Goal: Task Accomplishment & Management: Complete application form

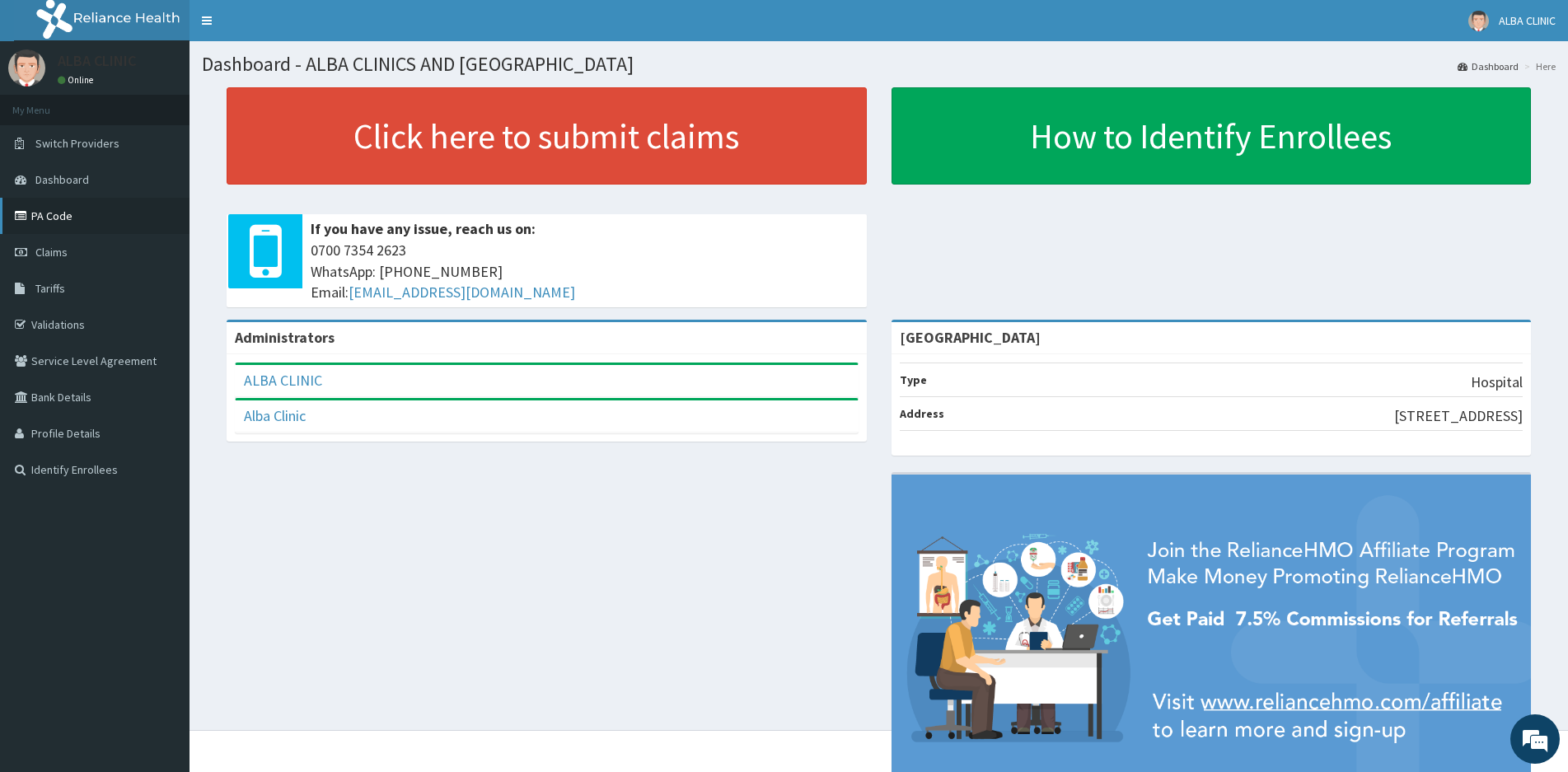
click at [54, 225] on link "PA Code" at bounding box center [95, 215] width 190 height 36
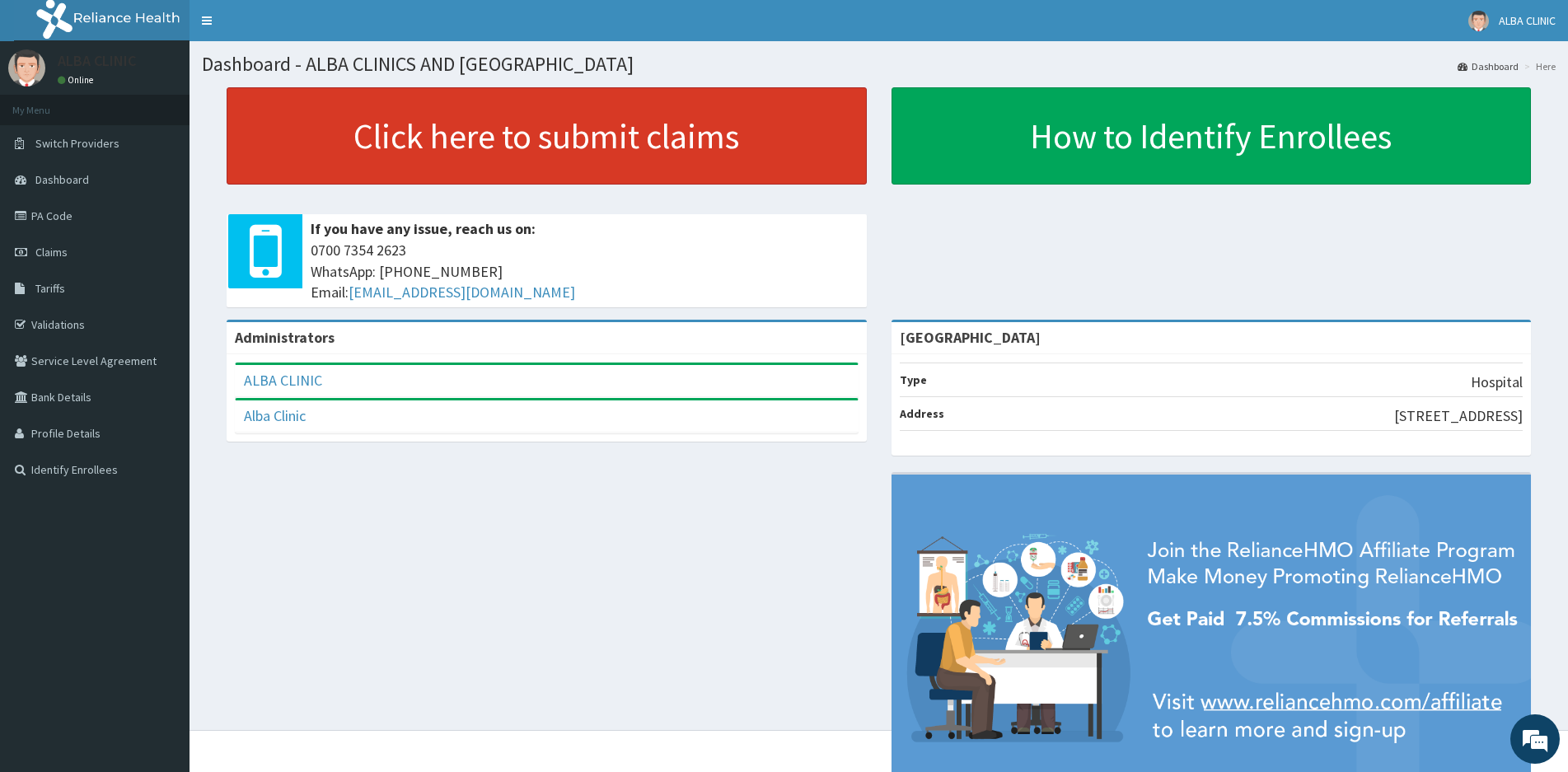
click at [480, 138] on link "Click here to submit claims" at bounding box center [546, 136] width 640 height 97
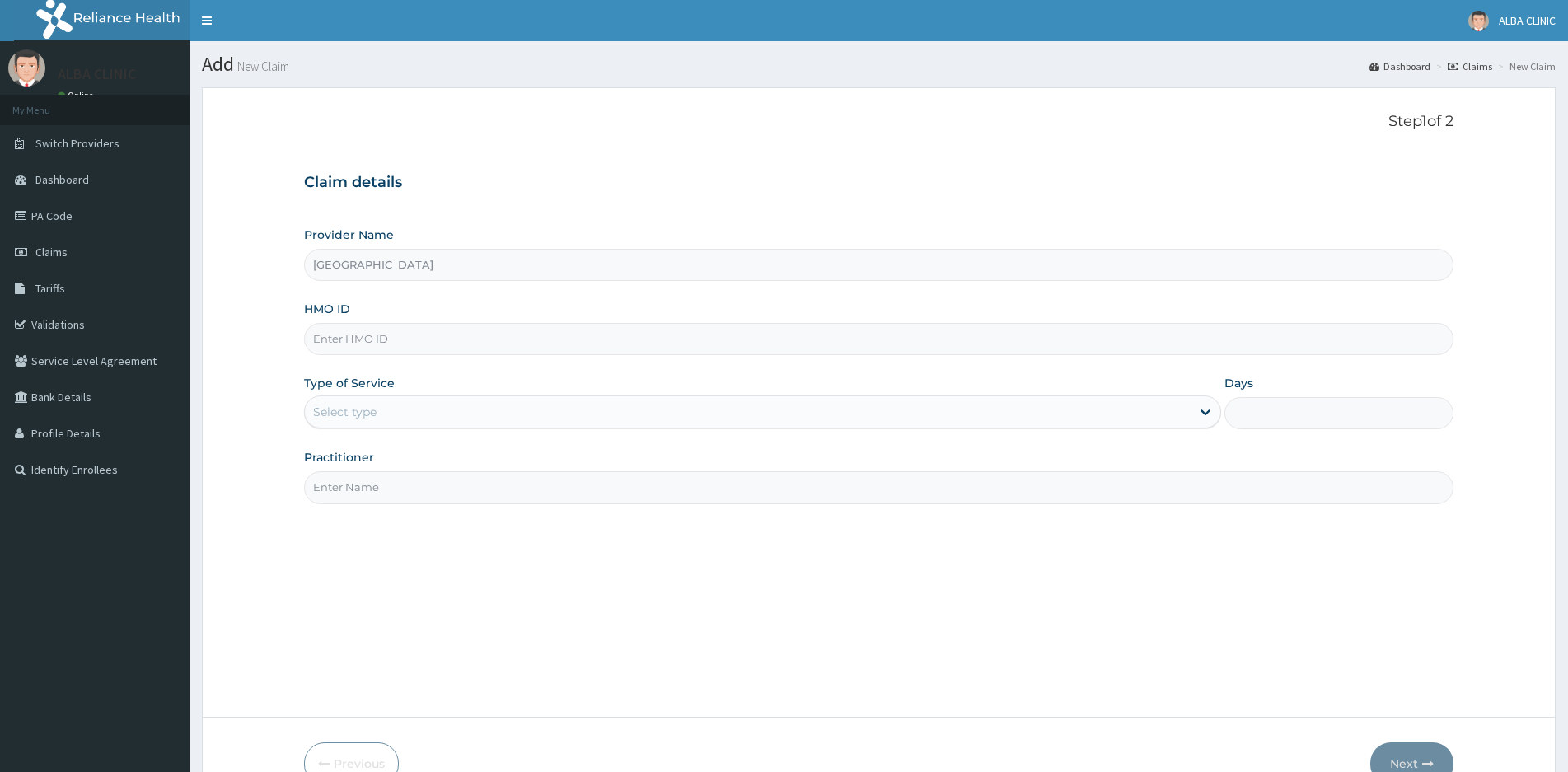
type input "[GEOGRAPHIC_DATA]"
click at [385, 339] on input "HMO ID" at bounding box center [878, 339] width 1149 height 32
type input "DCG/10084/A"
click at [385, 410] on div "Select type" at bounding box center [748, 412] width 886 height 26
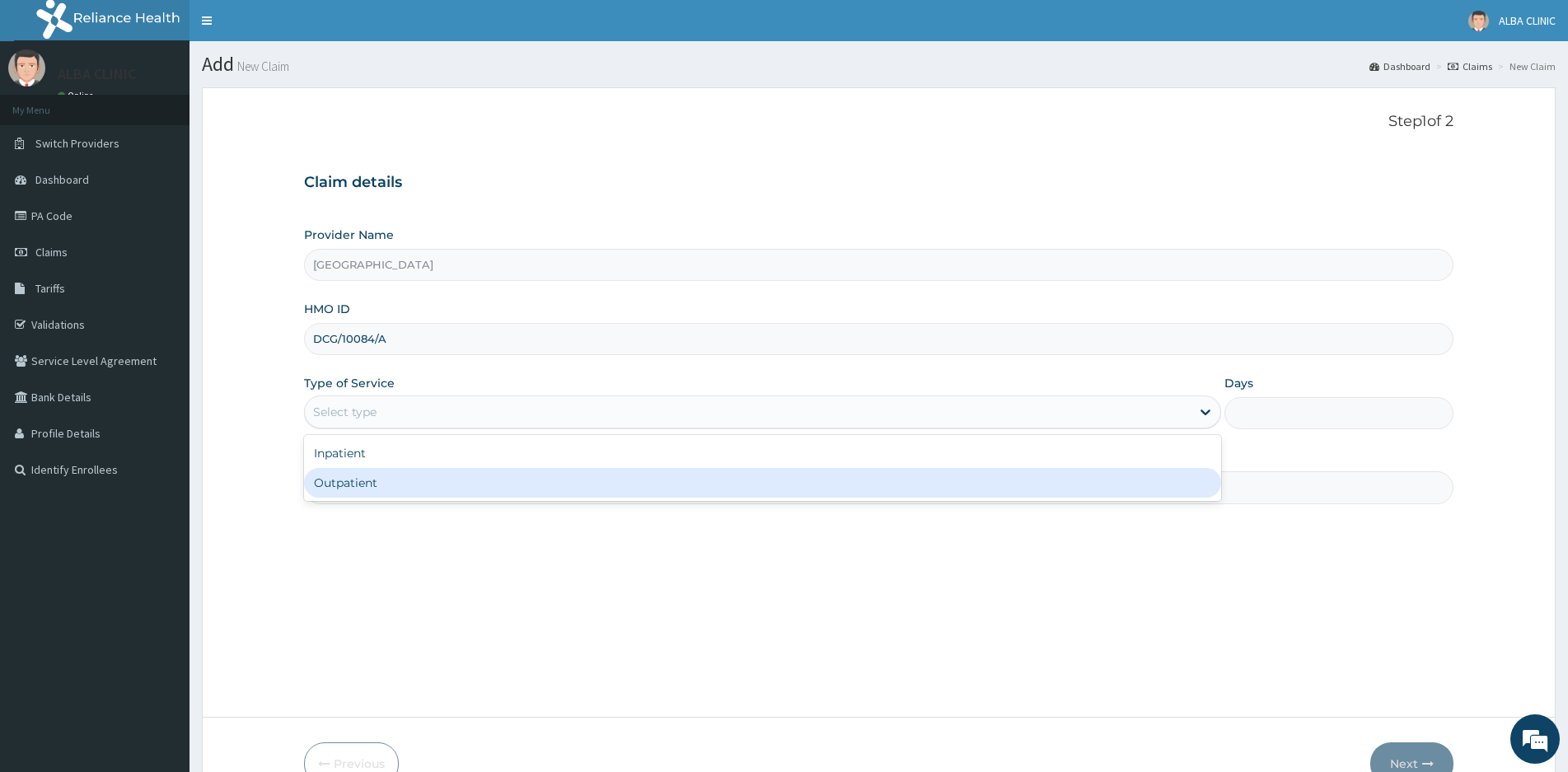
click at [347, 483] on div "Outpatient" at bounding box center [762, 482] width 917 height 30
type input "1"
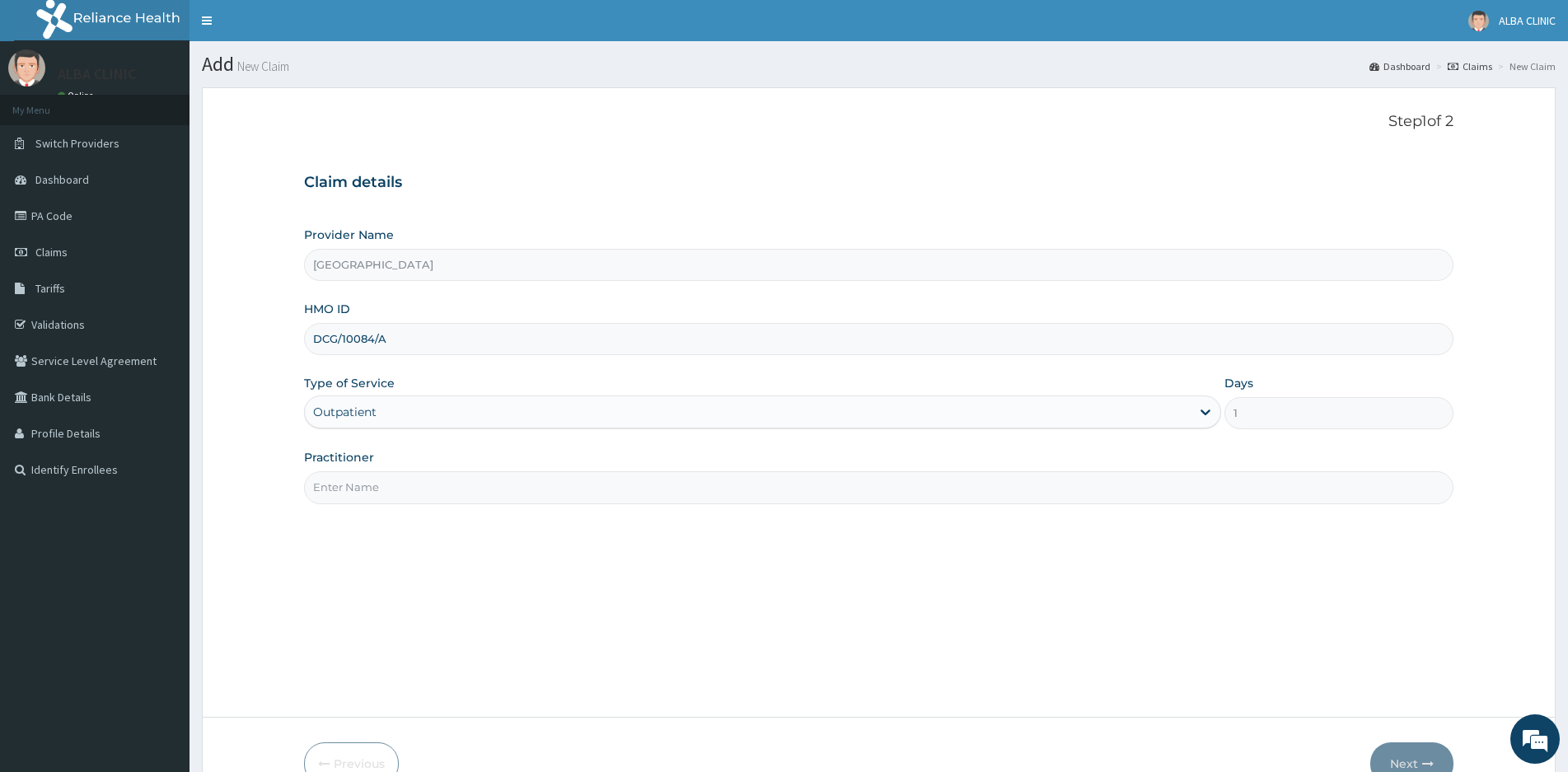
click at [428, 496] on input "Practitioner" at bounding box center [878, 488] width 1149 height 32
type input "DR I.G OLU-ALABI"
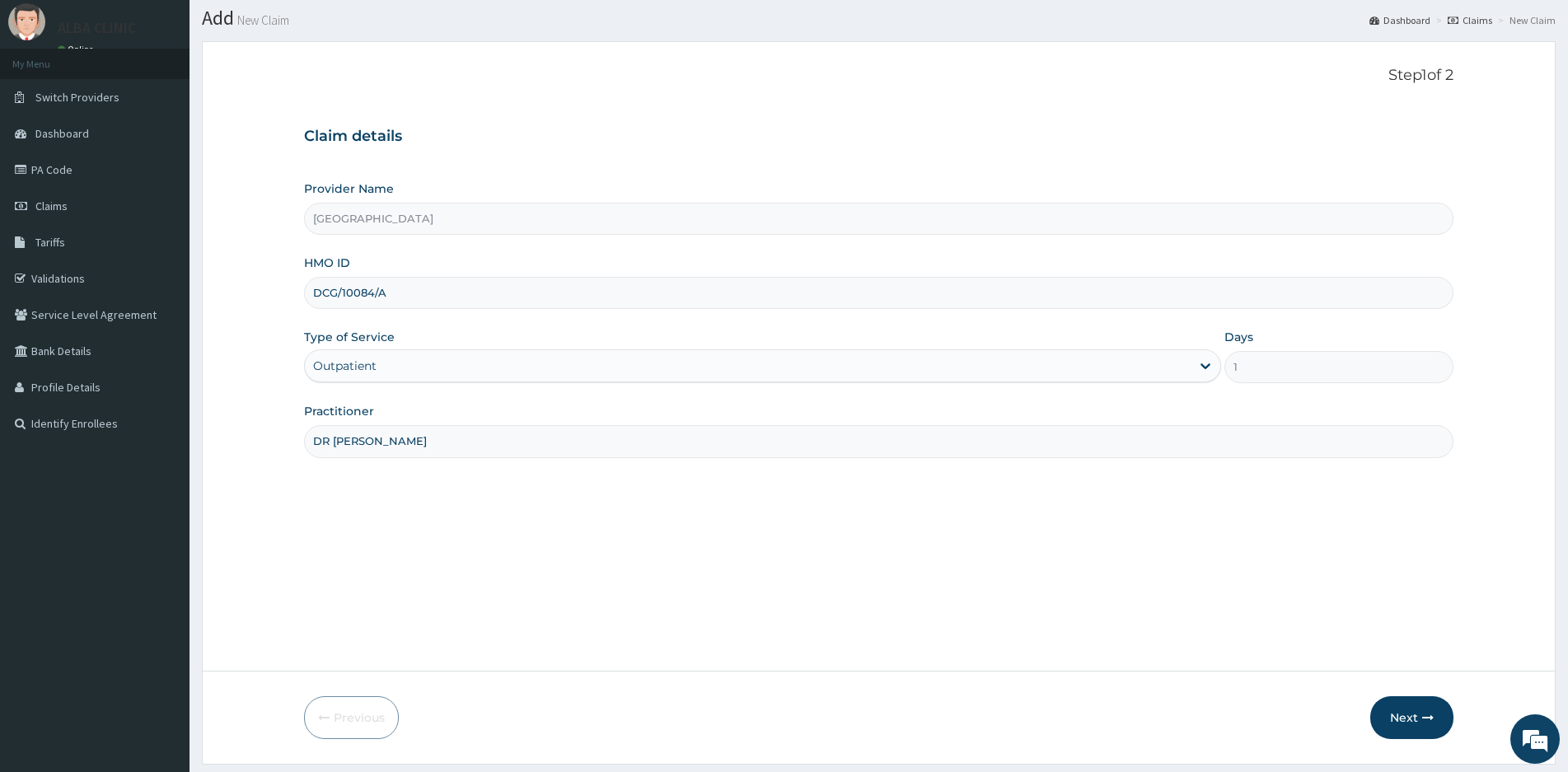
scroll to position [93, 0]
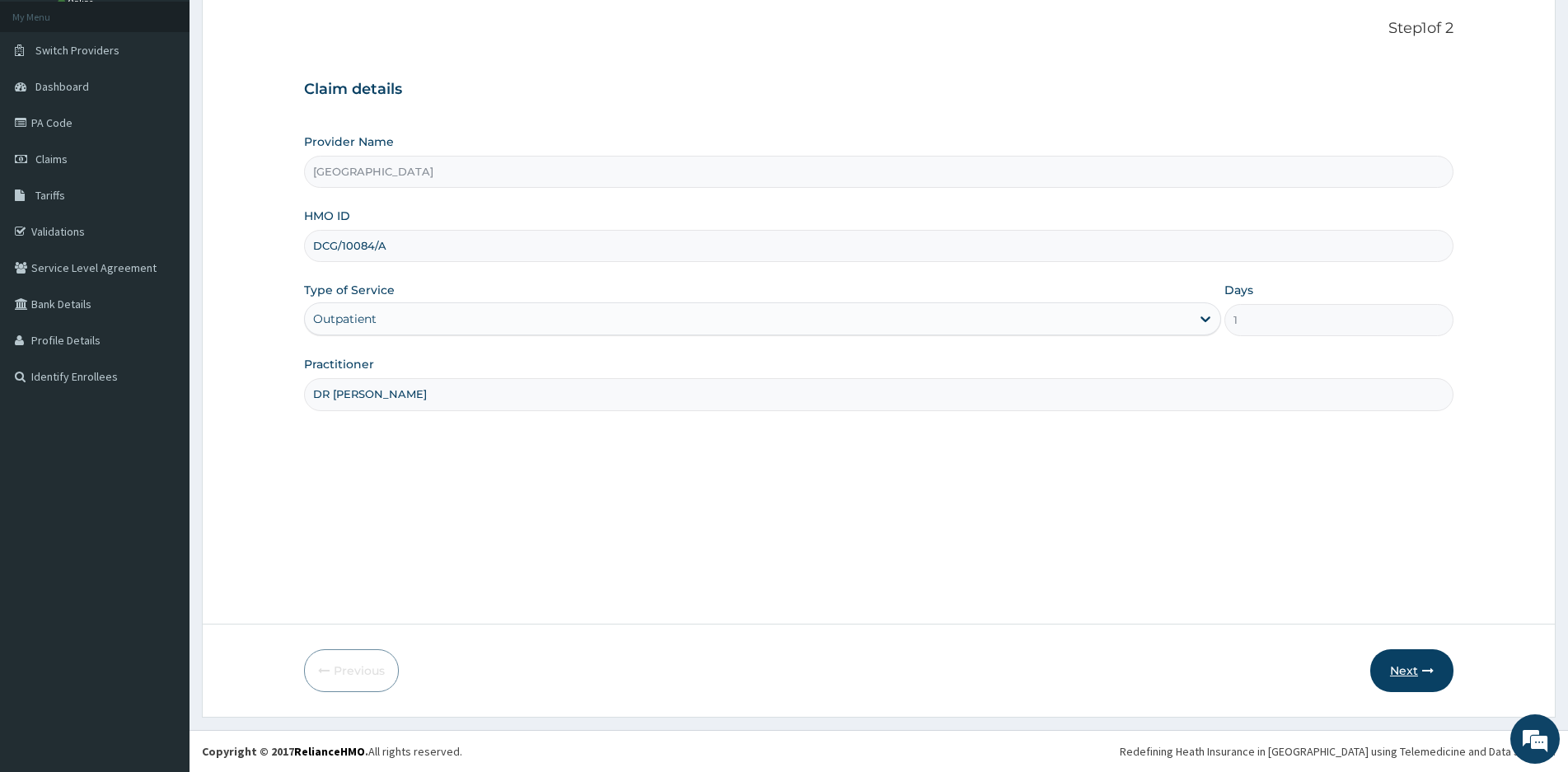
click at [1407, 670] on button "Next" at bounding box center [1412, 670] width 83 height 43
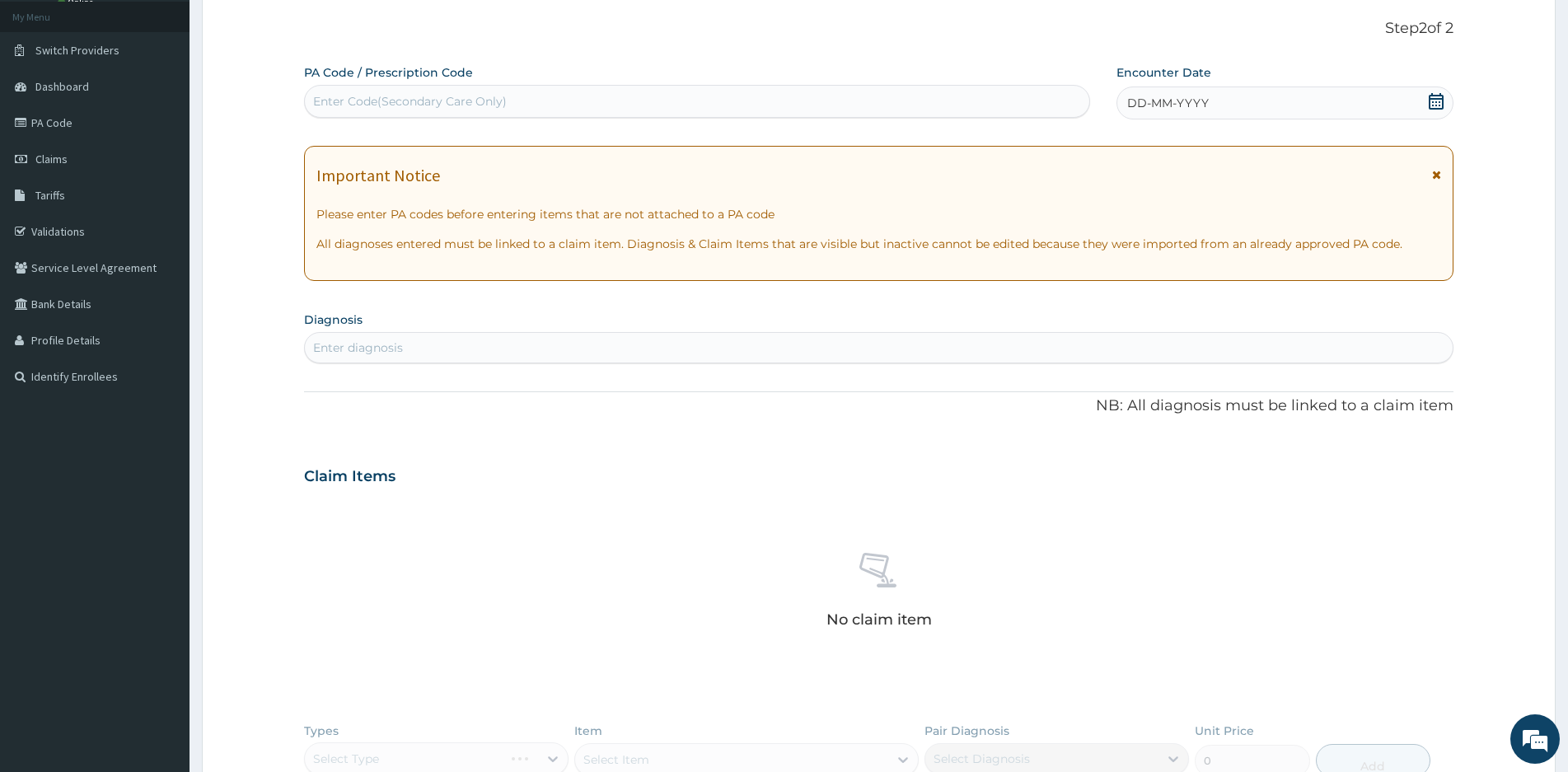
click at [1438, 103] on icon at bounding box center [1436, 101] width 16 height 16
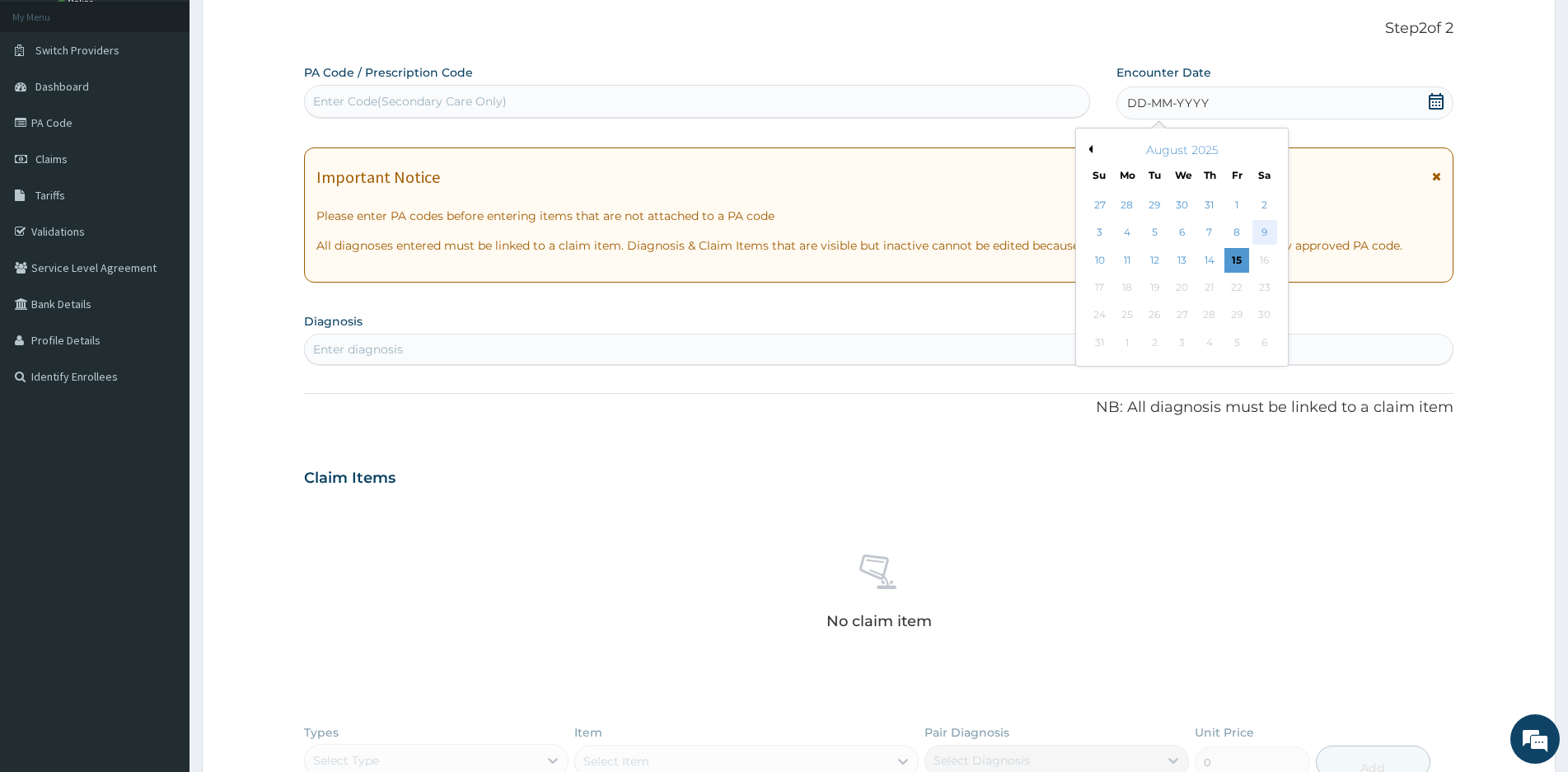
click at [1260, 231] on div "9" at bounding box center [1265, 232] width 25 height 25
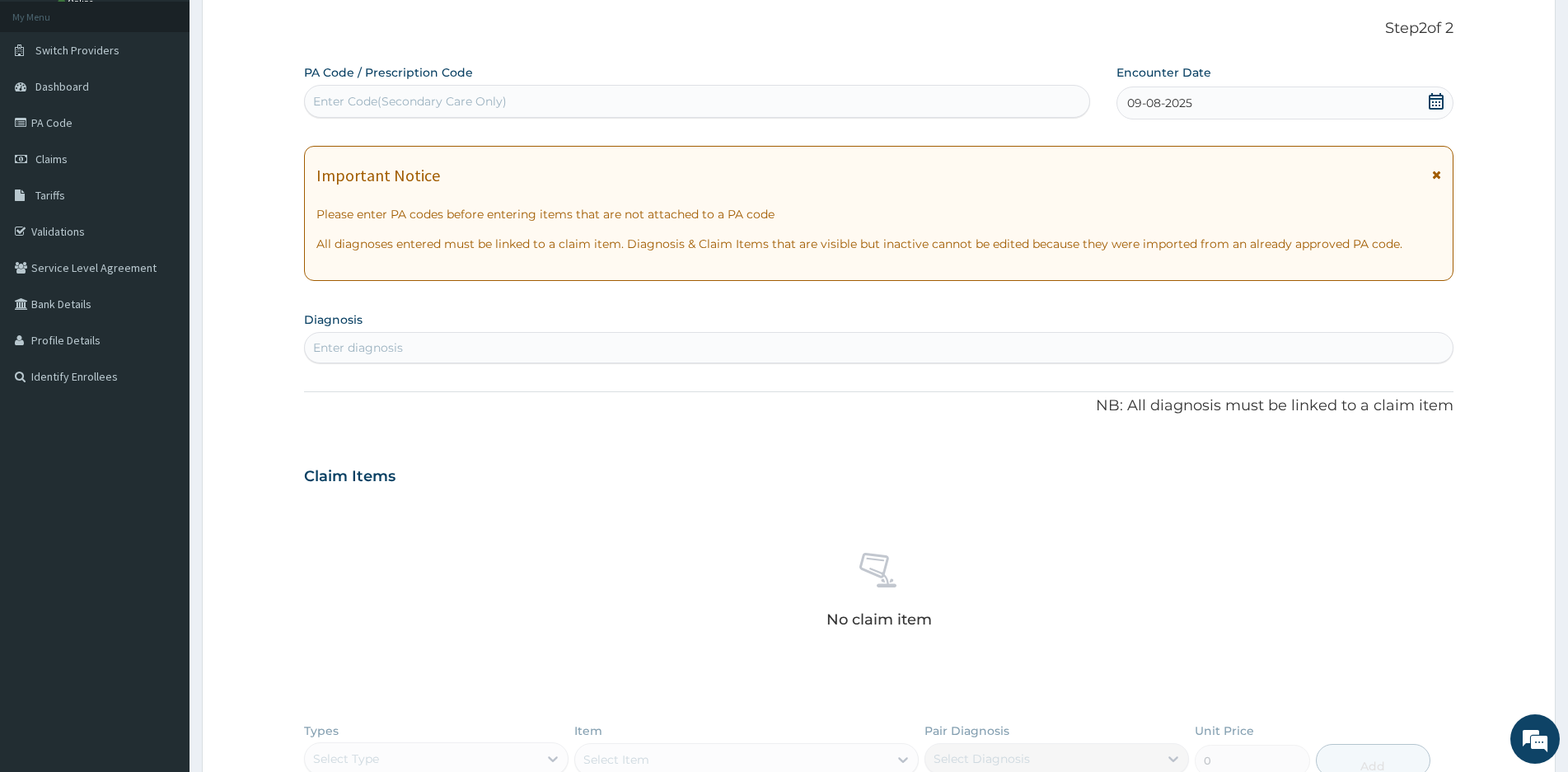
click at [403, 349] on div "Enter diagnosis" at bounding box center [878, 348] width 1148 height 26
type input "MALARIA"
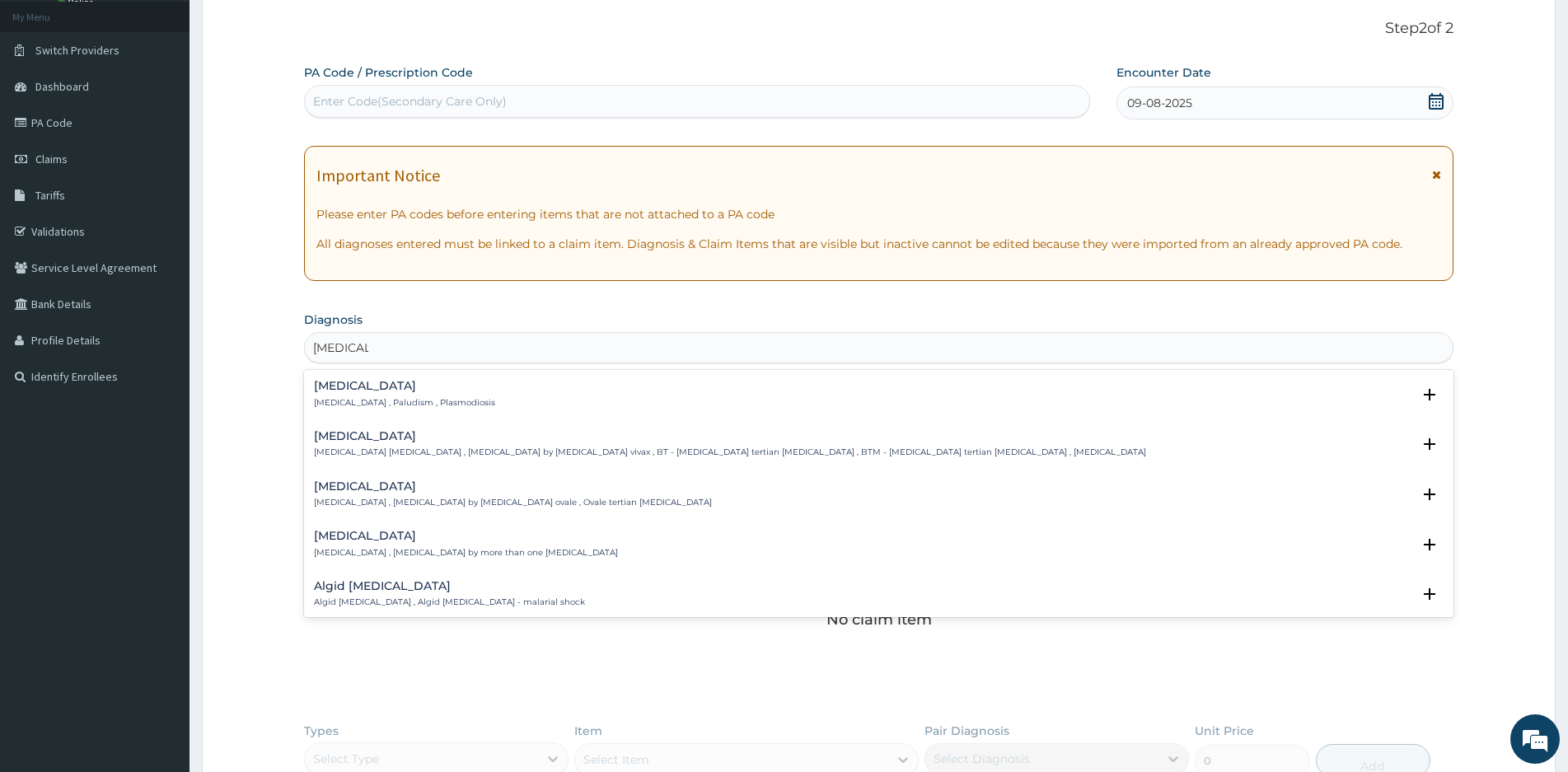
click at [349, 399] on p "Malaria , Paludism , Plasmodiosis" at bounding box center [404, 403] width 181 height 12
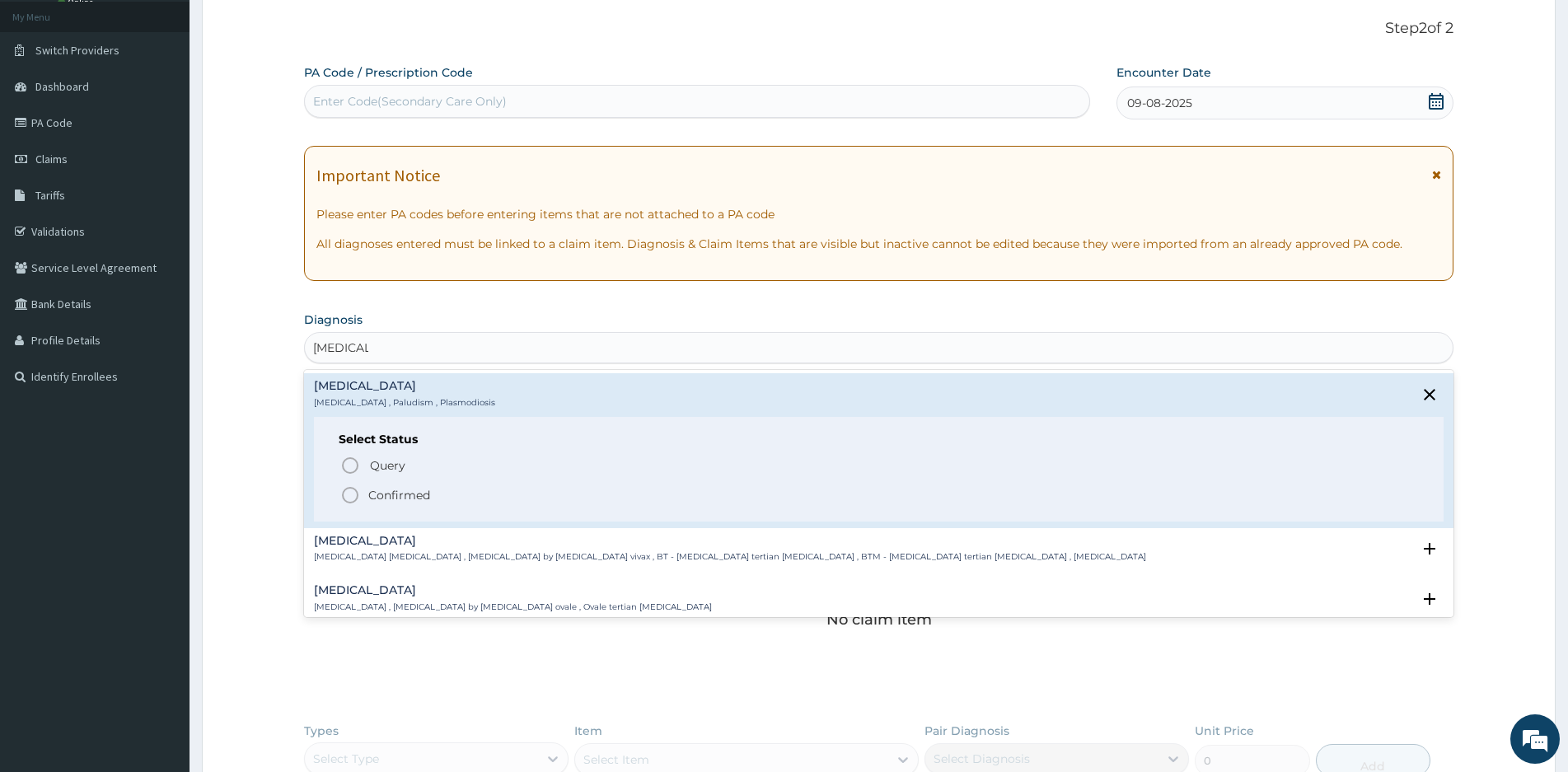
click at [358, 493] on circle "status option filled" at bounding box center [349, 494] width 15 height 15
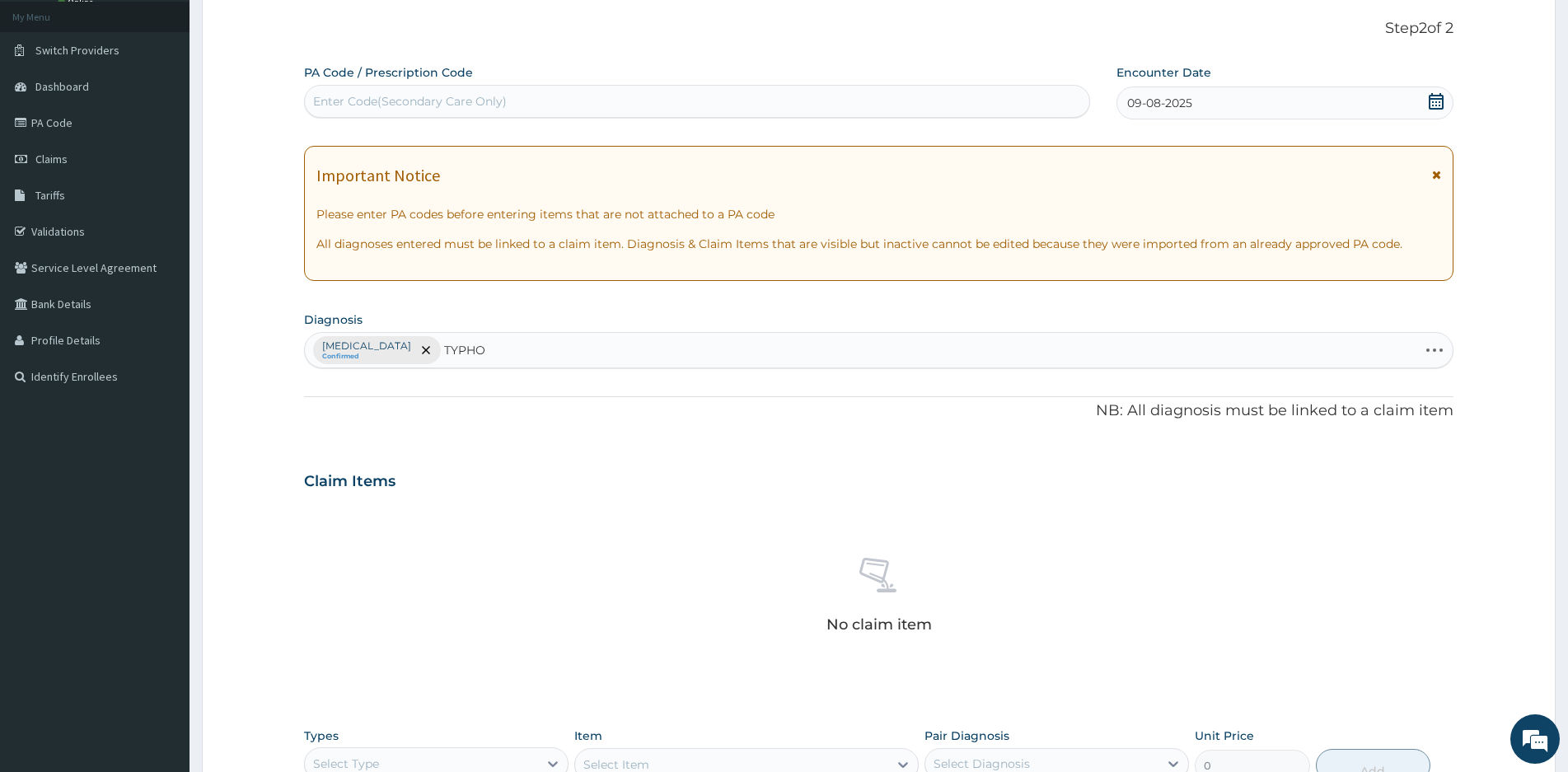
type input "TYPHOI"
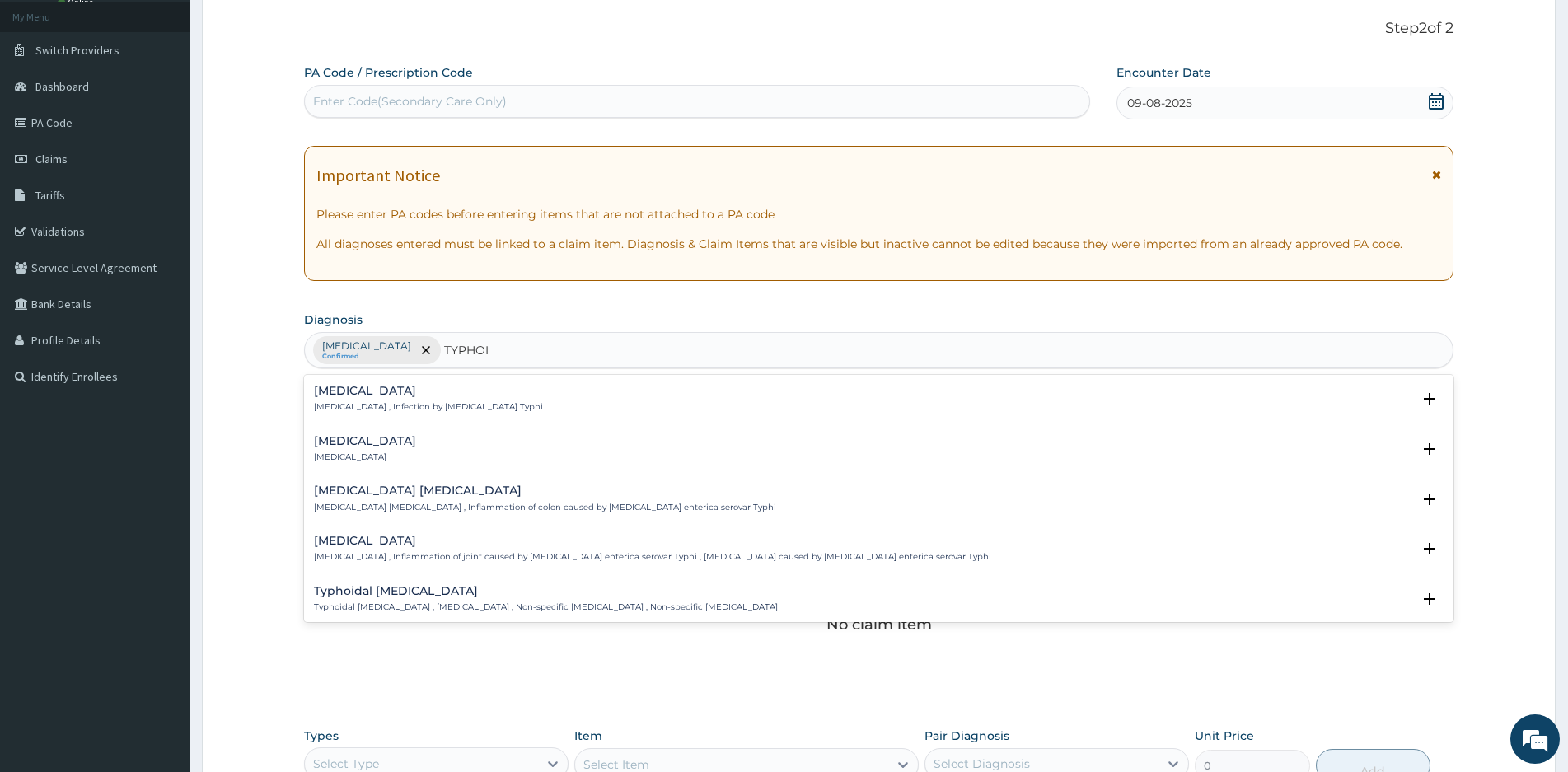
click at [327, 401] on p "Typhoid fever , Infection by Salmonella Typhi" at bounding box center [428, 407] width 229 height 12
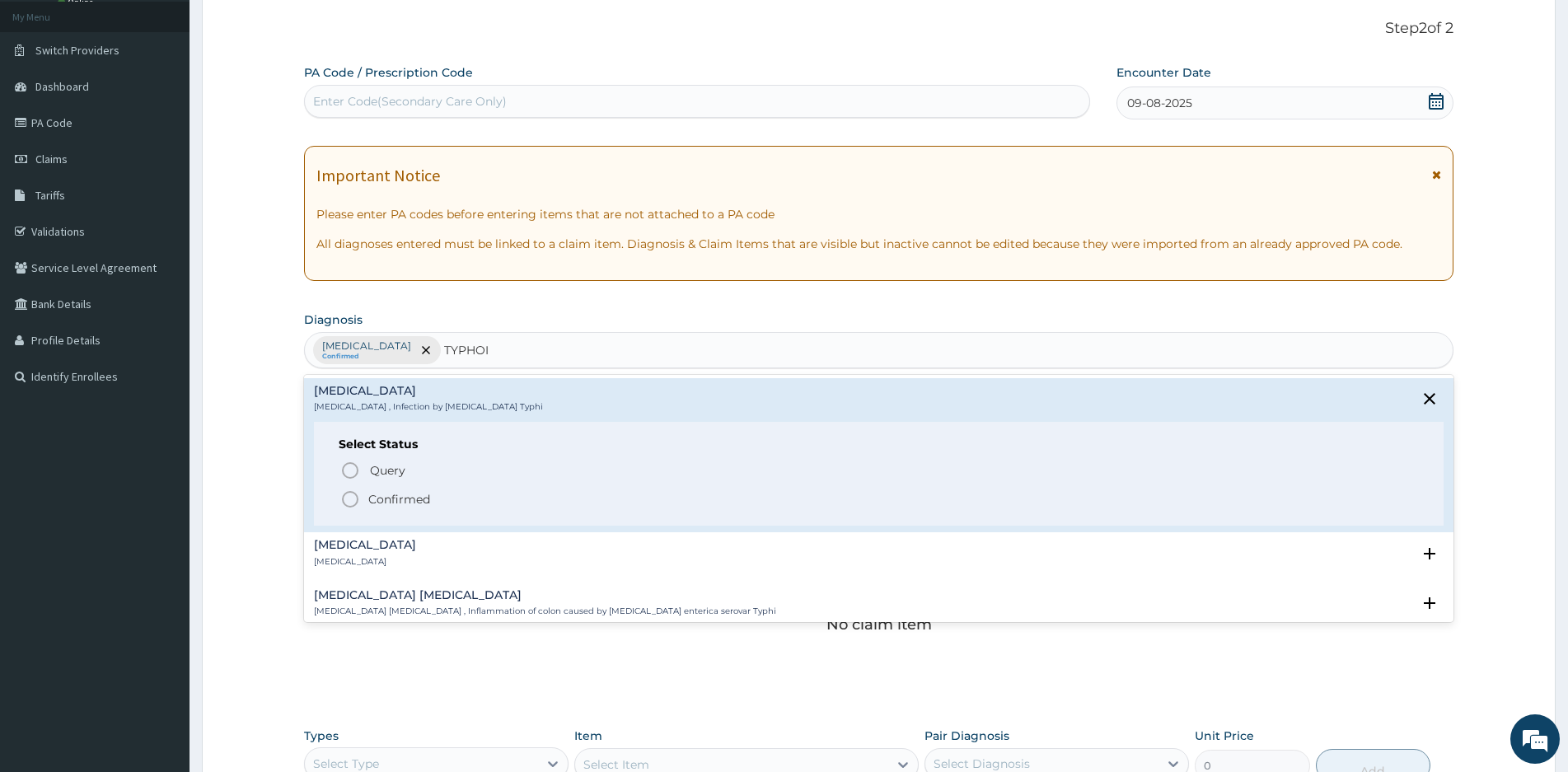
click at [347, 497] on icon "status option filled" at bounding box center [349, 499] width 20 height 20
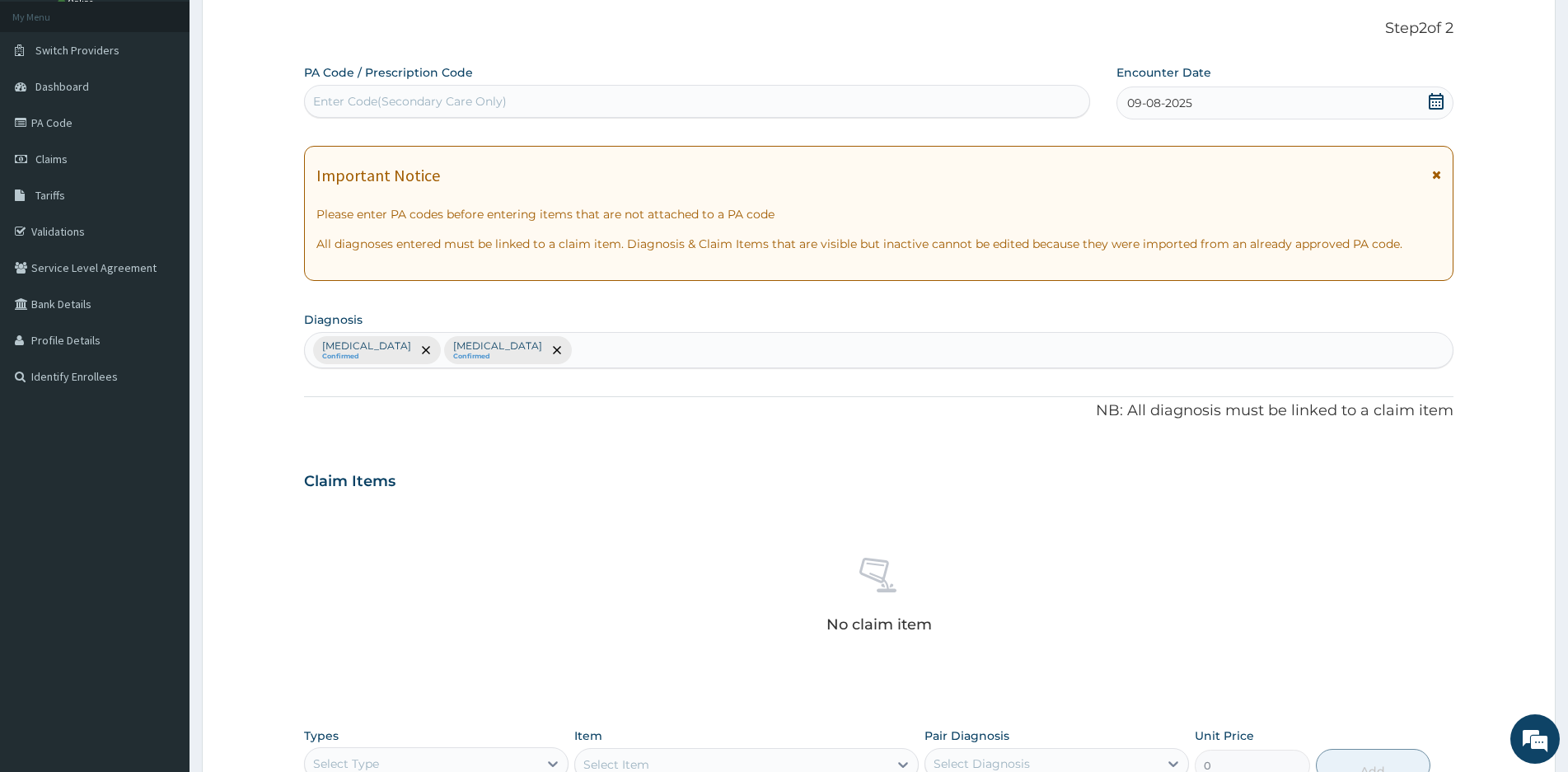
scroll to position [400, 0]
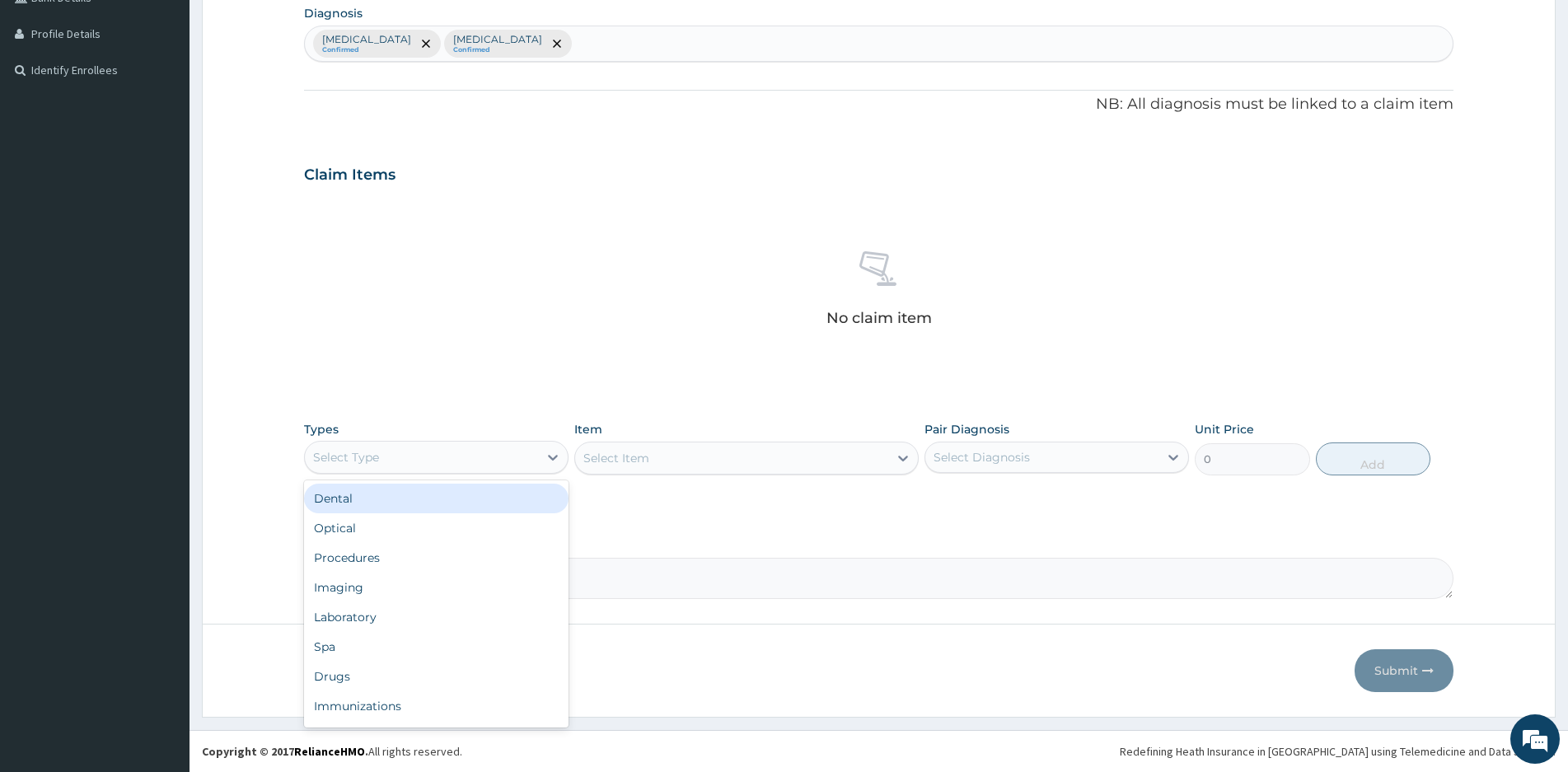
click at [483, 452] on div "Select Type" at bounding box center [421, 457] width 233 height 26
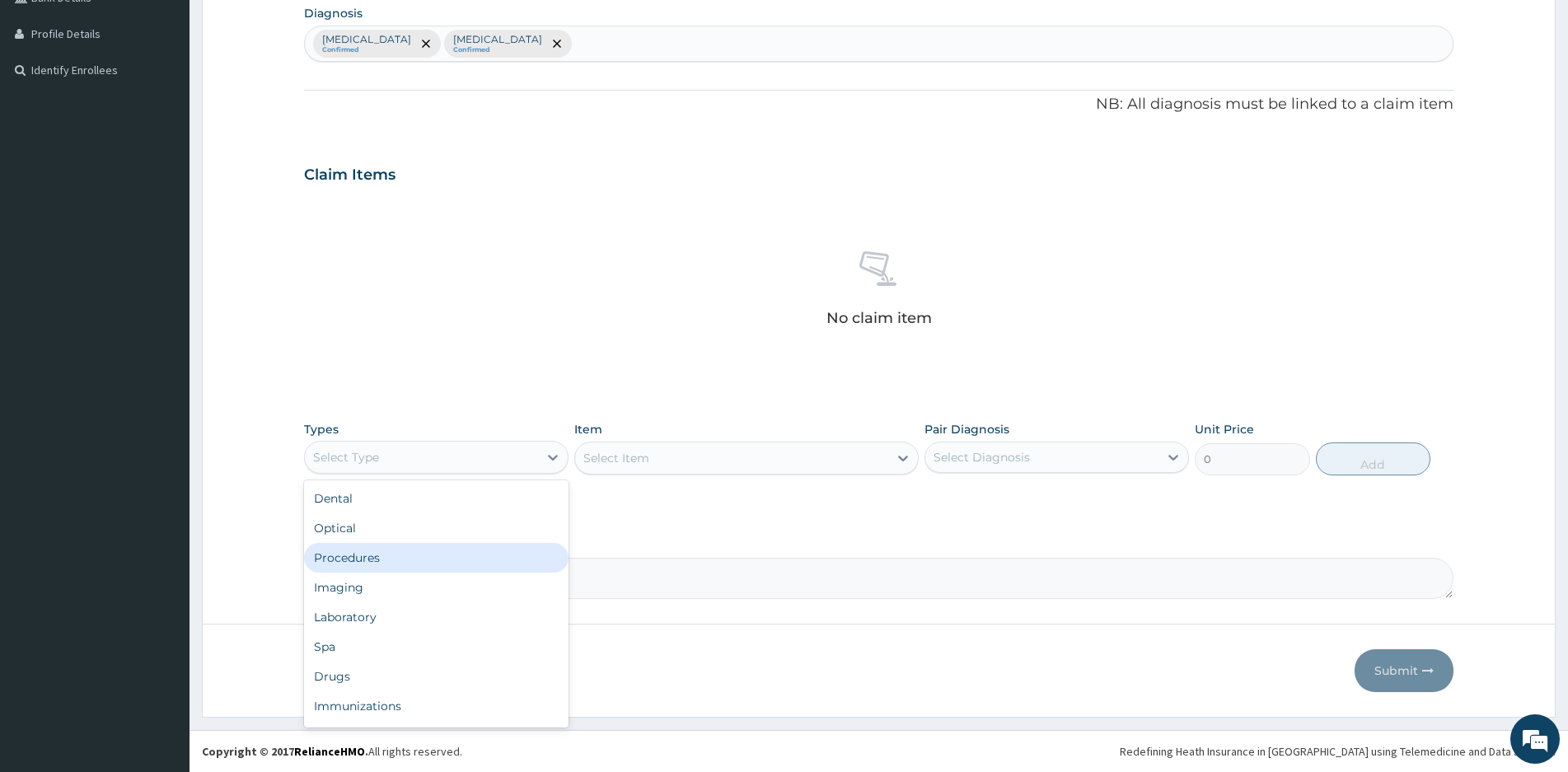
click at [355, 565] on div "Procedures" at bounding box center [437, 557] width 265 height 30
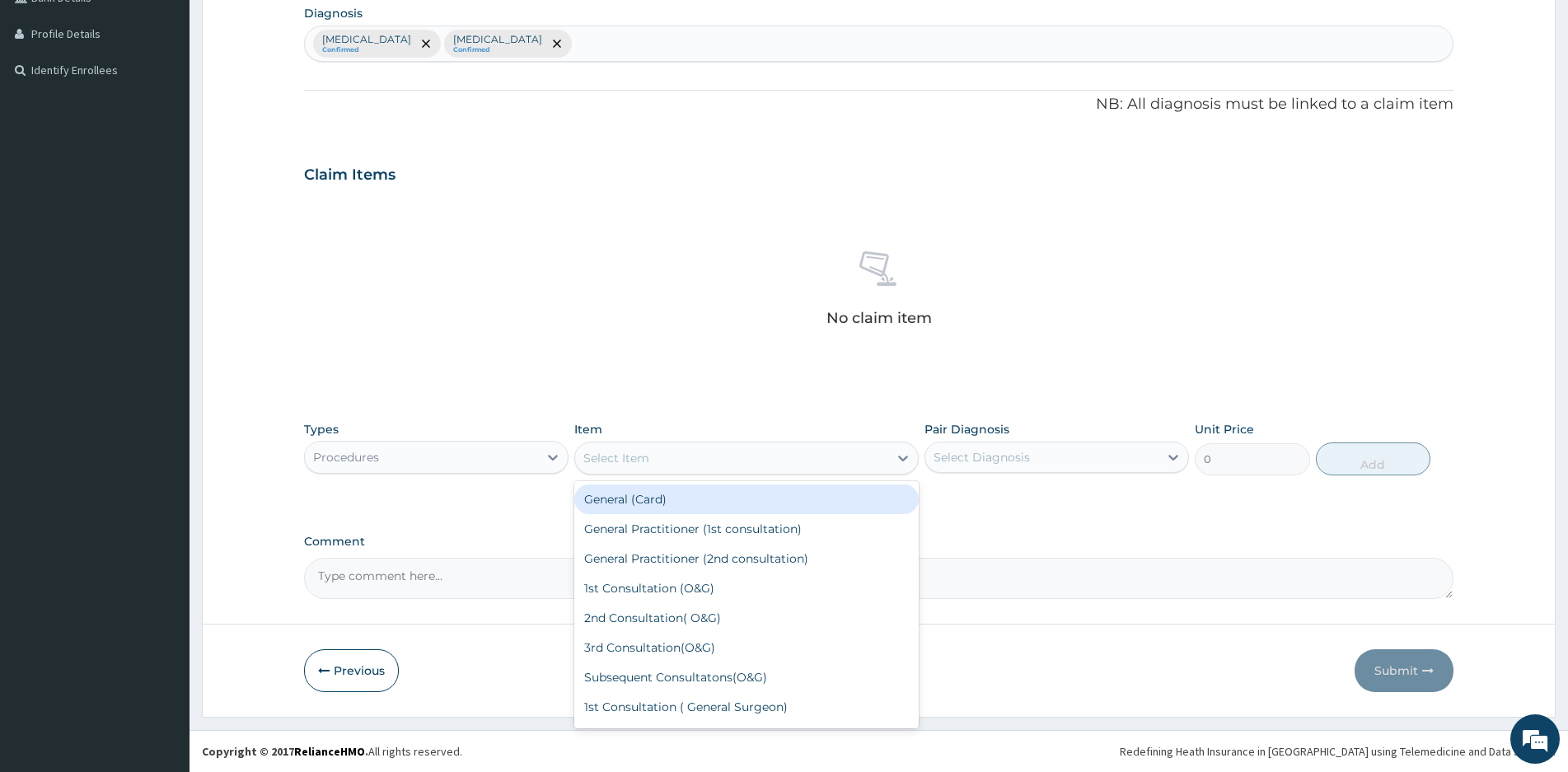
click at [789, 461] on div "Select Item" at bounding box center [731, 458] width 313 height 26
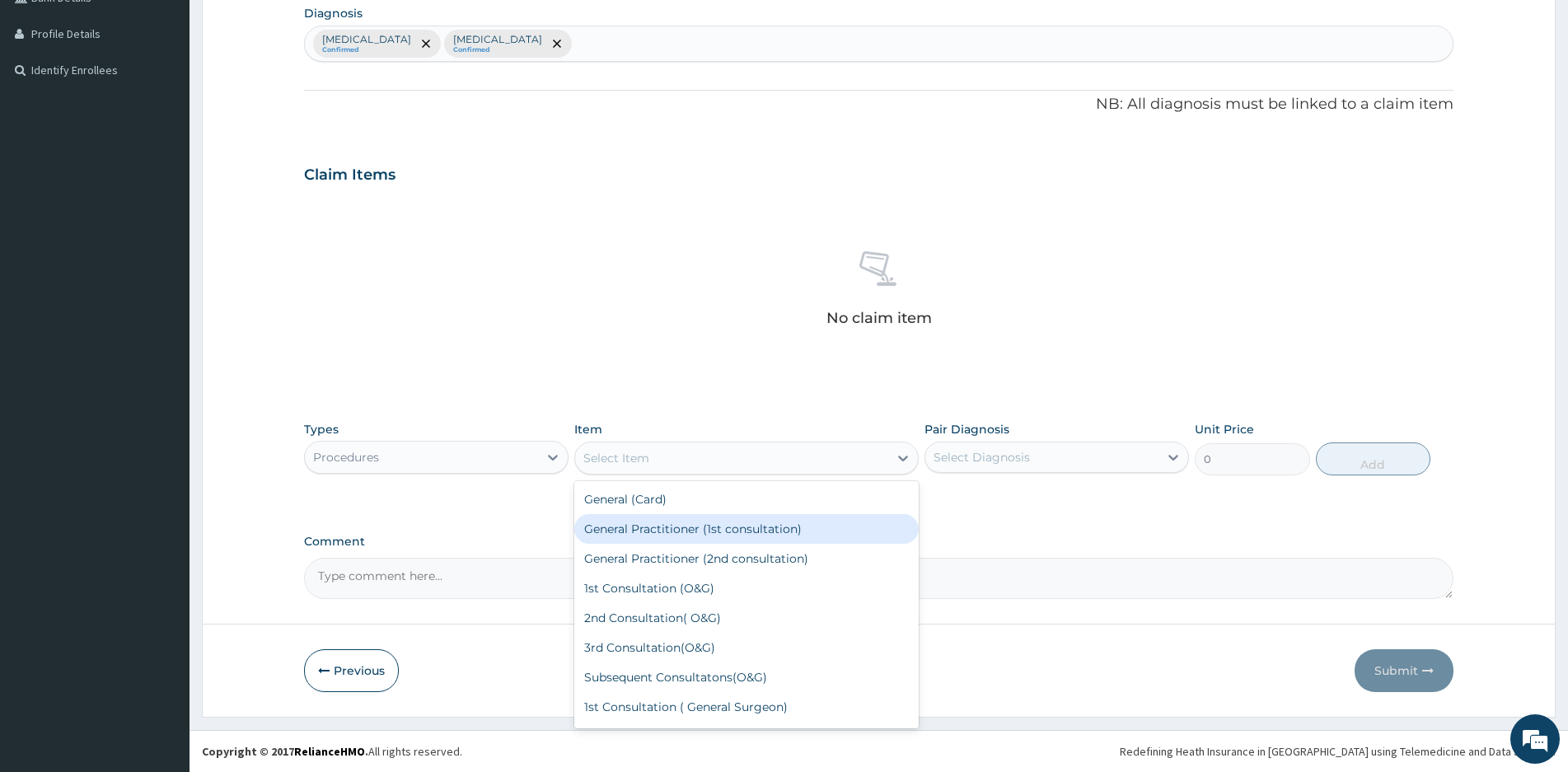
click at [677, 534] on div "General Practitioner (1st consultation)" at bounding box center [746, 529] width 344 height 30
type input "1500"
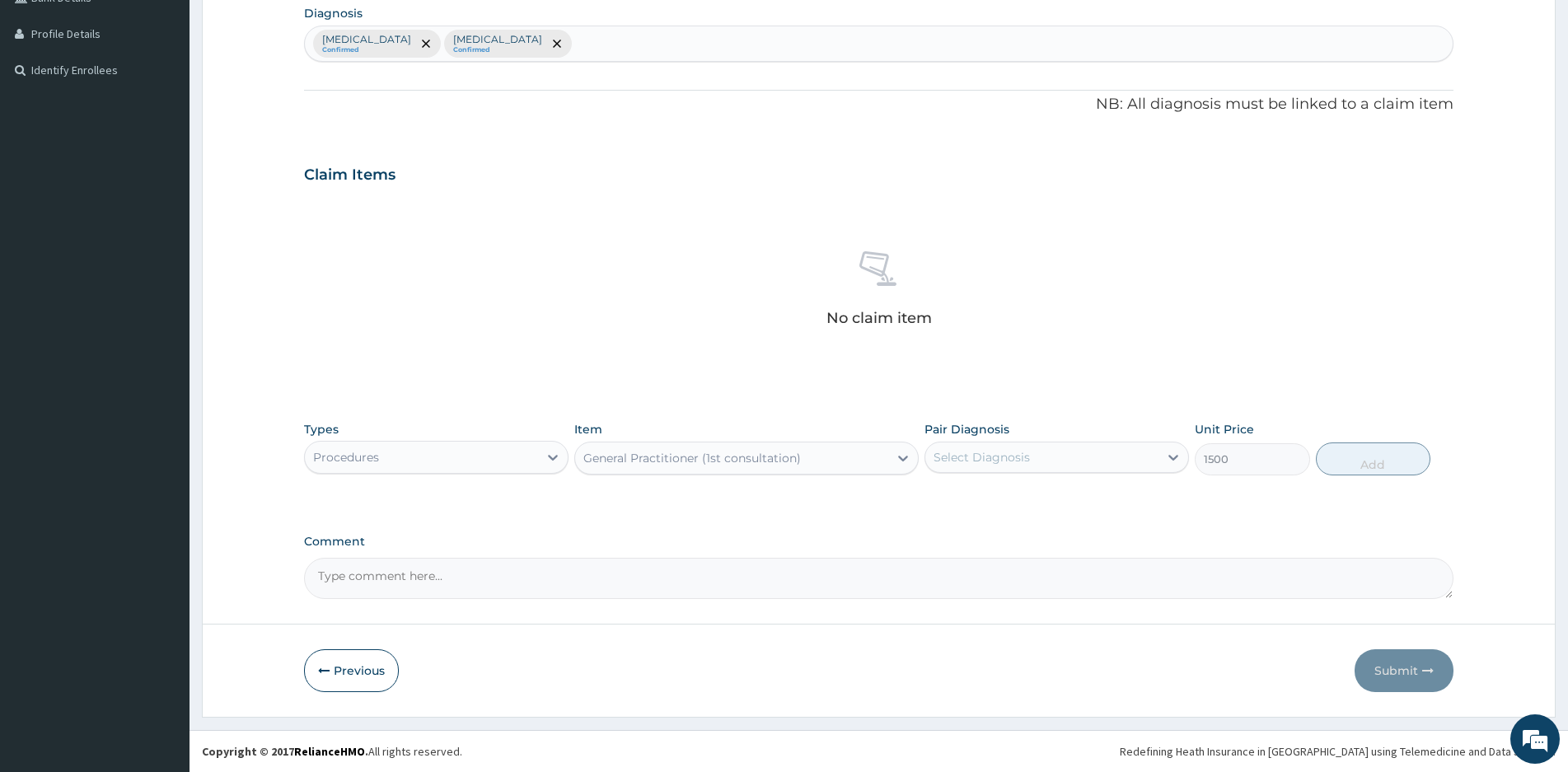
click at [1110, 453] on div "Select Diagnosis" at bounding box center [1042, 457] width 233 height 26
click at [937, 495] on input "checkbox" at bounding box center [940, 498] width 11 height 11
checkbox input "true"
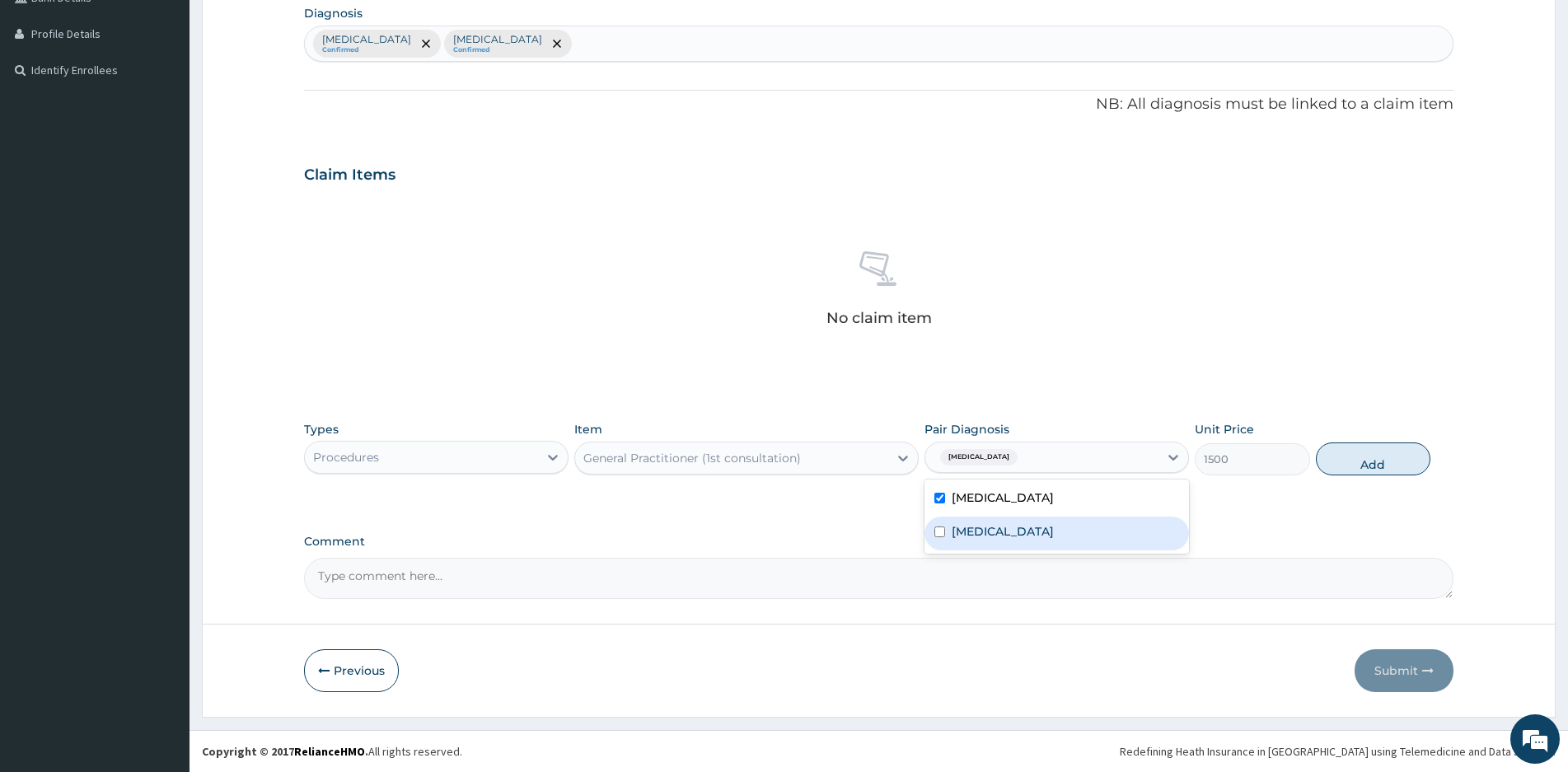
click at [946, 530] on div "Typhoid fever" at bounding box center [1057, 534] width 265 height 34
checkbox input "true"
click at [1365, 459] on button "Add" at bounding box center [1373, 459] width 115 height 33
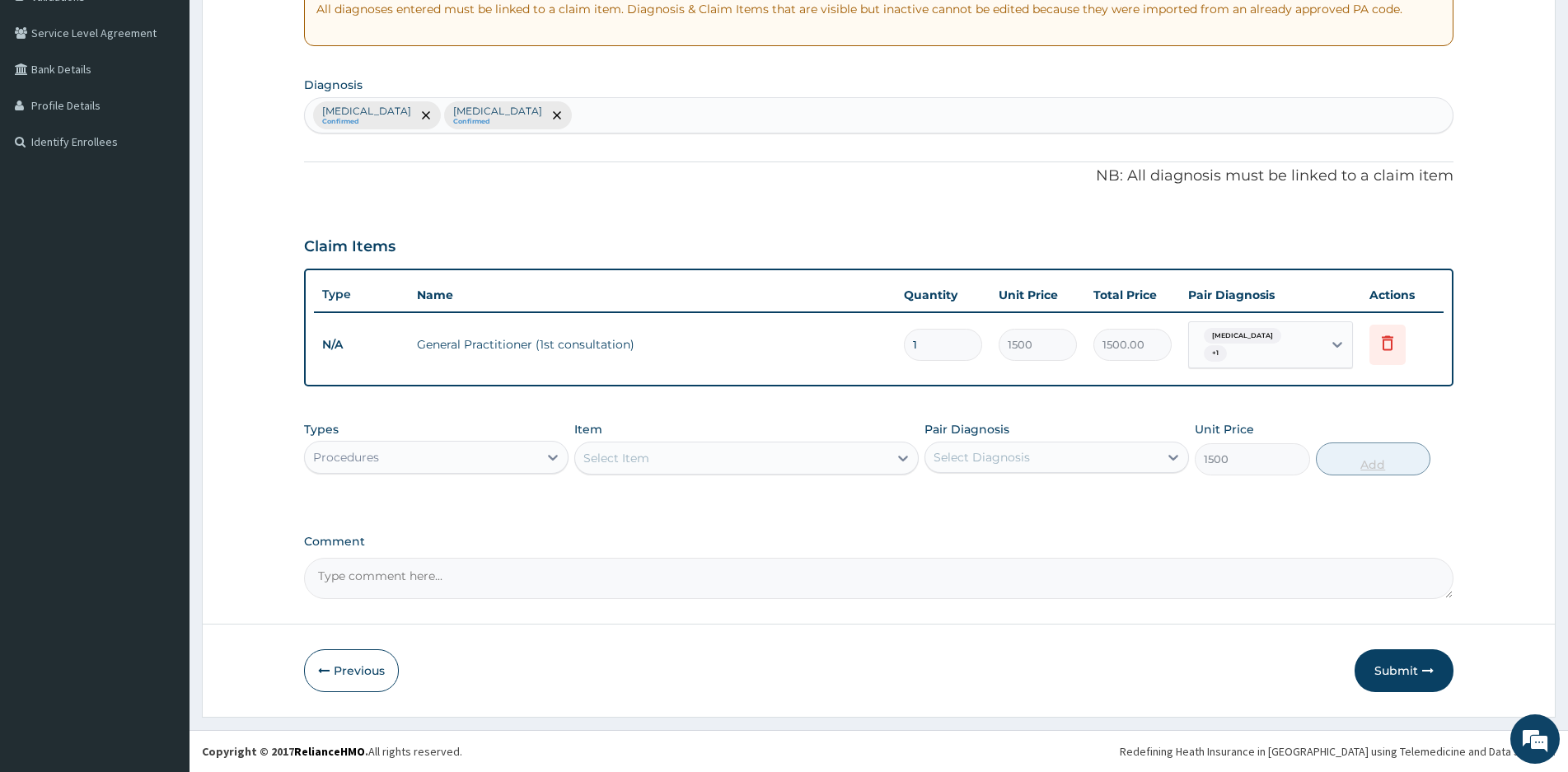
type input "0"
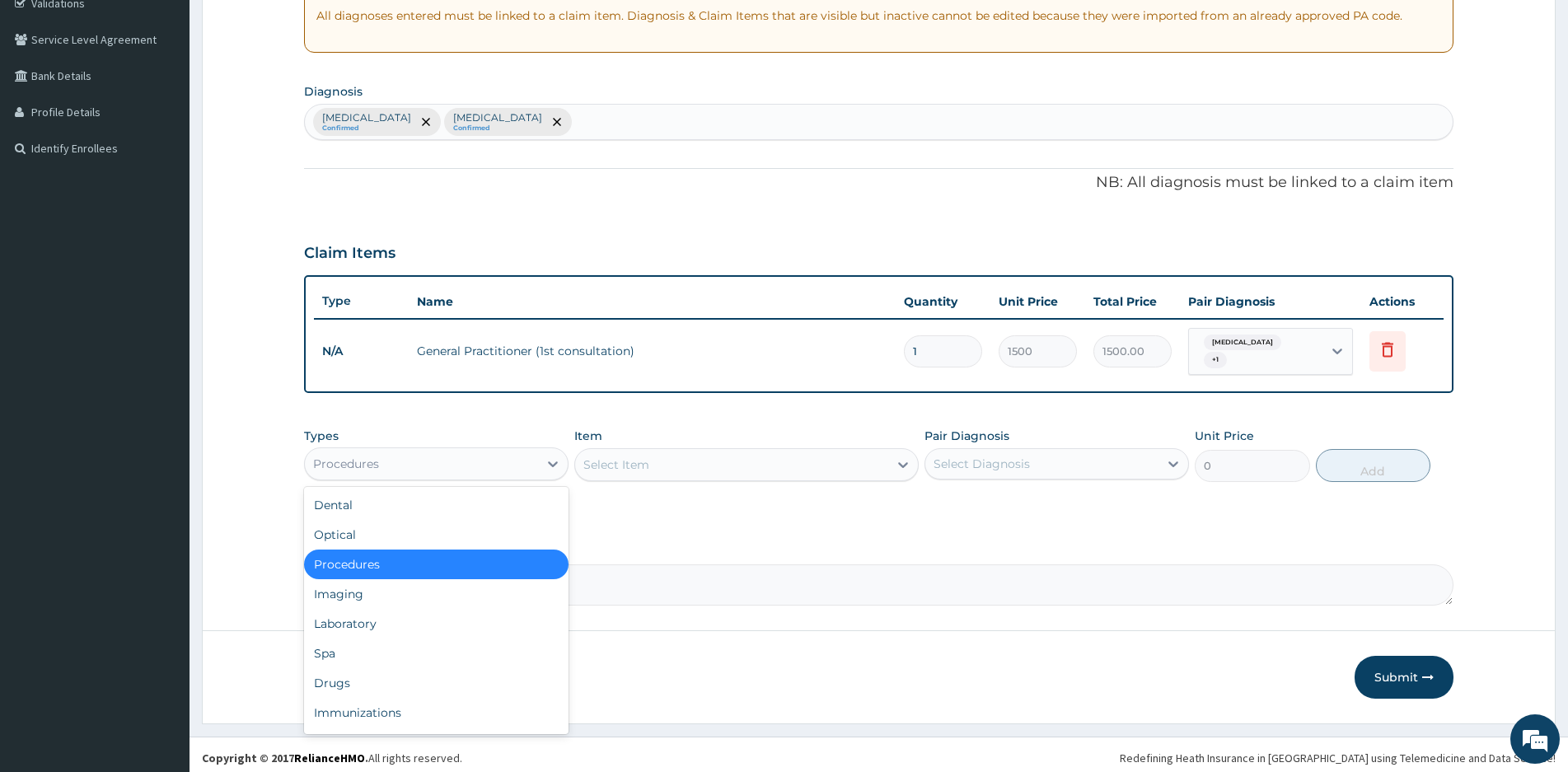
click at [414, 453] on div "Procedures" at bounding box center [421, 463] width 233 height 26
click at [355, 679] on div "Drugs" at bounding box center [437, 682] width 265 height 30
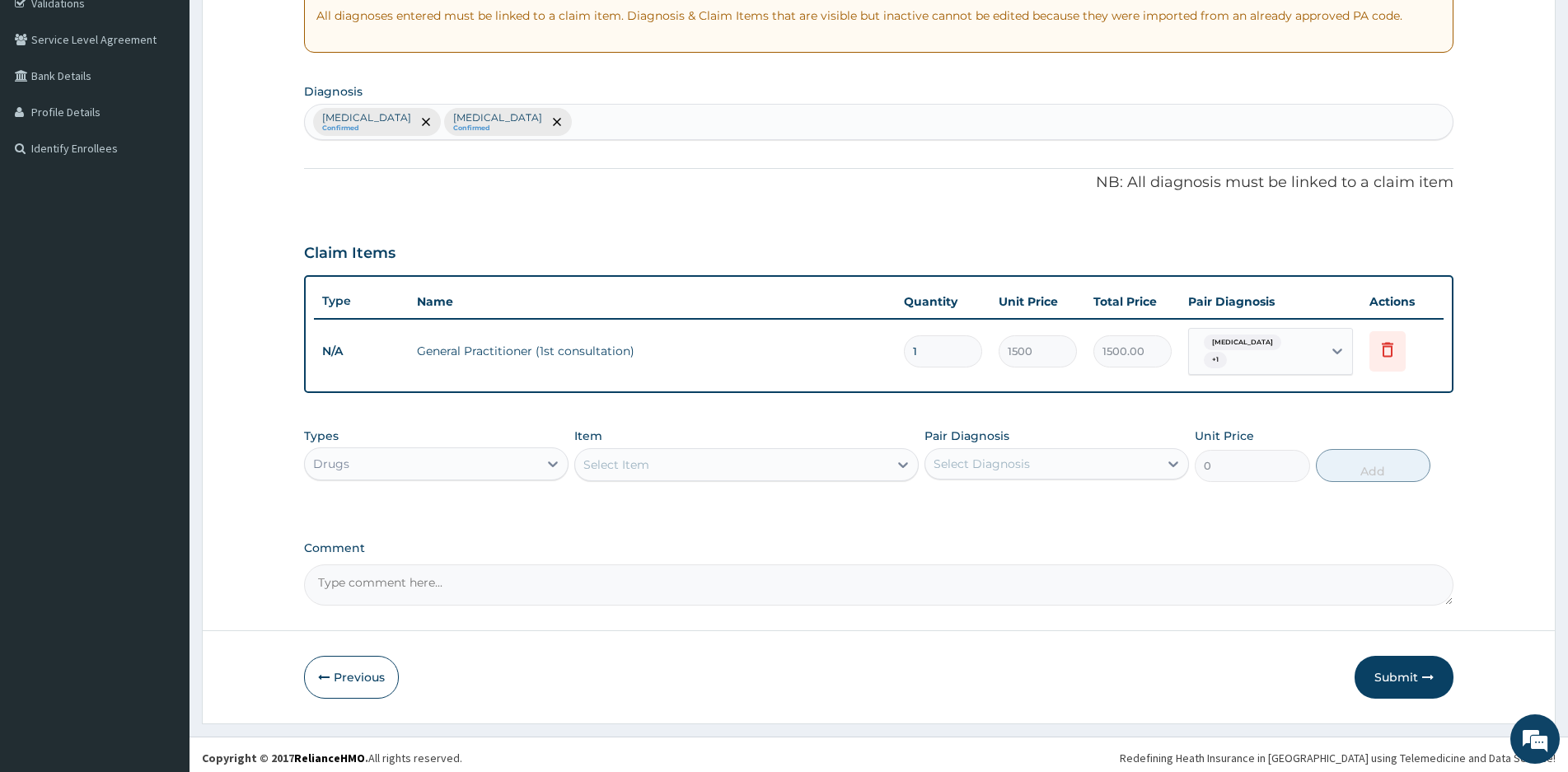
click at [837, 453] on div "Select Item" at bounding box center [731, 464] width 313 height 26
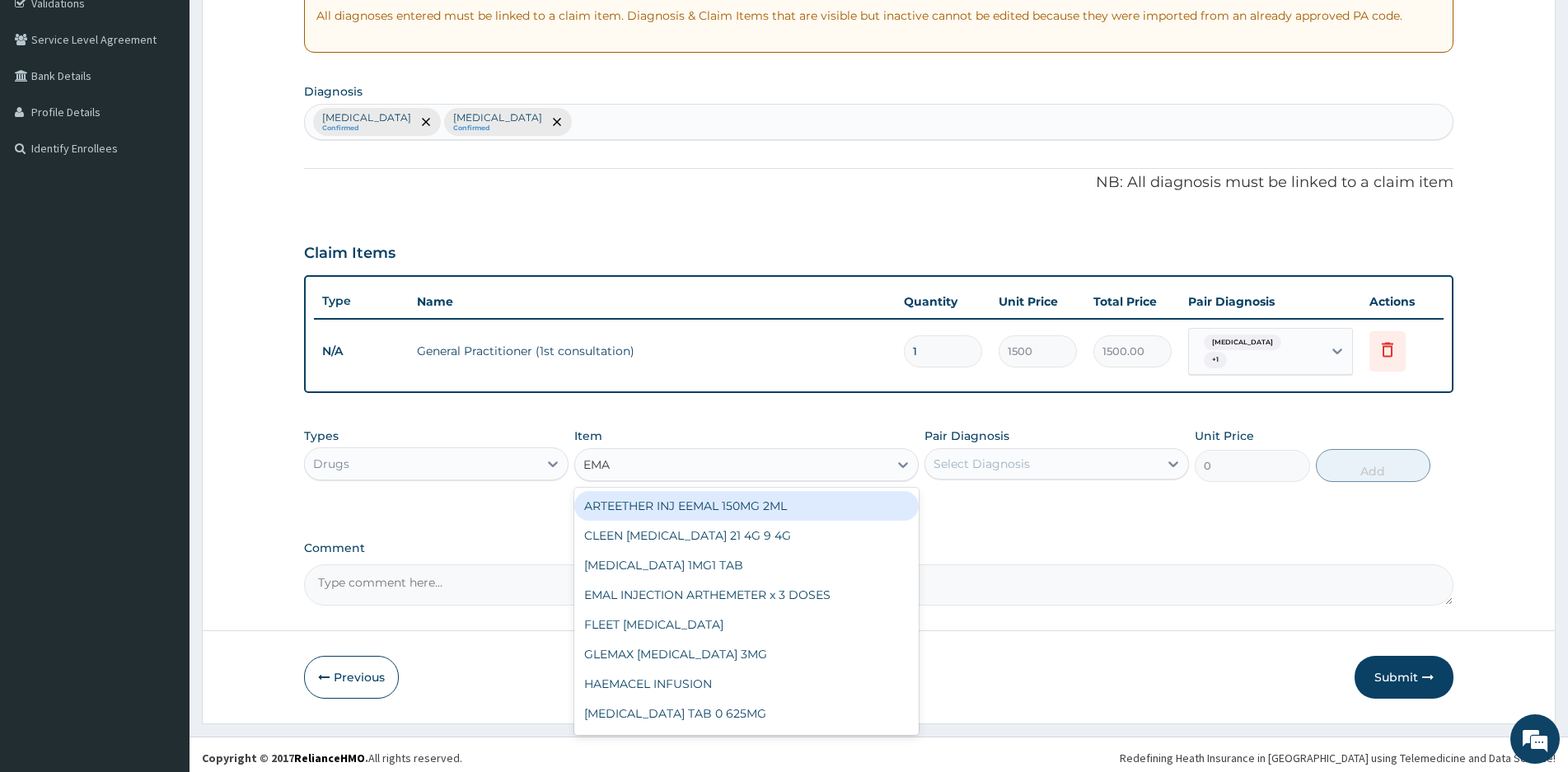
type input "EMAL"
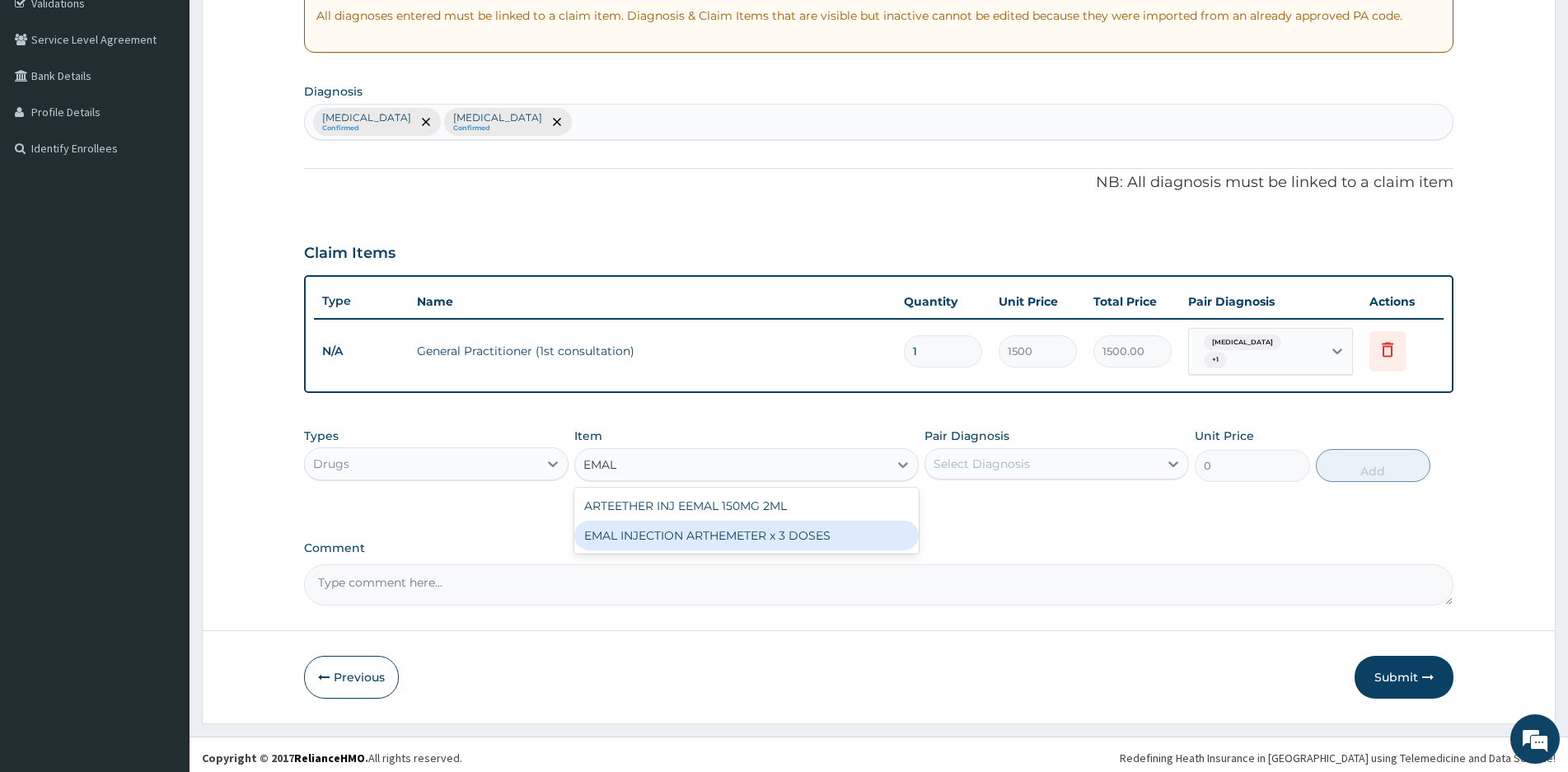
click at [737, 528] on div "EMAL INJECTION ARTHEMETER x 3 DOSES" at bounding box center [746, 535] width 344 height 30
type input "4000"
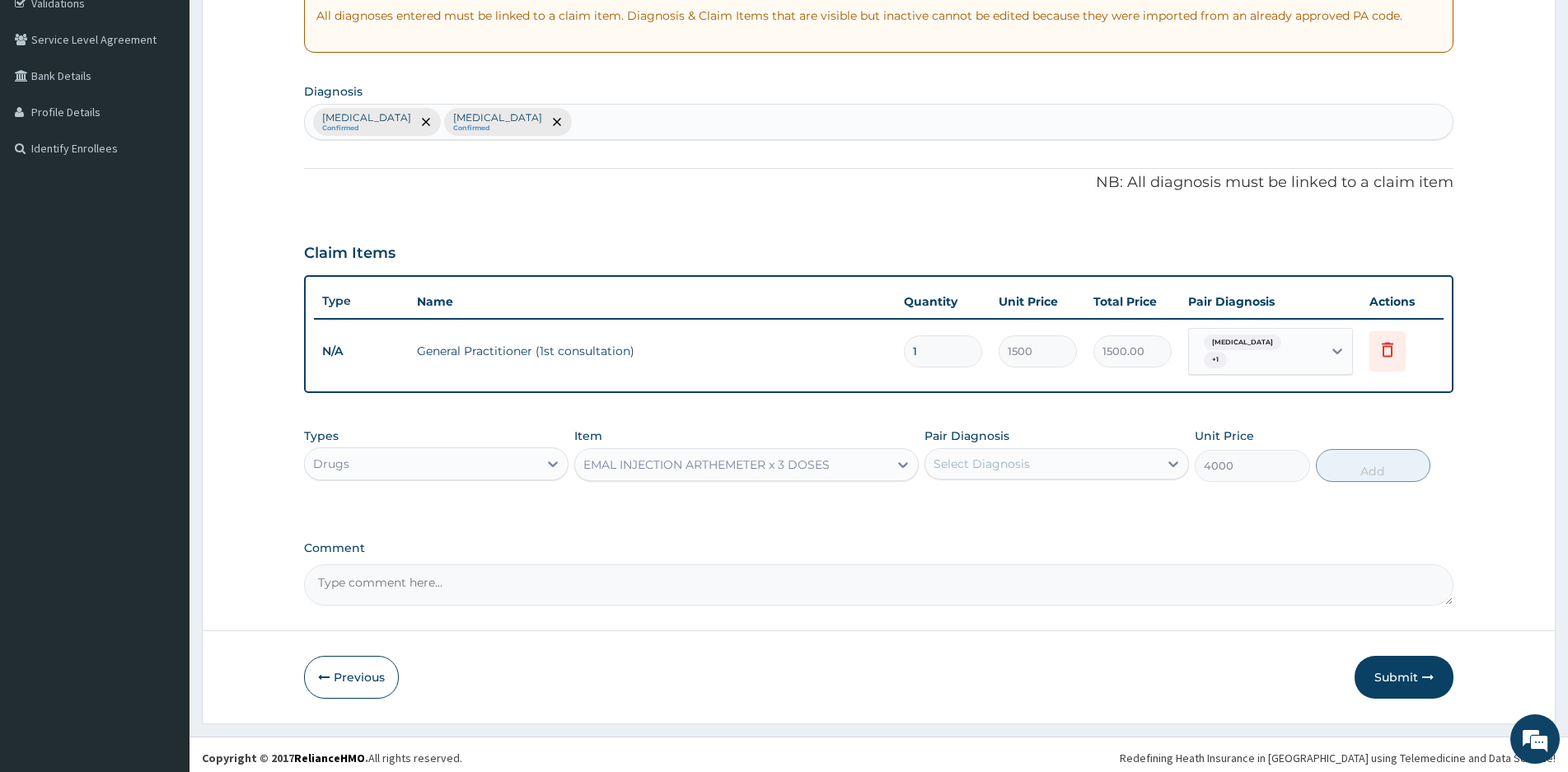
click at [1000, 455] on div "Select Diagnosis" at bounding box center [982, 463] width 97 height 16
click at [945, 501] on input "checkbox" at bounding box center [940, 505] width 11 height 11
checkbox input "true"
click at [1375, 455] on button "Add" at bounding box center [1373, 465] width 115 height 33
type input "0"
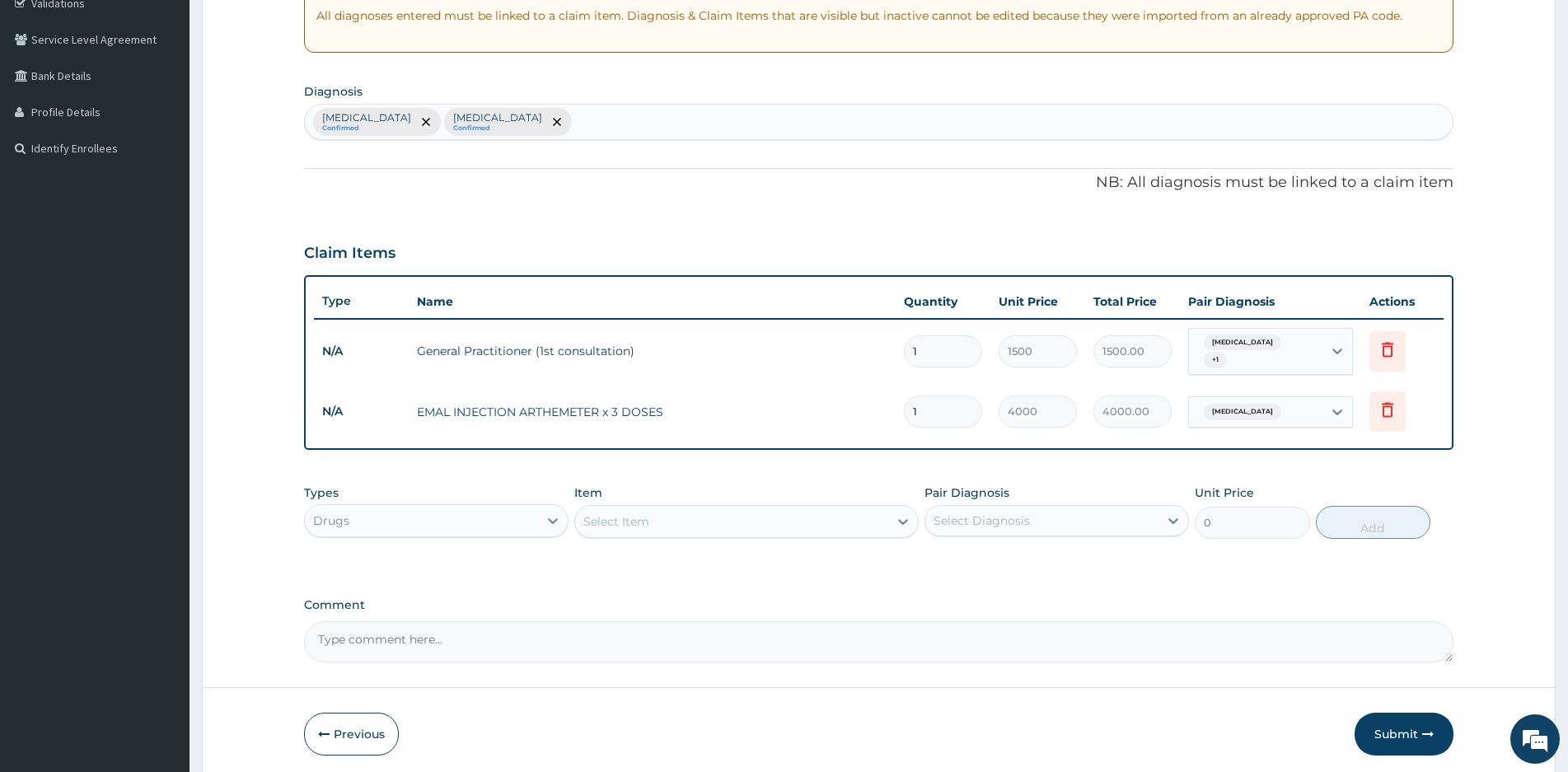
click at [669, 518] on div "Select Item" at bounding box center [731, 521] width 313 height 26
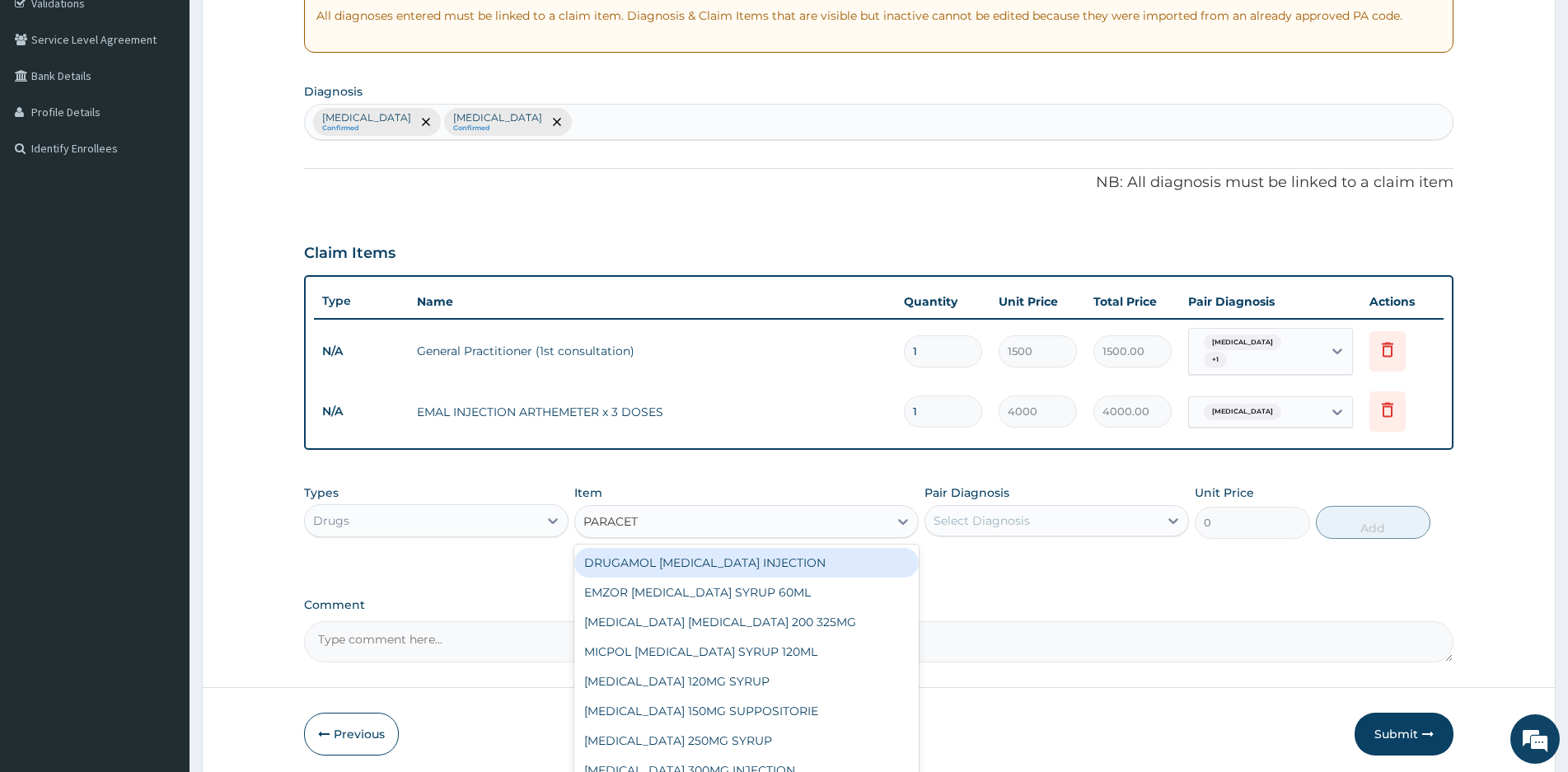
type input "PARACETA"
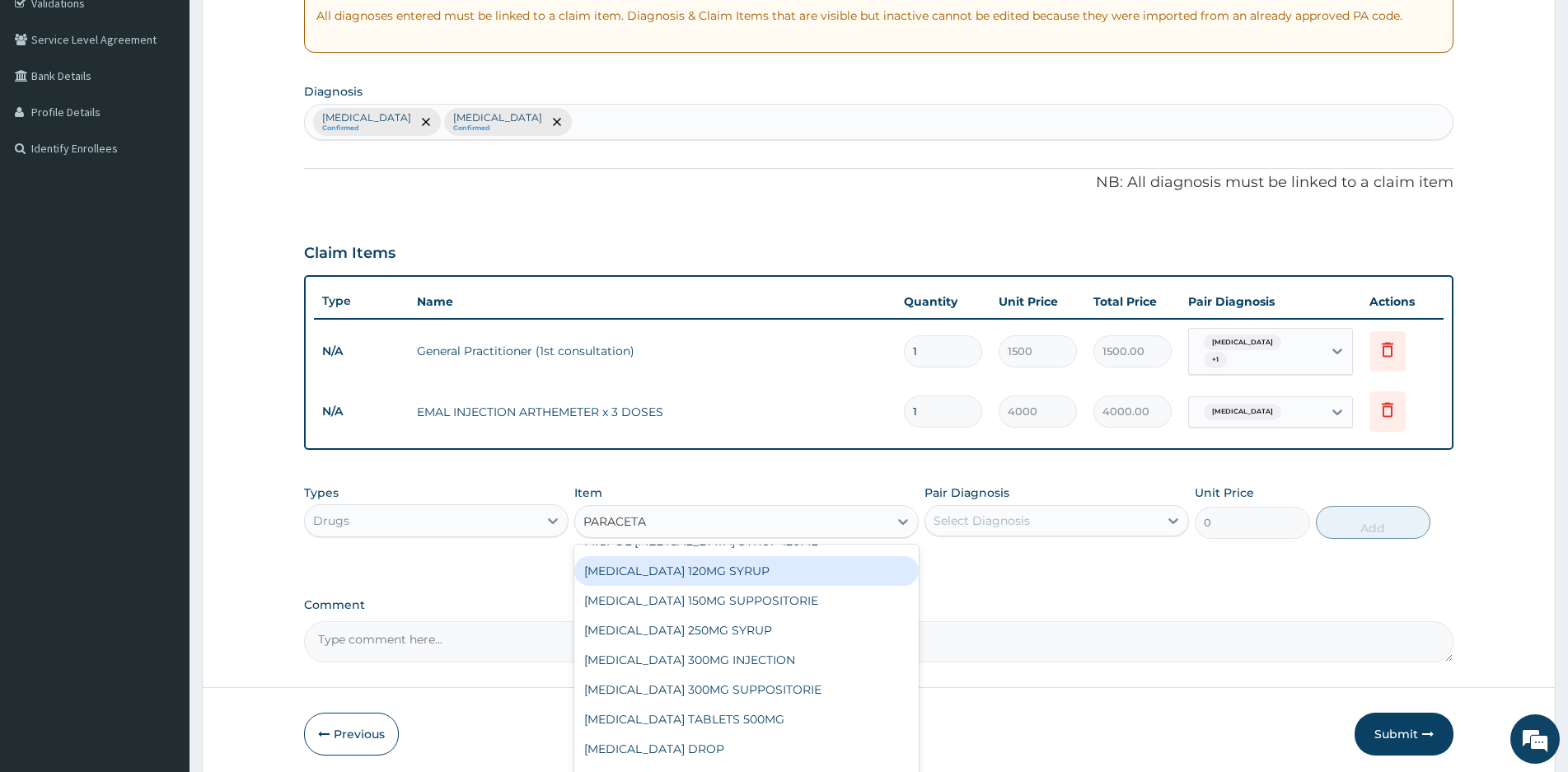
scroll to position [115, 0]
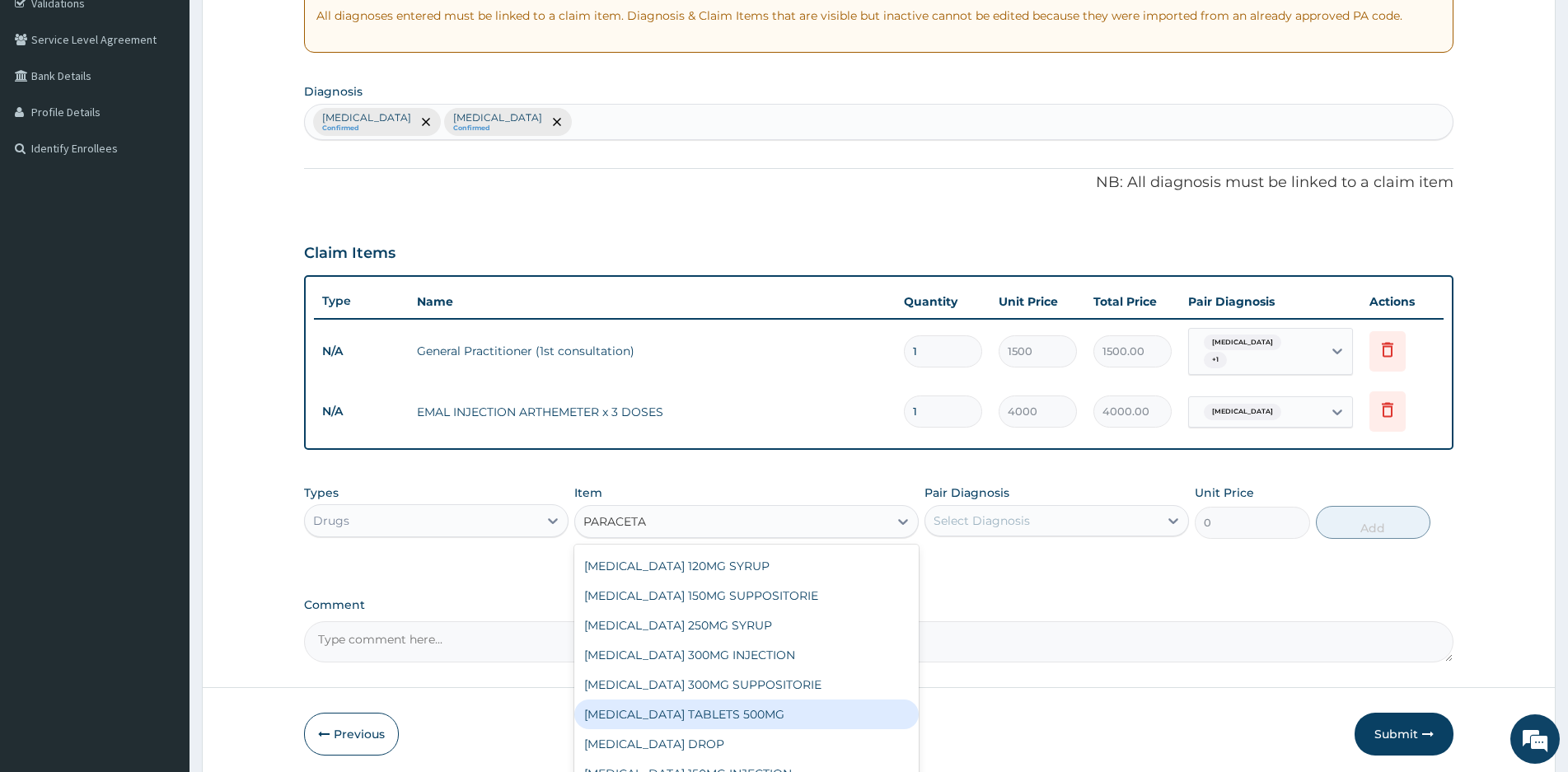
click at [731, 709] on div "[MEDICAL_DATA] TABLETS 500MG" at bounding box center [746, 714] width 344 height 30
type input "40"
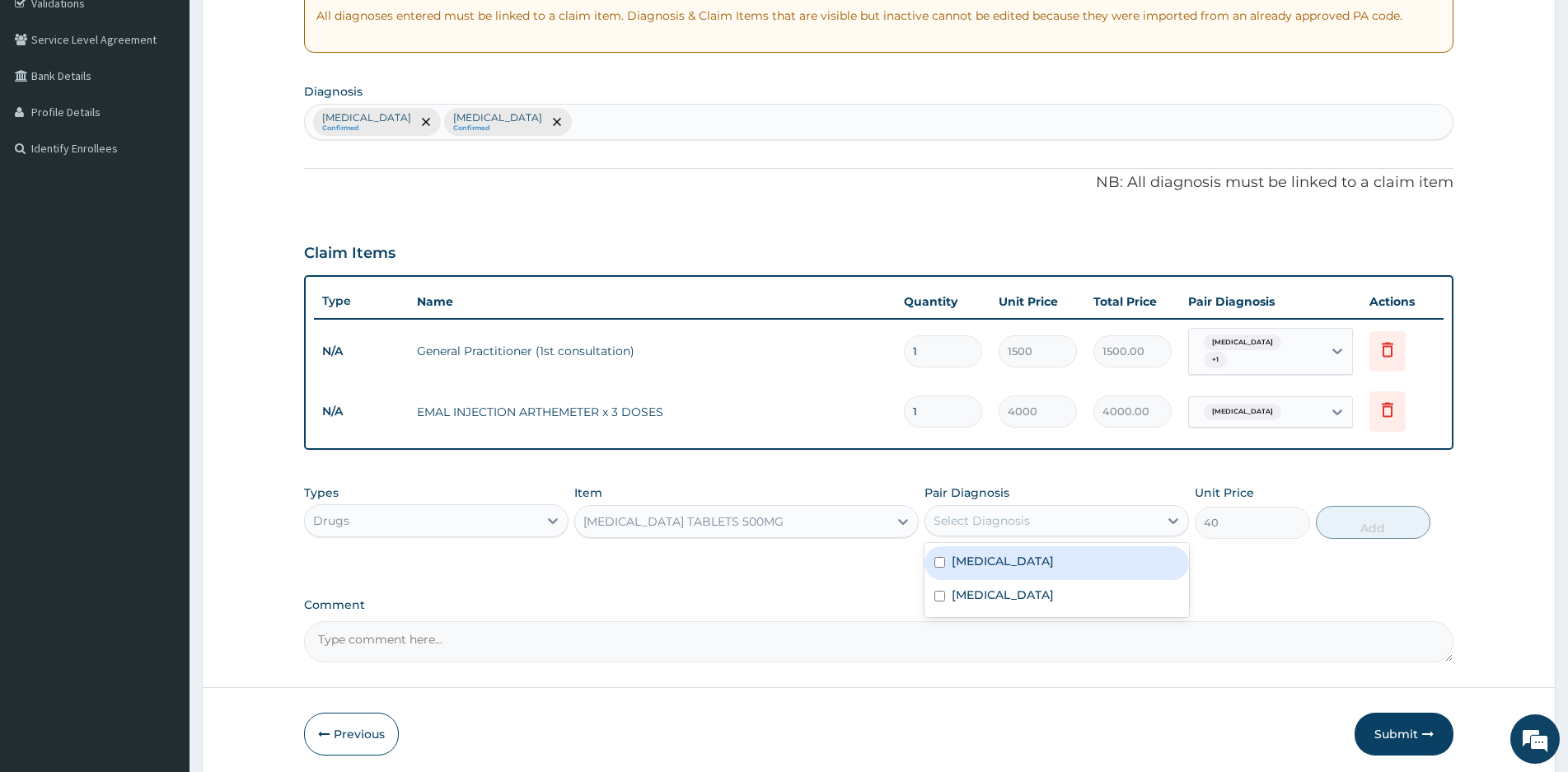
click at [1102, 515] on div "Select Diagnosis" at bounding box center [1042, 520] width 233 height 26
click at [949, 556] on div "[MEDICAL_DATA]" at bounding box center [1057, 563] width 265 height 34
checkbox input "true"
click at [1351, 512] on button "Add" at bounding box center [1373, 522] width 115 height 33
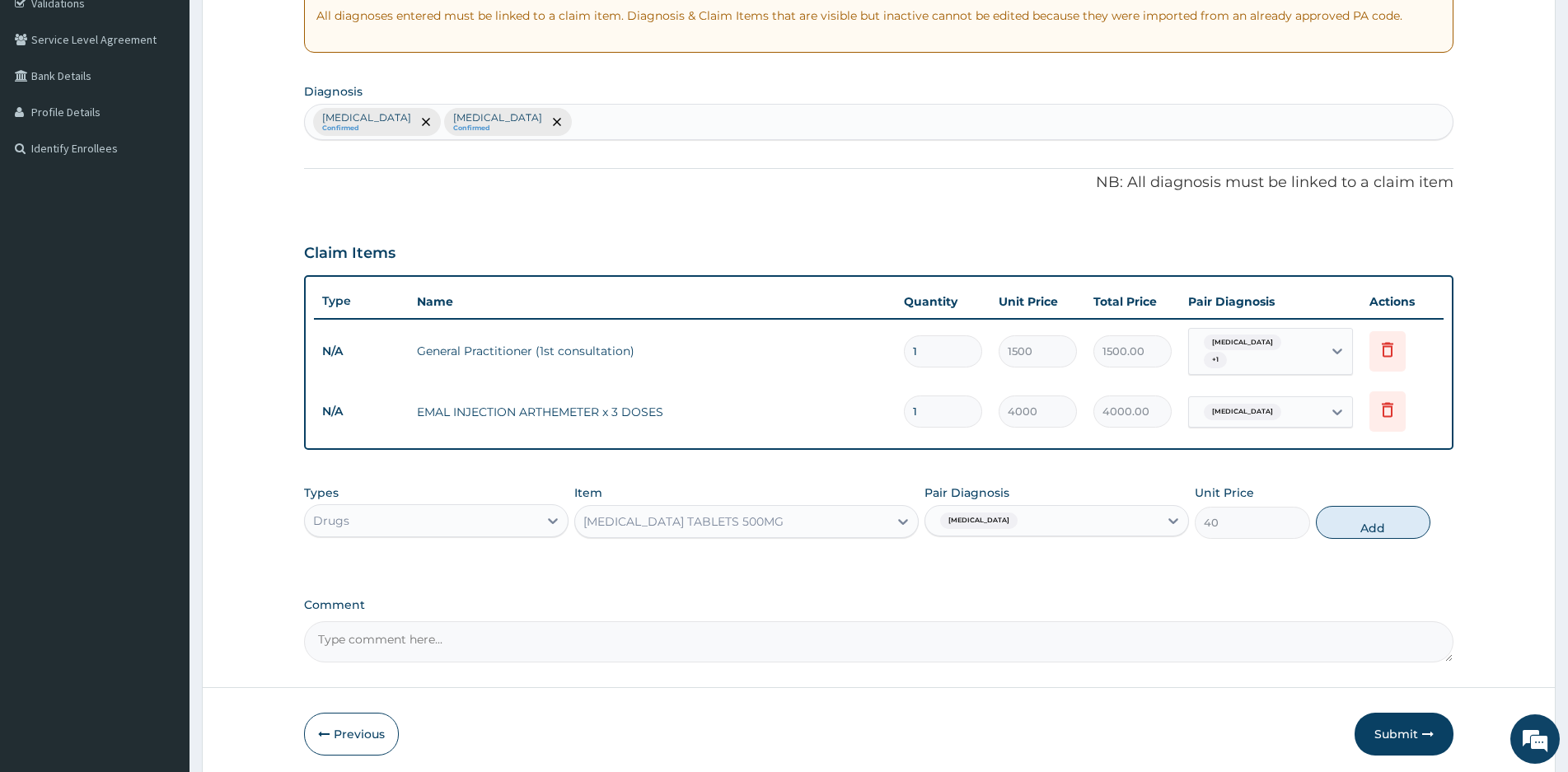
type input "0"
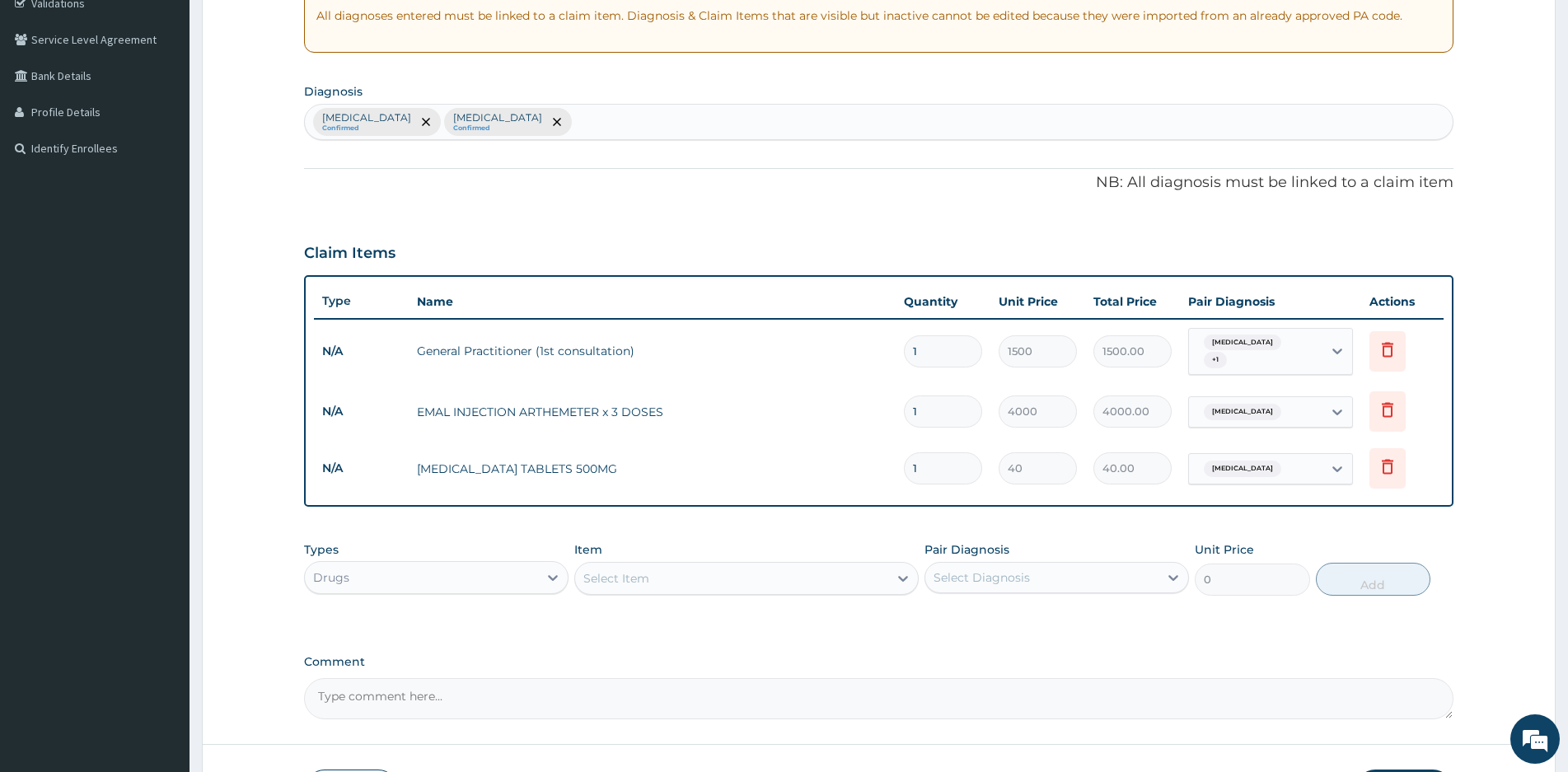
type input "18"
type input "720.00"
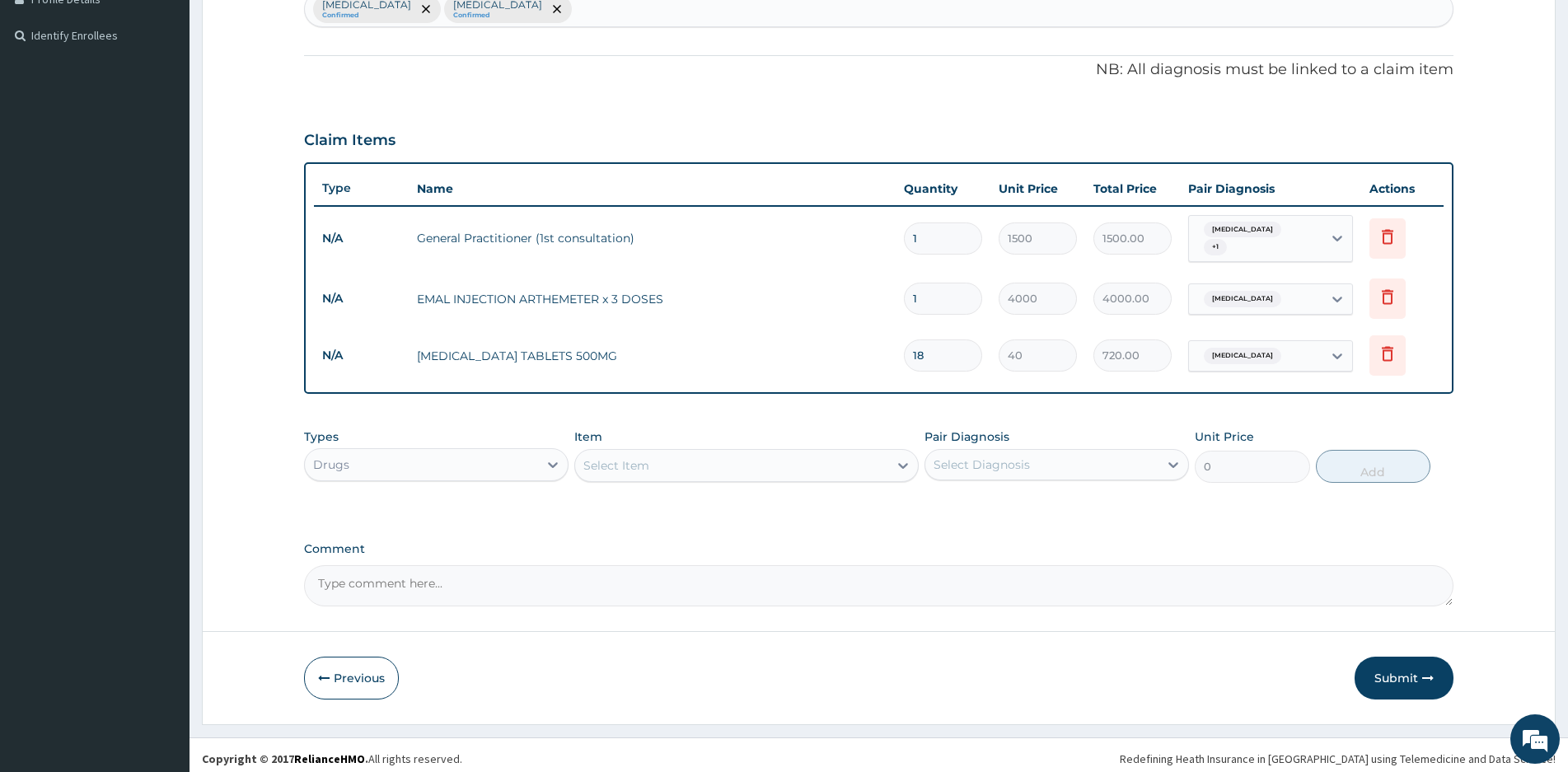
scroll to position [435, 0]
type input "18"
click at [715, 451] on div "Select Item" at bounding box center [731, 464] width 313 height 26
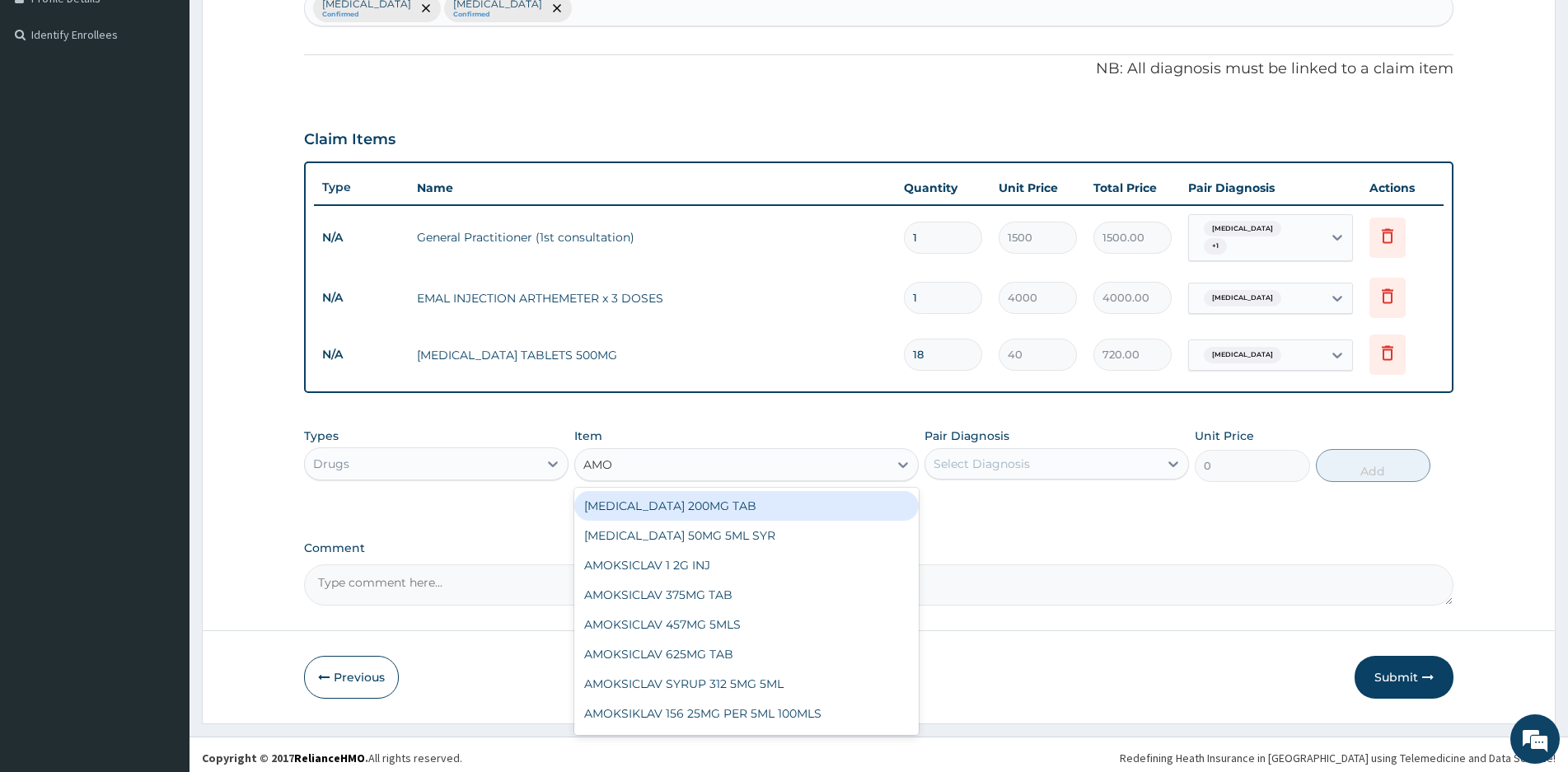
type input "AMOX"
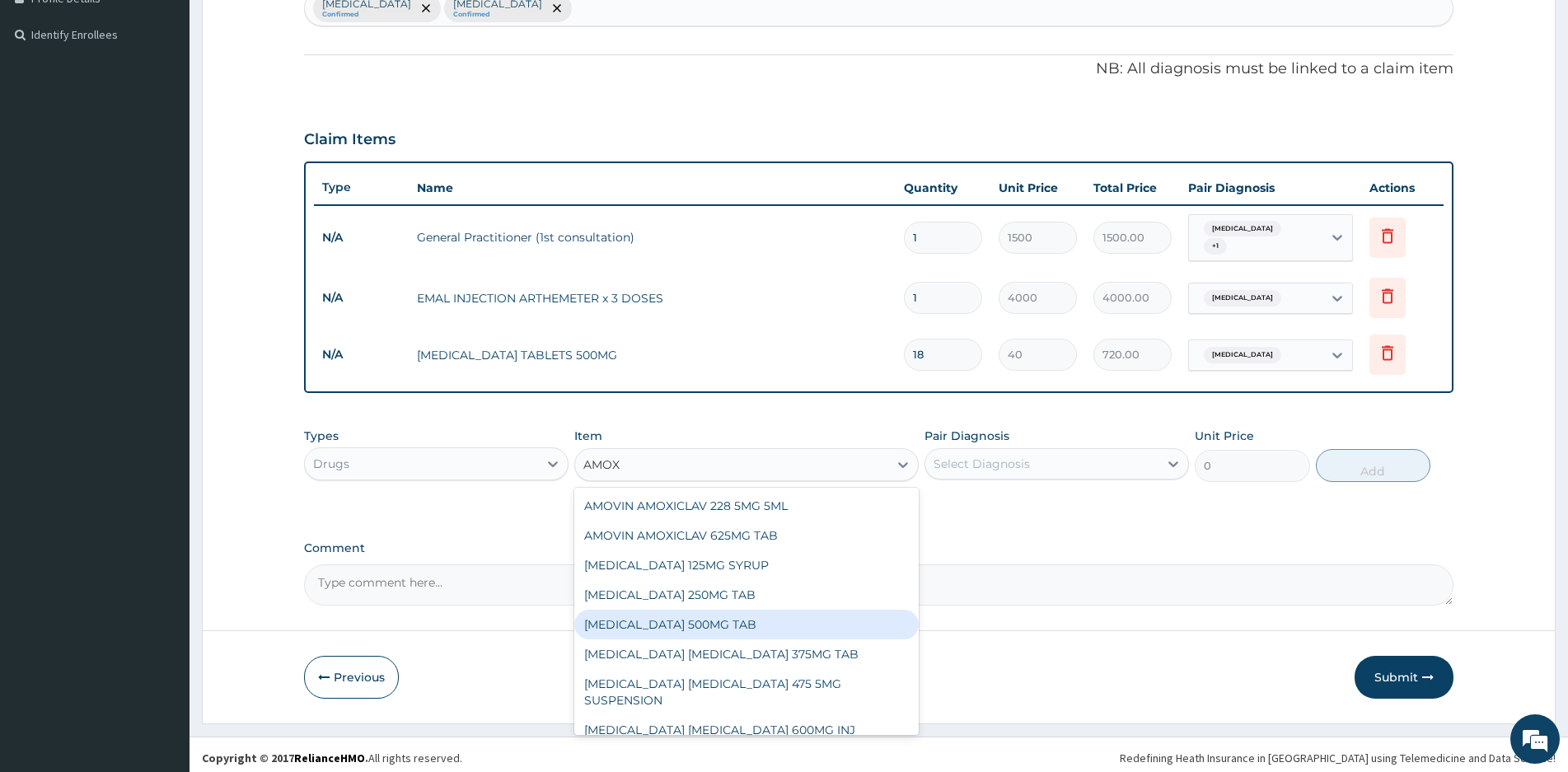
click at [672, 612] on div "AMOXICILLIN 500MG TAB" at bounding box center [746, 624] width 344 height 30
type input "120"
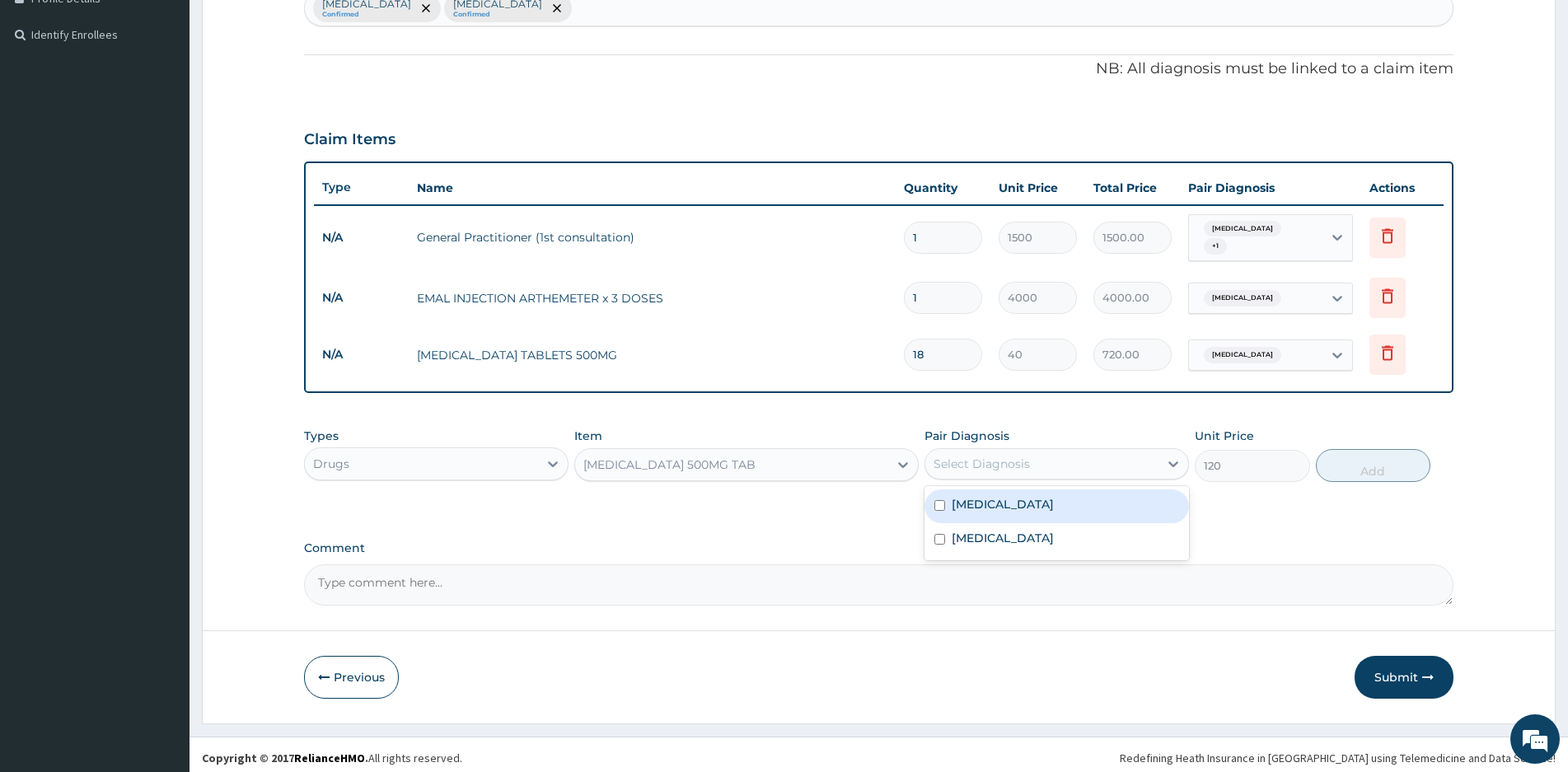
click at [1137, 450] on div "Select Diagnosis" at bounding box center [1042, 463] width 233 height 26
click at [944, 534] on input "checkbox" at bounding box center [940, 539] width 11 height 11
checkbox input "true"
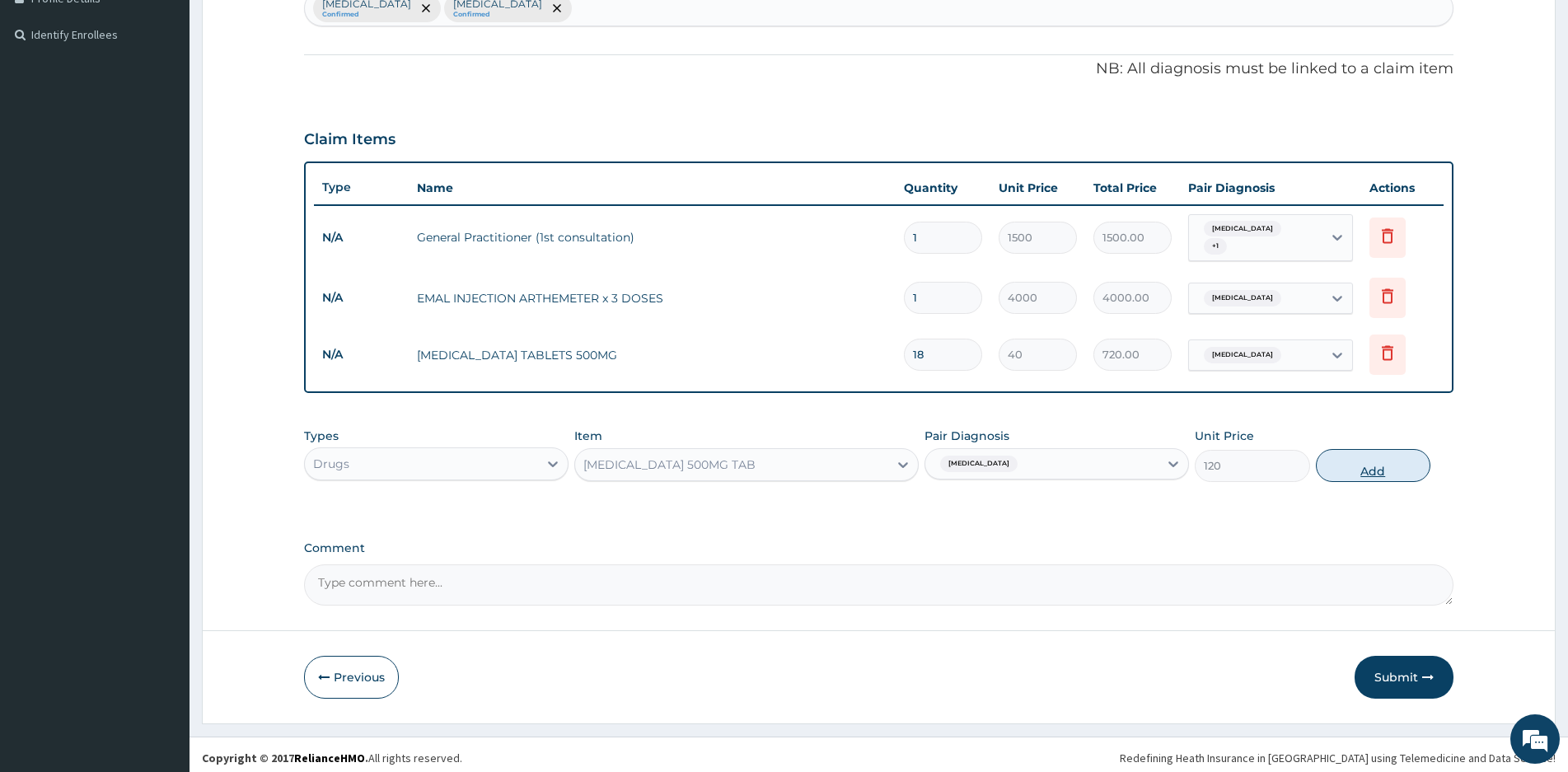
click at [1356, 458] on button "Add" at bounding box center [1373, 465] width 115 height 33
type input "0"
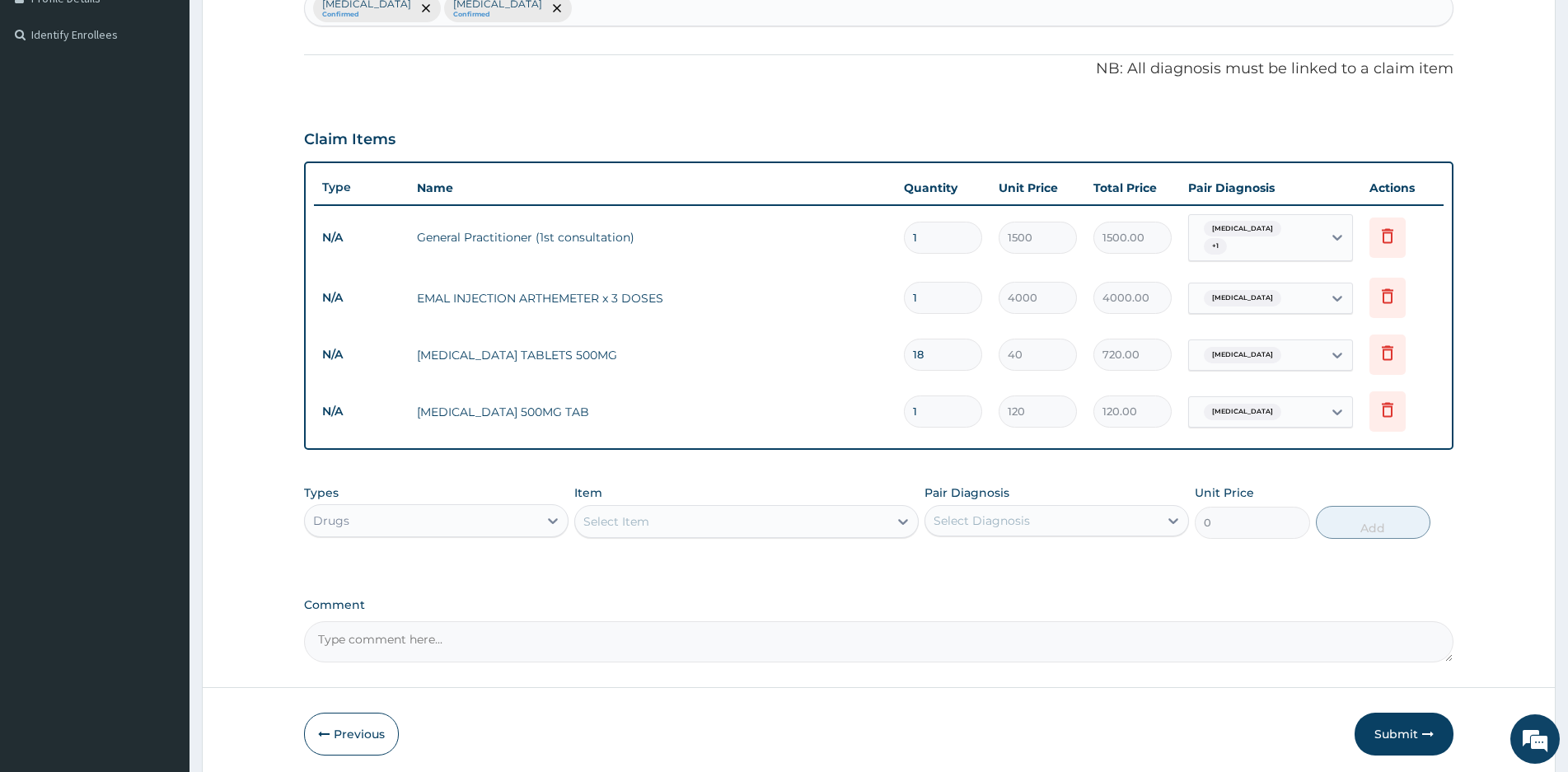
type input "15"
type input "1800.00"
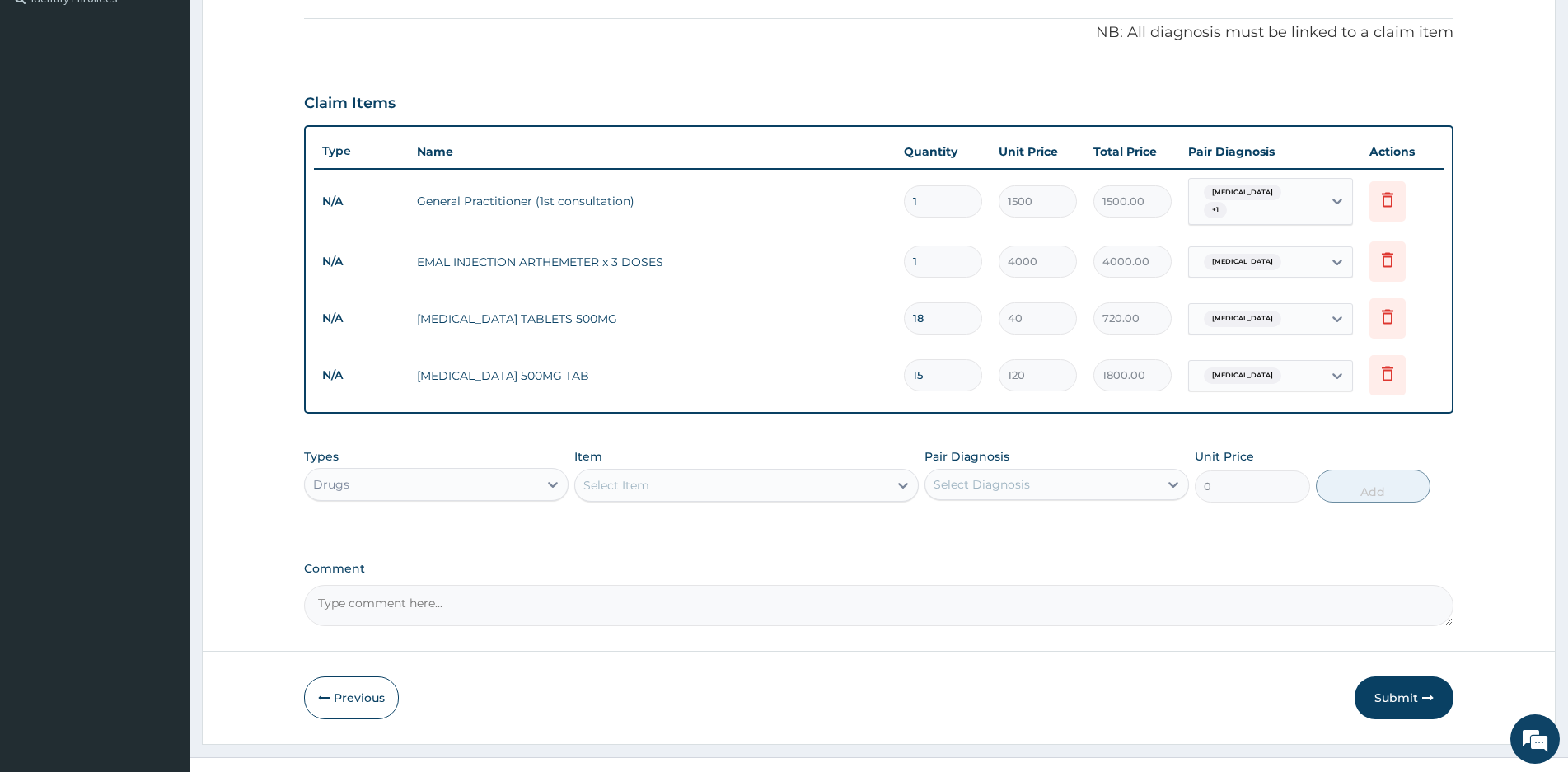
scroll to position [492, 0]
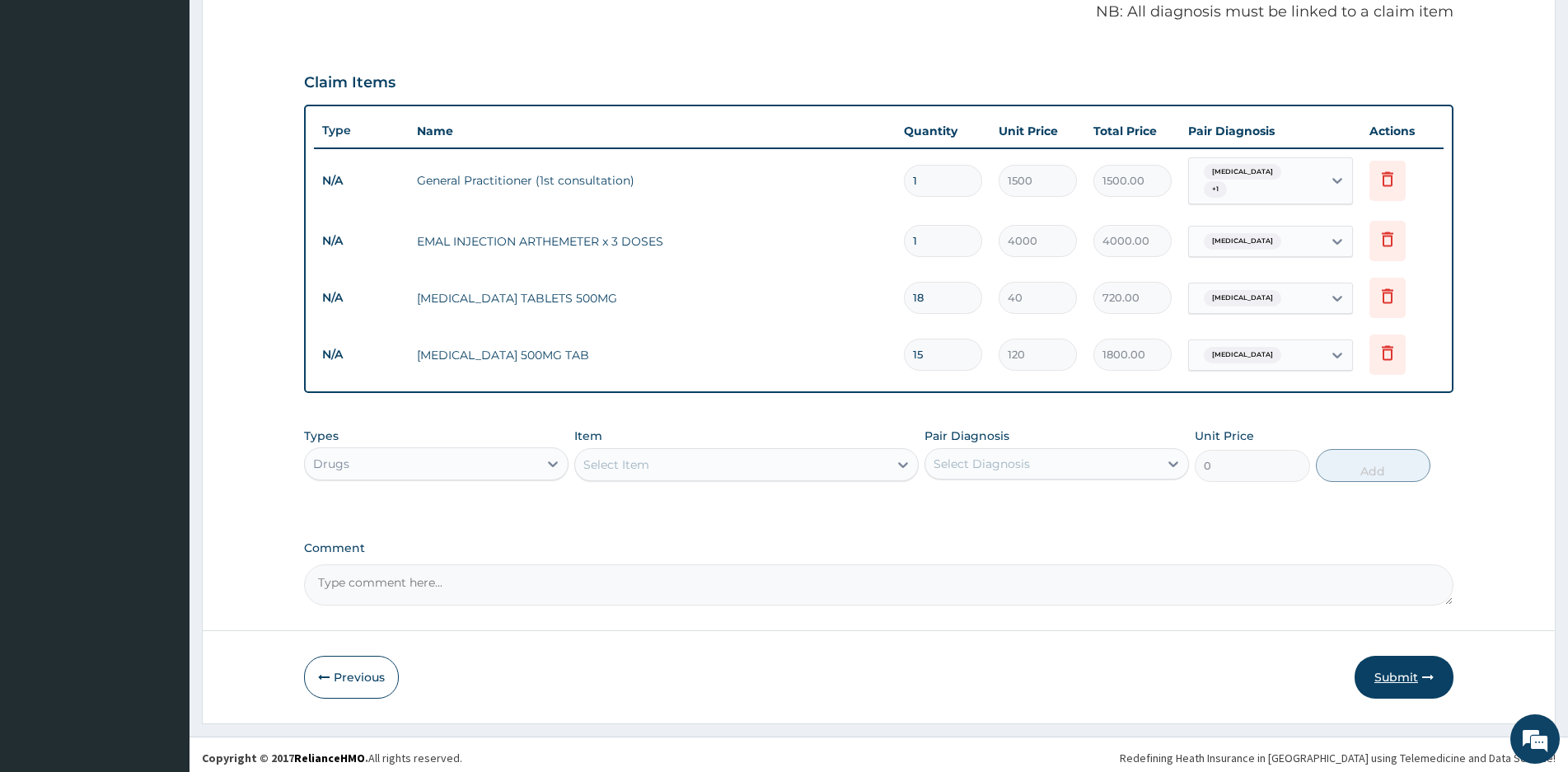
type input "15"
click at [1398, 666] on button "Submit" at bounding box center [1404, 677] width 99 height 43
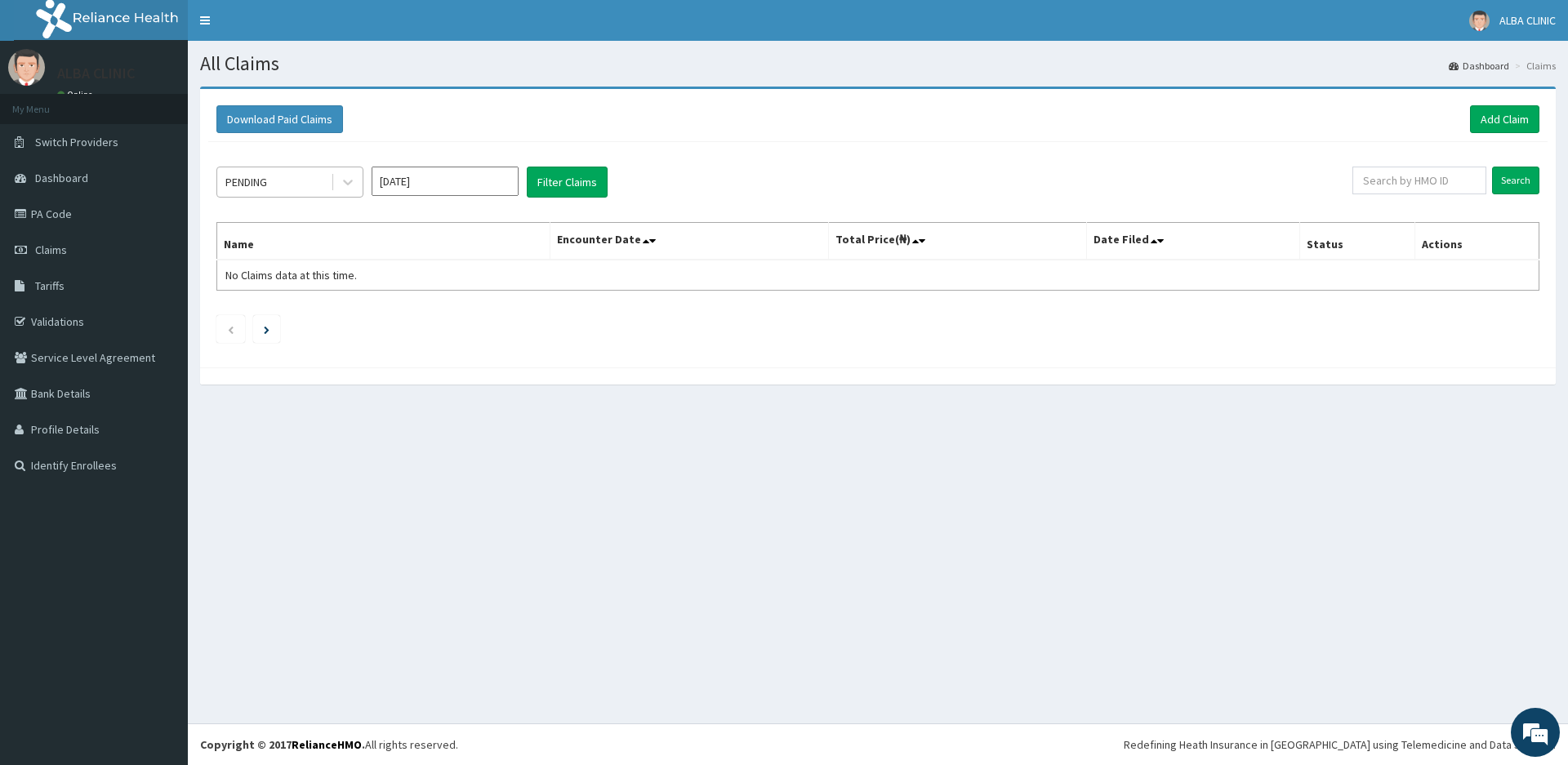
click at [319, 181] on div "PENDING" at bounding box center [274, 182] width 113 height 26
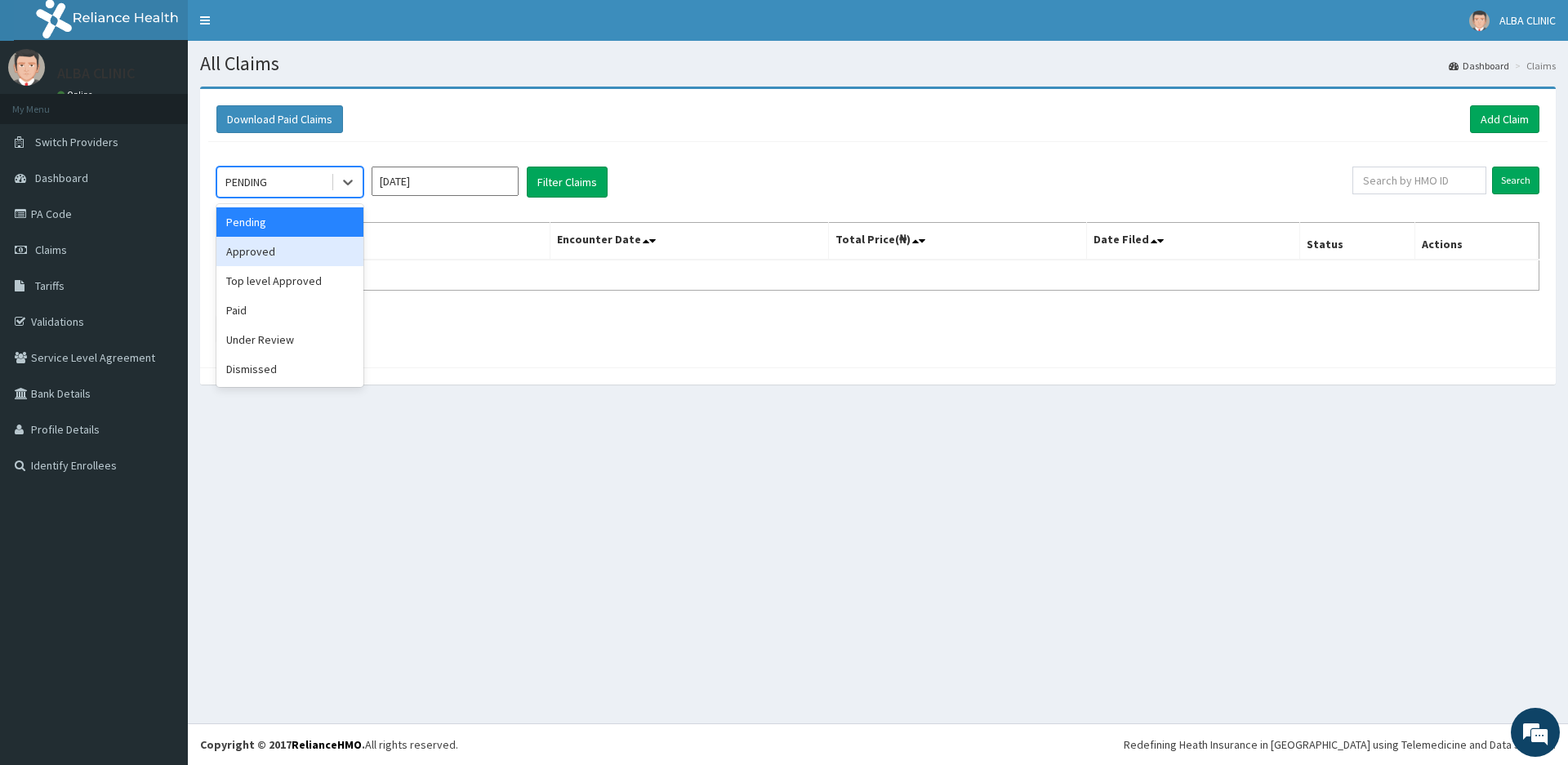
click at [292, 252] on div "Approved" at bounding box center [290, 251] width 147 height 30
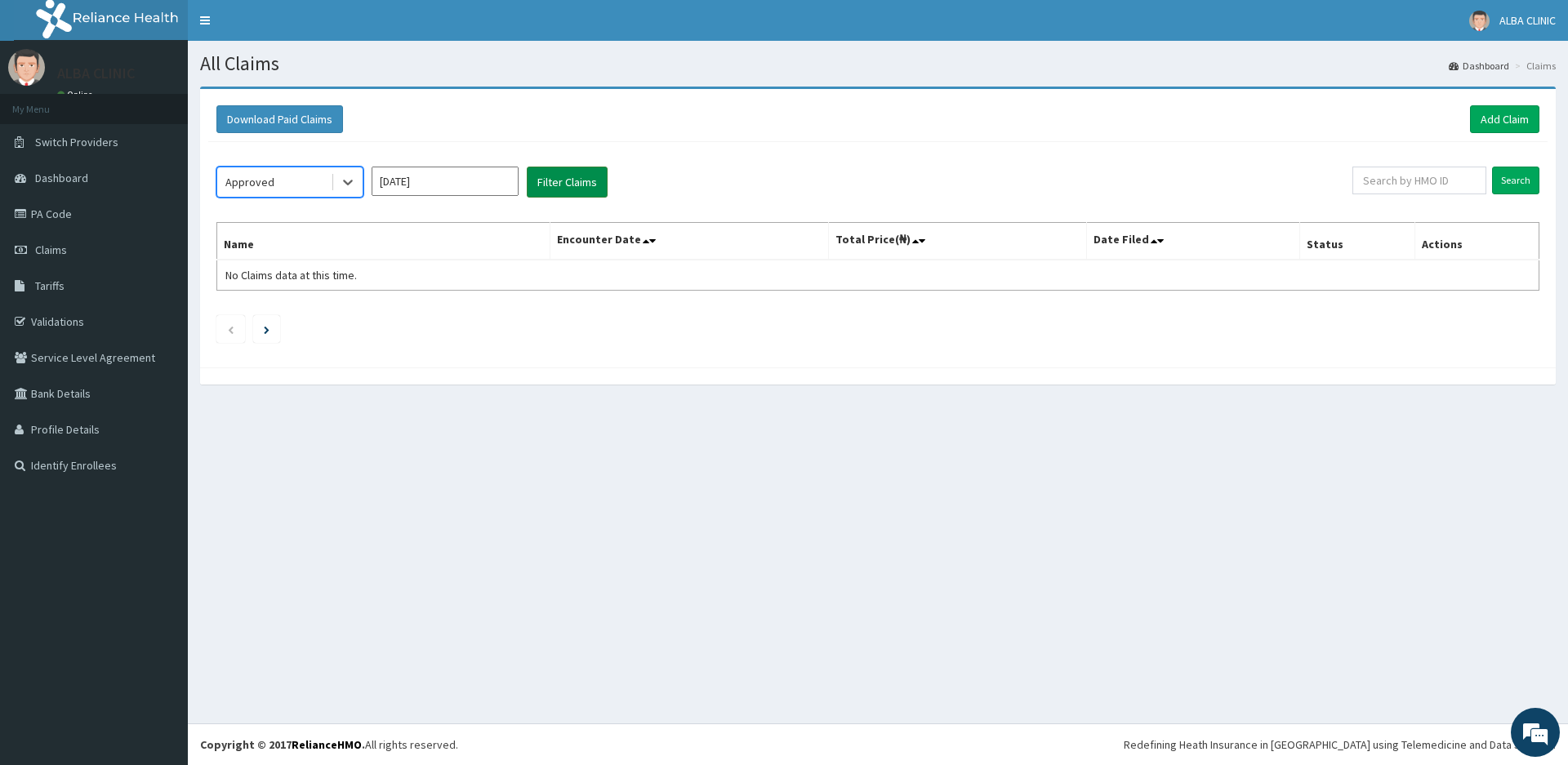
click at [560, 176] on button "Filter Claims" at bounding box center [566, 182] width 80 height 31
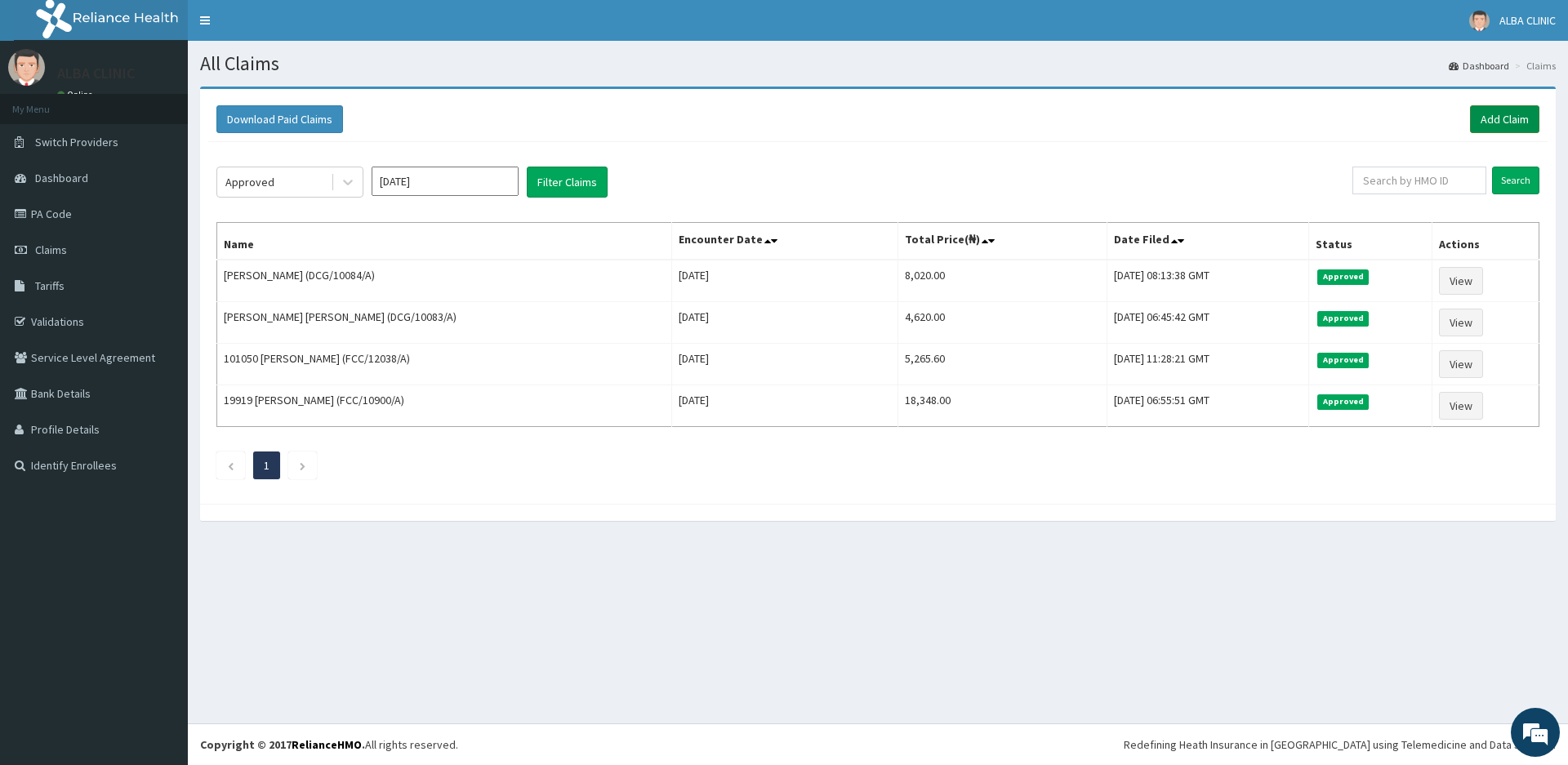
click at [1503, 116] on link "Add Claim" at bounding box center [1505, 118] width 69 height 28
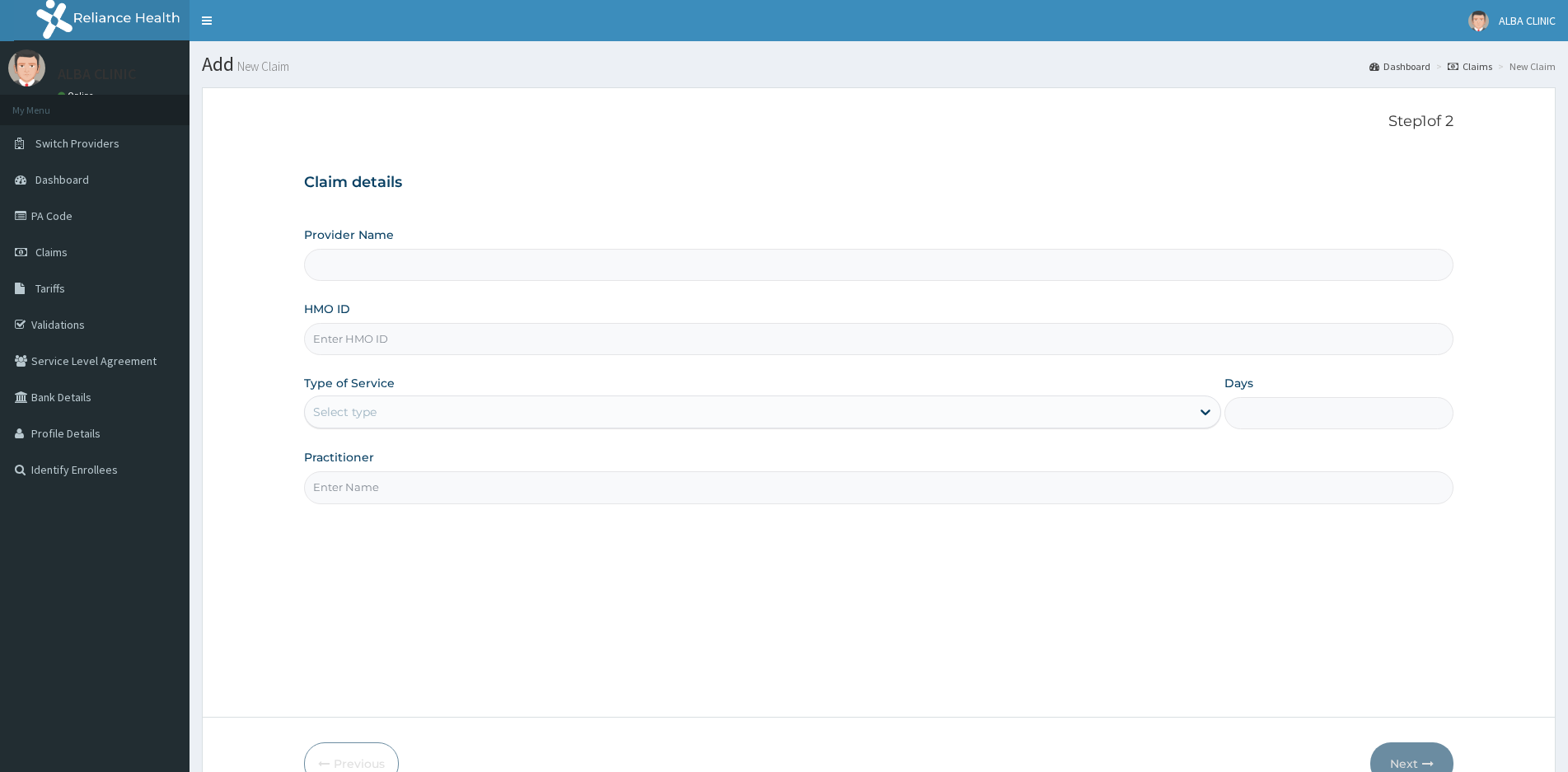
type input "[GEOGRAPHIC_DATA]"
click at [421, 339] on input "HMO ID" at bounding box center [878, 339] width 1149 height 32
type input "MUL/10042/C"
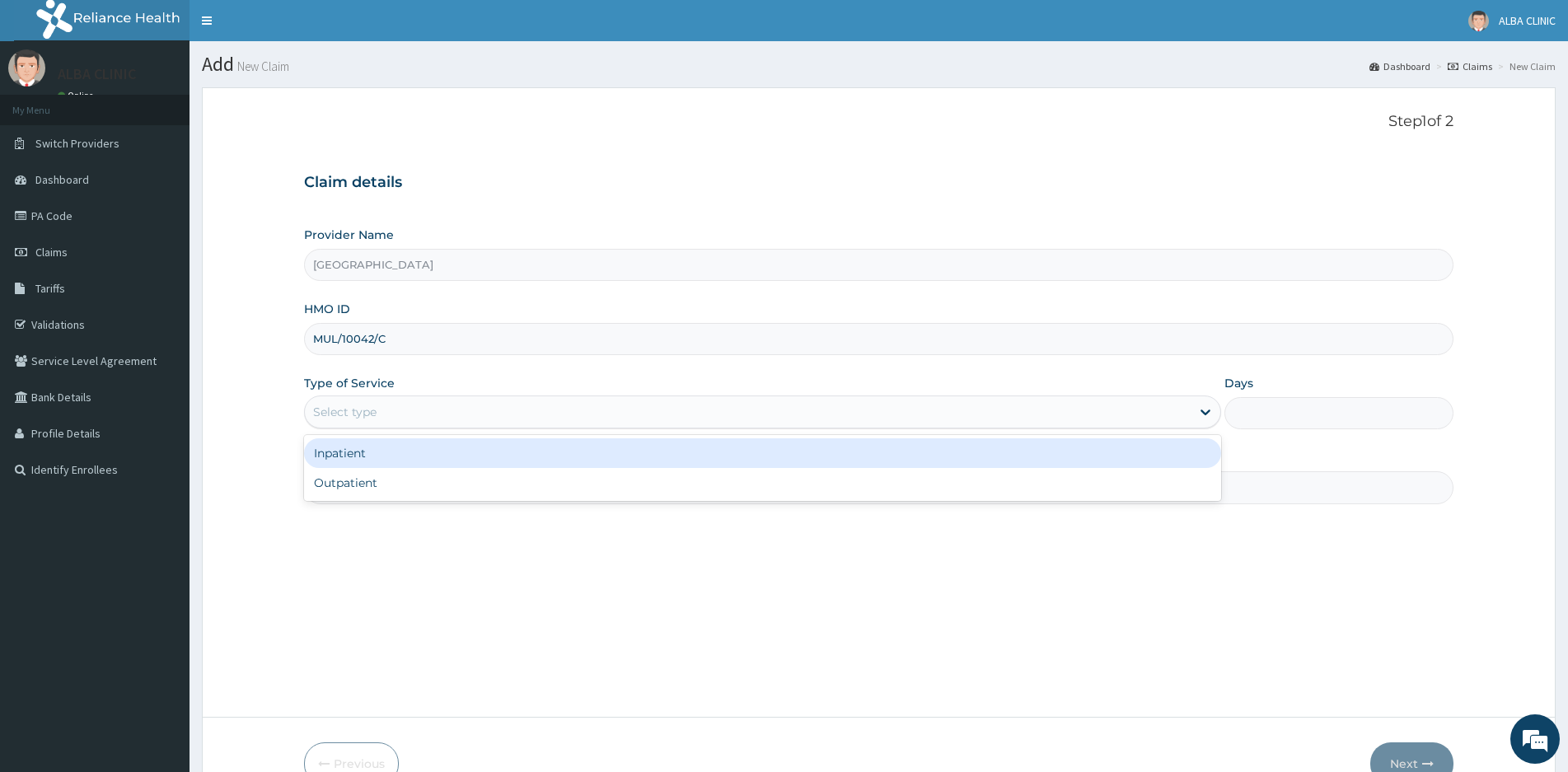
click at [447, 412] on div "Select type" at bounding box center [748, 412] width 886 height 26
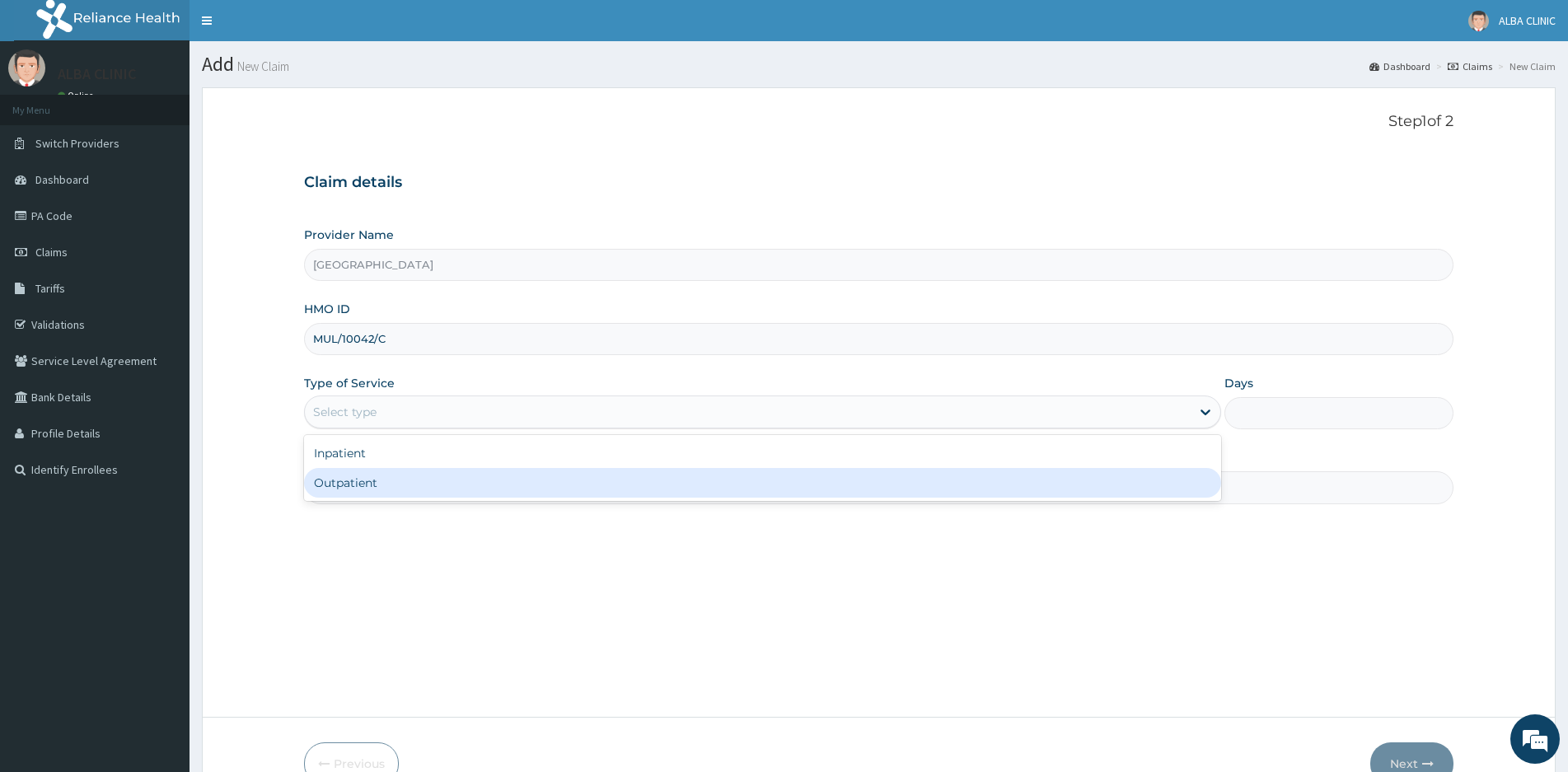
click at [379, 483] on div "Outpatient" at bounding box center [762, 482] width 917 height 30
type input "1"
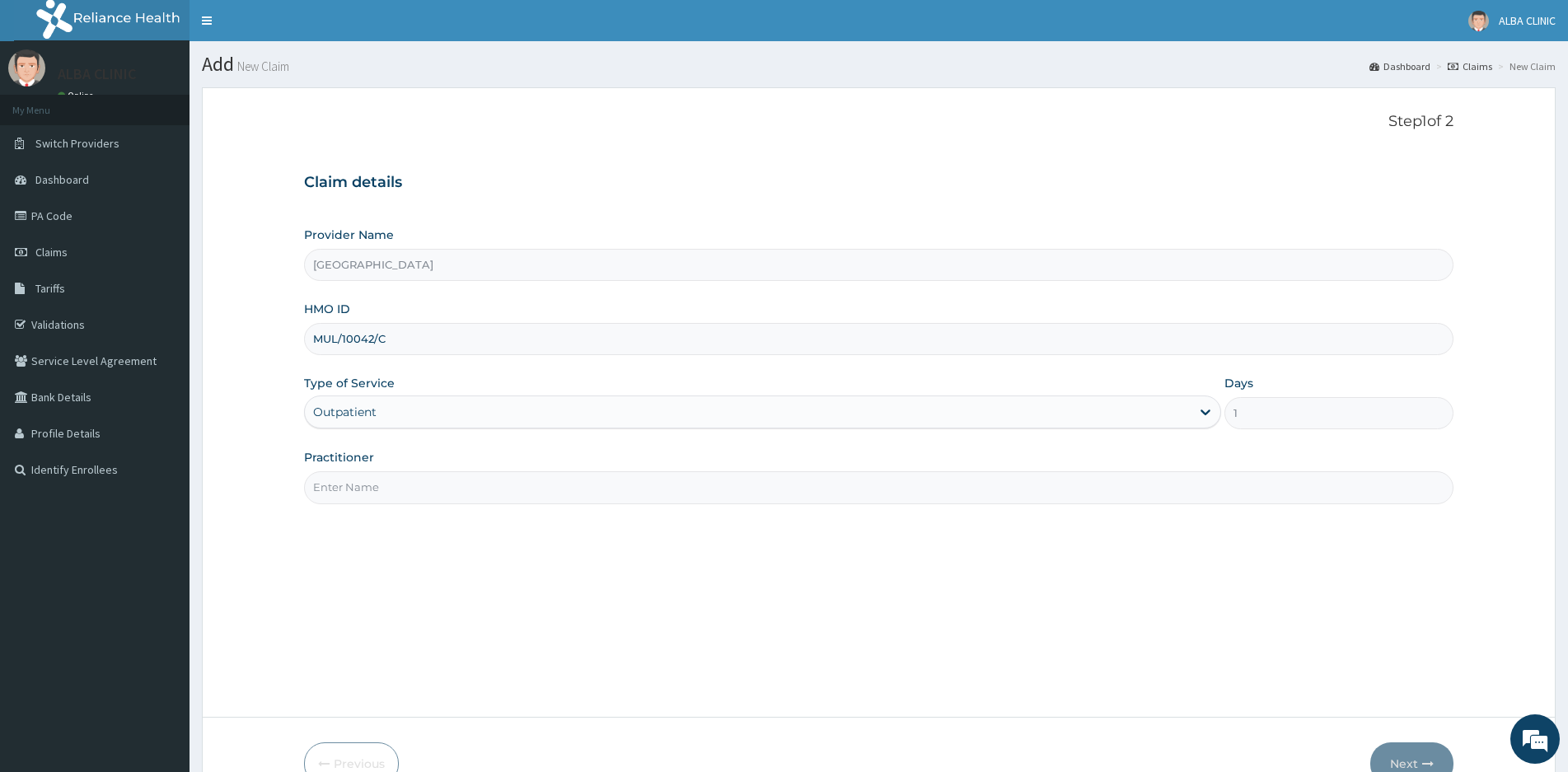
click at [411, 483] on input "Practitioner" at bounding box center [878, 488] width 1149 height 32
type input "DR MICAH"
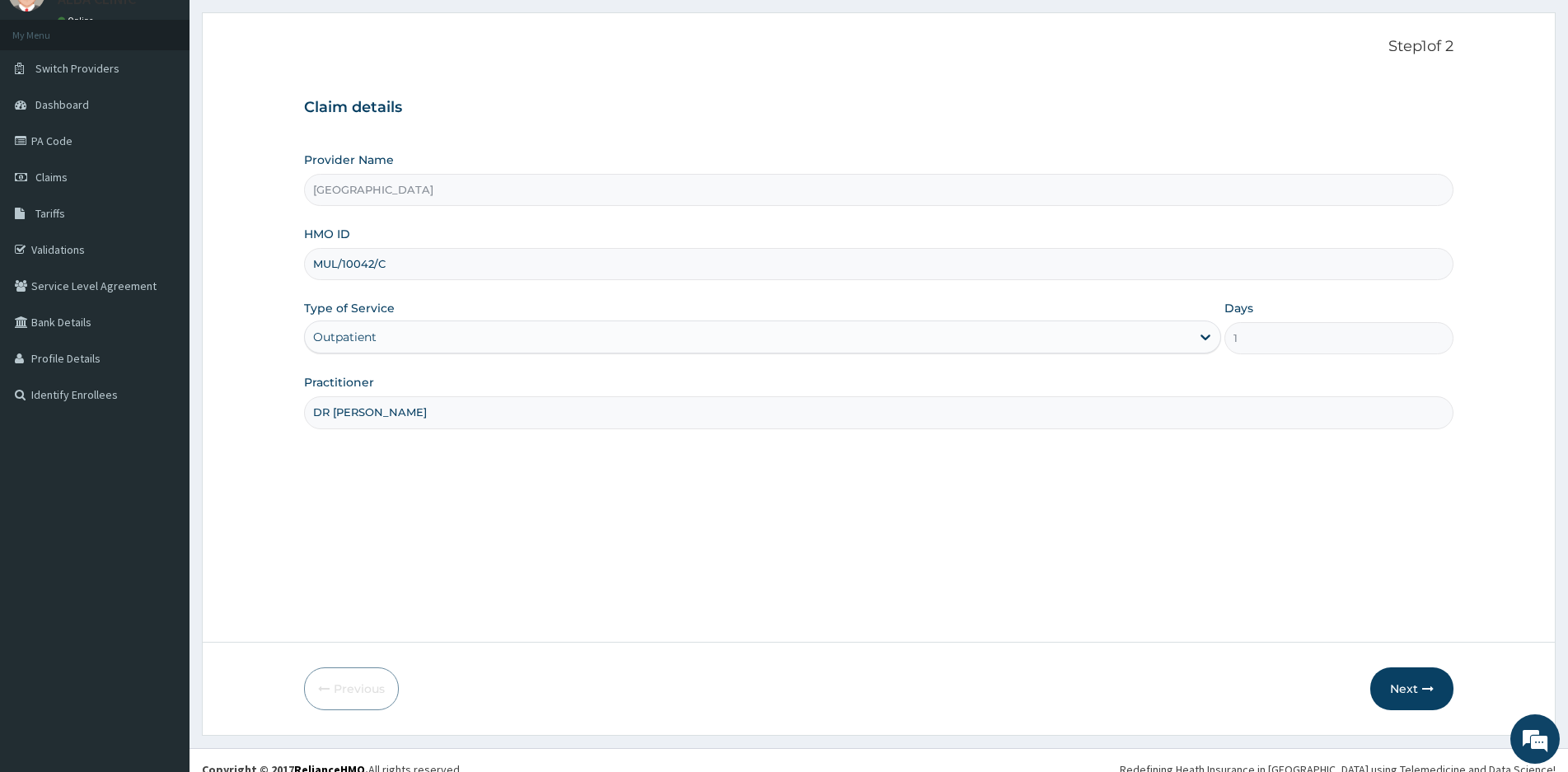
scroll to position [93, 0]
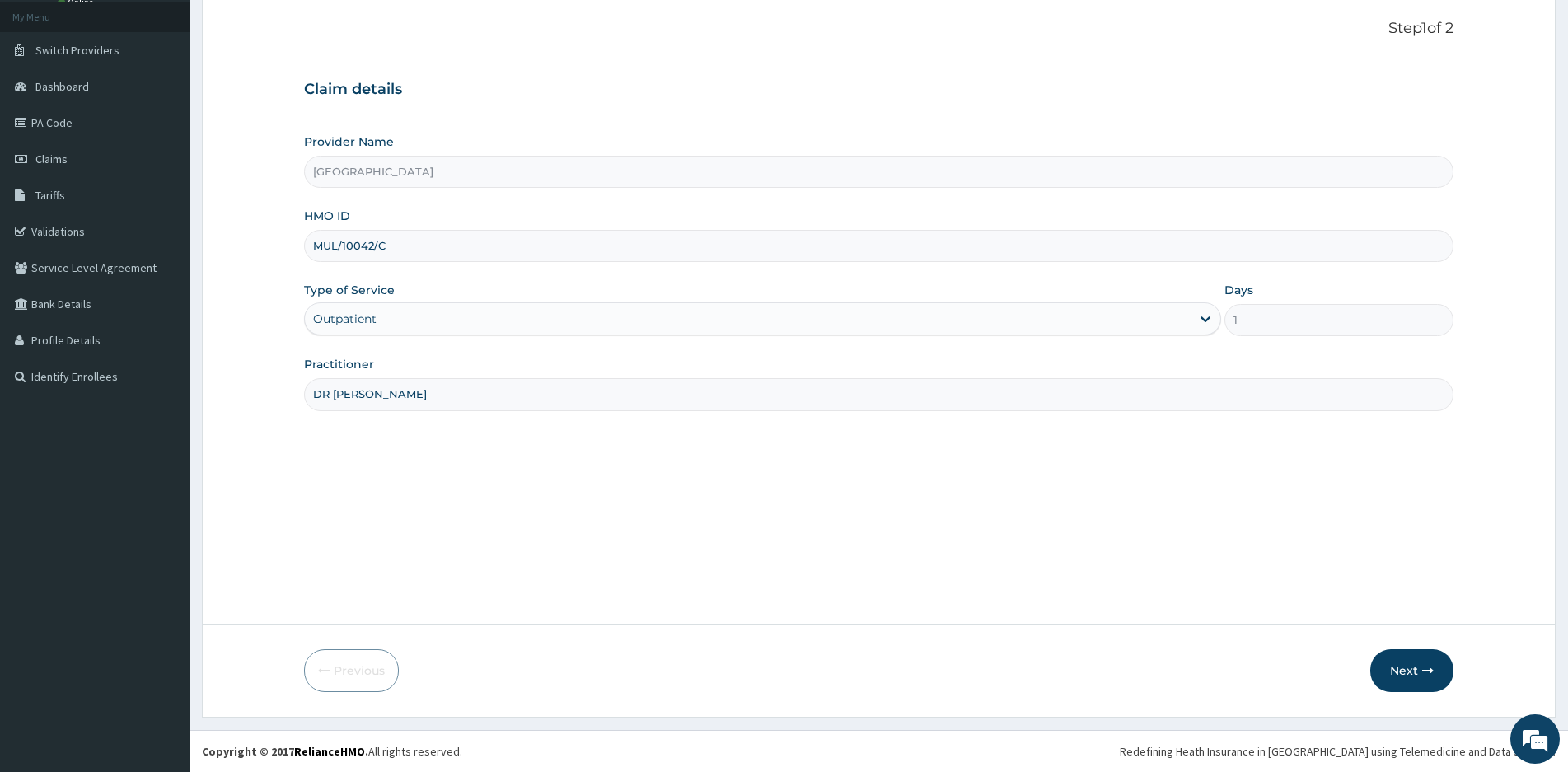
click at [1408, 670] on button "Next" at bounding box center [1412, 670] width 83 height 43
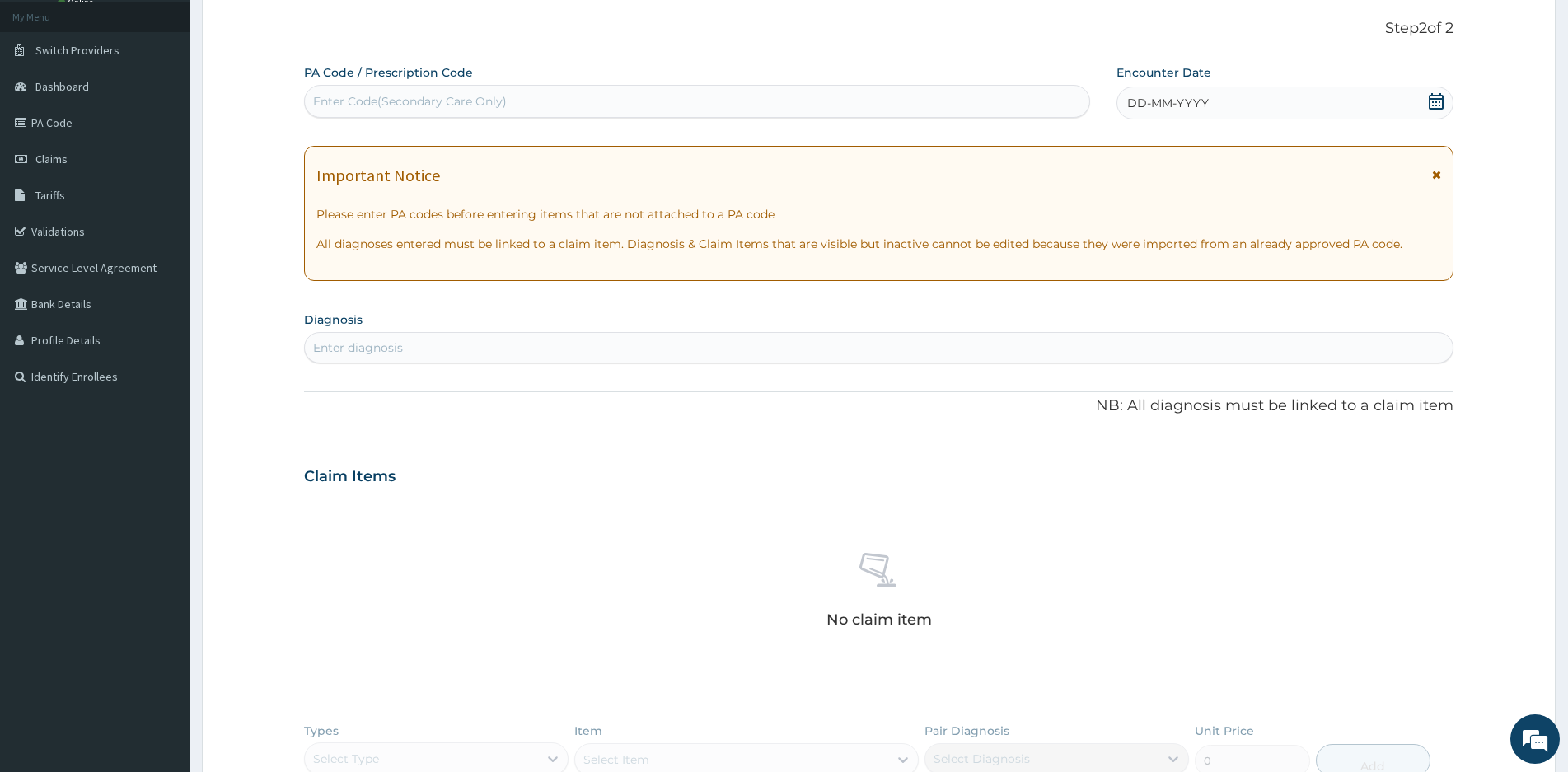
click at [1430, 104] on icon at bounding box center [1436, 101] width 15 height 16
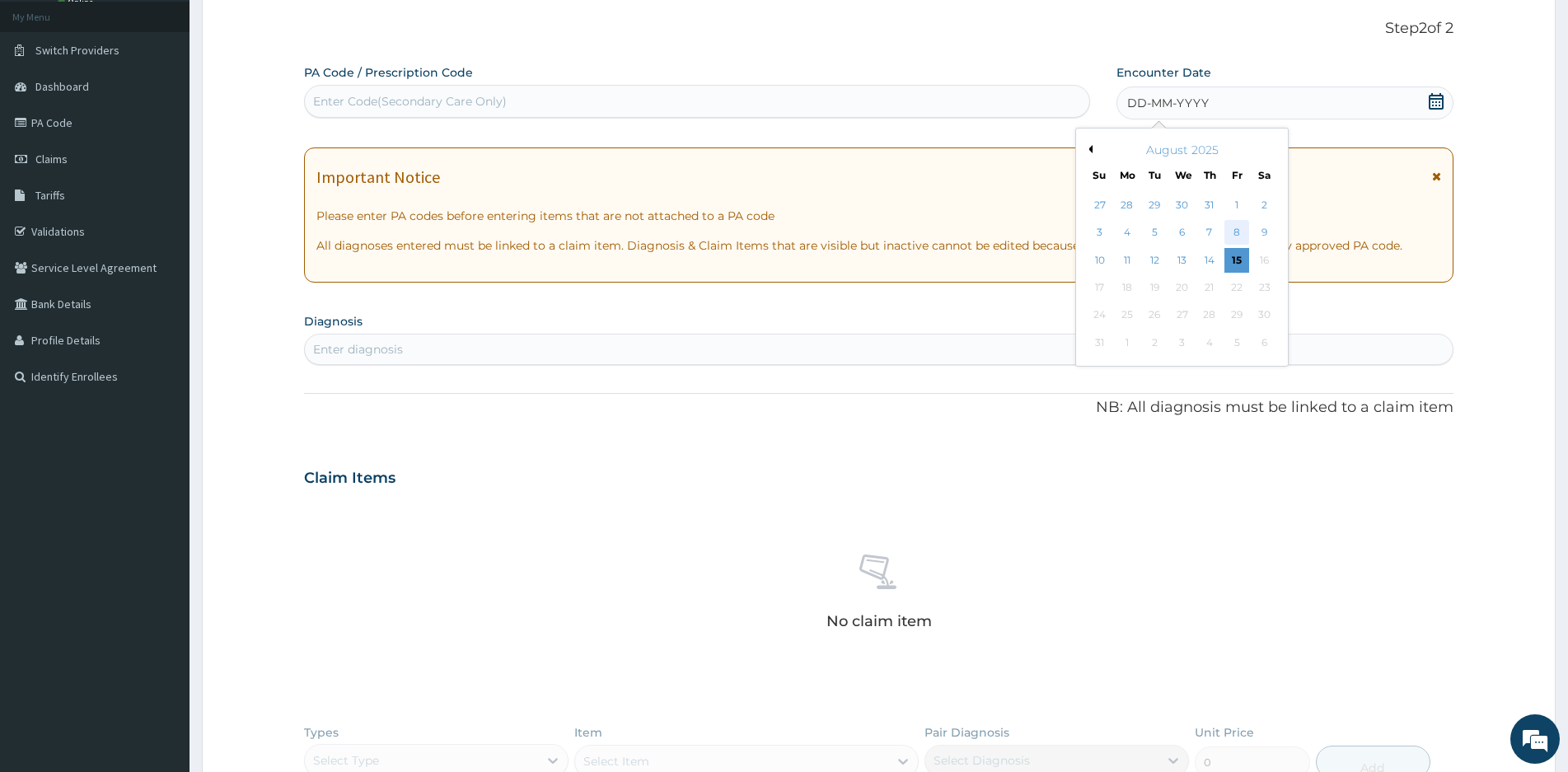
click at [1236, 231] on div "8" at bounding box center [1236, 232] width 25 height 25
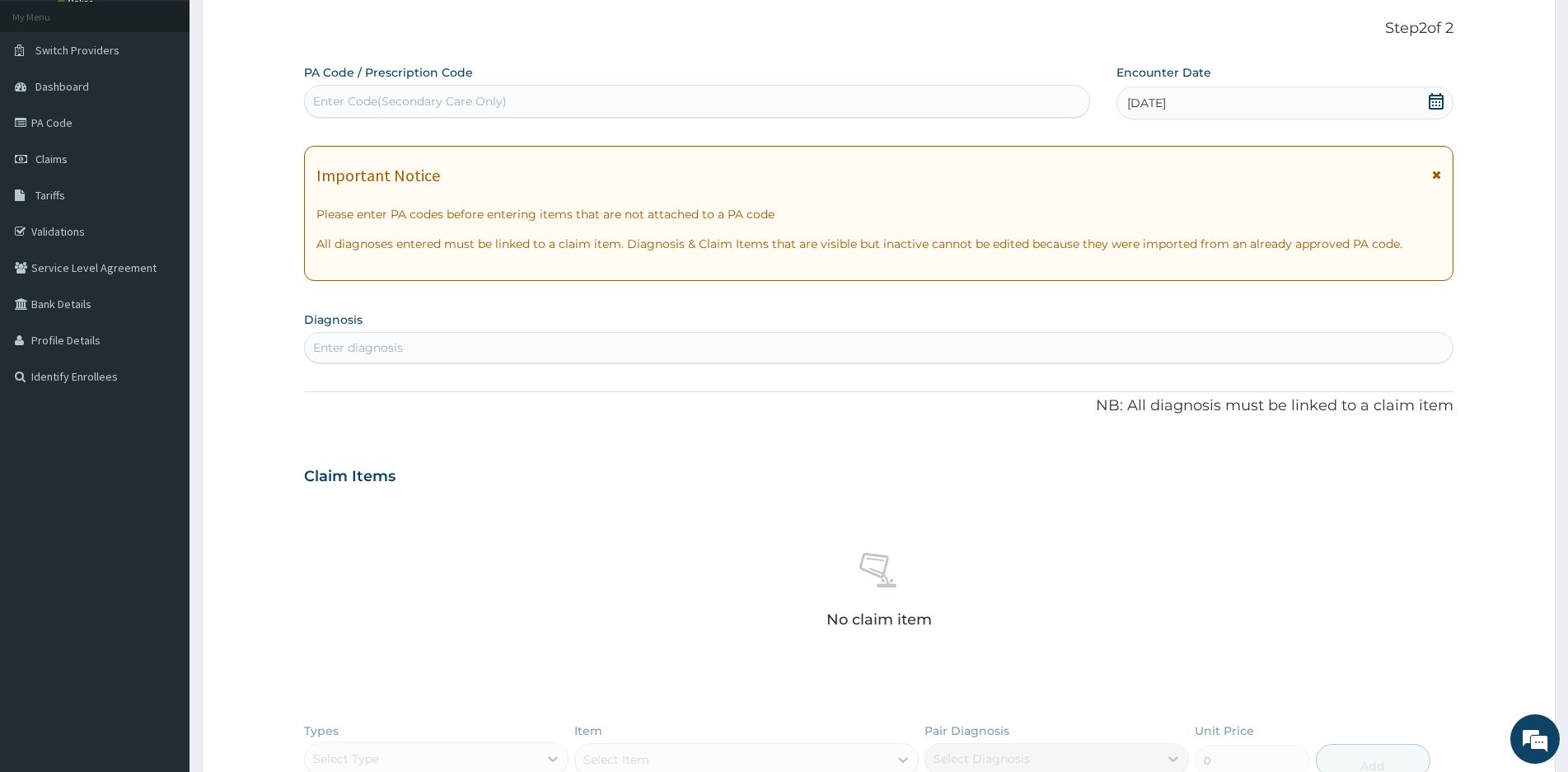
click at [362, 349] on div "Enter diagnosis" at bounding box center [357, 347] width 90 height 16
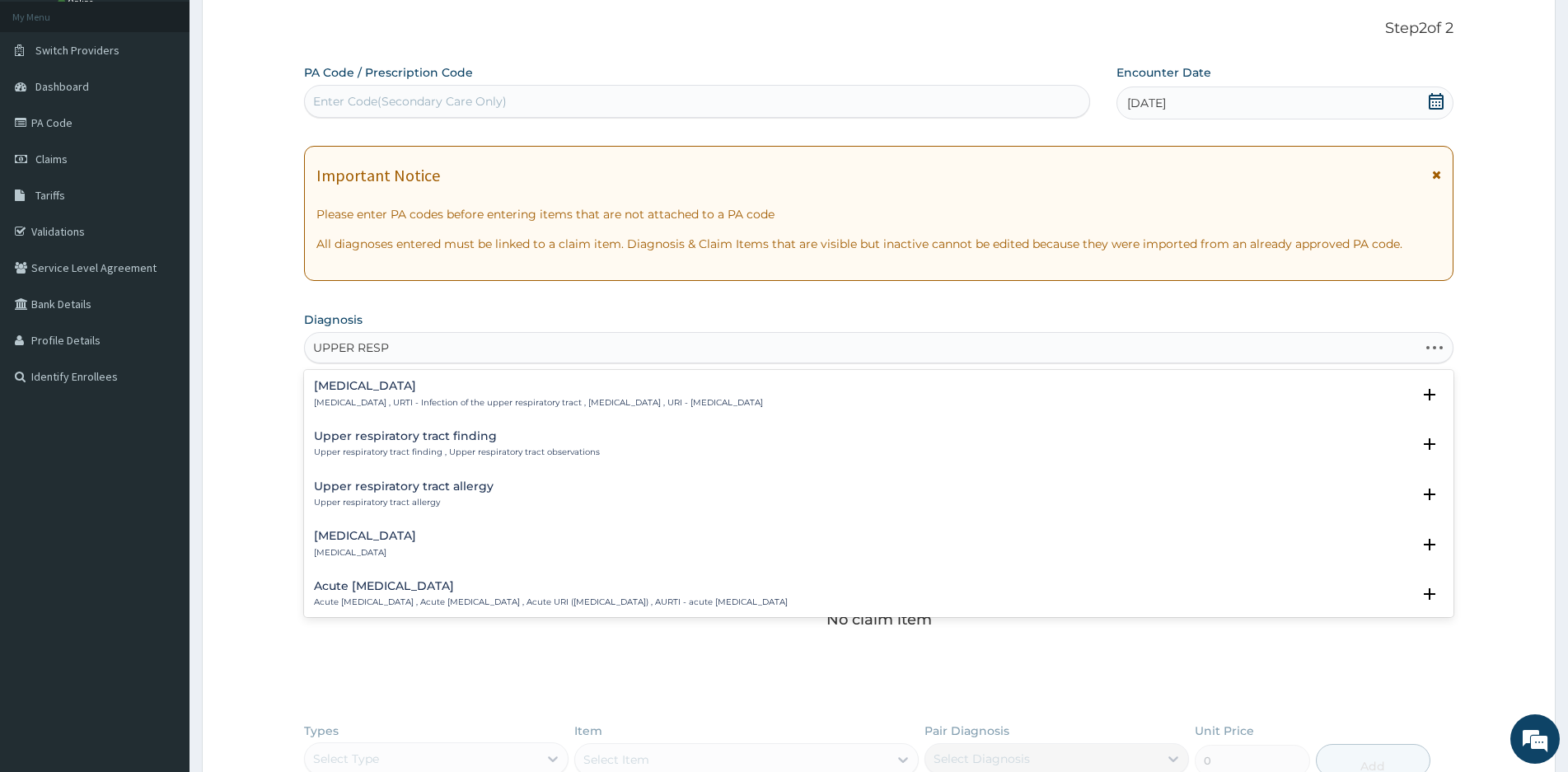
type input "UPPER RESPI"
click at [384, 539] on h4 "Acute upper respiratory infection" at bounding box center [550, 535] width 473 height 12
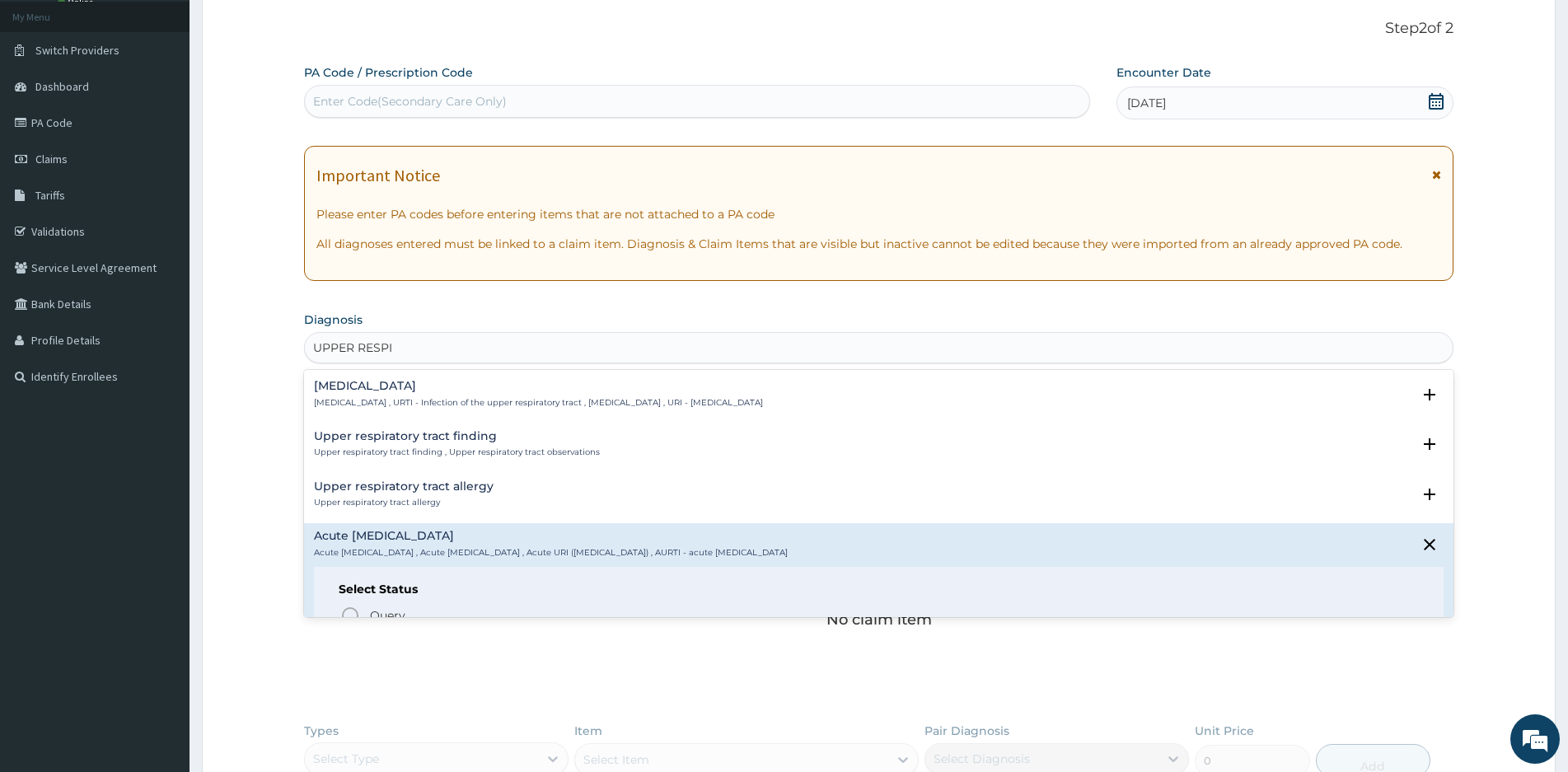
scroll to position [165, 0]
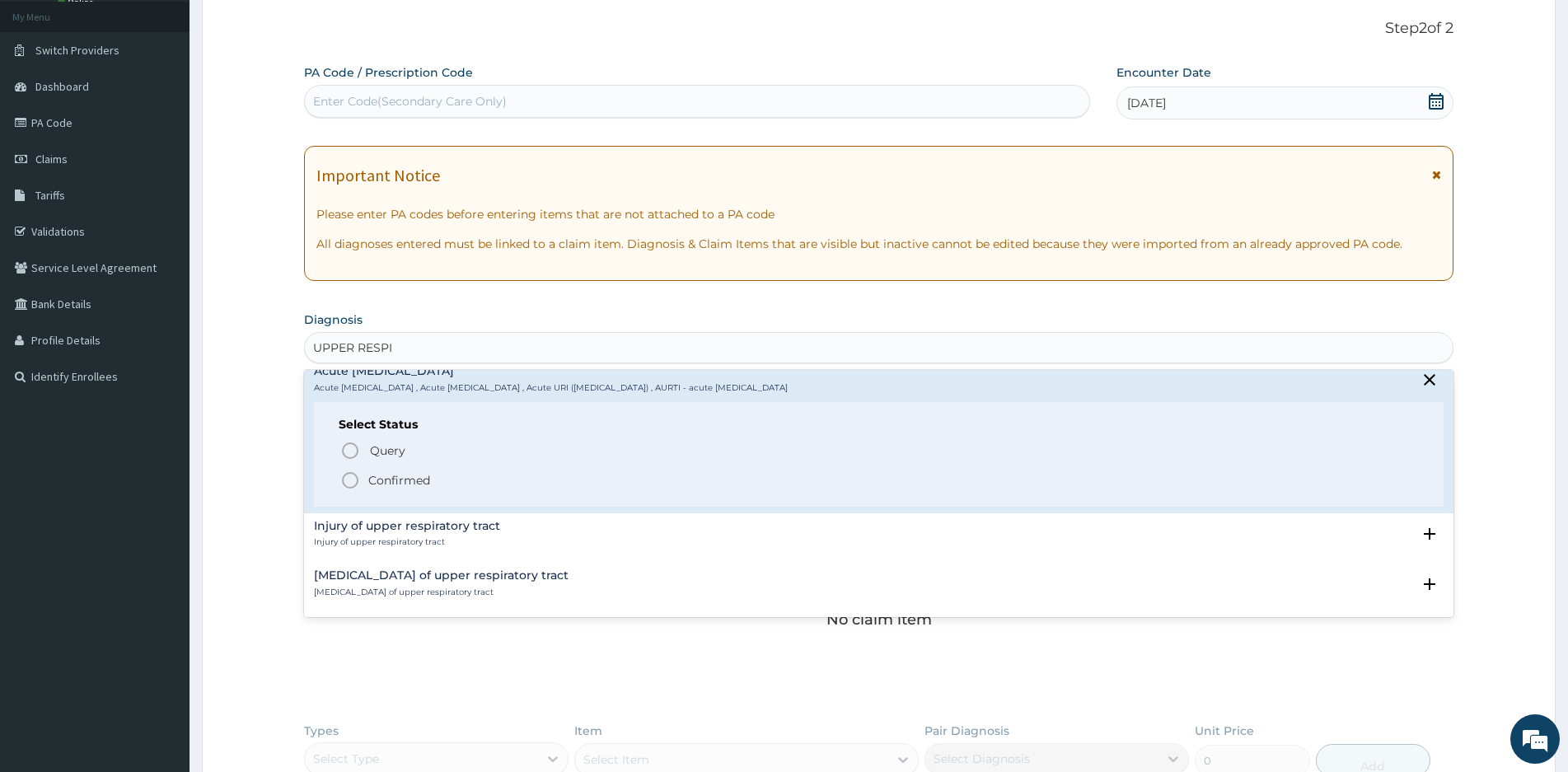
click at [349, 477] on icon "status option filled" at bounding box center [349, 480] width 20 height 20
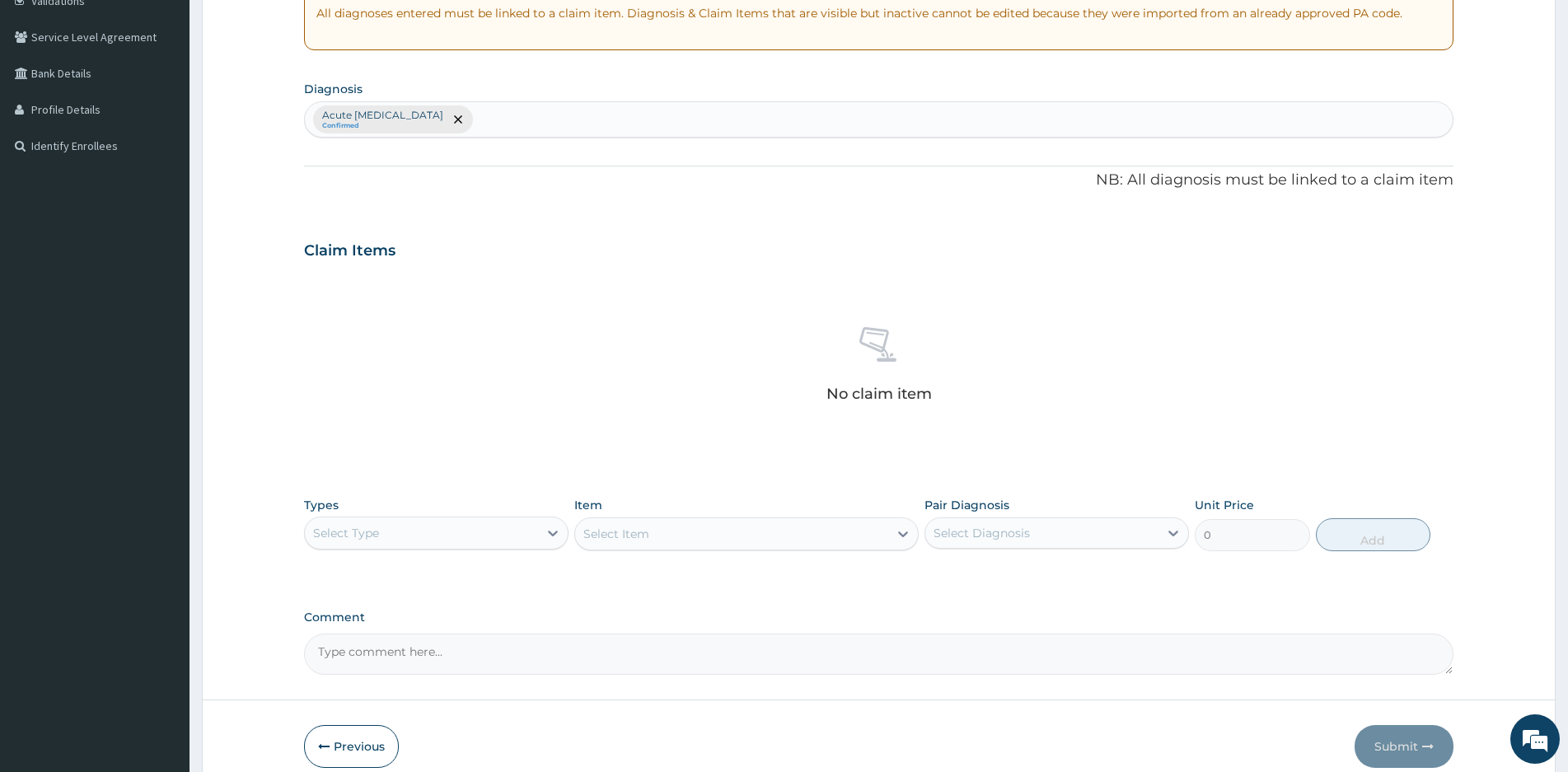
scroll to position [340, 0]
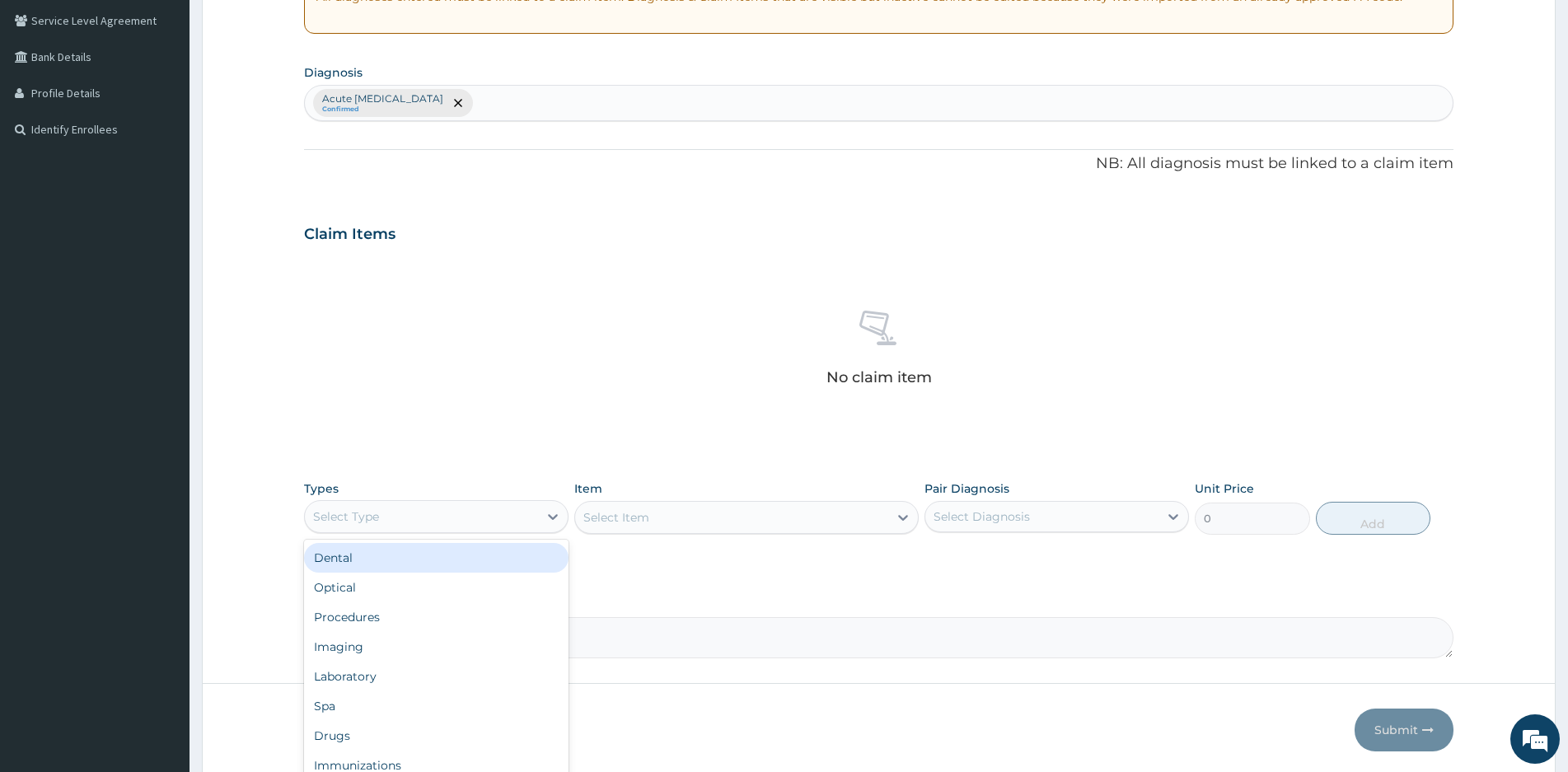
click at [502, 512] on div "Select Type" at bounding box center [421, 516] width 233 height 26
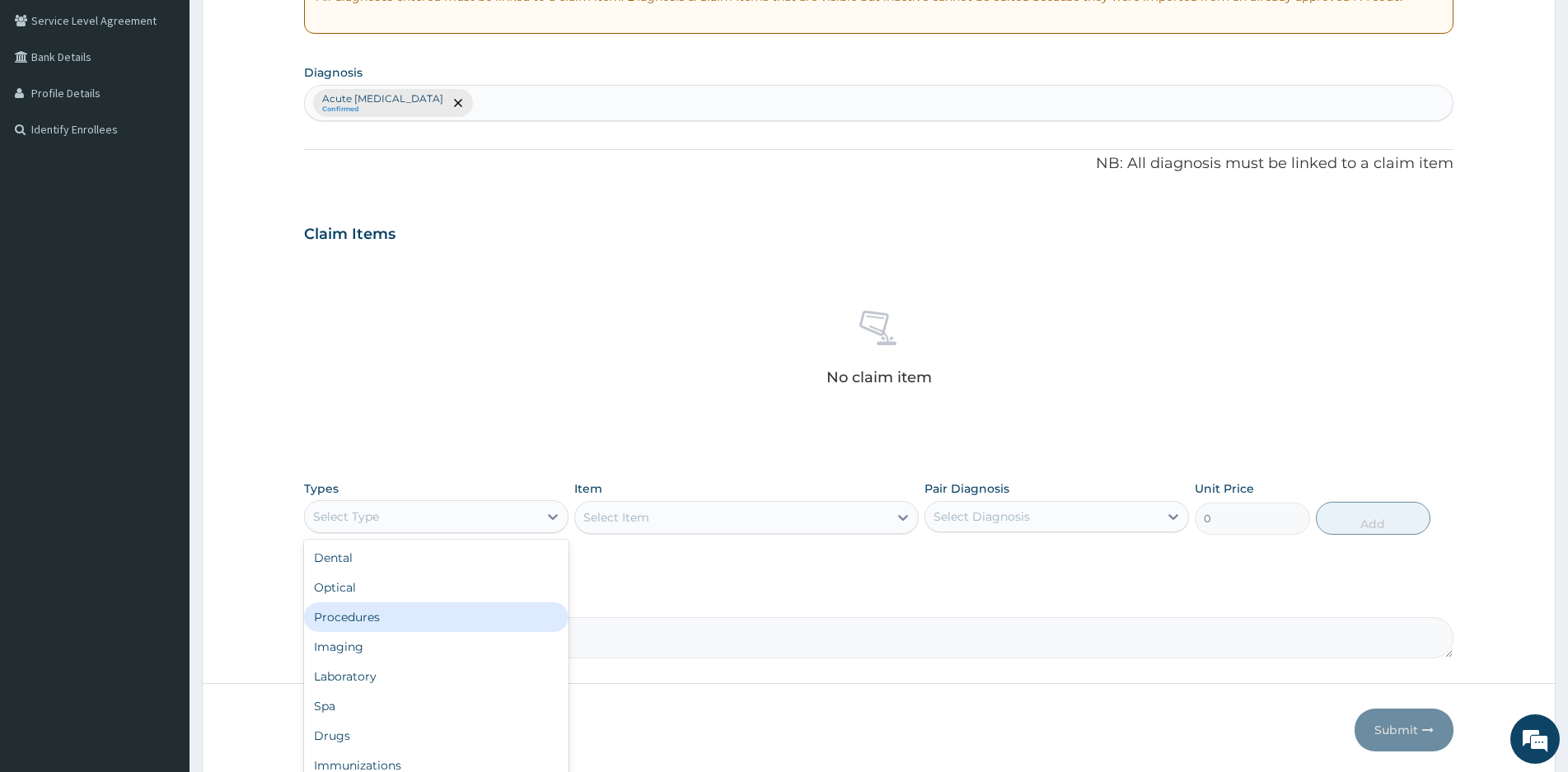
click at [355, 615] on div "Procedures" at bounding box center [437, 617] width 265 height 30
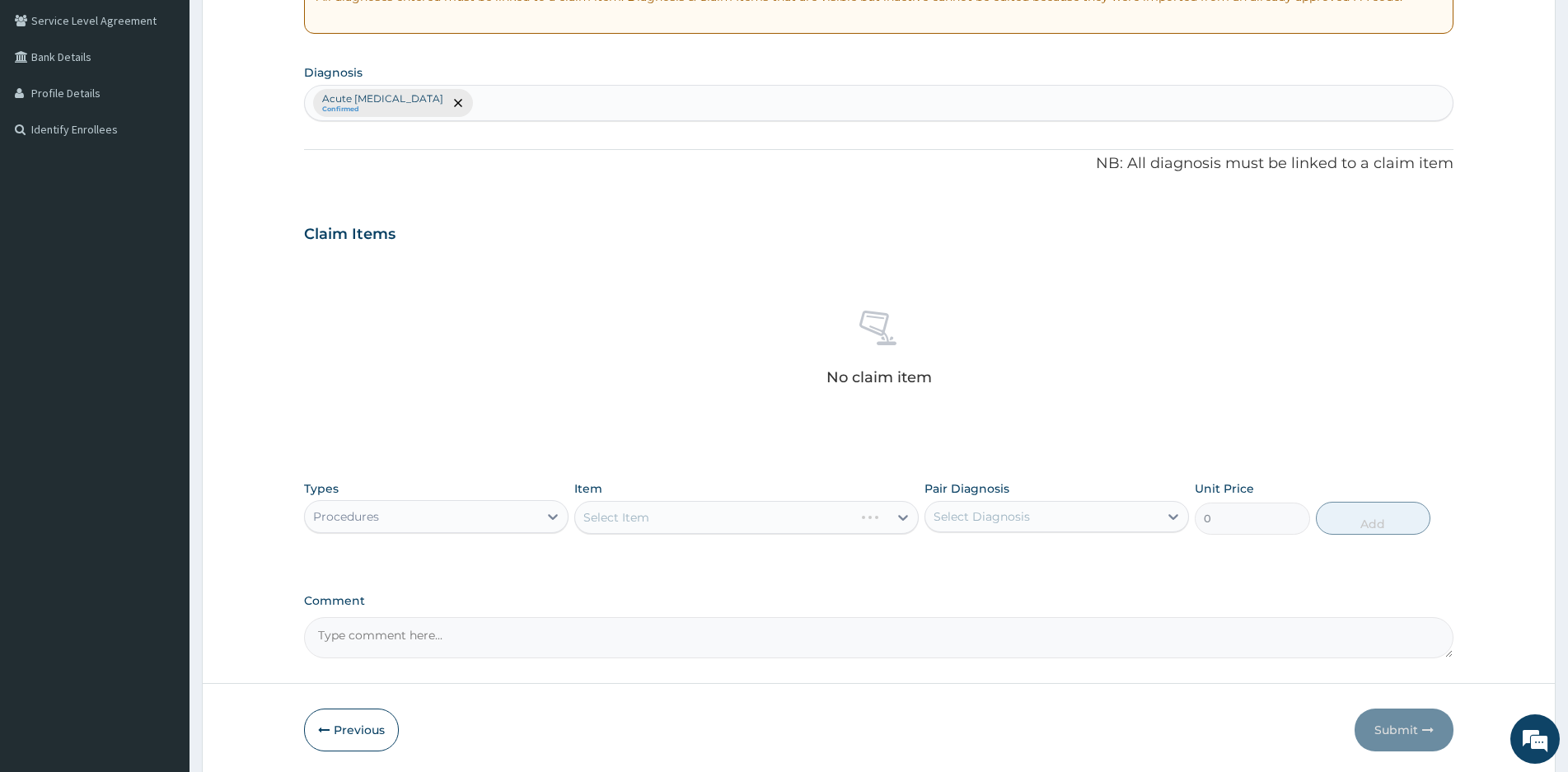
scroll to position [400, 0]
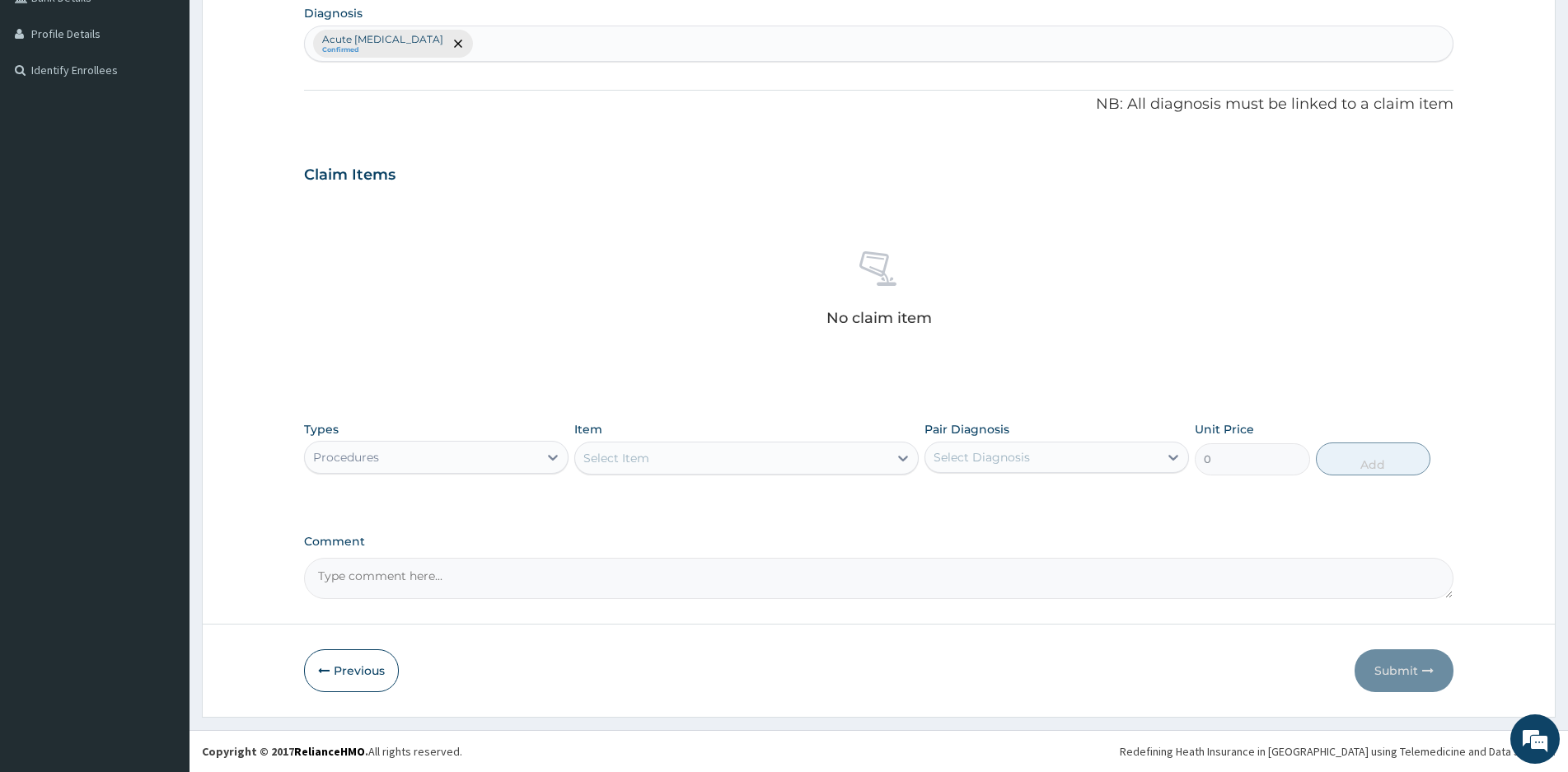
click at [796, 463] on div "Select Item" at bounding box center [731, 458] width 313 height 26
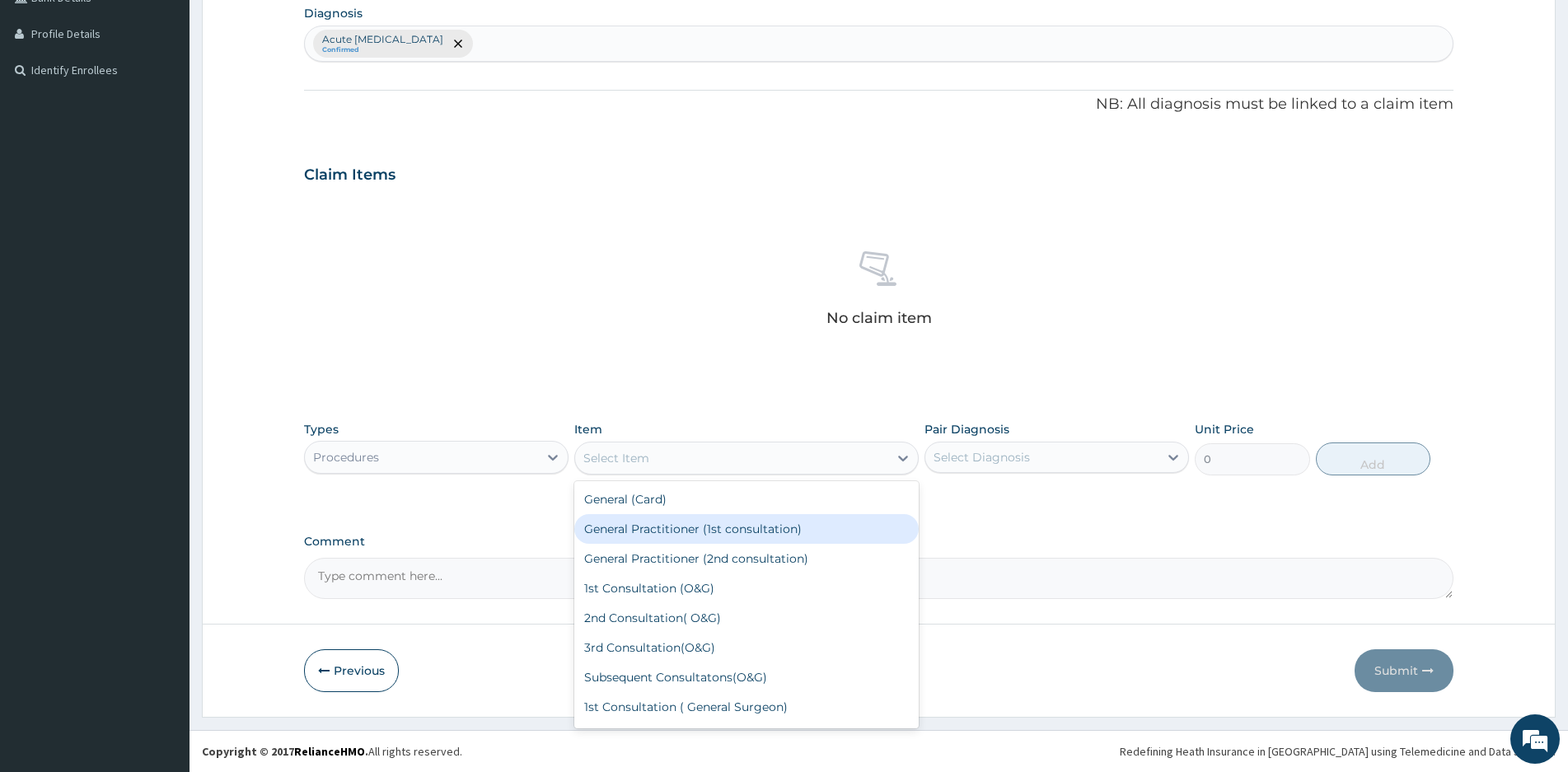
click at [649, 530] on div "General Practitioner (1st consultation)" at bounding box center [746, 529] width 344 height 30
type input "1500"
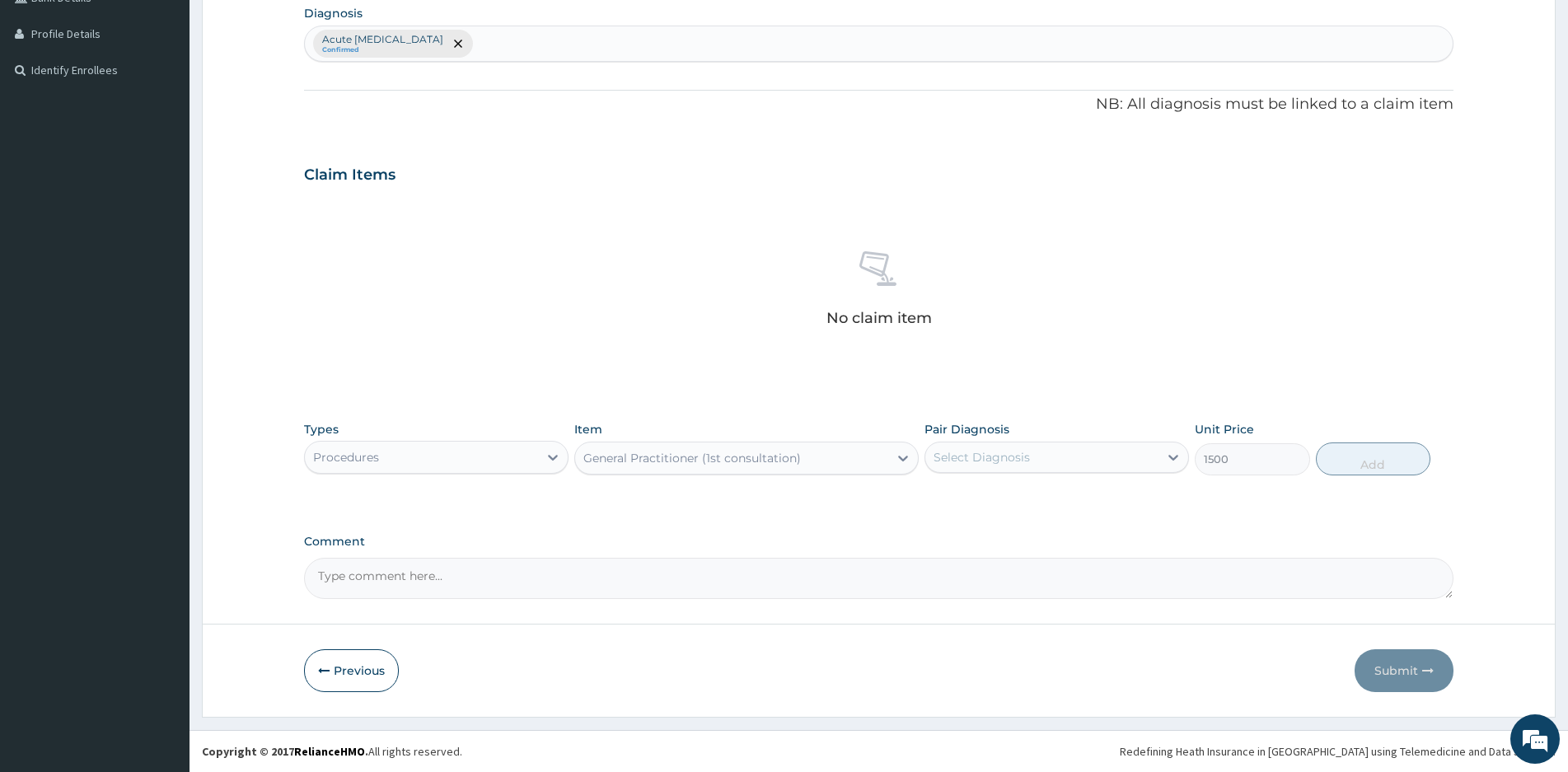
click at [1031, 453] on div "Select Diagnosis" at bounding box center [1042, 457] width 233 height 26
click at [960, 497] on label "Acute upper respiratory infection" at bounding box center [1022, 497] width 140 height 16
checkbox input "true"
click at [1365, 453] on button "Add" at bounding box center [1373, 459] width 115 height 33
type input "0"
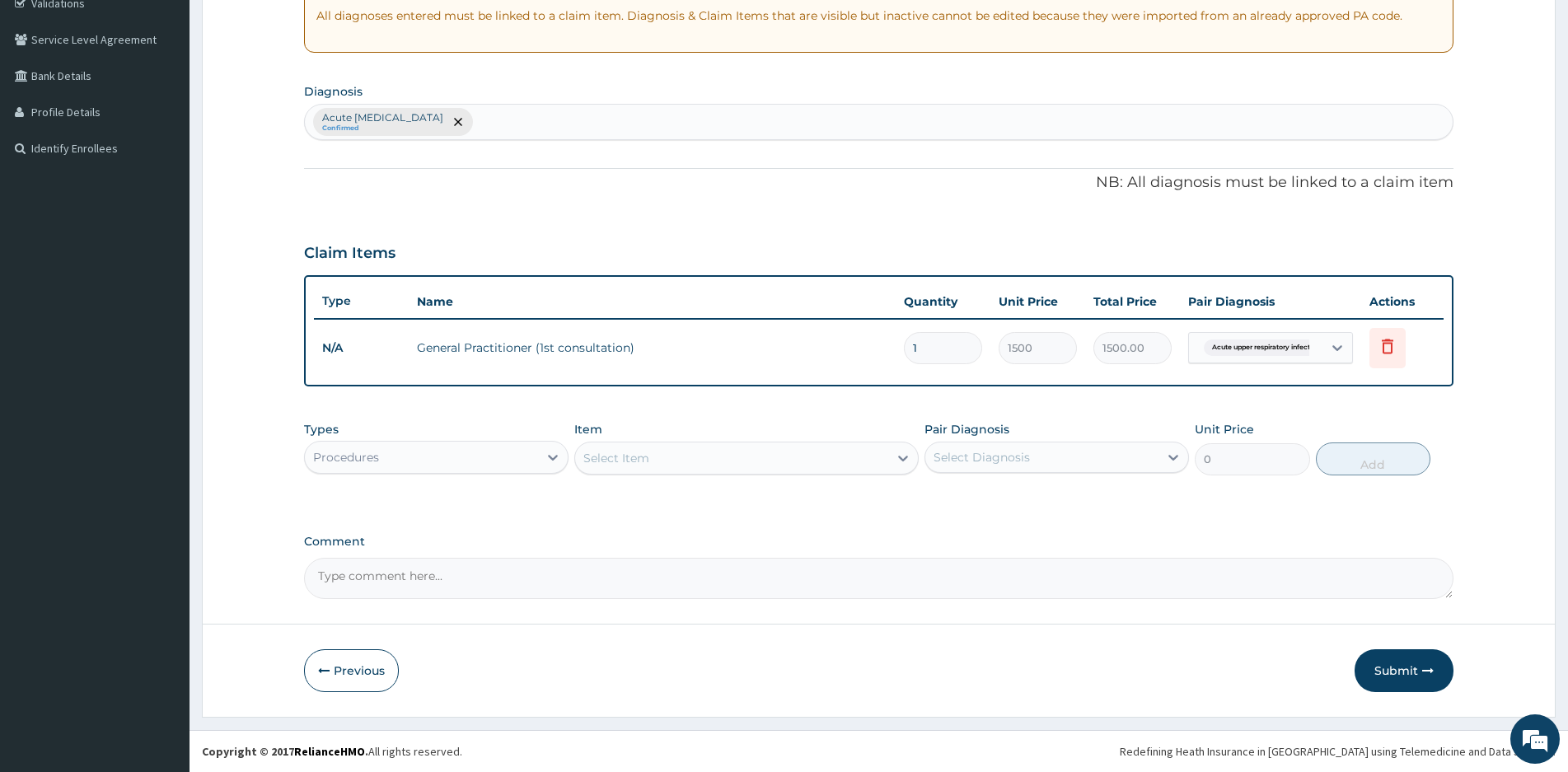
scroll to position [321, 0]
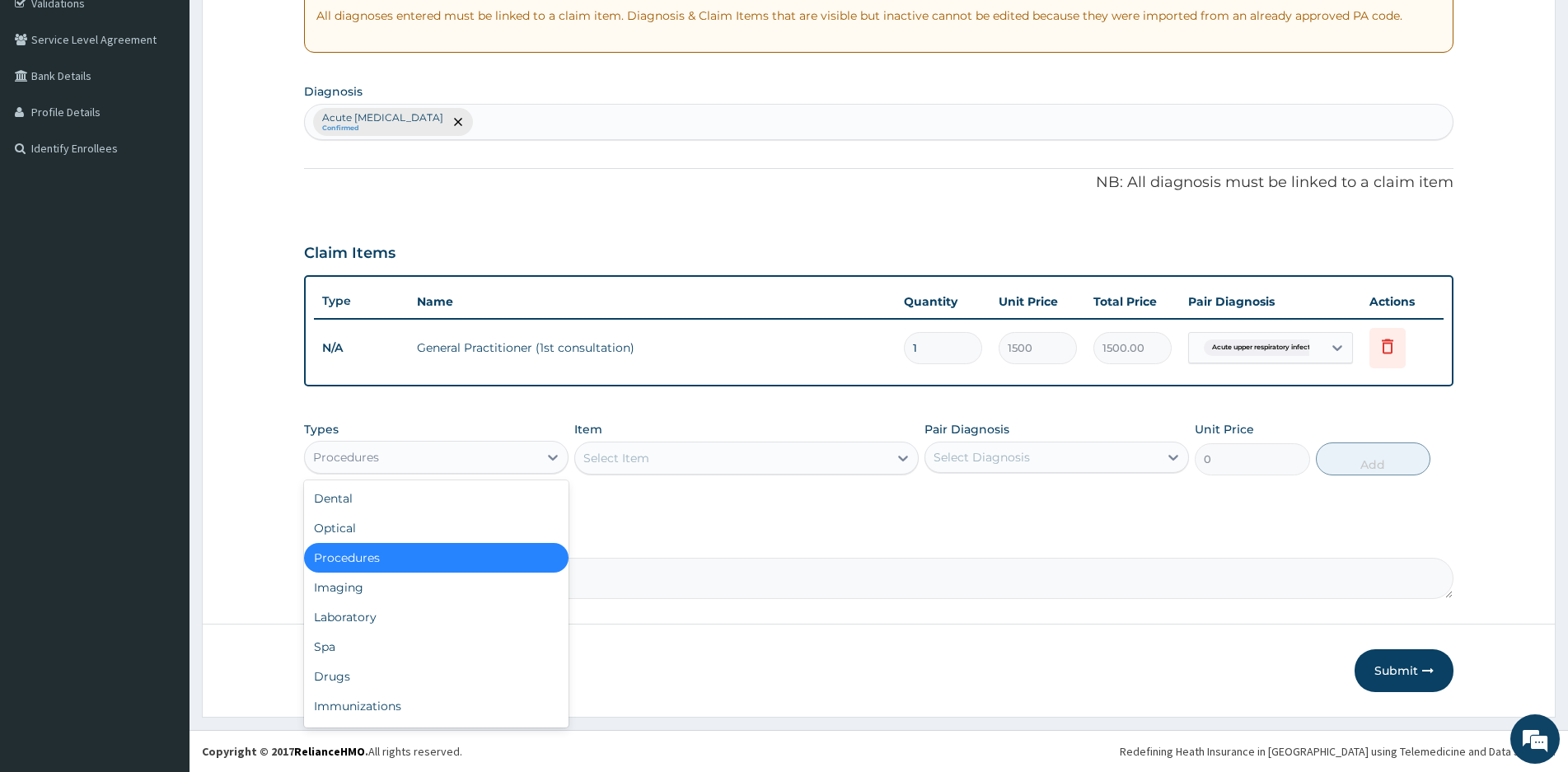
click at [477, 453] on div "Procedures" at bounding box center [421, 457] width 233 height 26
click at [350, 675] on div "Drugs" at bounding box center [437, 676] width 265 height 30
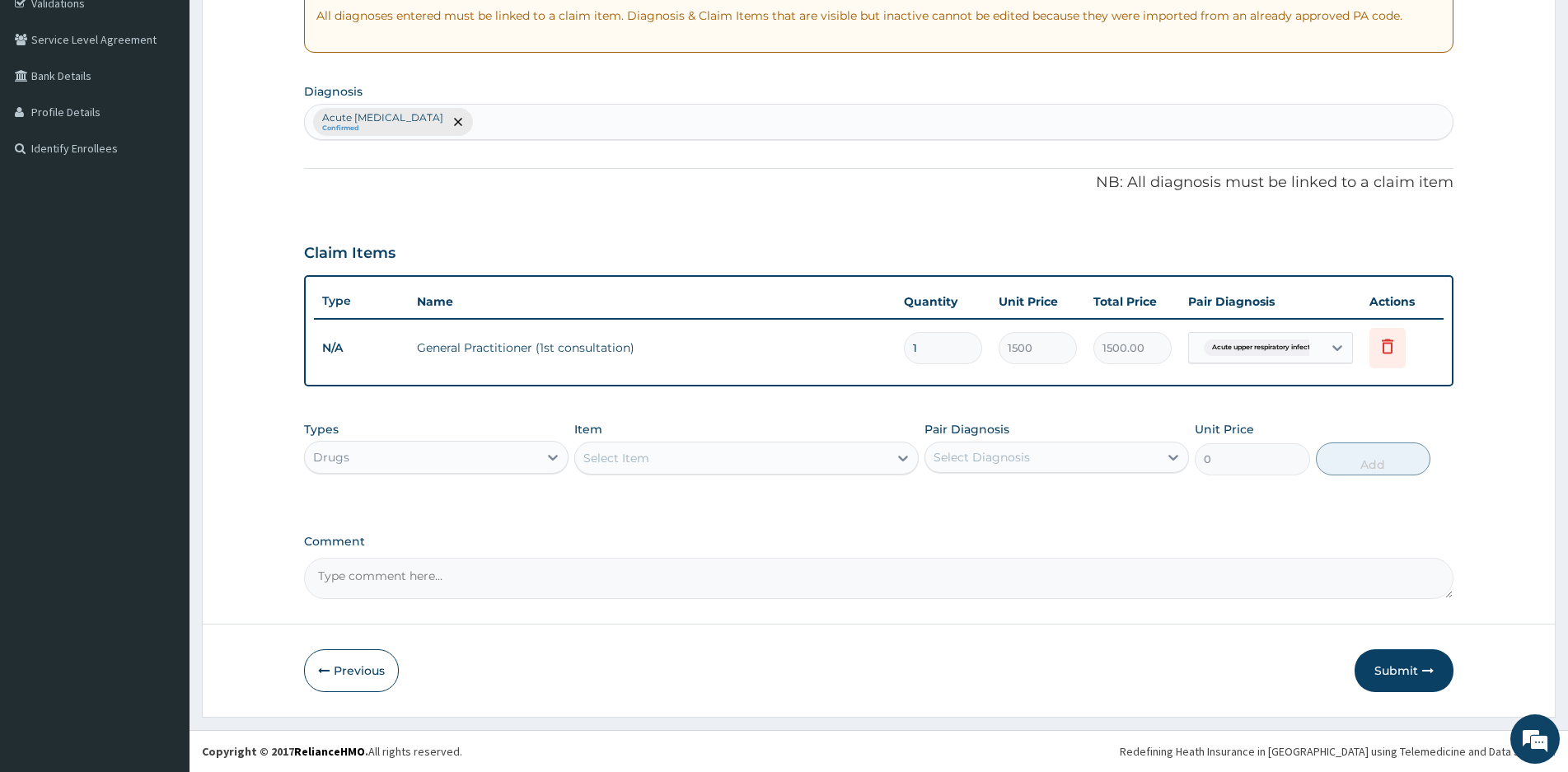
click at [775, 460] on div "Select Item" at bounding box center [731, 458] width 313 height 26
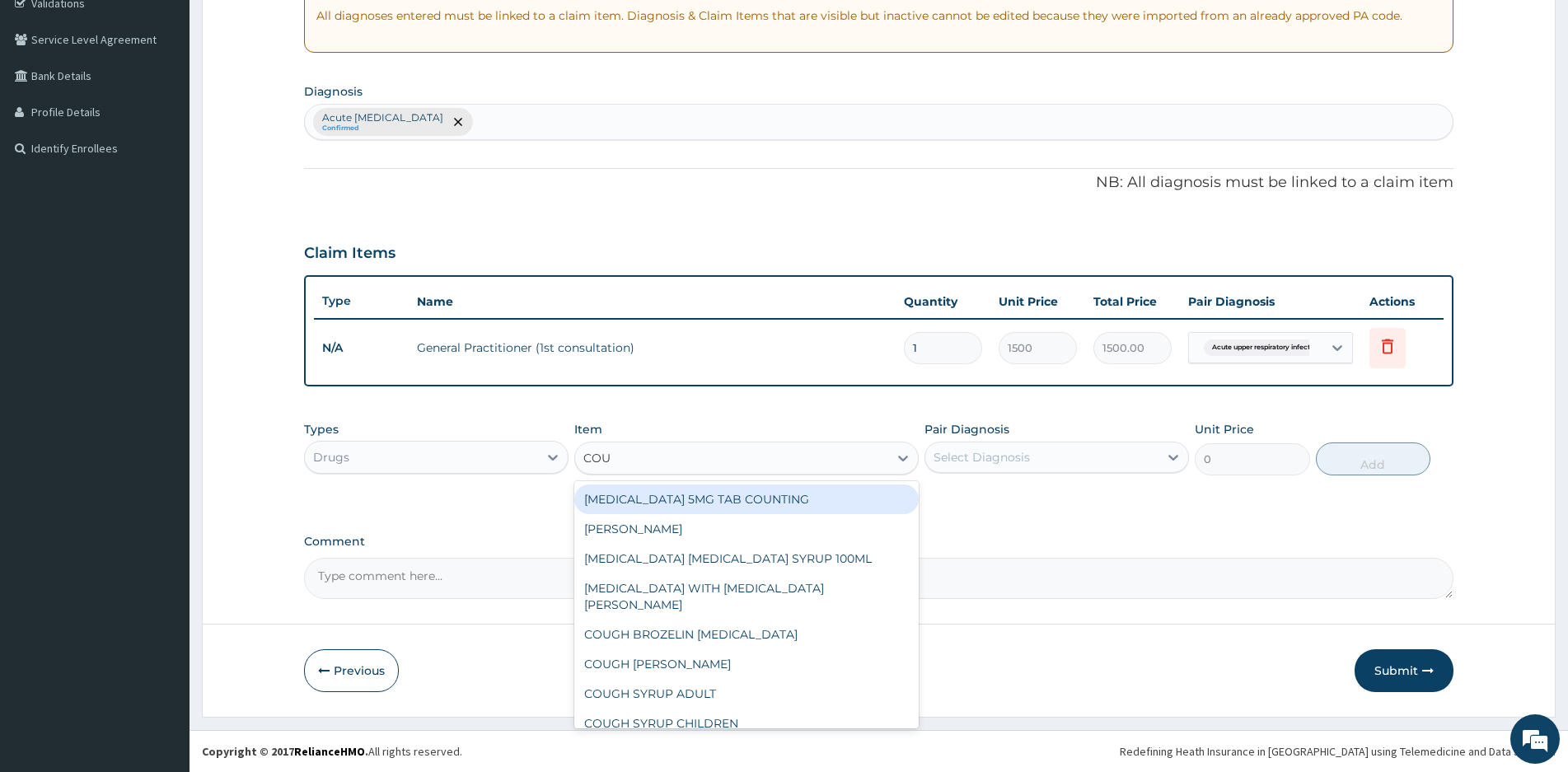
type input "COUG"
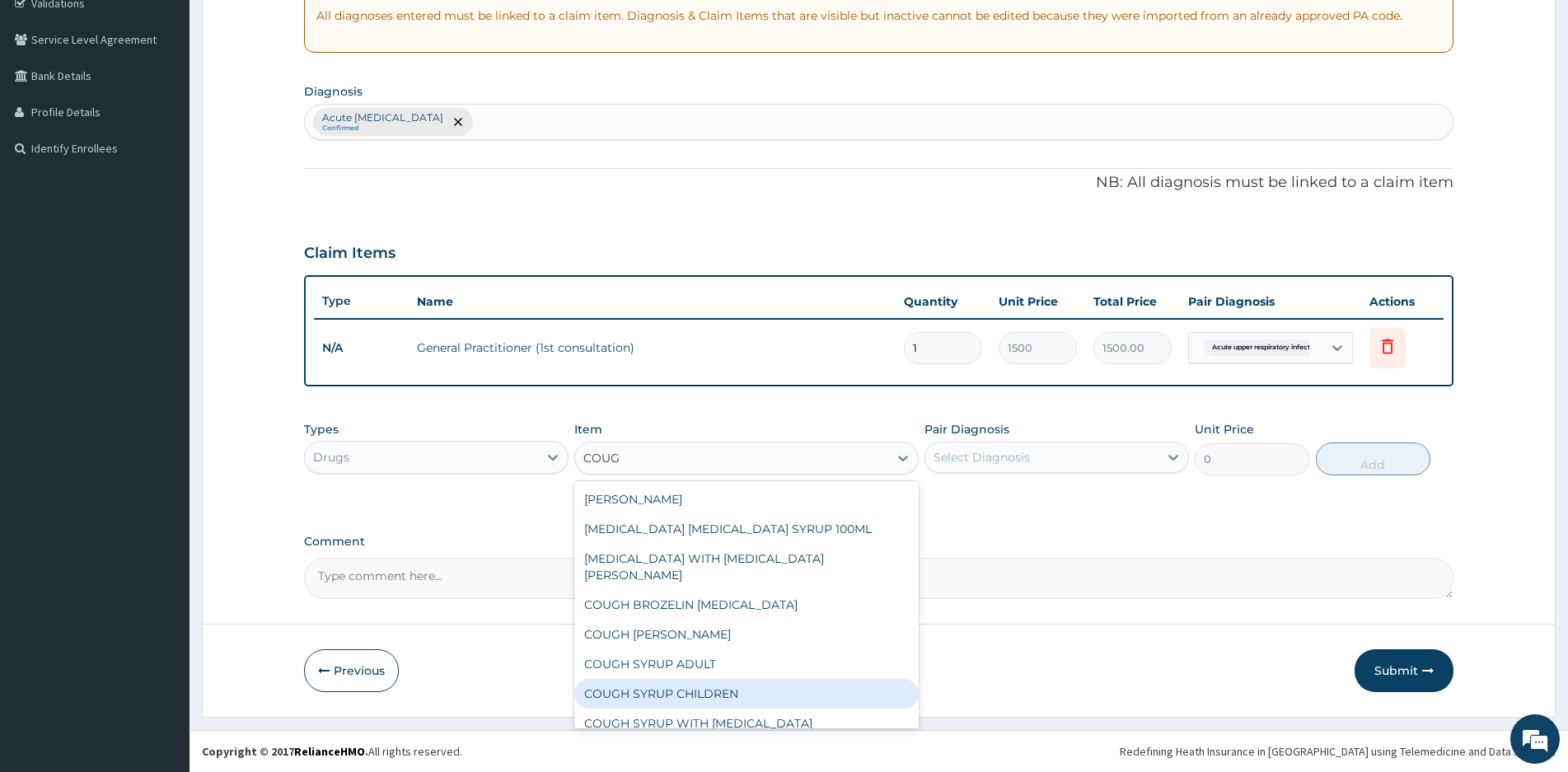
click at [667, 679] on div "COUGH SYRUP CHILDREN" at bounding box center [746, 693] width 344 height 30
type input "400"
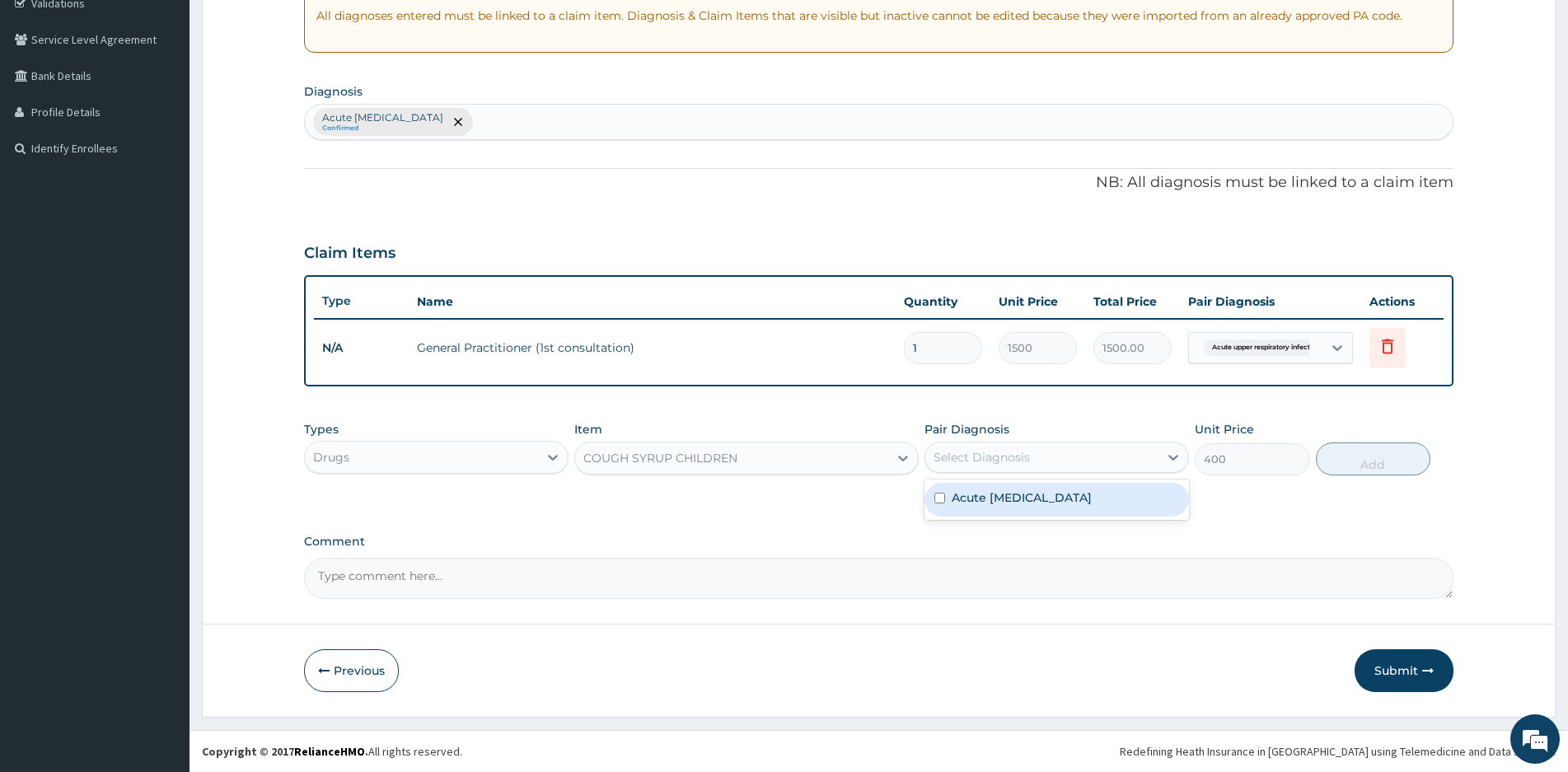
click at [1060, 444] on div "Select Diagnosis" at bounding box center [1042, 457] width 233 height 26
click at [980, 497] on label "Acute upper respiratory infection" at bounding box center [1022, 497] width 140 height 16
checkbox input "true"
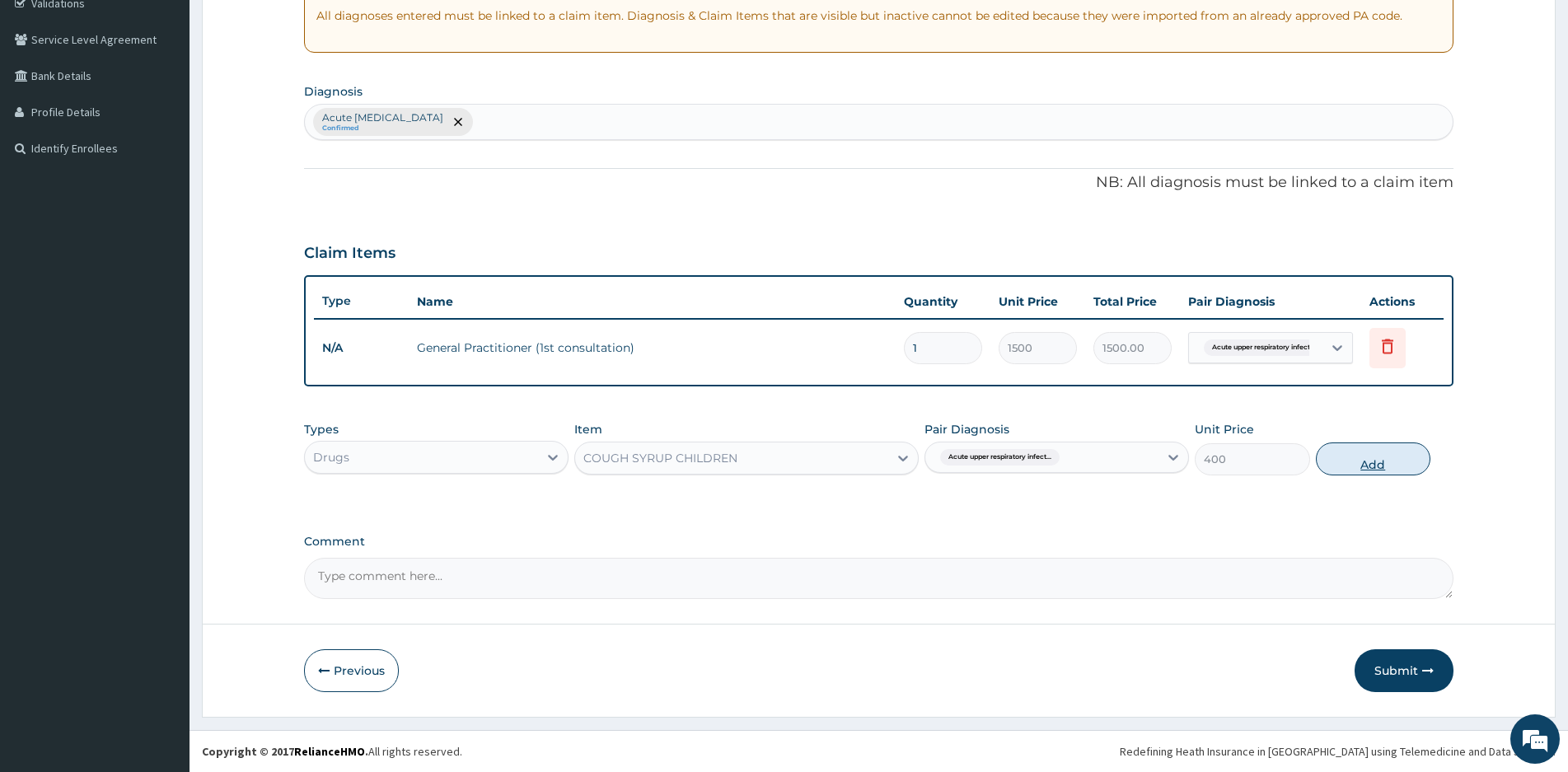
click at [1348, 455] on button "Add" at bounding box center [1373, 459] width 115 height 33
type input "0"
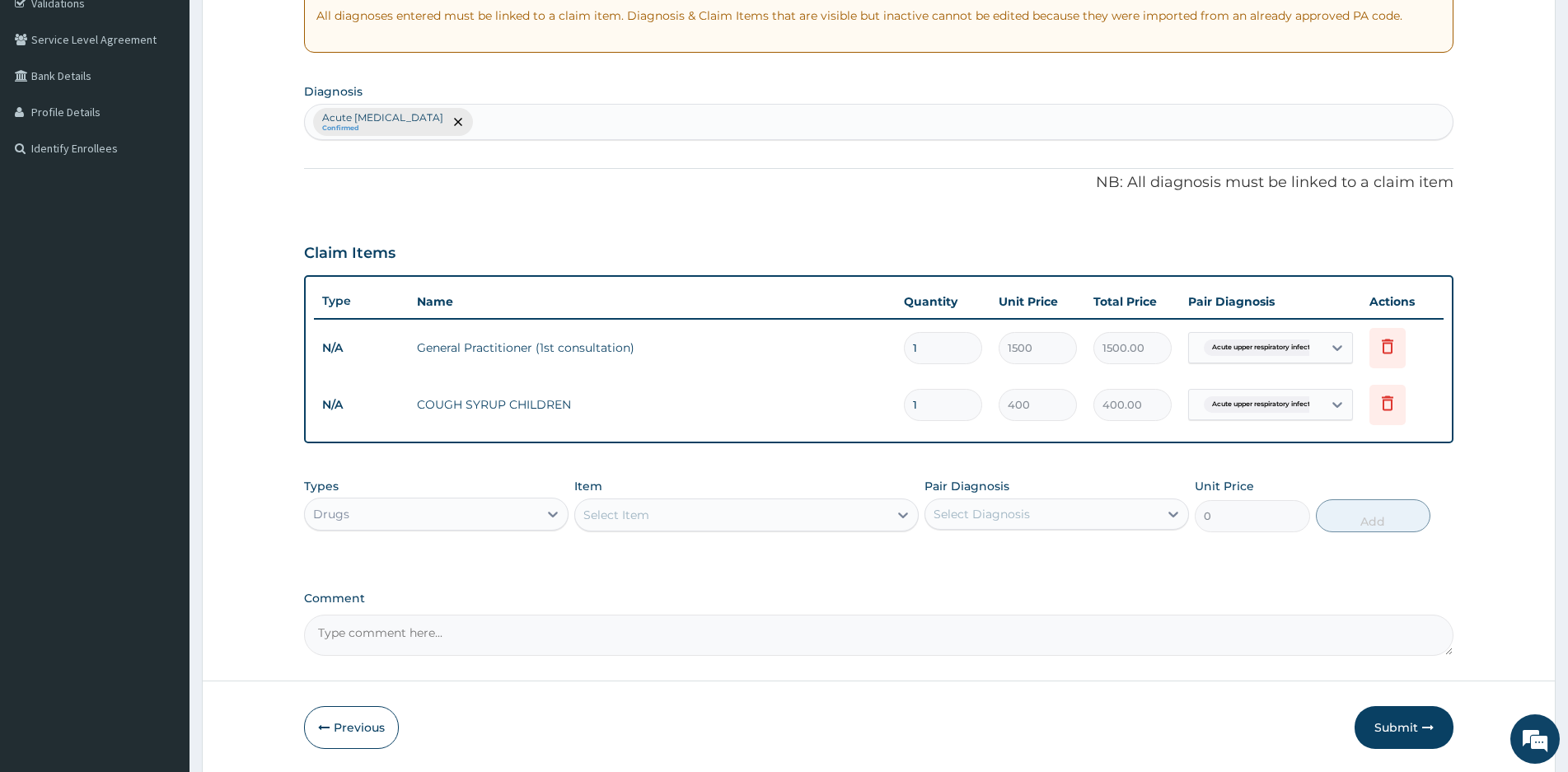
click at [684, 513] on div "Select Item" at bounding box center [731, 514] width 313 height 26
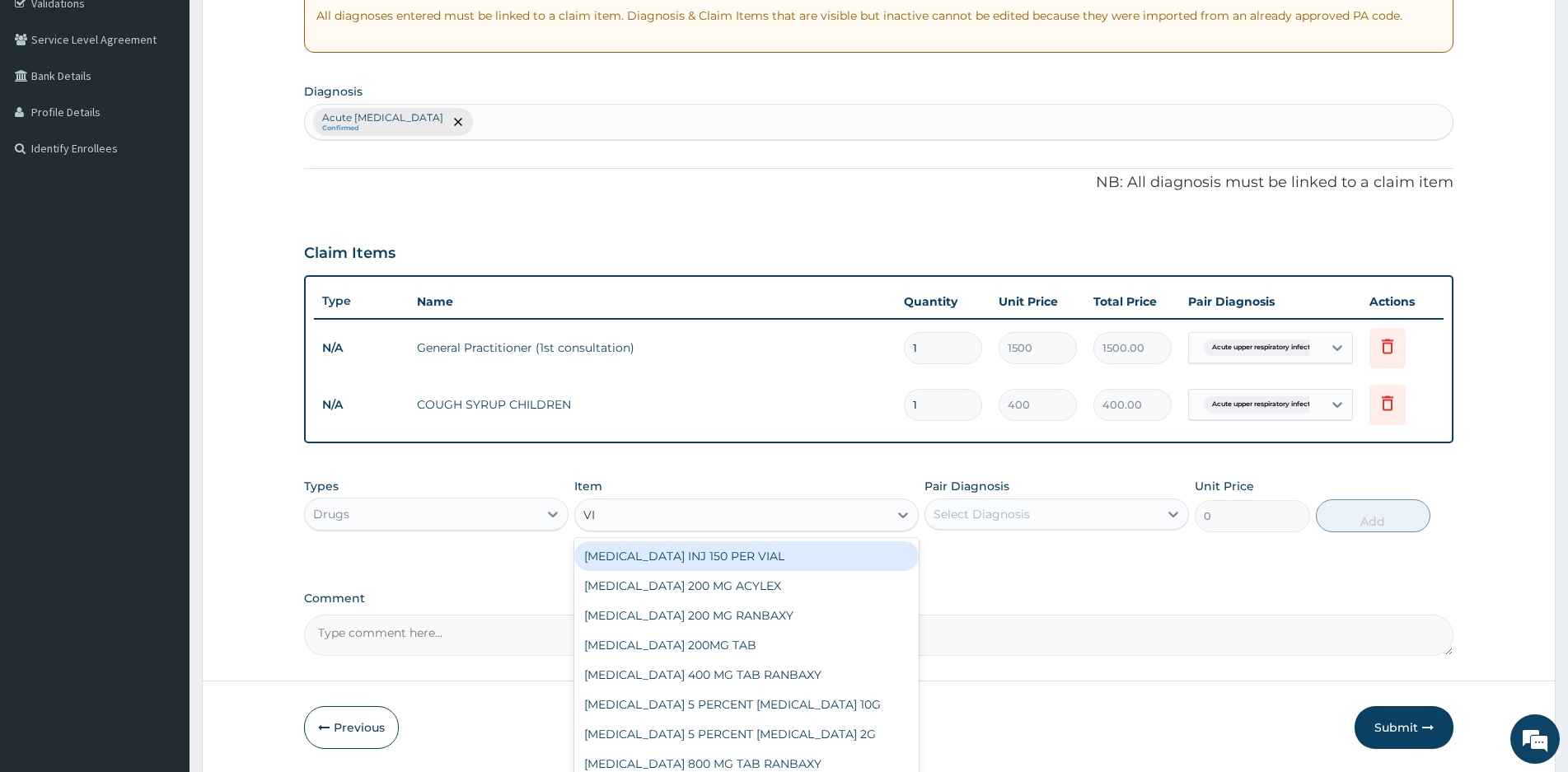
type input "VIT"
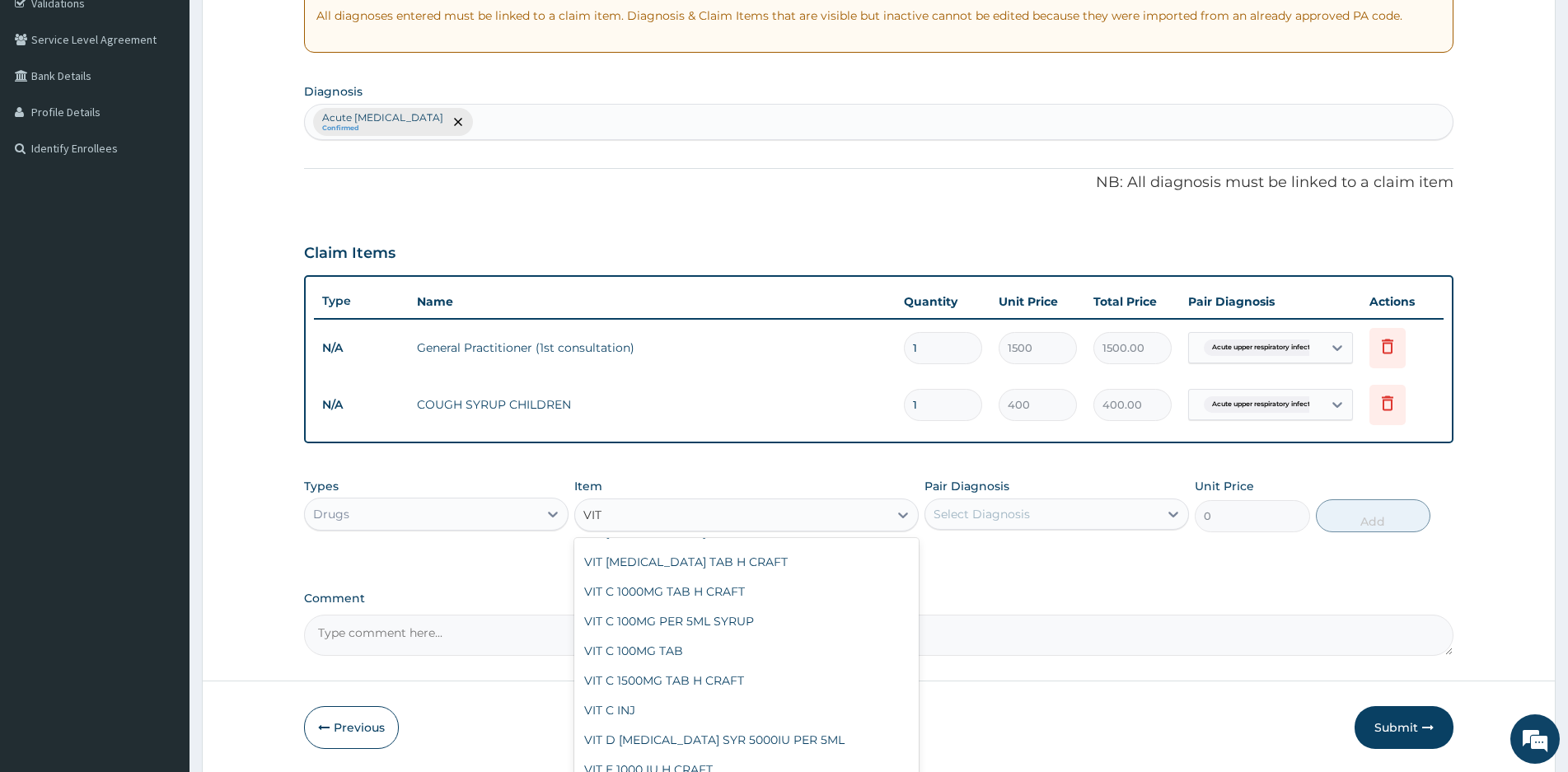
scroll to position [1071, 0]
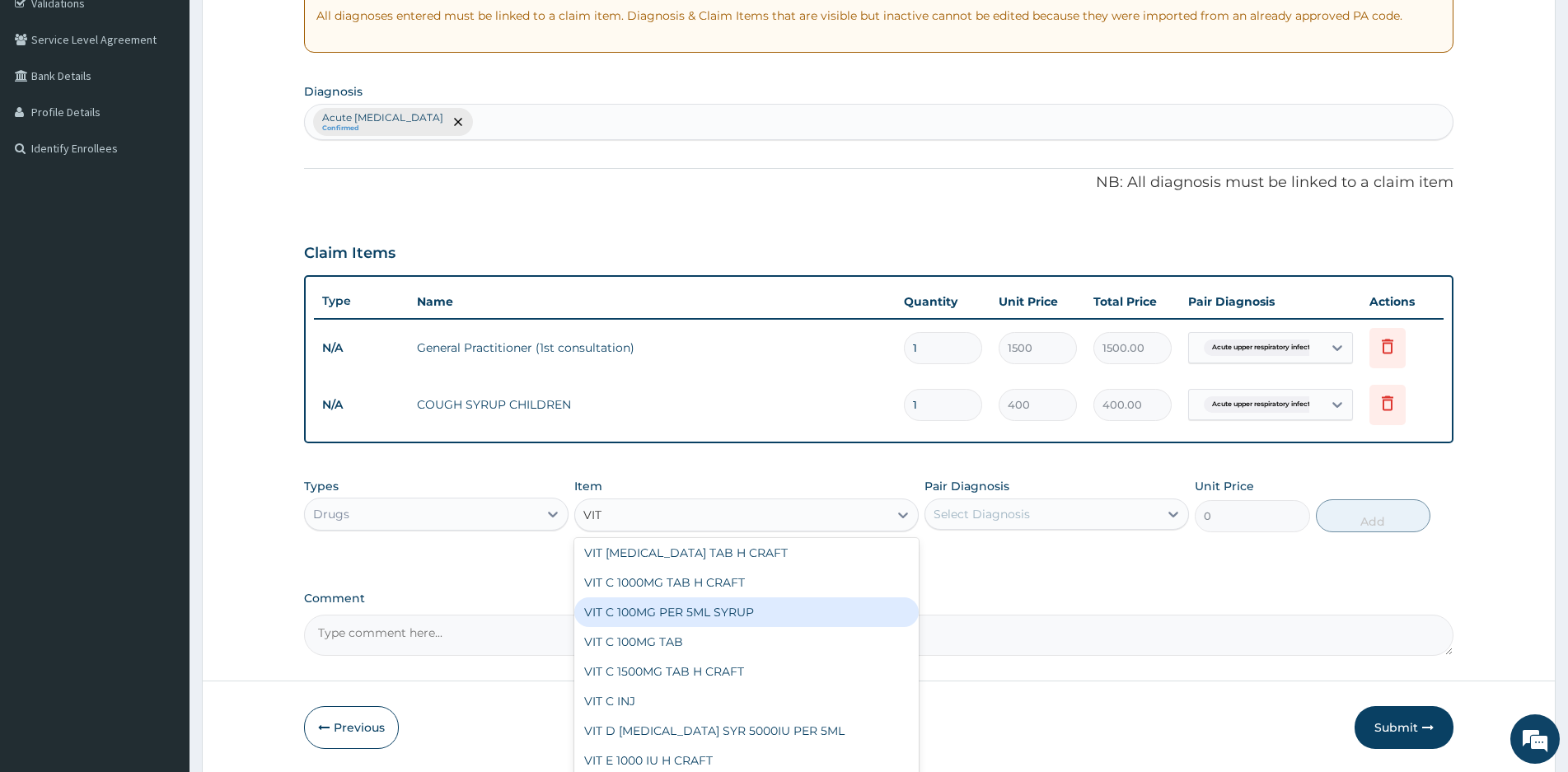
click at [684, 613] on div "VIT C 100MG PER 5ML SYRUP" at bounding box center [746, 611] width 344 height 30
type input "280.8"
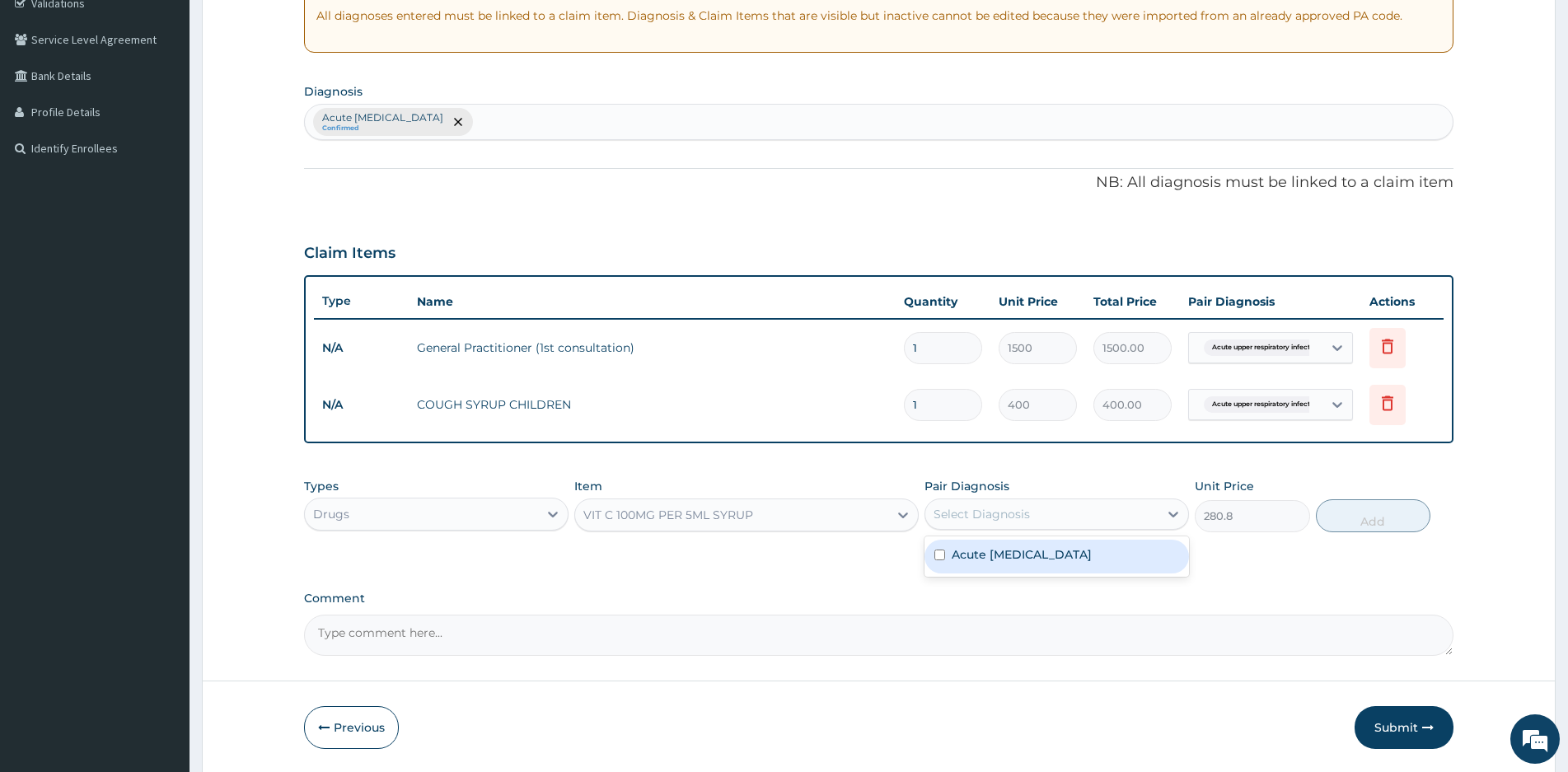
click at [1042, 511] on div "Select Diagnosis" at bounding box center [1042, 513] width 233 height 26
click at [982, 551] on label "Acute upper respiratory infection" at bounding box center [1022, 553] width 140 height 16
checkbox input "true"
click at [1393, 518] on button "Add" at bounding box center [1373, 515] width 115 height 33
type input "0"
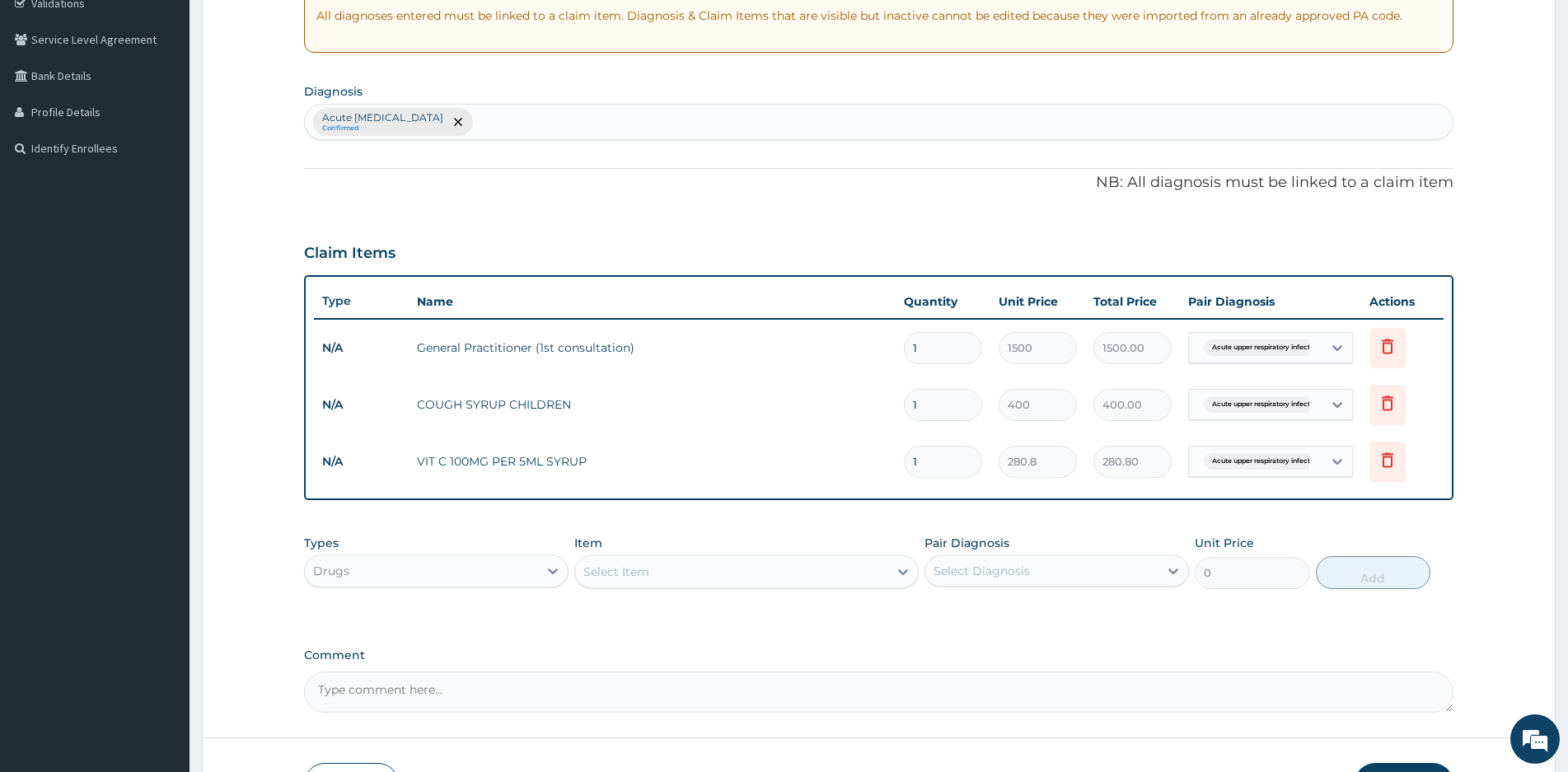
click at [697, 567] on div "Select Item" at bounding box center [731, 571] width 313 height 26
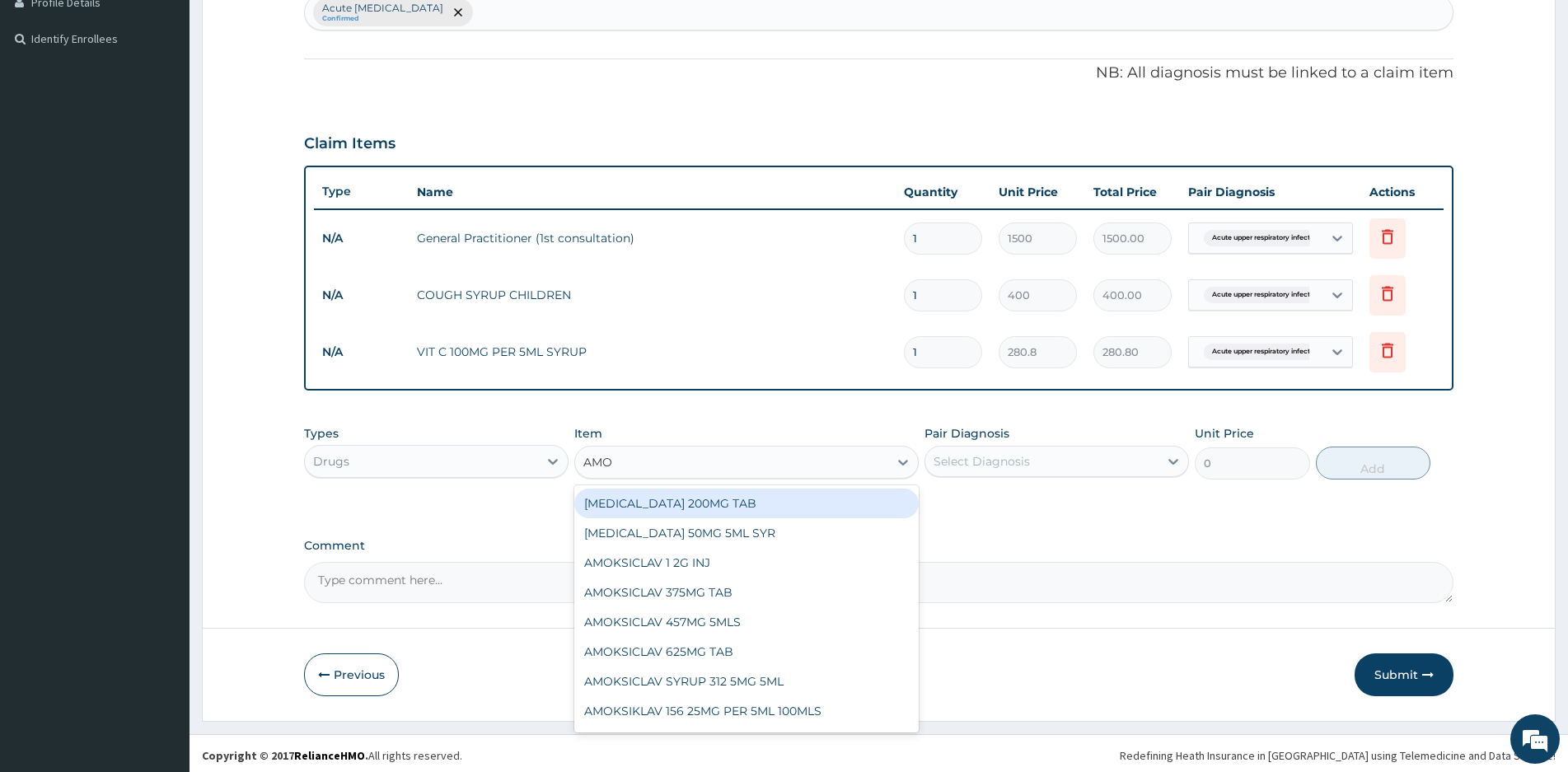
scroll to position [435, 0]
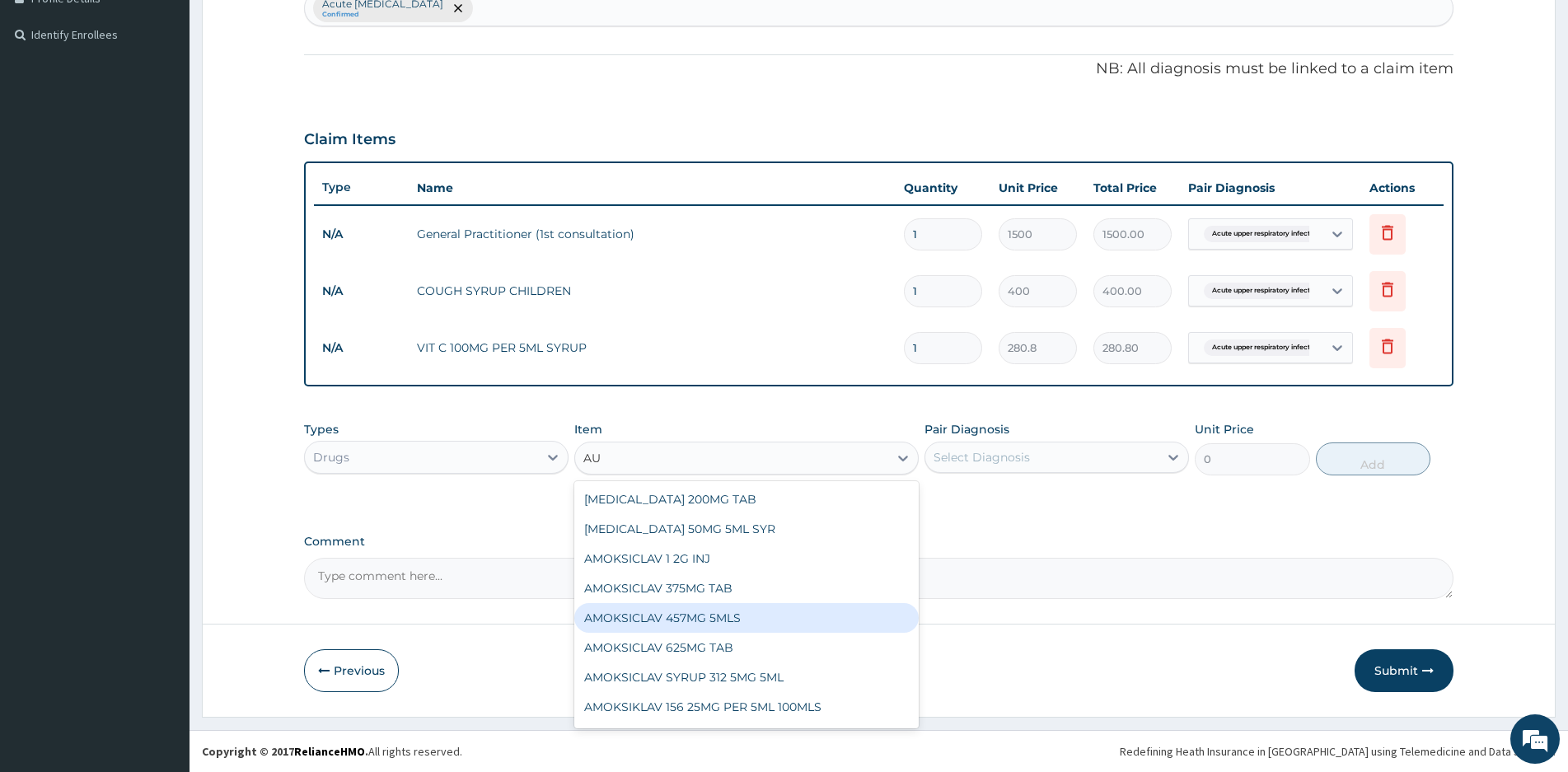
type input "AUG"
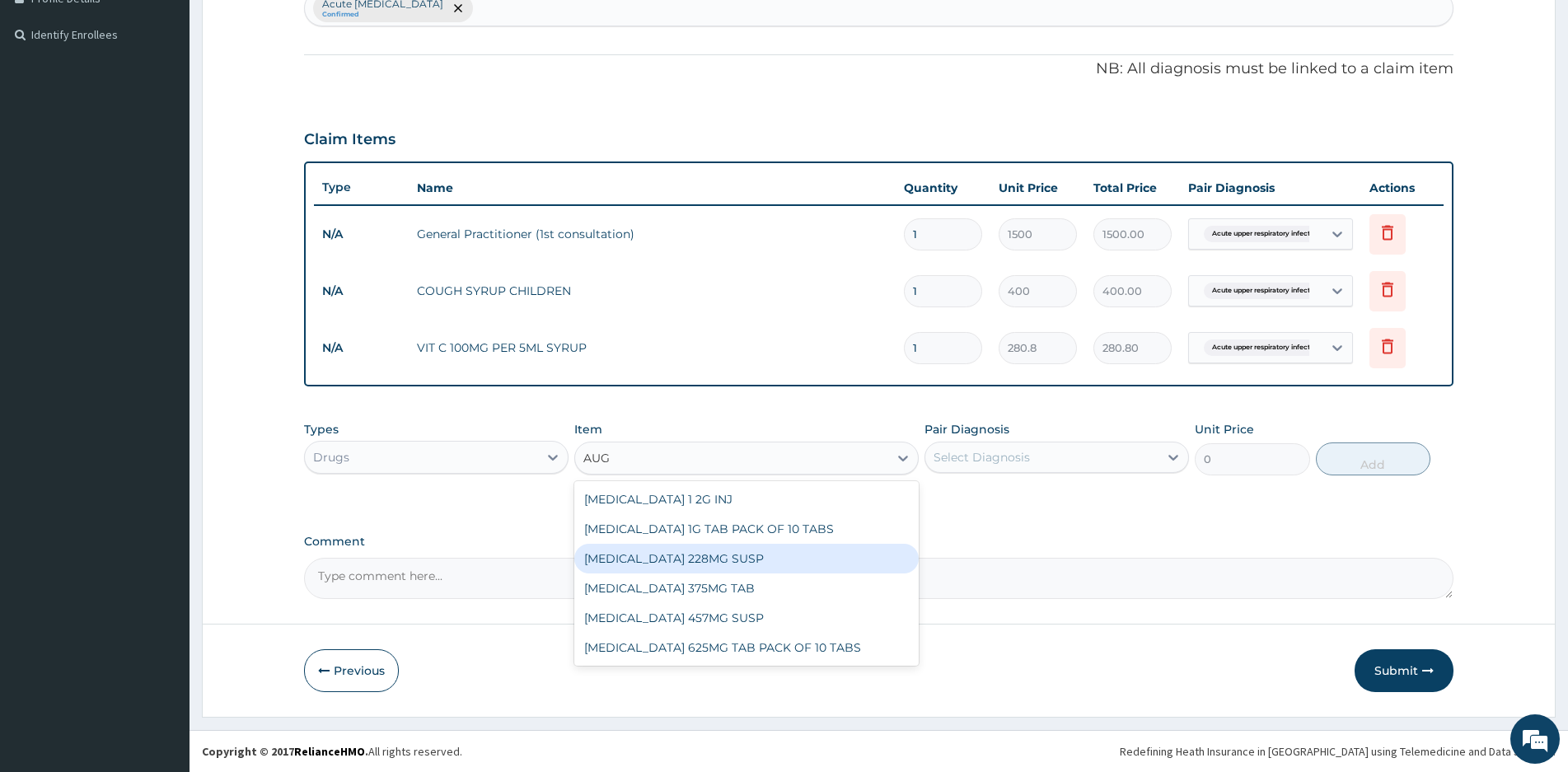
click at [667, 558] on div "[MEDICAL_DATA] 228MG SUSP" at bounding box center [746, 558] width 344 height 30
type input "2800"
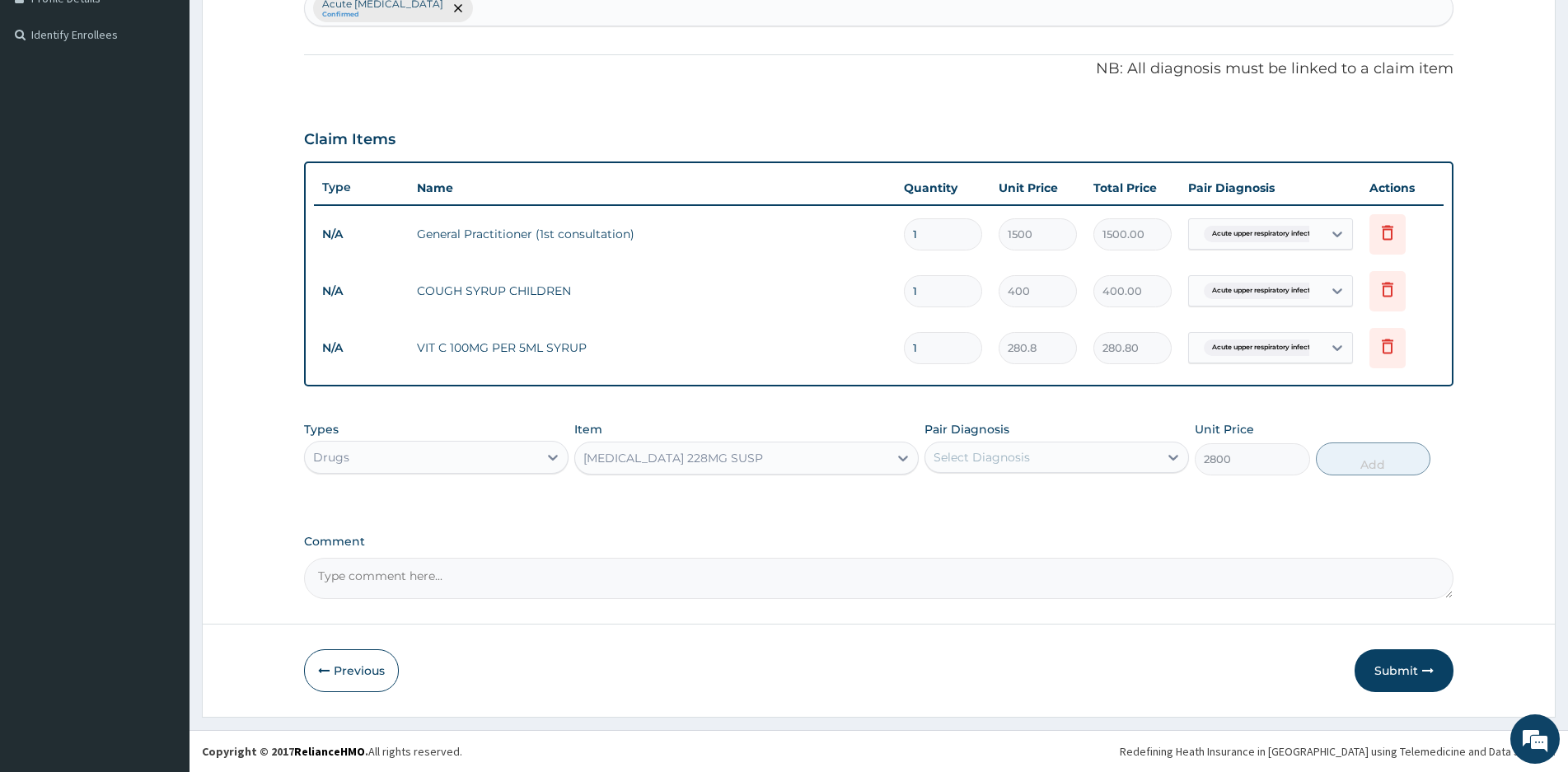
click at [1044, 460] on div "Select Diagnosis" at bounding box center [1042, 457] width 233 height 26
click at [978, 498] on label "Acute upper respiratory infection" at bounding box center [1022, 497] width 140 height 16
checkbox input "true"
click at [1359, 456] on button "Add" at bounding box center [1373, 459] width 115 height 33
type input "0"
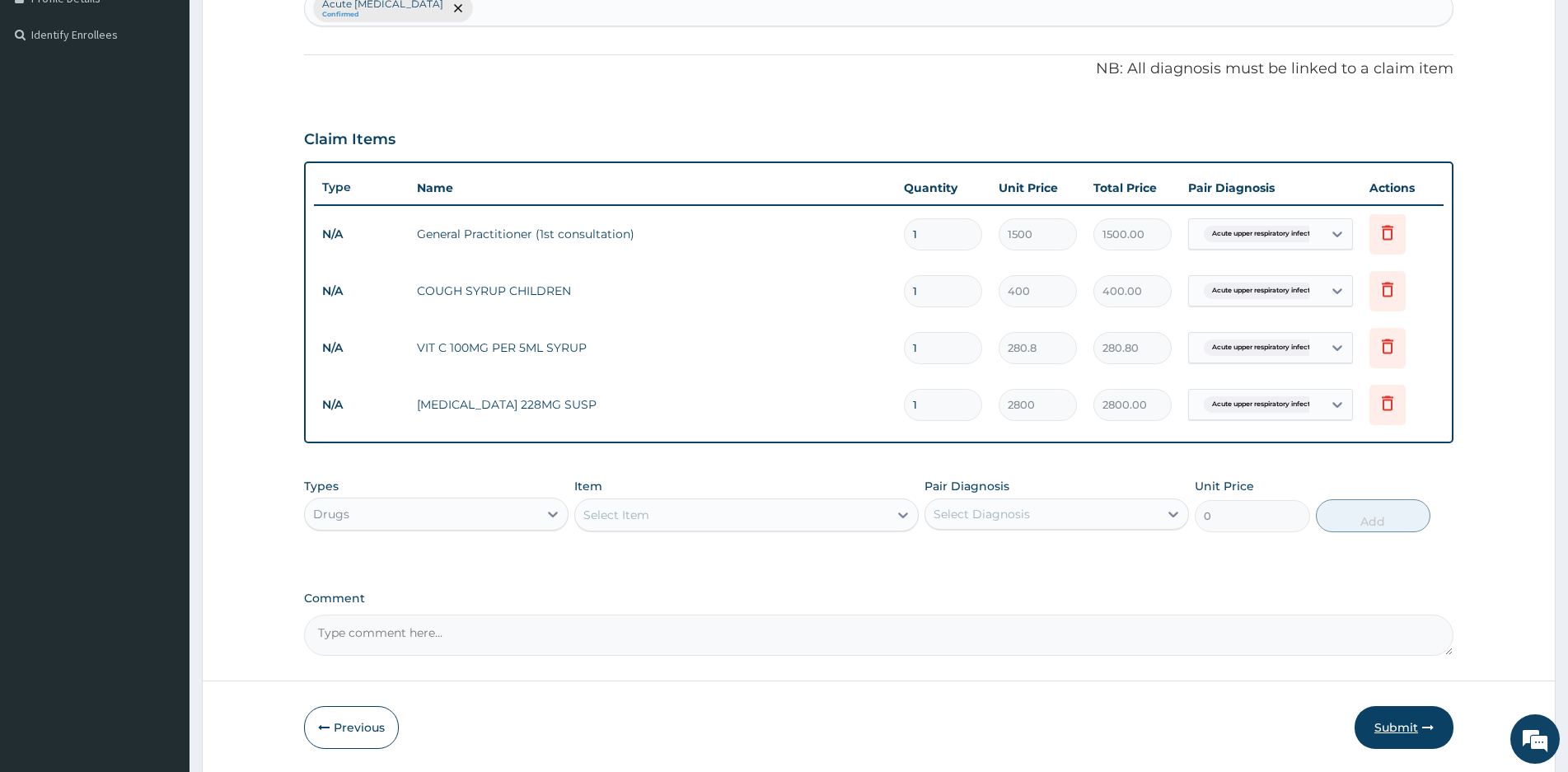
click at [1400, 722] on button "Submit" at bounding box center [1404, 727] width 99 height 43
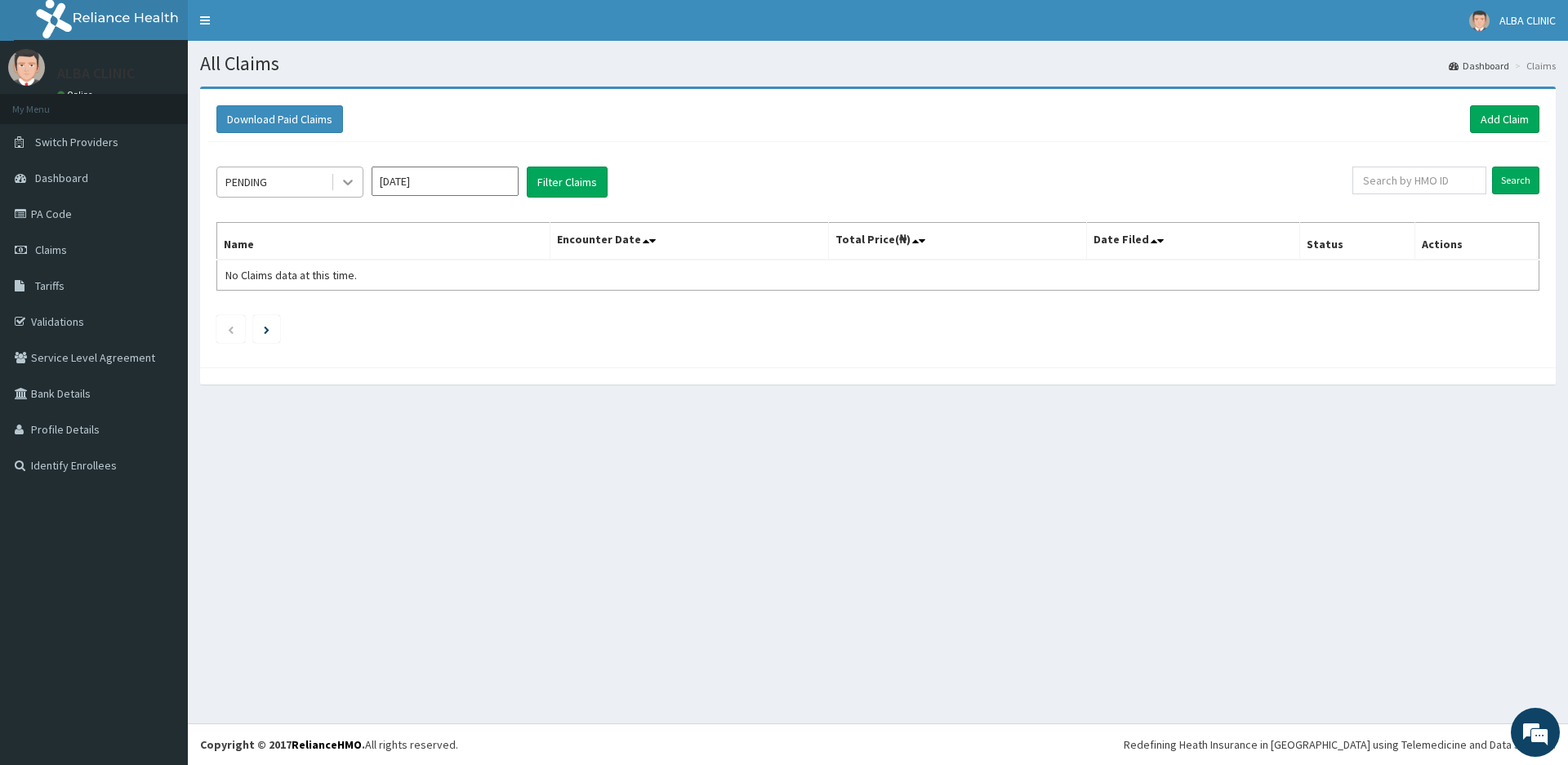
click at [342, 179] on icon at bounding box center [347, 181] width 16 height 16
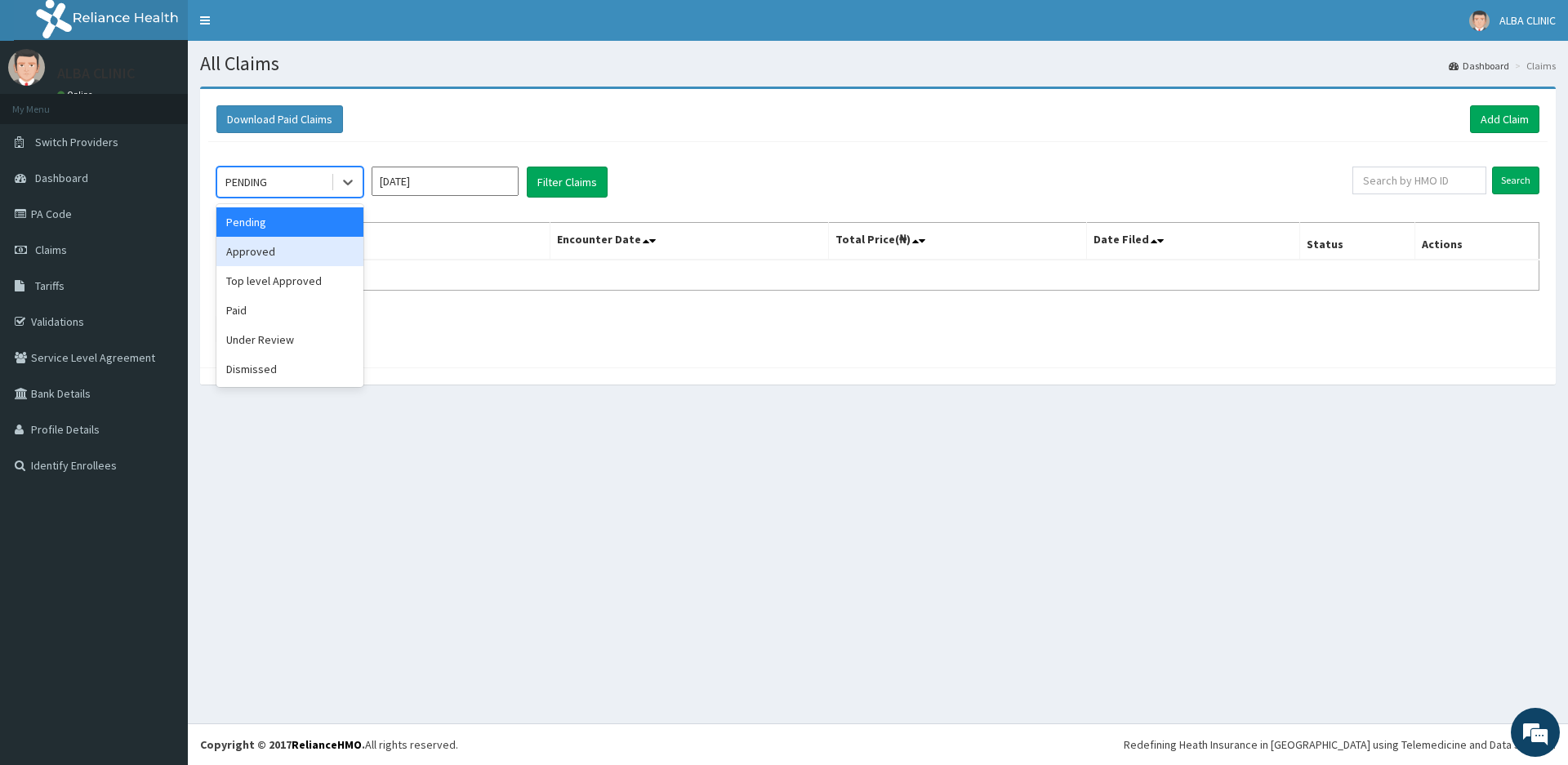
click at [289, 261] on div "Approved" at bounding box center [290, 251] width 147 height 30
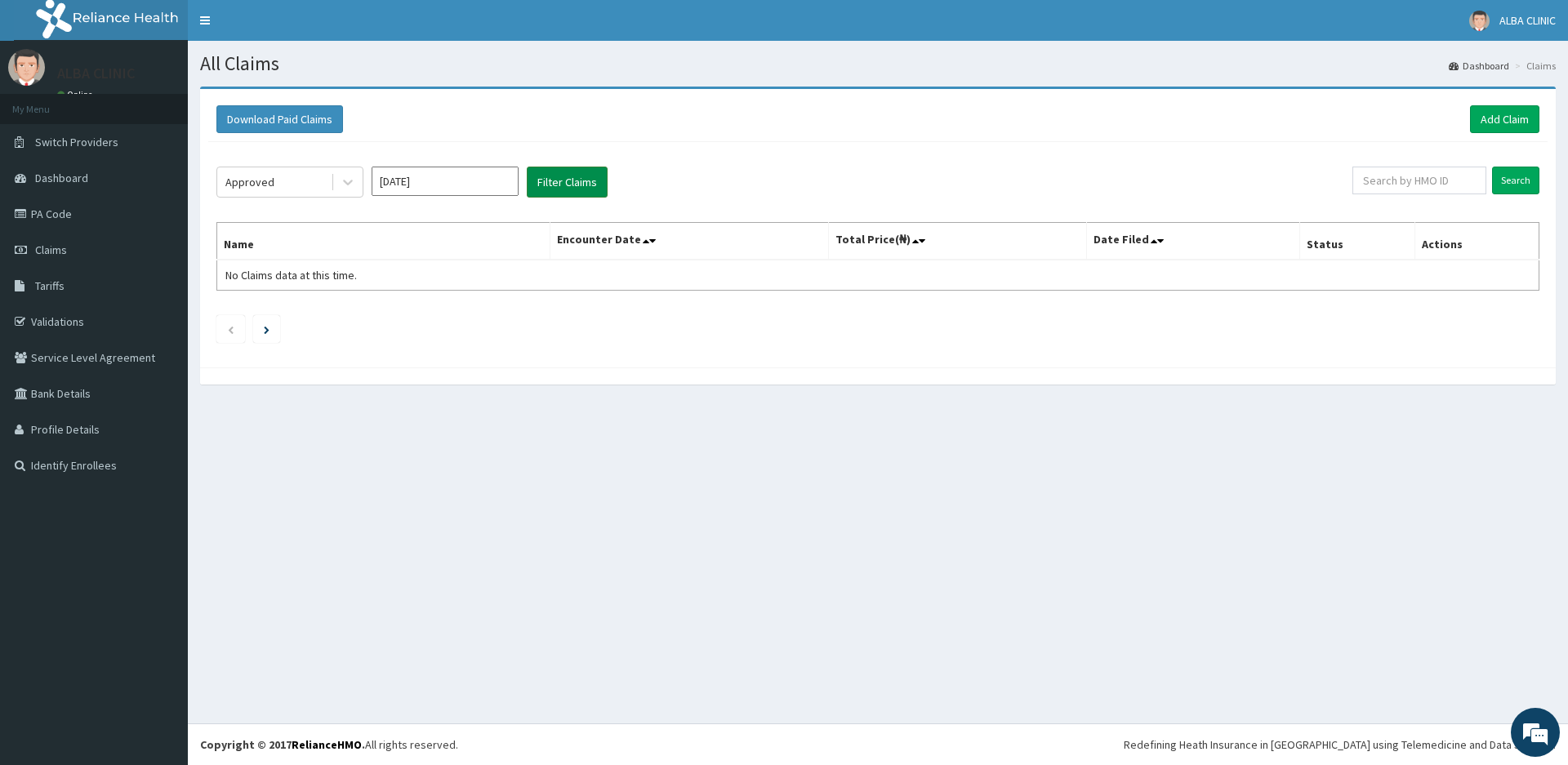
click at [569, 175] on button "Filter Claims" at bounding box center [566, 182] width 80 height 31
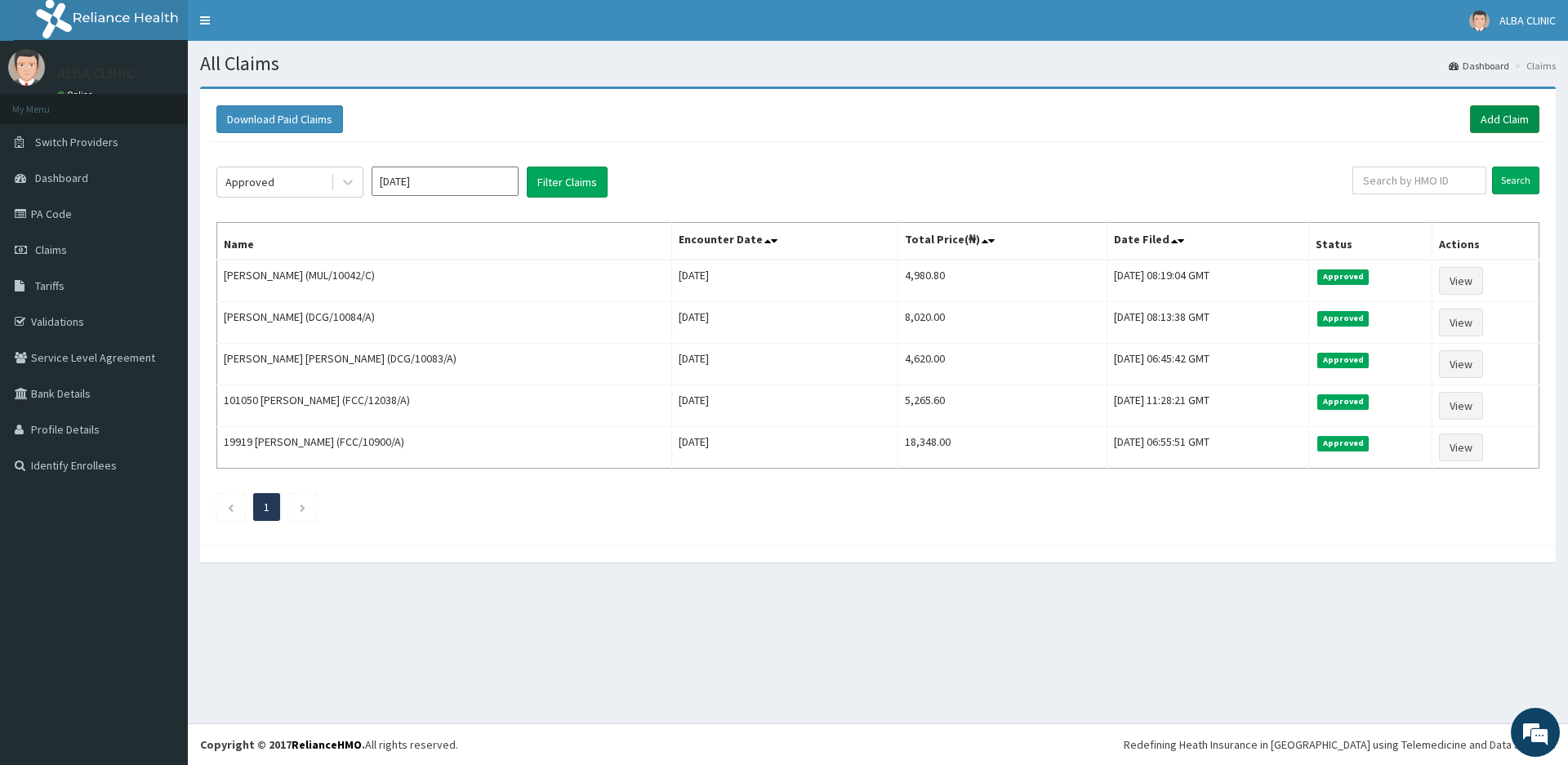
click at [1505, 114] on link "Add Claim" at bounding box center [1505, 118] width 69 height 28
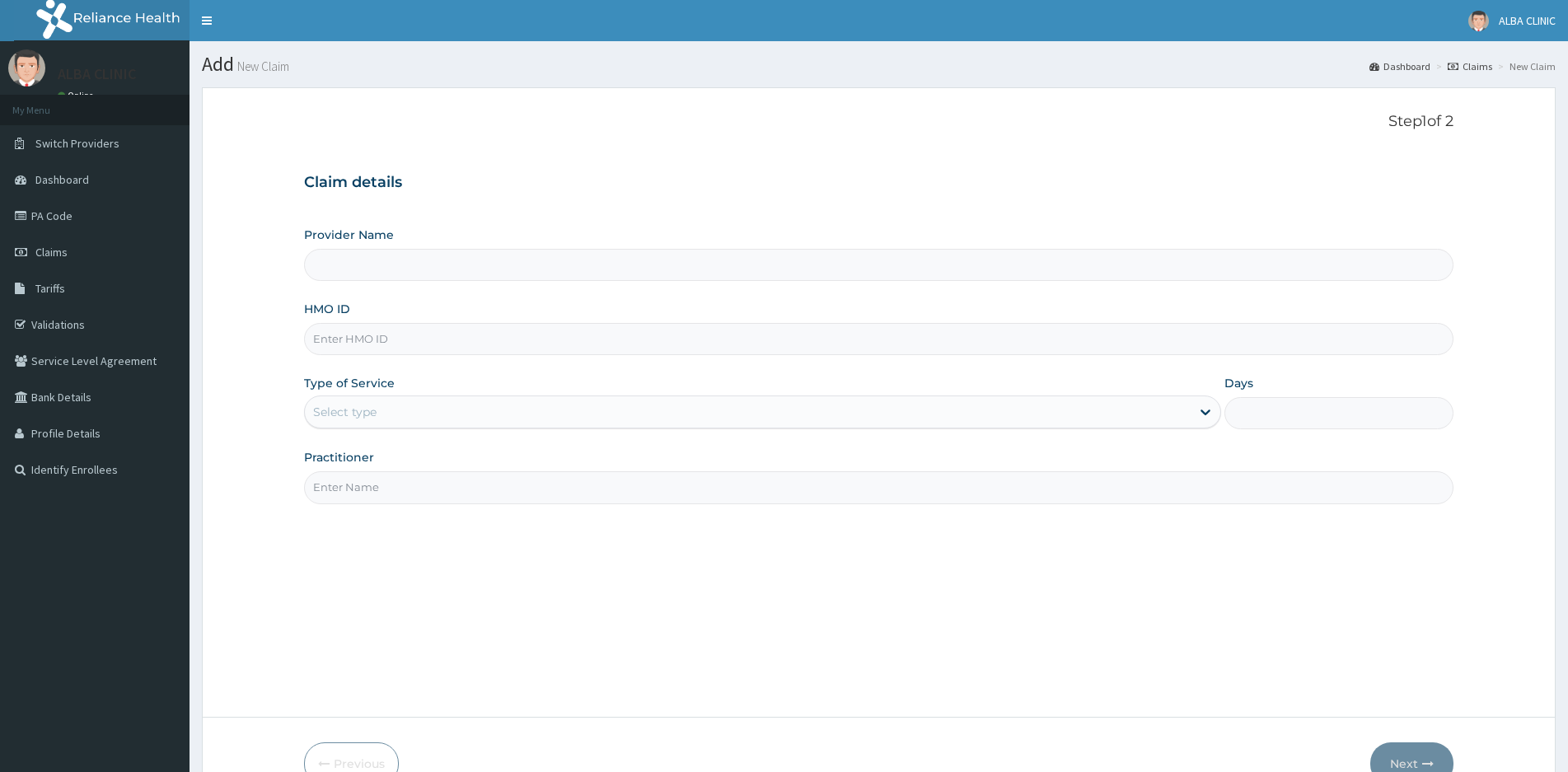
type input "[GEOGRAPHIC_DATA]"
click at [417, 341] on input "HMO ID" at bounding box center [878, 339] width 1149 height 32
type input "SSV/10046/B"
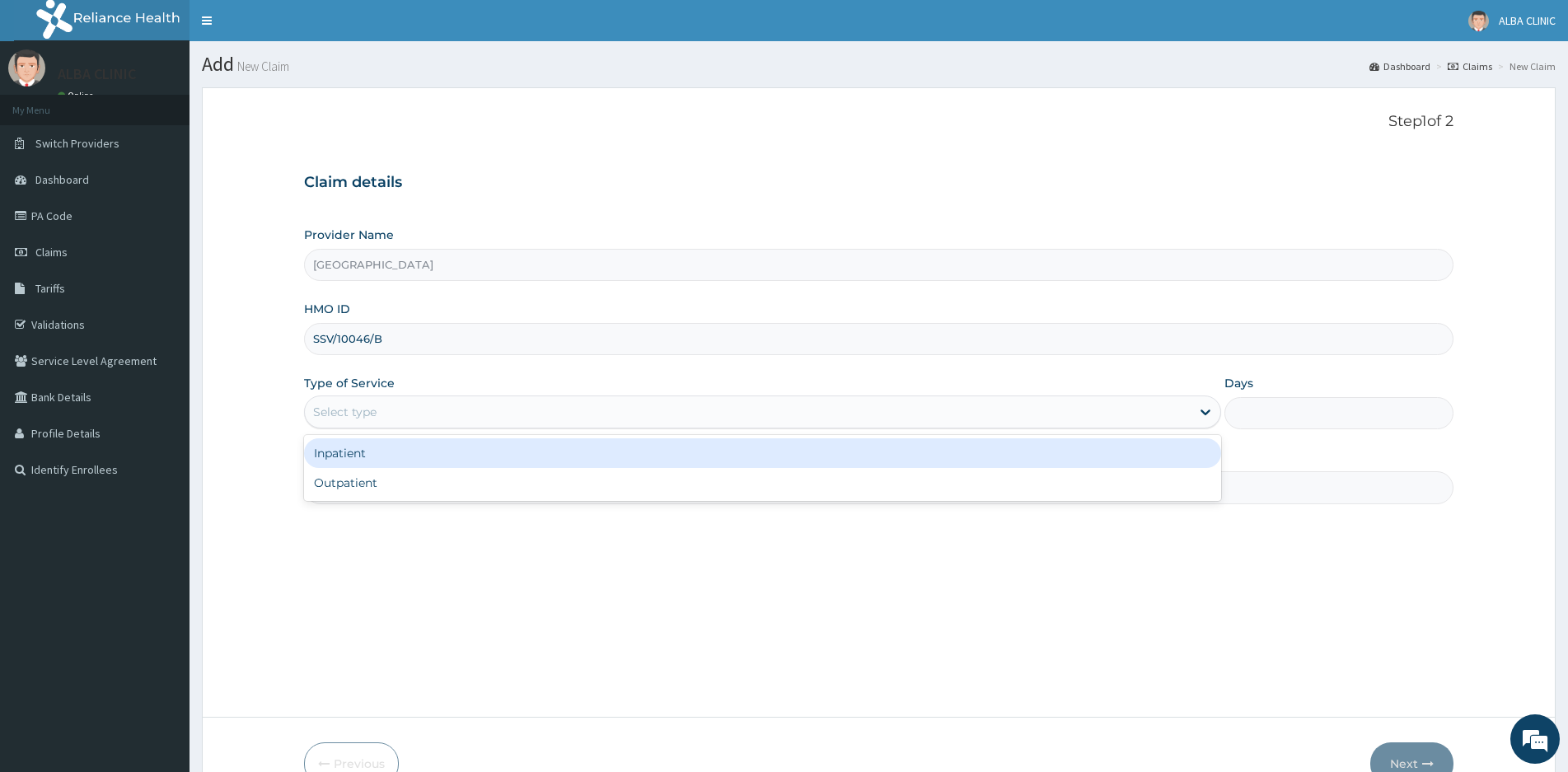
click at [382, 406] on div "Select type" at bounding box center [748, 412] width 886 height 26
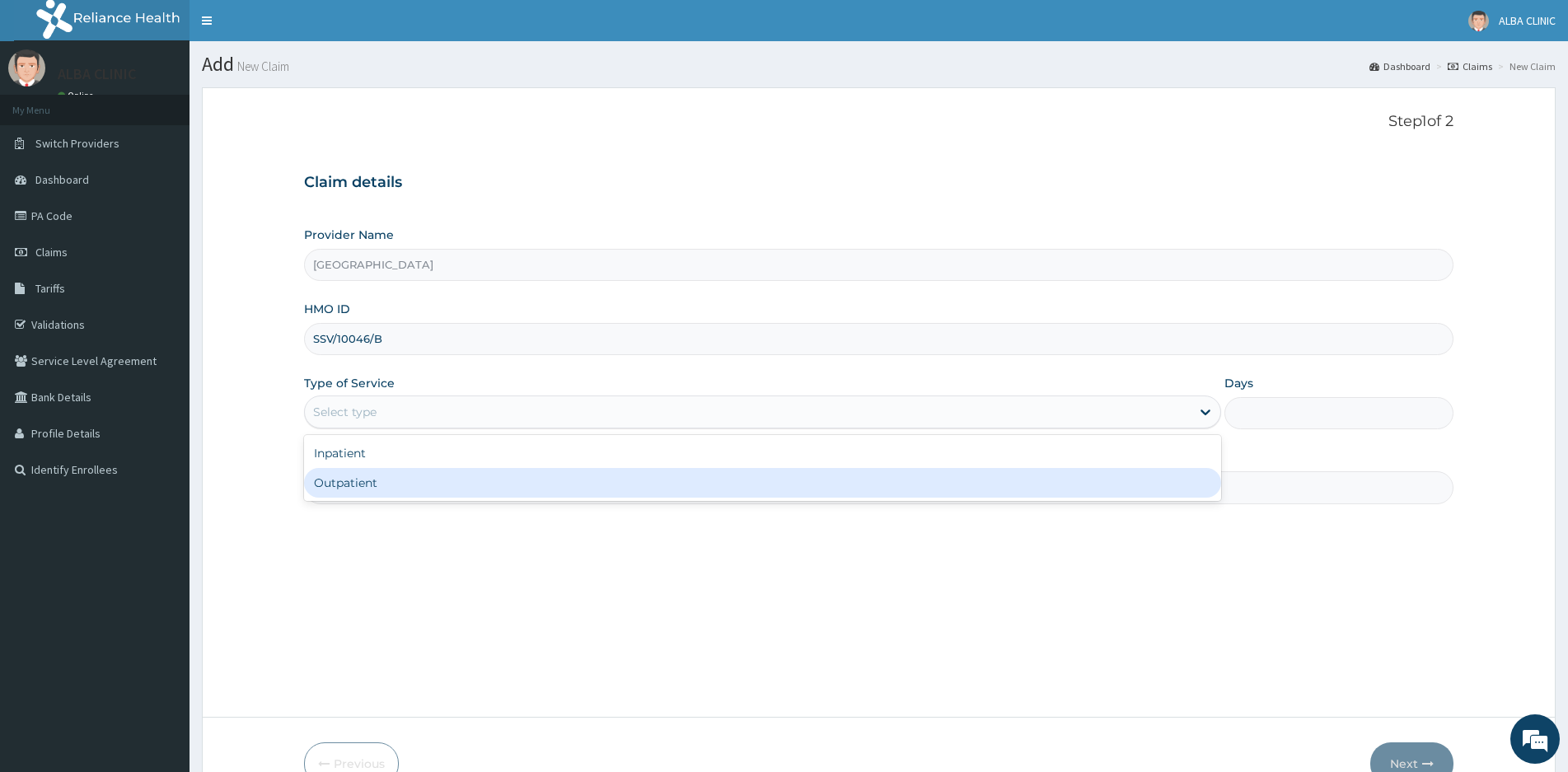
click at [362, 481] on div "Outpatient" at bounding box center [762, 482] width 917 height 30
type input "1"
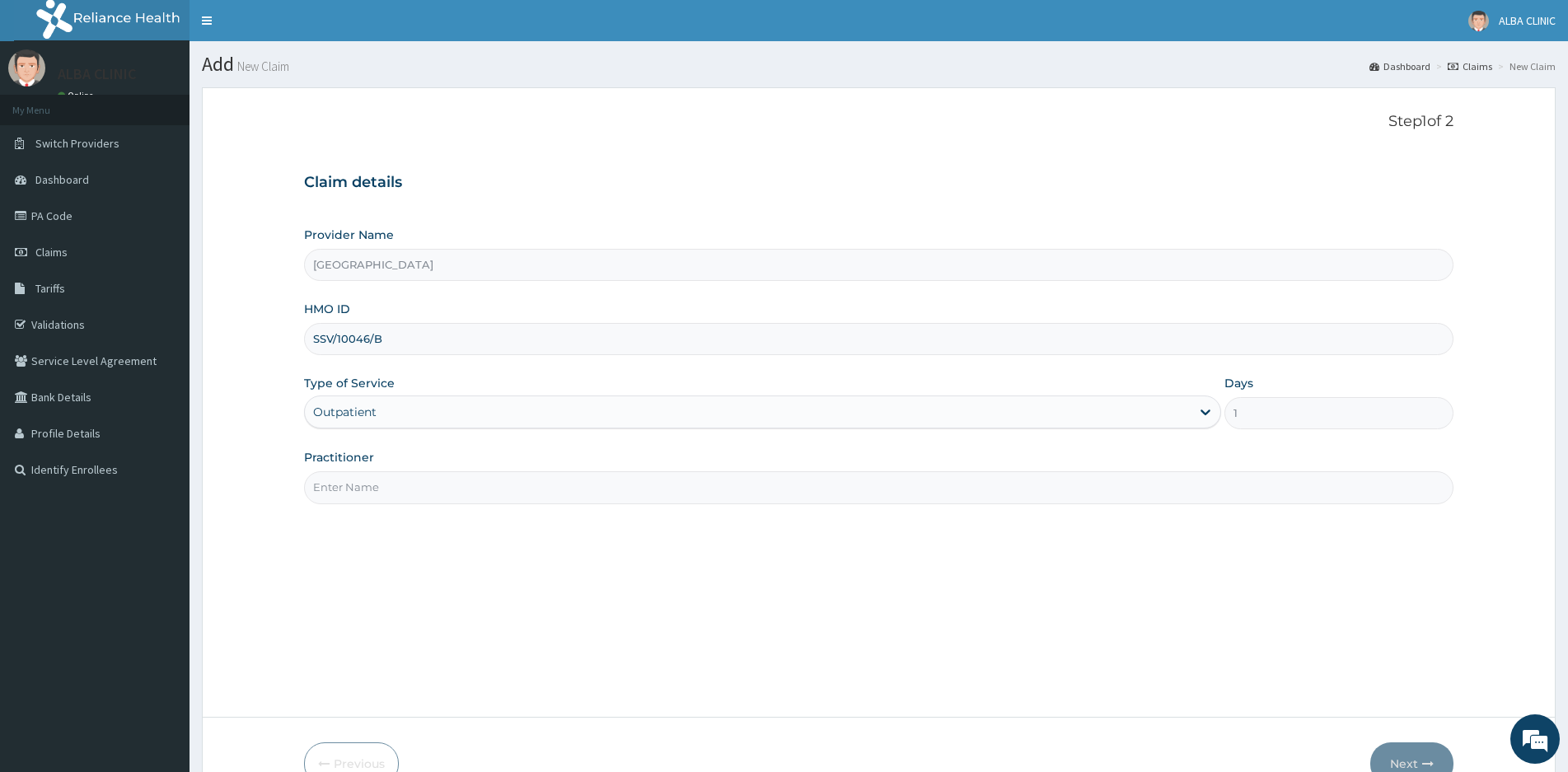
click at [362, 481] on input "Practitioner" at bounding box center [878, 488] width 1149 height 32
type input "DR [PERSON_NAME]"
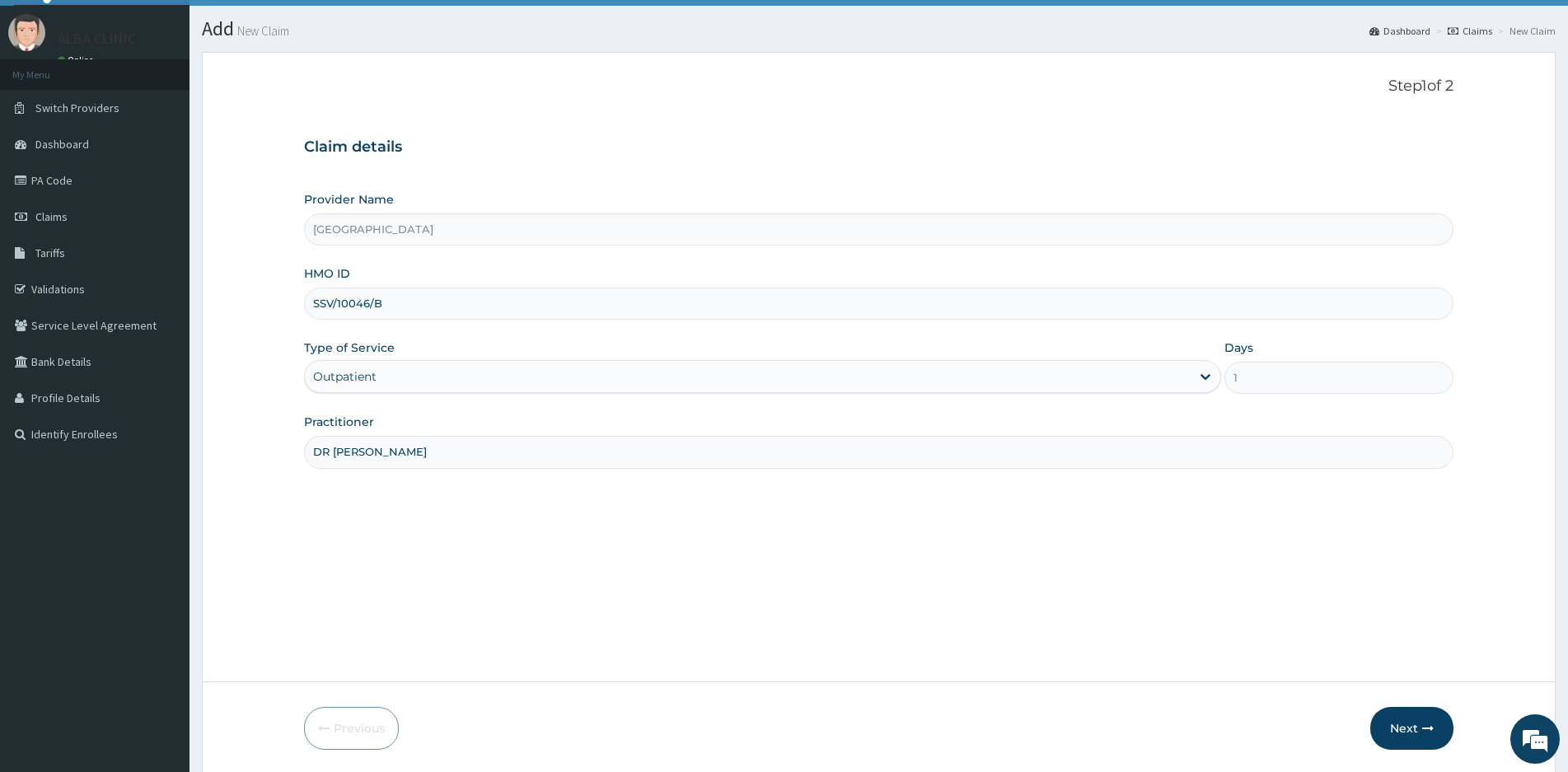
scroll to position [93, 0]
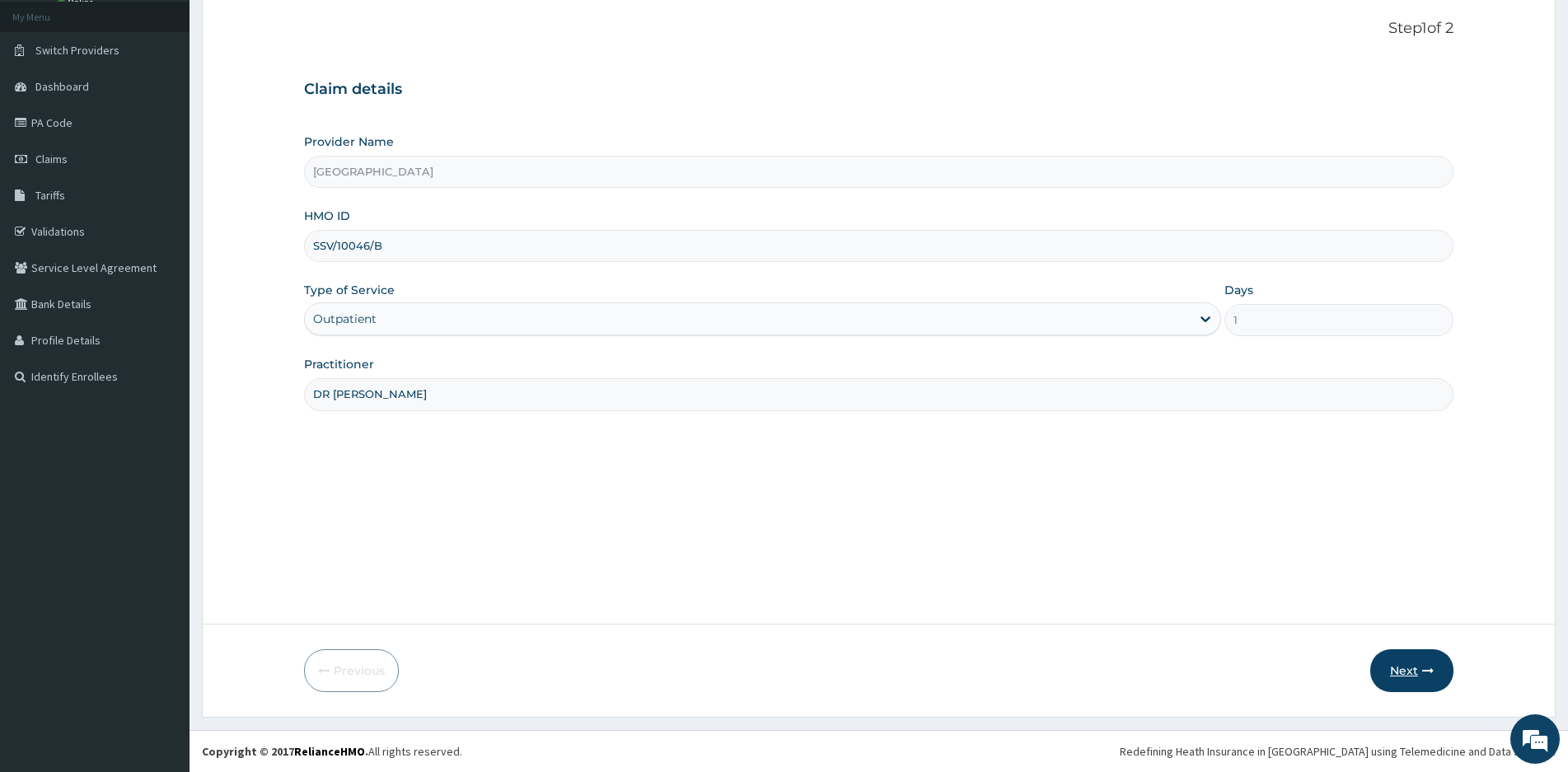
click at [1427, 671] on icon "button" at bounding box center [1428, 670] width 12 height 12
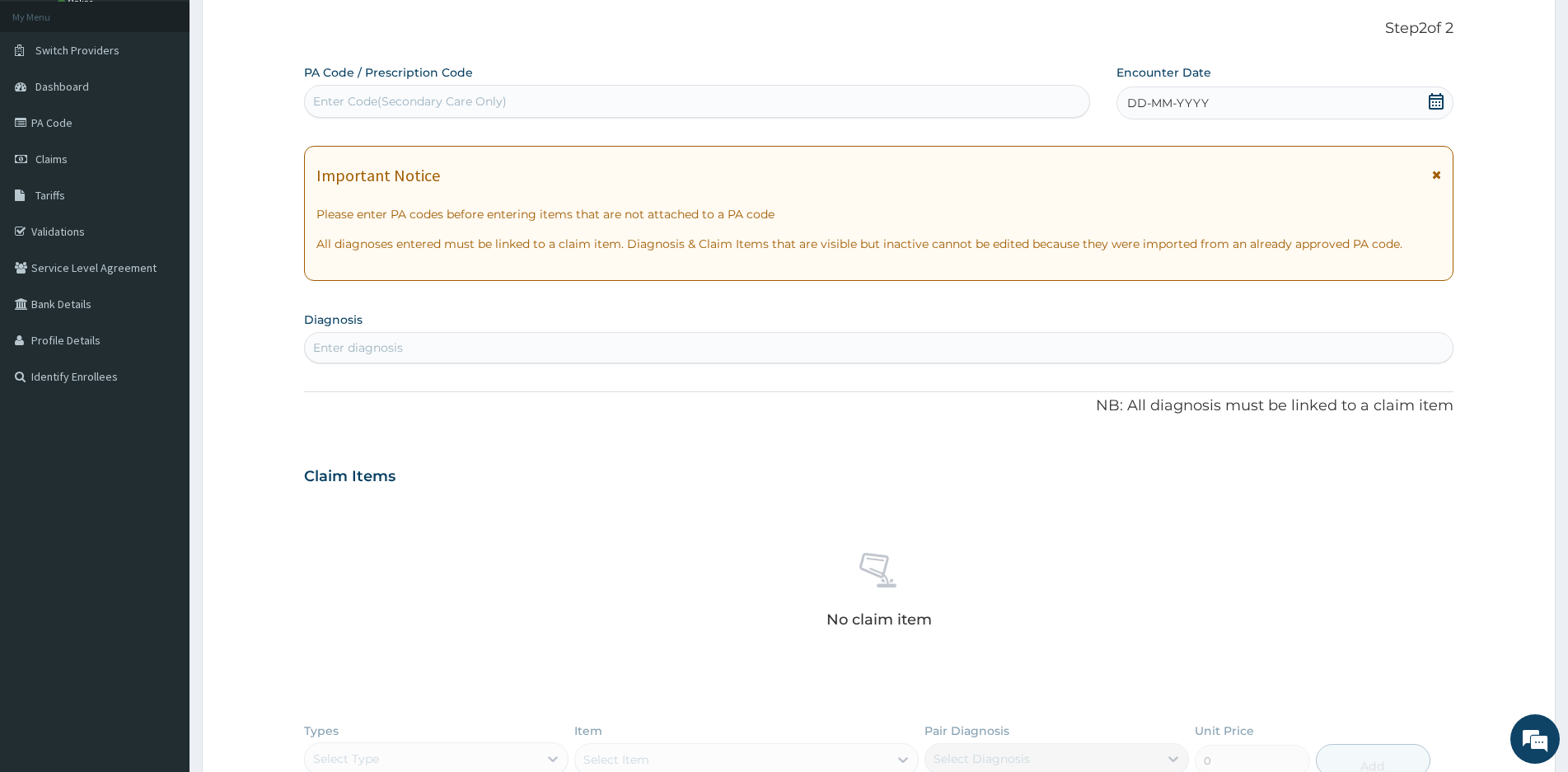
click at [383, 102] on div "Enter Code(Secondary Care Only)" at bounding box center [409, 101] width 194 height 16
type input "PA/F37509"
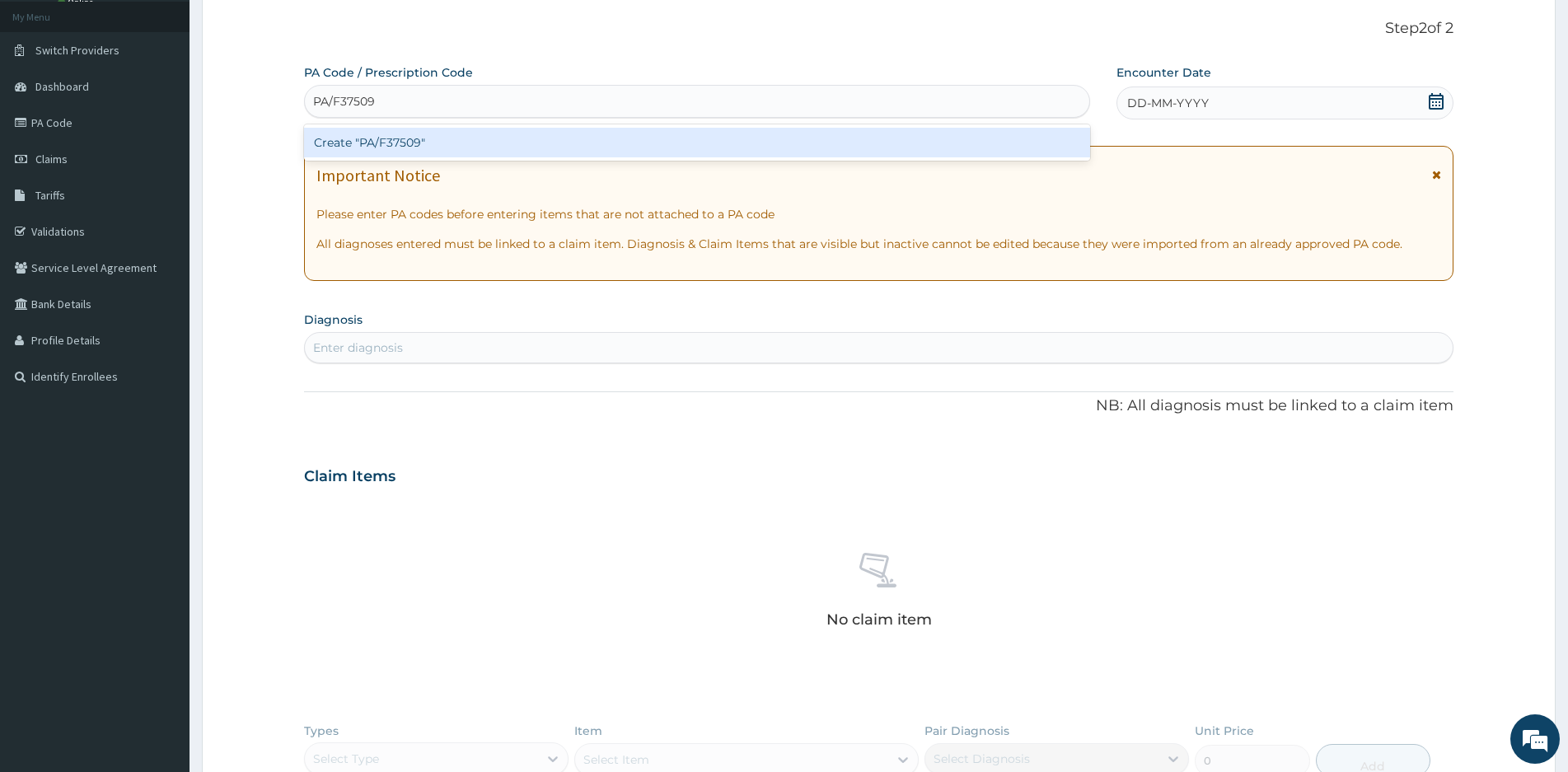
click at [395, 143] on div "Create "PA/F37509"" at bounding box center [697, 142] width 786 height 30
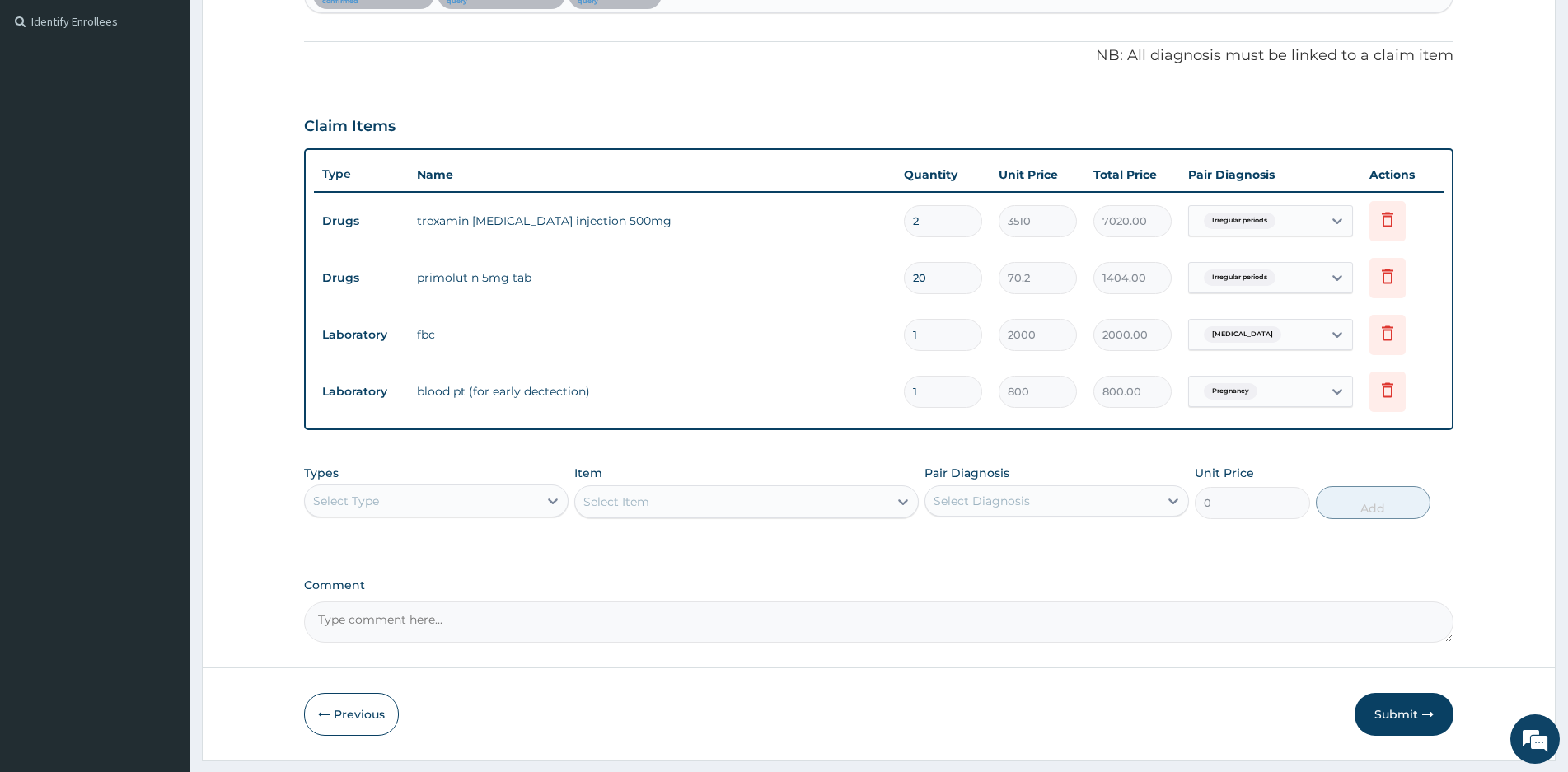
scroll to position [327, 0]
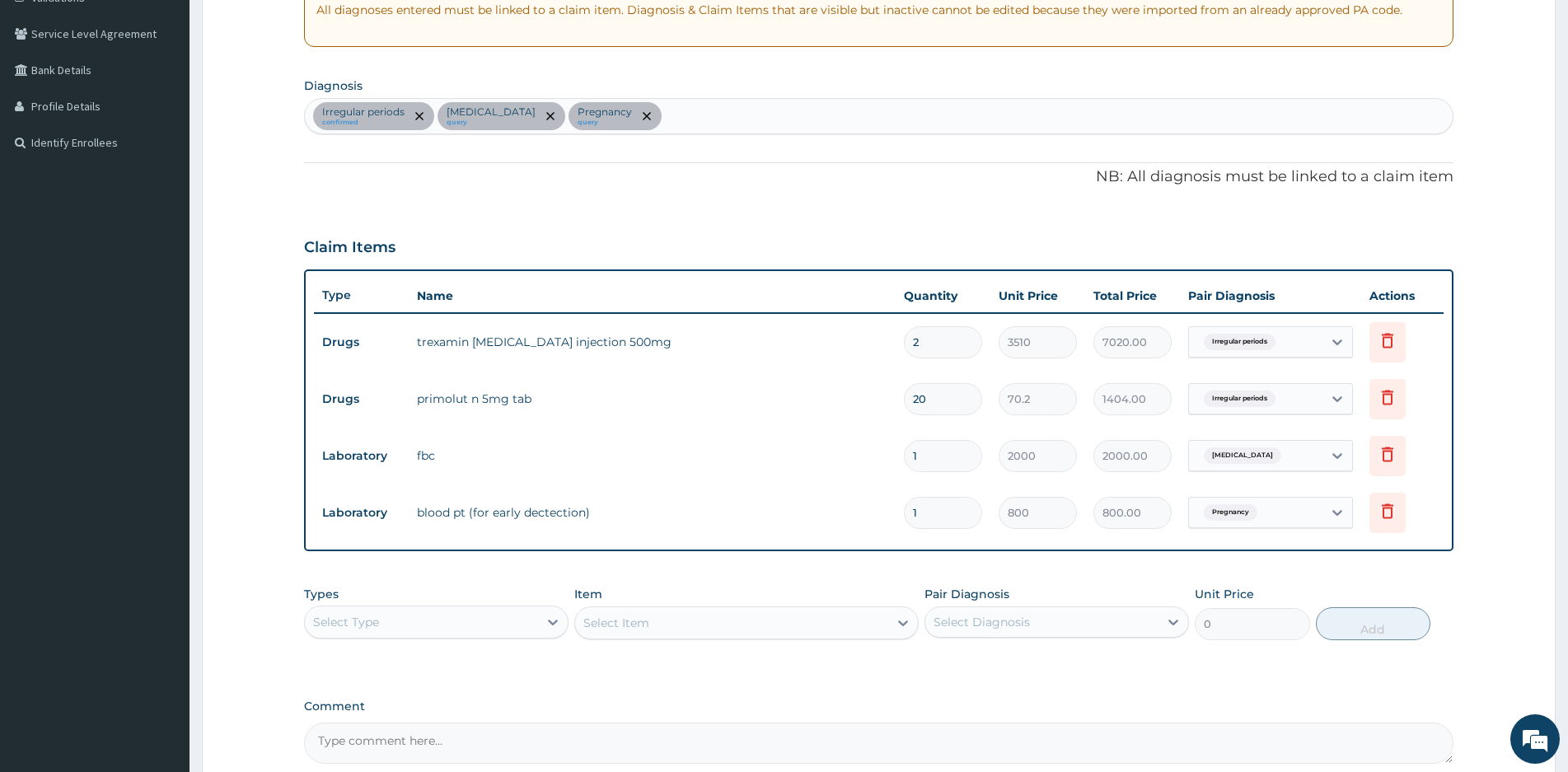
click at [693, 114] on div "Irregular periods confirmed [MEDICAL_DATA] query Pregnancy query" at bounding box center [878, 116] width 1148 height 35
type input "[MEDICAL_DATA]"
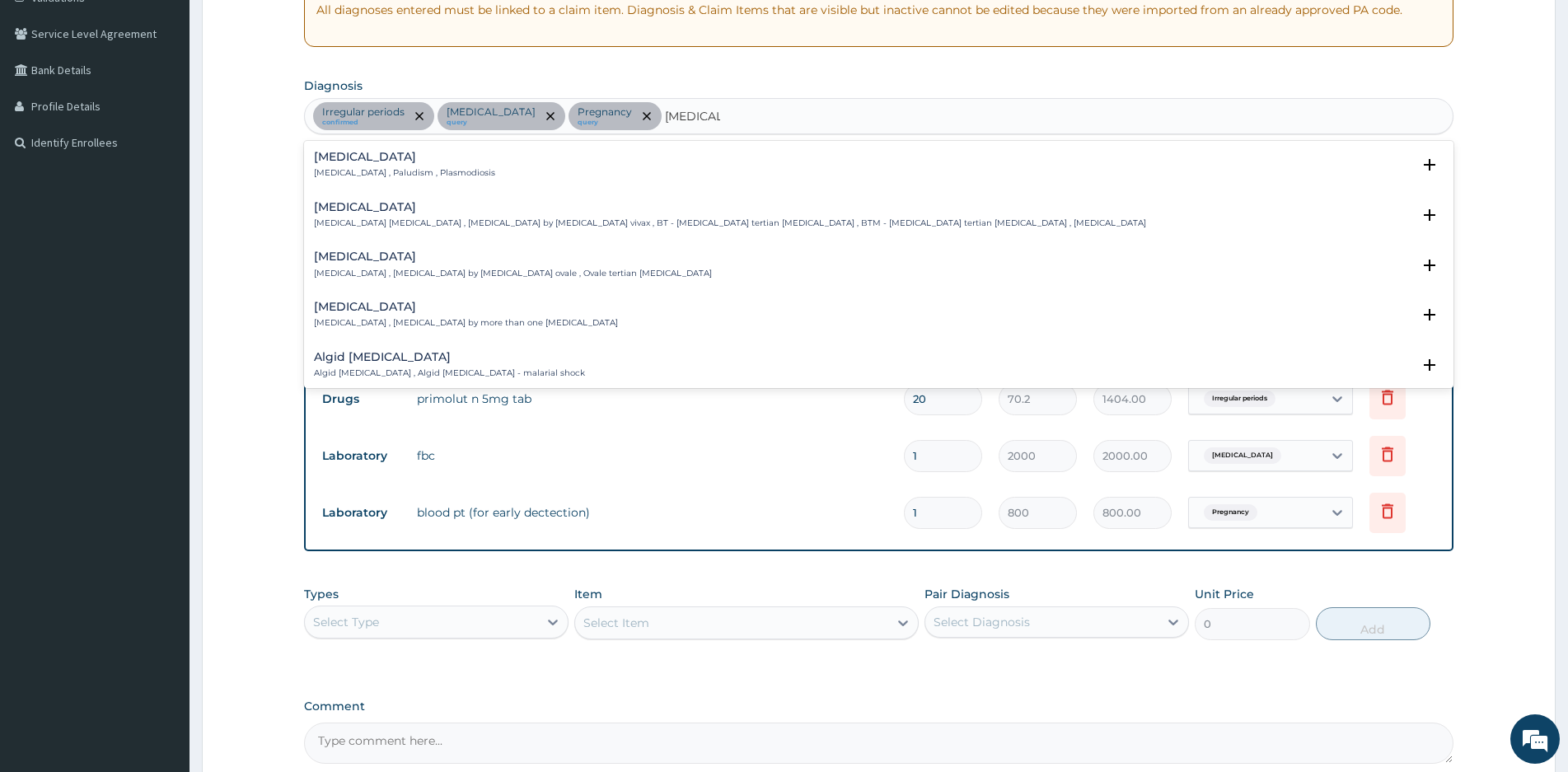
click at [351, 160] on h4 "[MEDICAL_DATA]" at bounding box center [404, 156] width 181 height 12
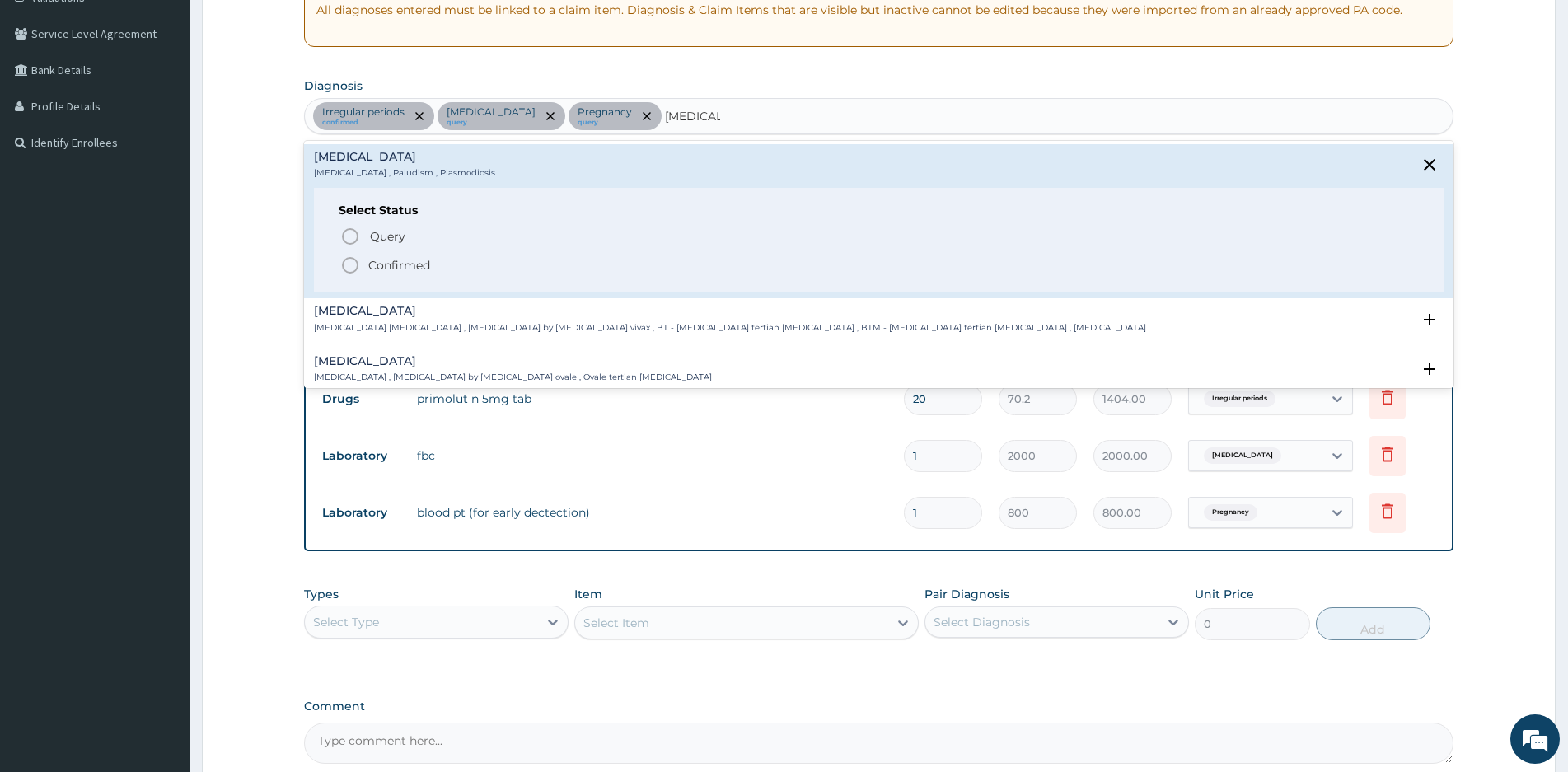
click at [349, 266] on icon "status option filled" at bounding box center [349, 265] width 20 height 20
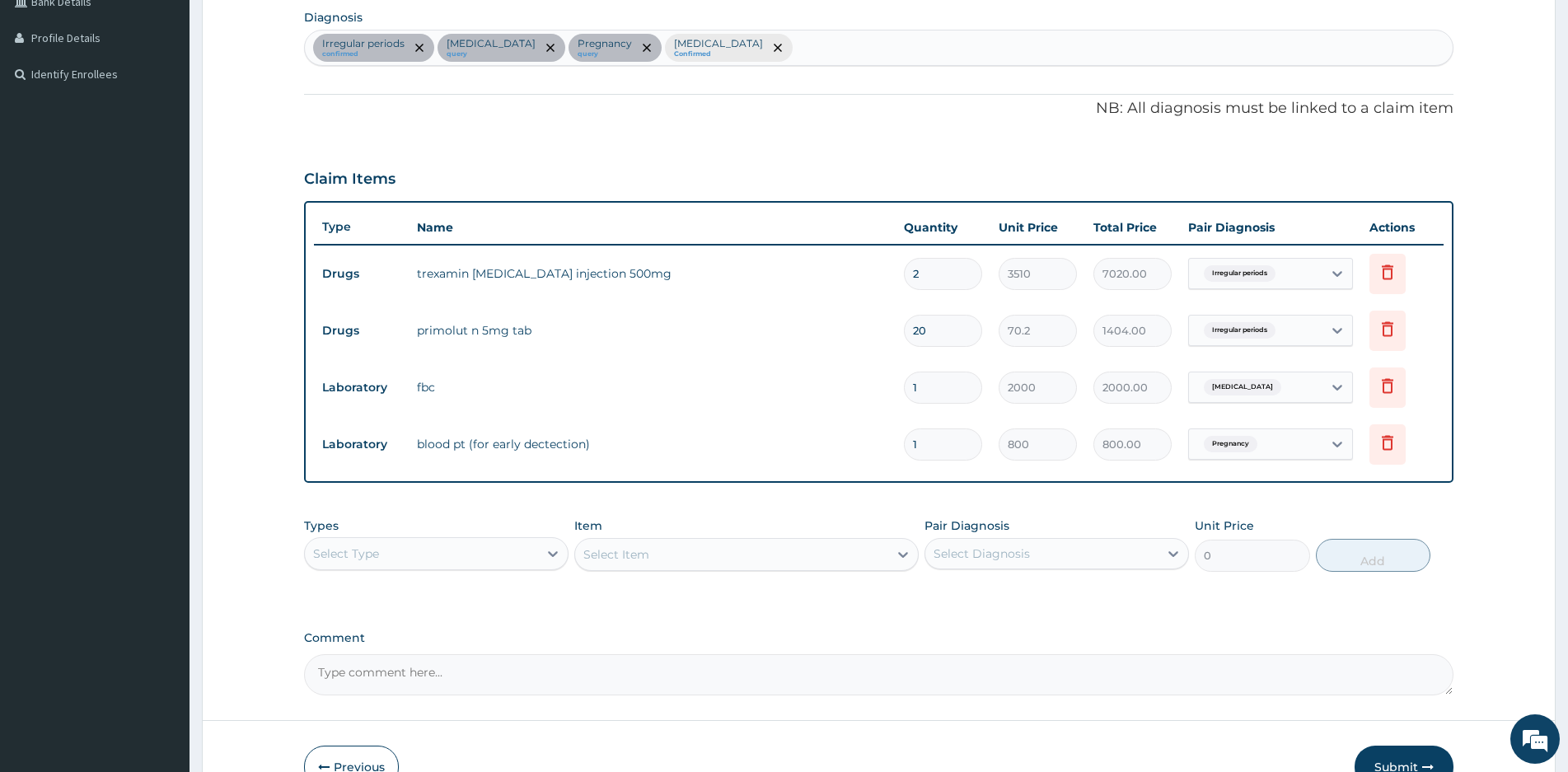
scroll to position [492, 0]
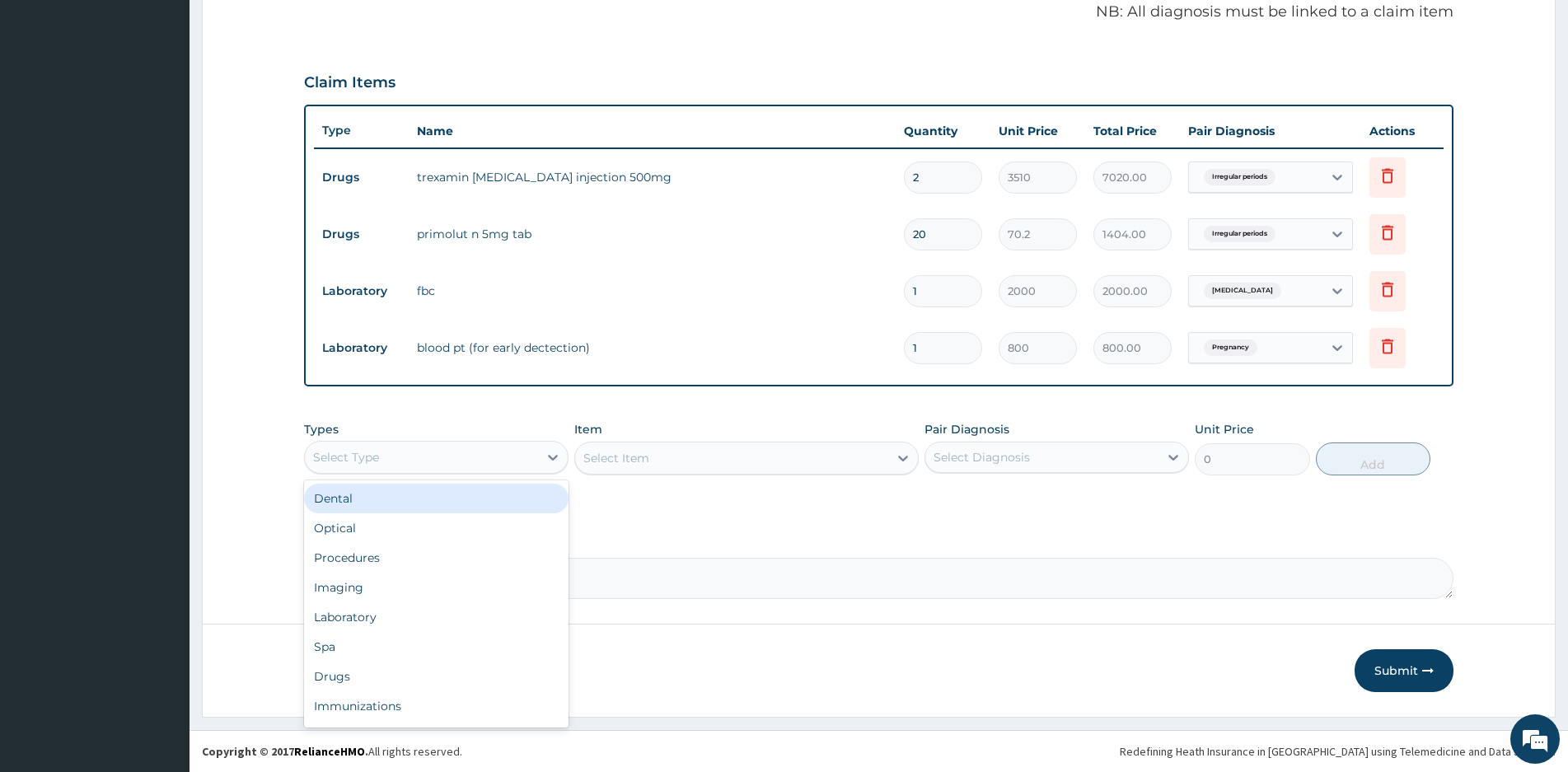
click at [449, 451] on div "Select Type" at bounding box center [421, 457] width 233 height 26
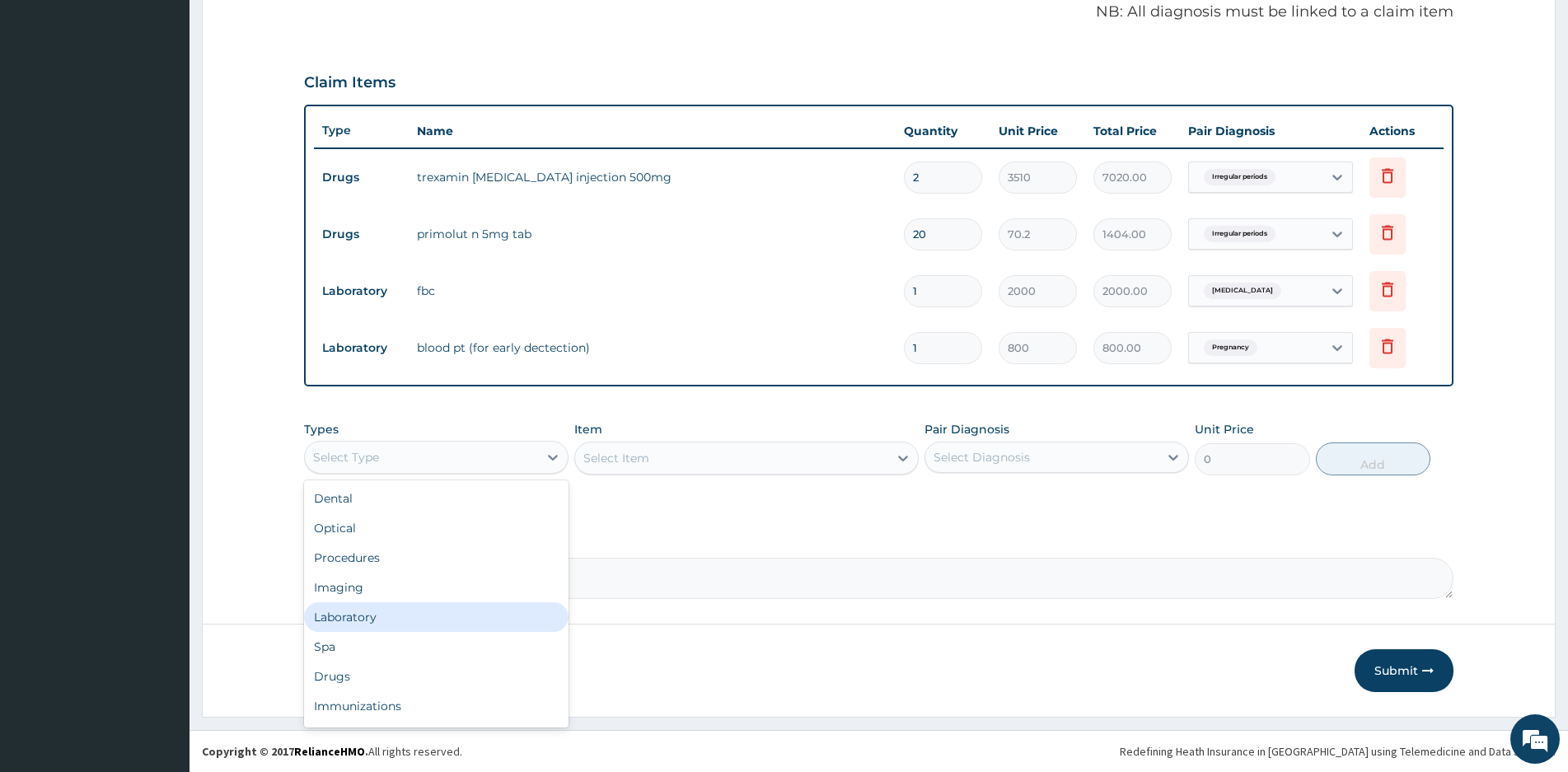
click at [359, 623] on div "Laboratory" at bounding box center [437, 617] width 265 height 30
click at [790, 454] on div "Select Item" at bounding box center [731, 458] width 313 height 26
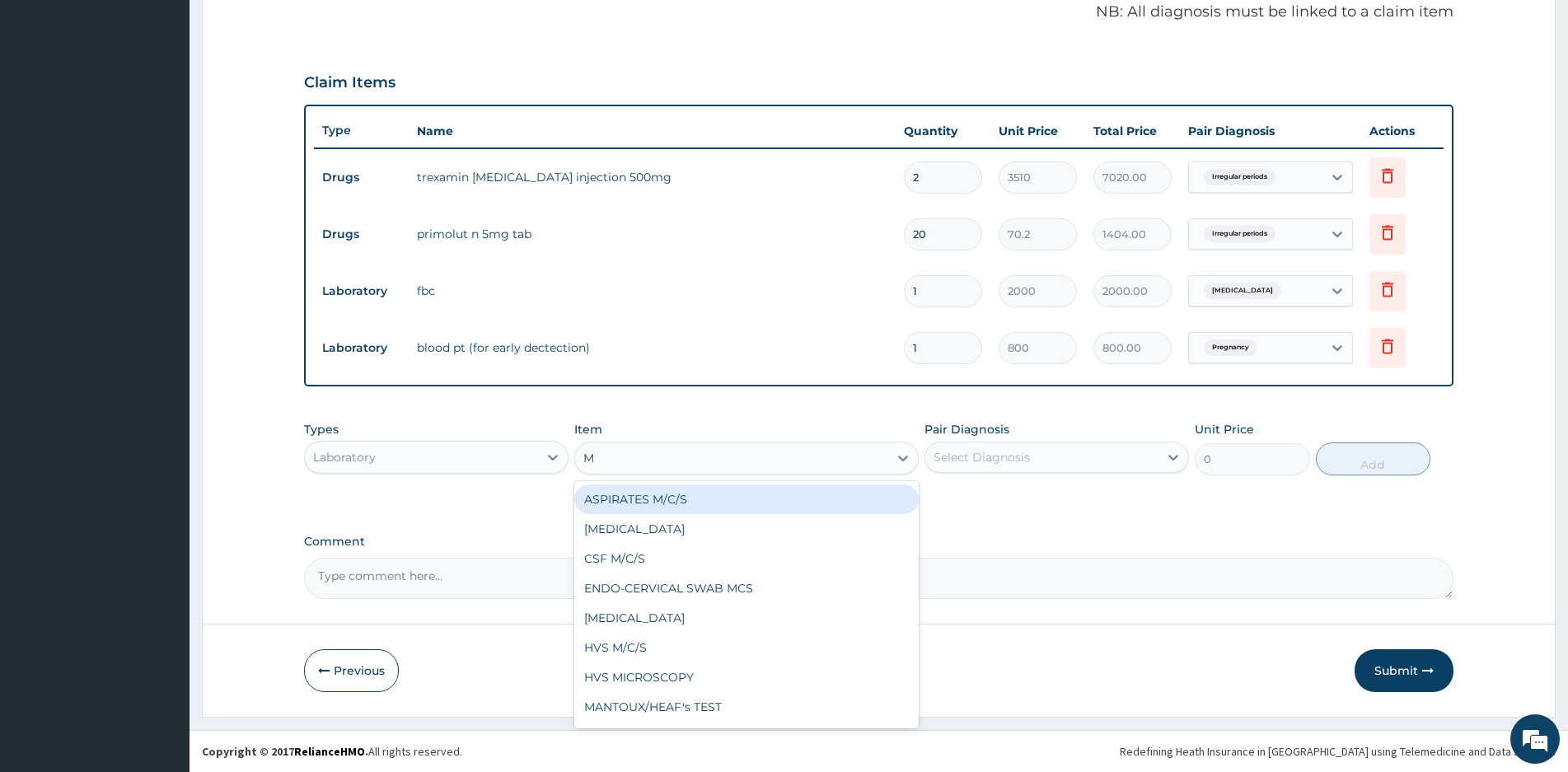
type input "MP"
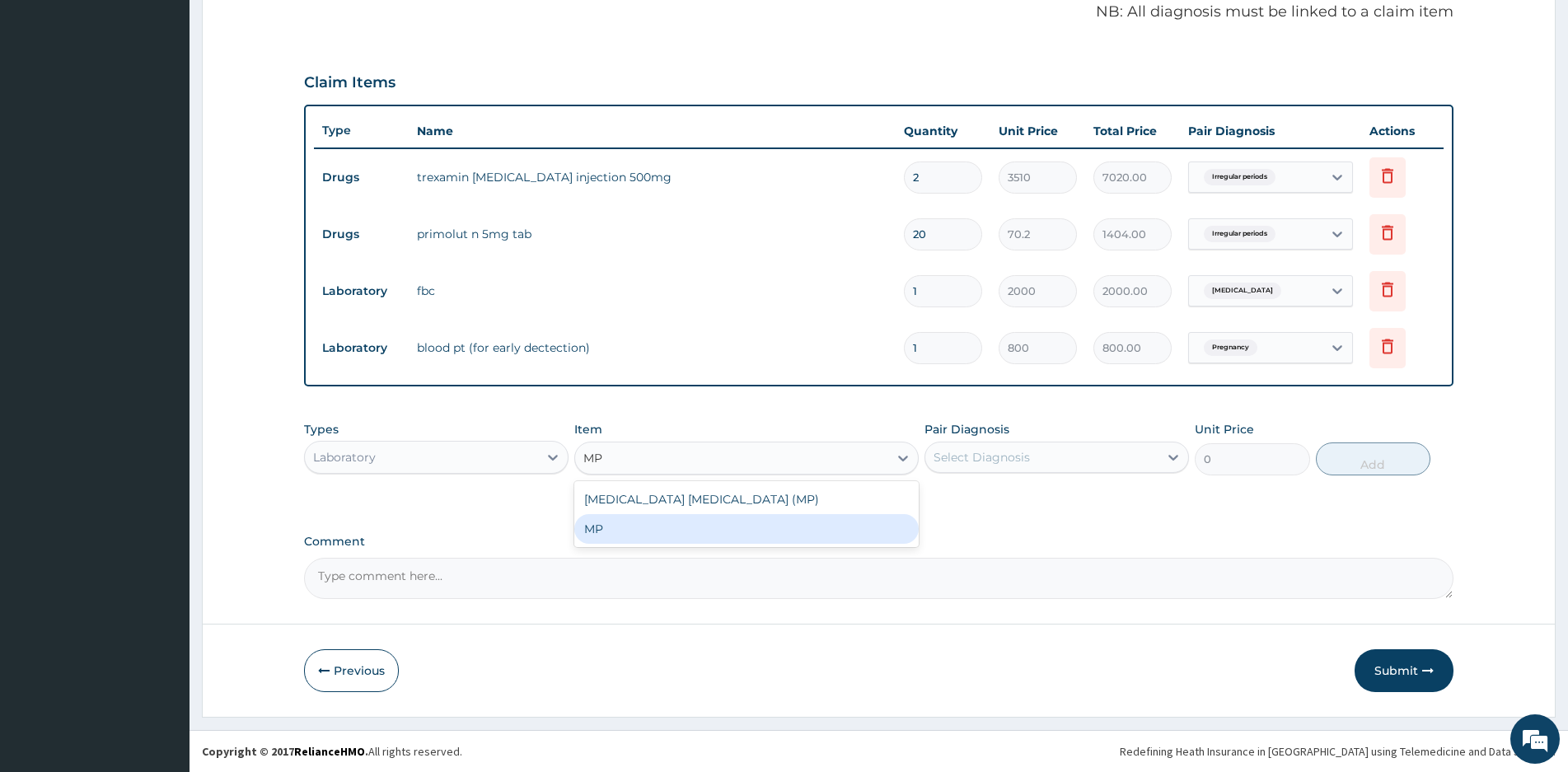
click at [622, 528] on div "MP" at bounding box center [746, 529] width 344 height 30
type input "1500"
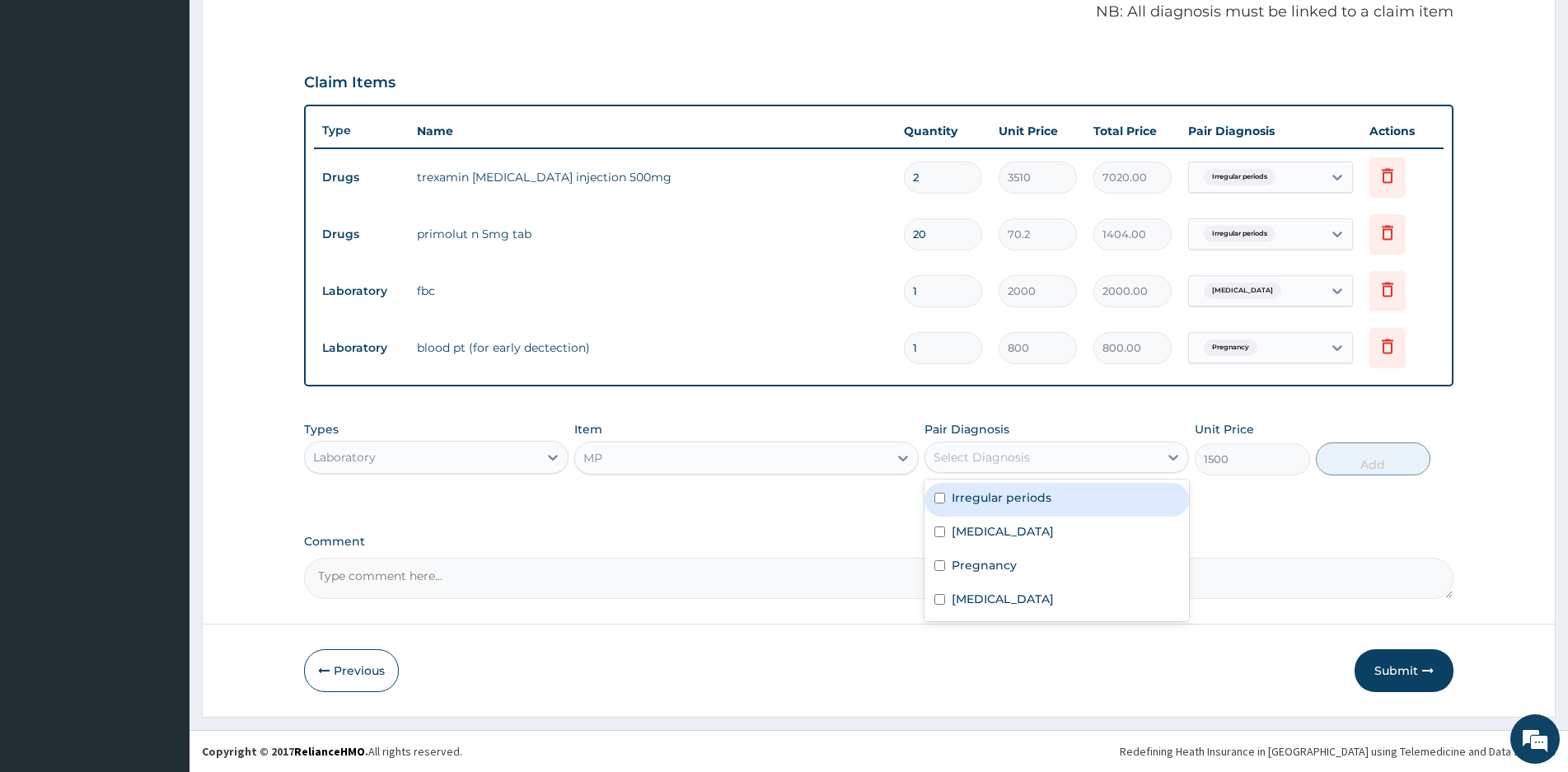
click at [1043, 455] on div "Select Diagnosis" at bounding box center [1042, 457] width 233 height 26
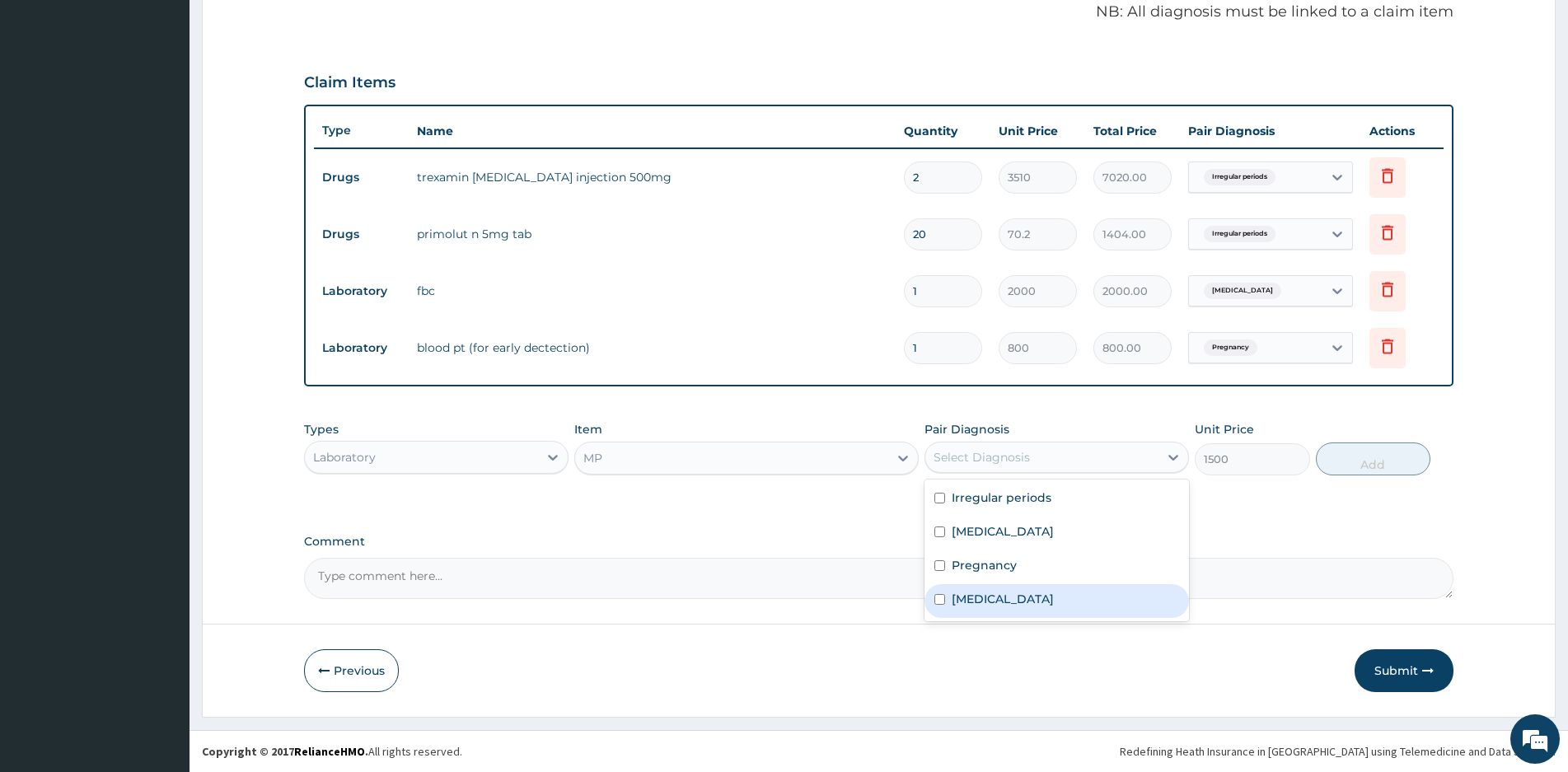
click at [943, 599] on input "checkbox" at bounding box center [940, 599] width 11 height 11
checkbox input "true"
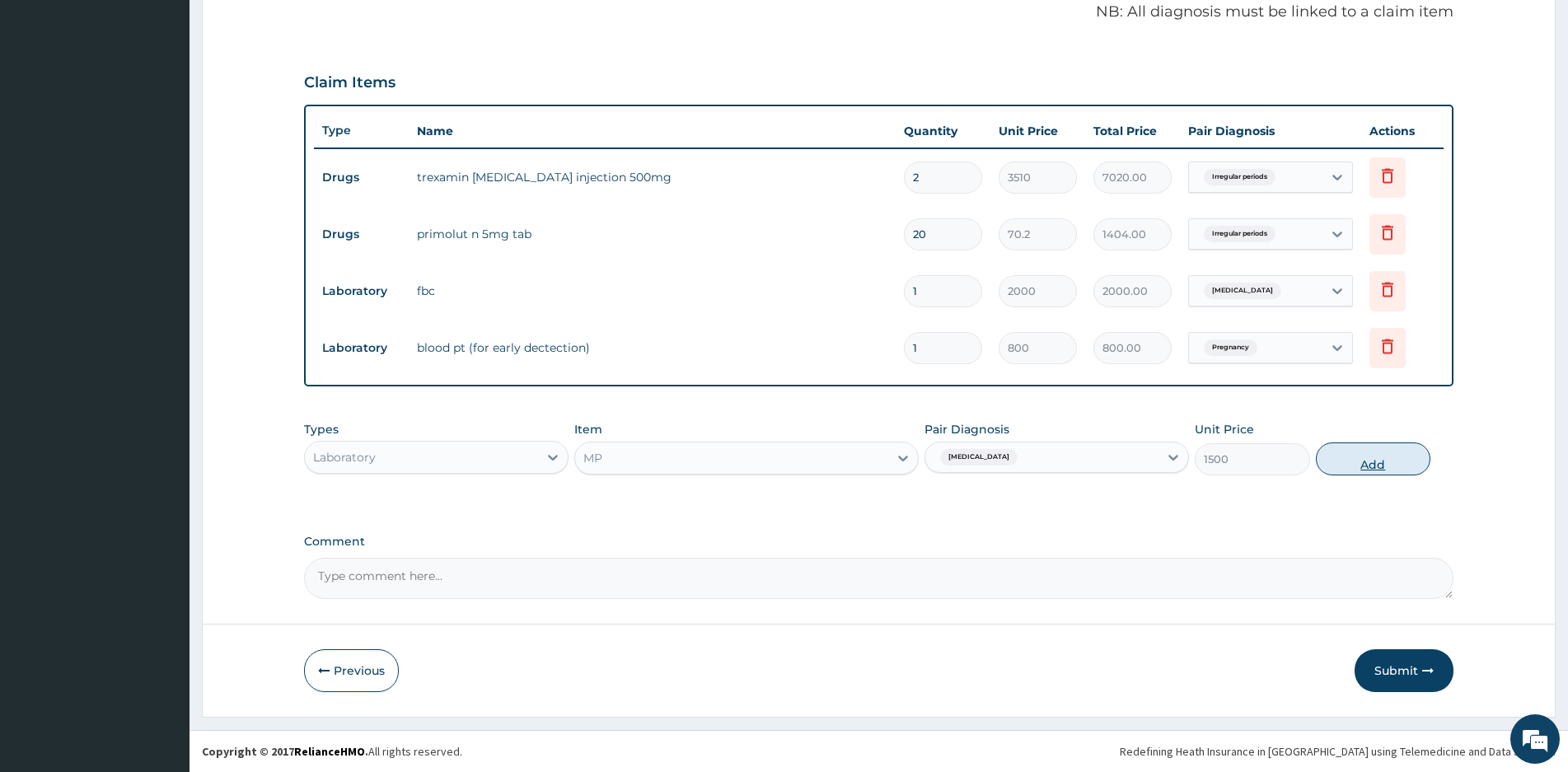
click at [1378, 459] on button "Add" at bounding box center [1373, 459] width 115 height 33
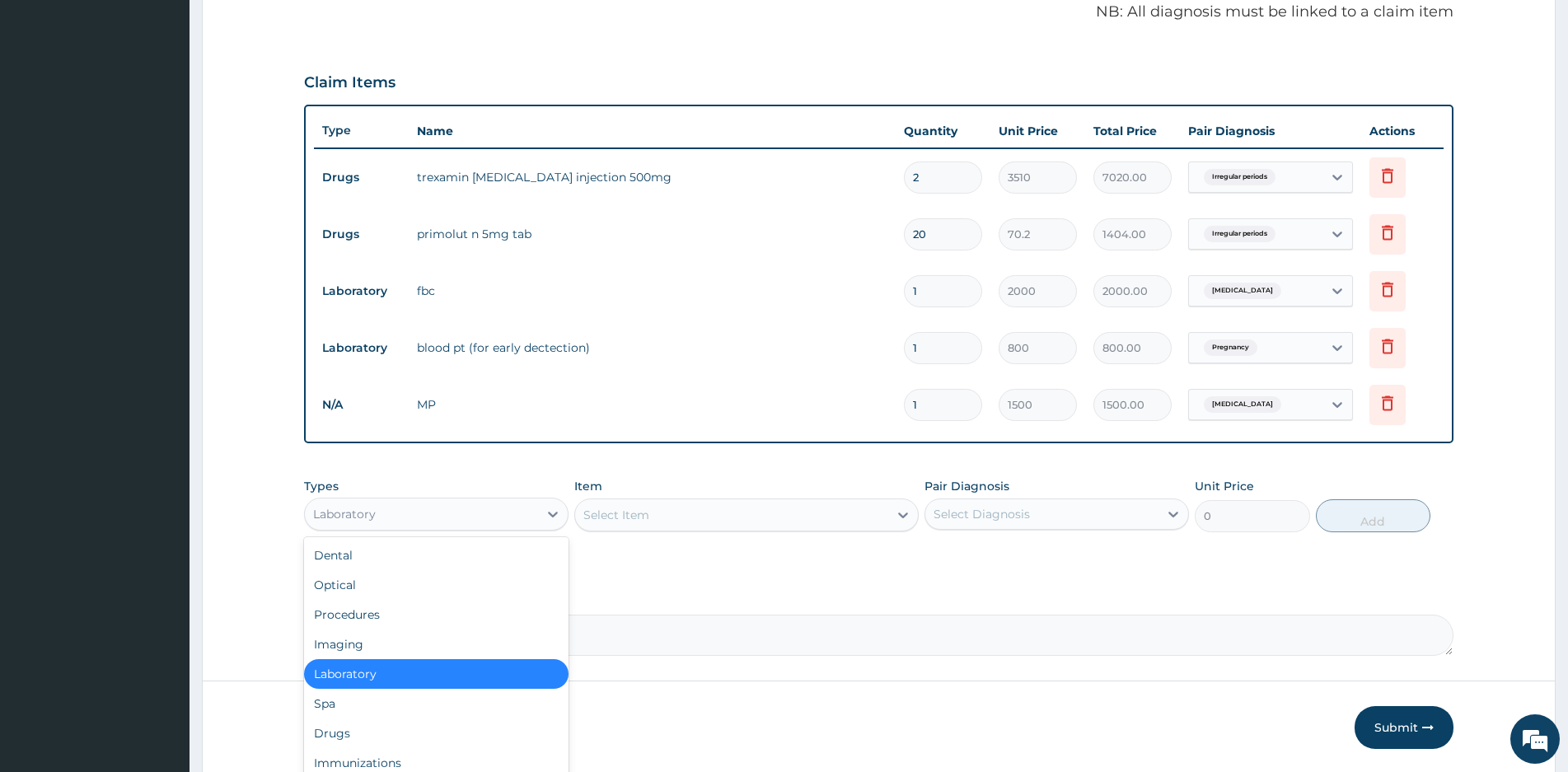
click at [469, 514] on div "Laboratory" at bounding box center [421, 513] width 233 height 26
click at [348, 730] on div "Drugs" at bounding box center [437, 733] width 265 height 30
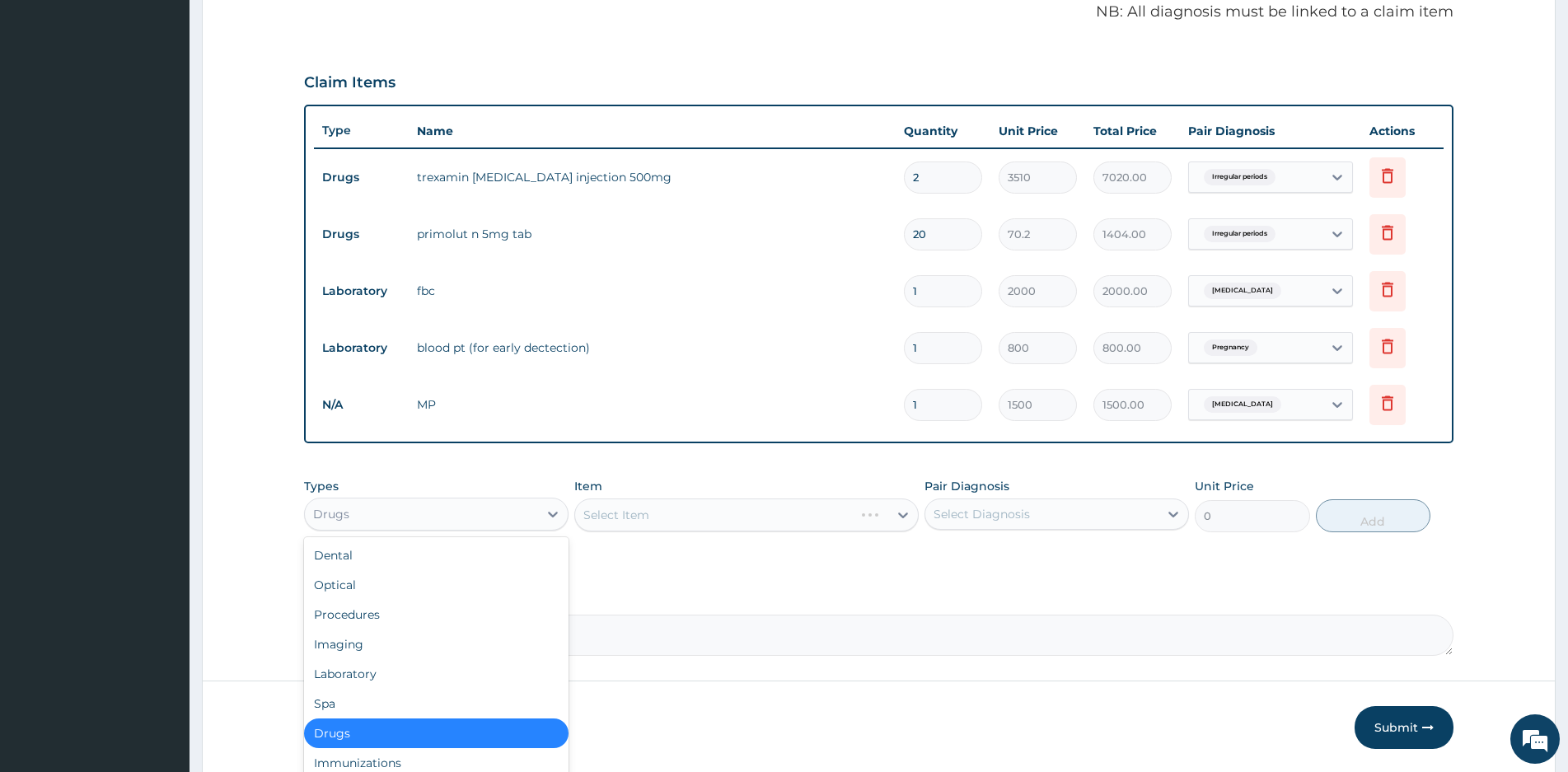
click at [454, 500] on div "Drugs" at bounding box center [421, 513] width 233 height 26
click at [372, 613] on div "Procedures" at bounding box center [437, 614] width 265 height 30
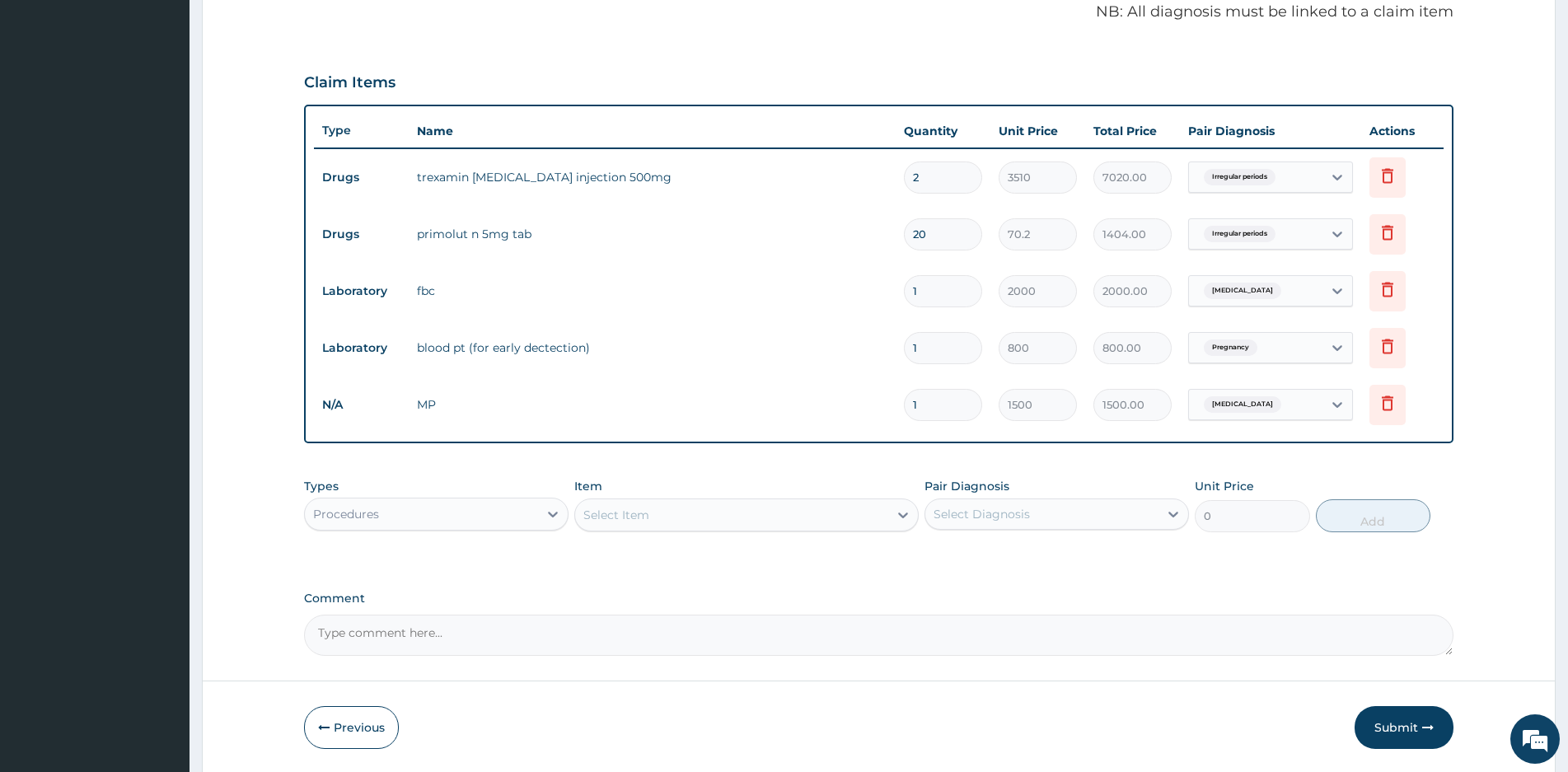
click at [811, 517] on div "Select Item" at bounding box center [731, 514] width 313 height 26
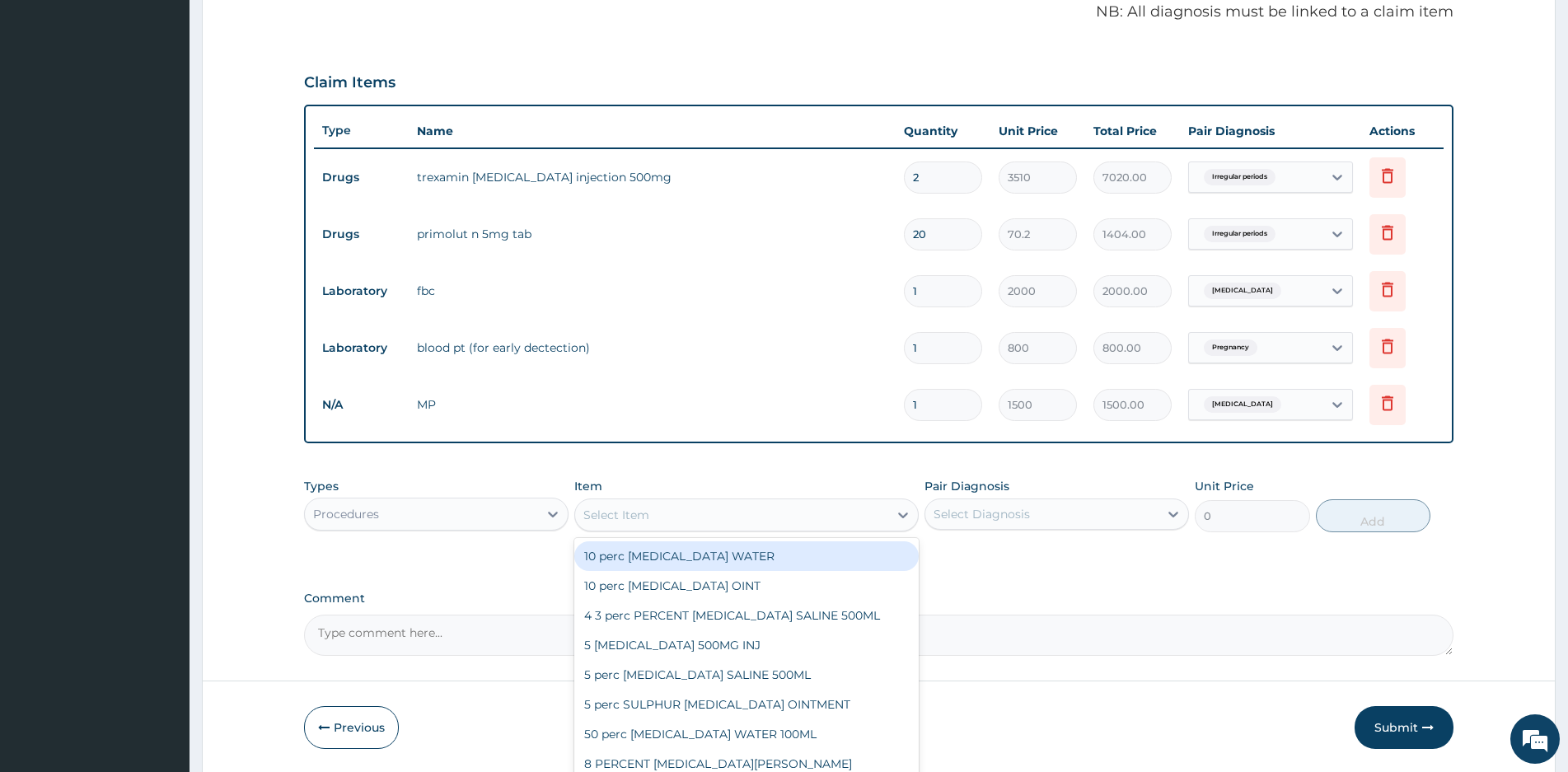
click at [1000, 568] on div "PA Code / Prescription Code PA/F37509 Encounter Date 15-08-2025 Important Notic…" at bounding box center [878, 160] width 1149 height 990
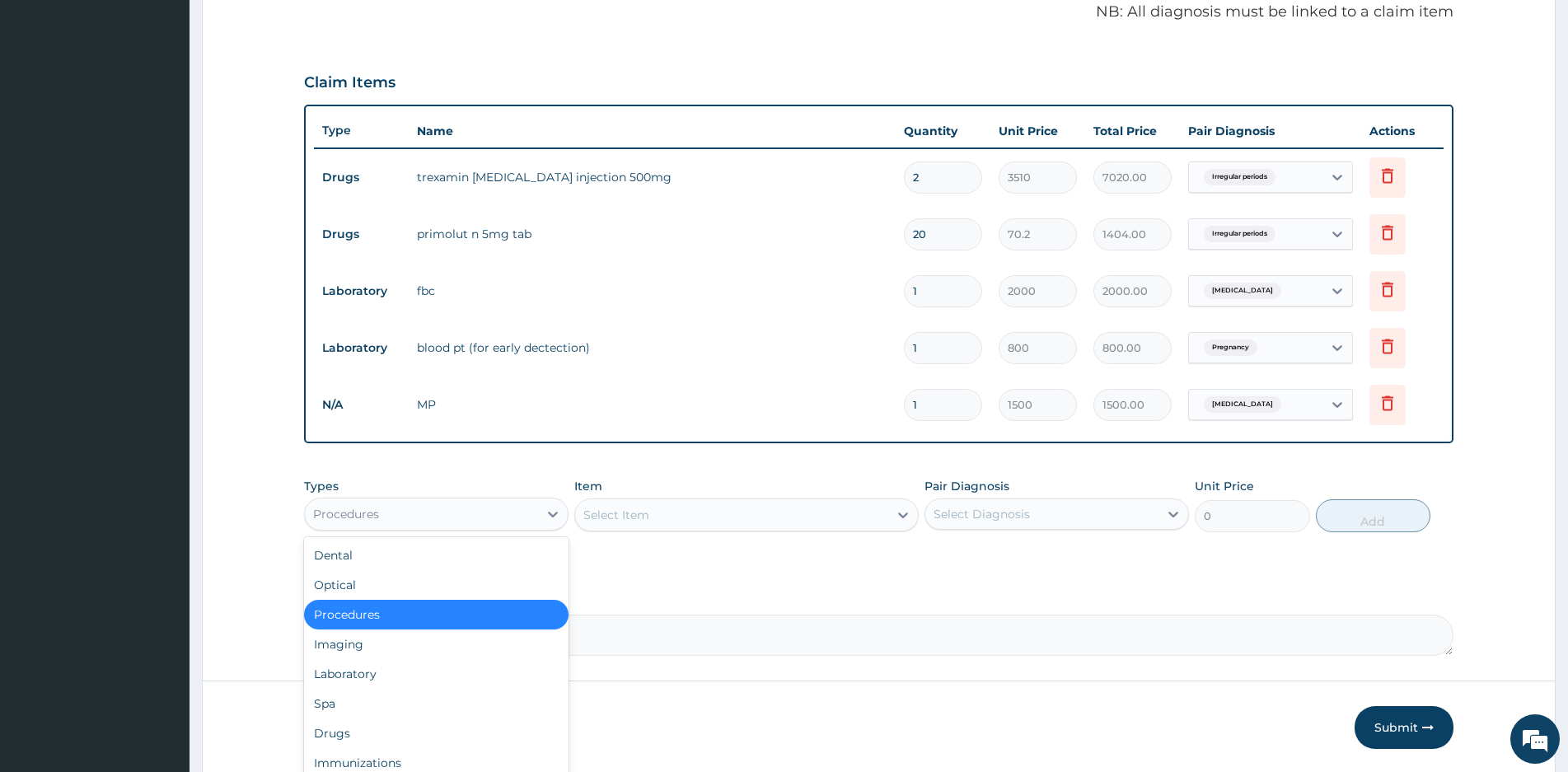
click at [440, 519] on div "Procedures" at bounding box center [421, 513] width 233 height 26
click at [369, 614] on div "Procedures" at bounding box center [437, 614] width 265 height 30
click at [490, 508] on div "Procedures" at bounding box center [421, 513] width 233 height 26
click at [361, 578] on div "Optical" at bounding box center [437, 584] width 265 height 30
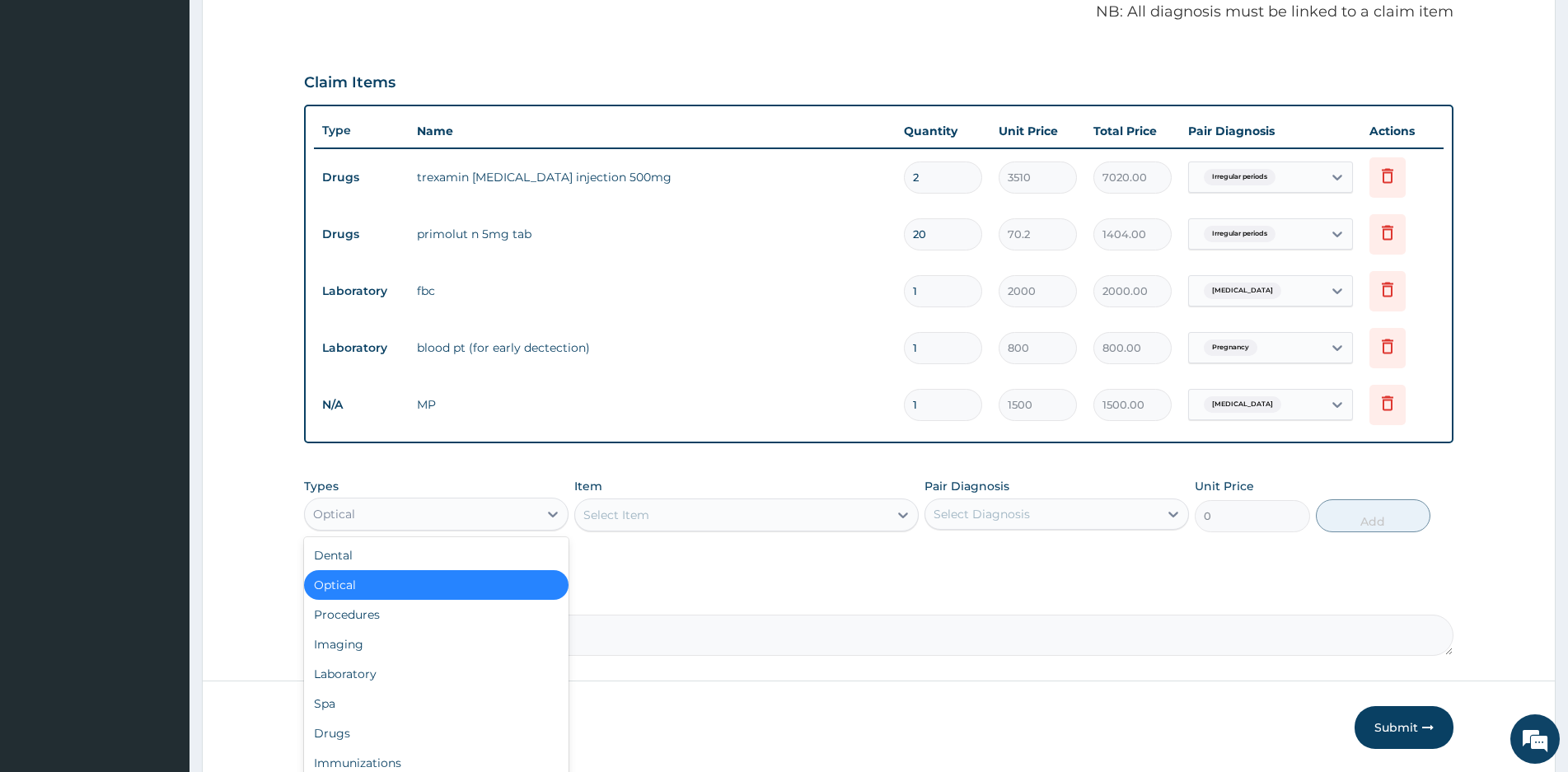
click at [535, 518] on div "Optical" at bounding box center [421, 513] width 233 height 26
click at [379, 618] on div "Procedures" at bounding box center [437, 614] width 265 height 30
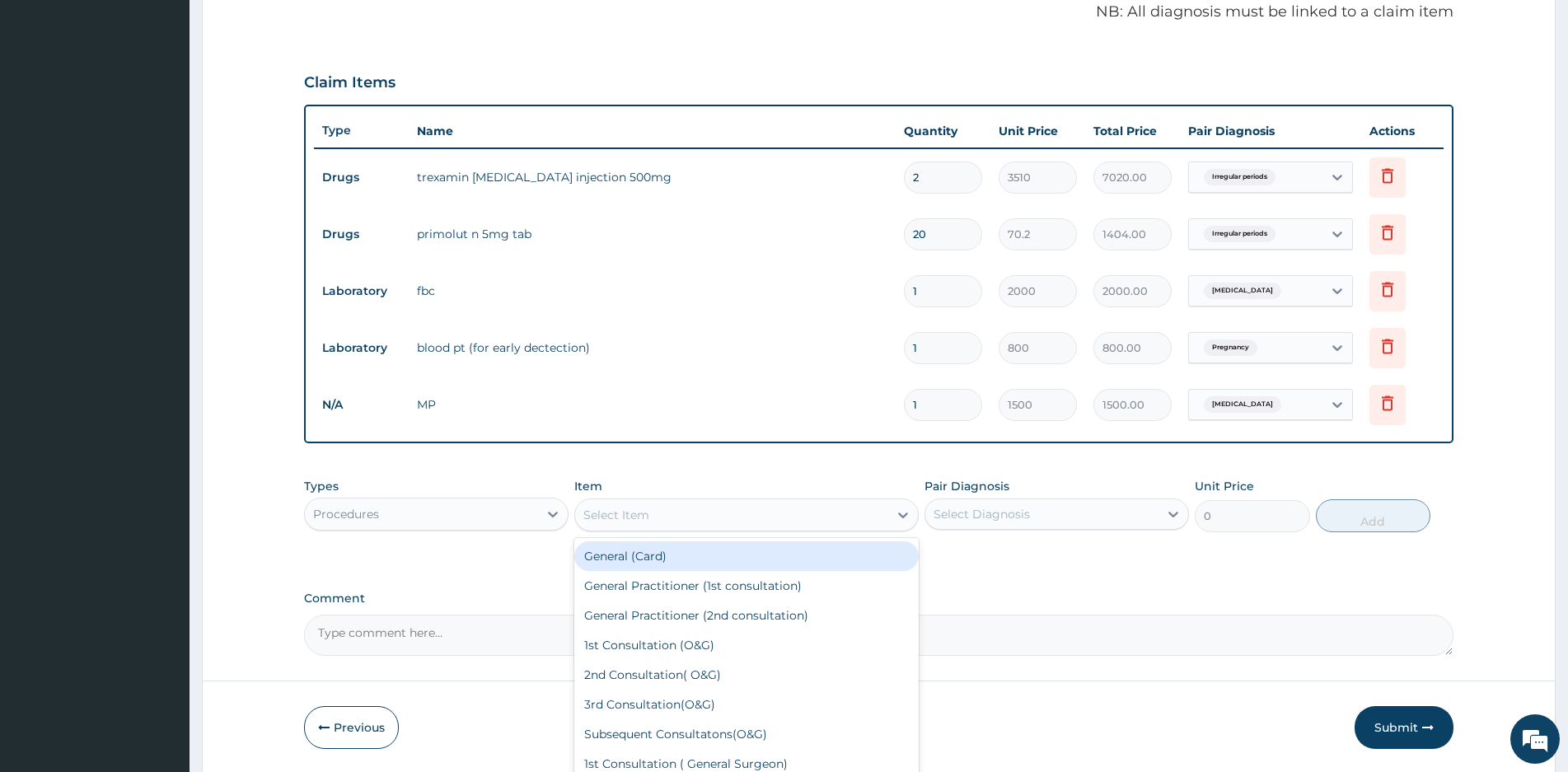
click at [775, 518] on div "Select Item" at bounding box center [731, 514] width 313 height 26
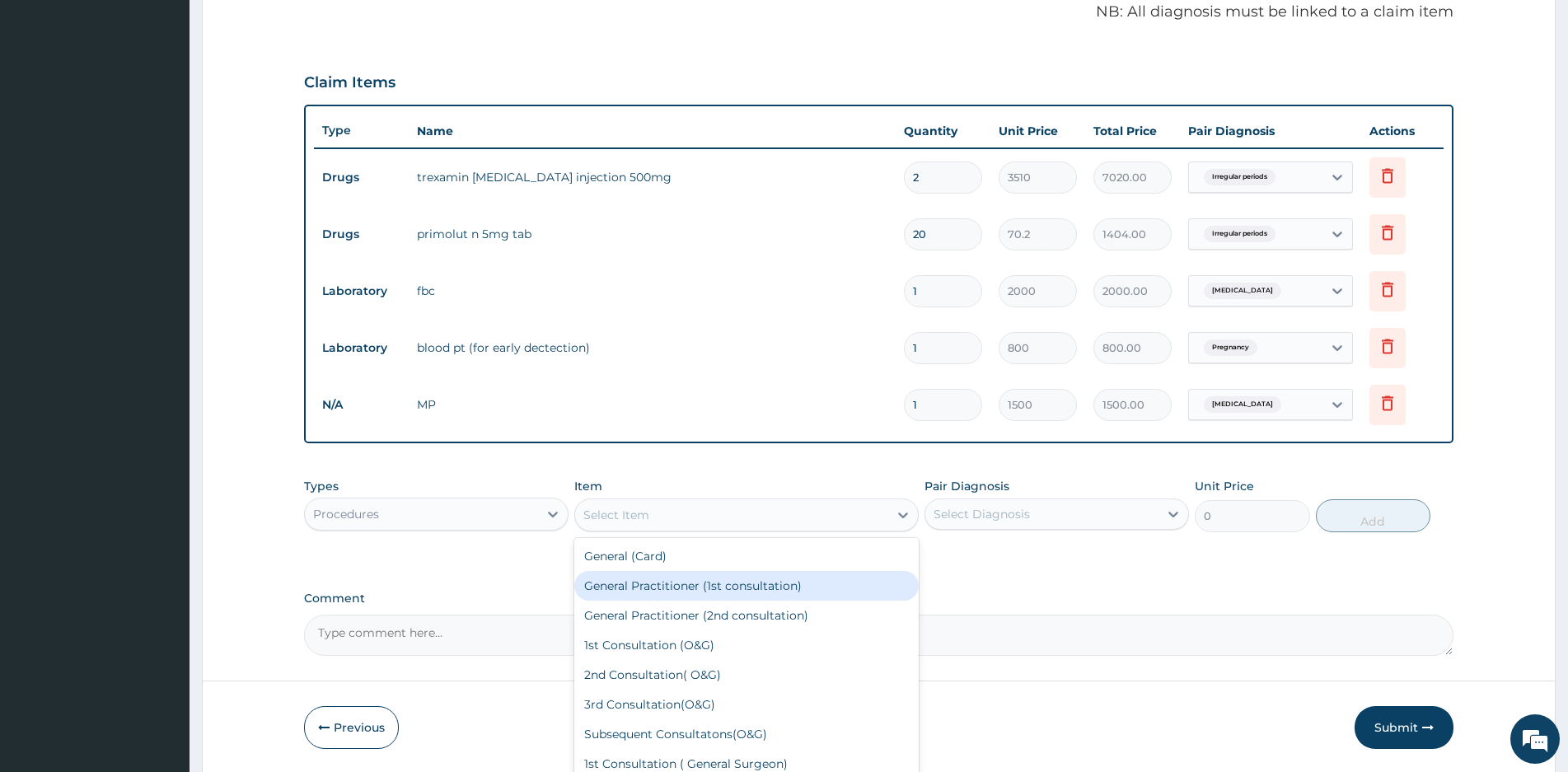
click at [698, 585] on div "General Practitioner (1st consultation)" at bounding box center [746, 585] width 344 height 30
type input "1500"
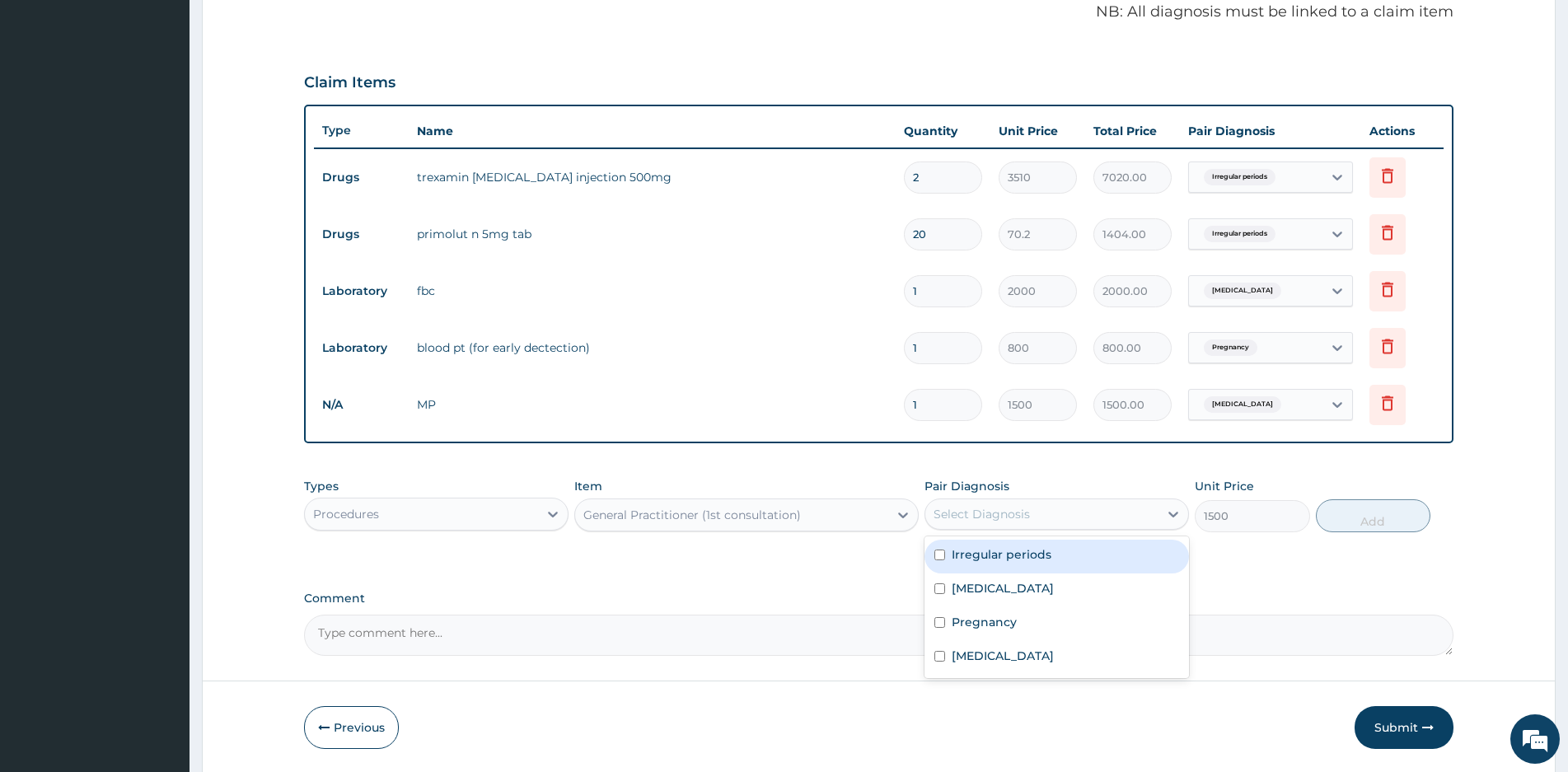
click at [1045, 511] on div "Select Diagnosis" at bounding box center [1042, 513] width 233 height 26
click at [937, 555] on input "checkbox" at bounding box center [940, 554] width 11 height 11
checkbox input "true"
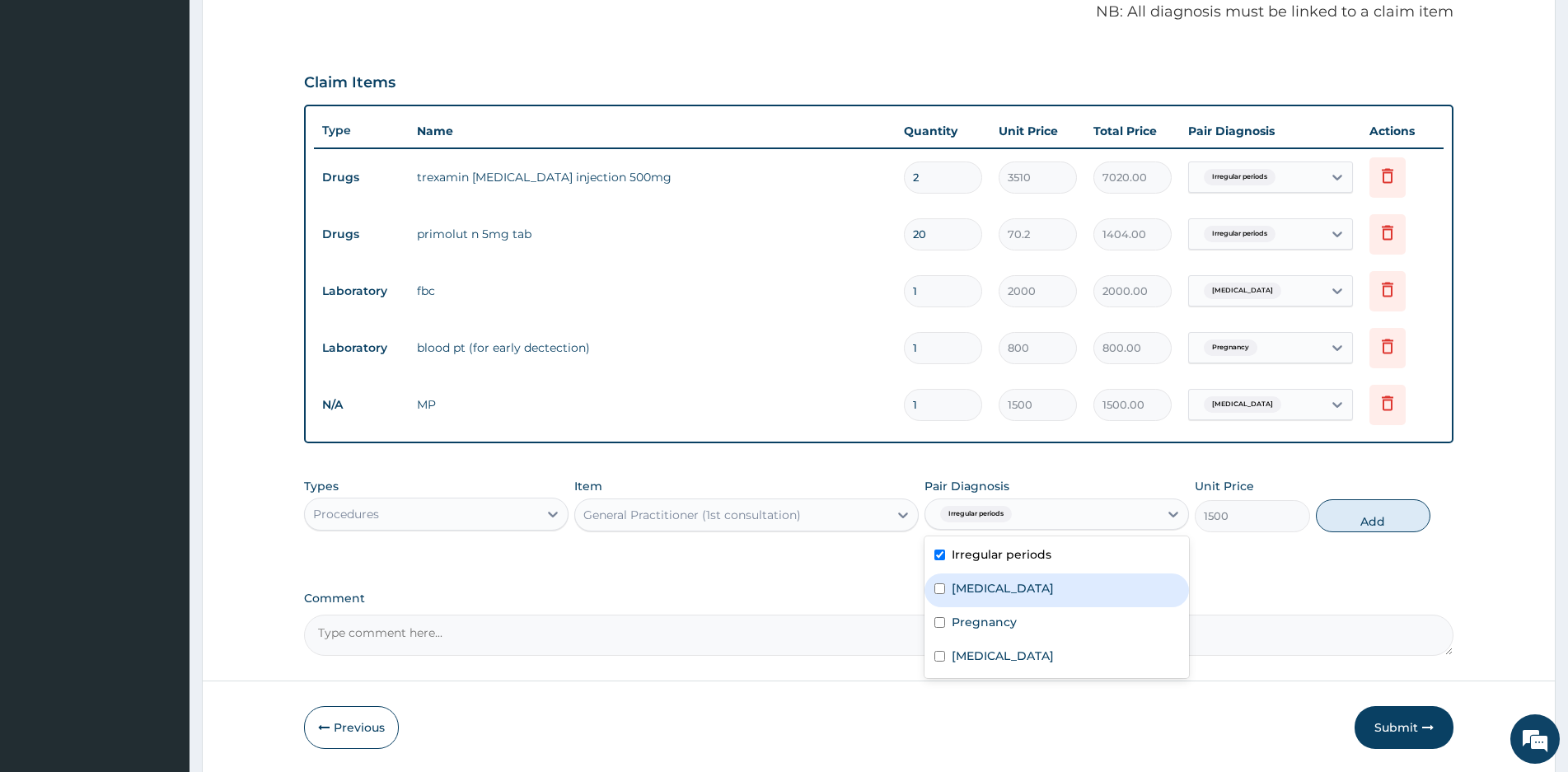
click at [938, 586] on input "checkbox" at bounding box center [940, 588] width 11 height 11
checkbox input "true"
click at [940, 621] on input "checkbox" at bounding box center [940, 622] width 11 height 11
checkbox input "true"
click at [943, 658] on input "checkbox" at bounding box center [940, 656] width 11 height 11
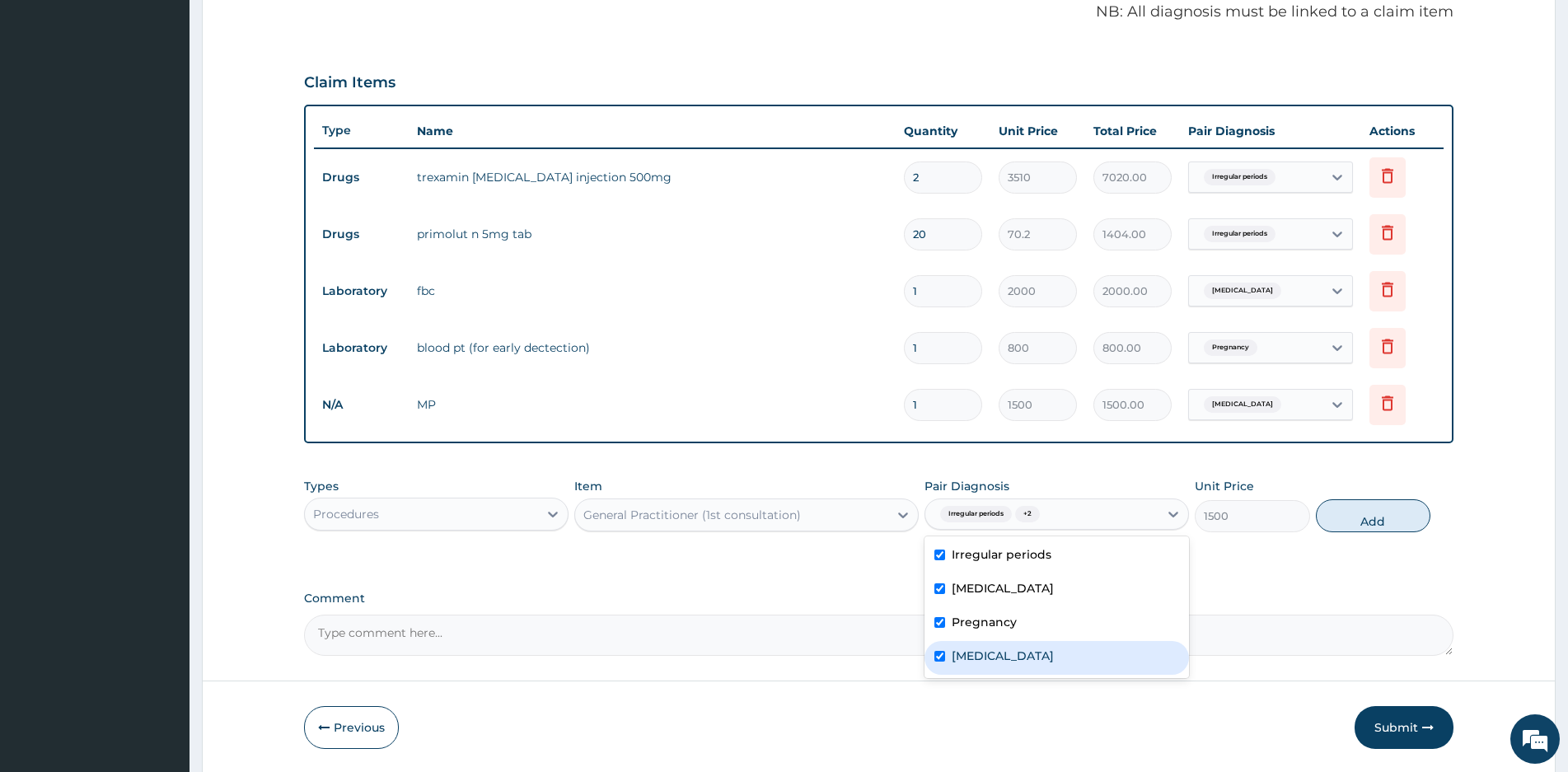
checkbox input "true"
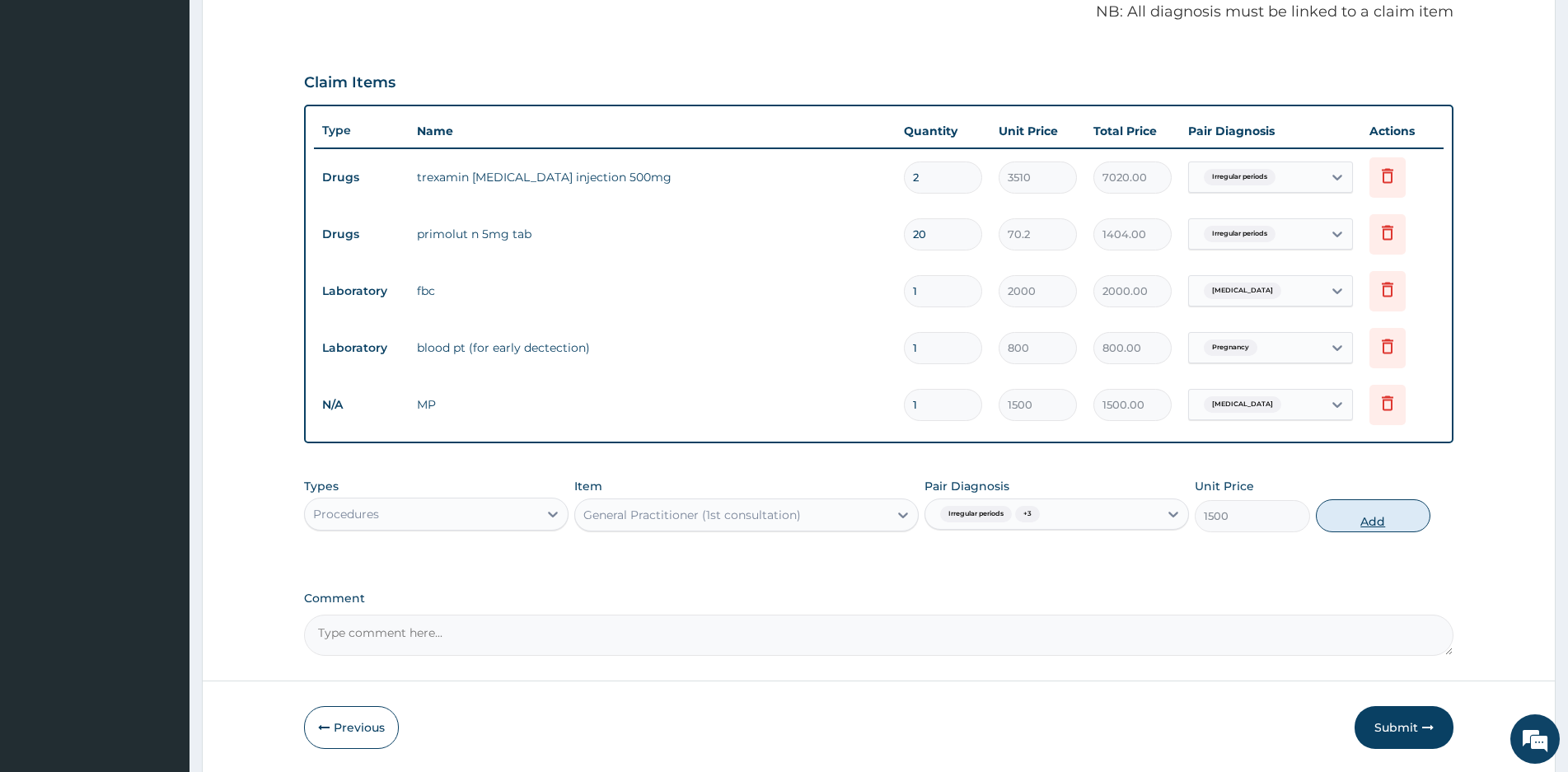
click at [1384, 517] on button "Add" at bounding box center [1373, 515] width 115 height 33
type input "0"
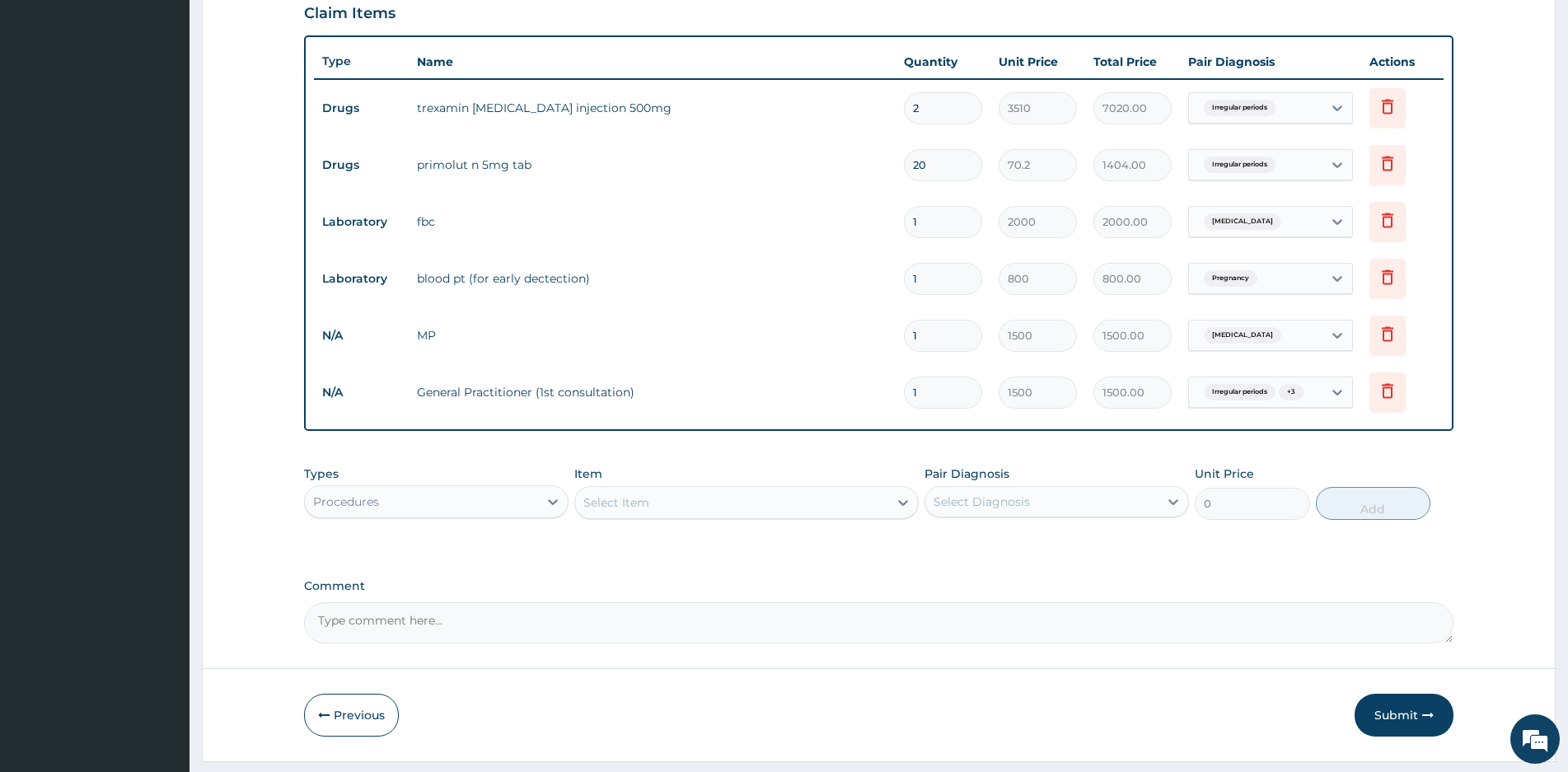
scroll to position [605, 0]
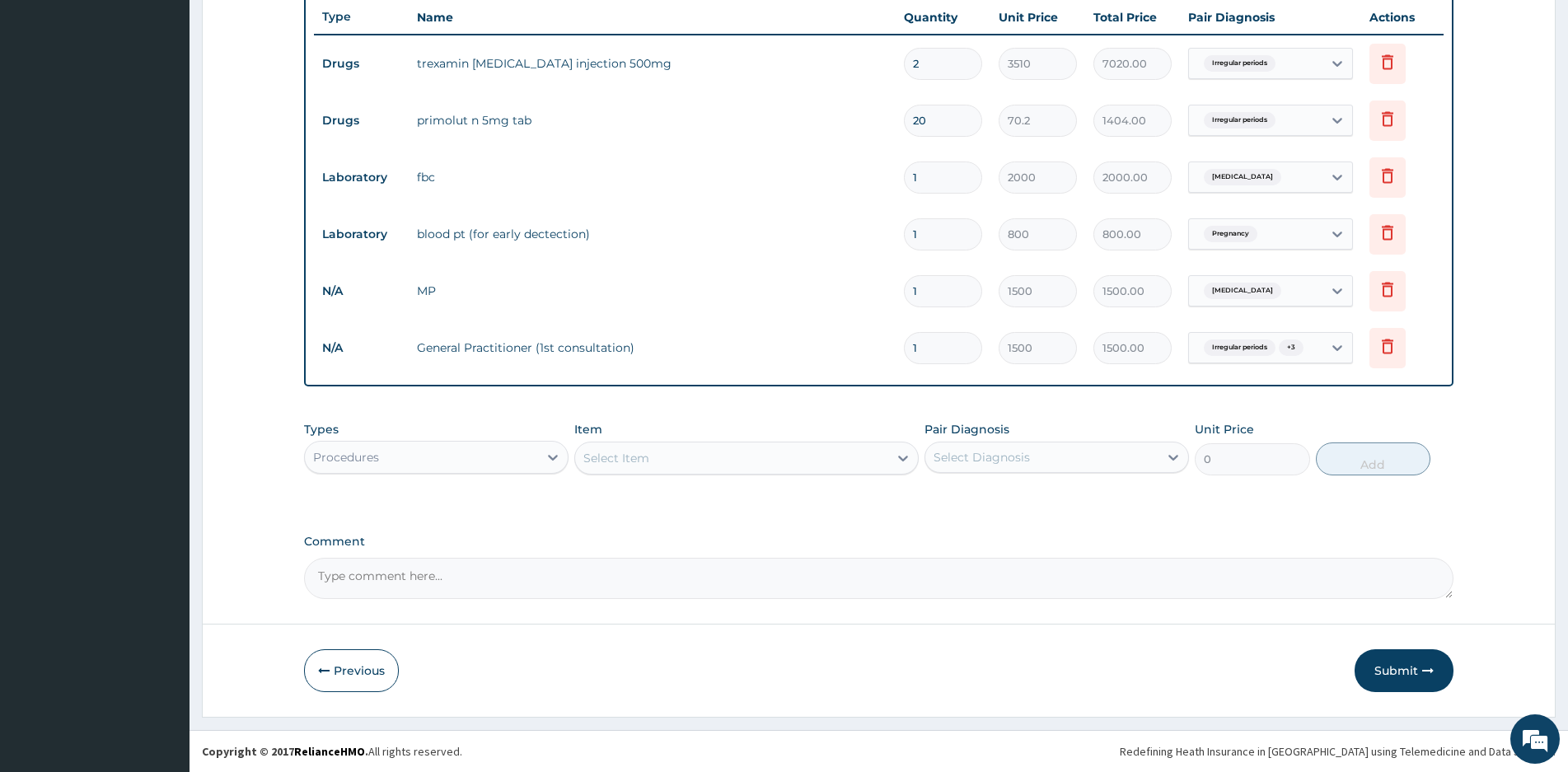
click at [490, 448] on div "Procedures" at bounding box center [421, 457] width 233 height 26
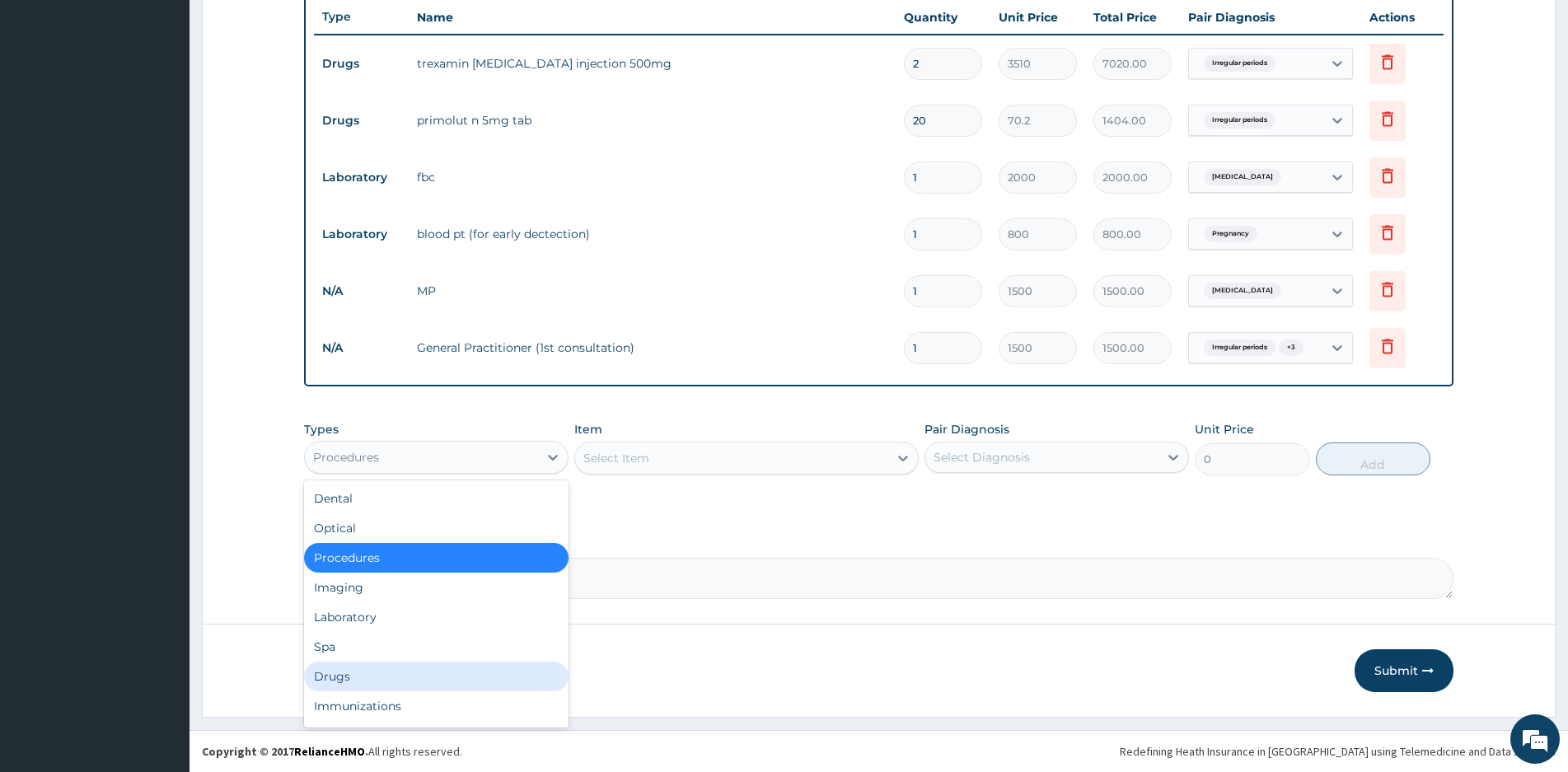
click at [344, 677] on div "Drugs" at bounding box center [437, 676] width 265 height 30
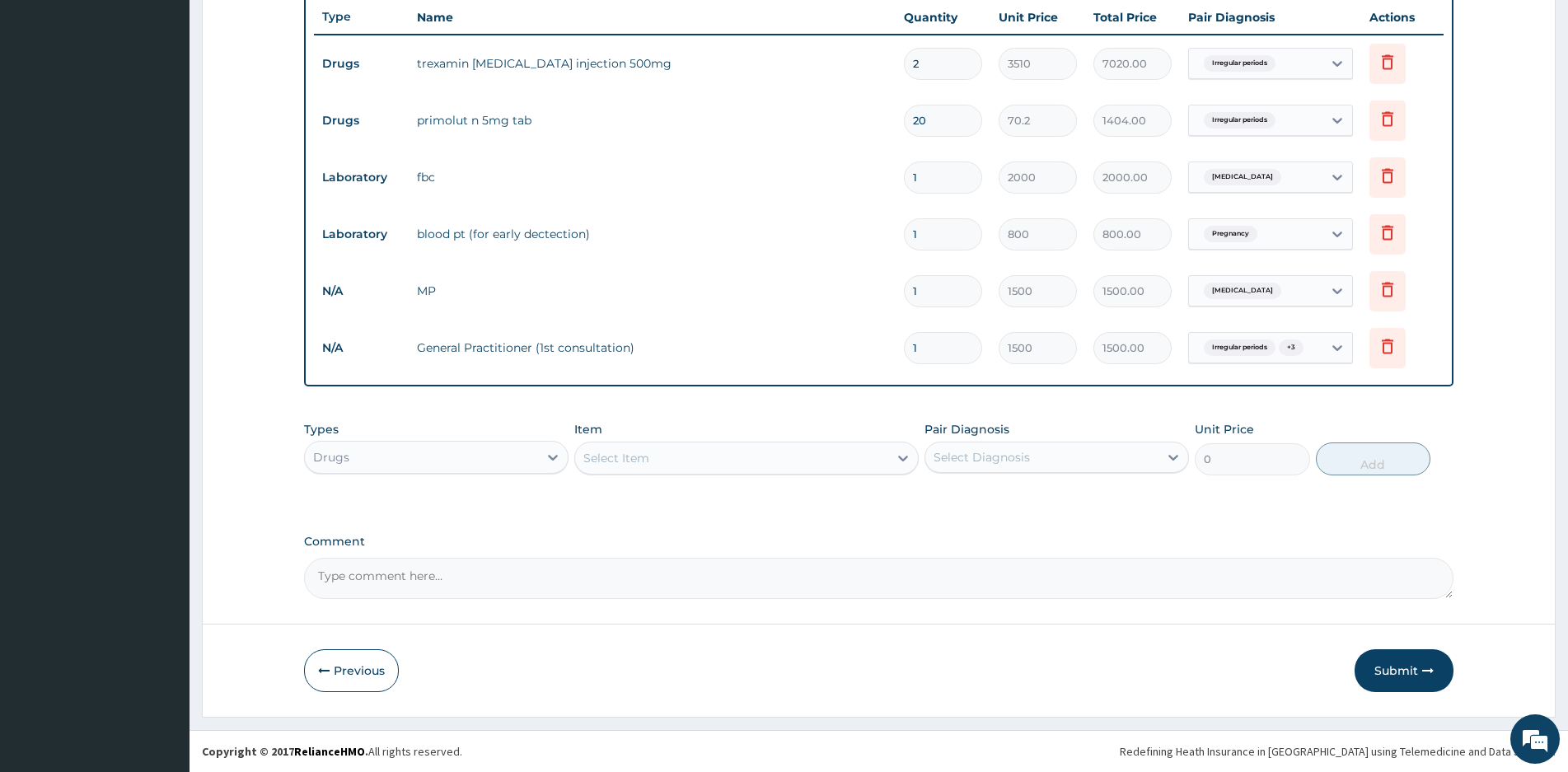
click at [766, 447] on div "Select Item" at bounding box center [731, 458] width 313 height 26
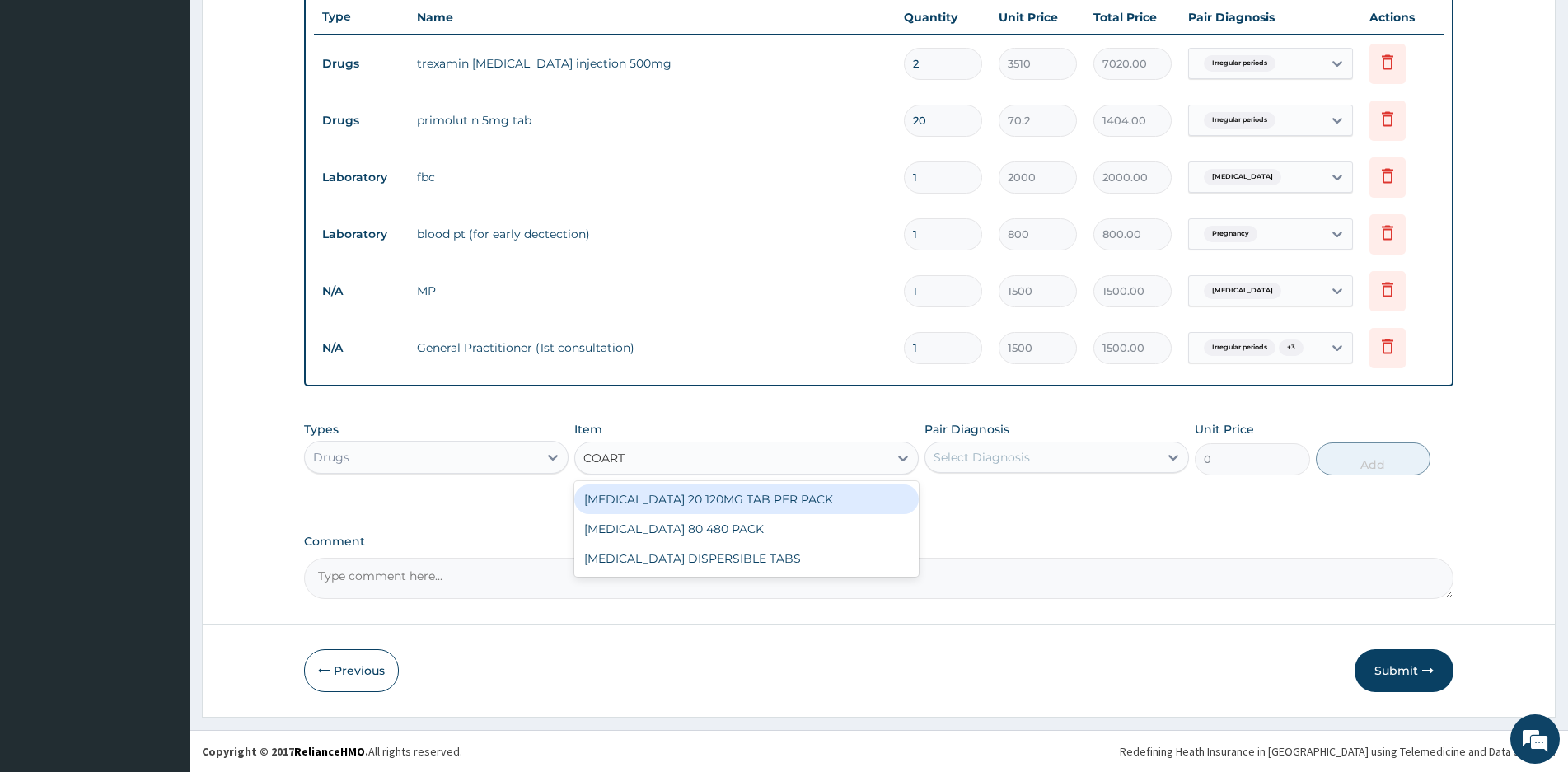
type input "COARTE"
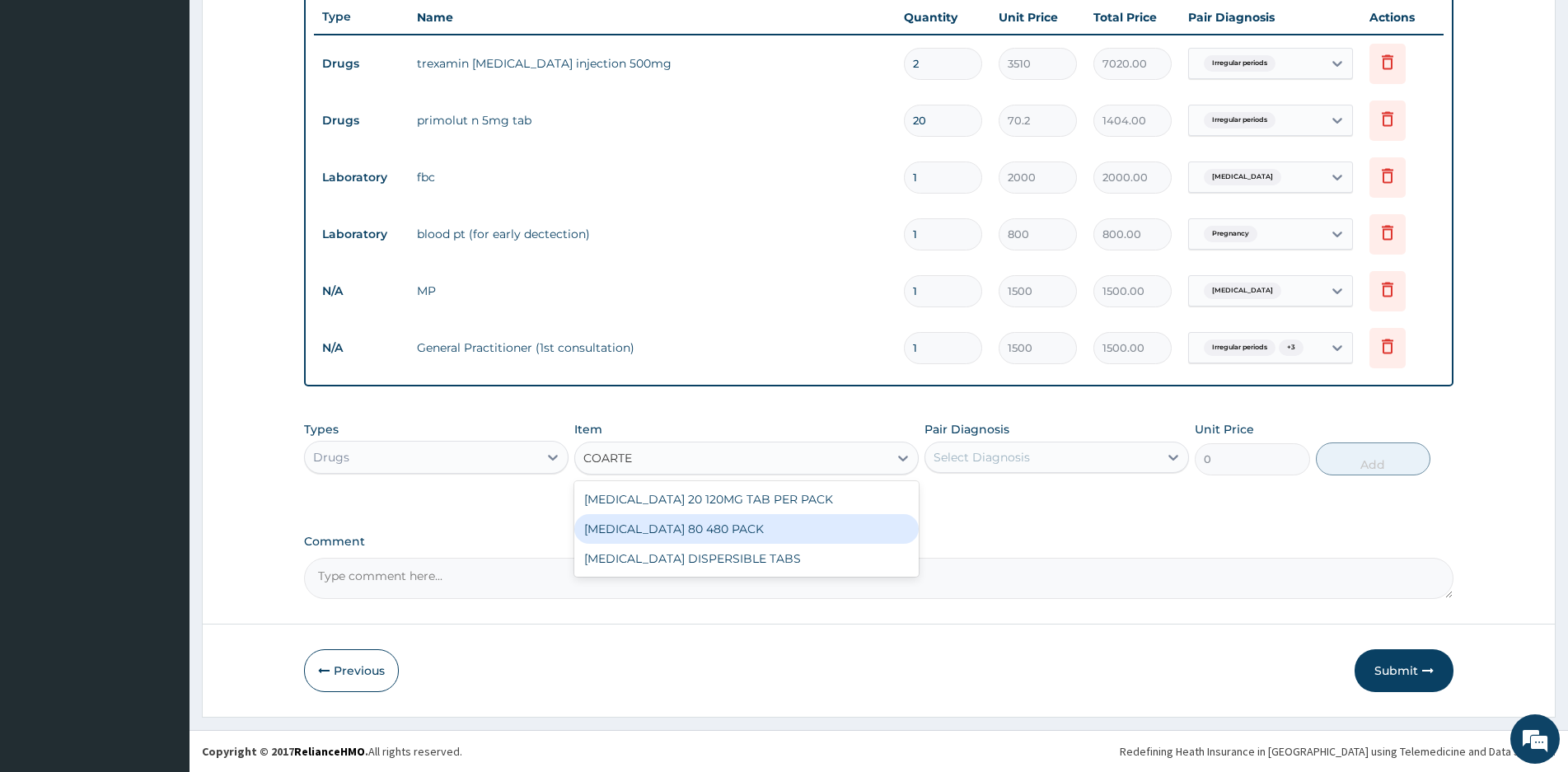
click at [674, 526] on div "[MEDICAL_DATA] 80 480 PACK" at bounding box center [746, 529] width 344 height 30
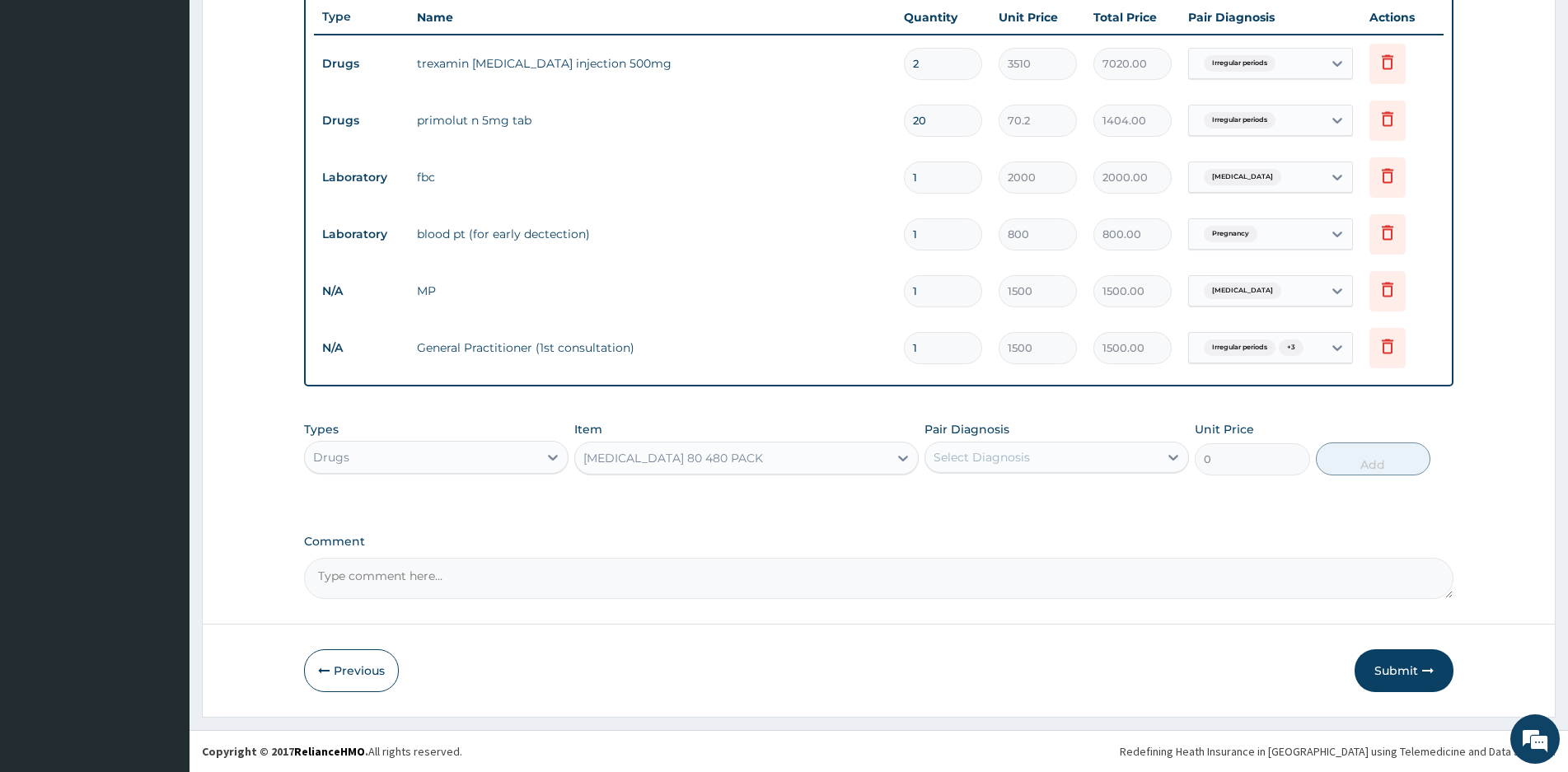
type input "2400"
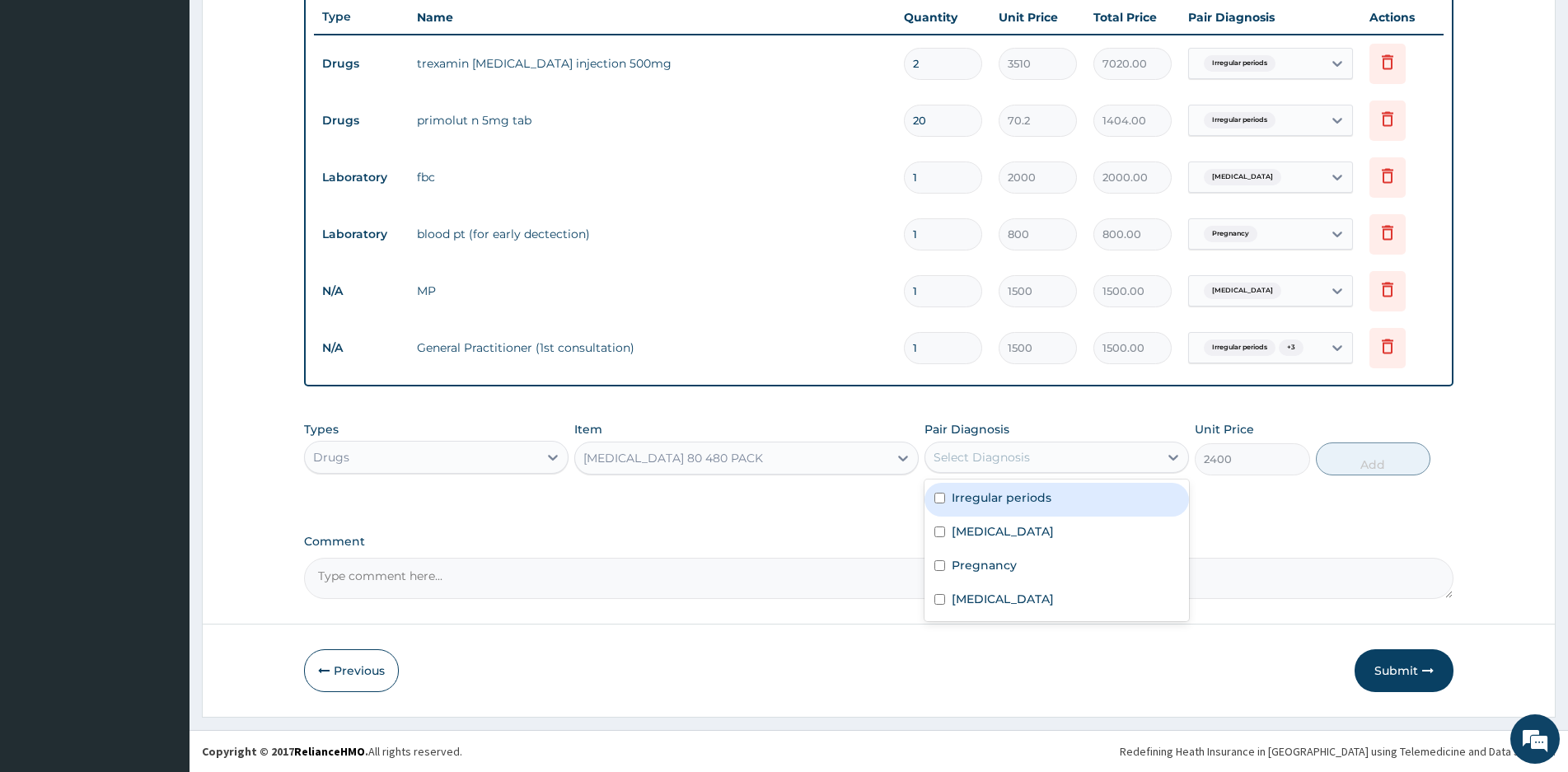
click at [1044, 453] on div "Select Diagnosis" at bounding box center [1042, 457] width 233 height 26
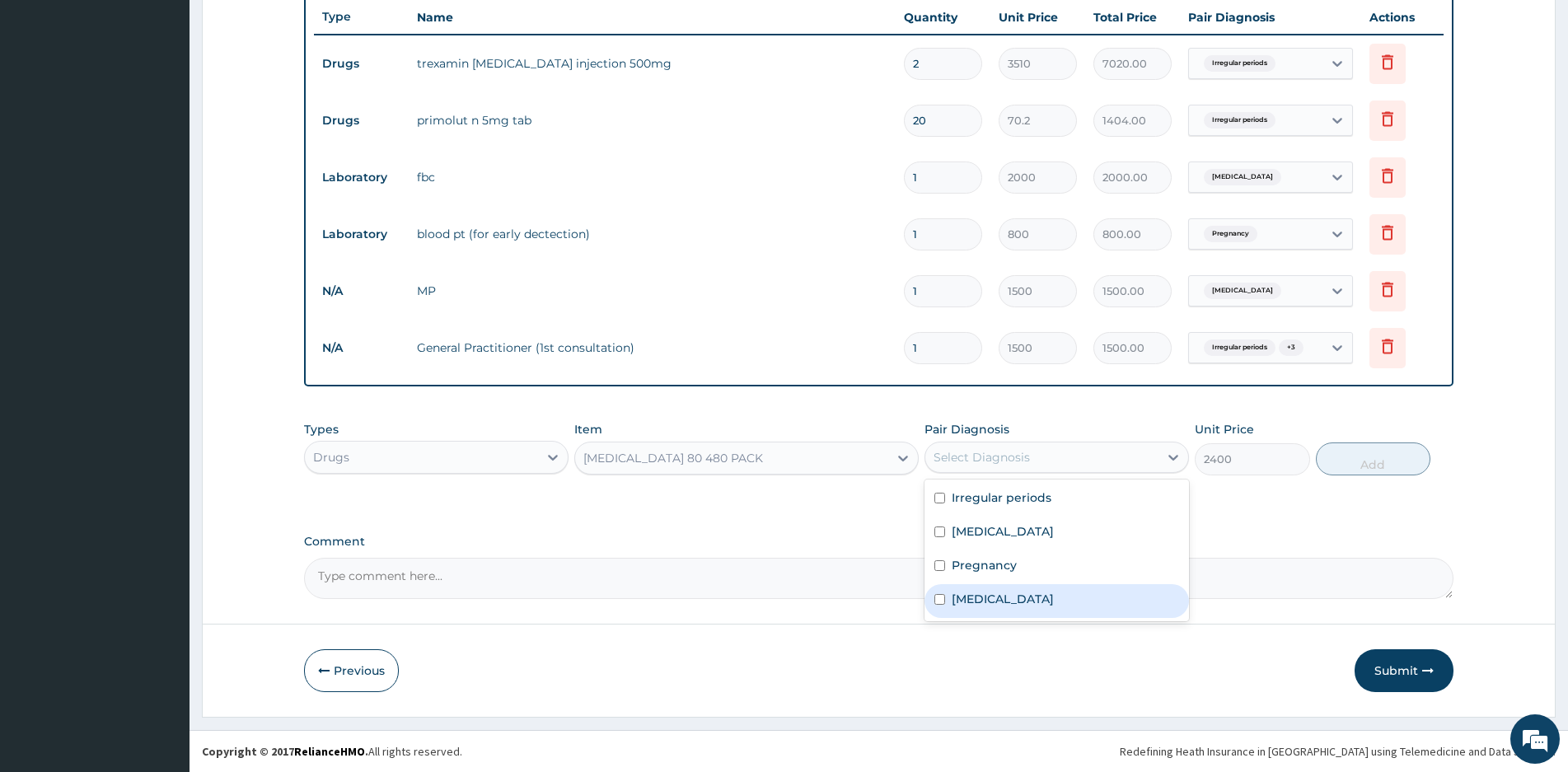
click at [938, 599] on input "checkbox" at bounding box center [940, 599] width 11 height 11
checkbox input "true"
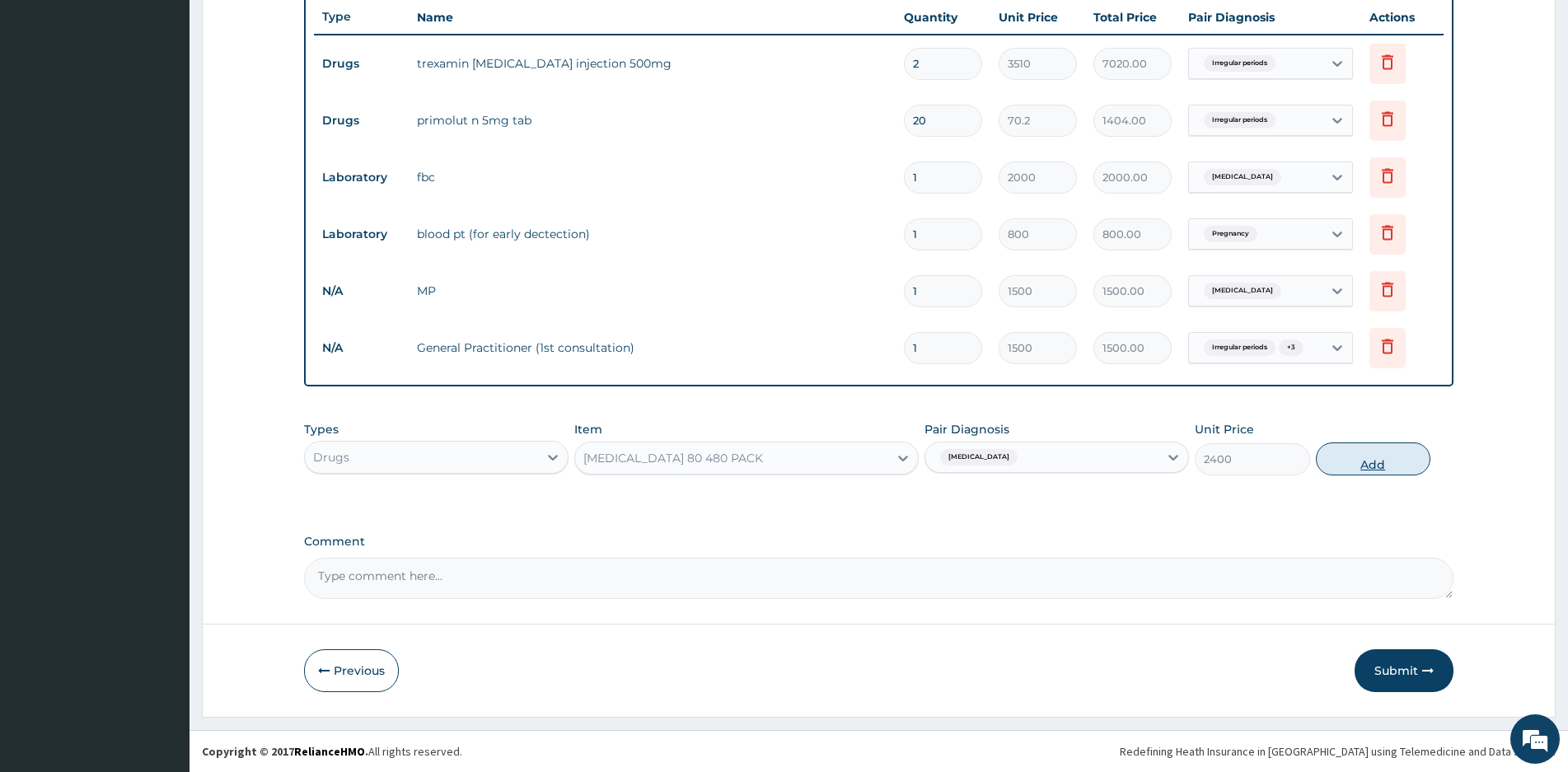
click at [1371, 460] on button "Add" at bounding box center [1373, 459] width 115 height 33
type input "0"
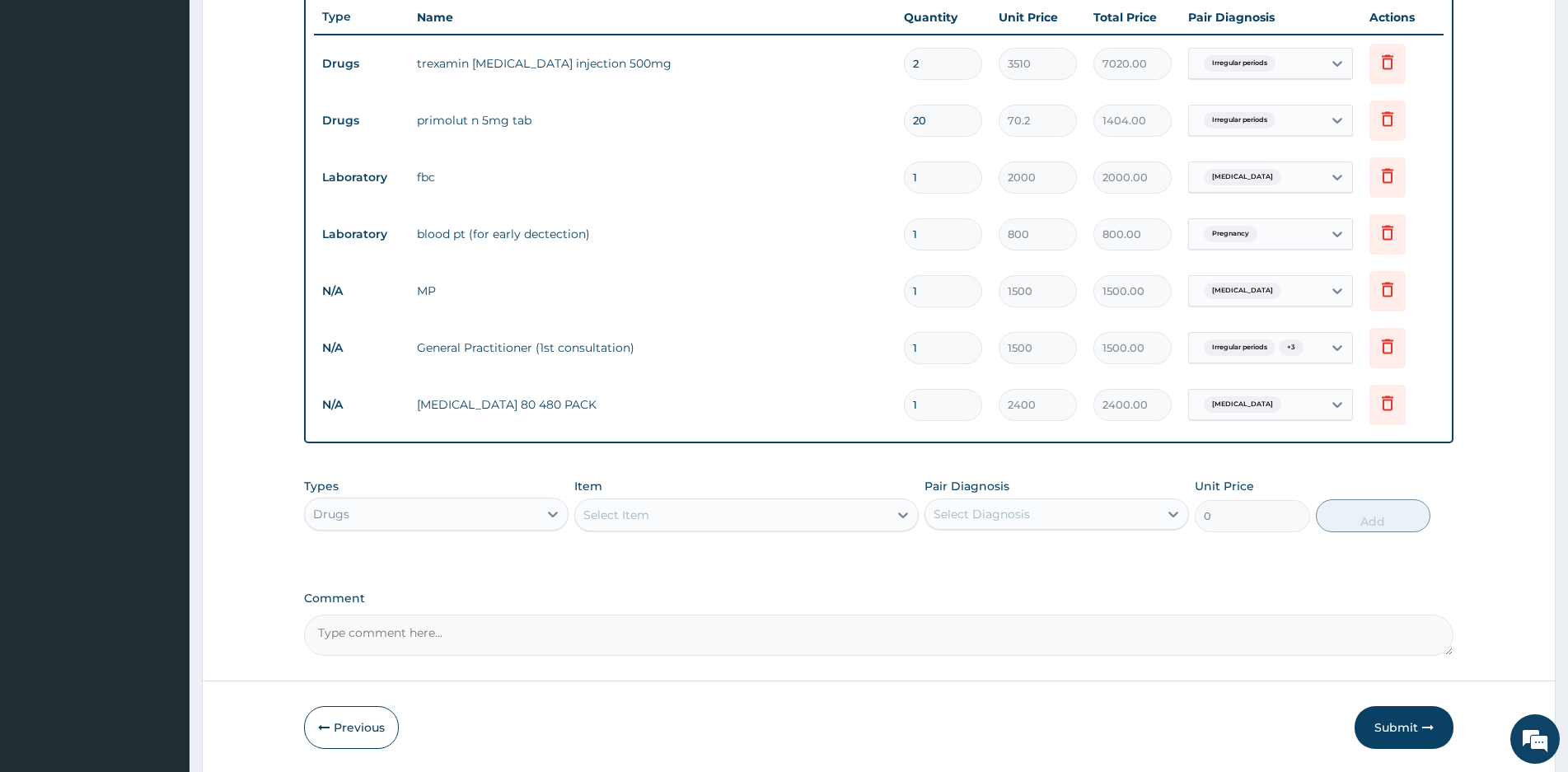
click at [682, 512] on div "Select Item" at bounding box center [731, 514] width 313 height 26
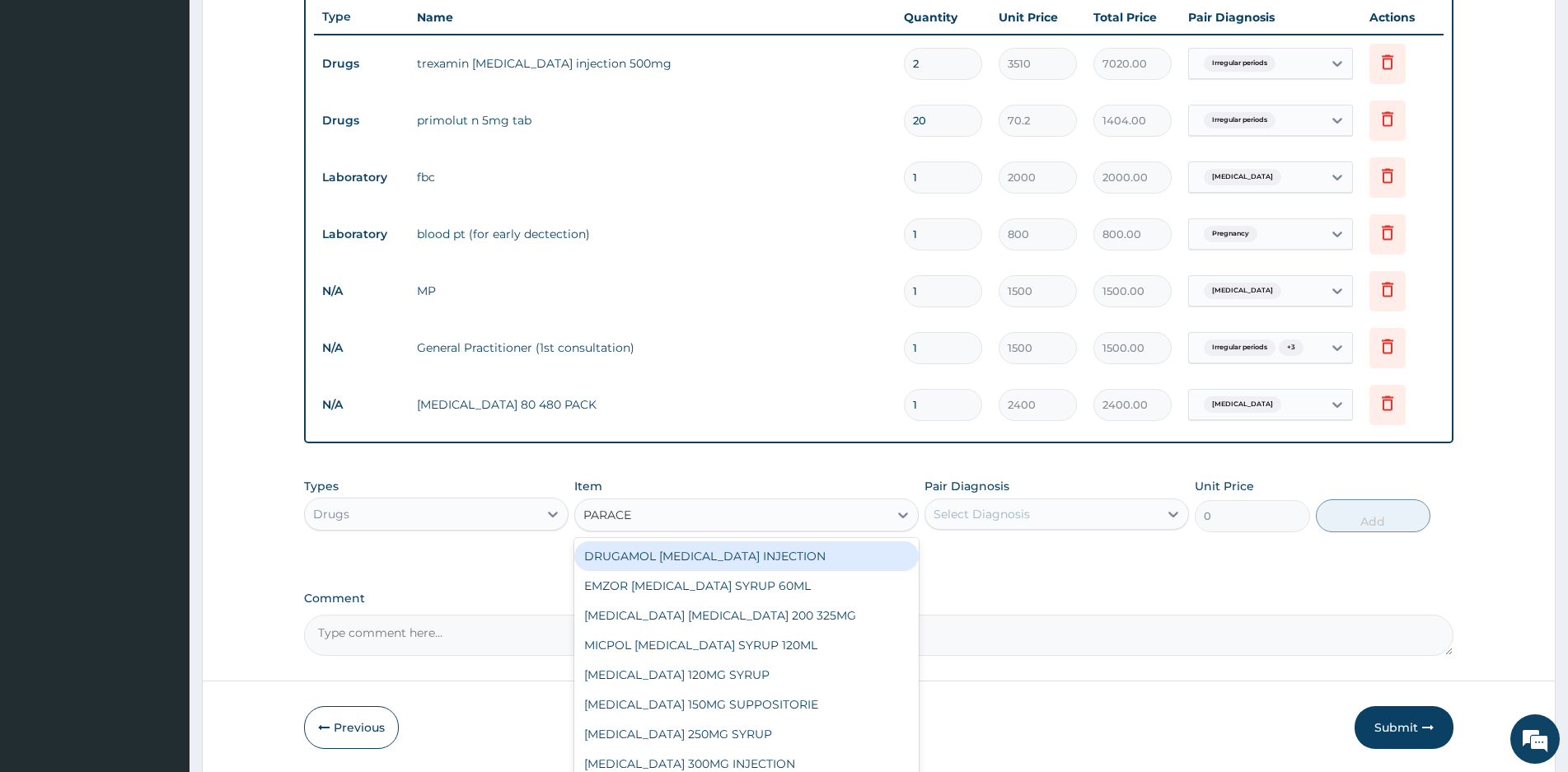
type input "PARACET"
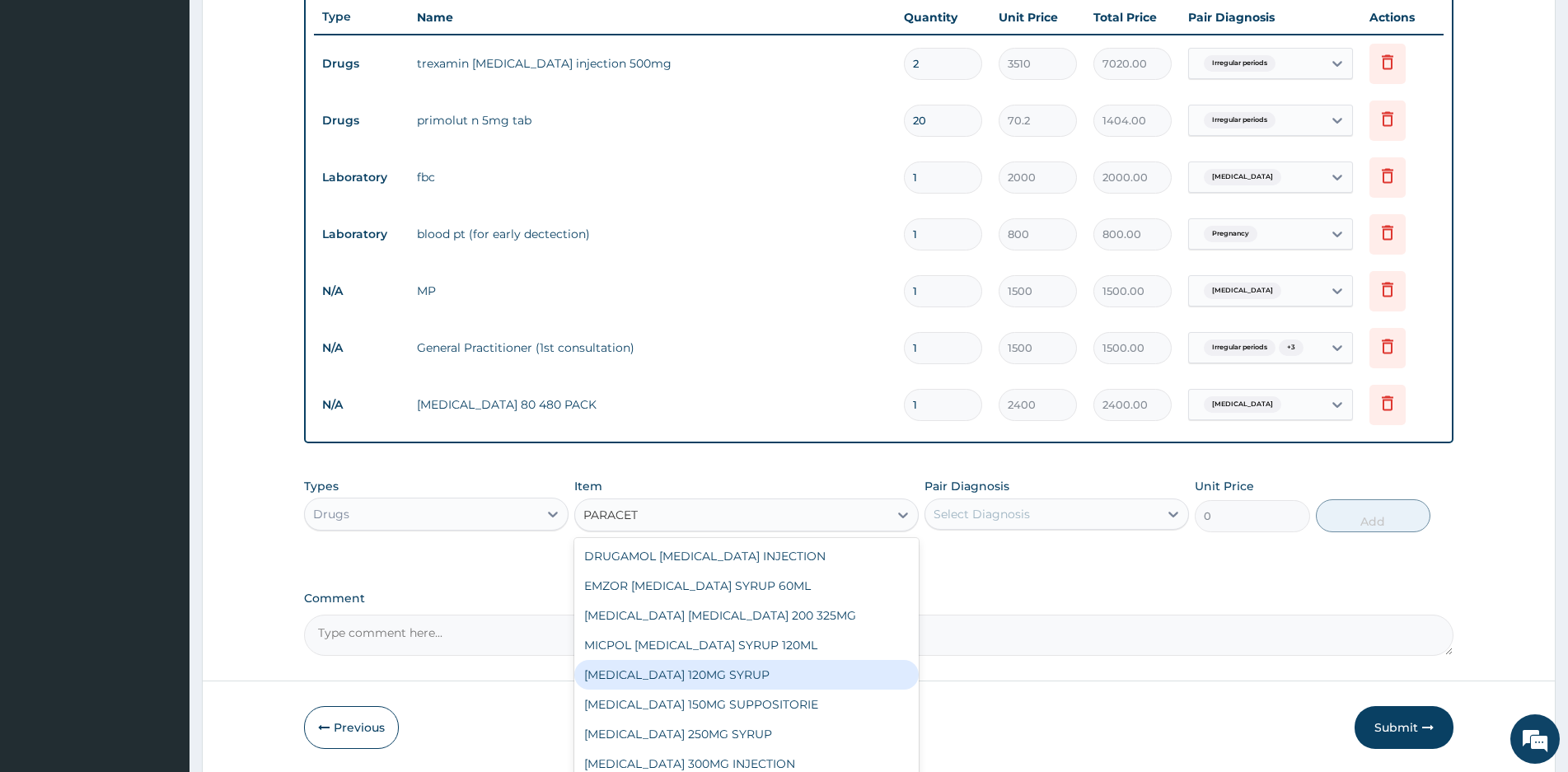
scroll to position [115, 0]
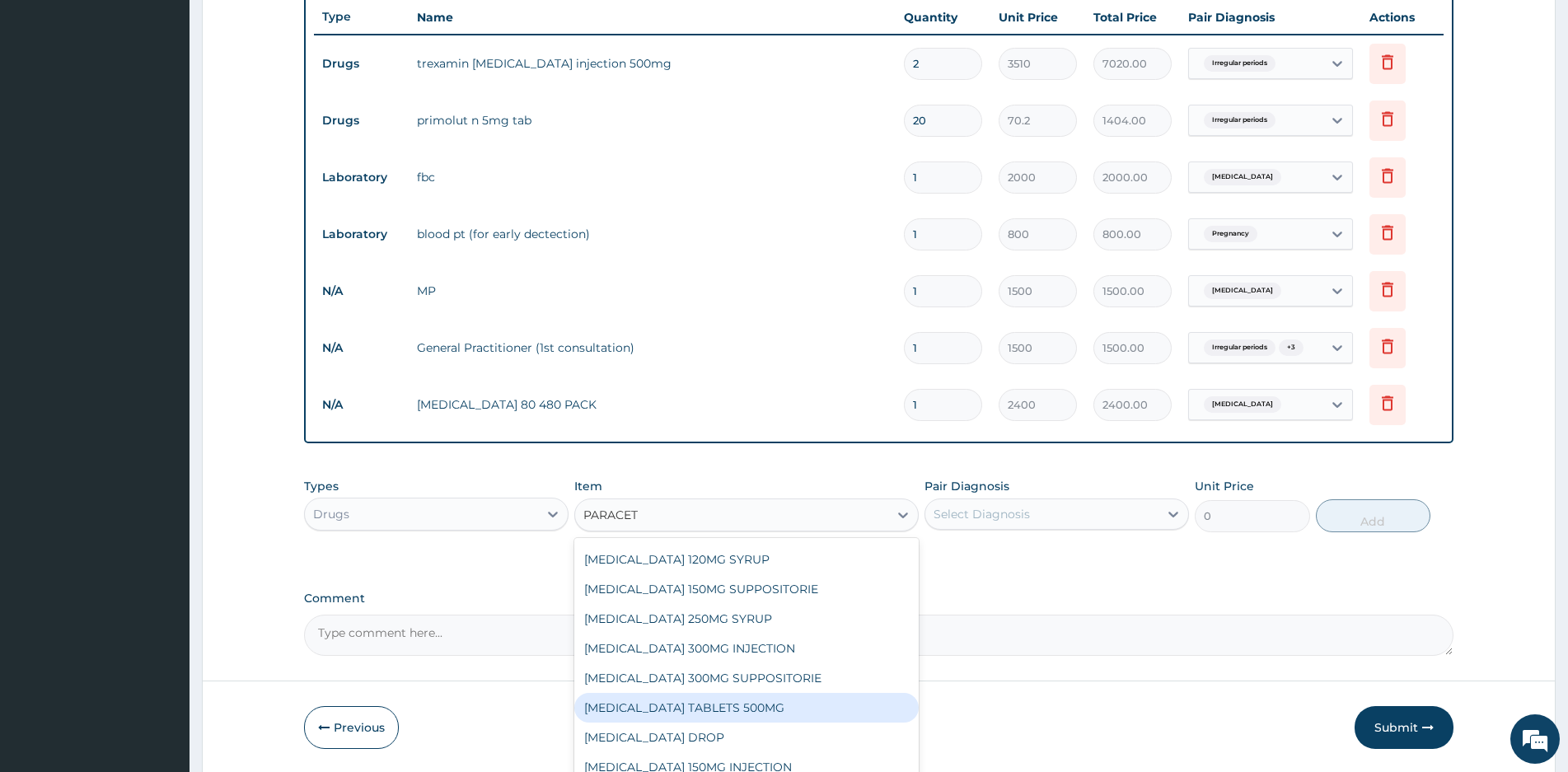
click at [714, 712] on div "[MEDICAL_DATA] TABLETS 500MG" at bounding box center [746, 707] width 344 height 30
type input "40"
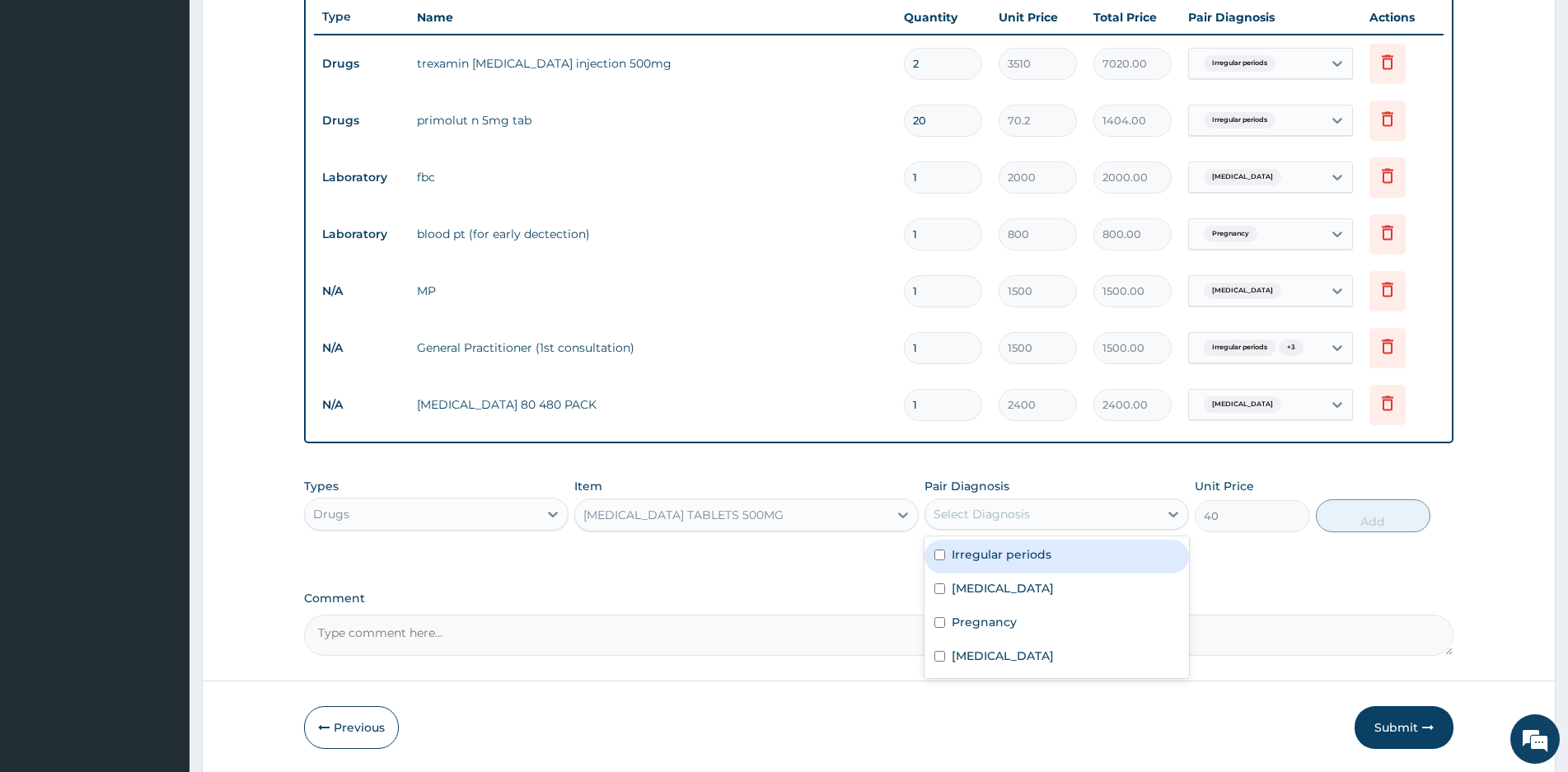
click at [1085, 507] on div "Select Diagnosis" at bounding box center [1042, 513] width 233 height 26
click at [965, 653] on label "Malaria" at bounding box center [1003, 655] width 103 height 16
checkbox input "true"
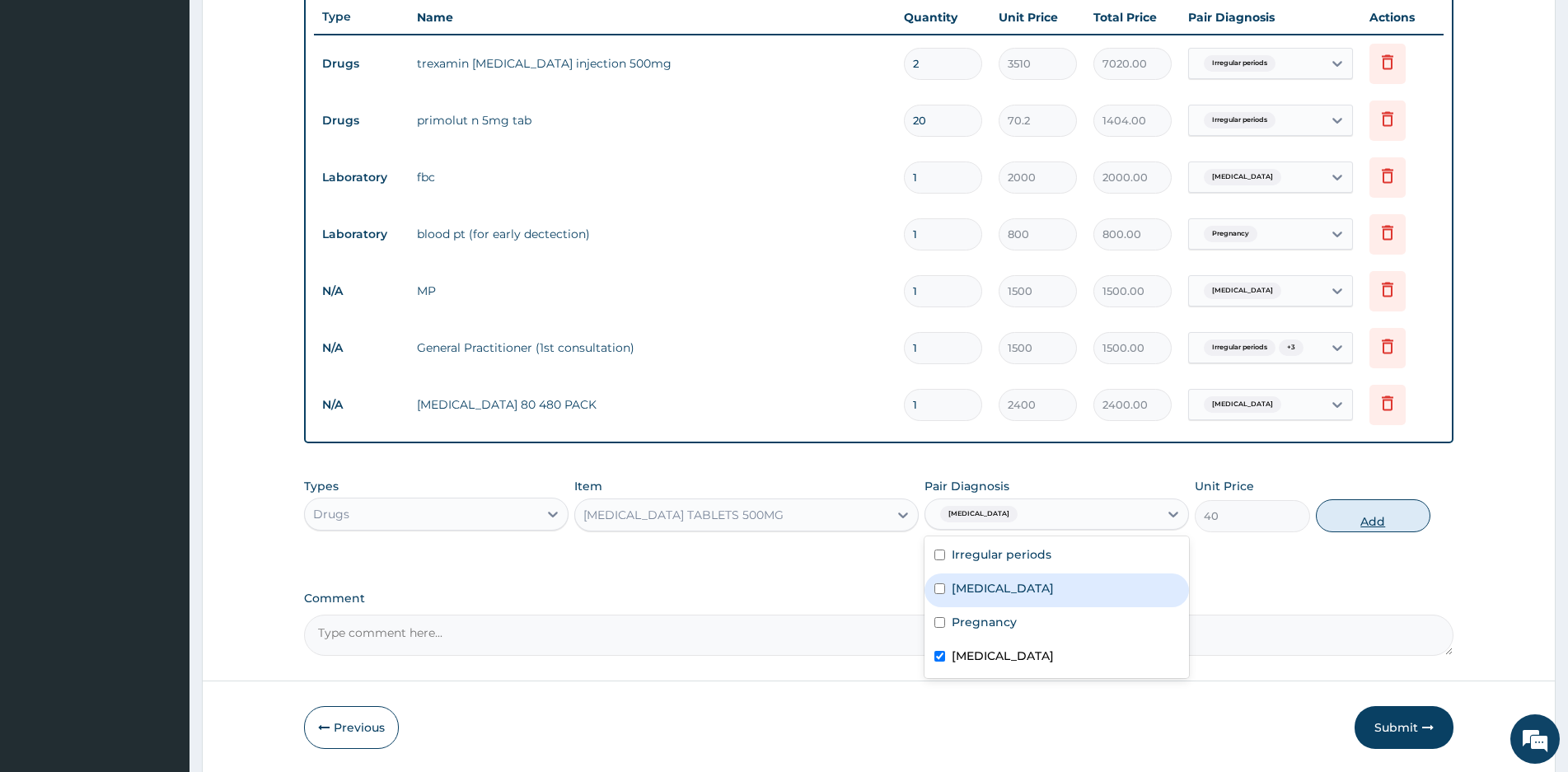
click at [1387, 519] on button "Add" at bounding box center [1373, 515] width 115 height 33
type input "0"
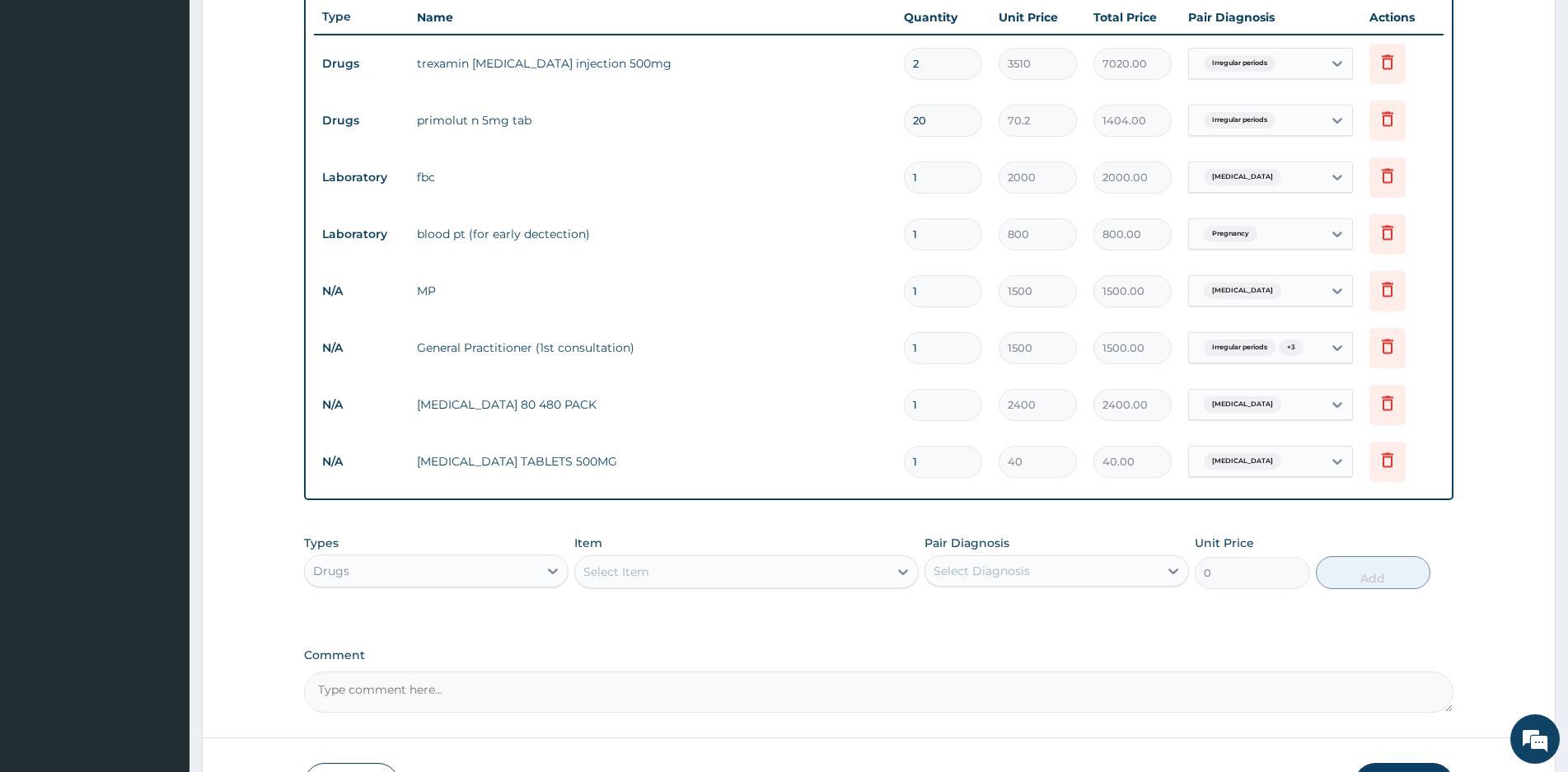
type input "18"
type input "720.00"
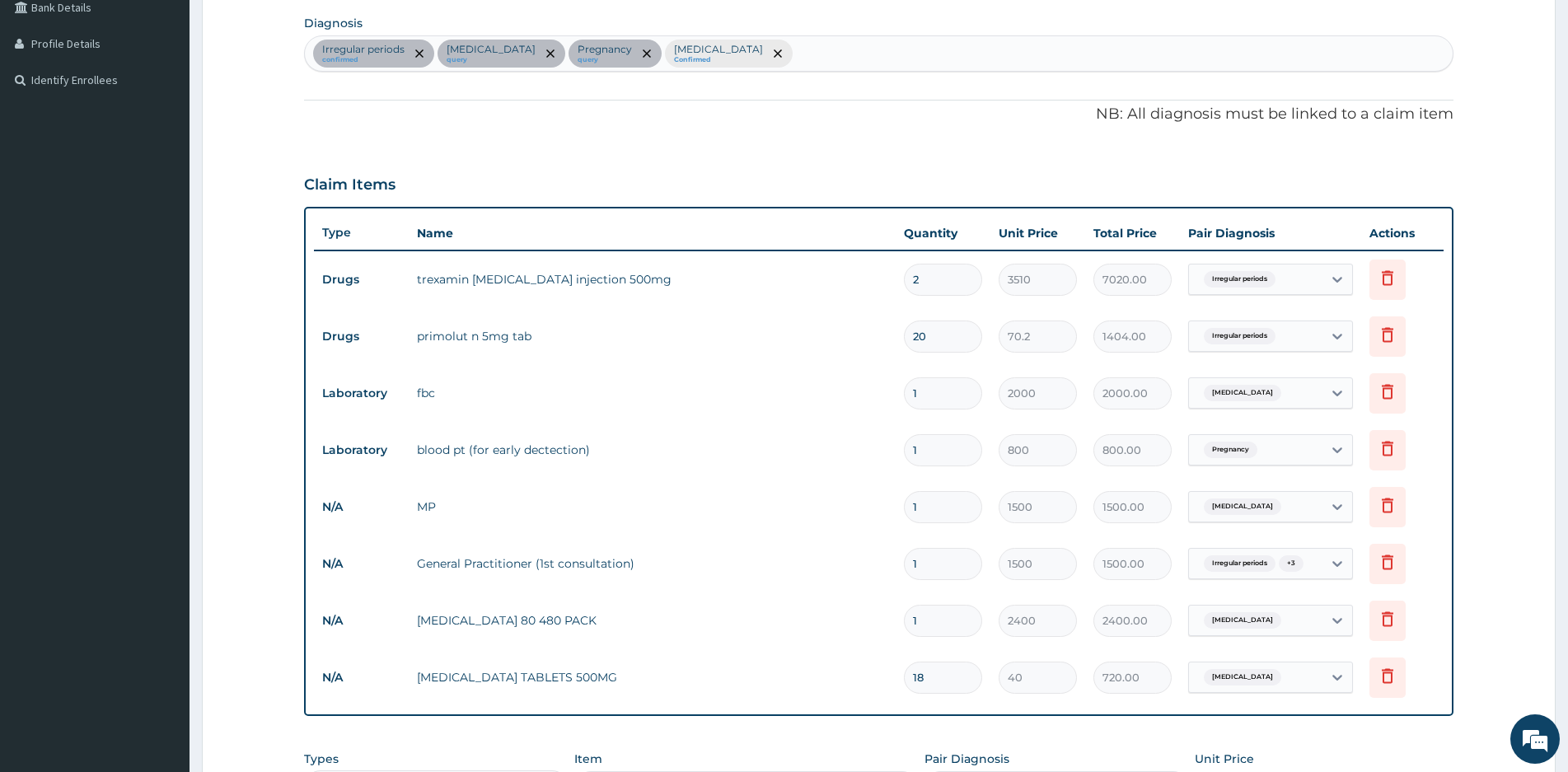
scroll to position [719, 0]
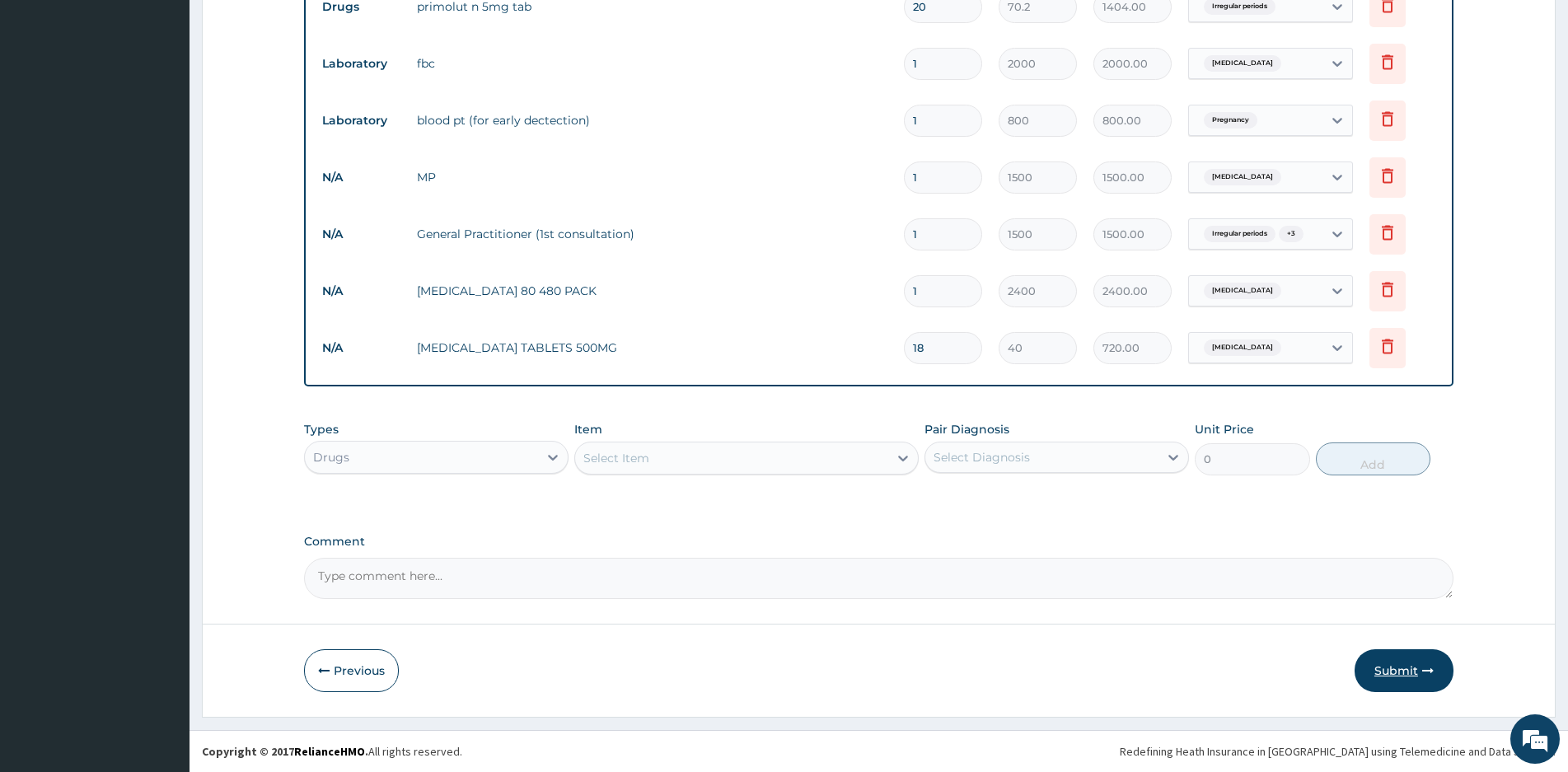
type input "18"
click at [1398, 664] on button "Submit" at bounding box center [1404, 670] width 99 height 43
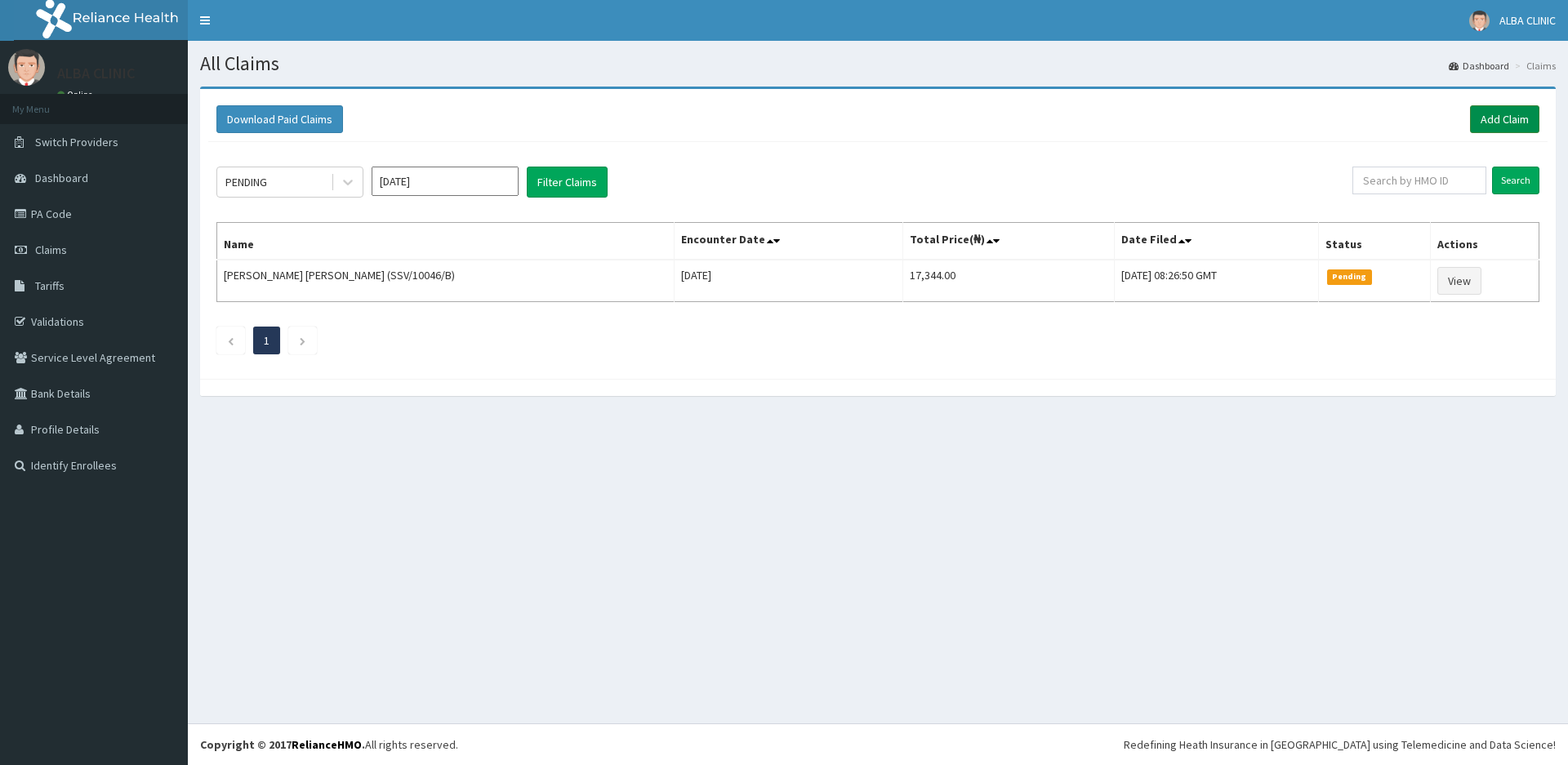
click at [1499, 118] on link "Add Claim" at bounding box center [1505, 118] width 69 height 28
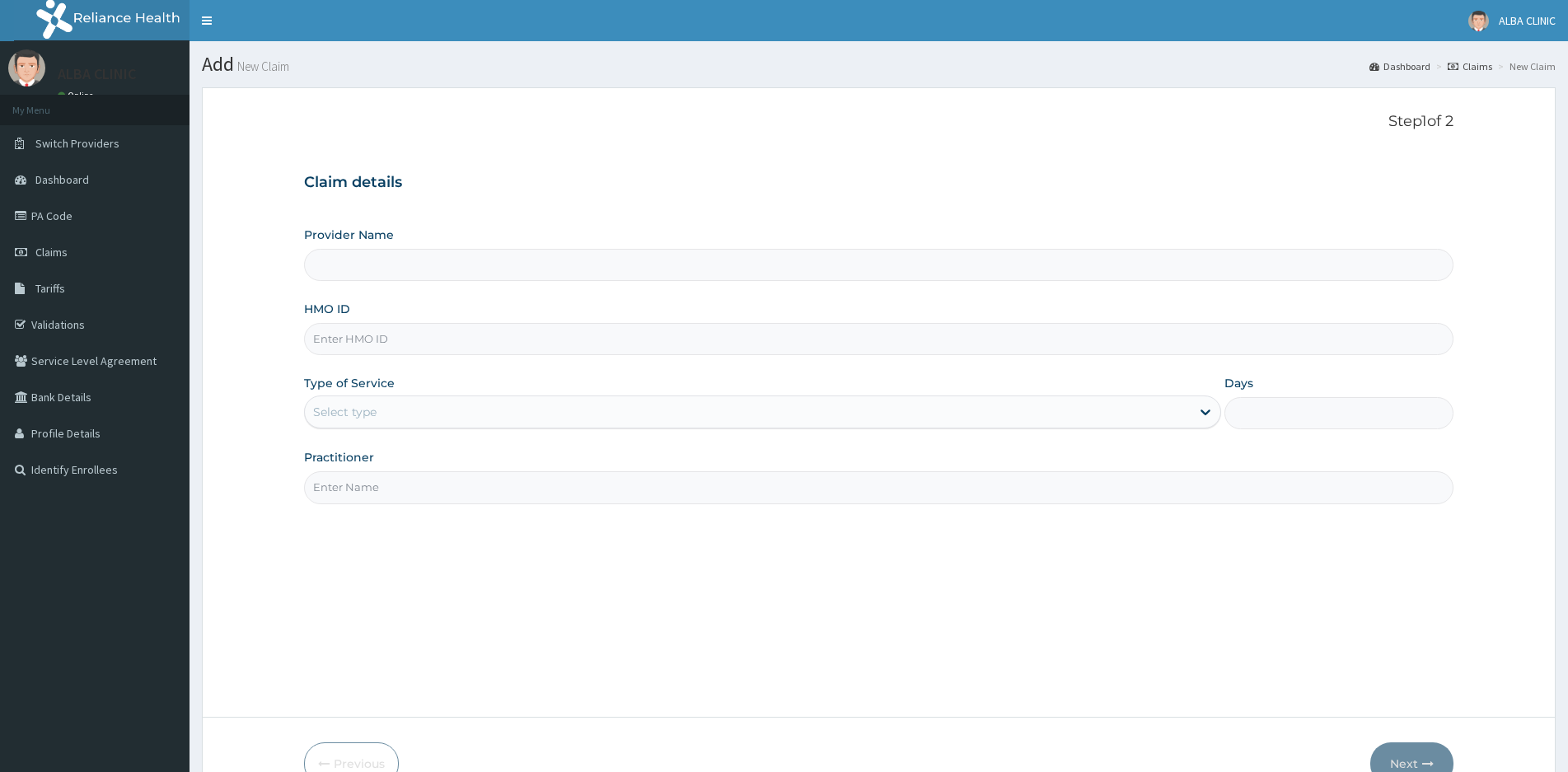
type input "[GEOGRAPHIC_DATA]"
click at [411, 342] on input "HMO ID" at bounding box center [878, 339] width 1149 height 32
type input "GML/10039/A"
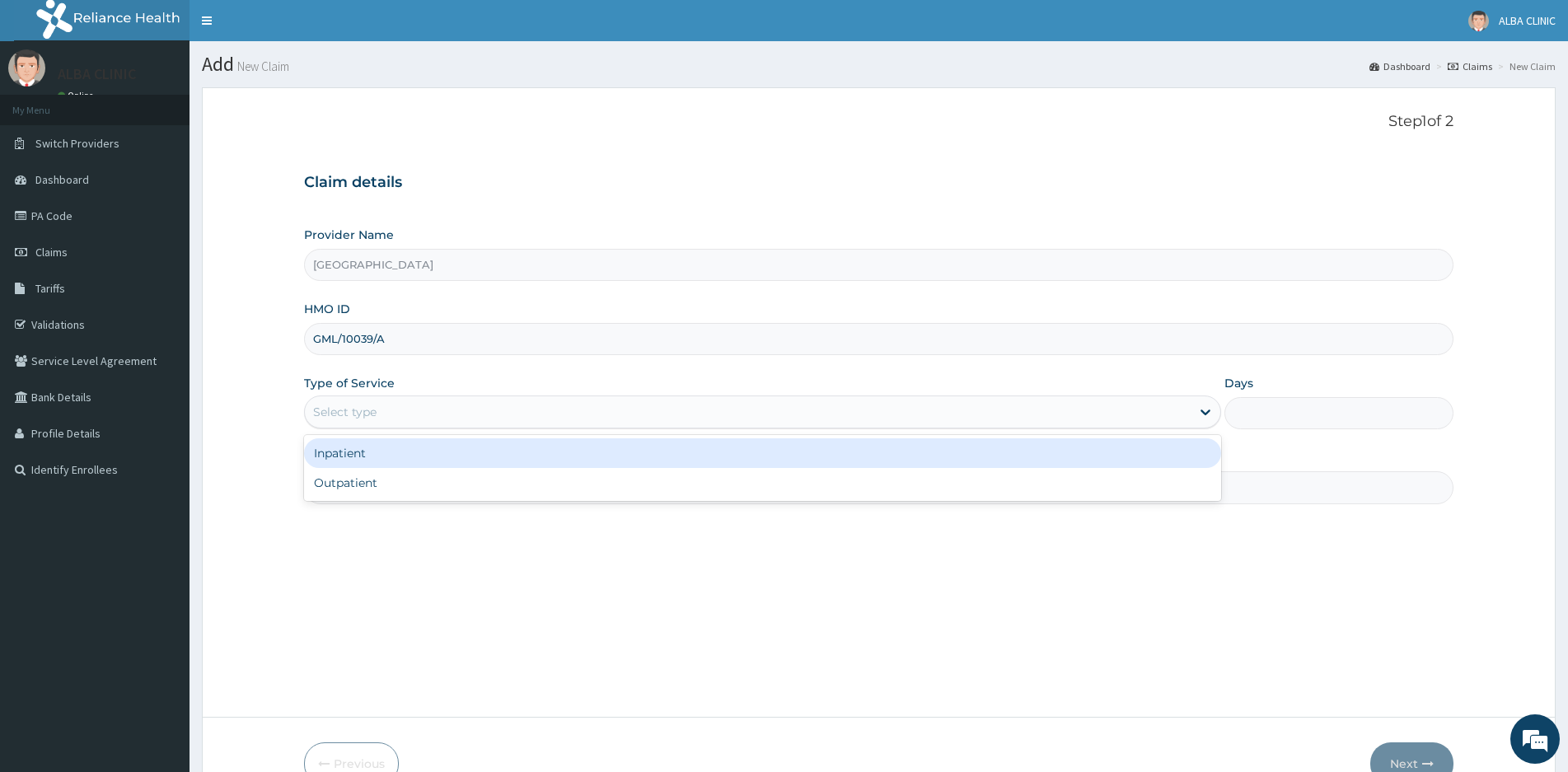
click at [396, 405] on div "Select type" at bounding box center [748, 412] width 886 height 26
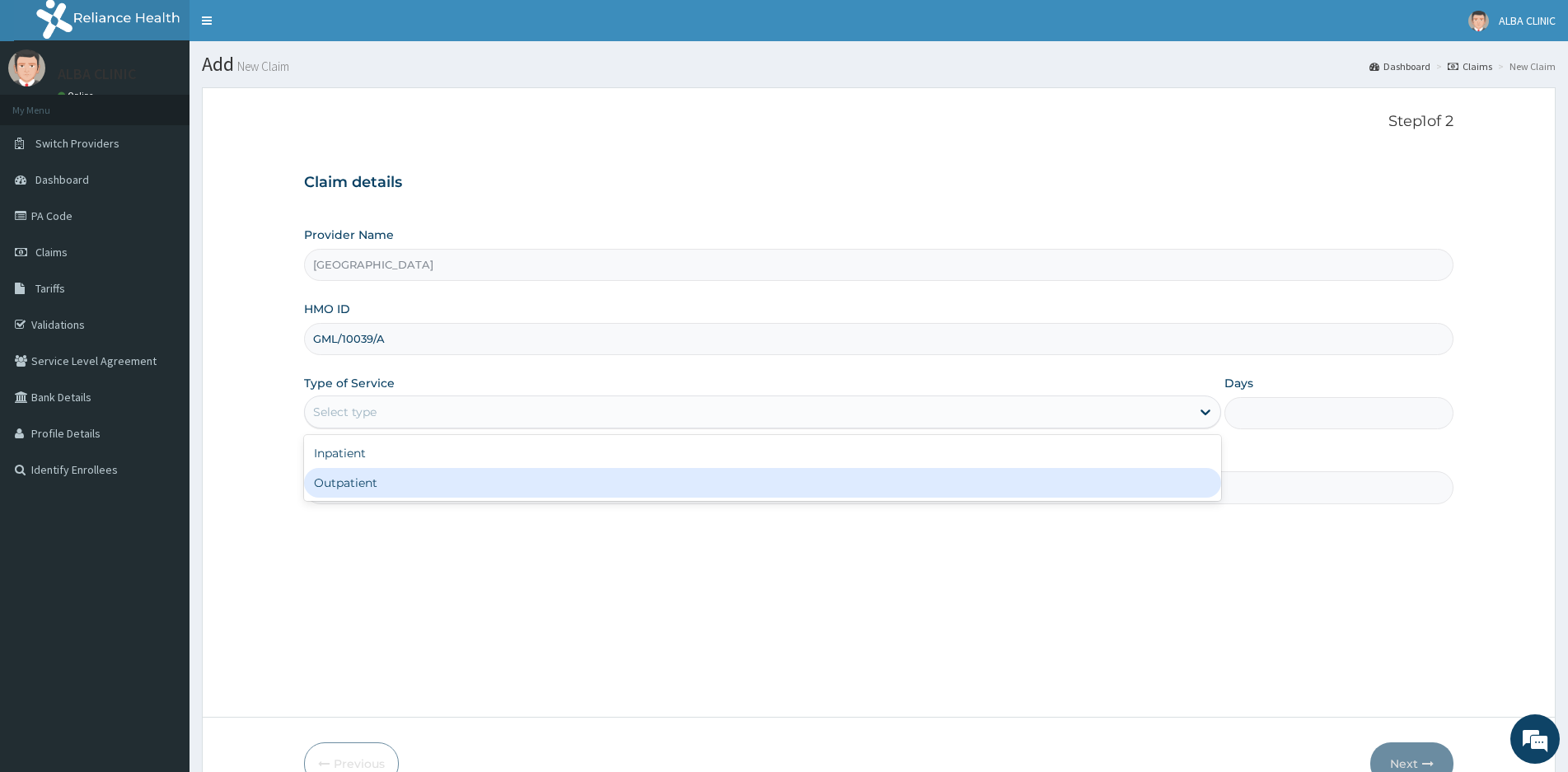
click at [370, 482] on div "Outpatient" at bounding box center [762, 482] width 917 height 30
type input "1"
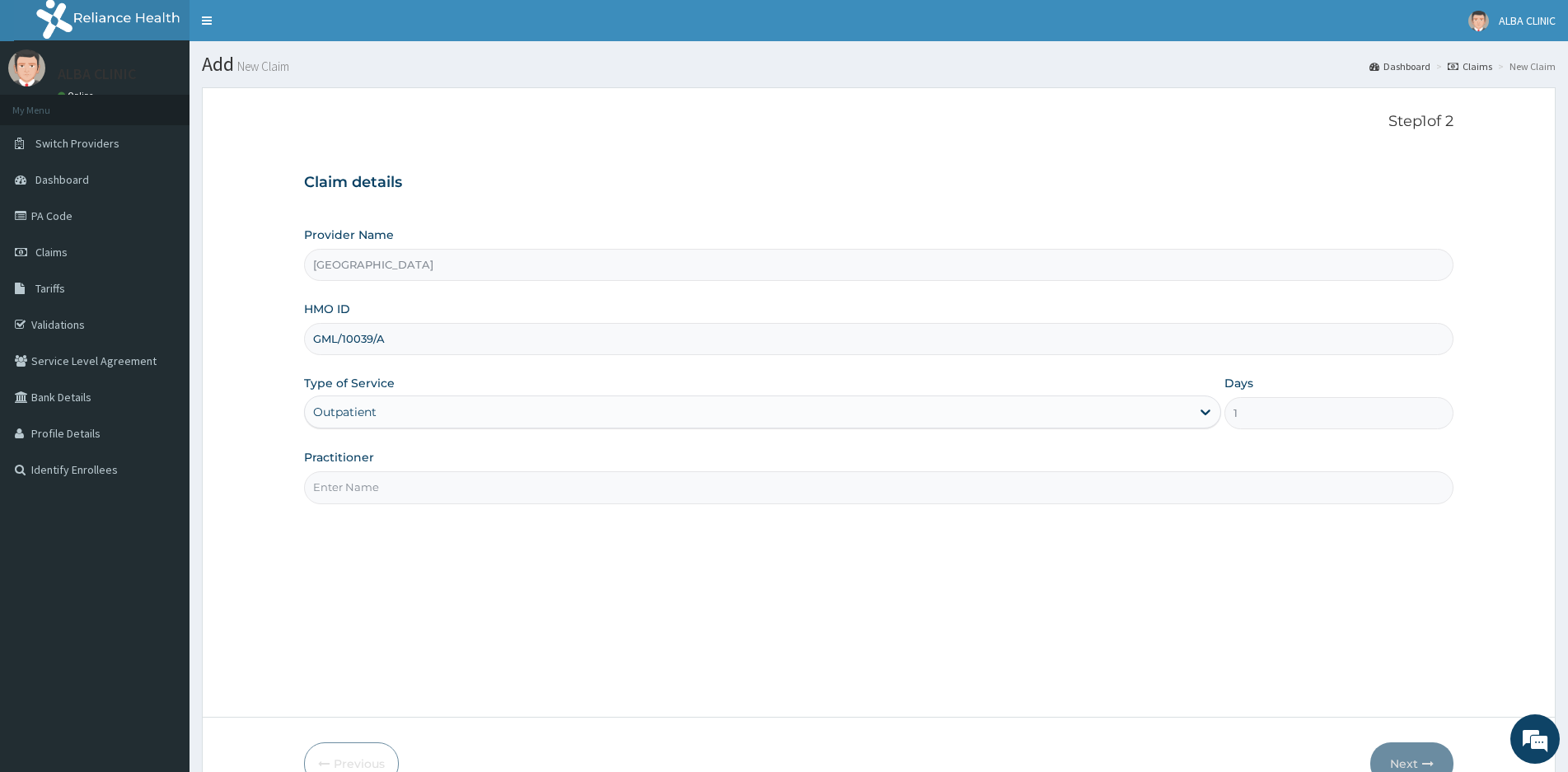
click at [370, 482] on input "Practitioner" at bounding box center [878, 488] width 1149 height 32
type input "DR [PERSON_NAME]"
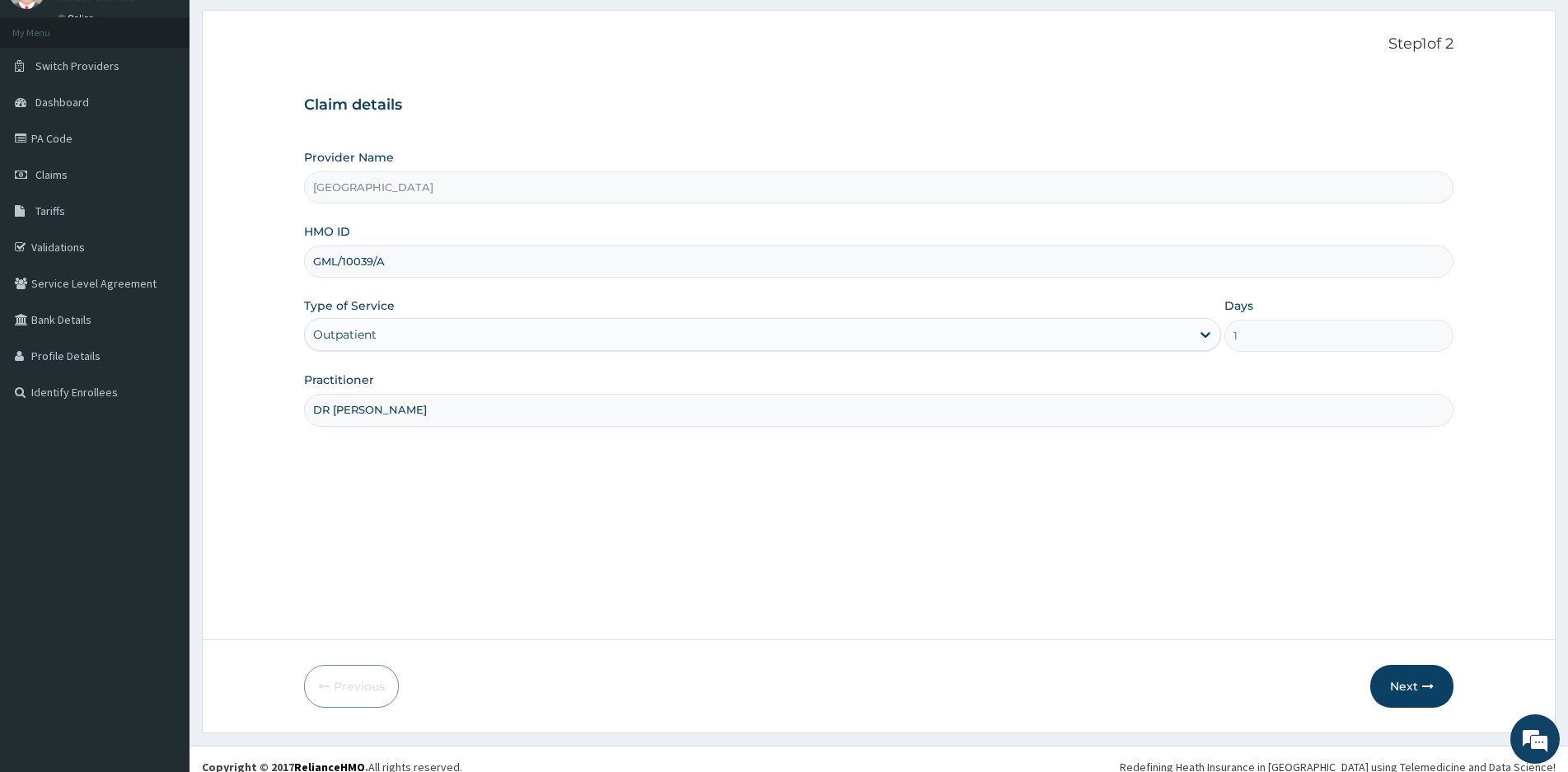
scroll to position [82, 0]
click at [1399, 677] on button "Next" at bounding box center [1412, 681] width 83 height 43
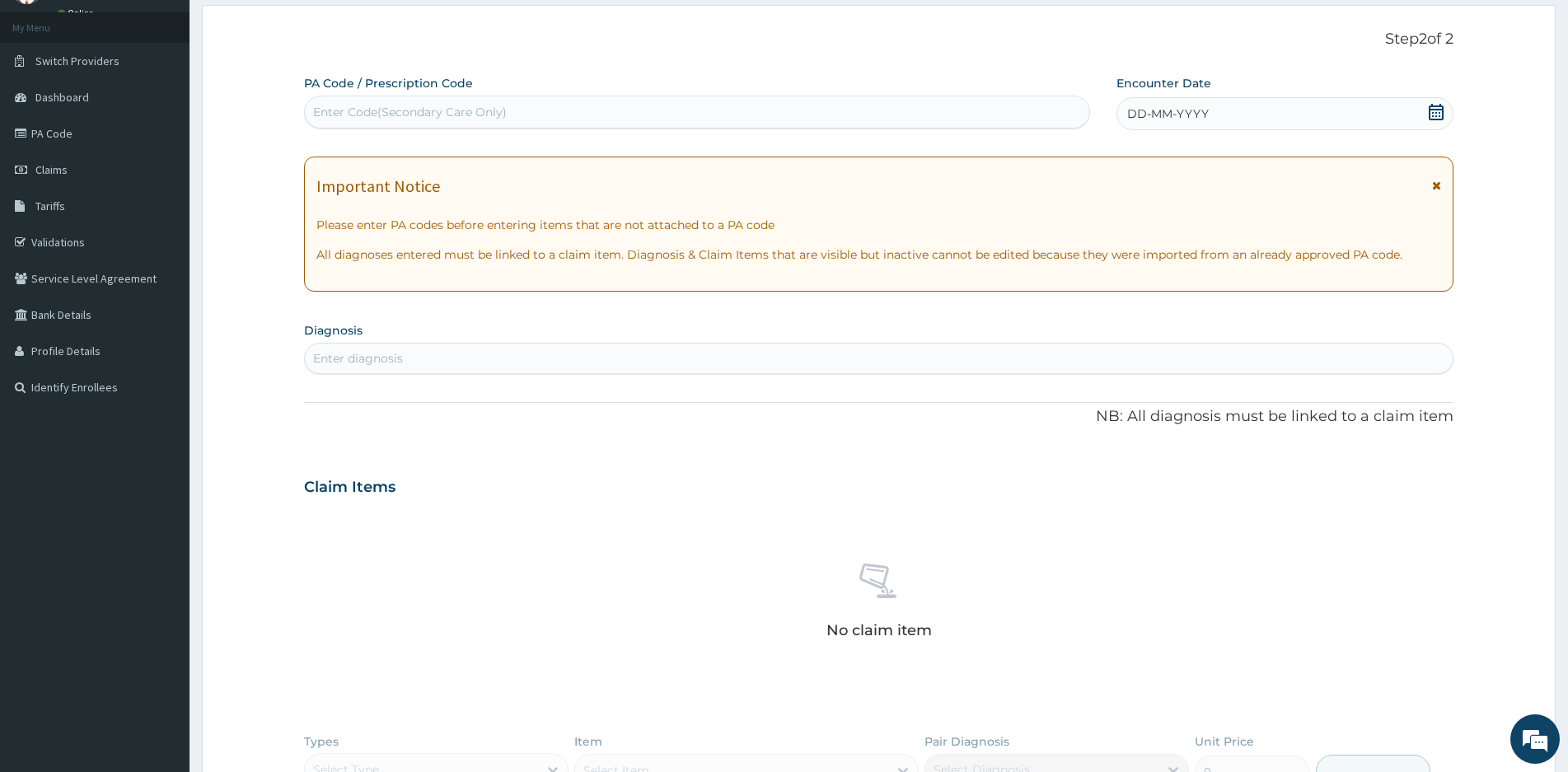
click at [463, 117] on div "Enter Code(Secondary Care Only)" at bounding box center [409, 112] width 194 height 16
type input "PA/A7189A"
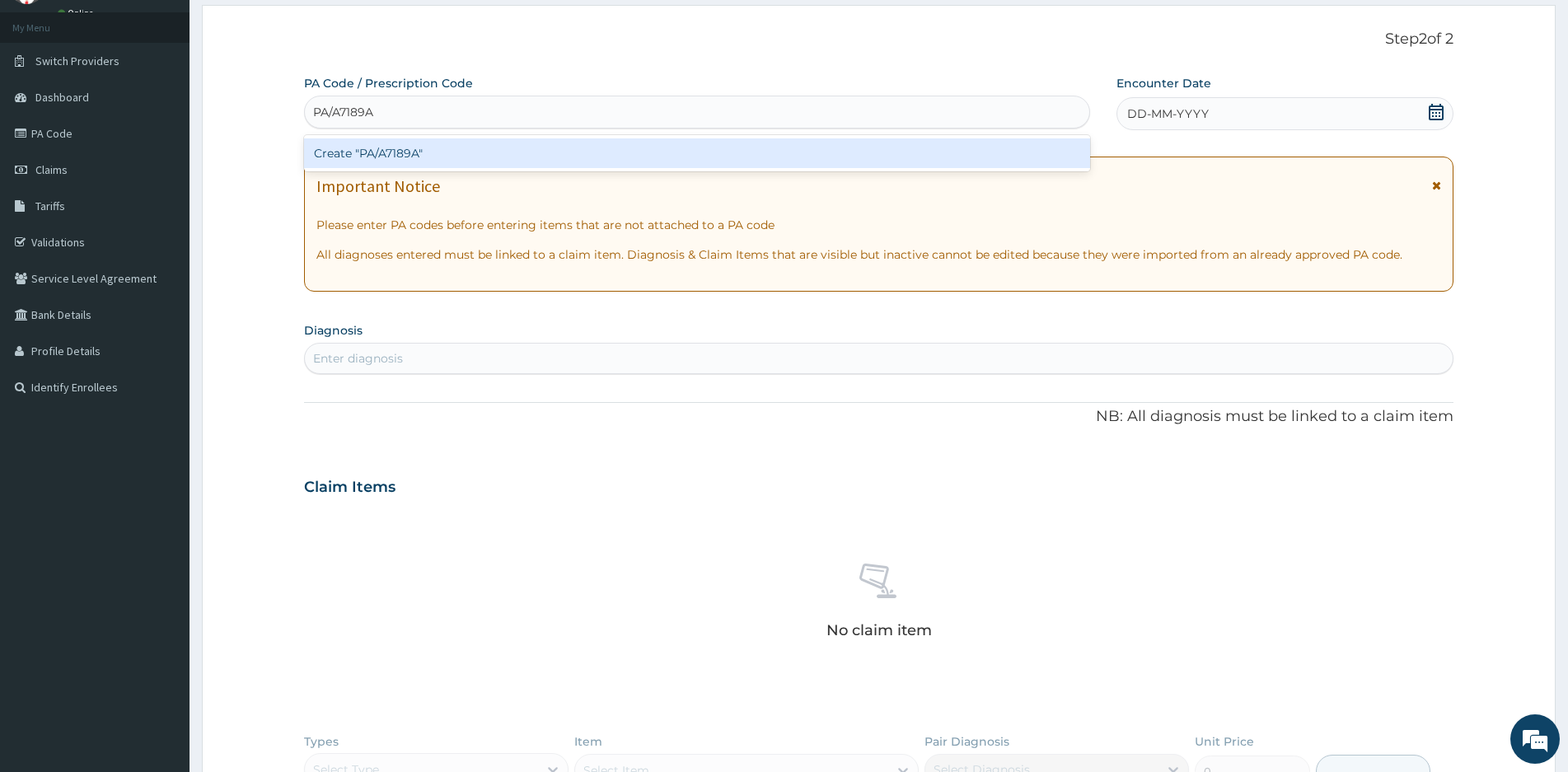
click at [375, 150] on div "Create "PA/A7189A"" at bounding box center [697, 153] width 786 height 30
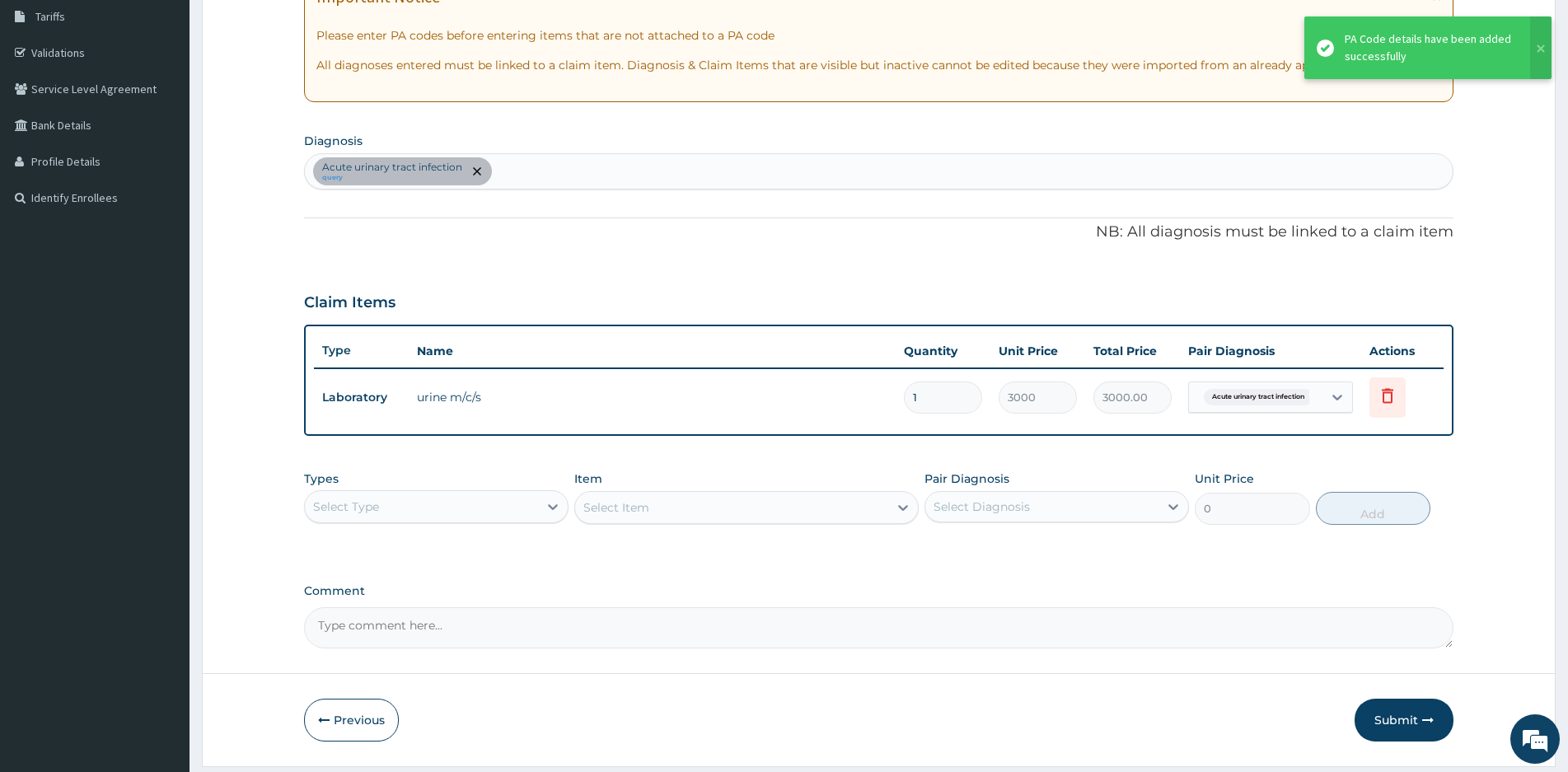
scroll to position [321, 0]
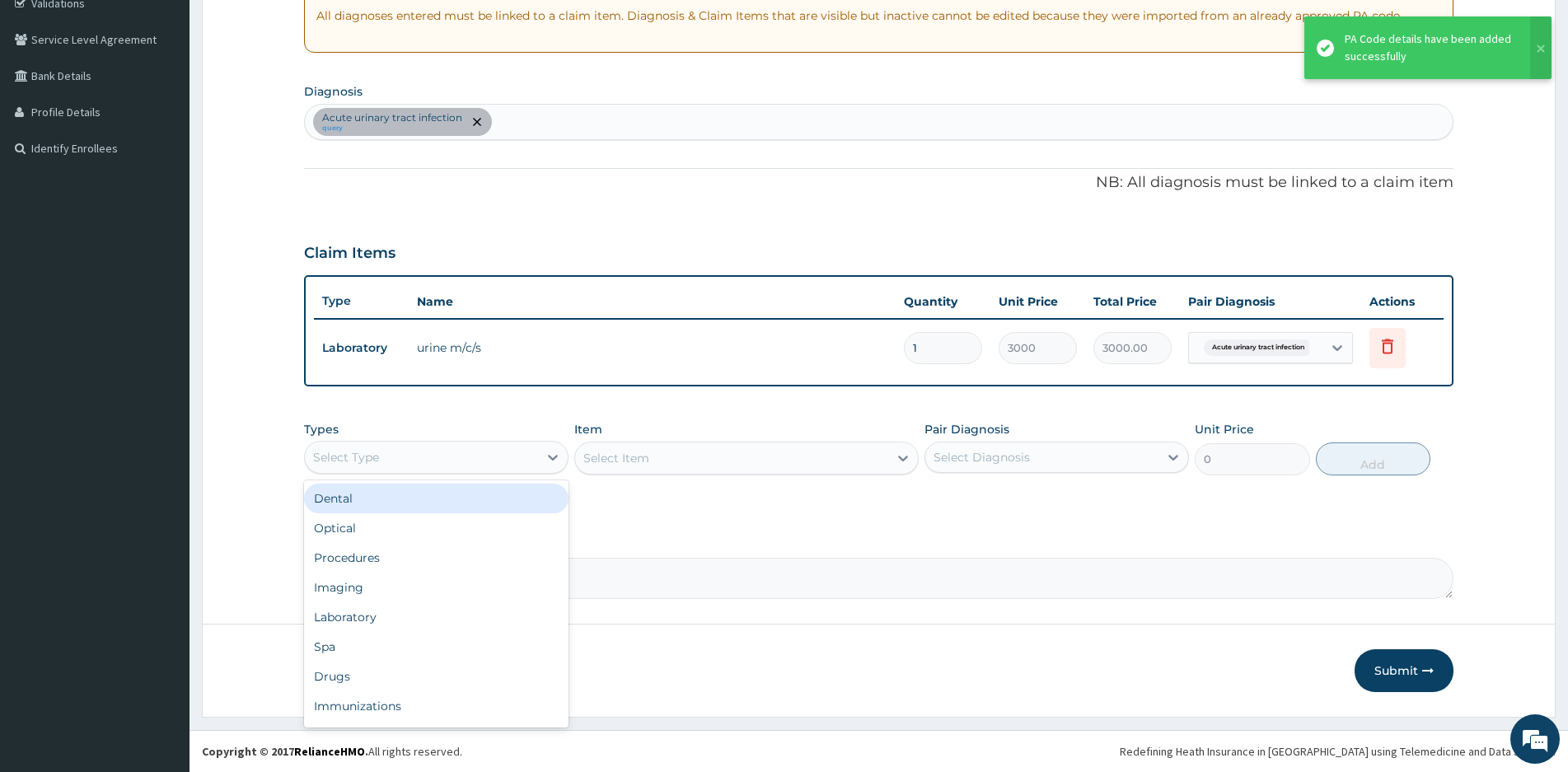
click at [521, 458] on div "Select Type" at bounding box center [421, 457] width 233 height 26
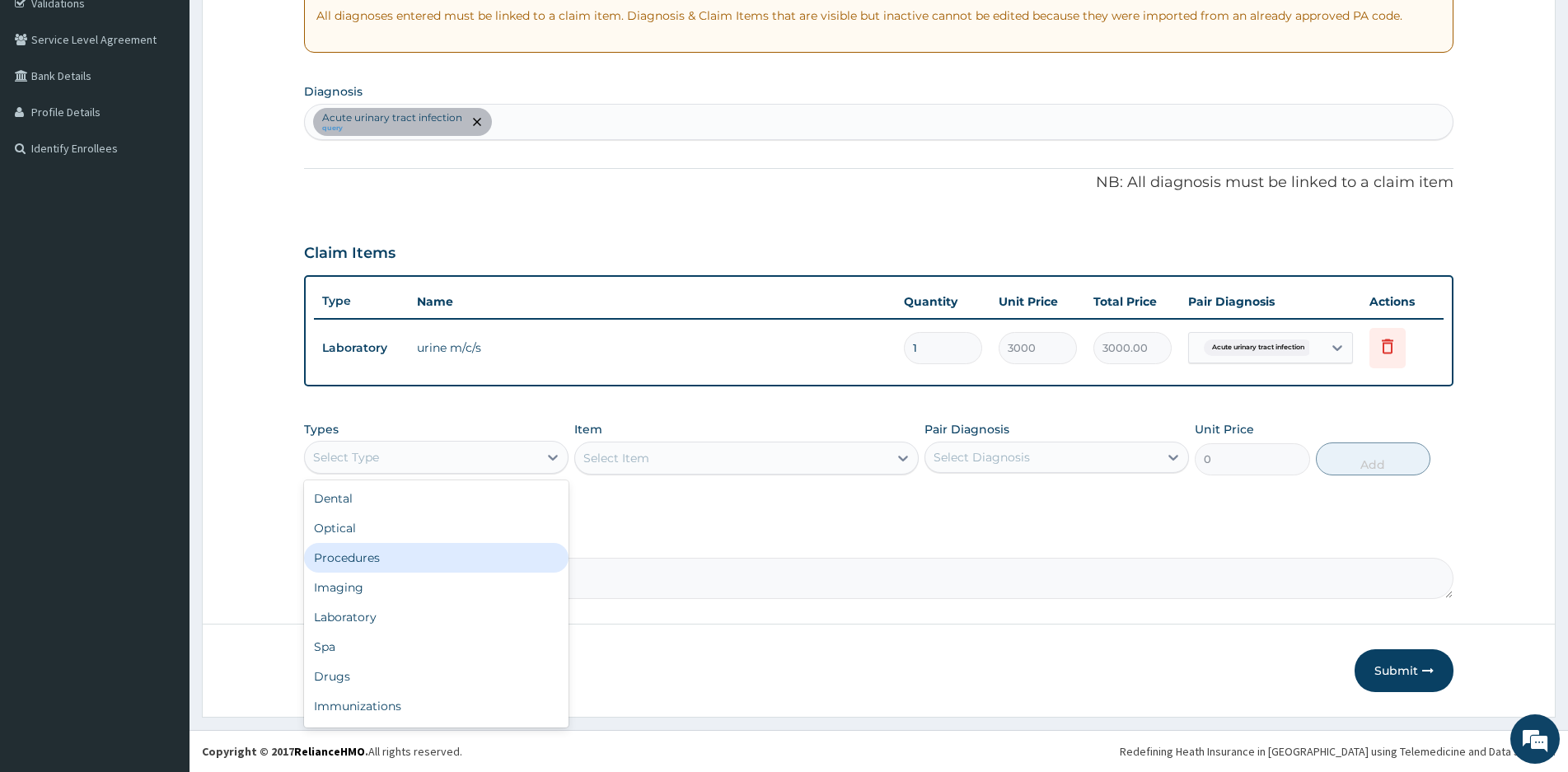
click at [371, 552] on div "Procedures" at bounding box center [437, 557] width 265 height 30
click at [843, 455] on div "Select Item" at bounding box center [731, 458] width 313 height 26
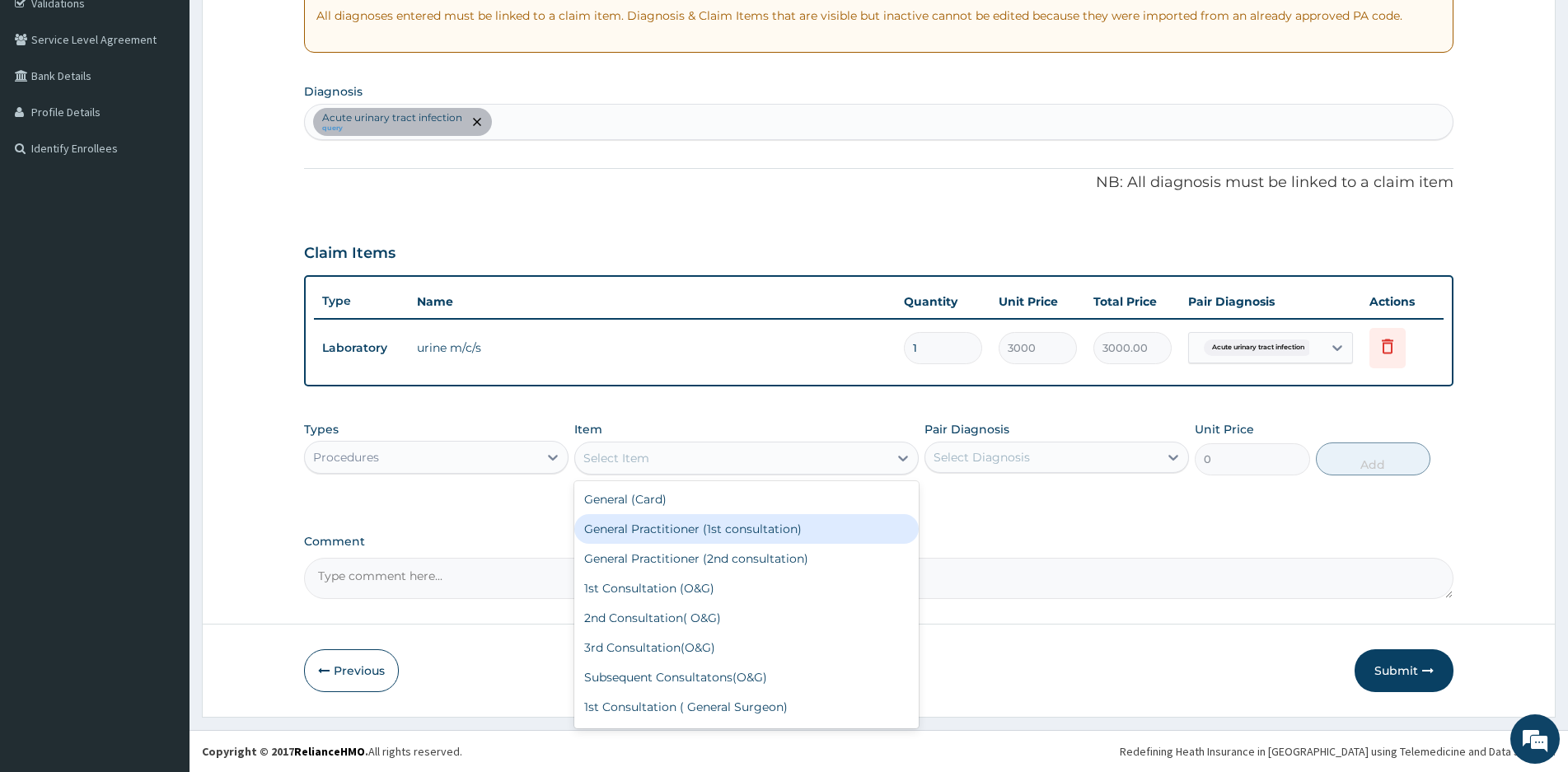
click at [726, 527] on div "General Practitioner (1st consultation)" at bounding box center [746, 529] width 344 height 30
type input "1500"
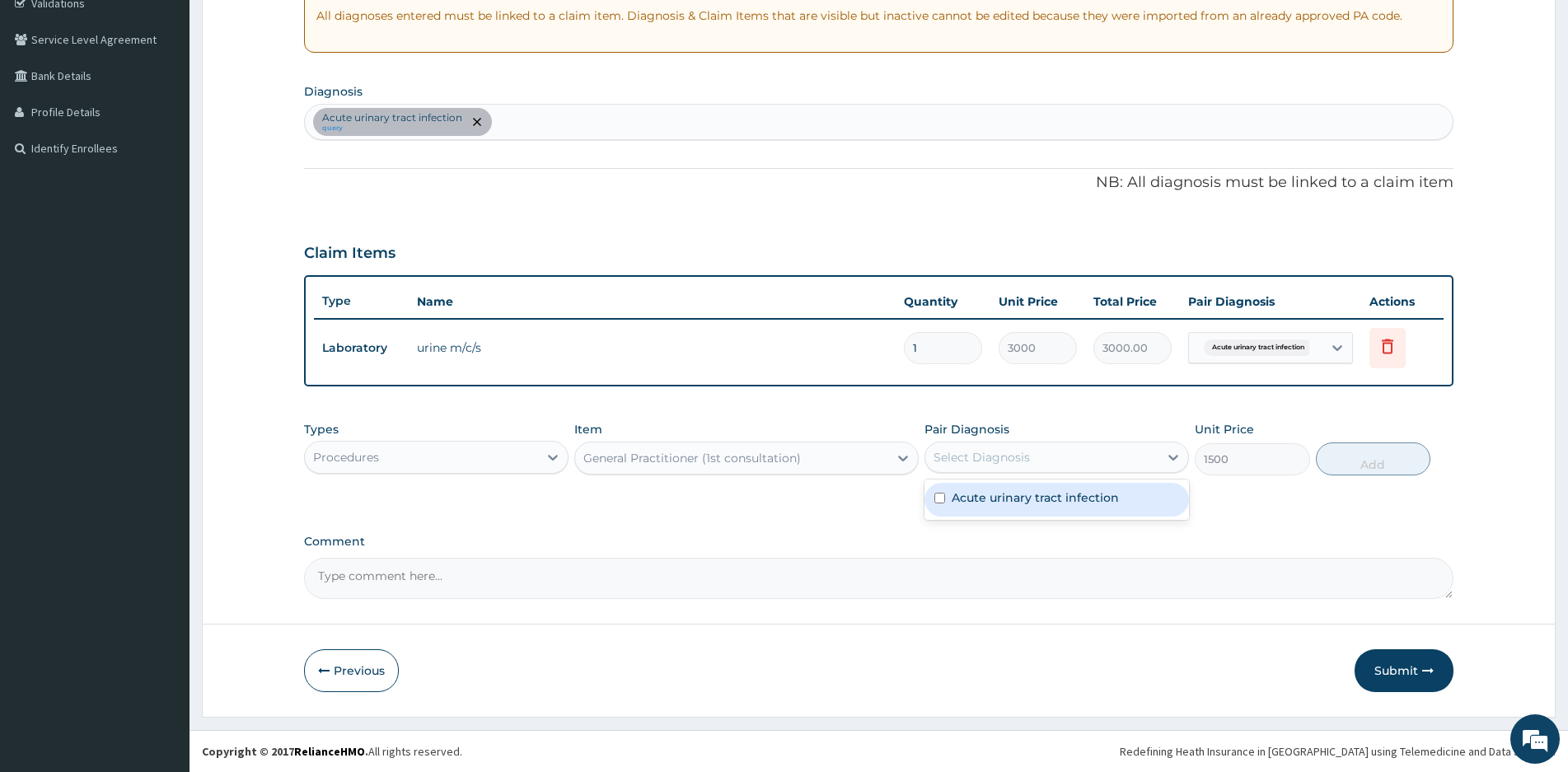
click at [1143, 450] on div "Select Diagnosis" at bounding box center [1042, 457] width 233 height 26
click at [960, 495] on label "Acute urinary tract infection" at bounding box center [1036, 497] width 167 height 16
checkbox input "true"
click at [1392, 458] on button "Add" at bounding box center [1373, 459] width 115 height 33
type input "0"
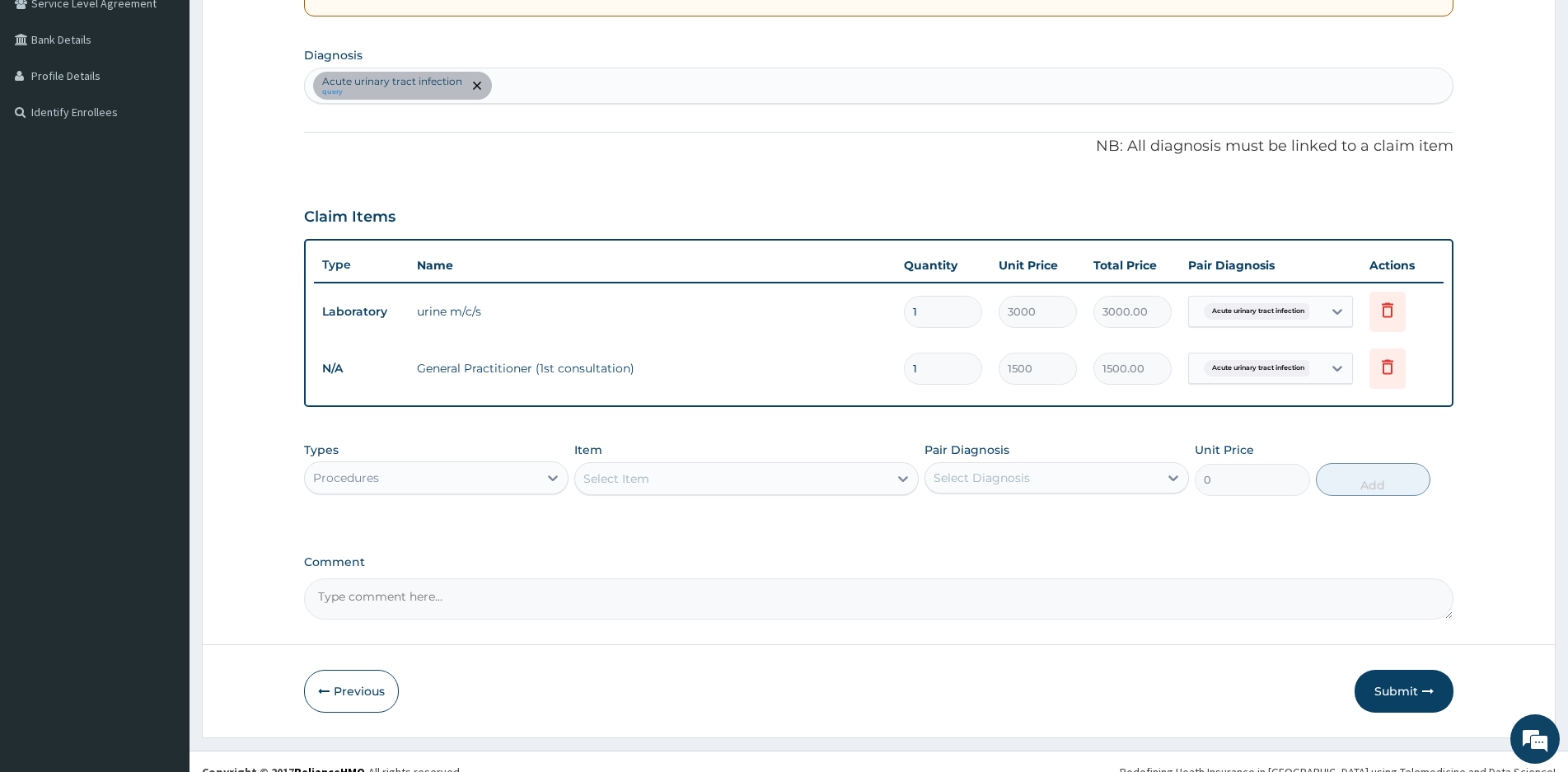
scroll to position [378, 0]
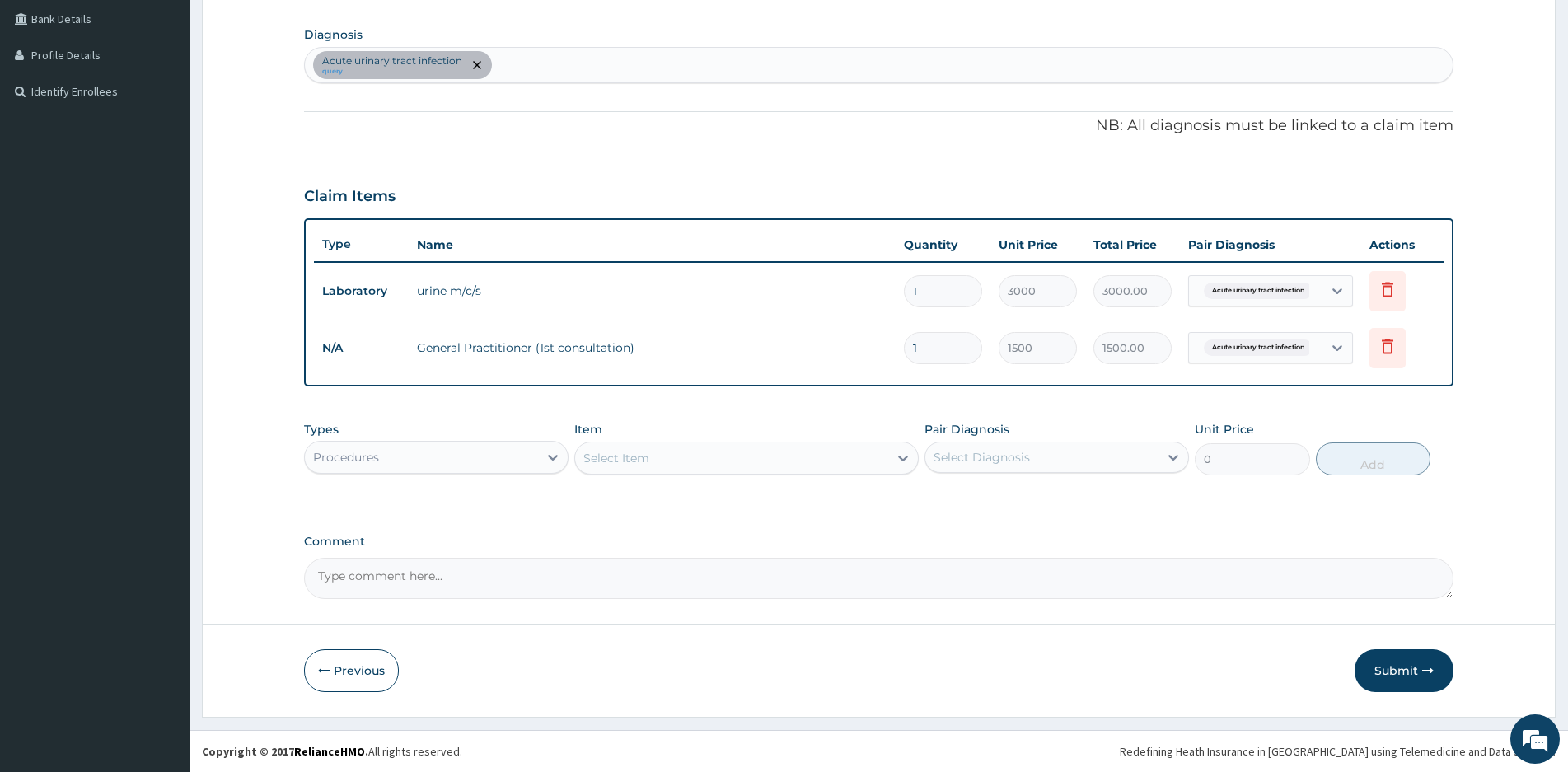
click at [520, 458] on div "Procedures" at bounding box center [421, 457] width 233 height 26
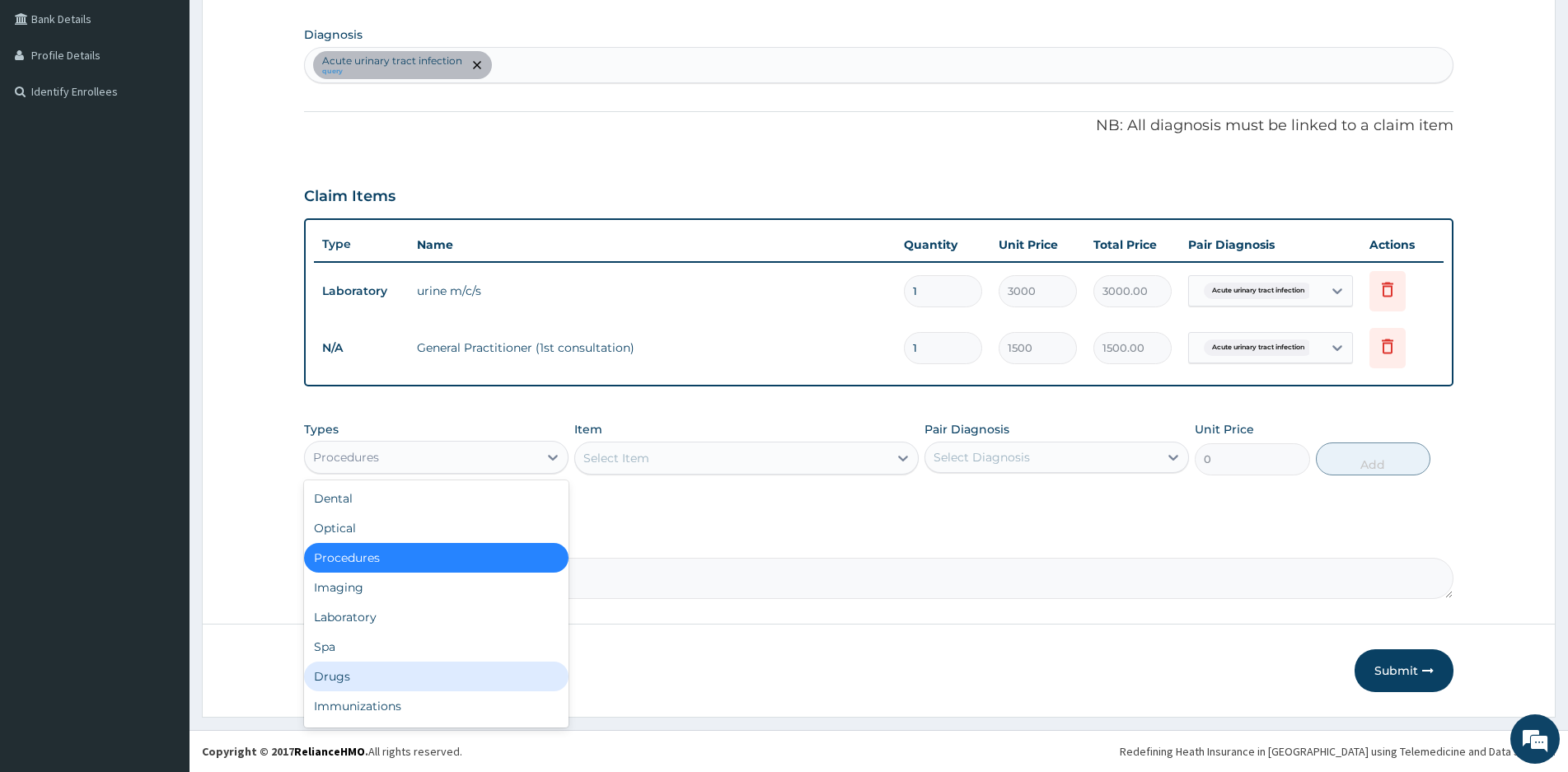
click at [341, 674] on div "Drugs" at bounding box center [437, 676] width 265 height 30
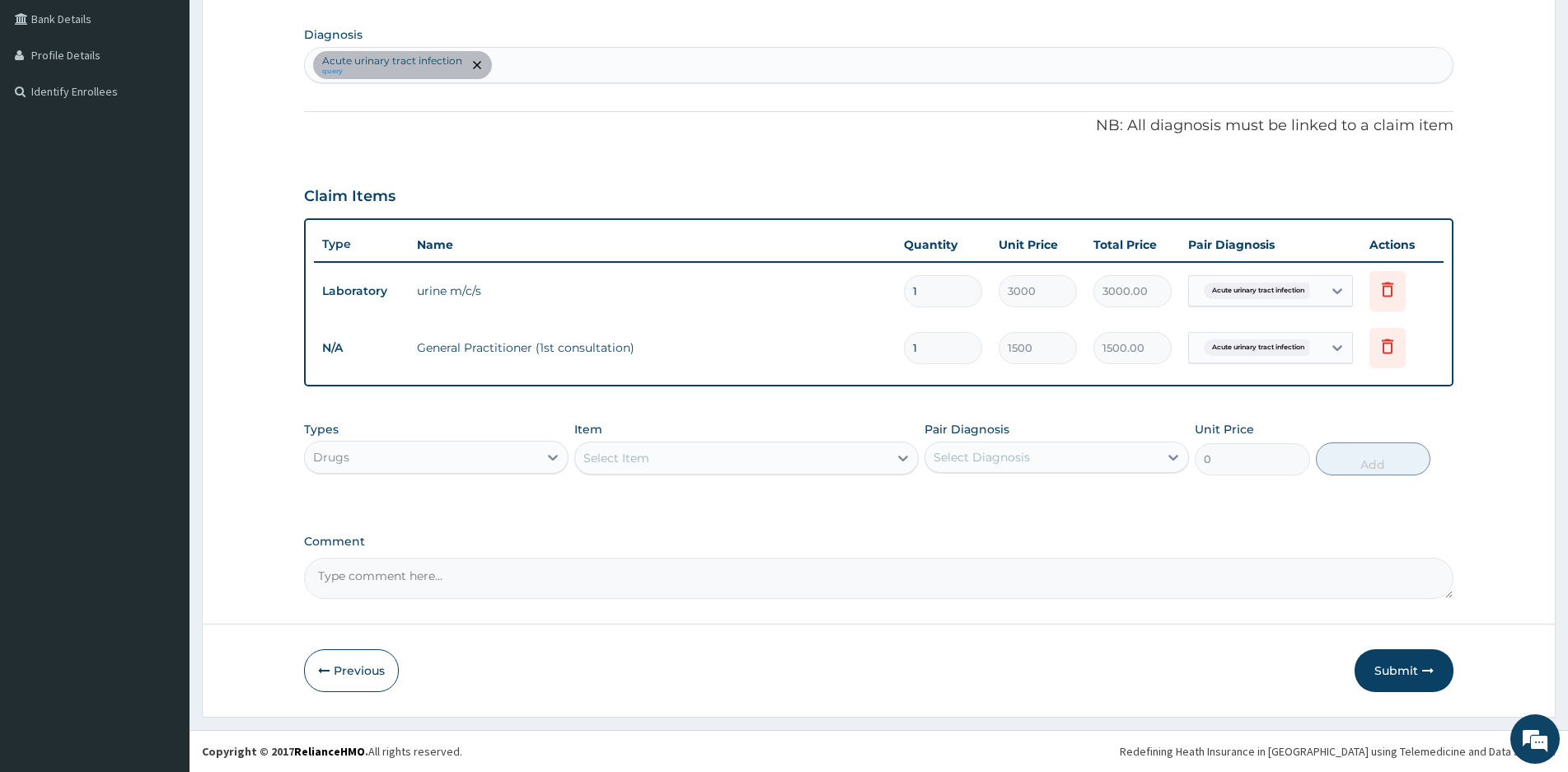
click at [784, 458] on div "Select Item" at bounding box center [731, 458] width 313 height 26
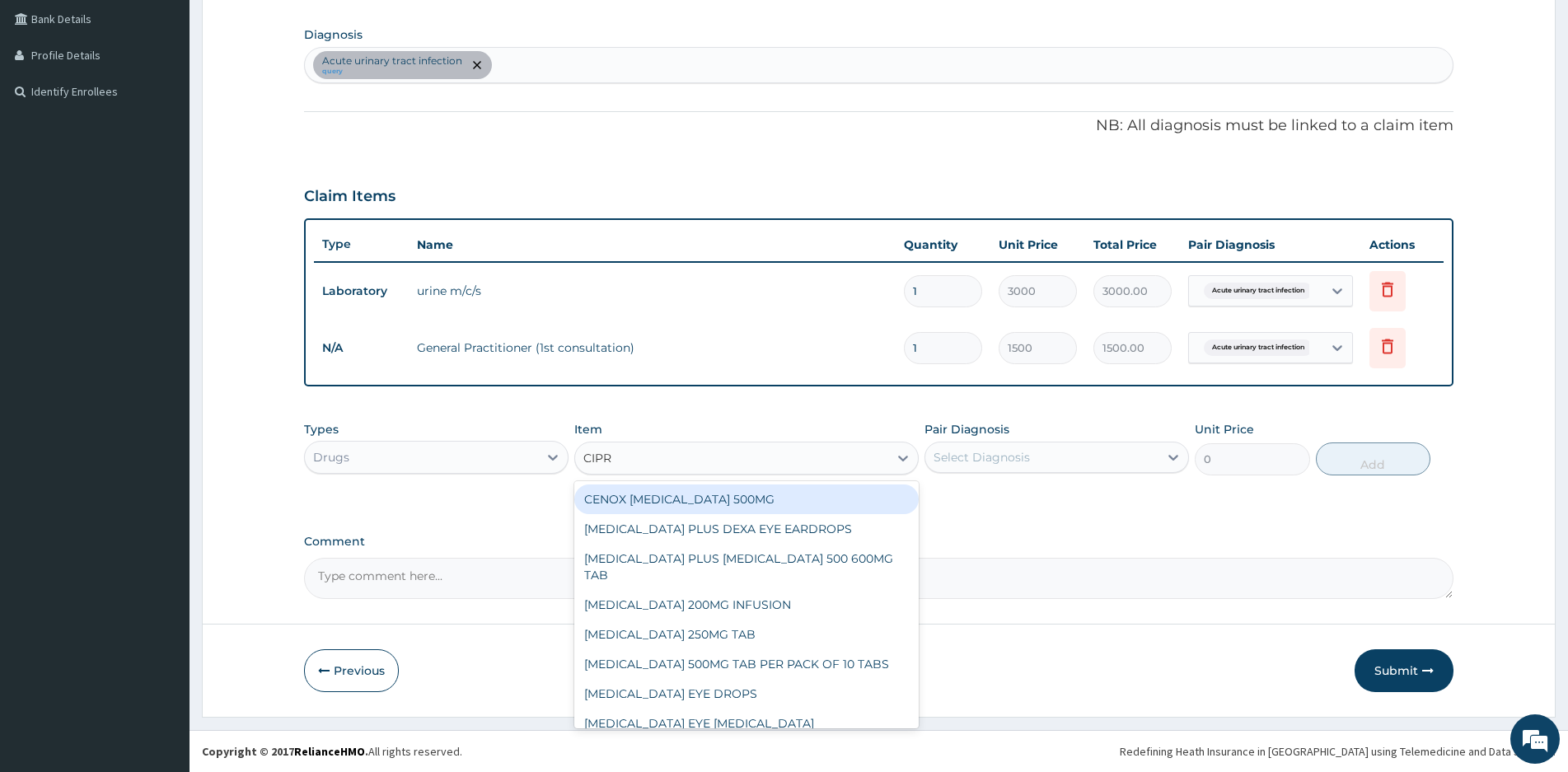
type input "CIPRO"
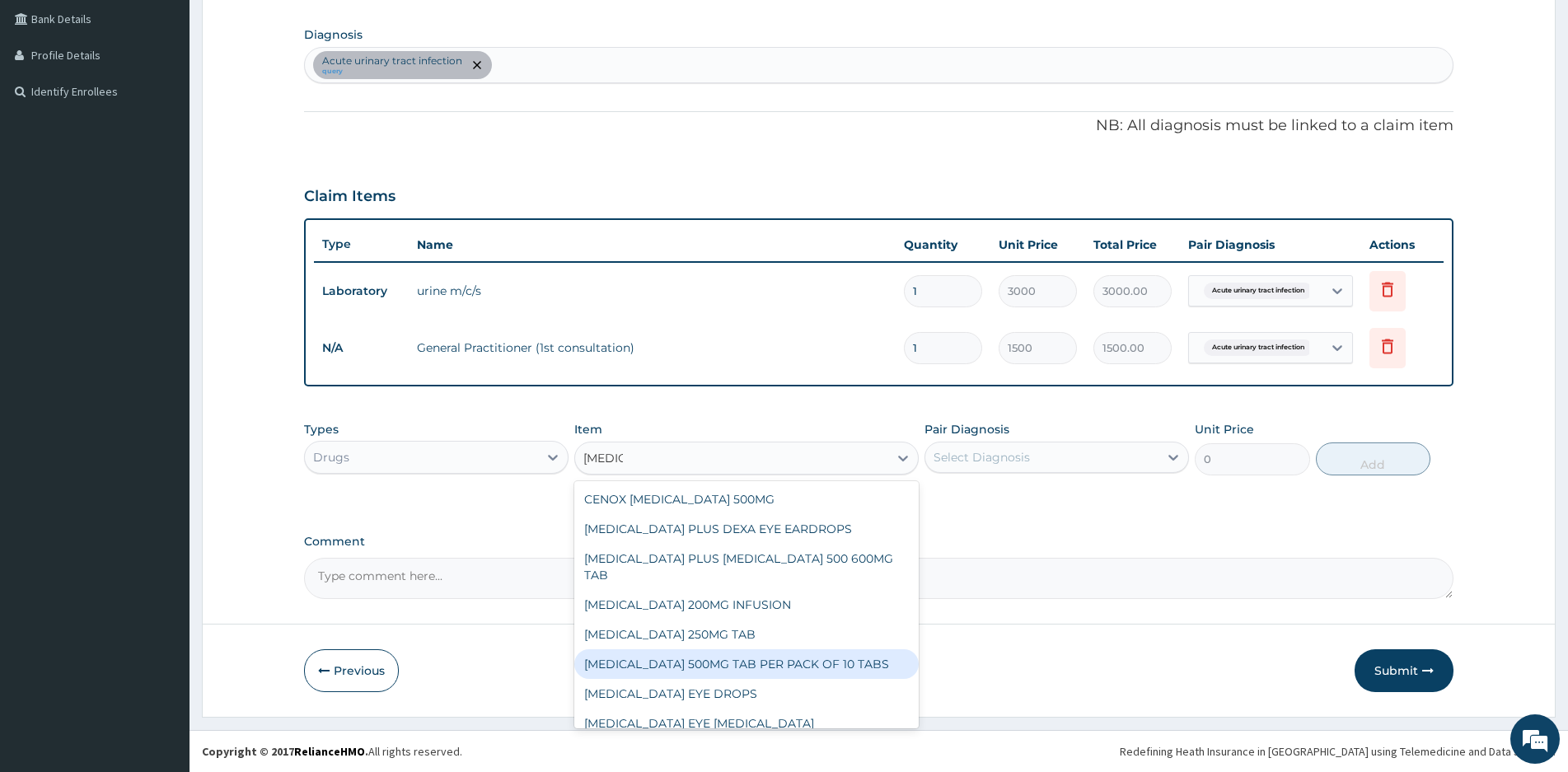
click at [678, 649] on div "[MEDICAL_DATA] 500MG TAB PER PACK OF 10 TABS" at bounding box center [746, 664] width 344 height 30
type input "2000"
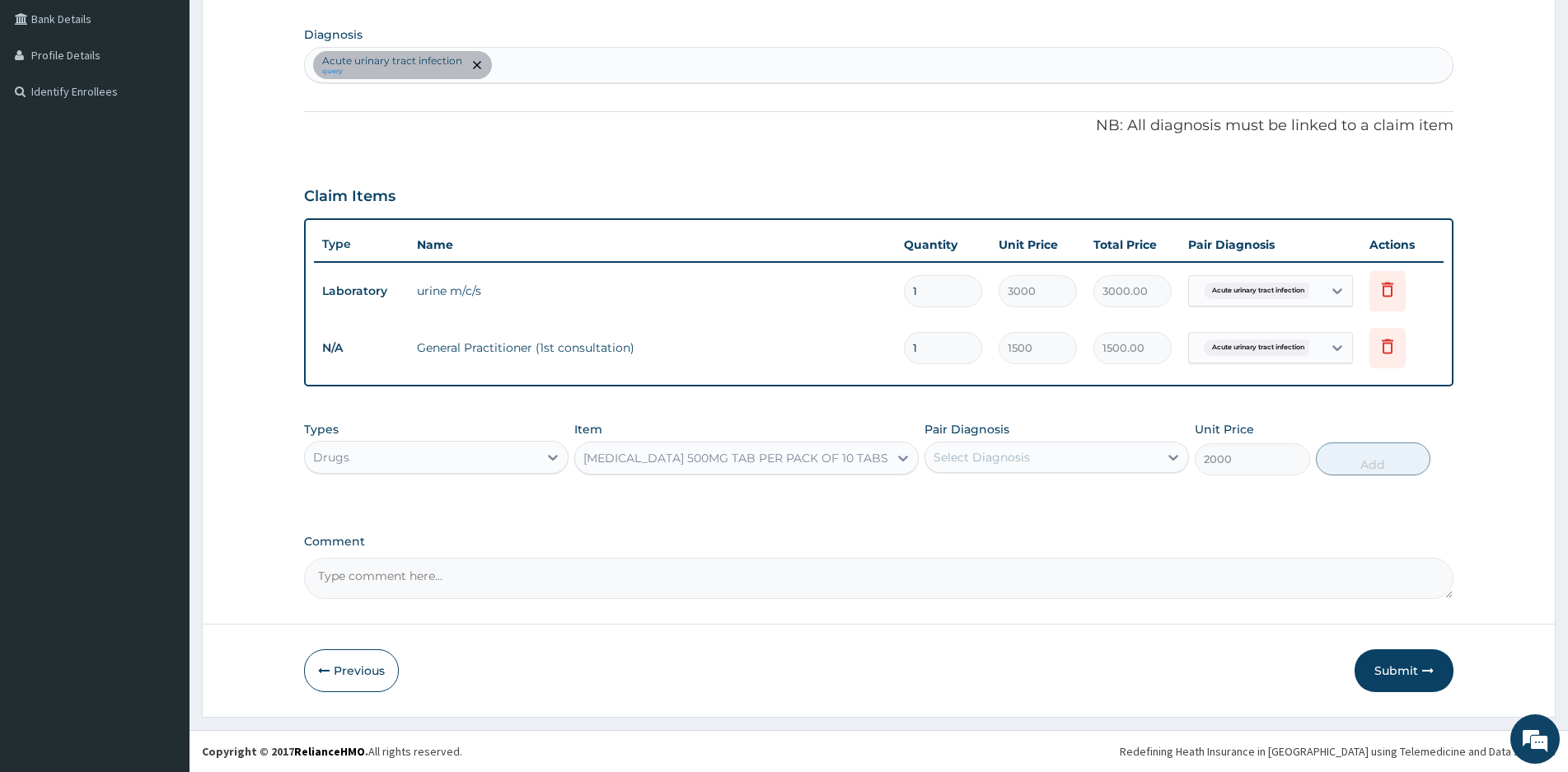
click at [1143, 459] on div "Select Diagnosis" at bounding box center [1042, 457] width 233 height 26
click at [965, 499] on label "Acute urinary tract infection" at bounding box center [1036, 497] width 167 height 16
checkbox input "true"
click at [1364, 457] on button "Add" at bounding box center [1373, 459] width 115 height 33
type input "0"
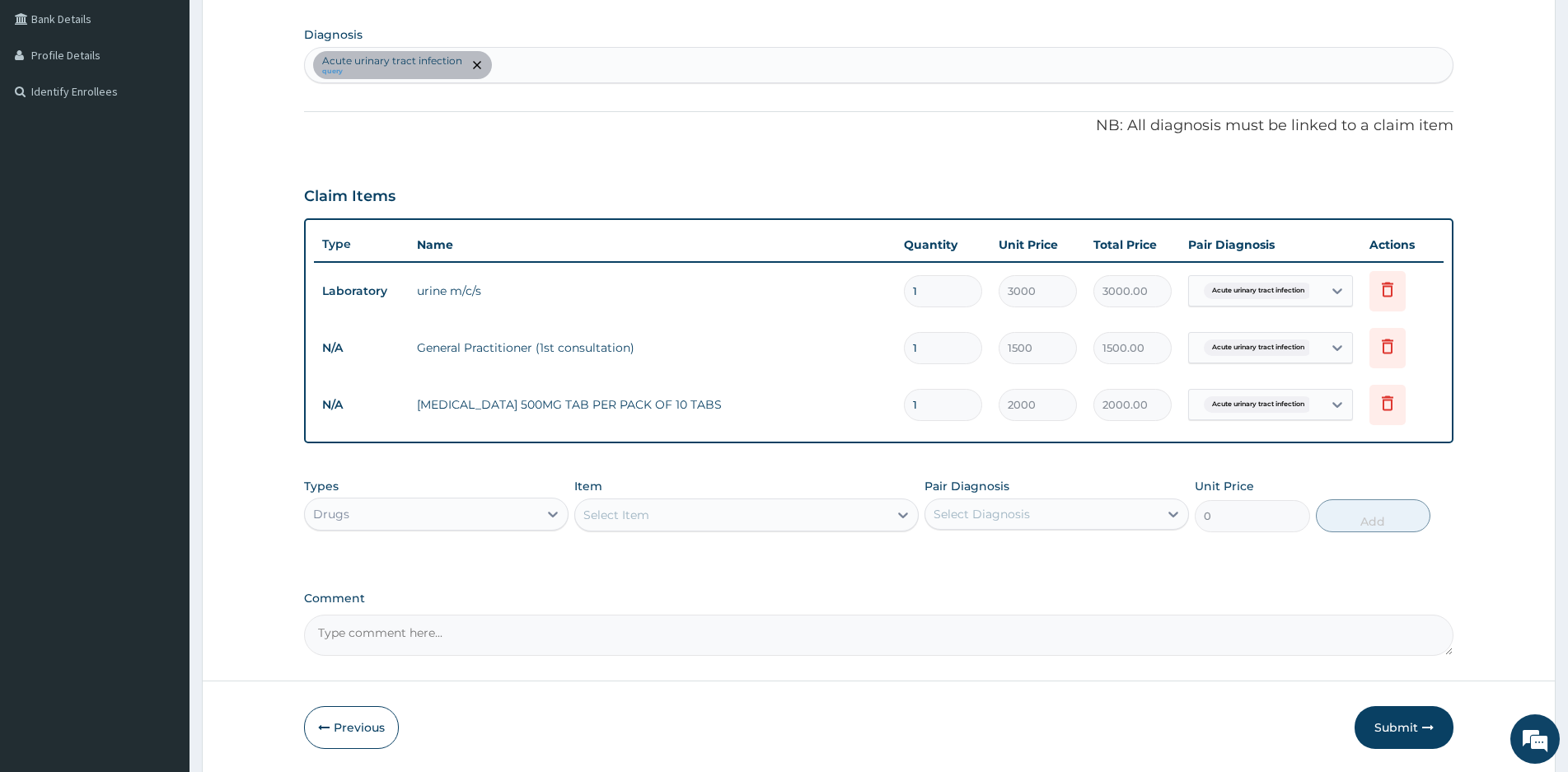
click at [660, 512] on div "Select Item" at bounding box center [731, 514] width 313 height 26
type input "DOXYC"
click at [732, 558] on div "DOXYCAP DOXYCYCLINE 100MG CAP" at bounding box center [746, 556] width 344 height 30
type input "140.4"
click at [1051, 518] on div "Select Diagnosis" at bounding box center [1042, 513] width 233 height 26
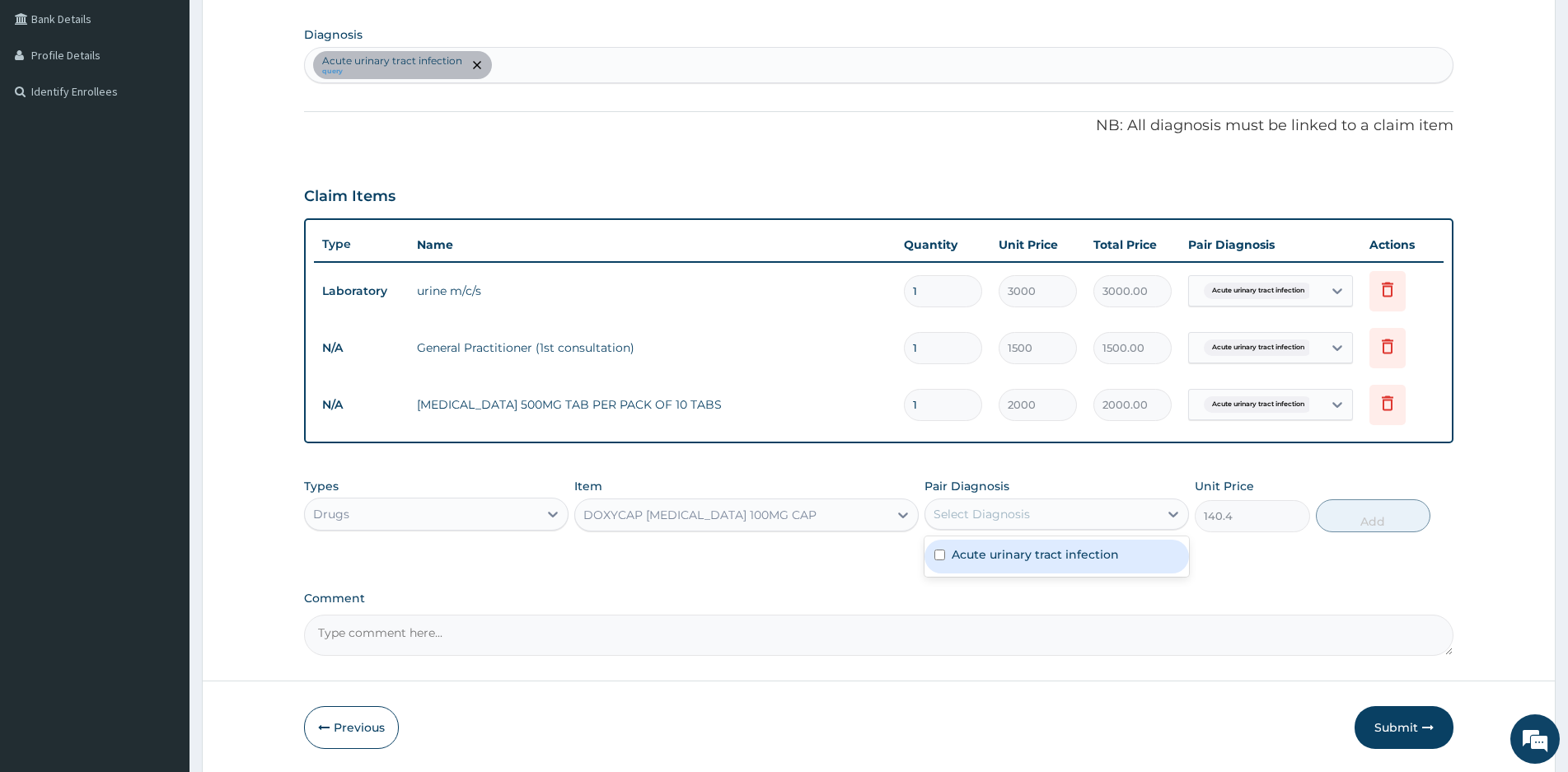
click at [936, 557] on input "checkbox" at bounding box center [940, 554] width 11 height 11
checkbox input "true"
click at [1362, 518] on button "Add" at bounding box center [1373, 515] width 115 height 33
type input "0"
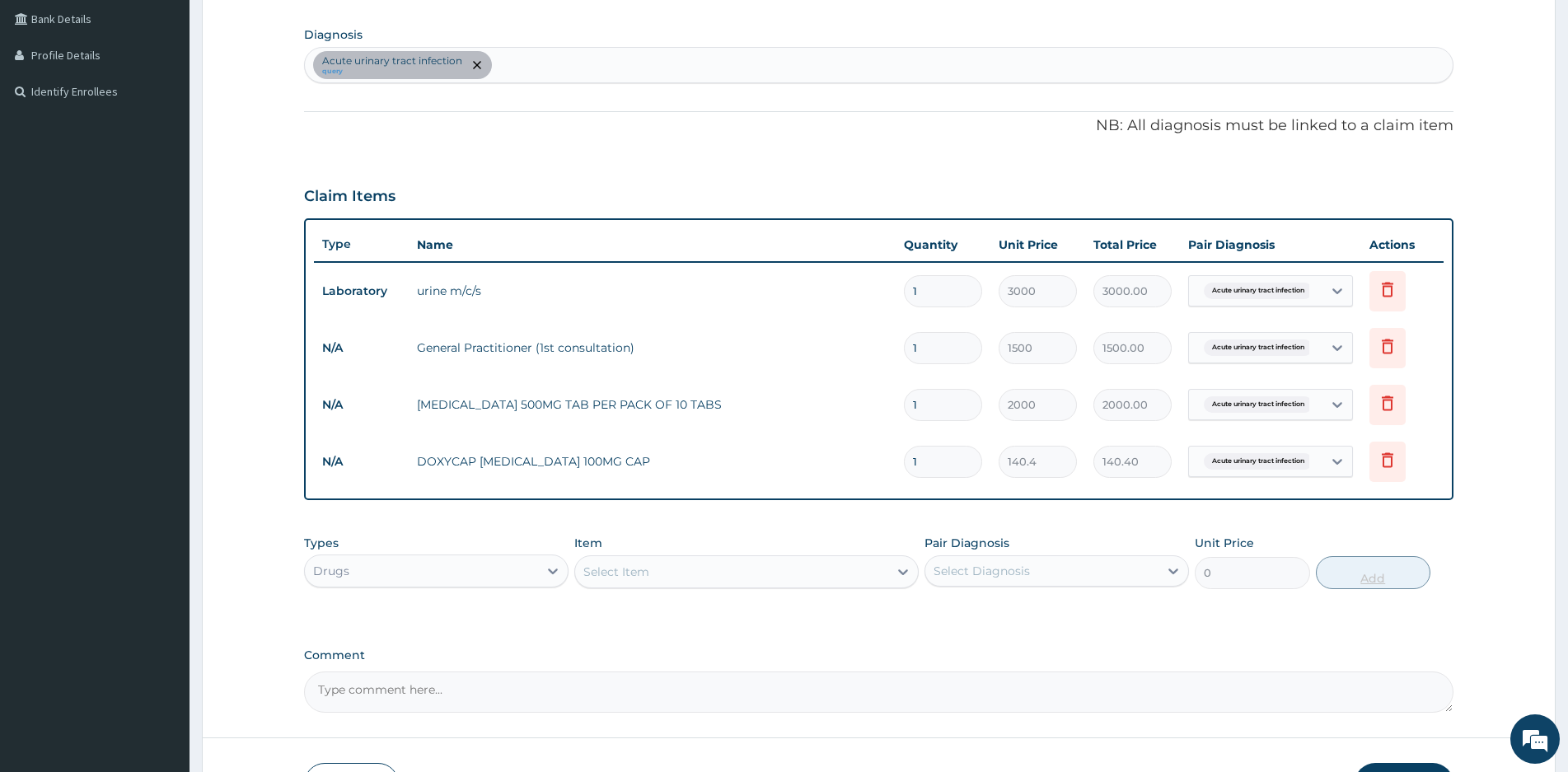
type input "10"
type input "1404.00"
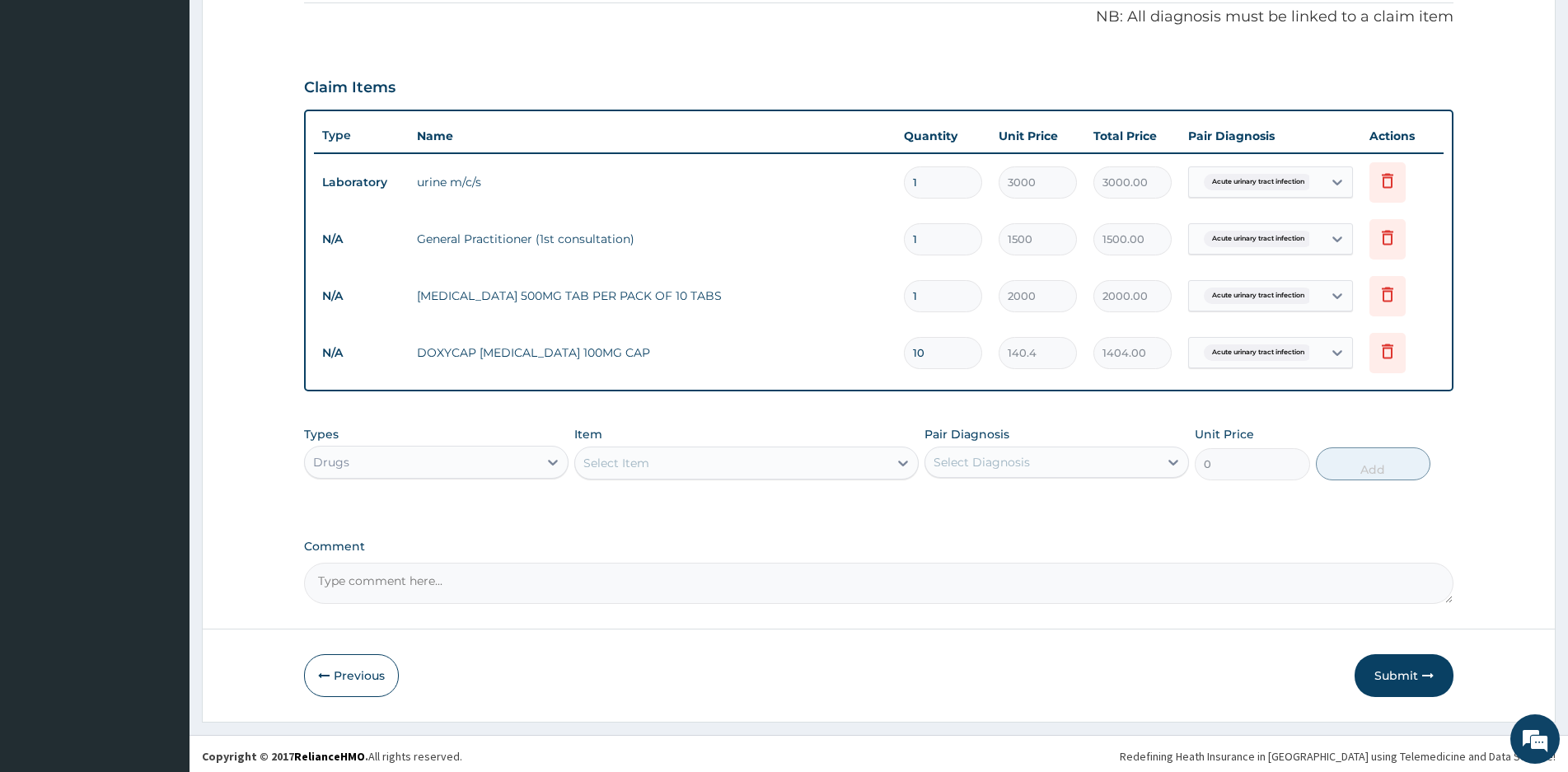
scroll to position [492, 0]
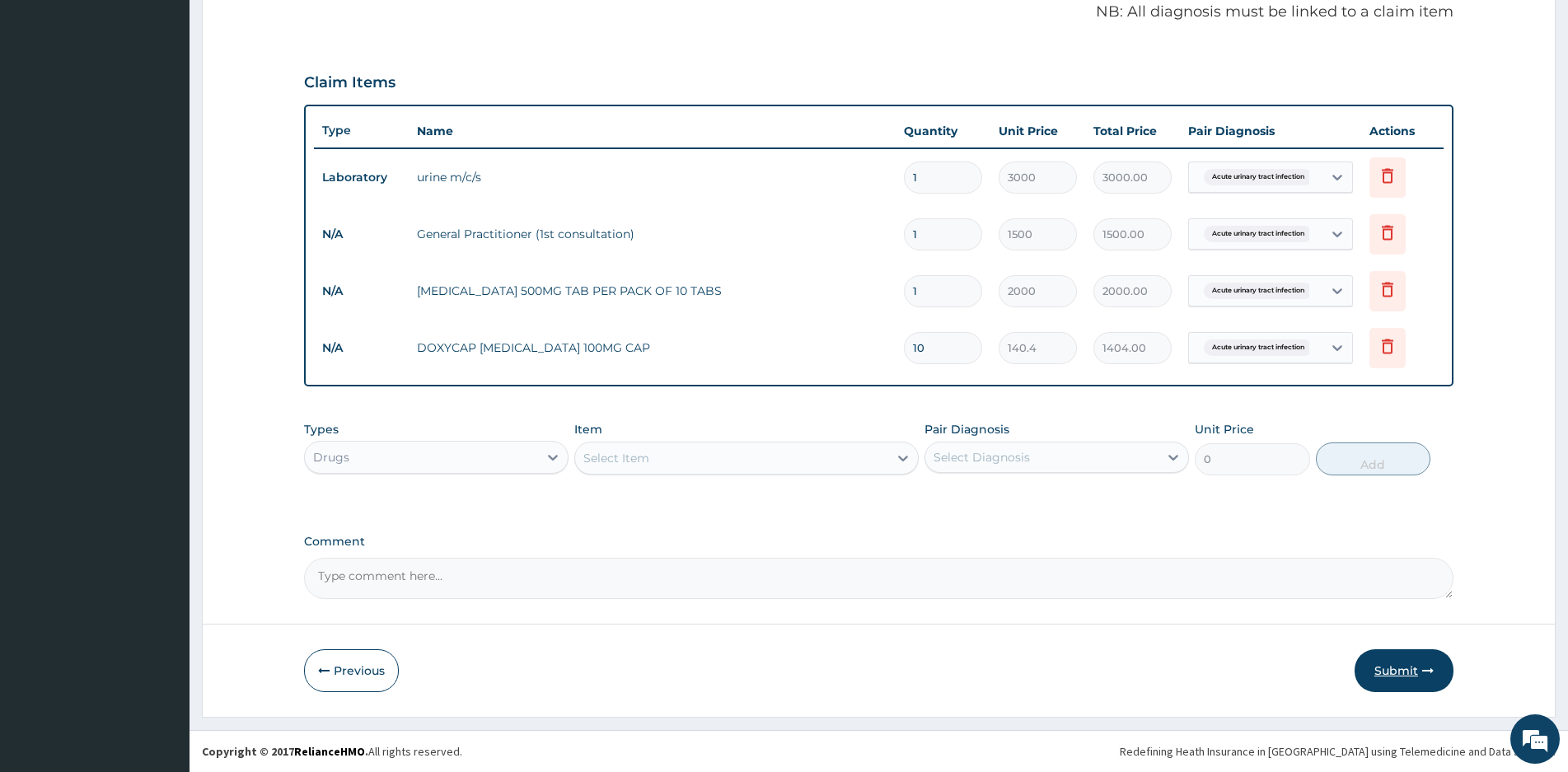
type input "10"
click at [1400, 669] on button "Submit" at bounding box center [1404, 670] width 99 height 43
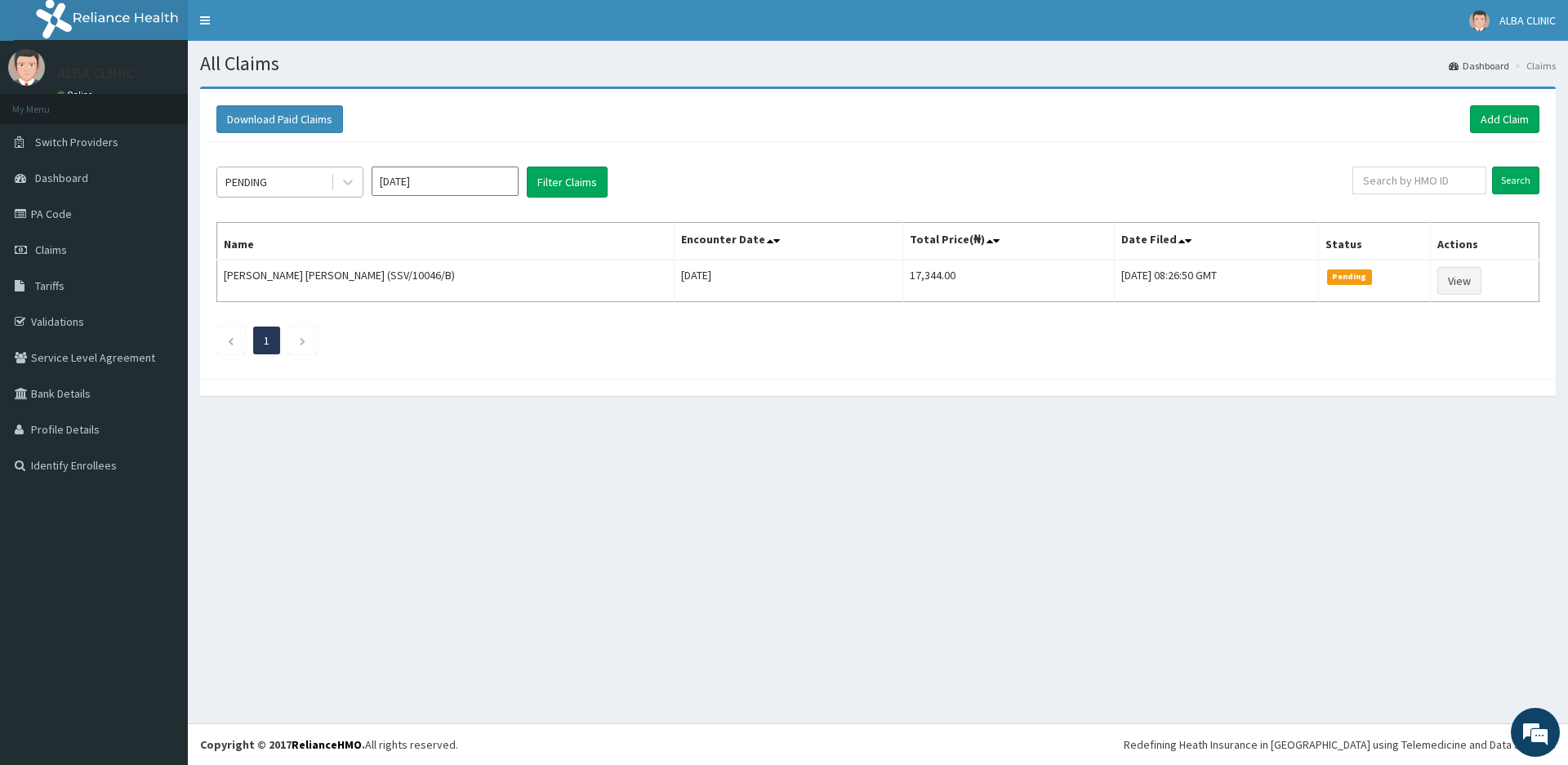
click at [321, 184] on div "PENDING" at bounding box center [274, 182] width 113 height 26
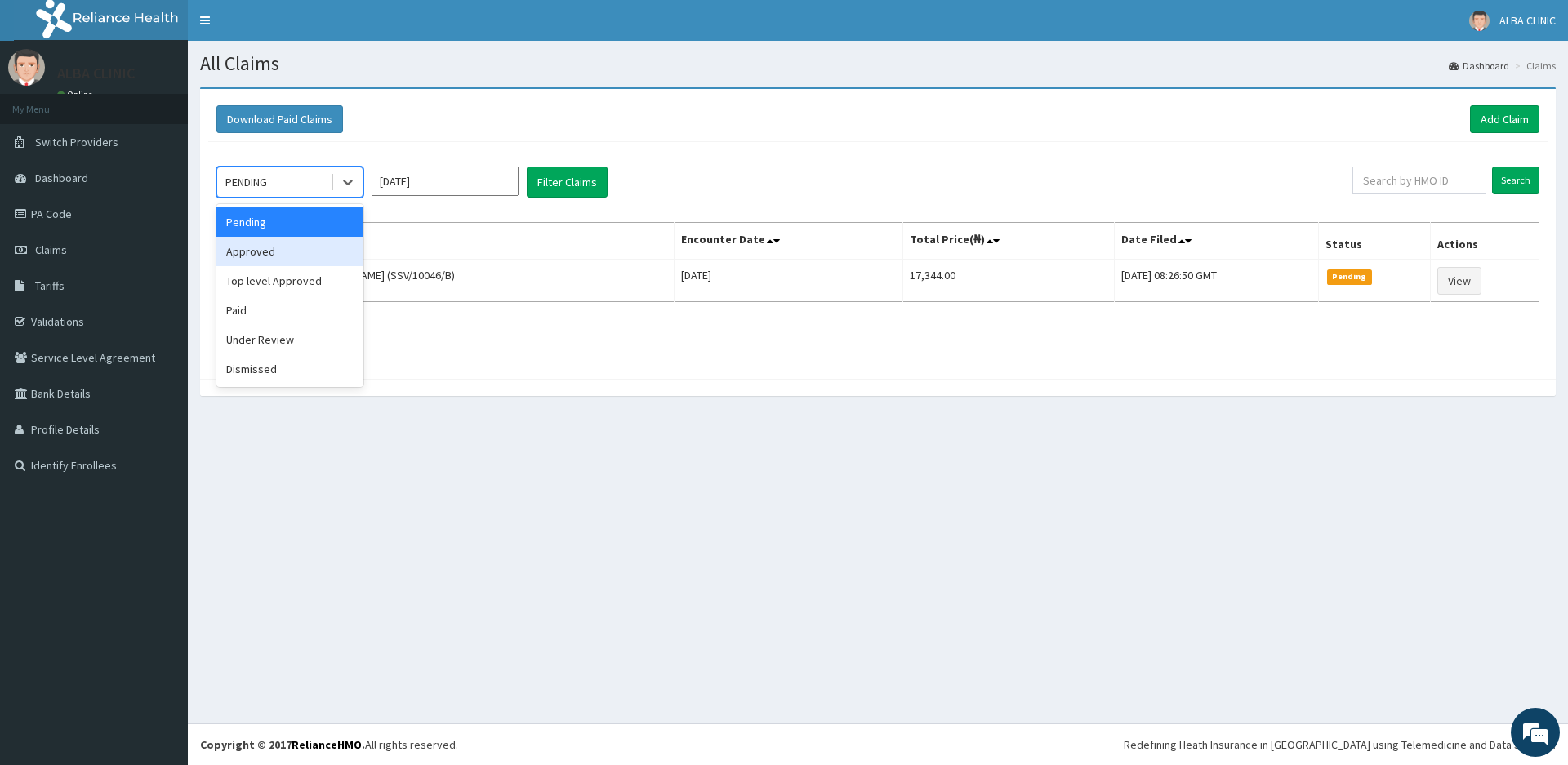
click at [263, 248] on div "Approved" at bounding box center [290, 251] width 147 height 30
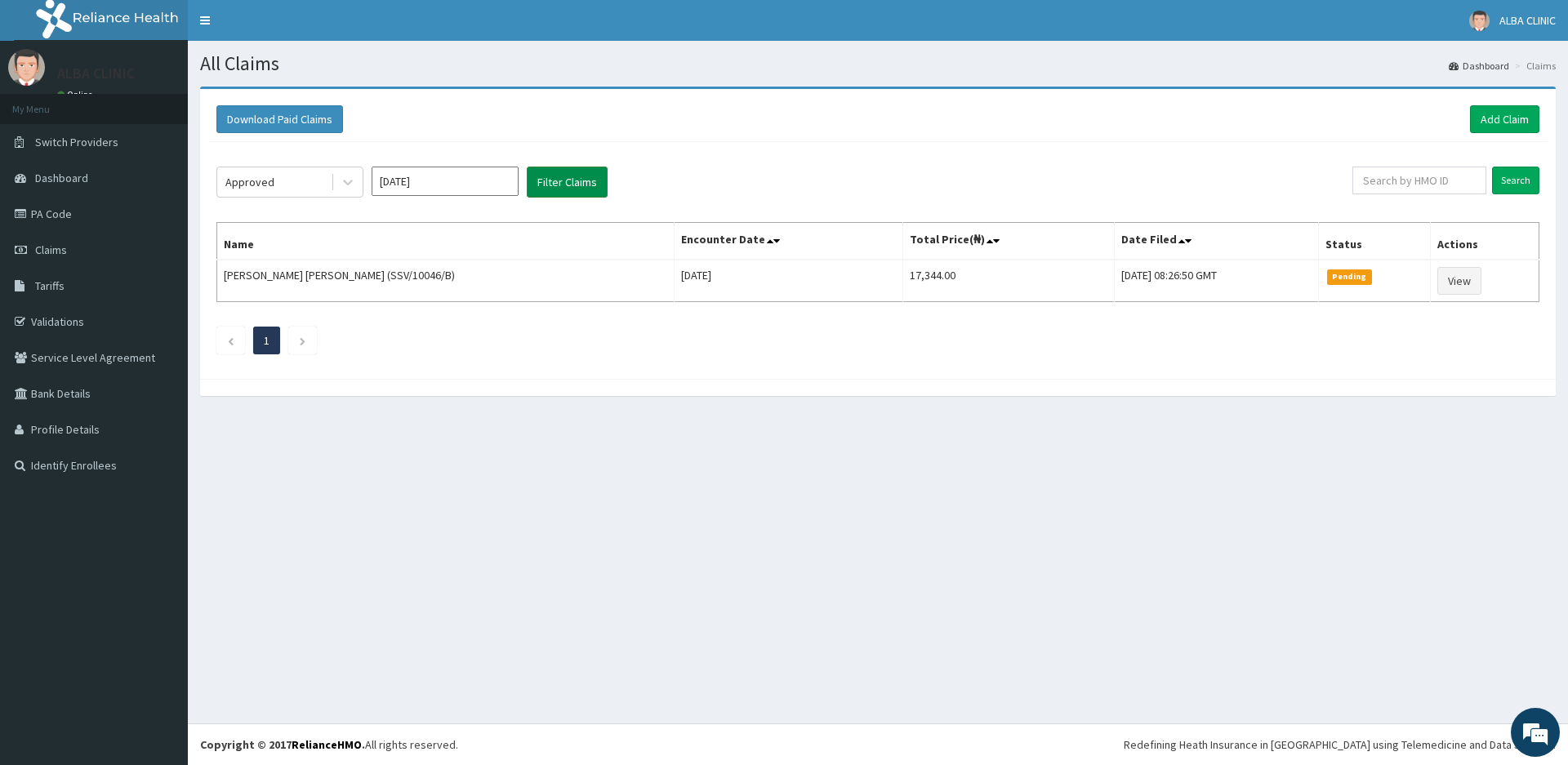
click at [577, 178] on button "Filter Claims" at bounding box center [566, 182] width 80 height 31
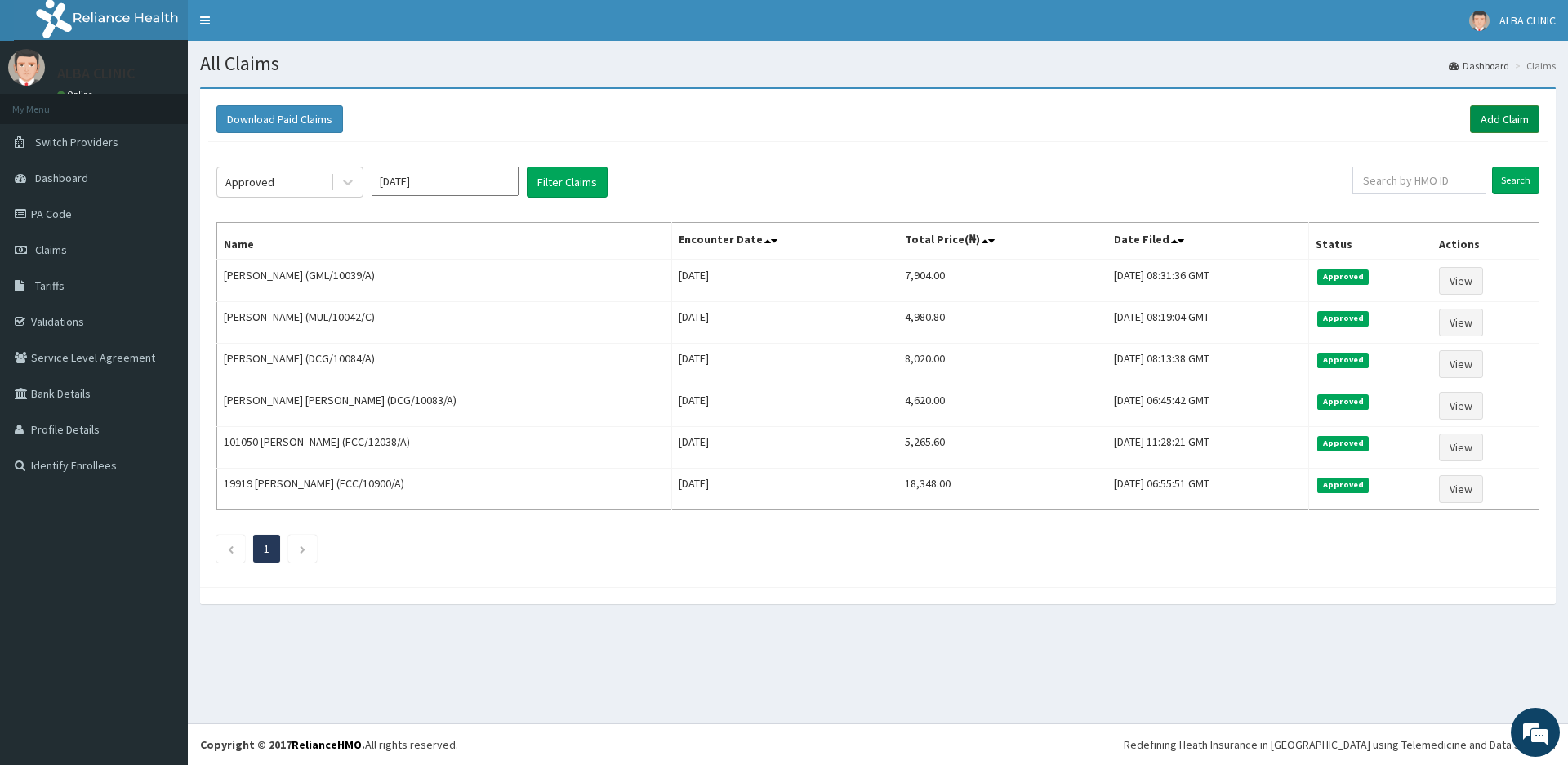
click at [1494, 112] on link "Add Claim" at bounding box center [1505, 118] width 69 height 28
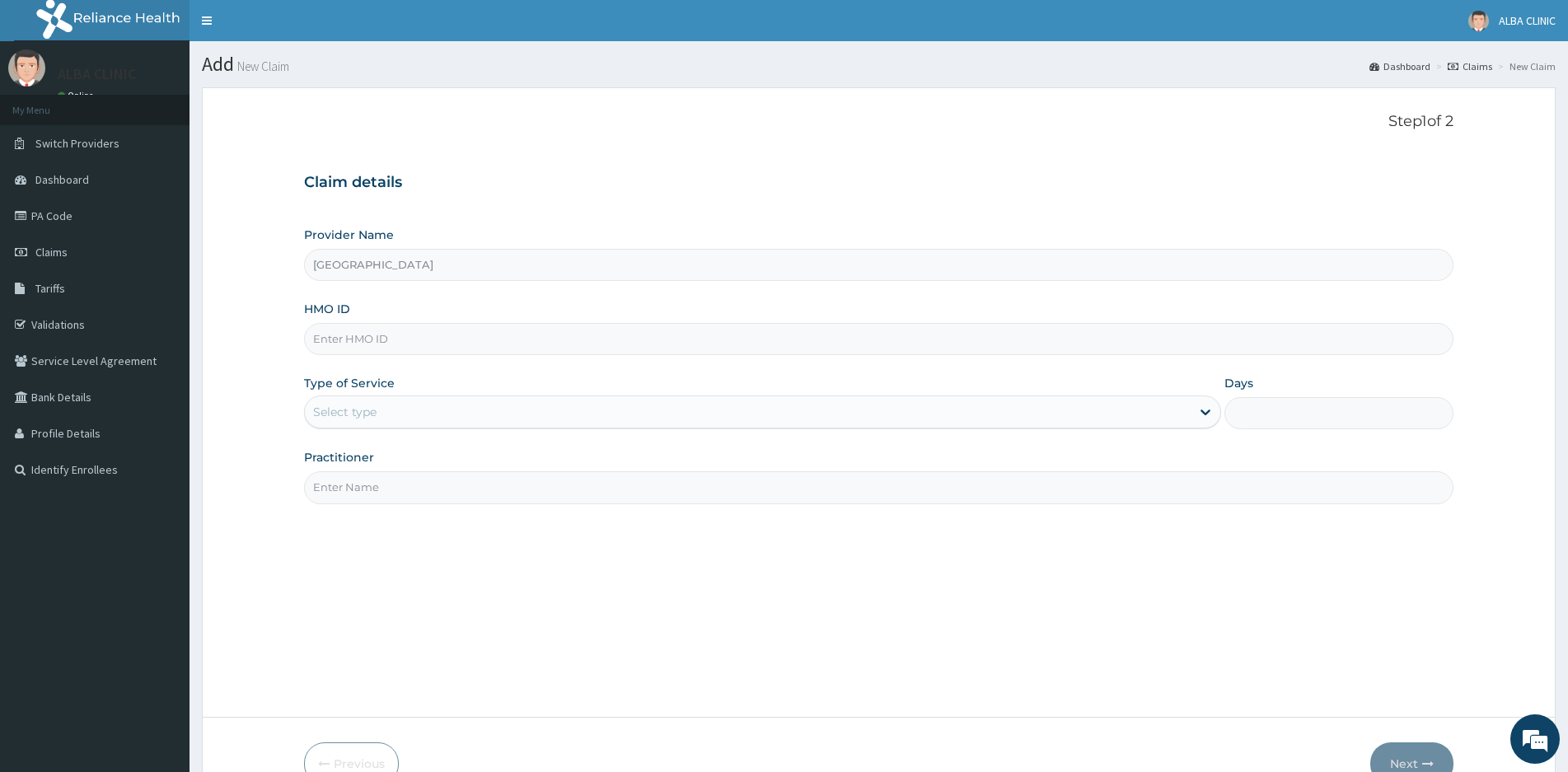
click at [444, 335] on input "HMO ID" at bounding box center [878, 339] width 1149 height 32
type input "MUL/10042/B"
click at [365, 404] on div "Select type" at bounding box center [344, 412] width 63 height 16
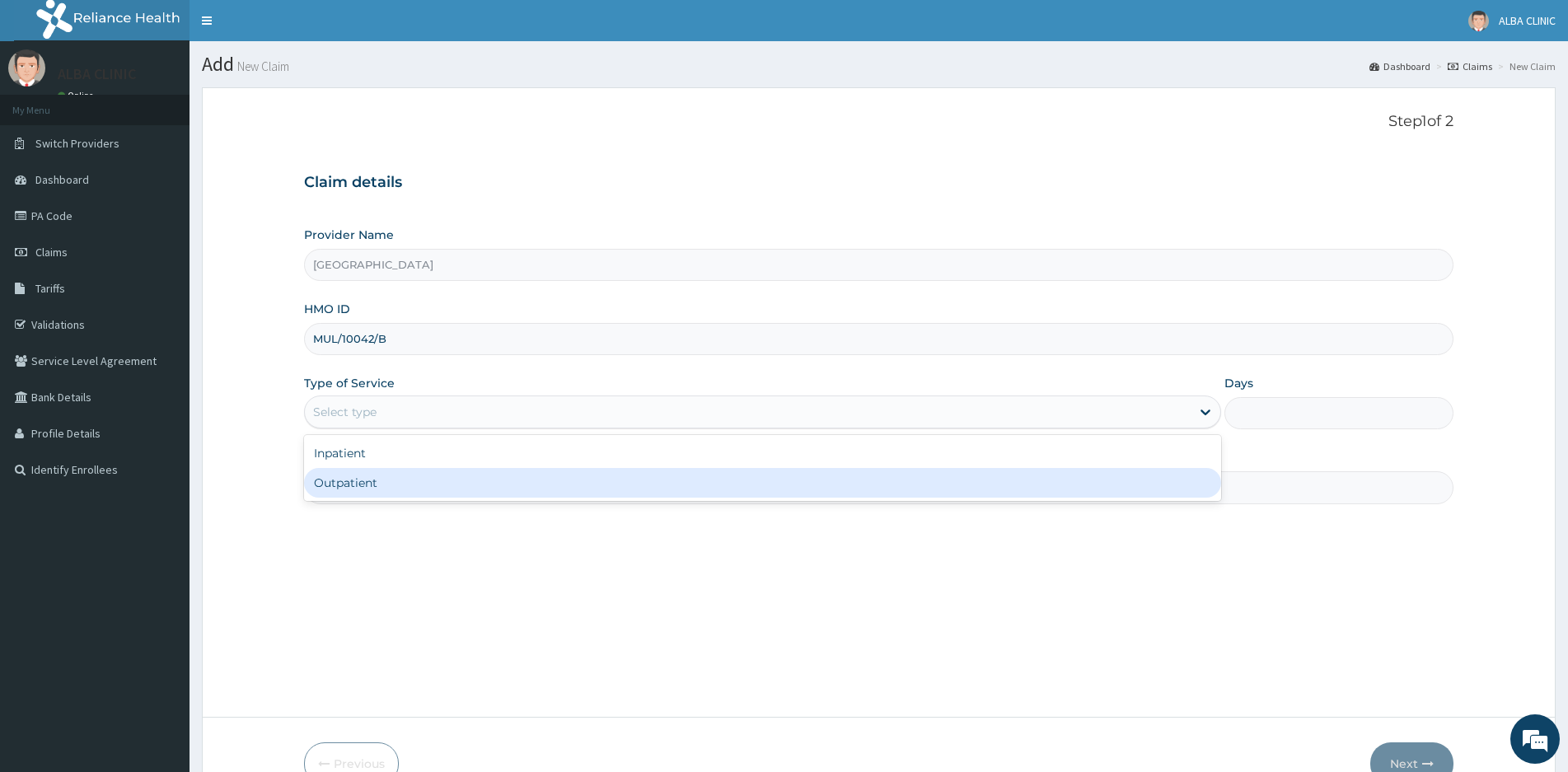
click at [344, 481] on div "Outpatient" at bounding box center [762, 482] width 917 height 30
type input "1"
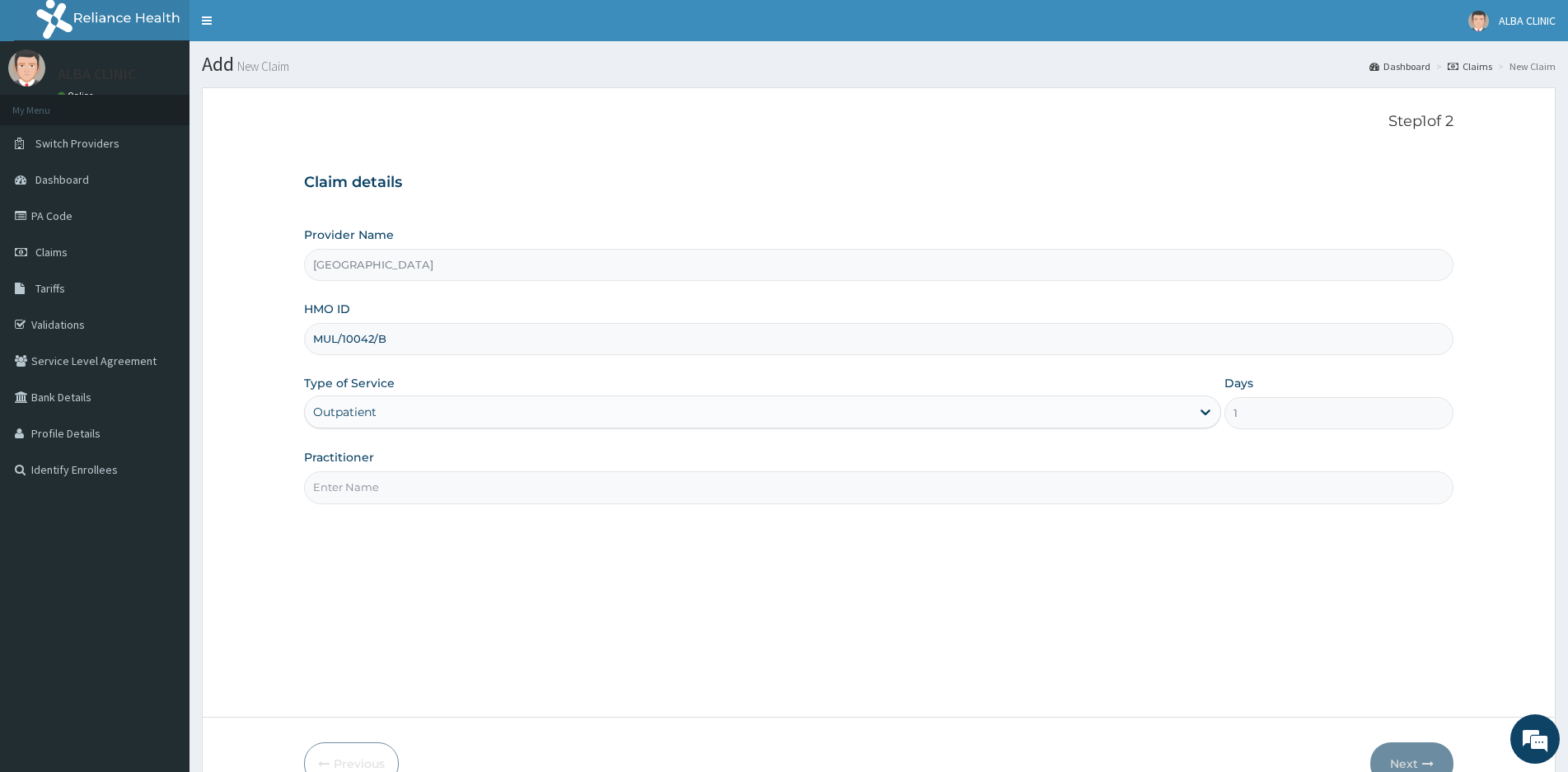
click at [386, 493] on input "Practitioner" at bounding box center [878, 488] width 1149 height 32
type input "DR [PERSON_NAME]"
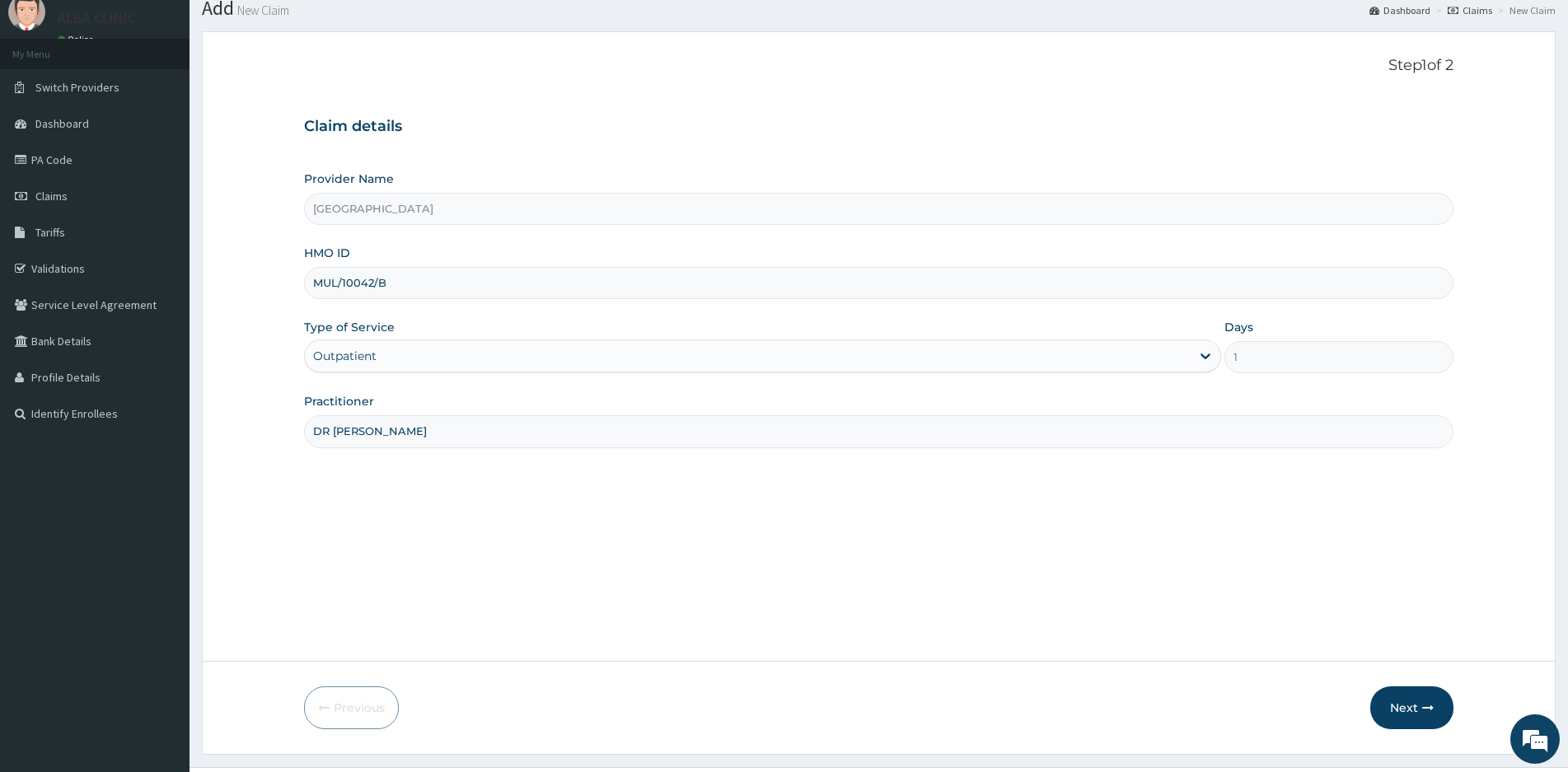
scroll to position [93, 0]
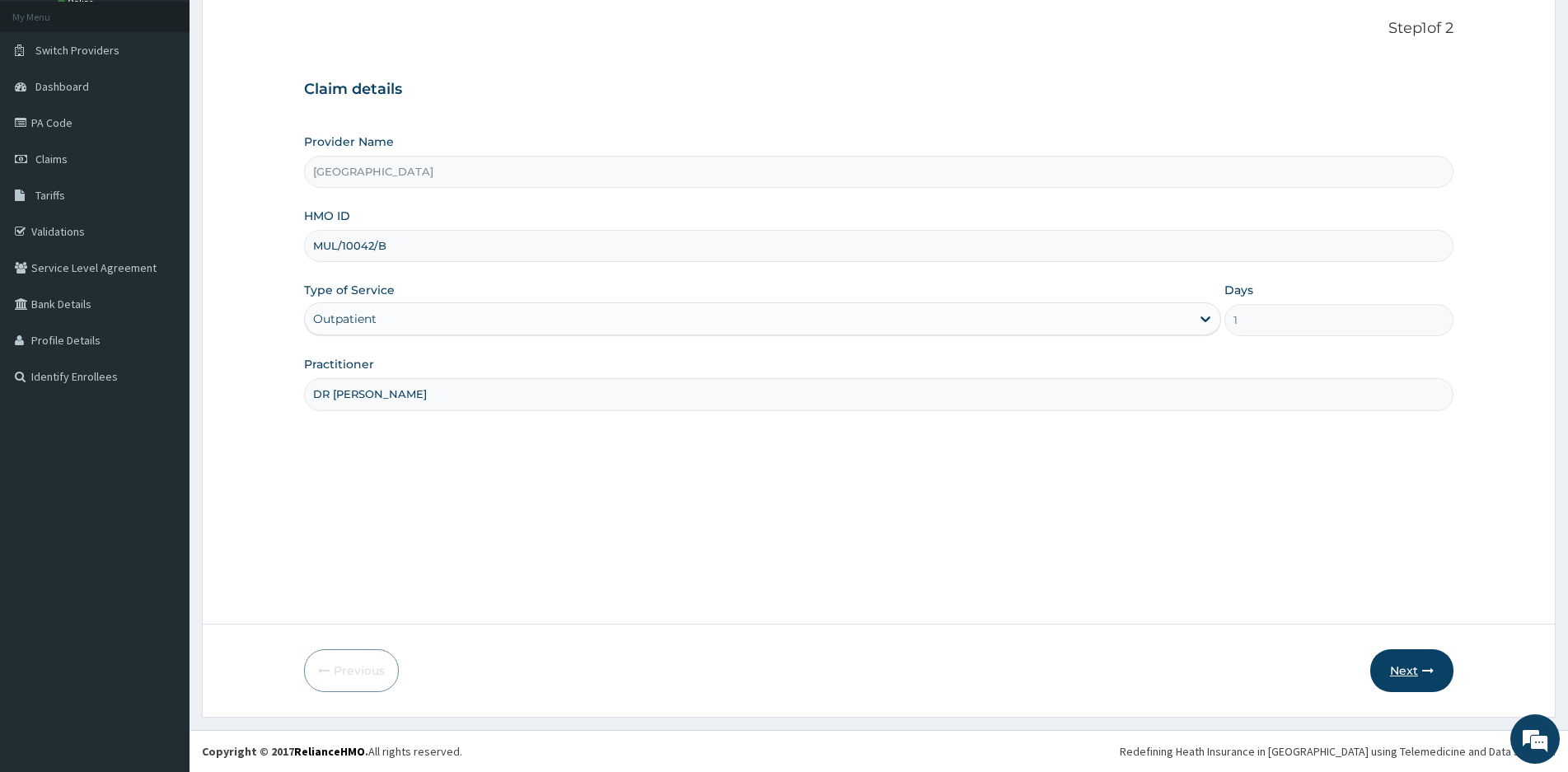
click at [1413, 668] on button "Next" at bounding box center [1412, 670] width 83 height 43
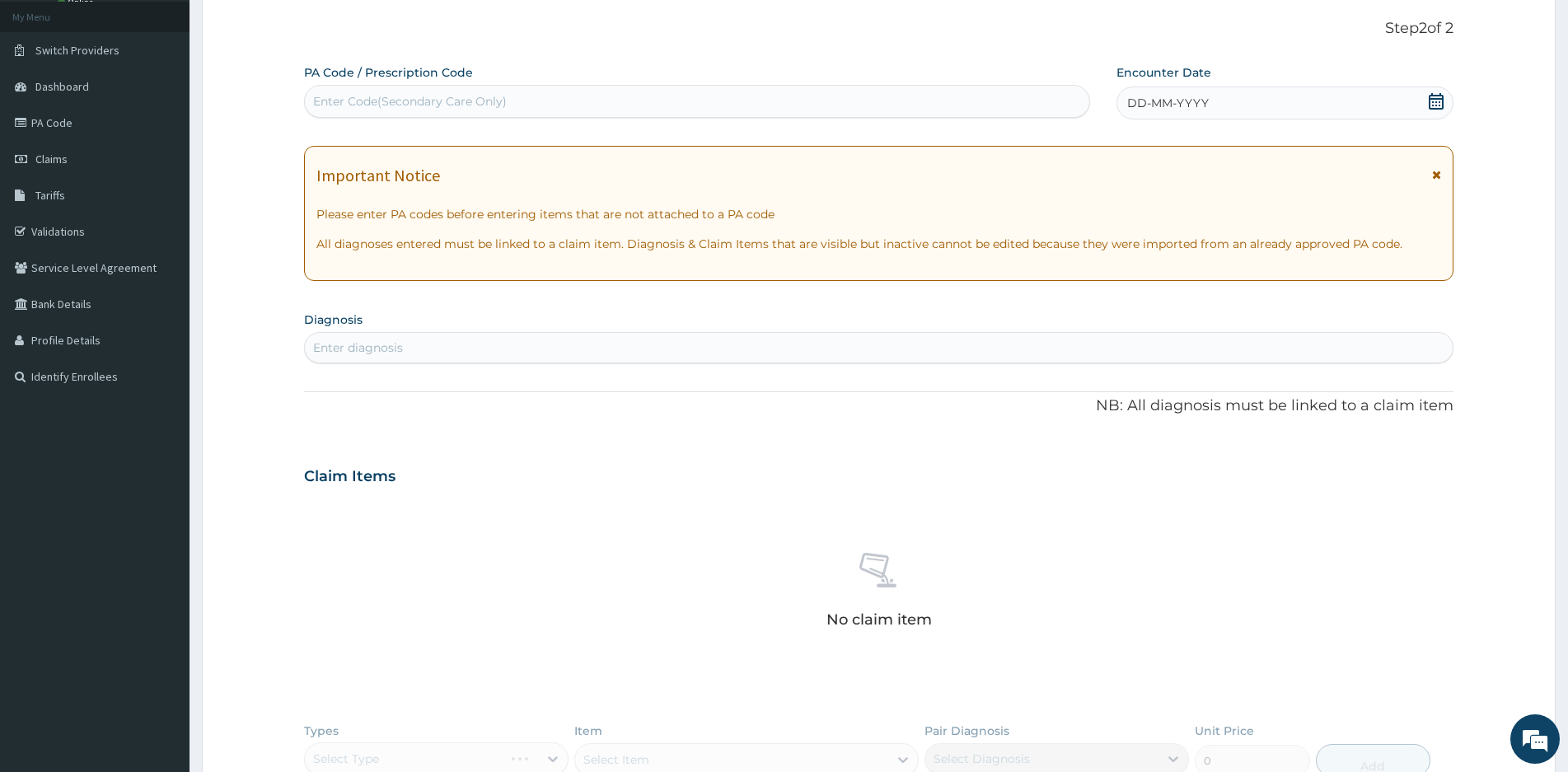
click at [593, 101] on div "Enter Code(Secondary Care Only)" at bounding box center [697, 101] width 784 height 26
type input "PA/7CBFE2"
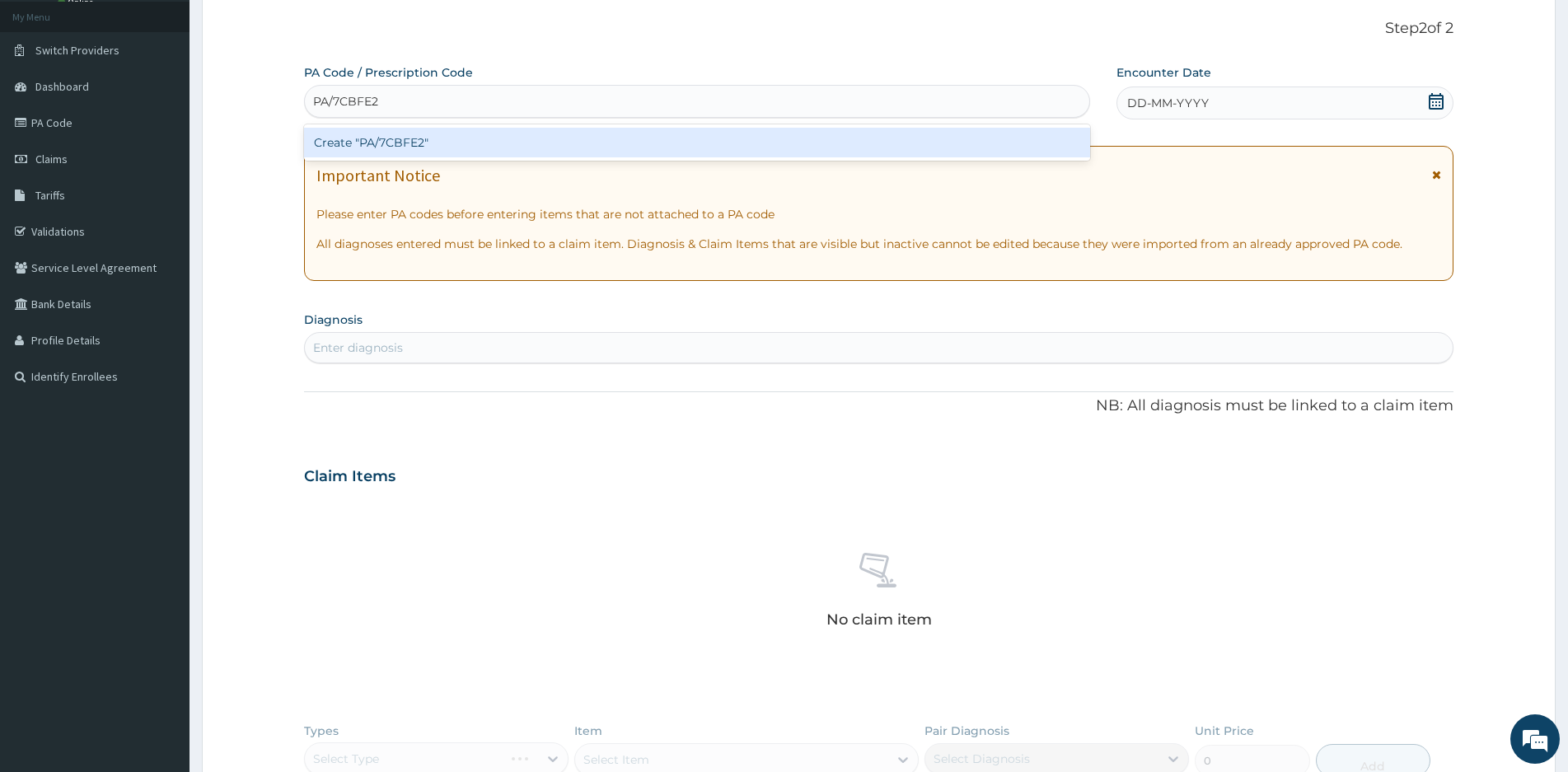
click at [390, 146] on div "Create "PA/7CBFE2"" at bounding box center [697, 142] width 786 height 30
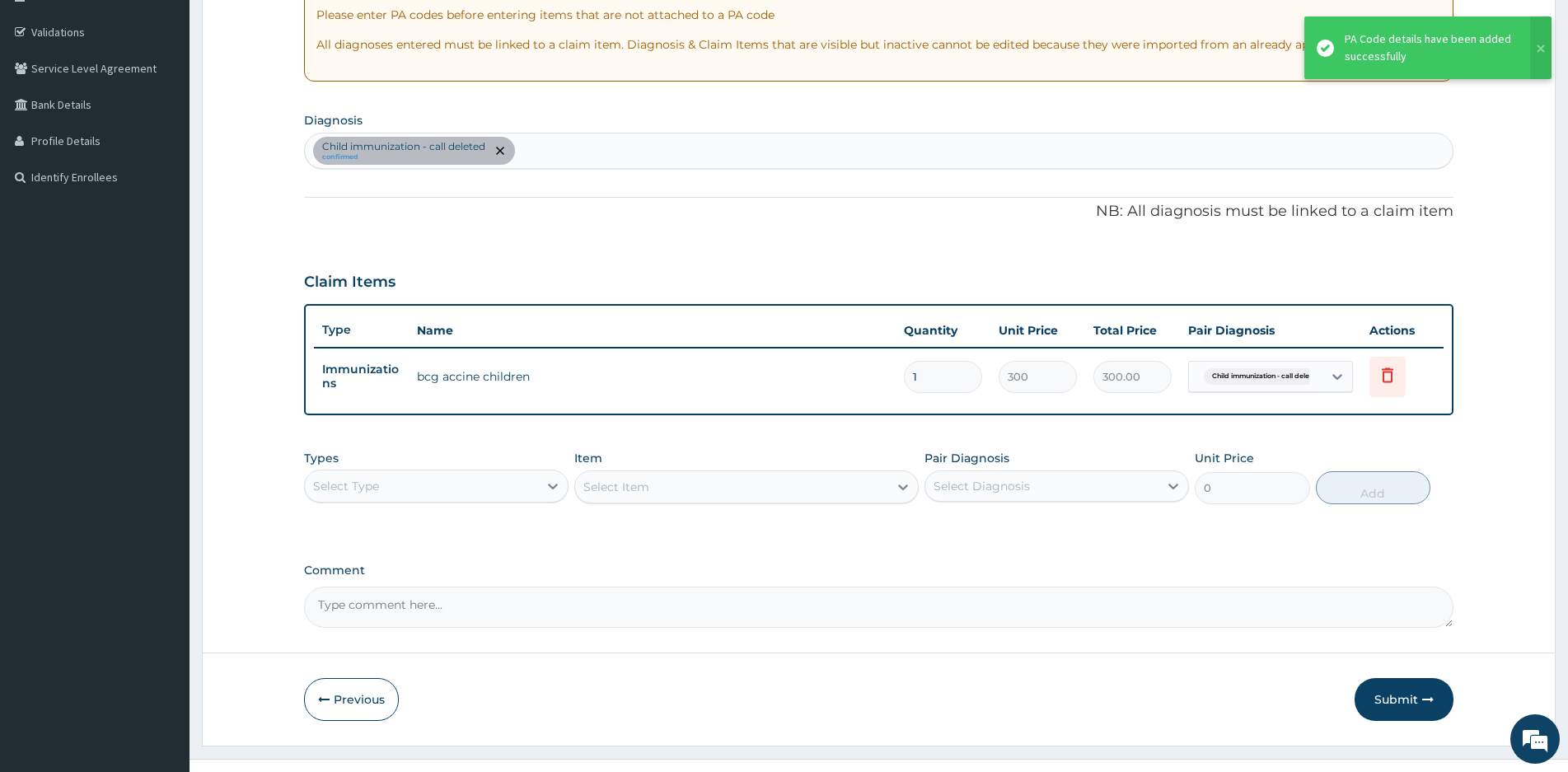
scroll to position [321, 0]
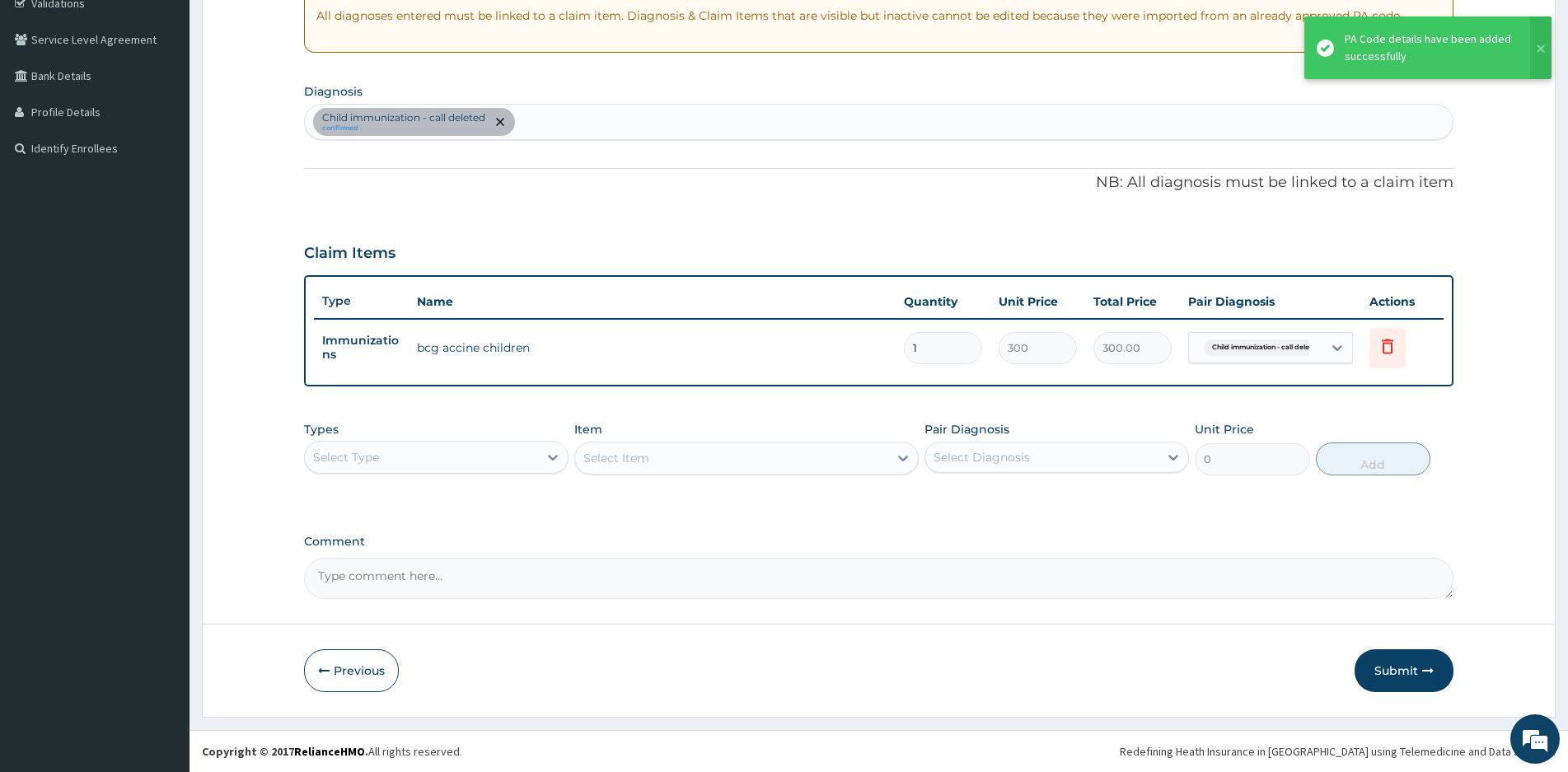
click at [463, 450] on div "Select Type" at bounding box center [421, 457] width 233 height 26
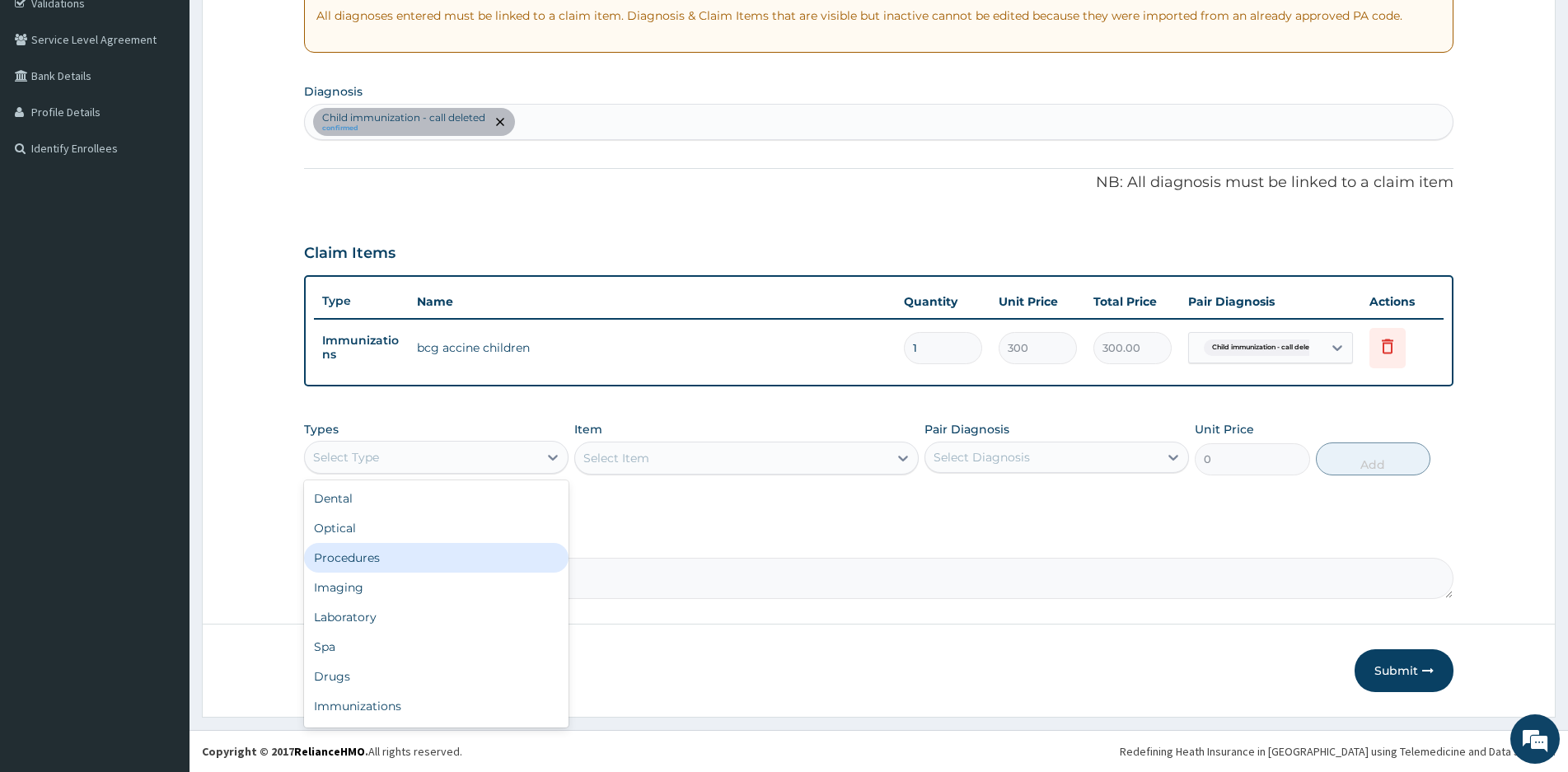
click at [355, 562] on div "Procedures" at bounding box center [437, 557] width 265 height 30
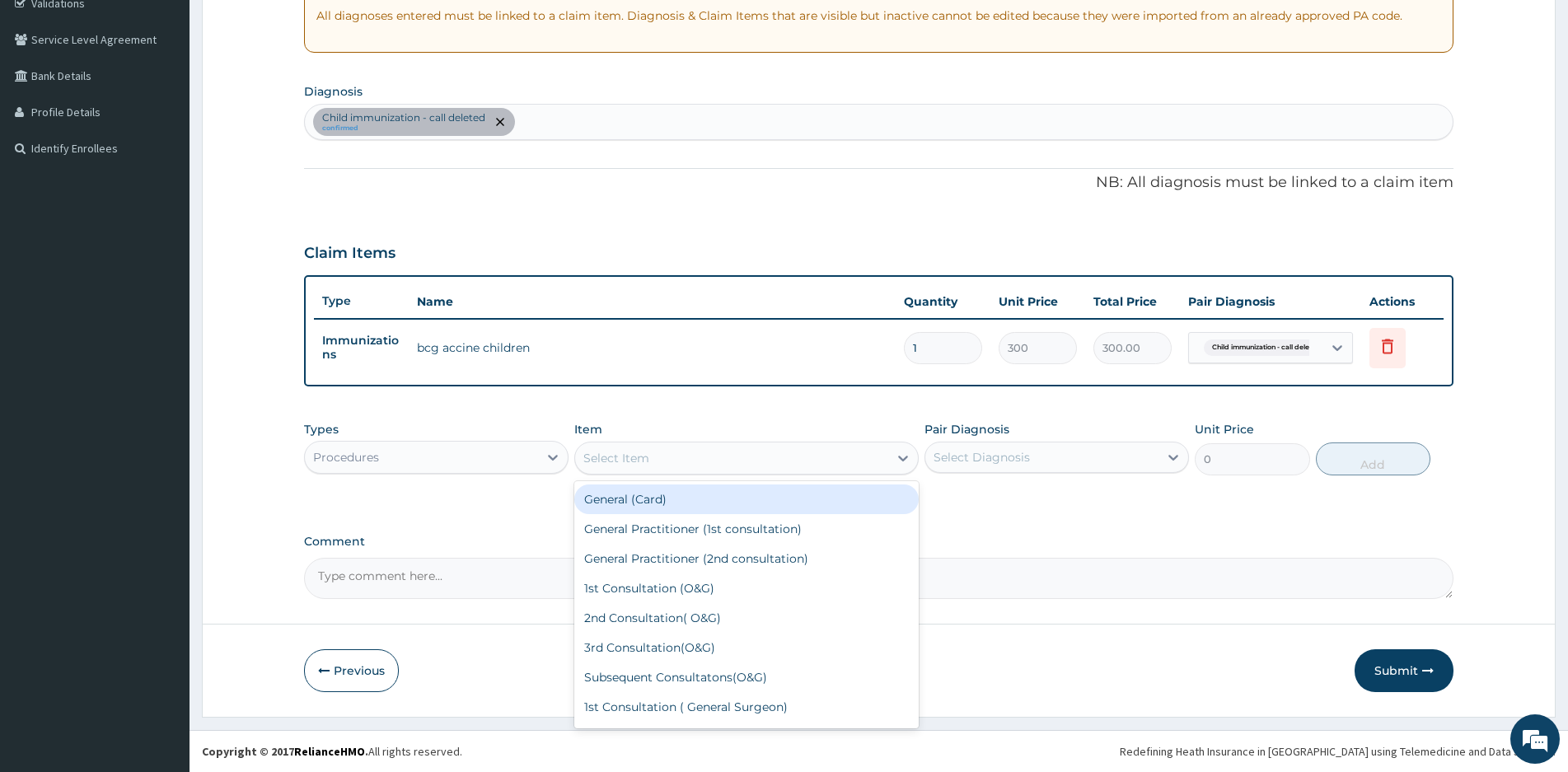
click at [737, 449] on div "Select Item" at bounding box center [731, 458] width 313 height 26
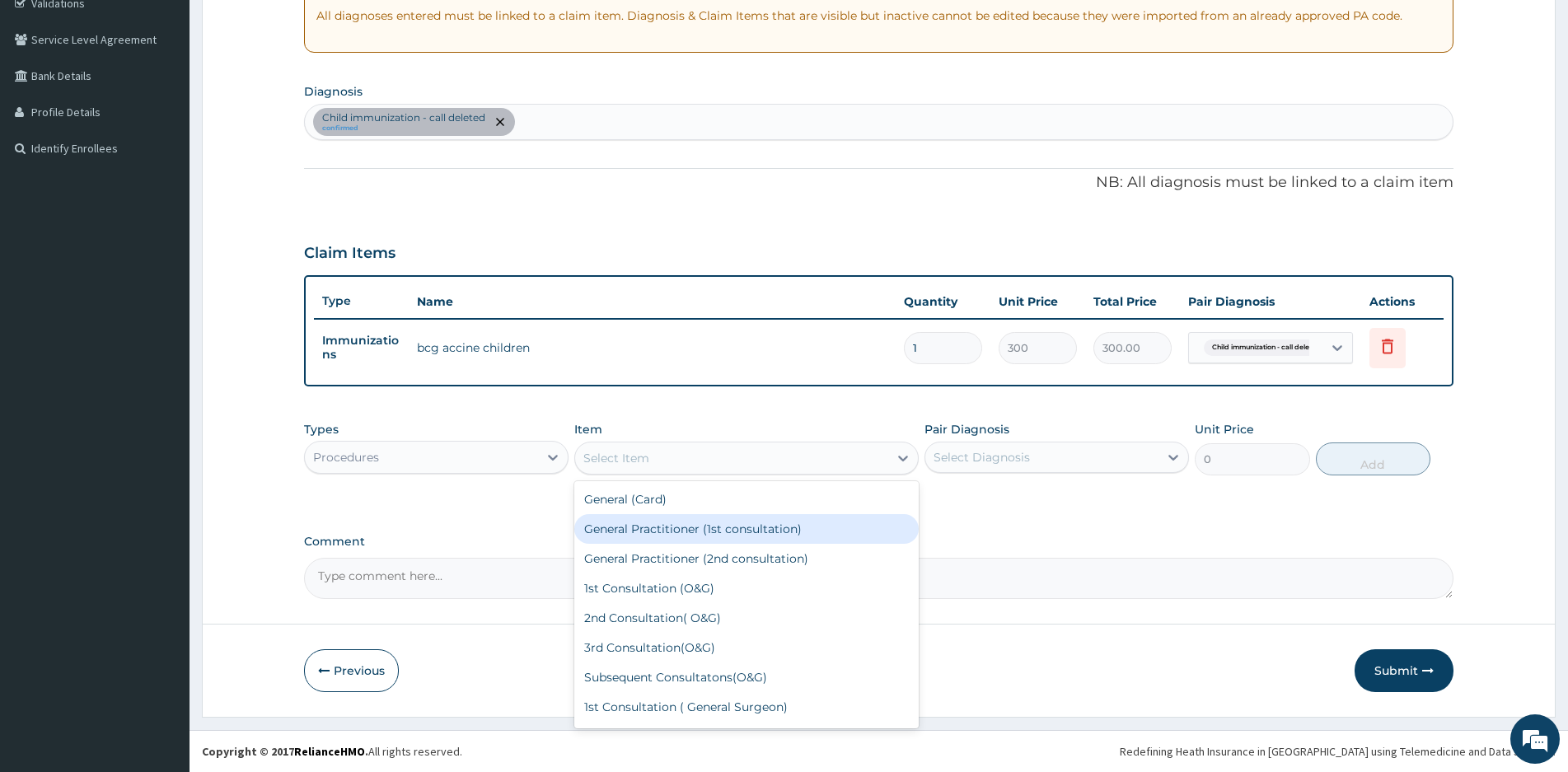
click at [682, 529] on div "General Practitioner (1st consultation)" at bounding box center [746, 529] width 344 height 30
type input "1500"
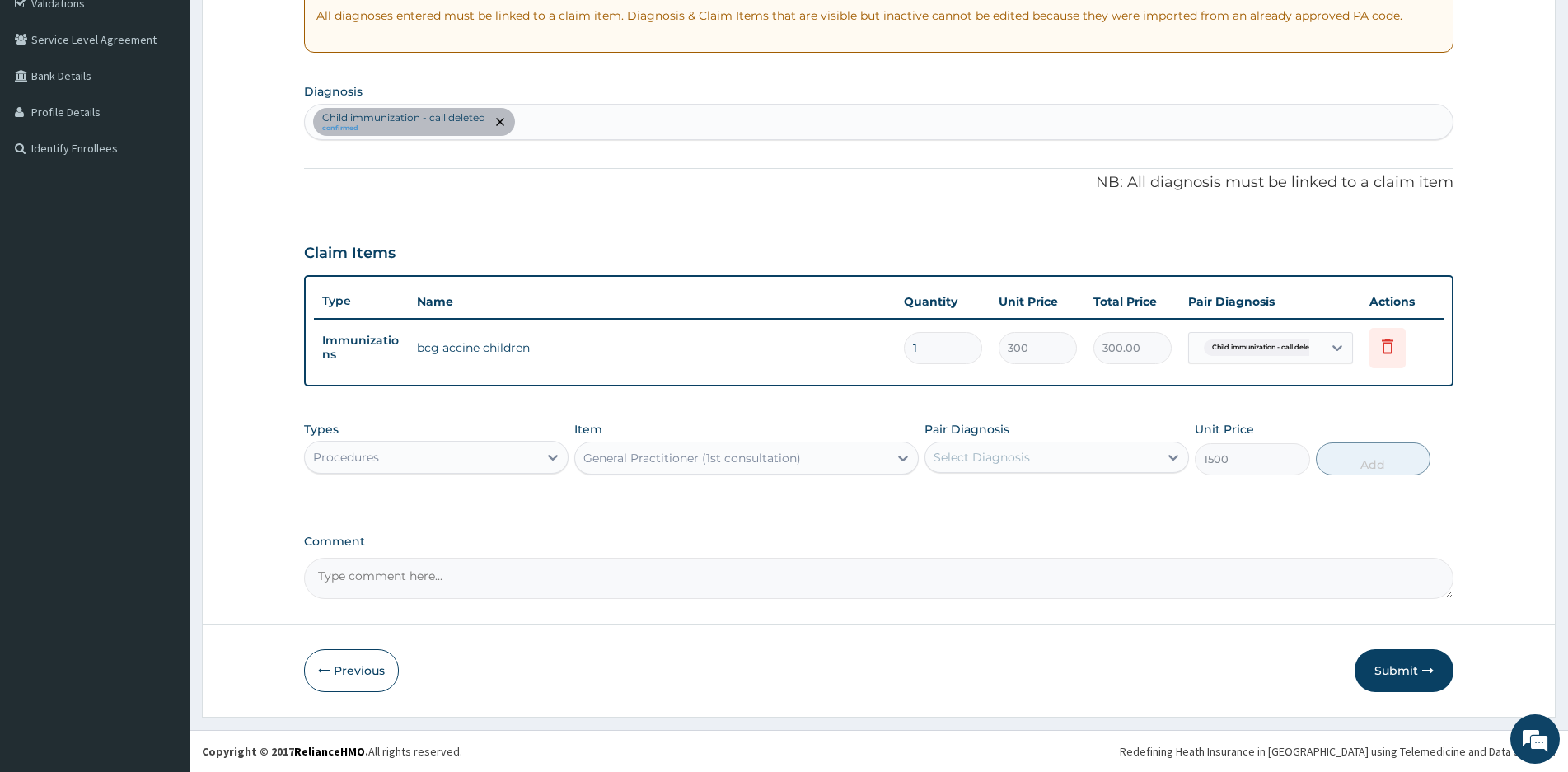
click at [1074, 459] on div "Select Diagnosis" at bounding box center [1042, 457] width 233 height 26
click at [984, 495] on label "Child immunization - call deleted" at bounding box center [1051, 497] width 198 height 16
checkbox input "true"
click at [1375, 459] on button "Add" at bounding box center [1373, 459] width 115 height 33
type input "0"
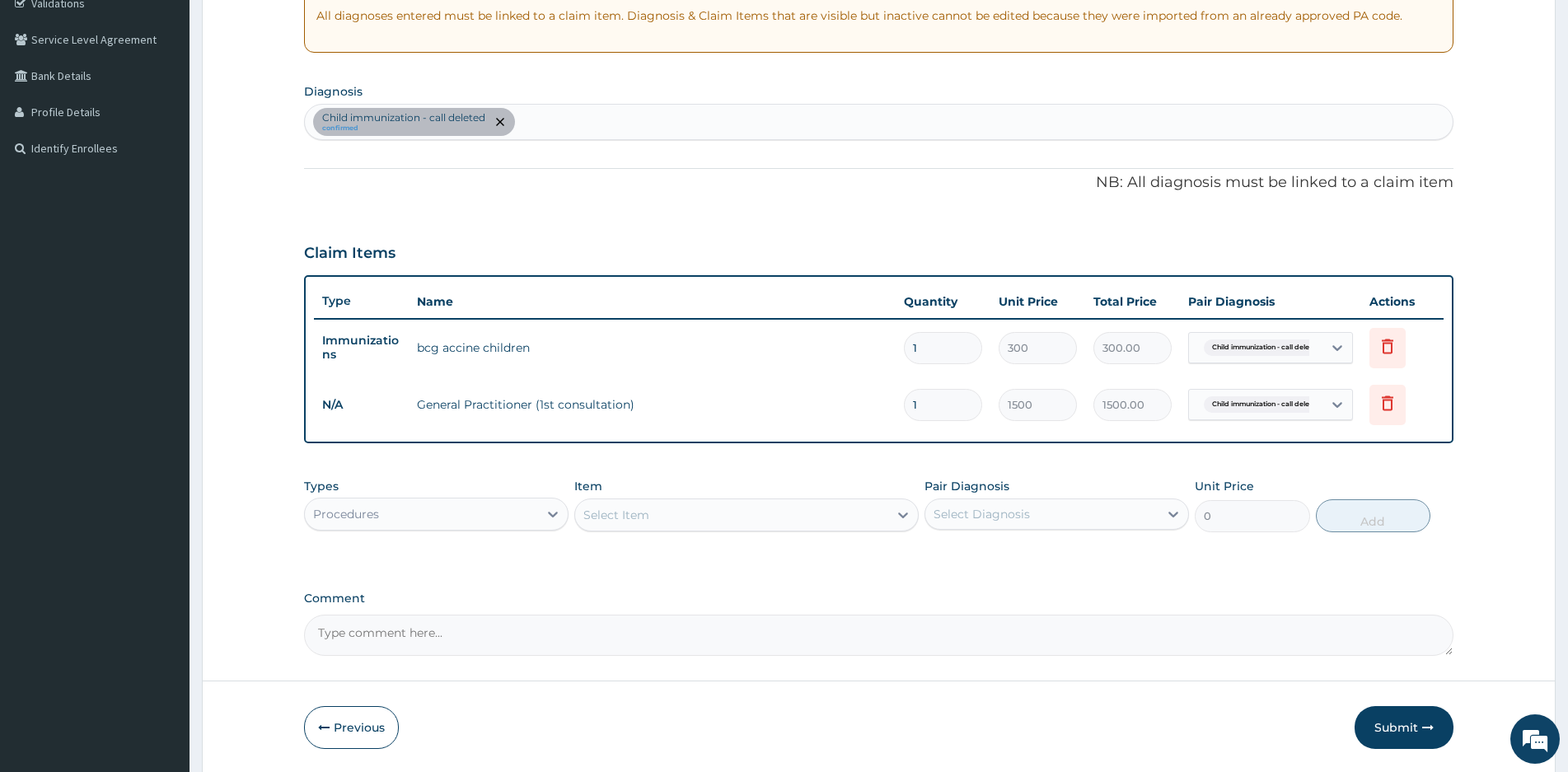
click at [567, 129] on div "Child immunization - call deleted confirmed" at bounding box center [878, 121] width 1148 height 35
type input "UPPER RE"
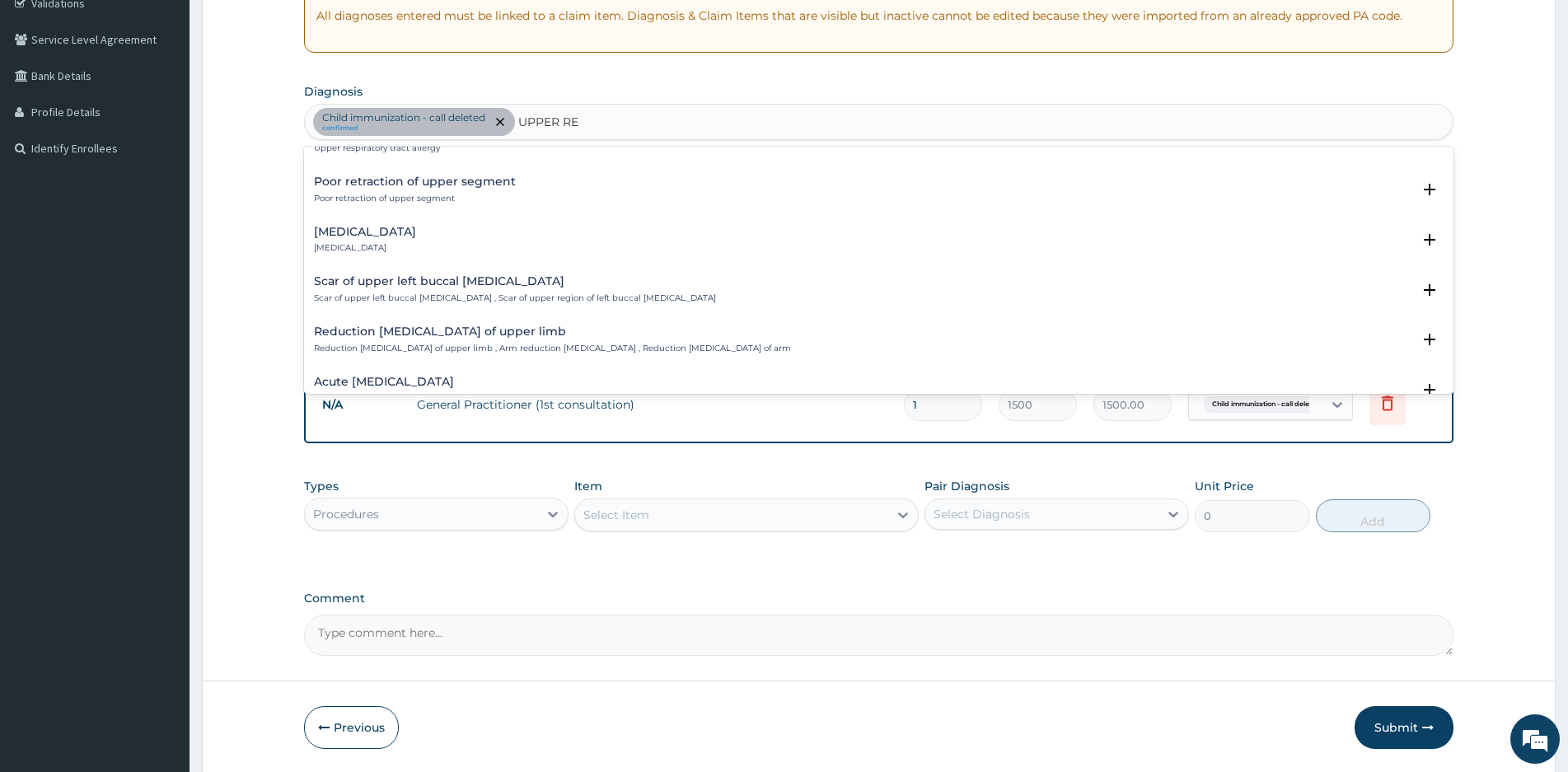
scroll to position [330, 0]
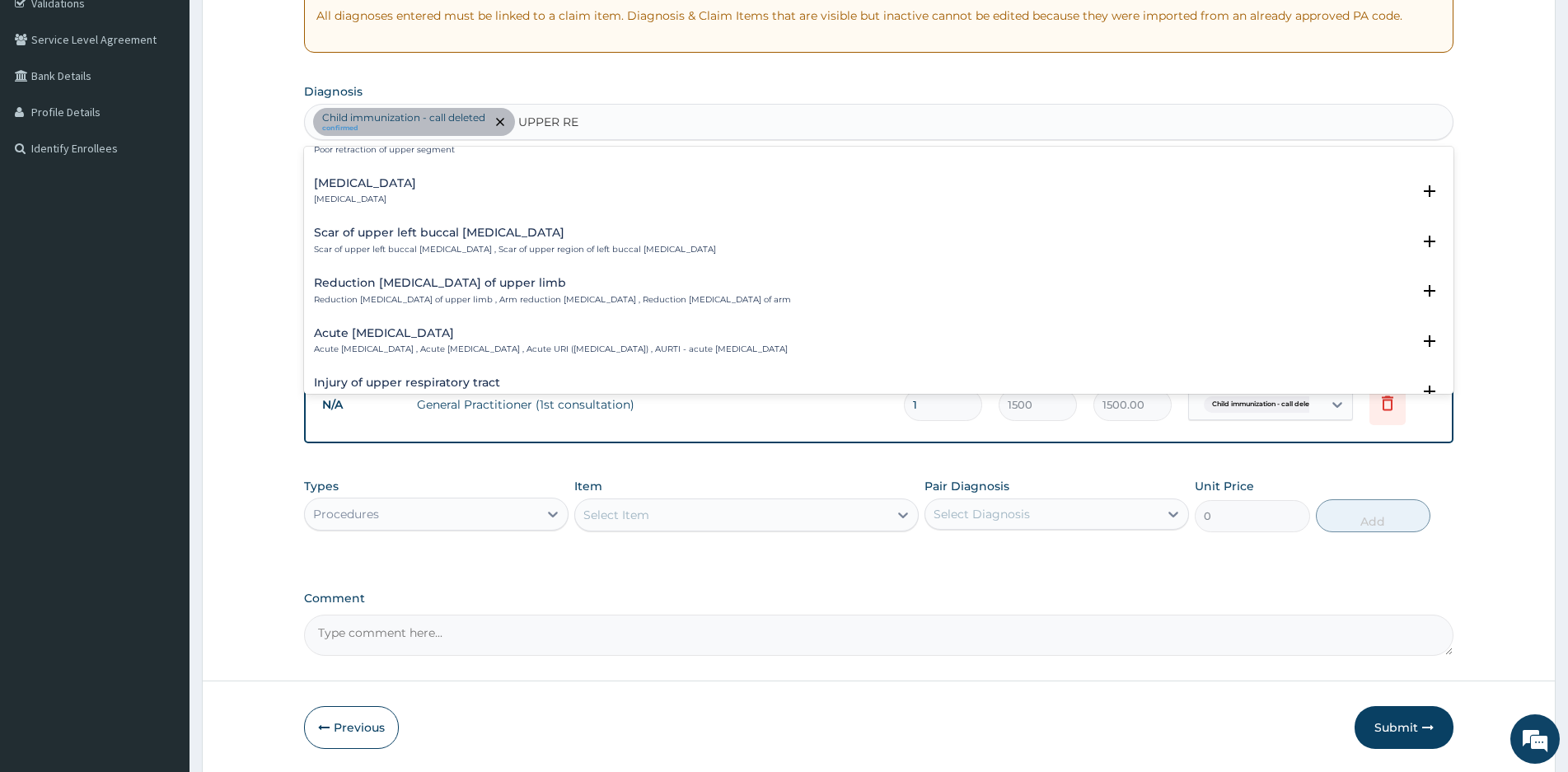
click at [374, 335] on h4 "Acute upper respiratory infection" at bounding box center [550, 333] width 473 height 12
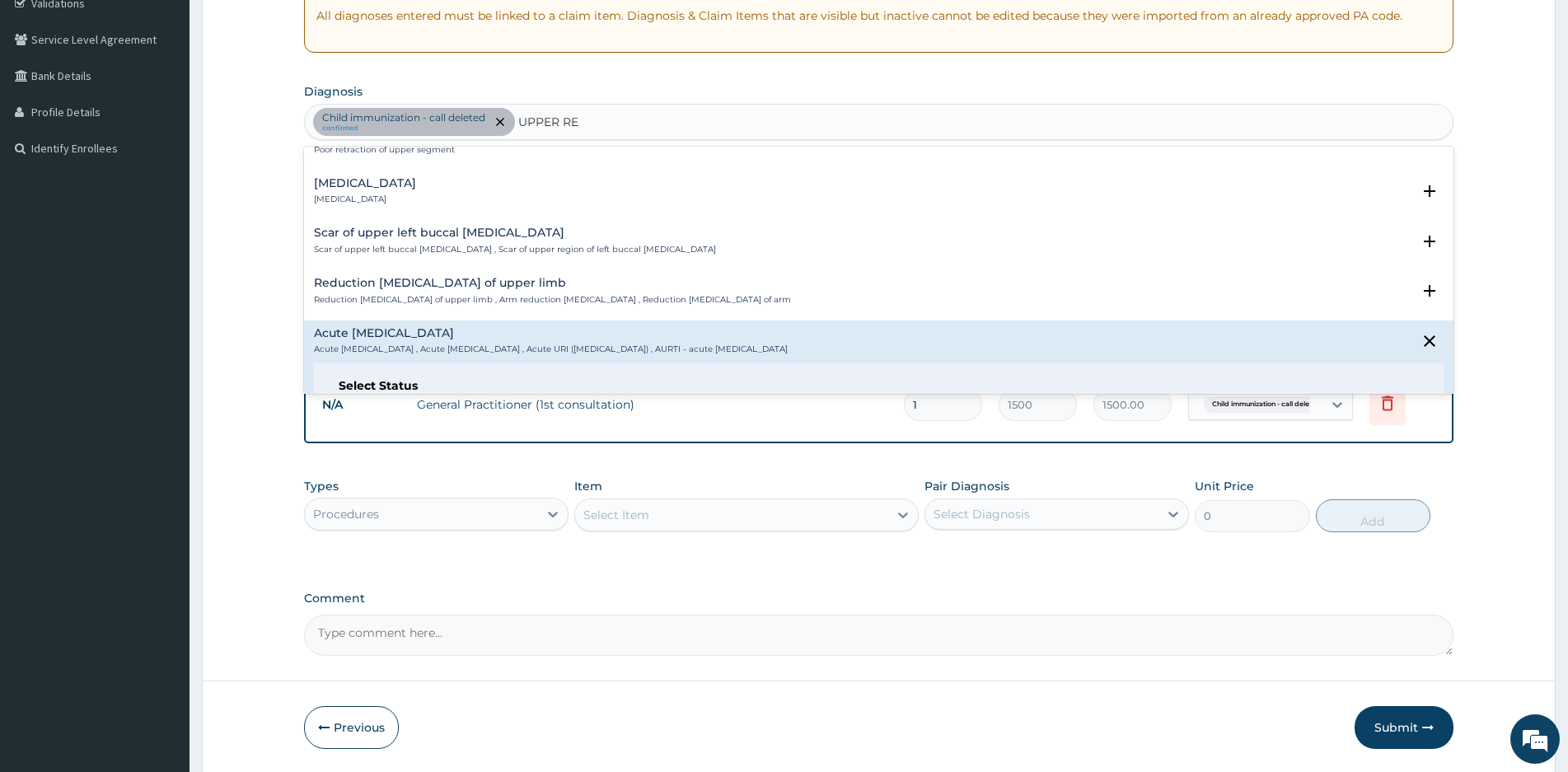
scroll to position [412, 0]
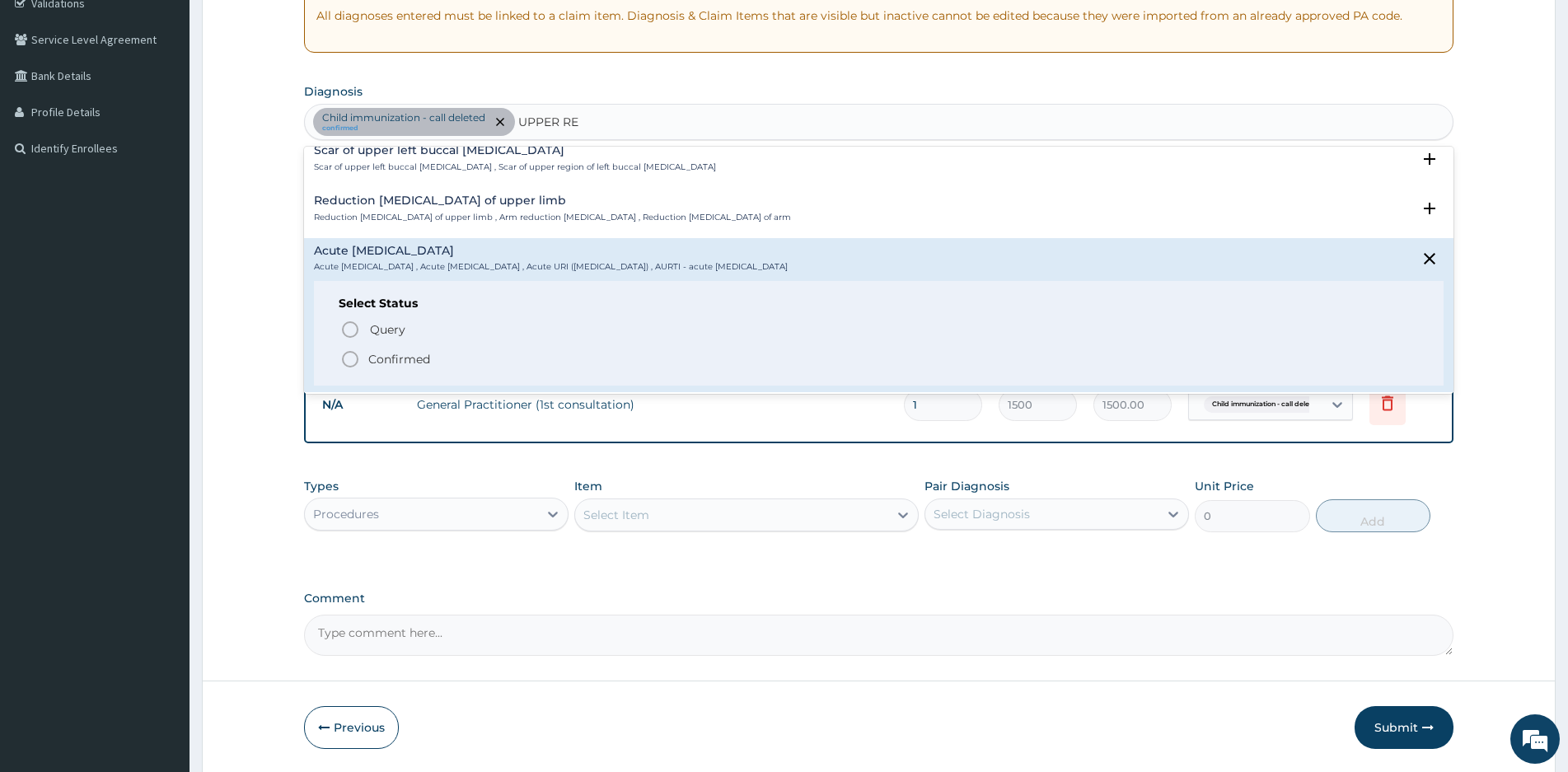
click at [352, 356] on icon "status option filled" at bounding box center [349, 359] width 20 height 20
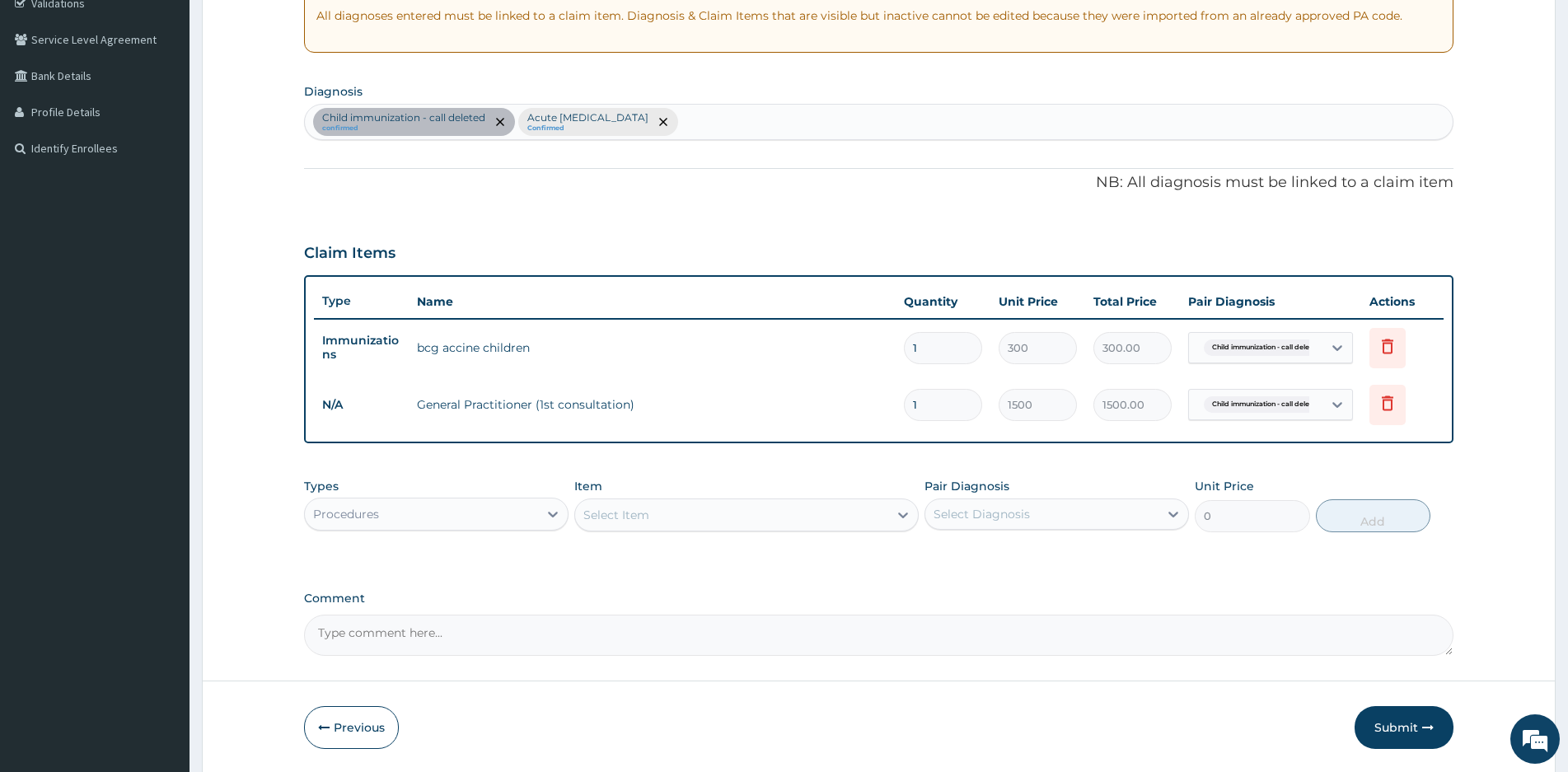
scroll to position [378, 0]
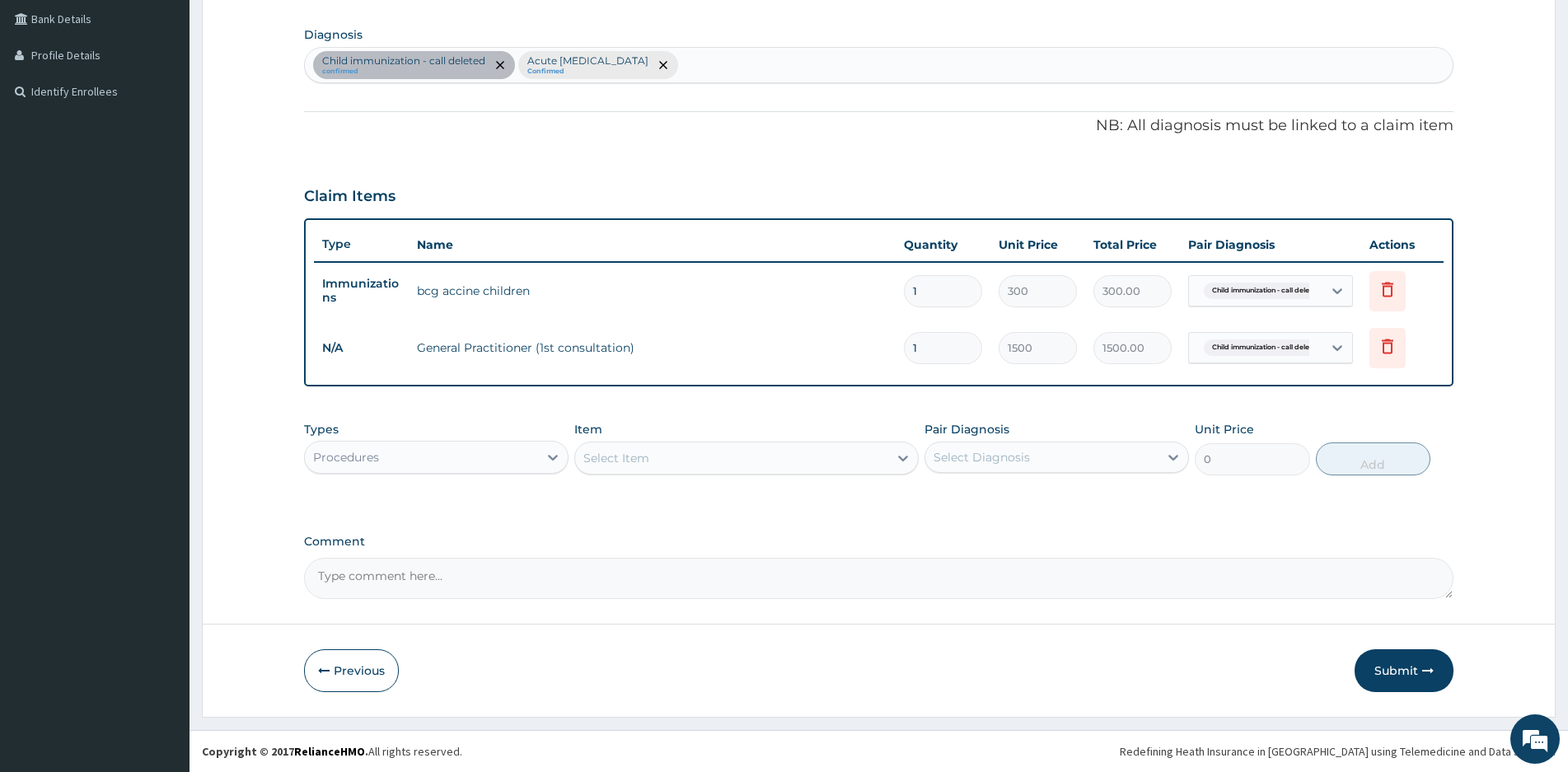
click at [477, 448] on div "Procedures" at bounding box center [421, 457] width 233 height 26
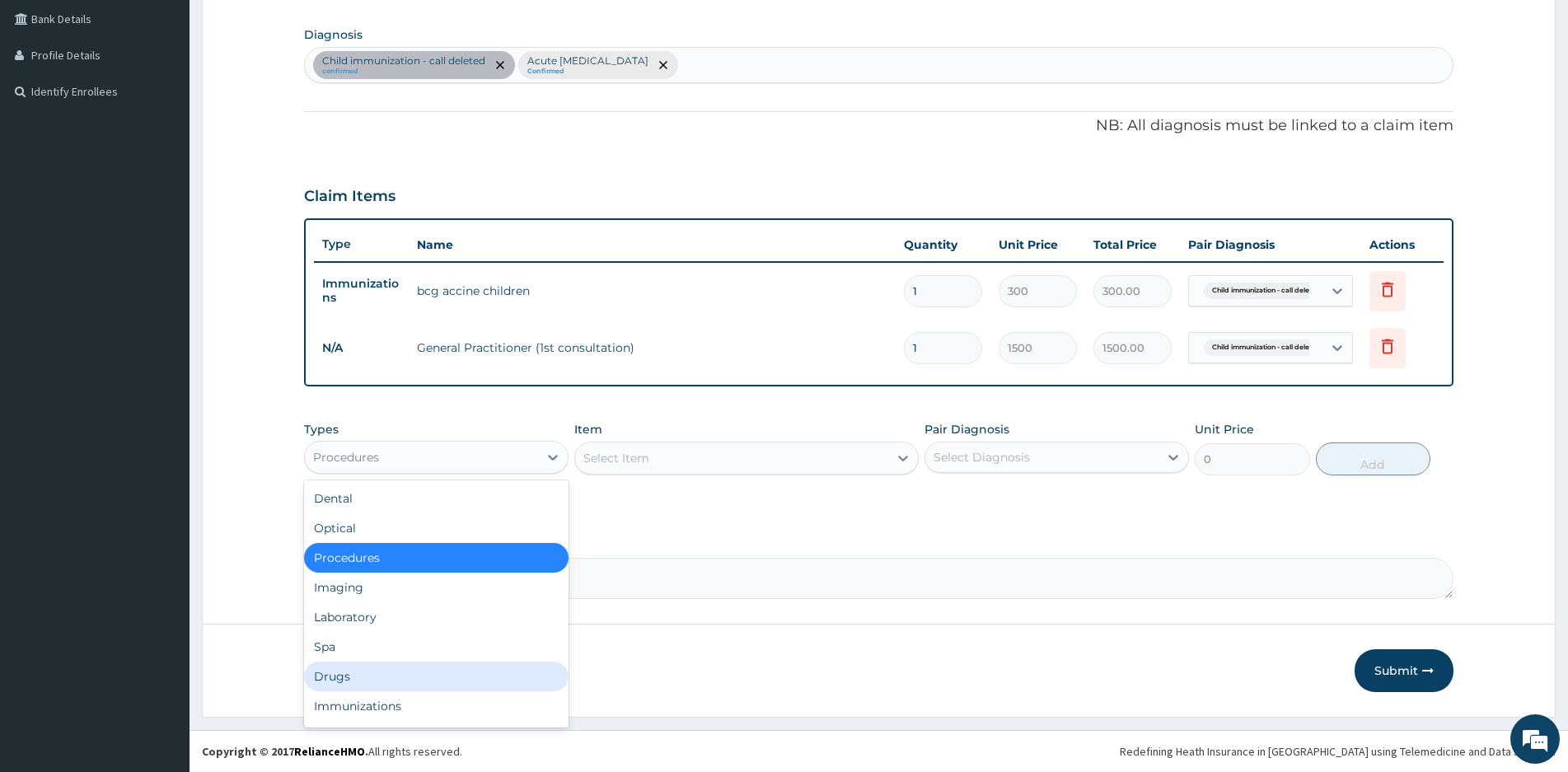
click at [344, 676] on div "Drugs" at bounding box center [437, 676] width 265 height 30
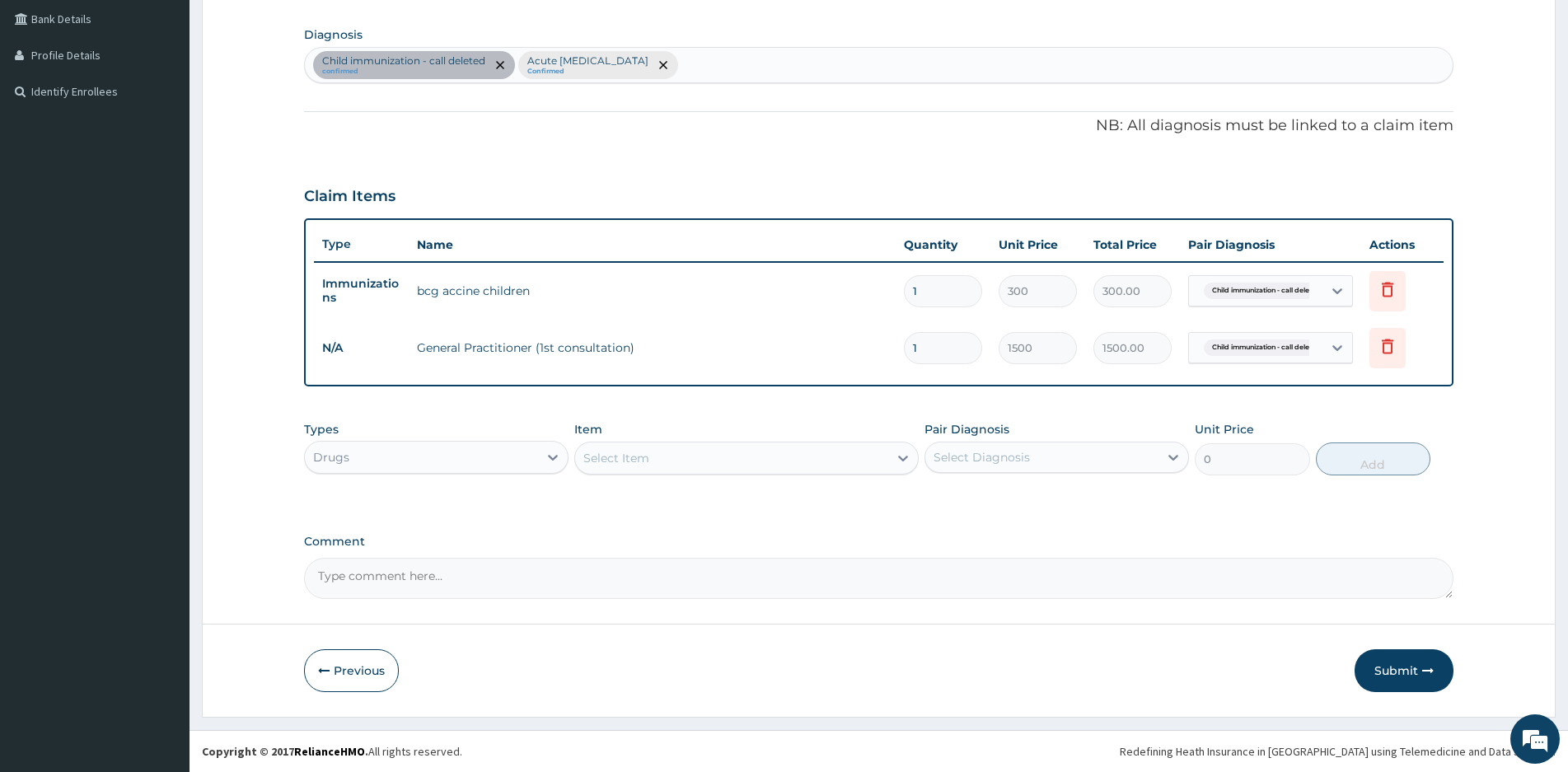
click at [720, 460] on div "Select Item" at bounding box center [731, 458] width 313 height 26
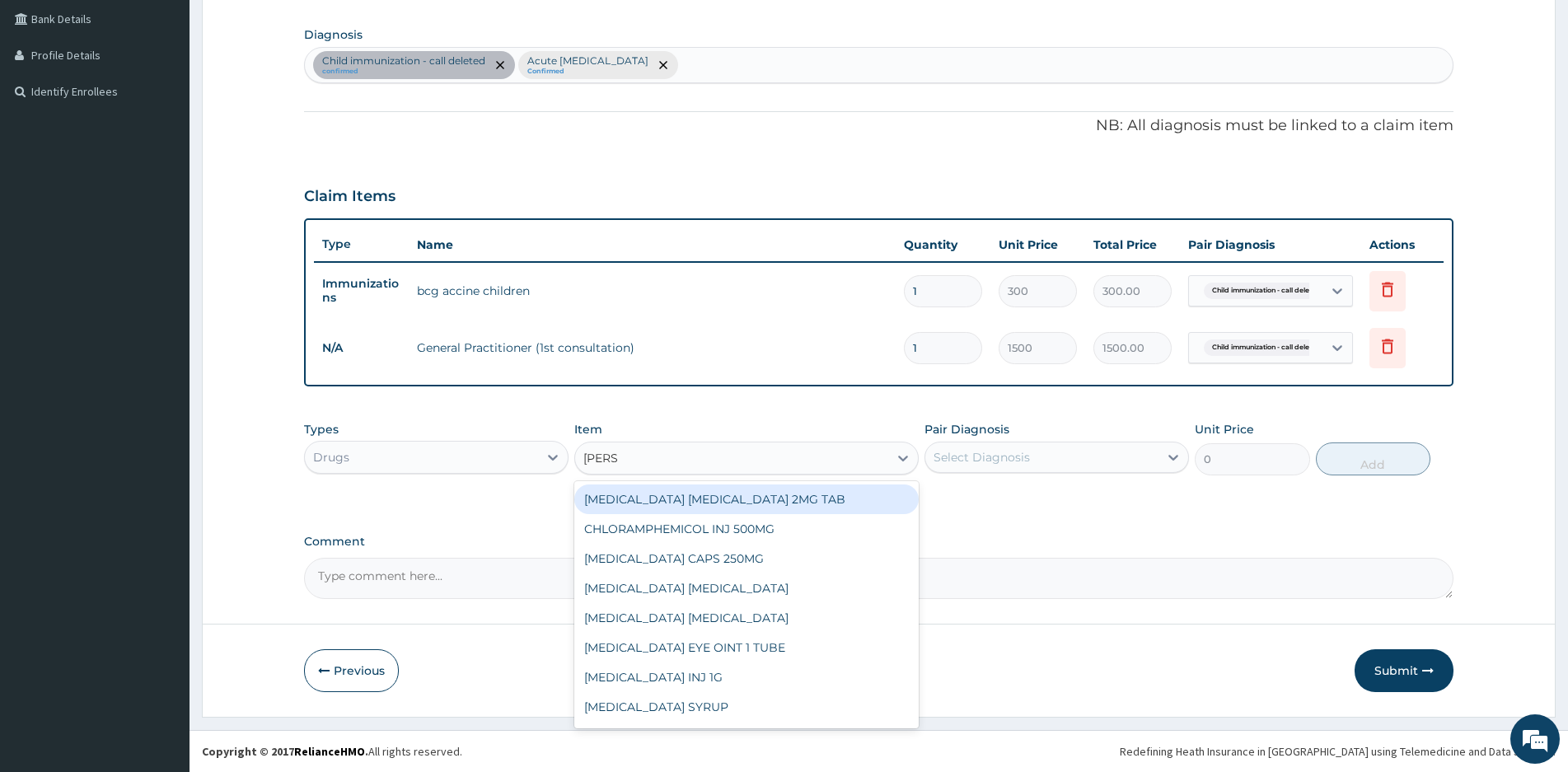
type input "LORAT"
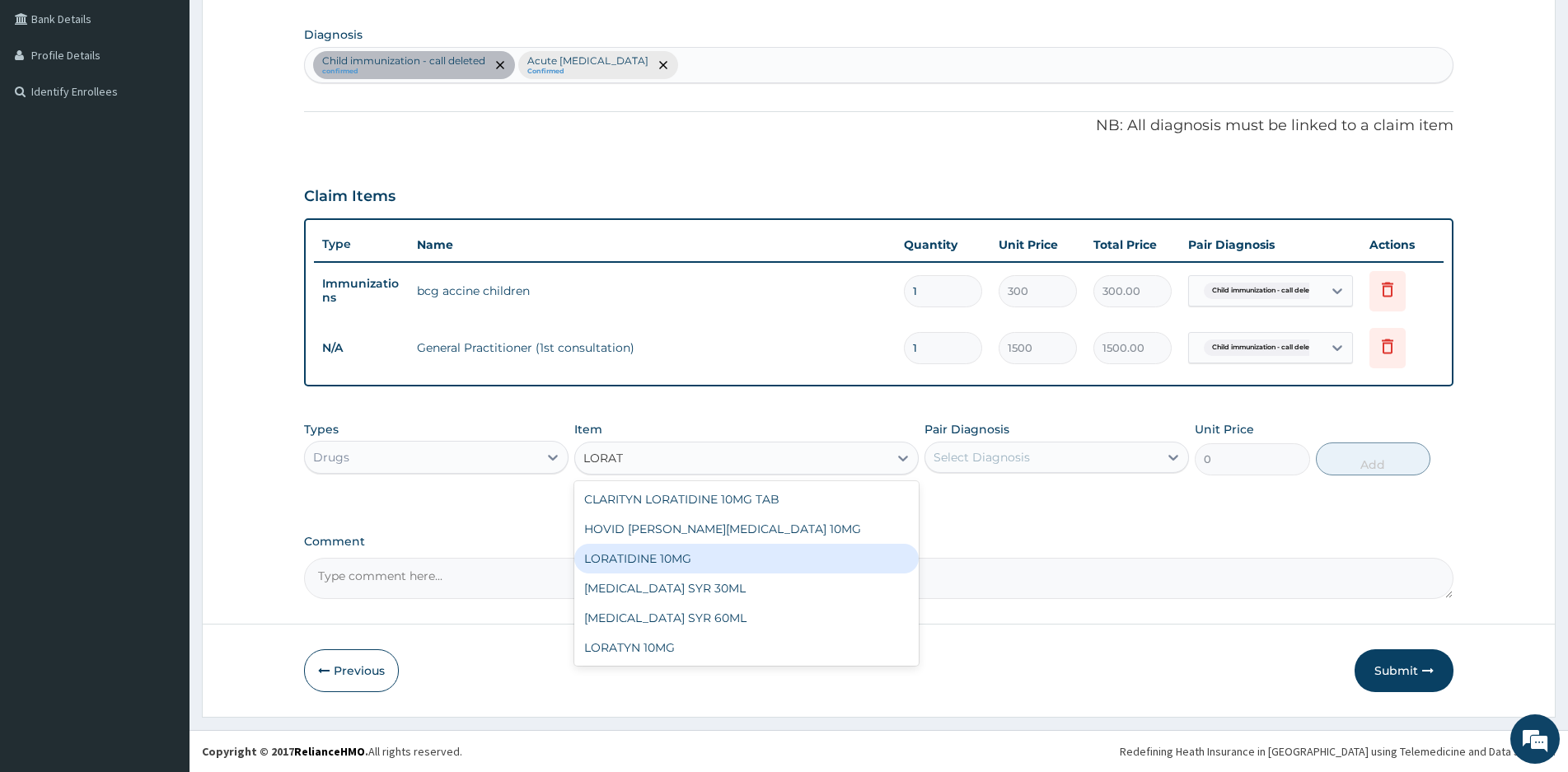
click at [644, 555] on div "LORATIDINE 10MG" at bounding box center [746, 558] width 344 height 30
type input "42.12"
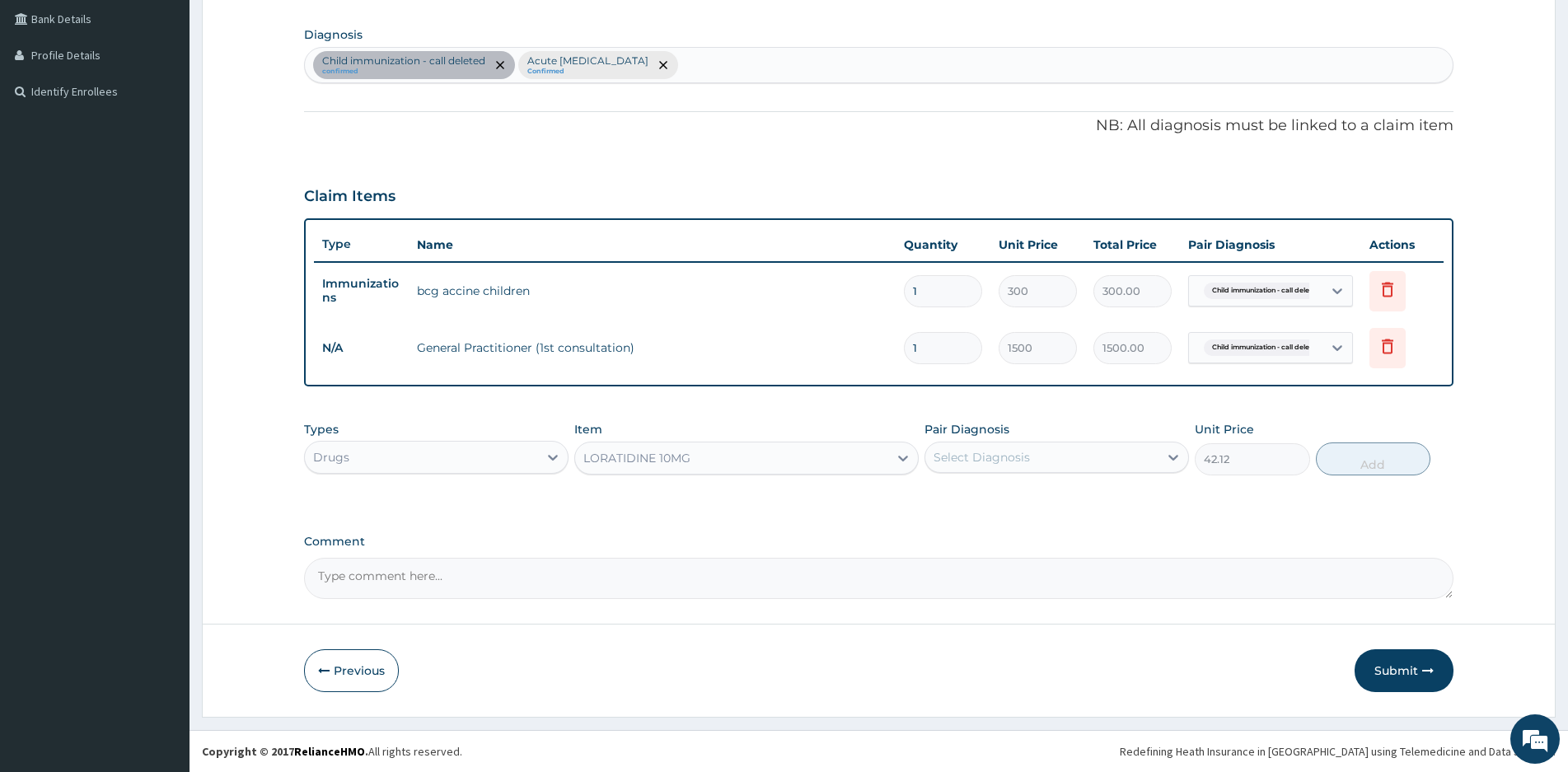
click at [1054, 455] on div "Select Diagnosis" at bounding box center [1042, 457] width 233 height 26
click at [944, 529] on input "checkbox" at bounding box center [940, 531] width 11 height 11
checkbox input "true"
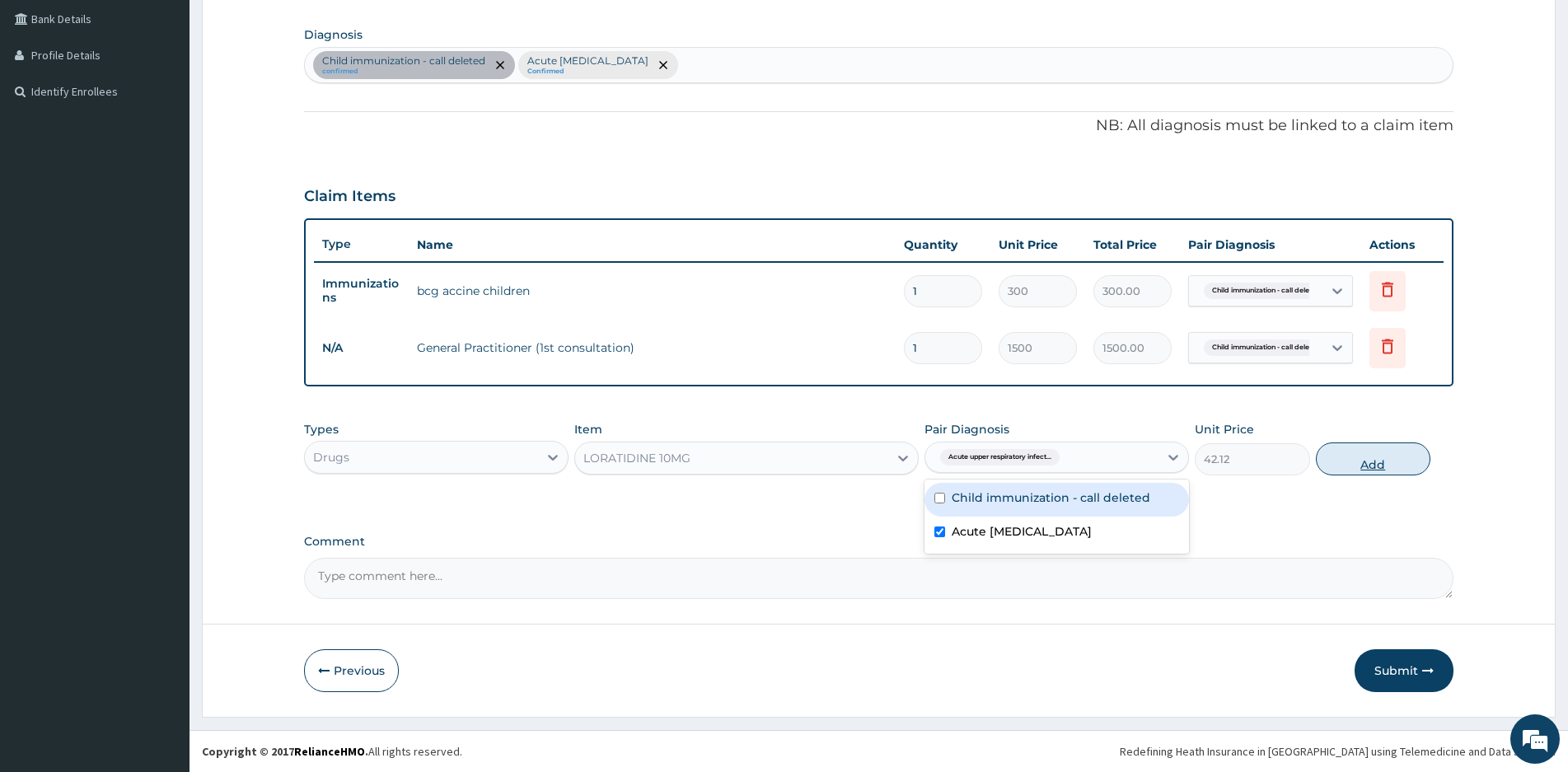
click at [1370, 456] on button "Add" at bounding box center [1373, 459] width 115 height 33
type input "0"
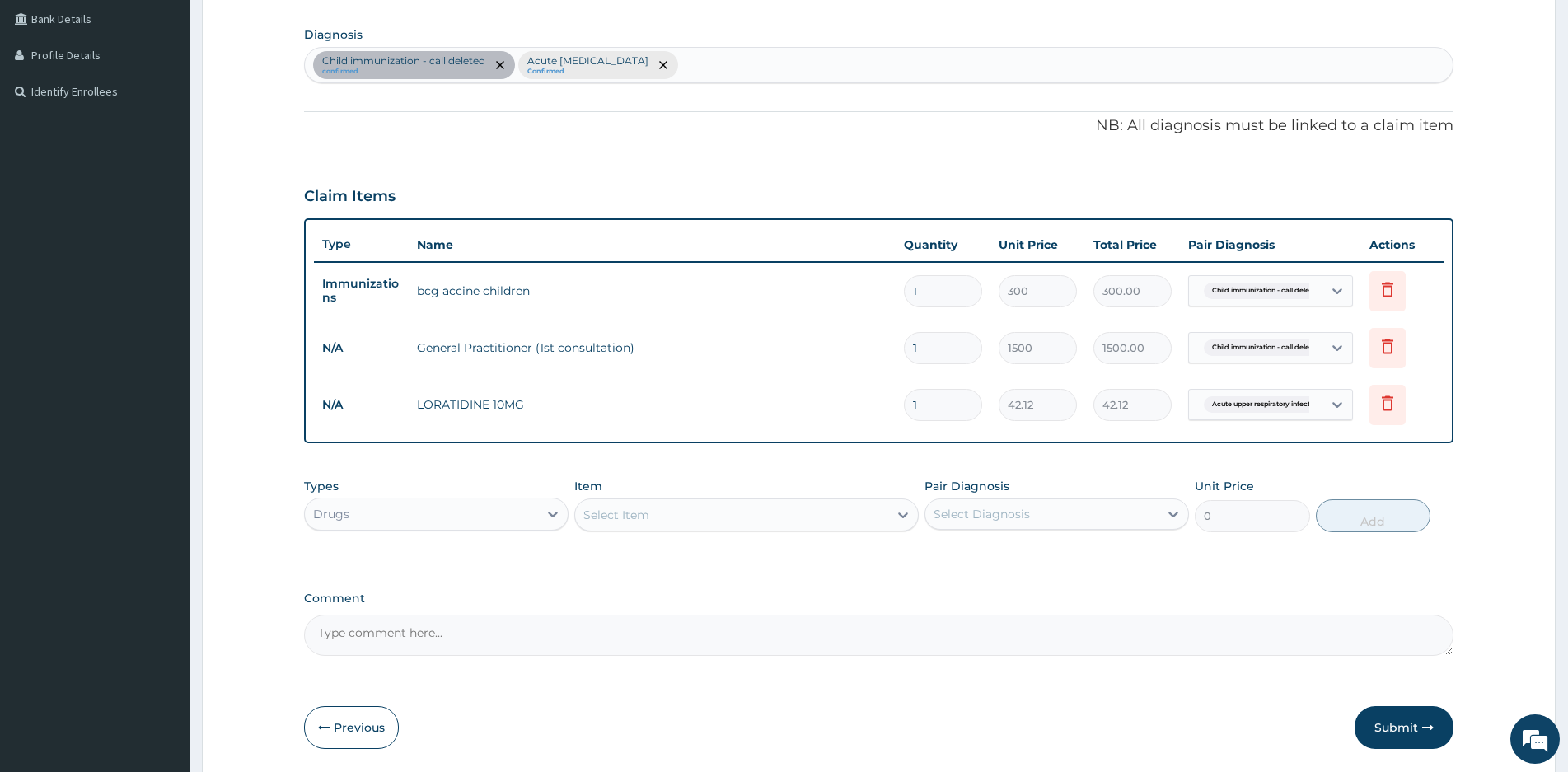
type input "10"
type input "421.20"
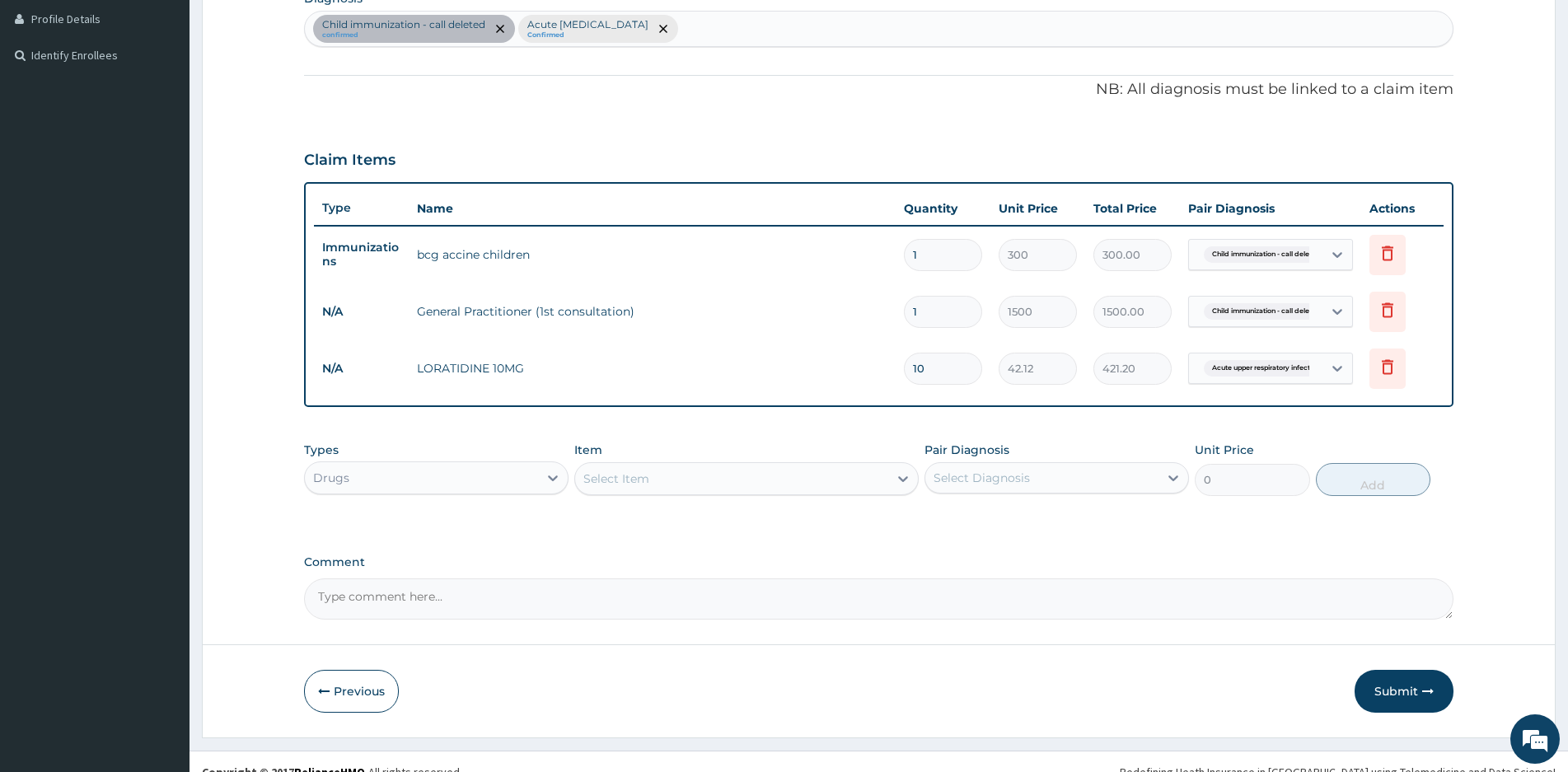
scroll to position [435, 0]
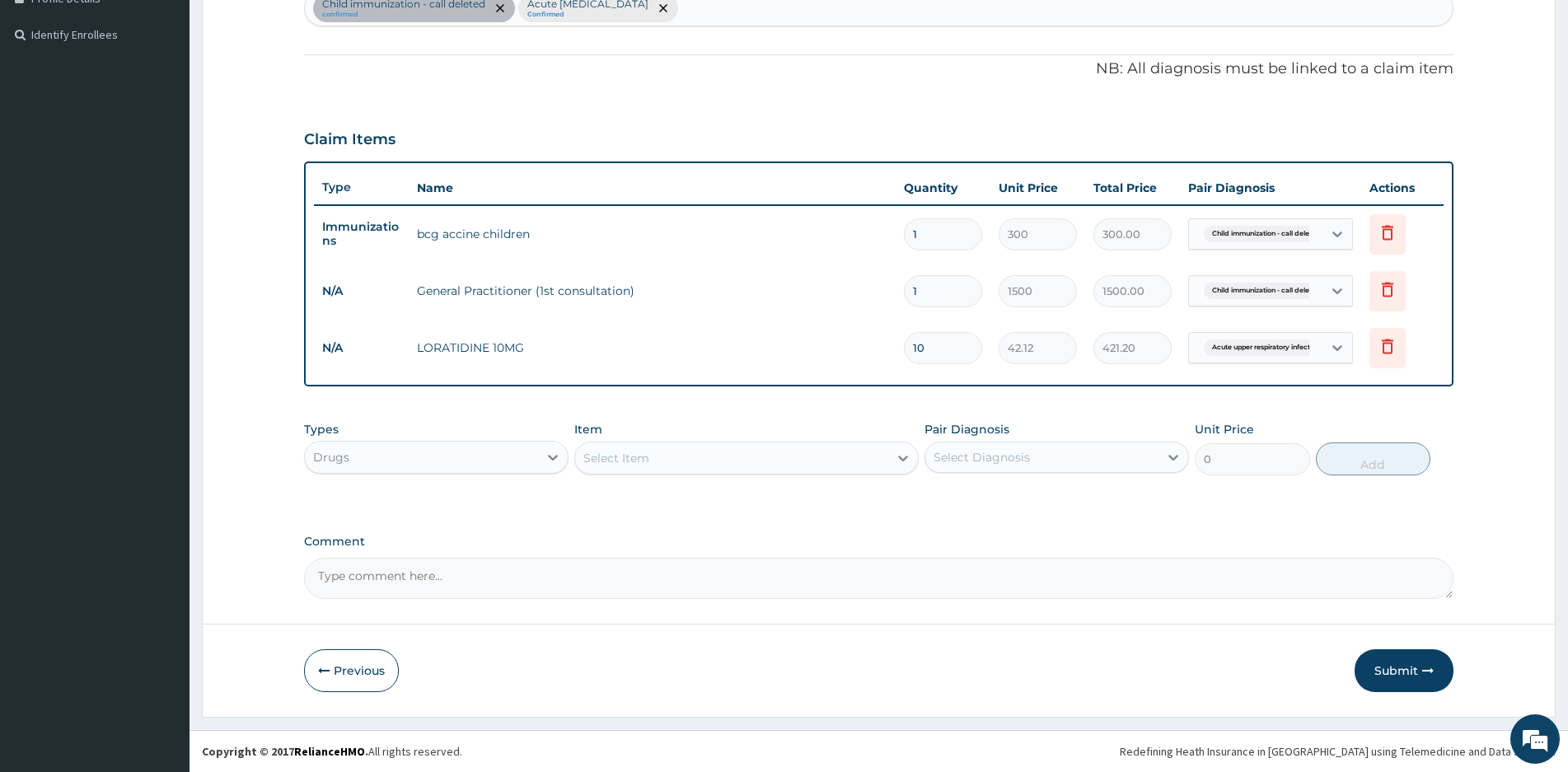
type input "10"
click at [661, 454] on div "Select Item" at bounding box center [731, 458] width 313 height 26
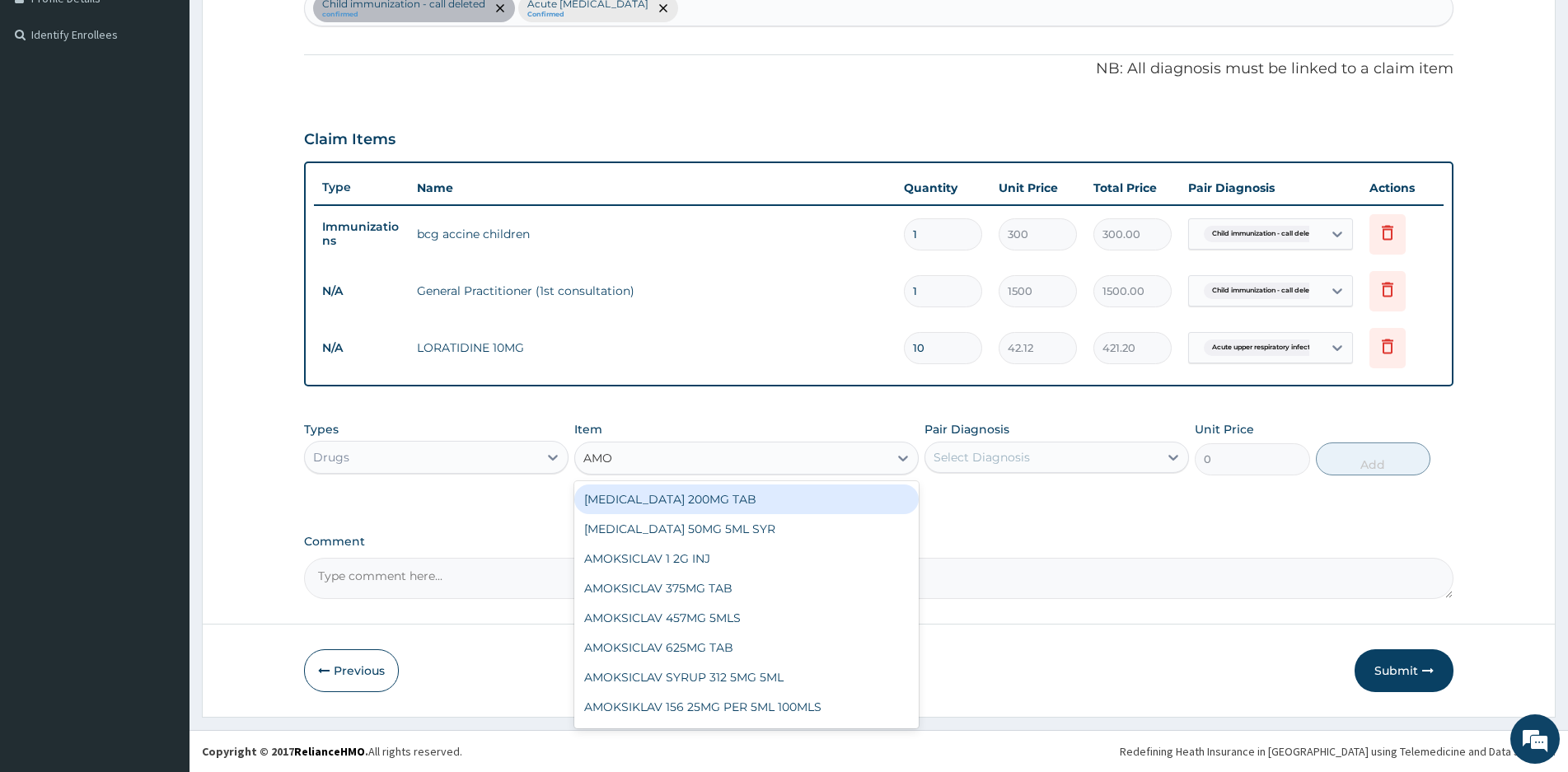
type input "AMOX"
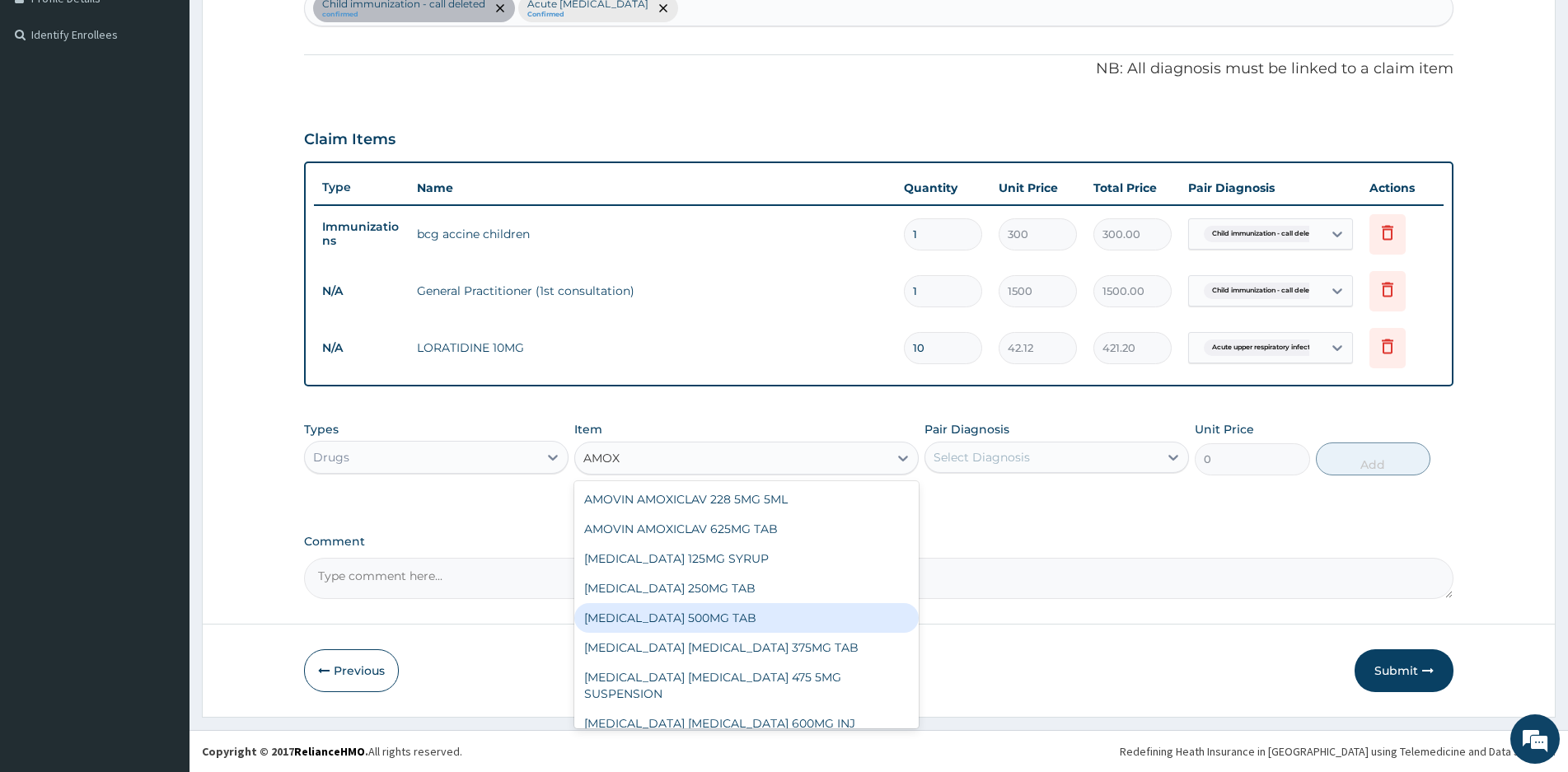
click at [678, 612] on div "[MEDICAL_DATA] 500MG TAB" at bounding box center [746, 617] width 344 height 30
type input "120"
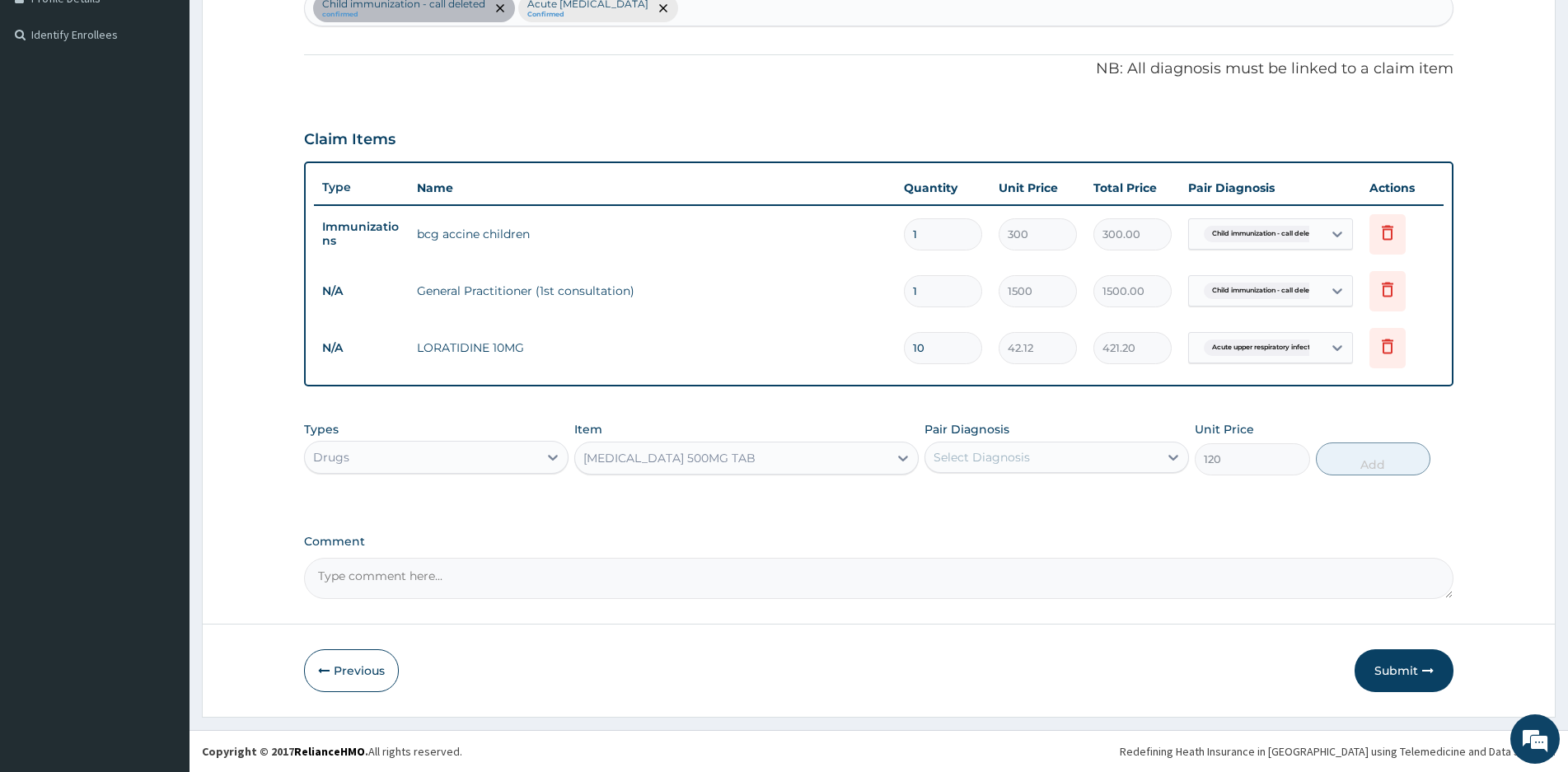
click at [1066, 458] on div "Select Diagnosis" at bounding box center [1042, 457] width 233 height 26
click at [956, 531] on label "Acute upper respiratory infection" at bounding box center [1022, 530] width 140 height 16
checkbox input "true"
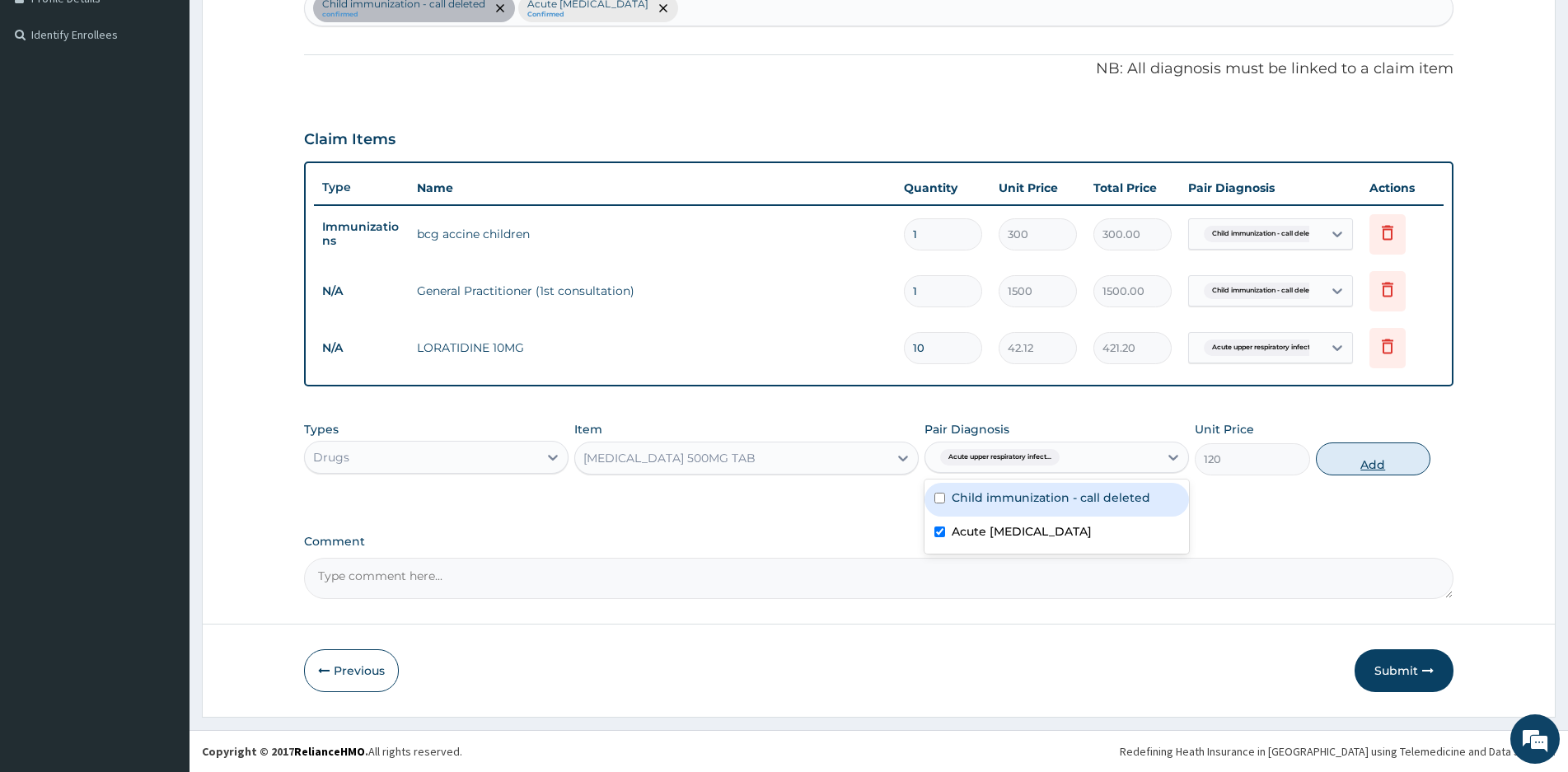
click at [1363, 457] on button "Add" at bounding box center [1373, 459] width 115 height 33
type input "0"
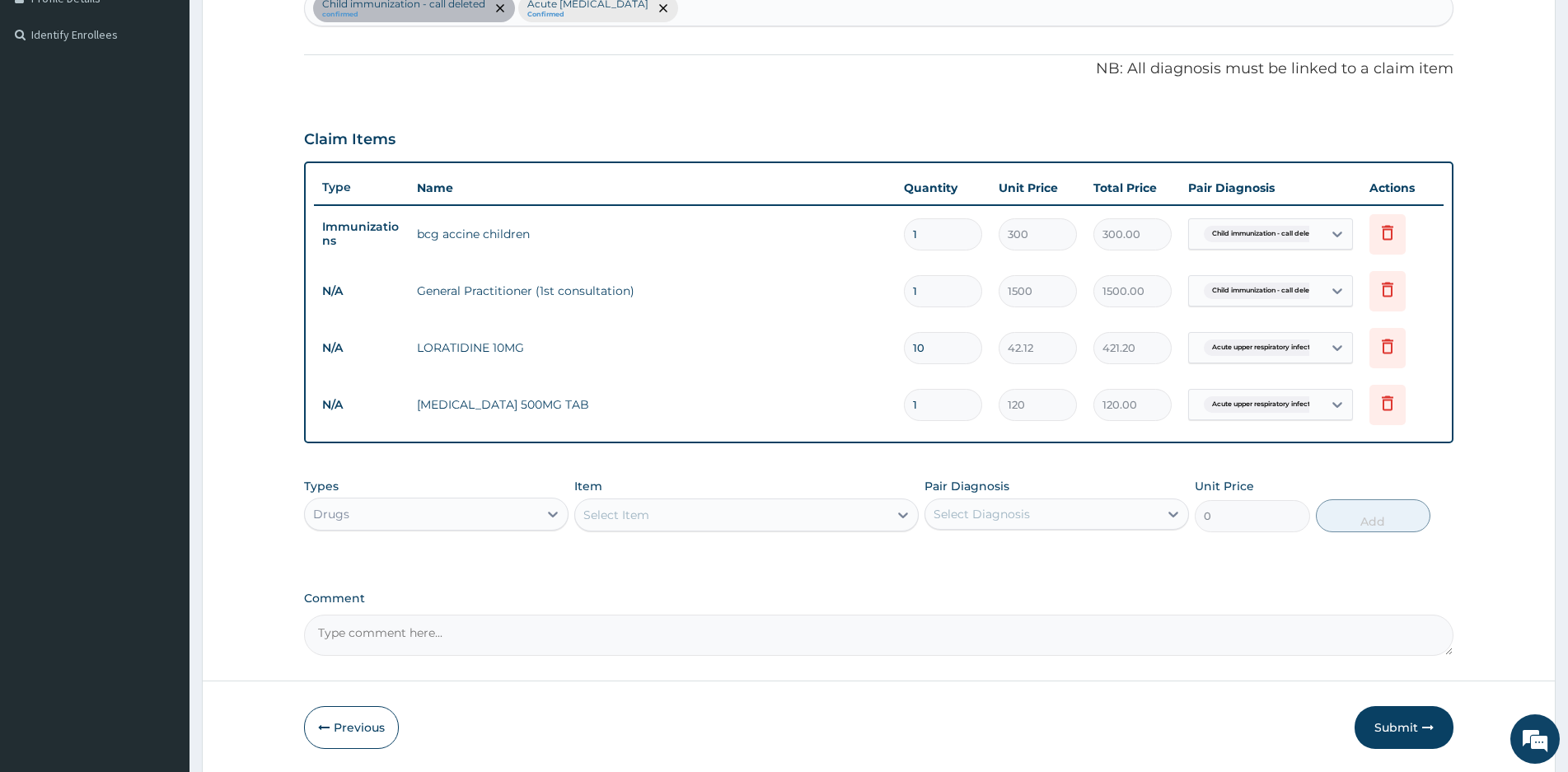
type input "15"
type input "1800.00"
type input "15"
click at [790, 565] on div "PA Code / Prescription Code PA/7CBFE2 Encounter Date 15-08-2025 Important Notic…" at bounding box center [878, 189] width 1149 height 933
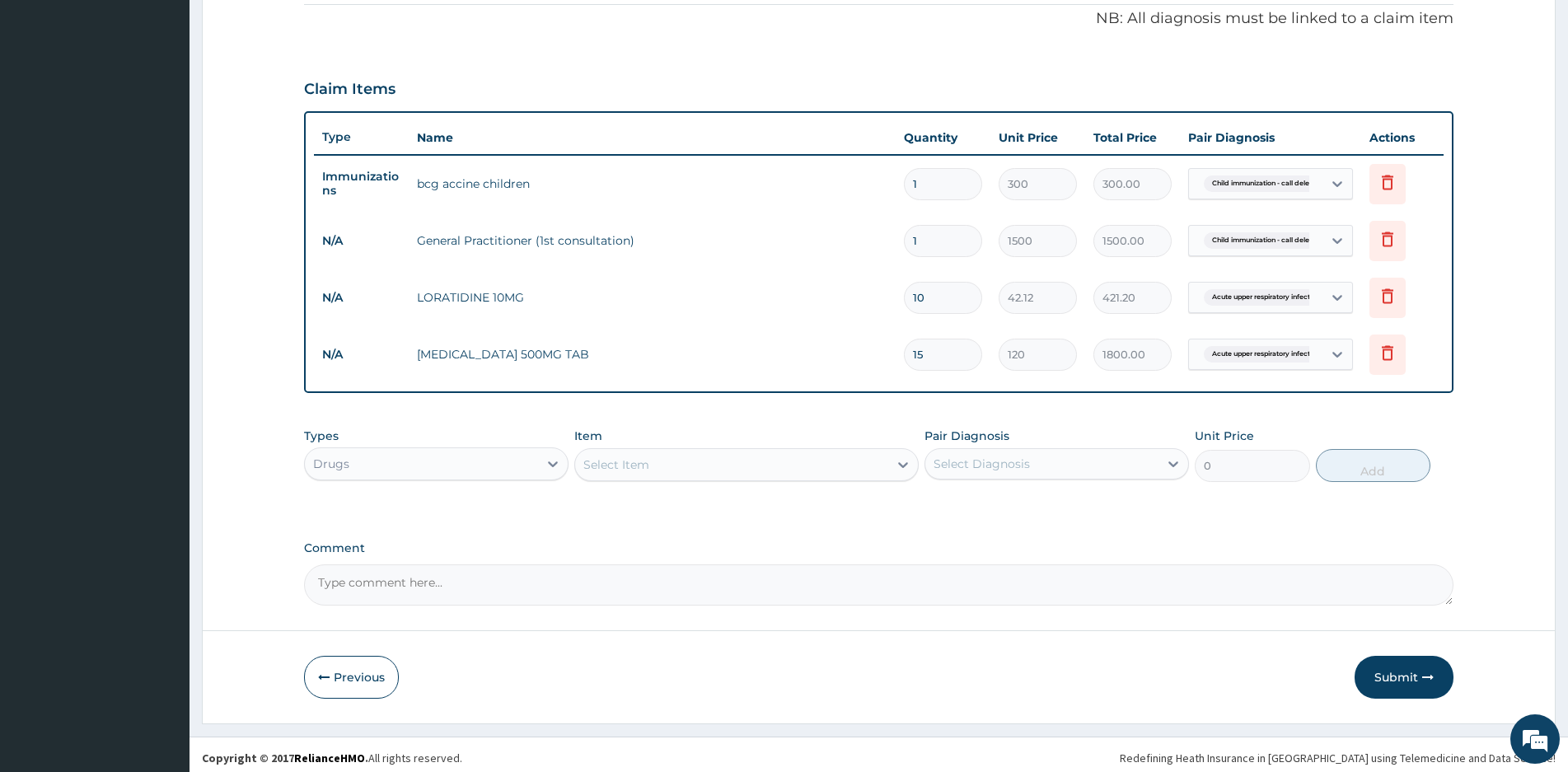
scroll to position [492, 0]
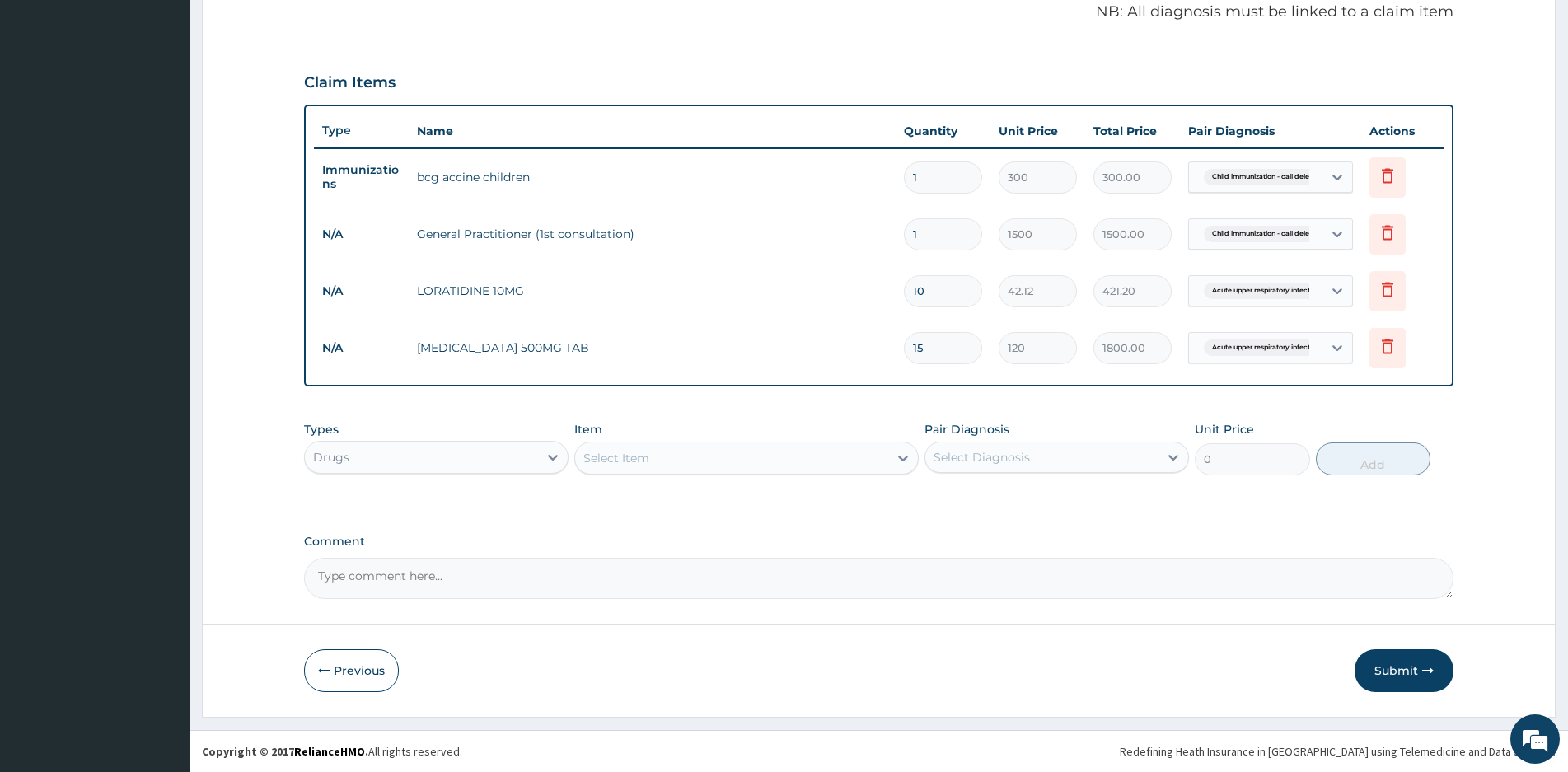
click at [1395, 665] on button "Submit" at bounding box center [1404, 670] width 99 height 43
click at [1394, 670] on button "Submit" at bounding box center [1404, 670] width 99 height 43
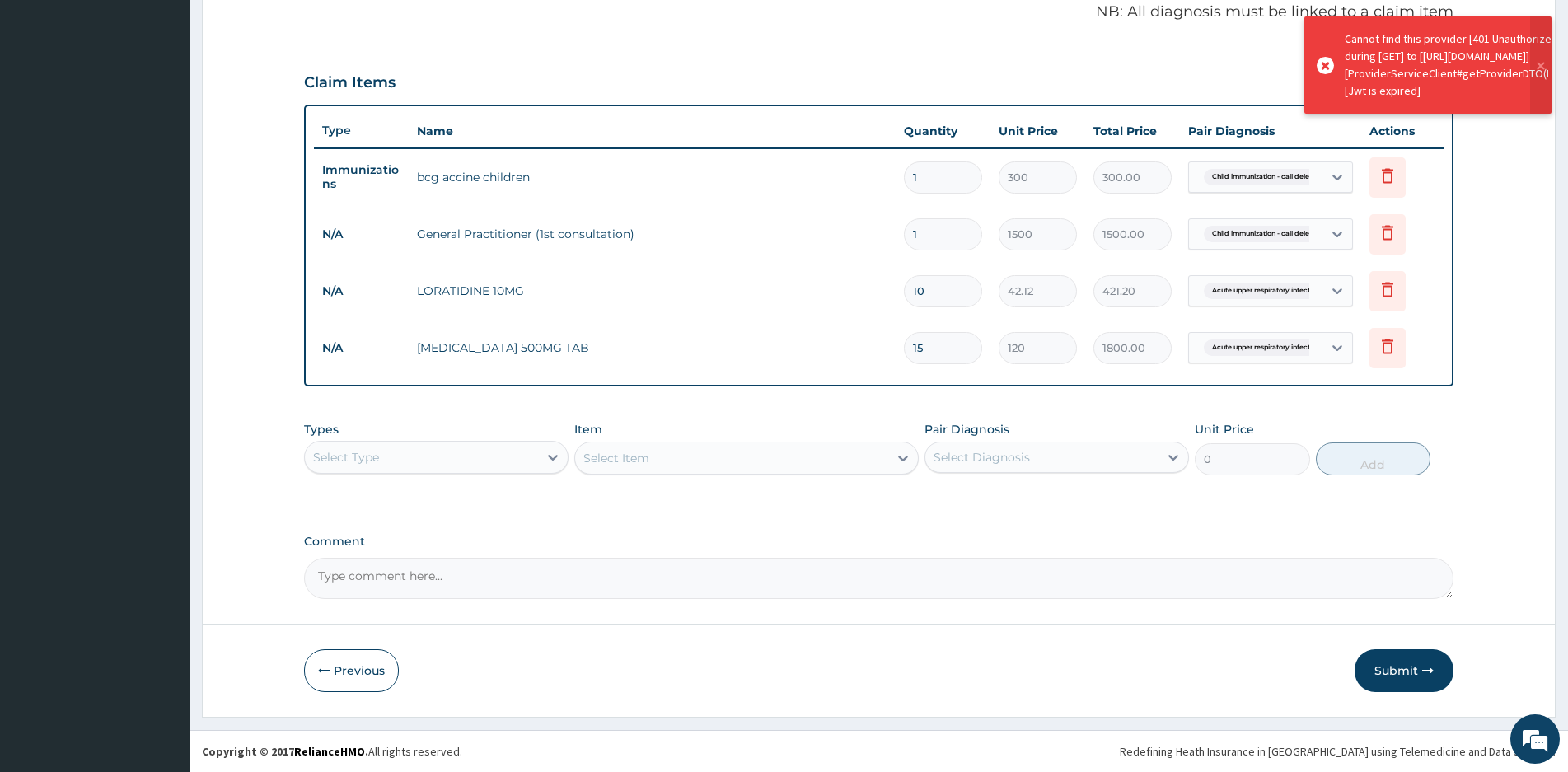
click at [1401, 664] on button "Submit" at bounding box center [1404, 670] width 99 height 43
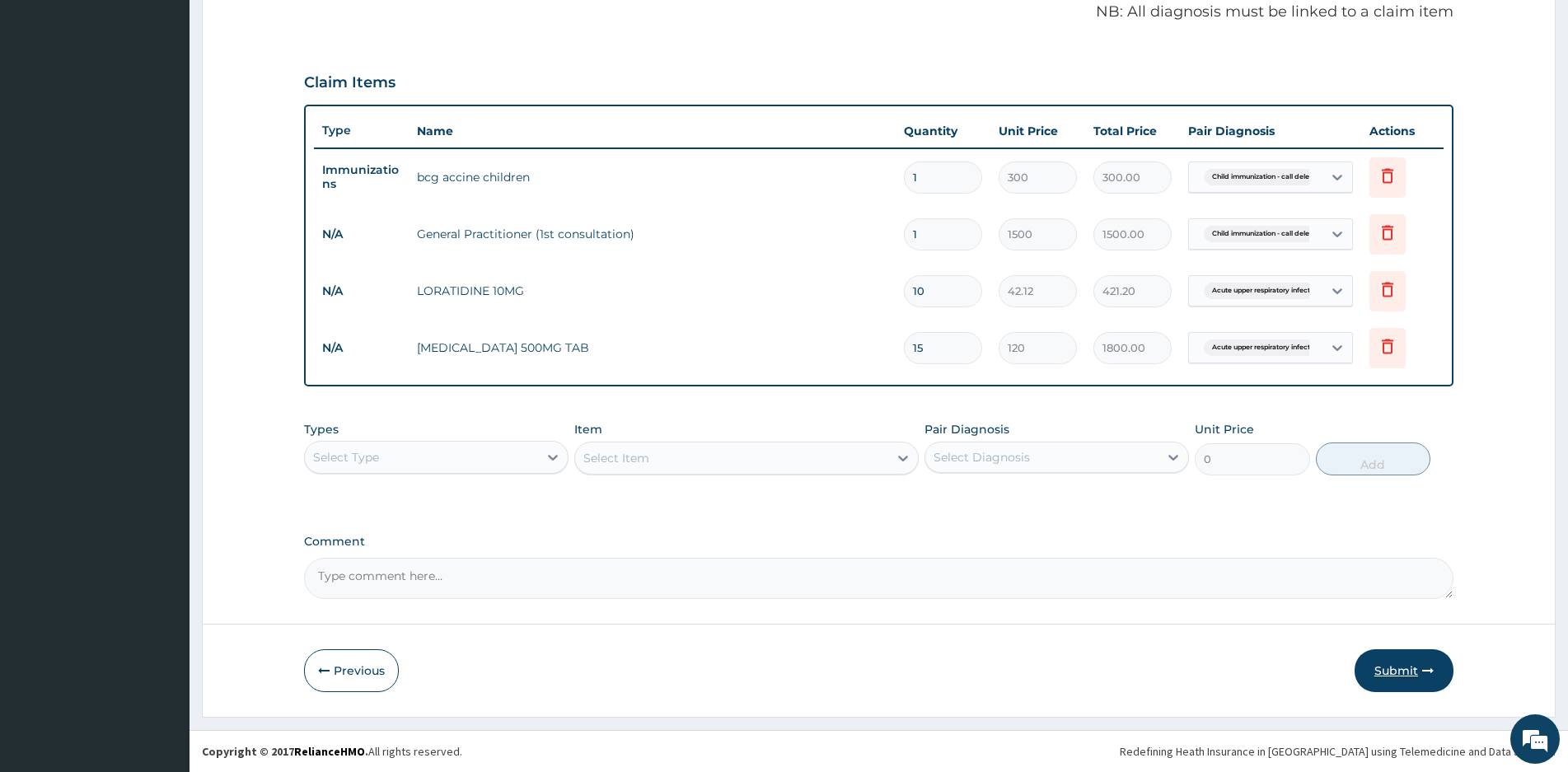
click at [1395, 663] on button "Submit" at bounding box center [1404, 670] width 99 height 43
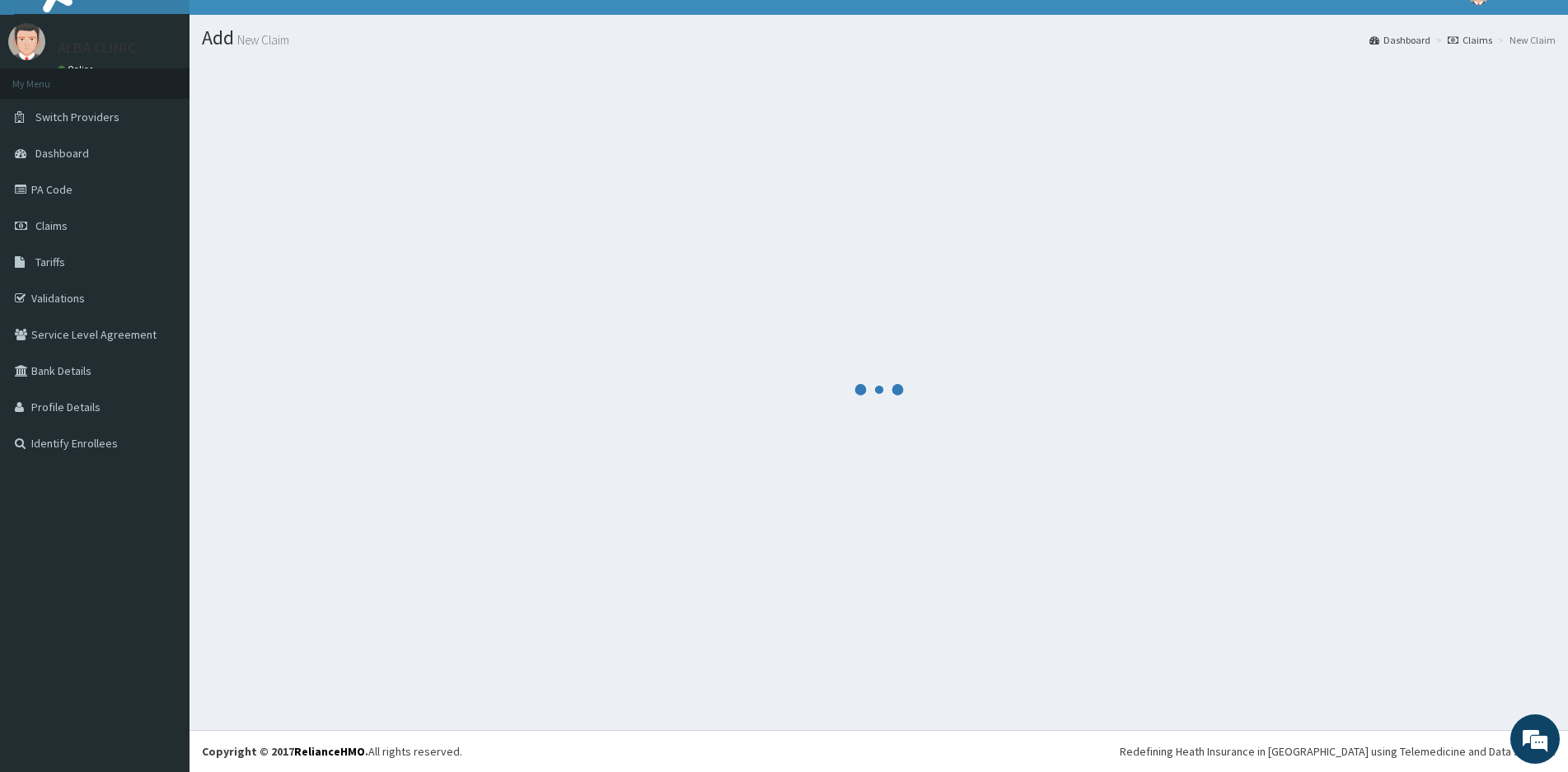
scroll to position [26, 0]
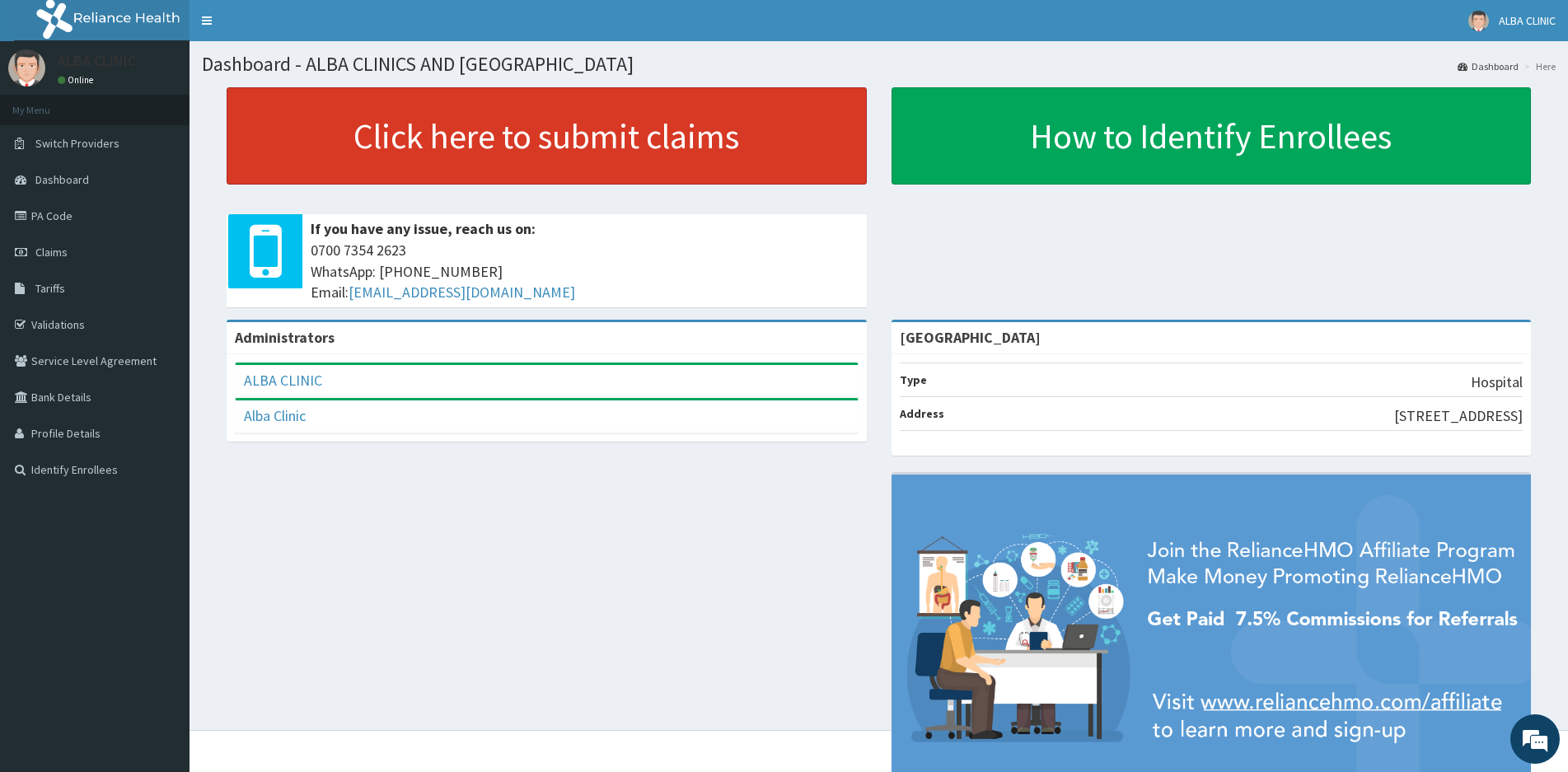
click at [494, 132] on link "Click here to submit claims" at bounding box center [546, 136] width 640 height 97
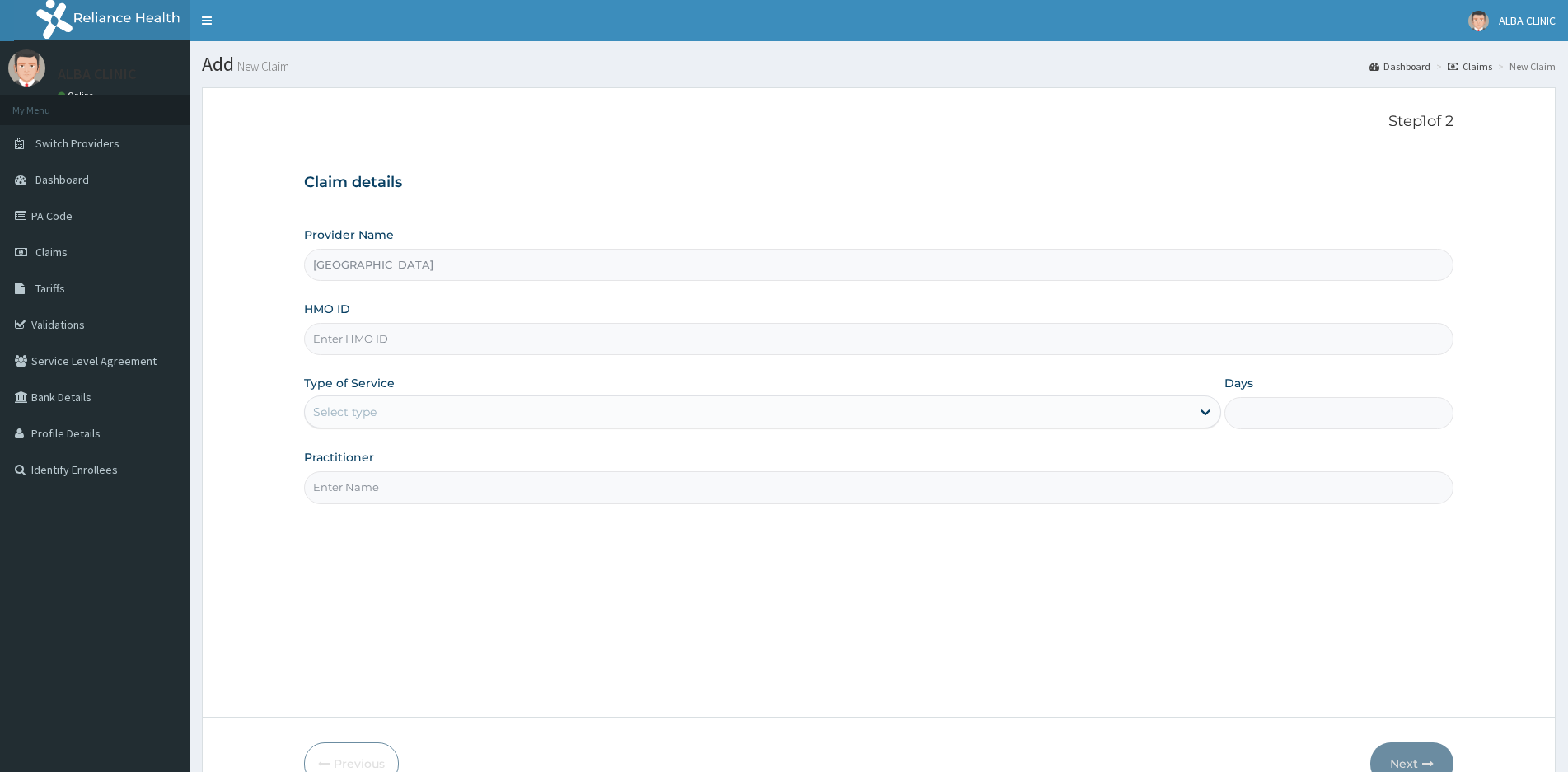
type input "[GEOGRAPHIC_DATA]"
click at [383, 335] on input "HMO ID" at bounding box center [878, 339] width 1149 height 32
type input "MUL/10042/B"
click at [355, 410] on div "Select type" at bounding box center [344, 412] width 63 height 16
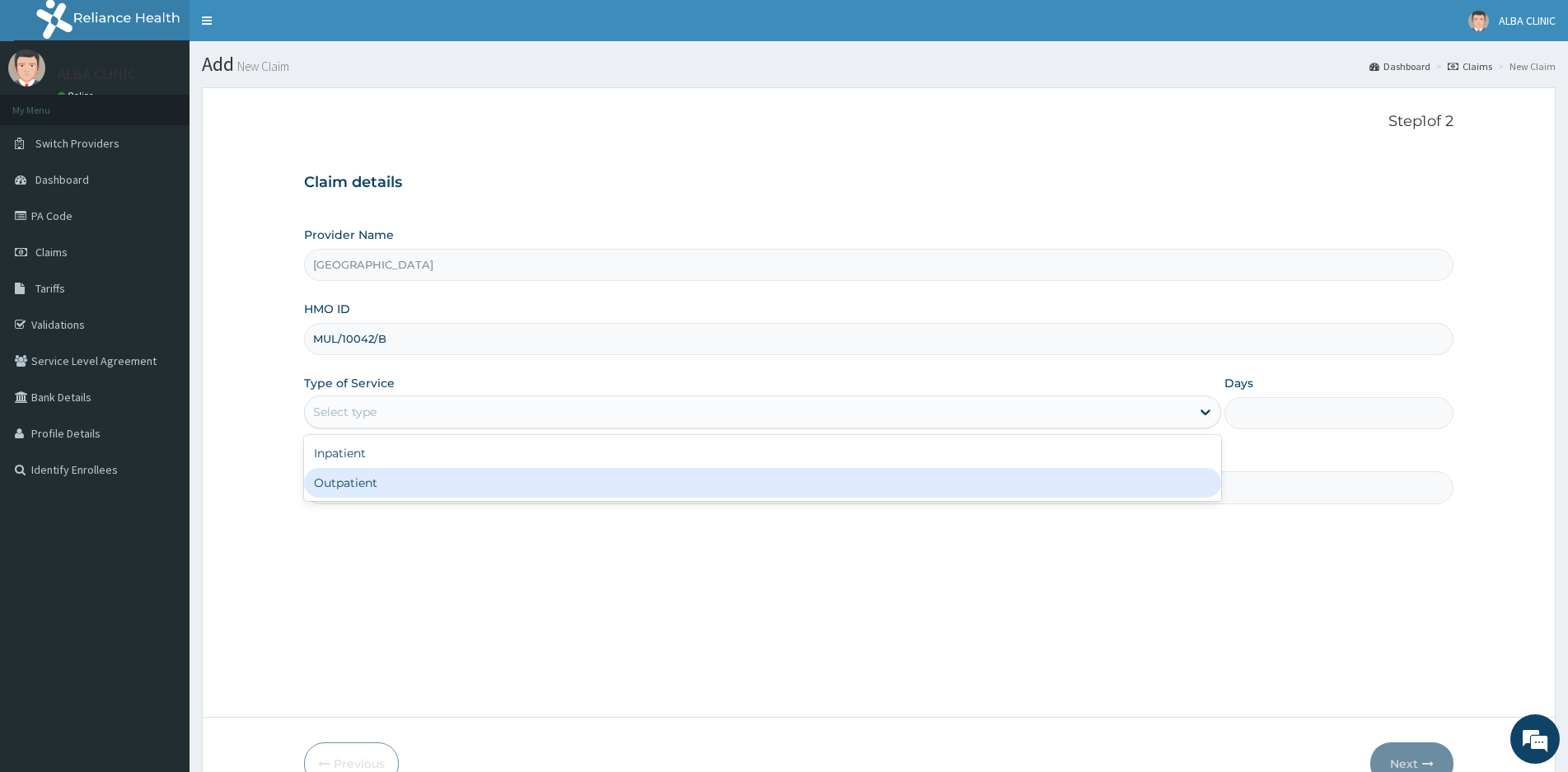
click at [379, 482] on div "Outpatient" at bounding box center [762, 482] width 917 height 30
type input "1"
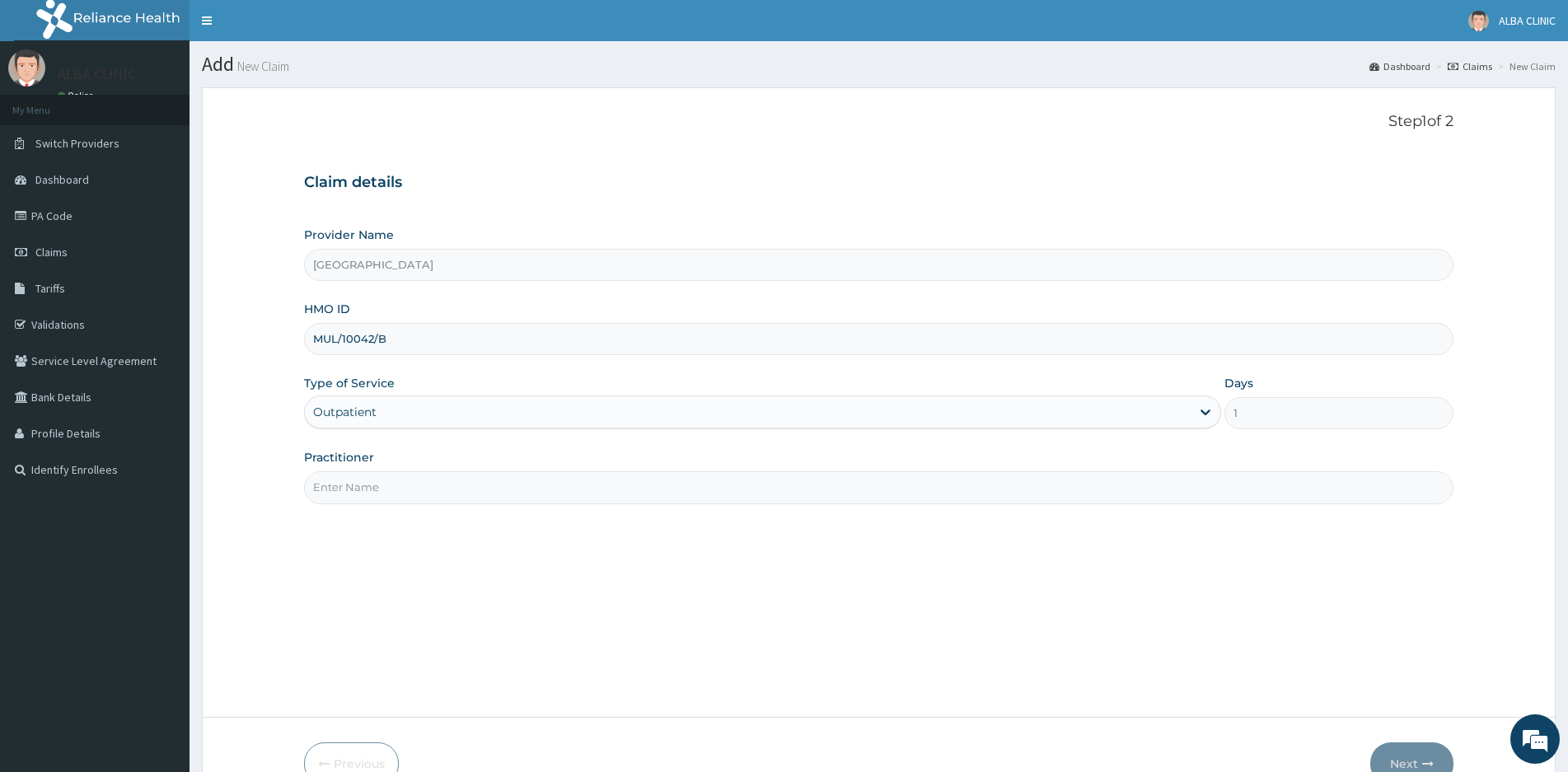
click at [378, 482] on input "Practitioner" at bounding box center [878, 488] width 1149 height 32
type input "DR MICAH"
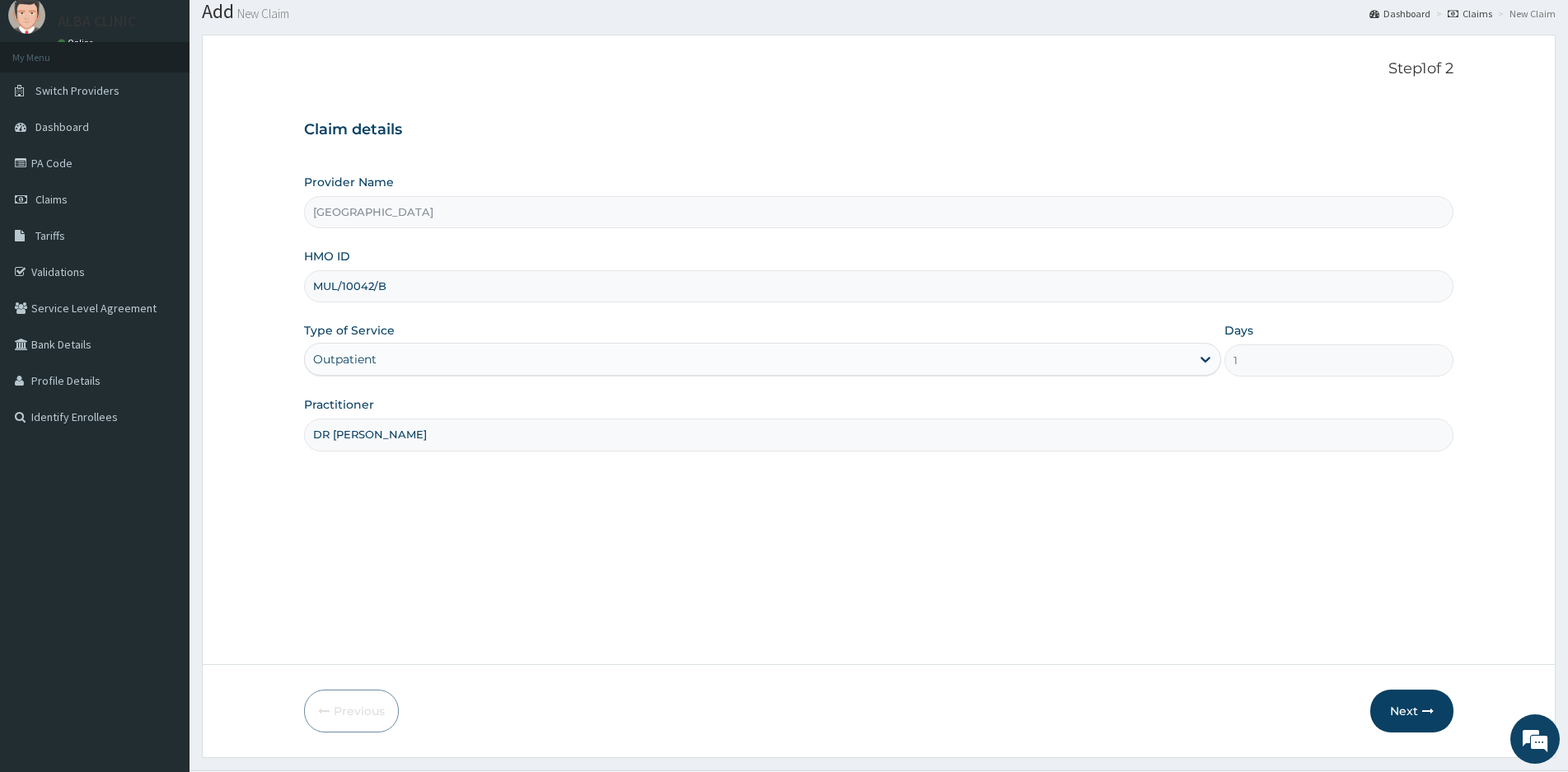
scroll to position [82, 0]
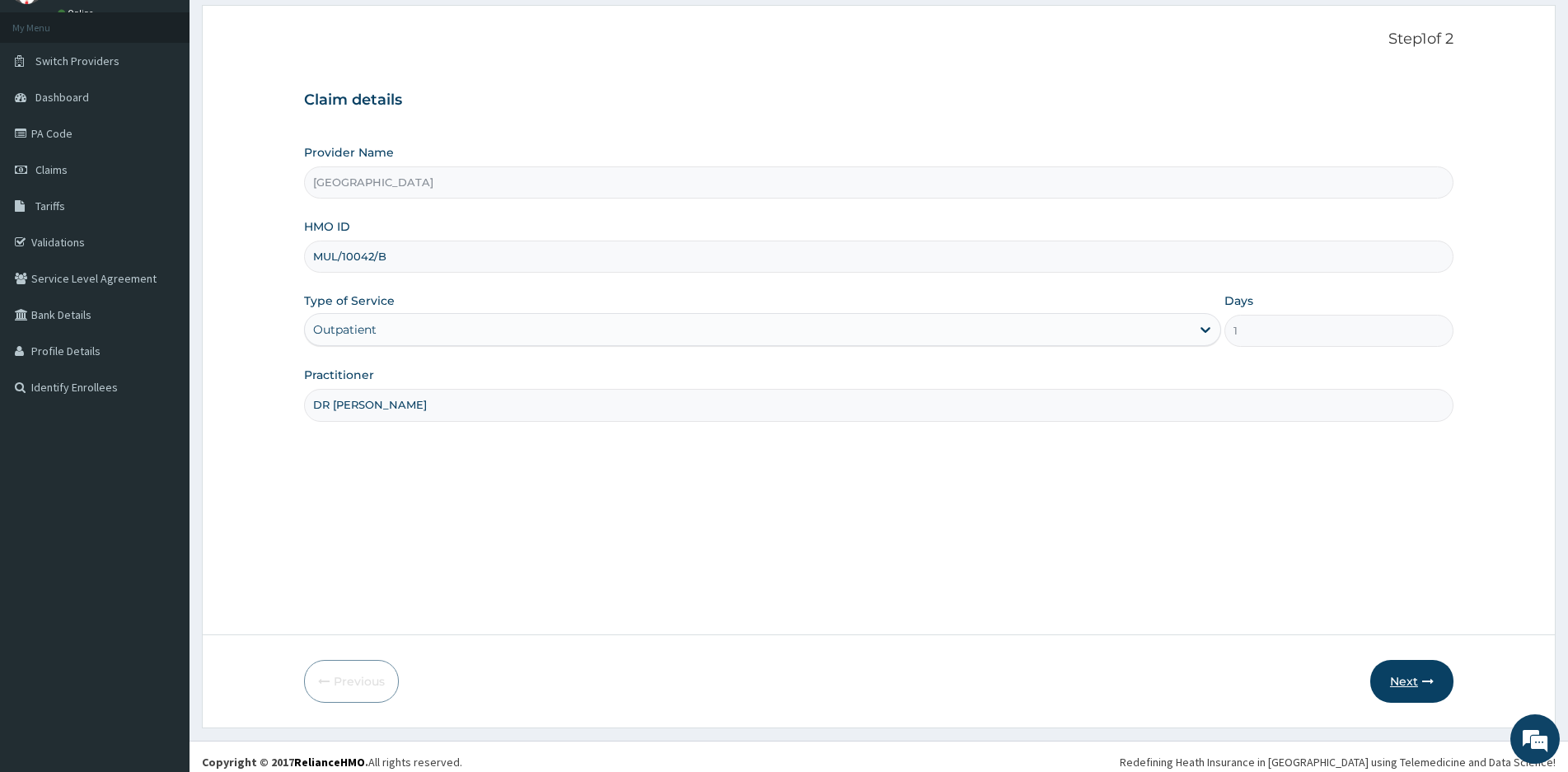
click at [1404, 670] on button "Next" at bounding box center [1412, 681] width 83 height 43
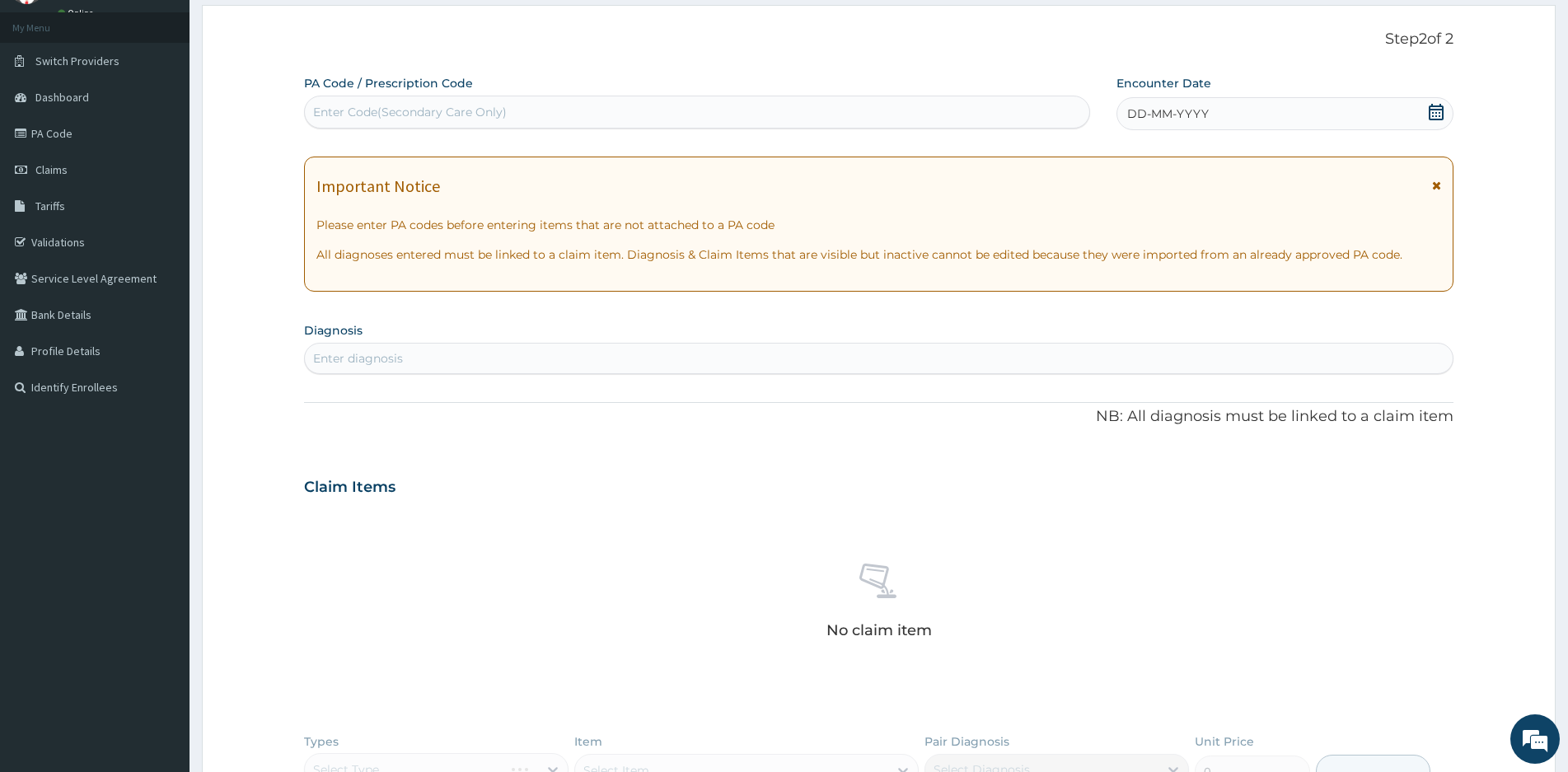
click at [486, 113] on div "Enter Code(Secondary Care Only)" at bounding box center [409, 112] width 194 height 16
type input "PA/7CBFE2"
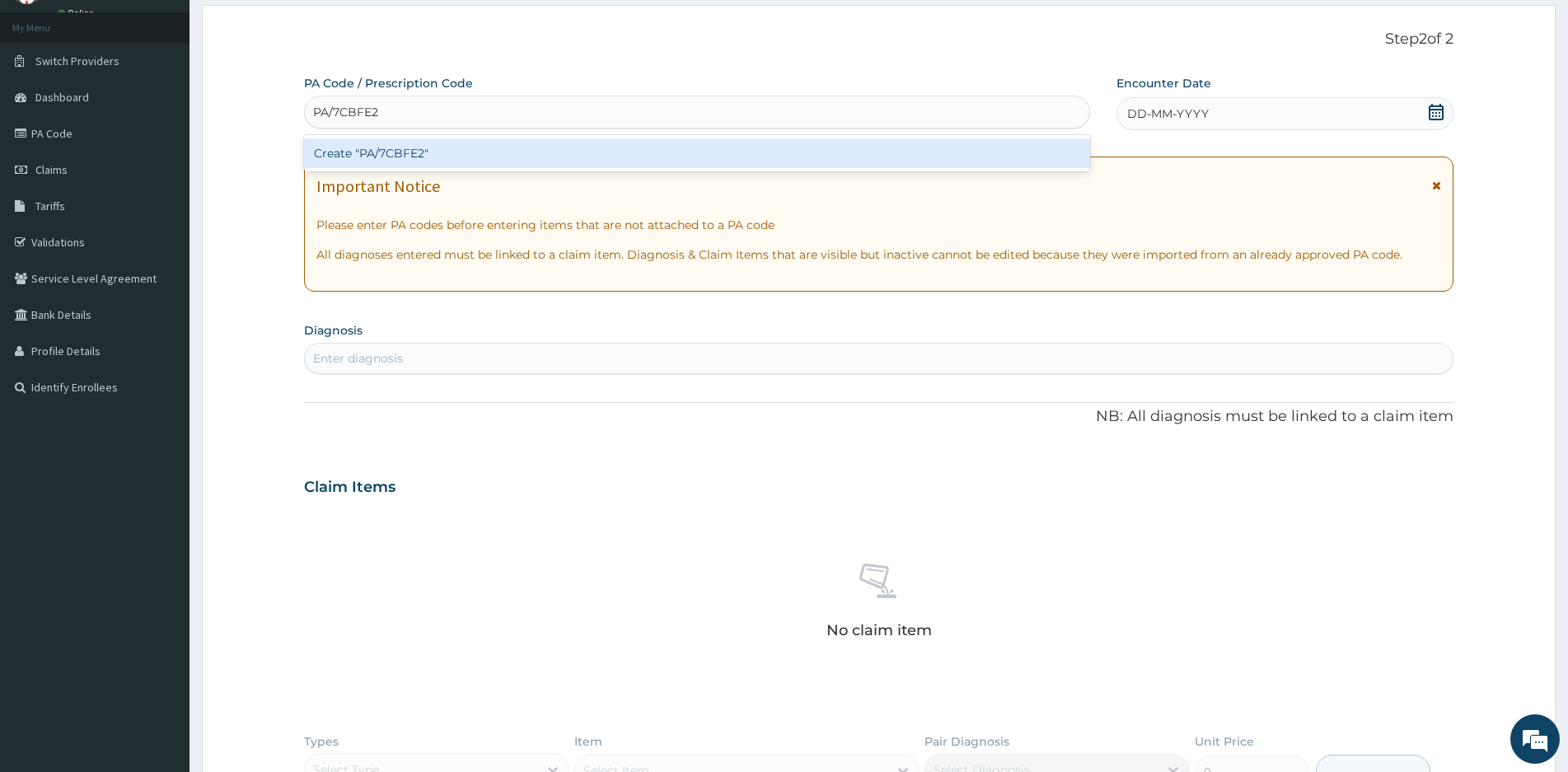
click at [422, 146] on div "Create "PA/7CBFE2"" at bounding box center [697, 153] width 786 height 30
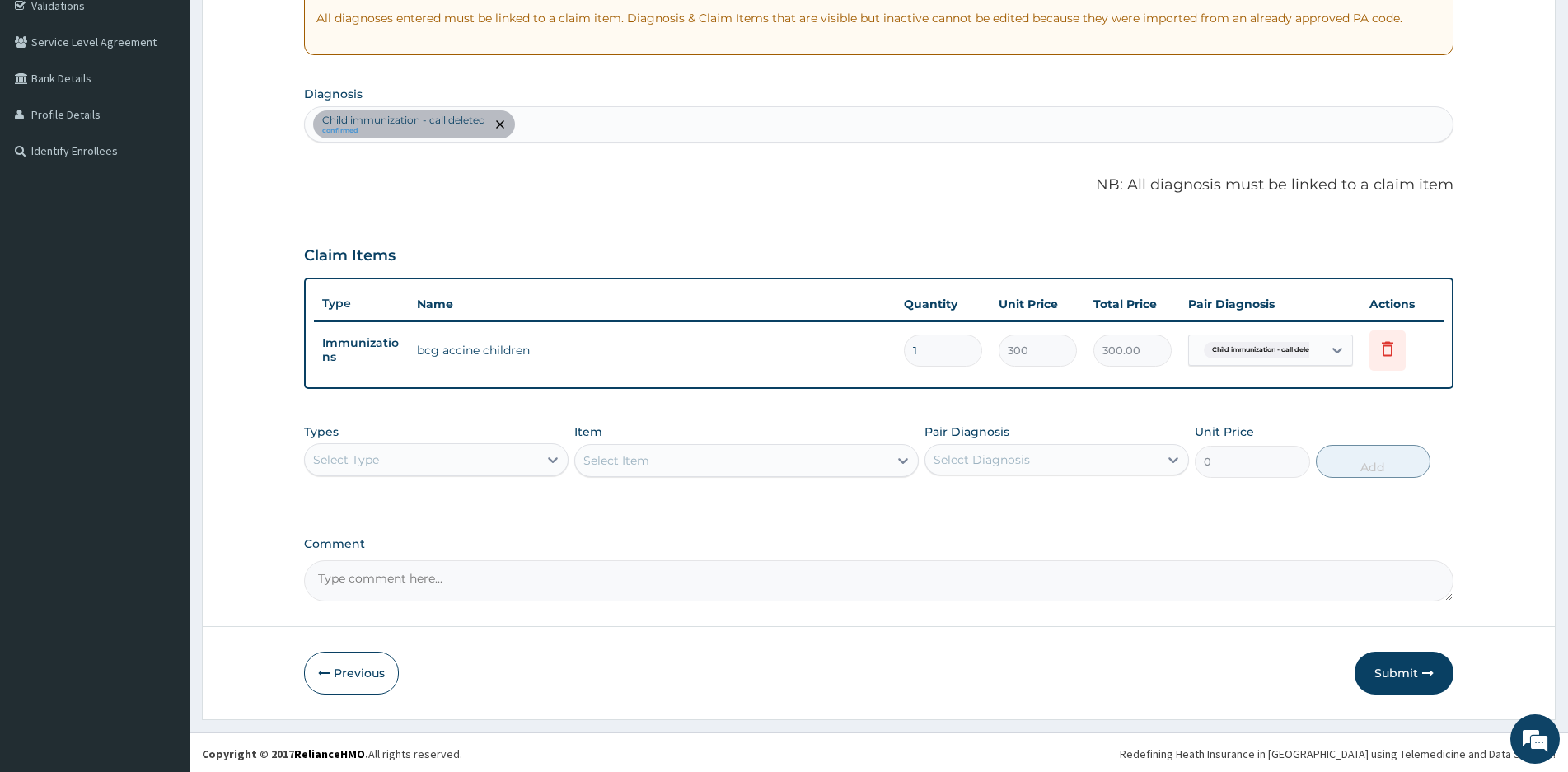
scroll to position [321, 0]
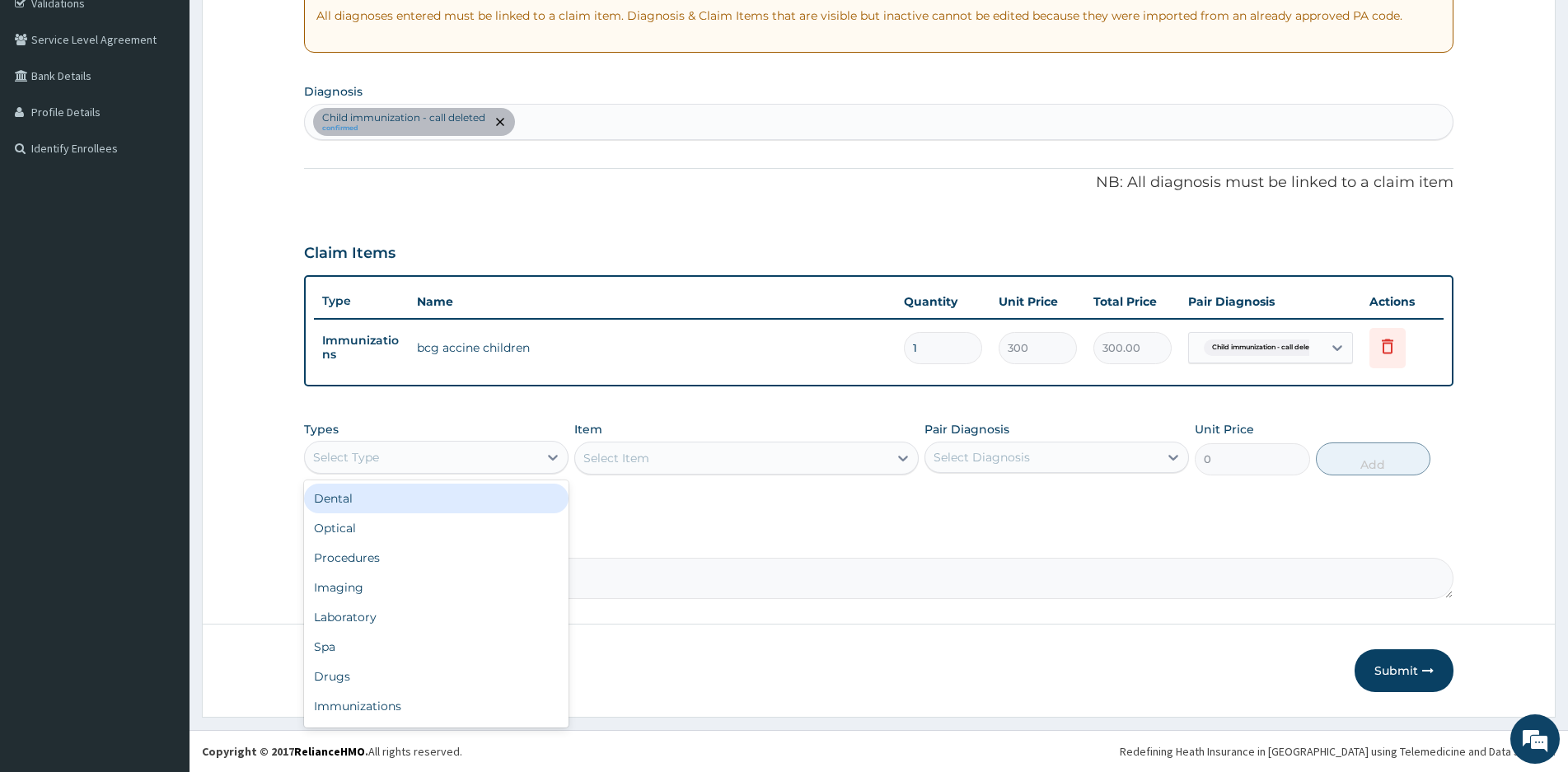
click at [492, 453] on div "Select Type" at bounding box center [421, 457] width 233 height 26
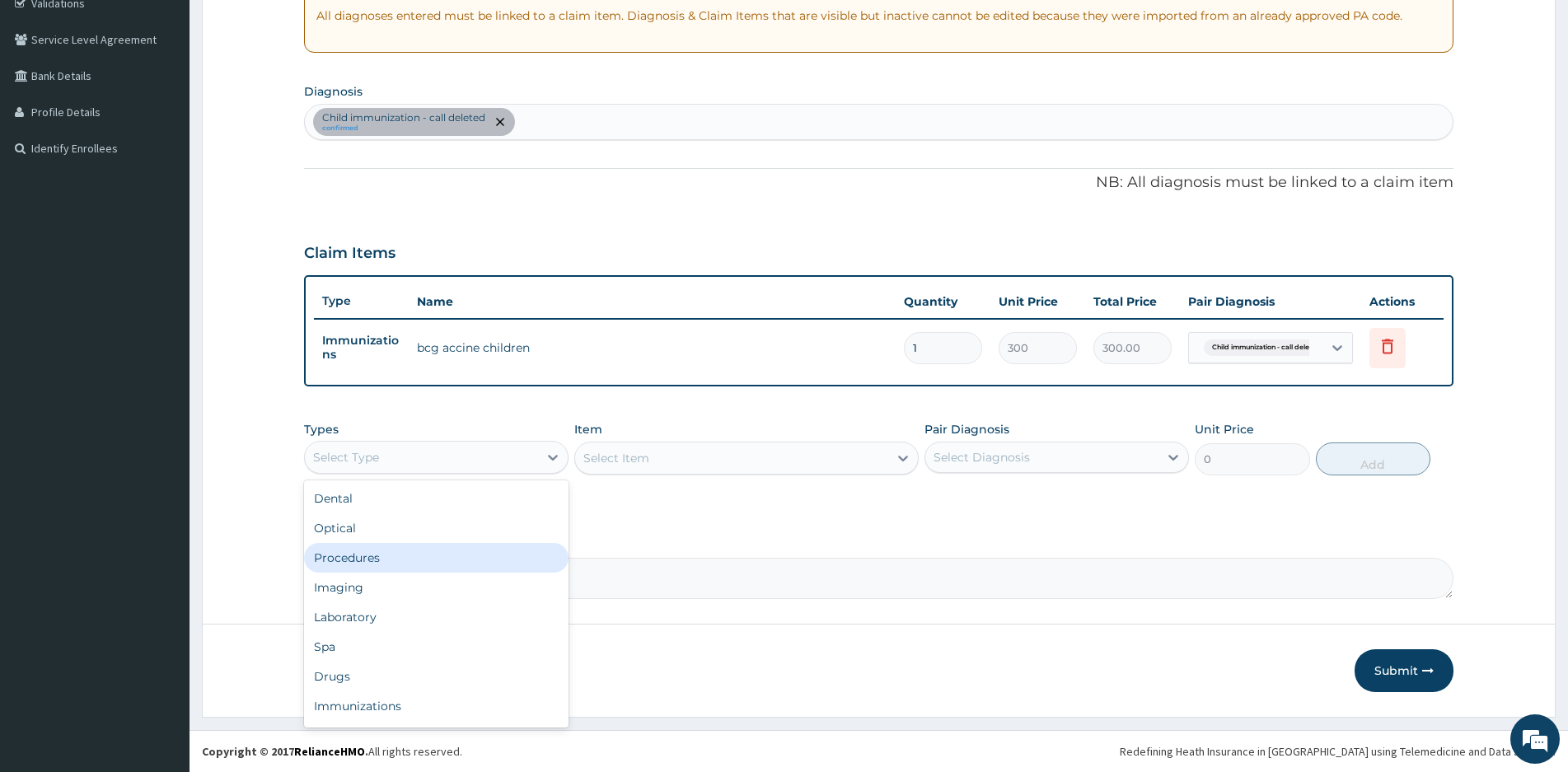
click at [361, 554] on div "Procedures" at bounding box center [437, 557] width 265 height 30
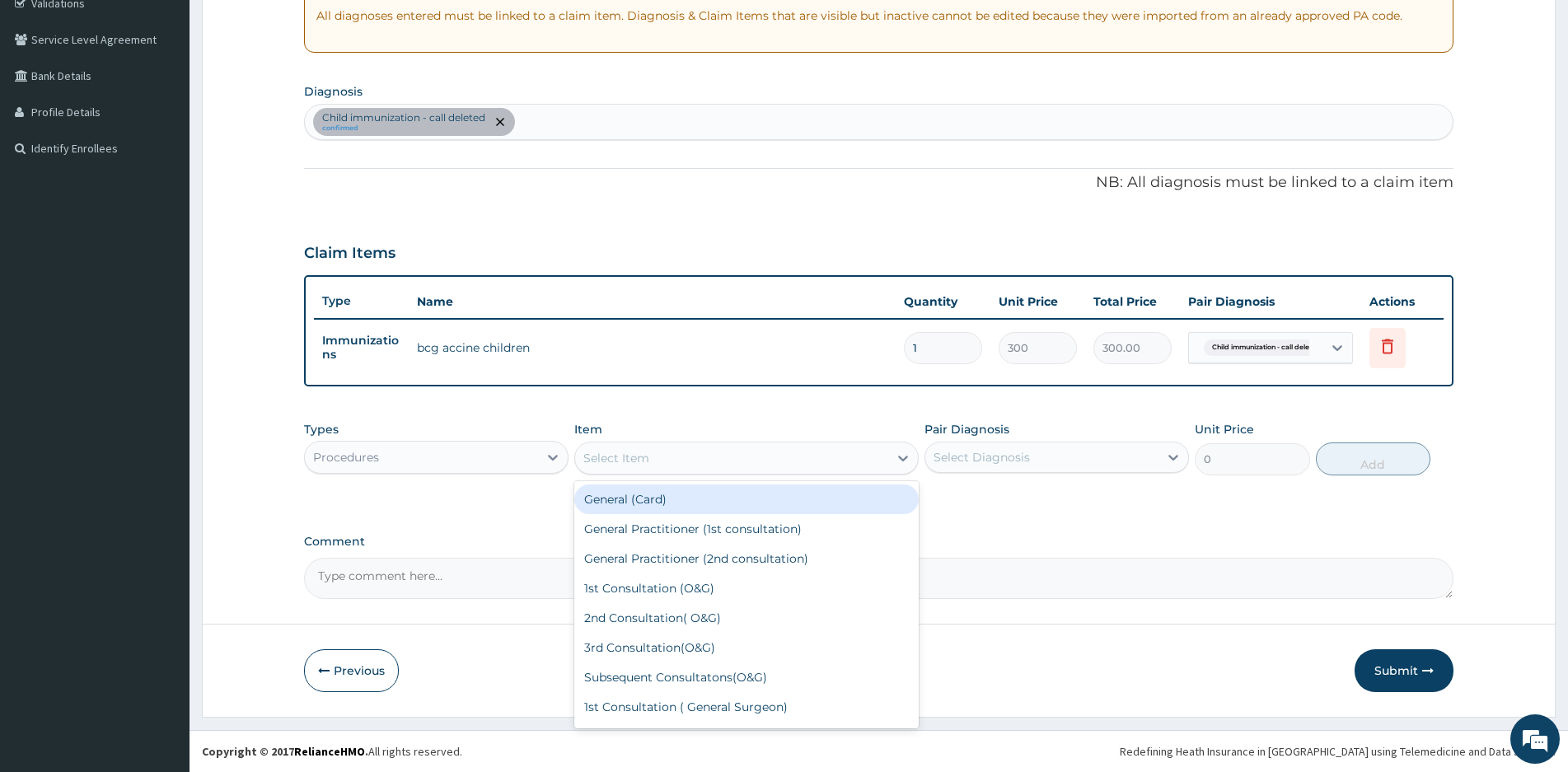
click at [820, 453] on div "Select Item" at bounding box center [731, 458] width 313 height 26
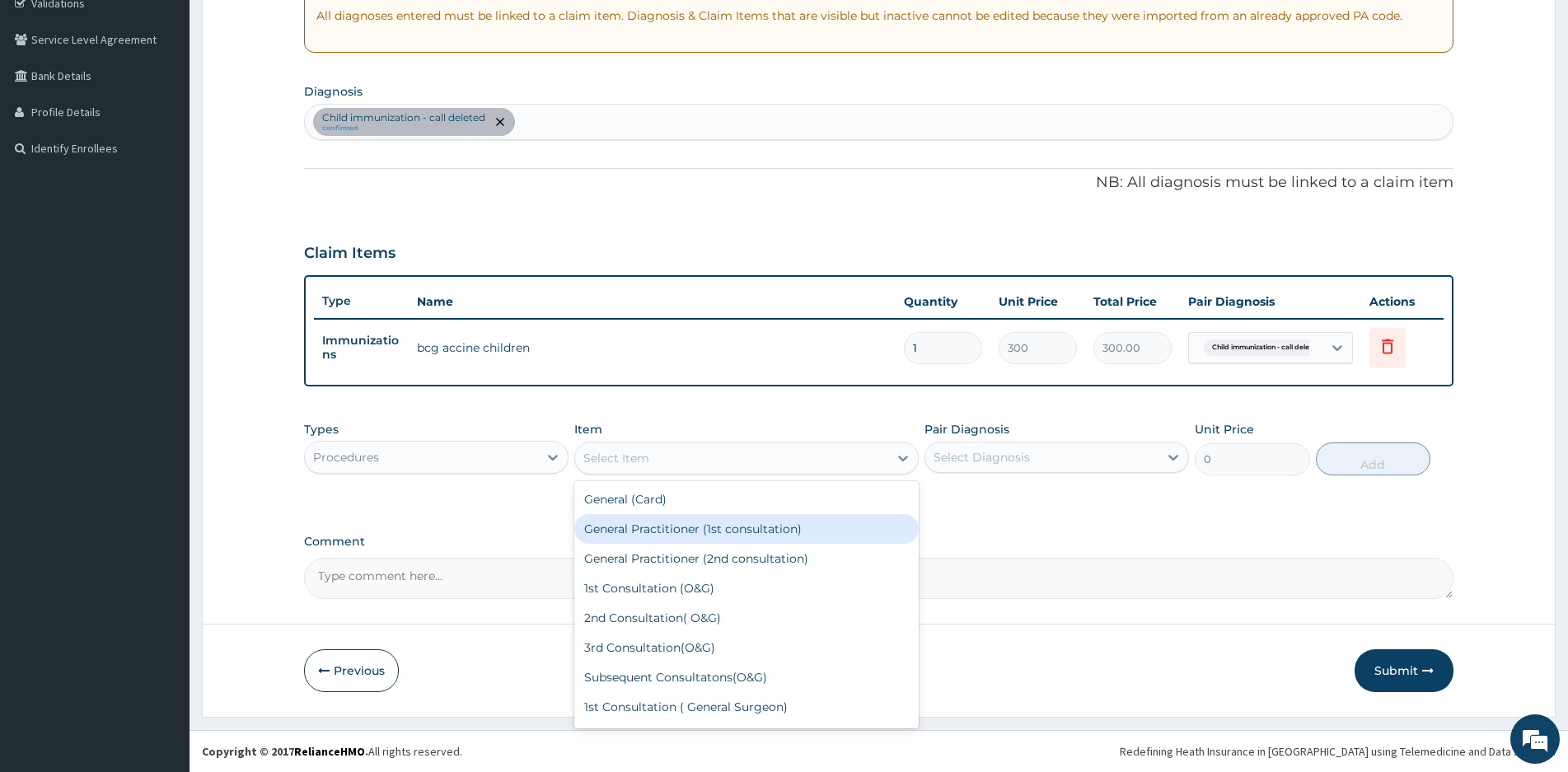
click at [680, 530] on div "General Practitioner (1st consultation)" at bounding box center [746, 529] width 344 height 30
type input "1500"
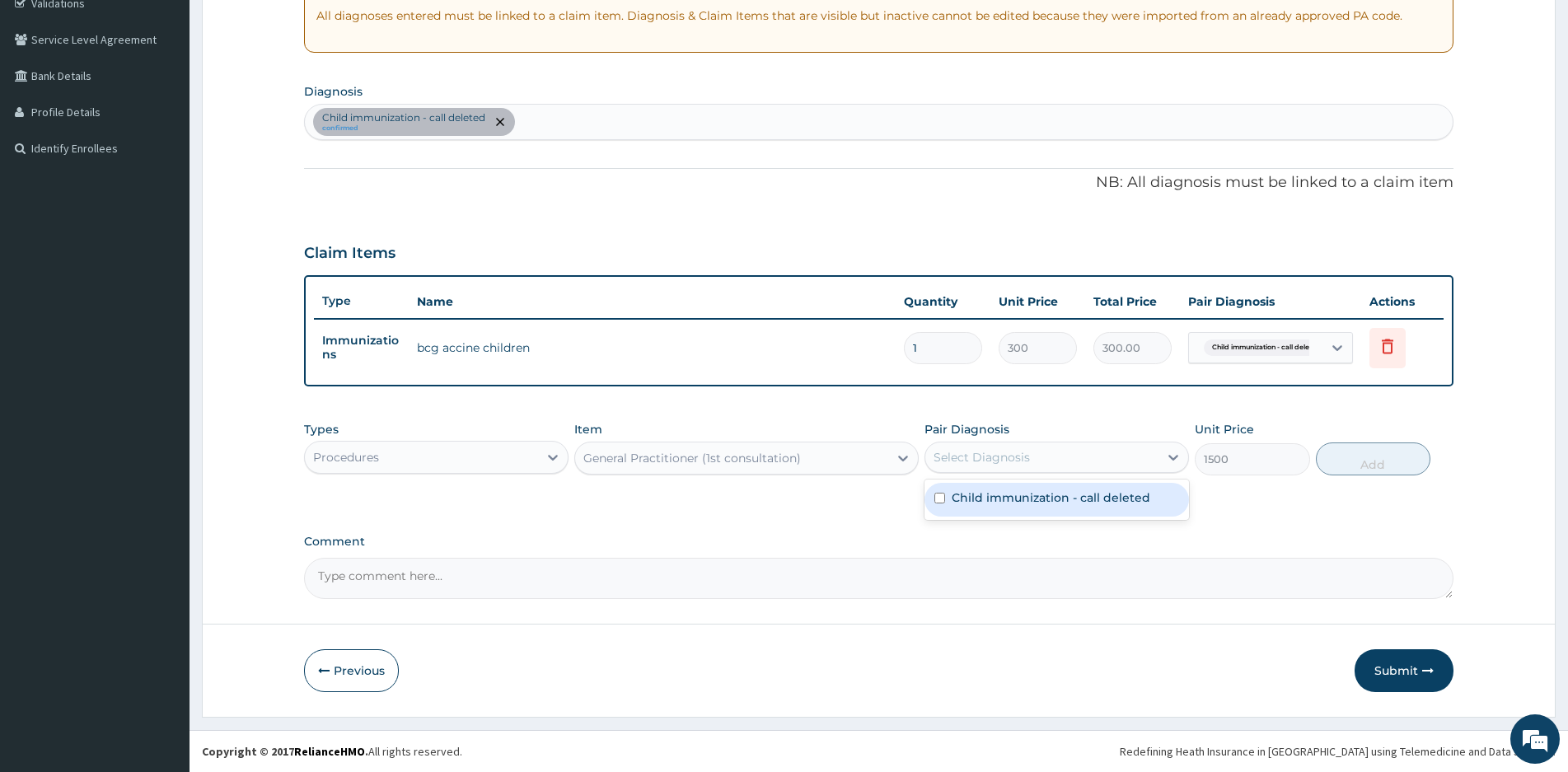
click at [1095, 463] on div "Select Diagnosis" at bounding box center [1042, 457] width 233 height 26
click at [941, 497] on input "checkbox" at bounding box center [940, 498] width 11 height 11
checkbox input "true"
click at [1360, 459] on button "Add" at bounding box center [1373, 459] width 115 height 33
type input "0"
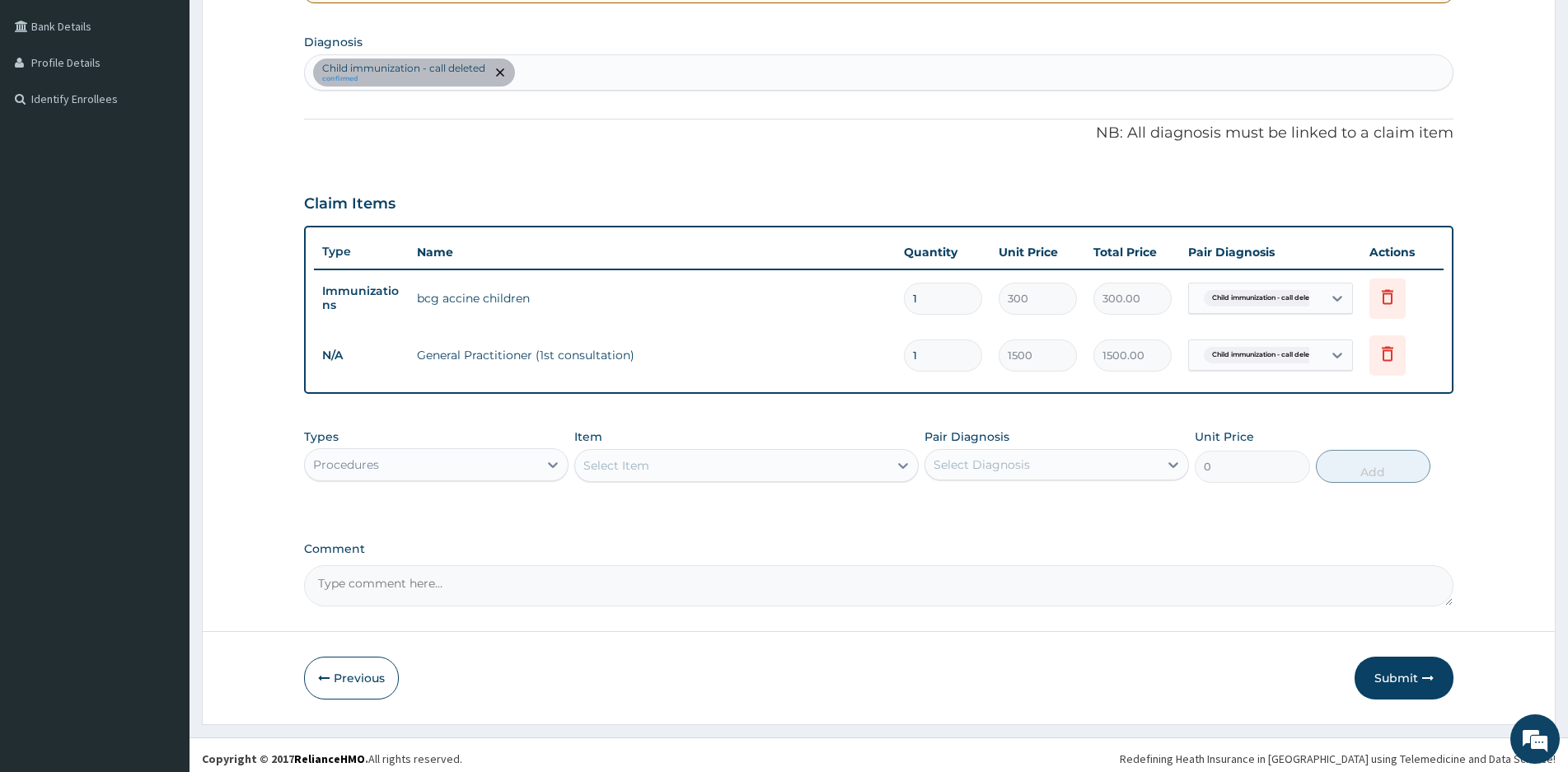
scroll to position [378, 0]
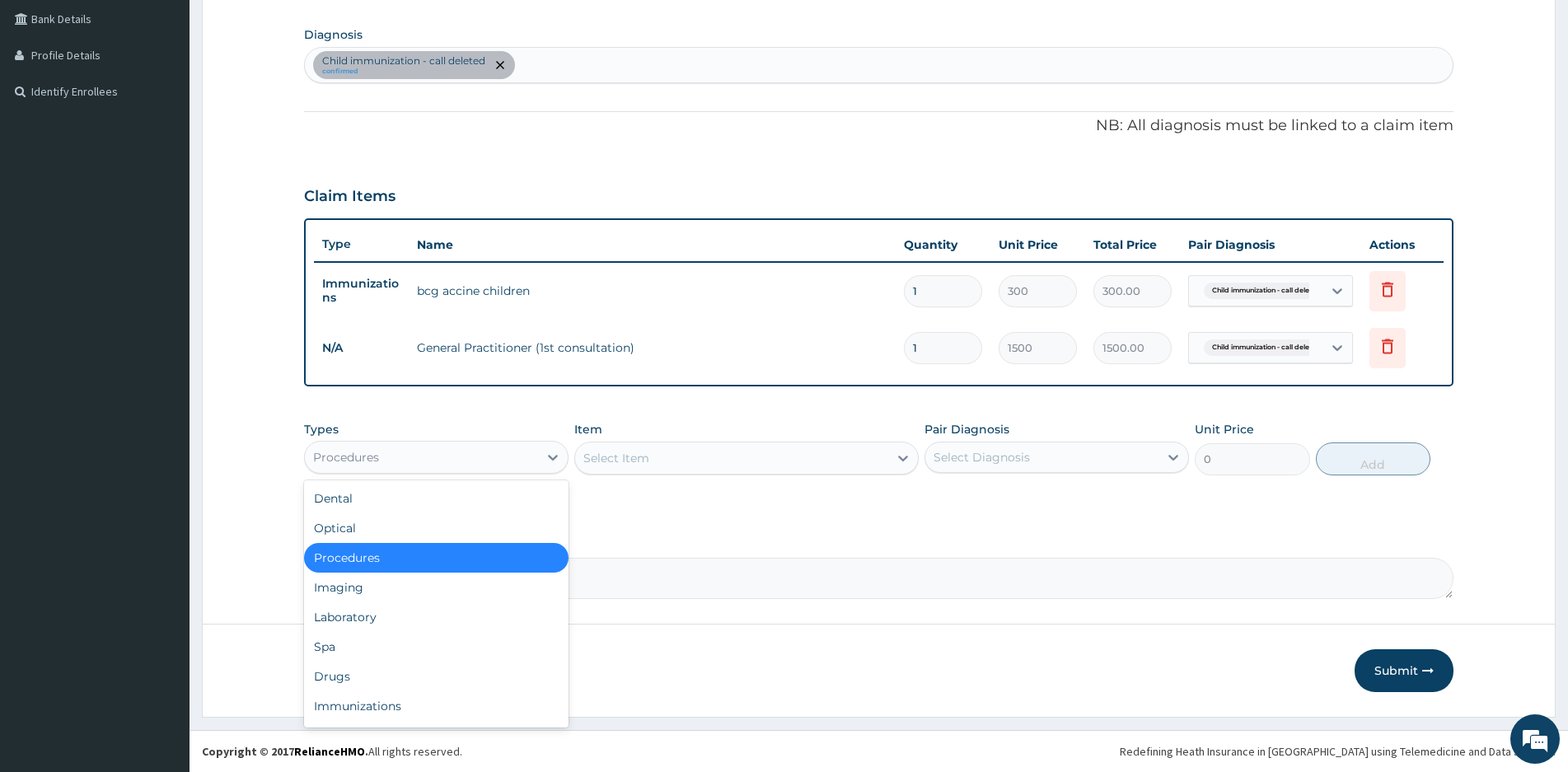
click at [470, 450] on div "Procedures" at bounding box center [421, 457] width 233 height 26
click at [344, 676] on div "Drugs" at bounding box center [437, 676] width 265 height 30
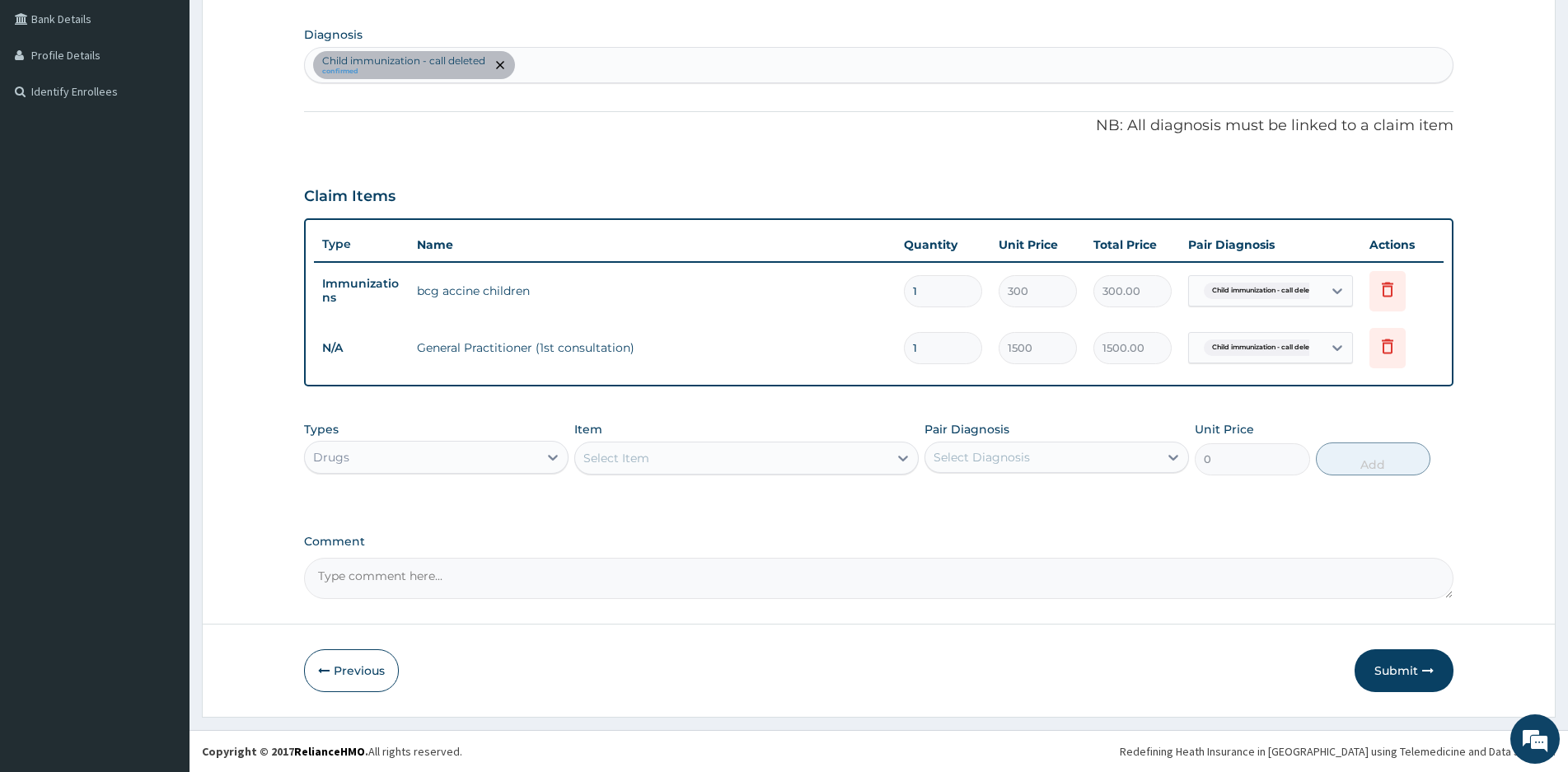
click at [749, 456] on div "Select Item" at bounding box center [731, 458] width 313 height 26
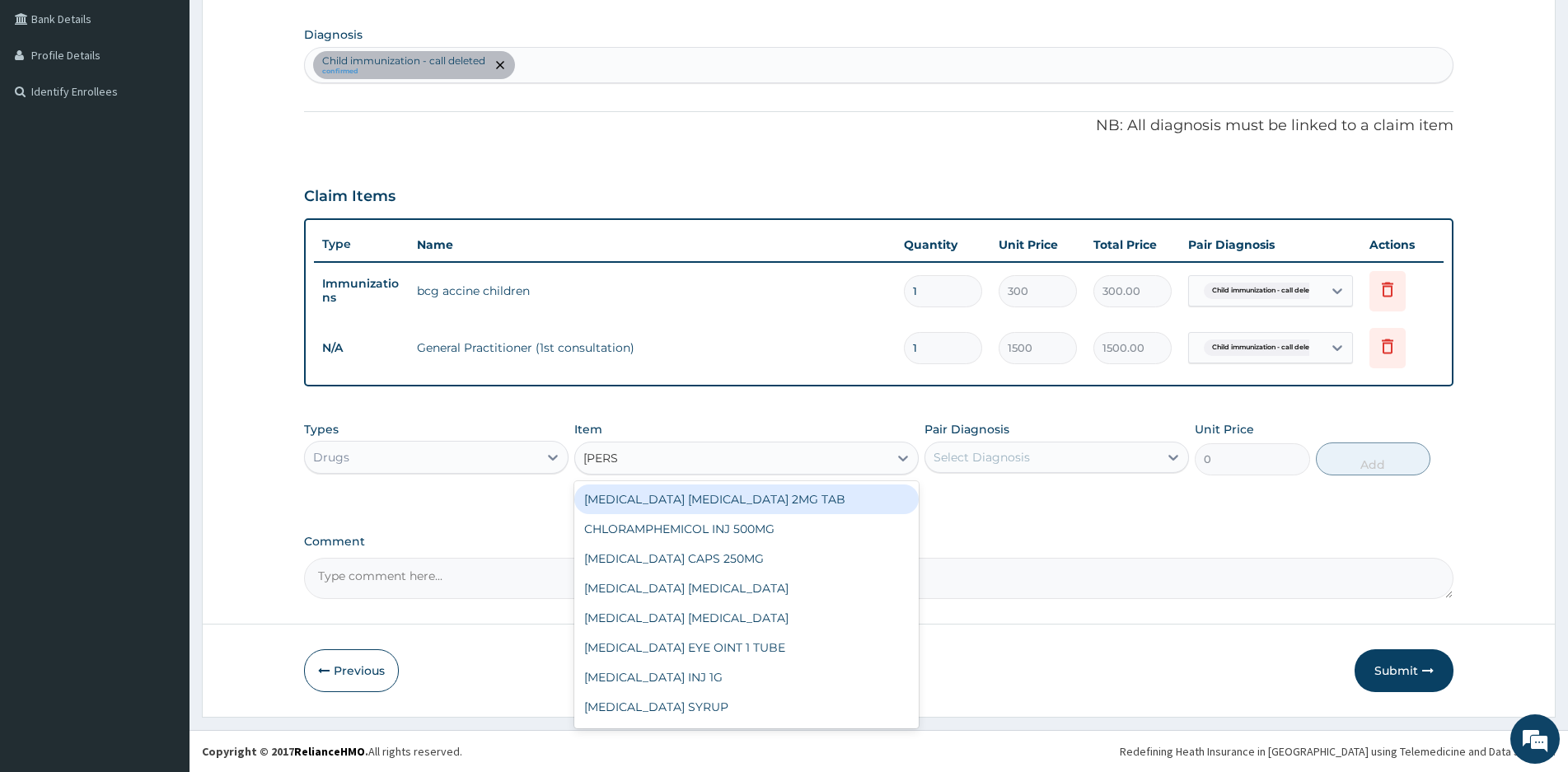
type input "LORAT"
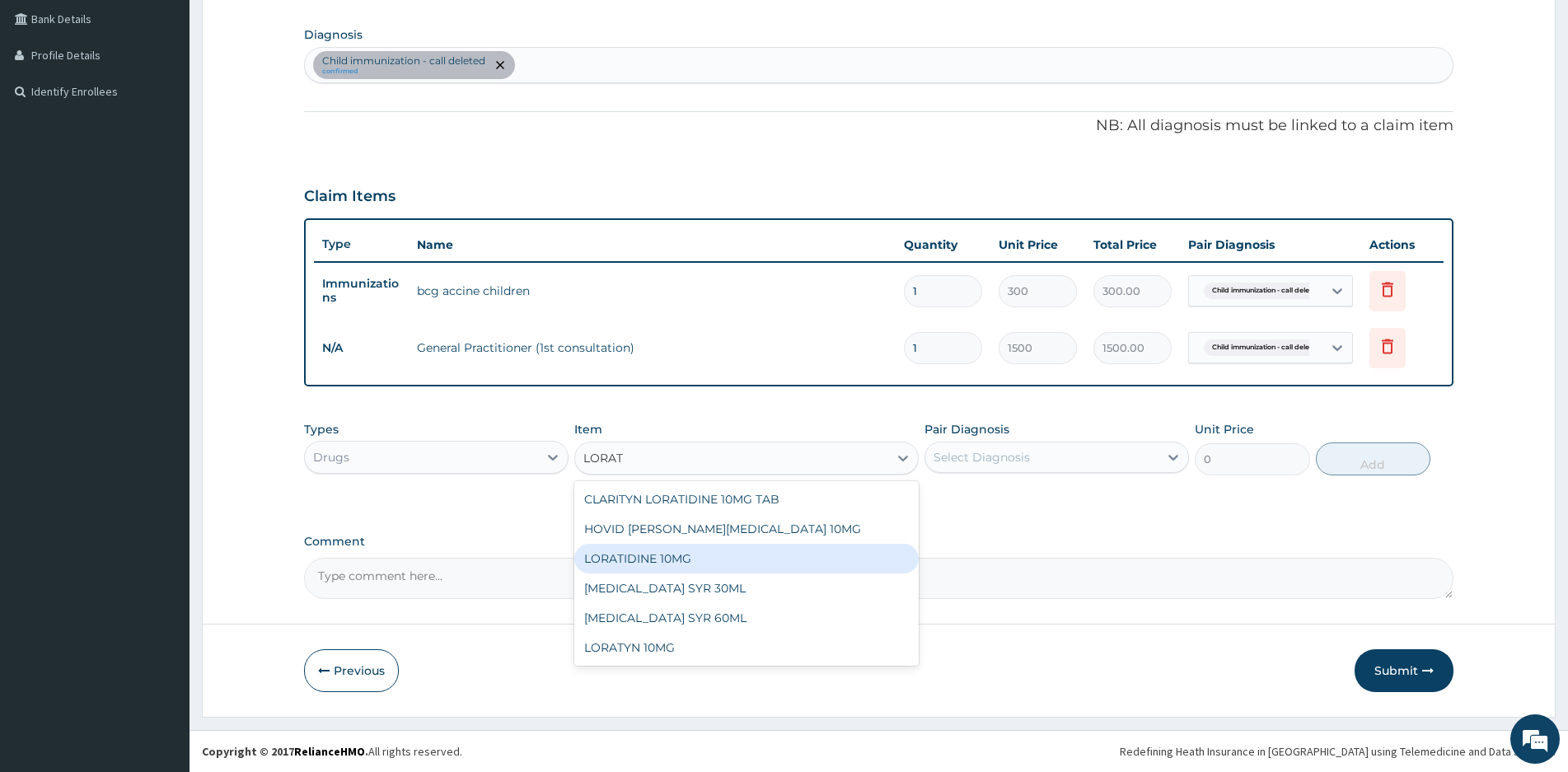
click at [665, 562] on div "LORATIDINE 10MG" at bounding box center [746, 558] width 344 height 30
type input "42.12"
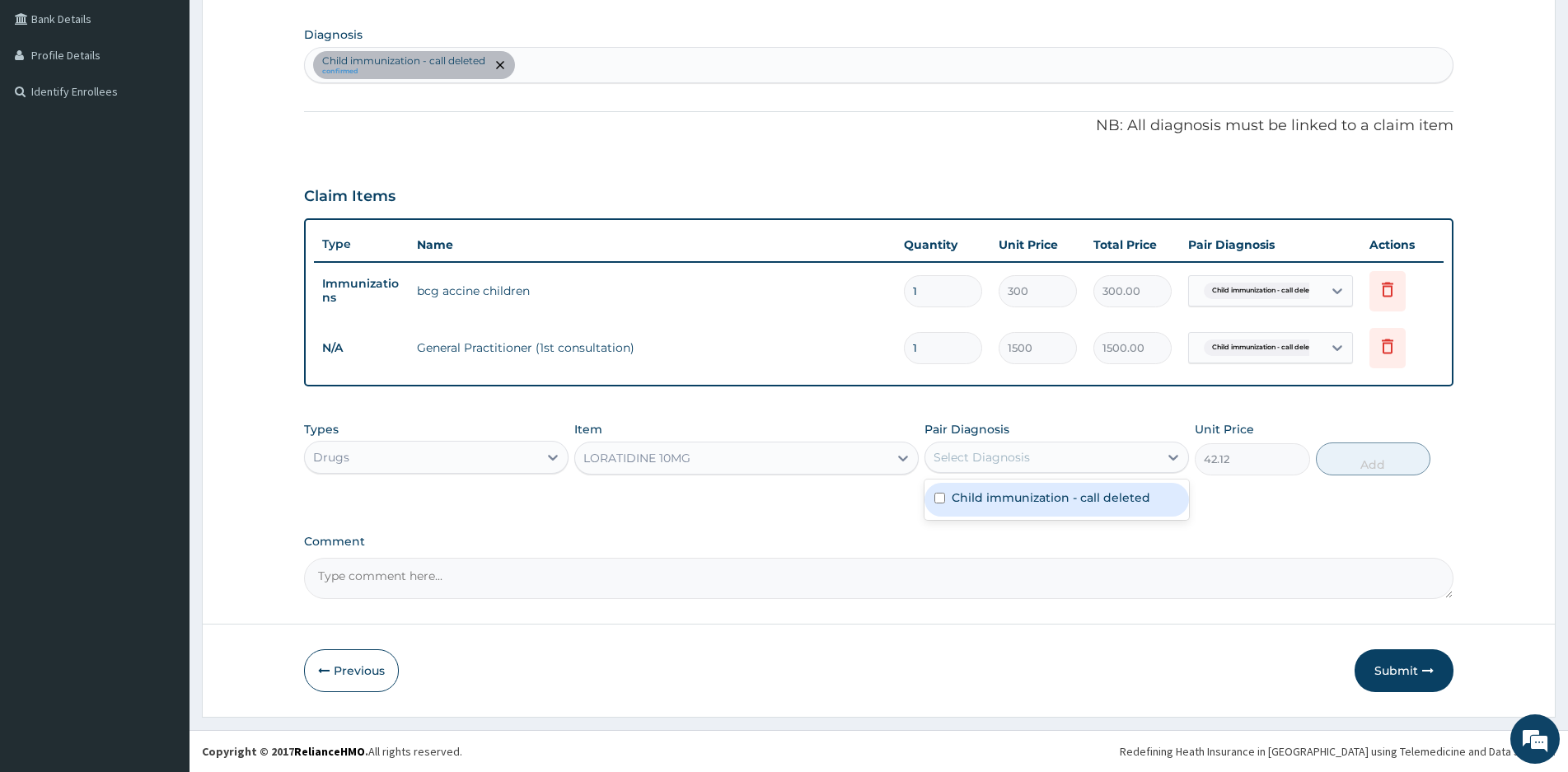
click at [1091, 453] on div "Select Diagnosis" at bounding box center [1042, 457] width 233 height 26
click at [959, 494] on label "Child immunization - call deleted" at bounding box center [1051, 497] width 198 height 16
click at [936, 503] on input "checkbox" at bounding box center [940, 498] width 11 height 11
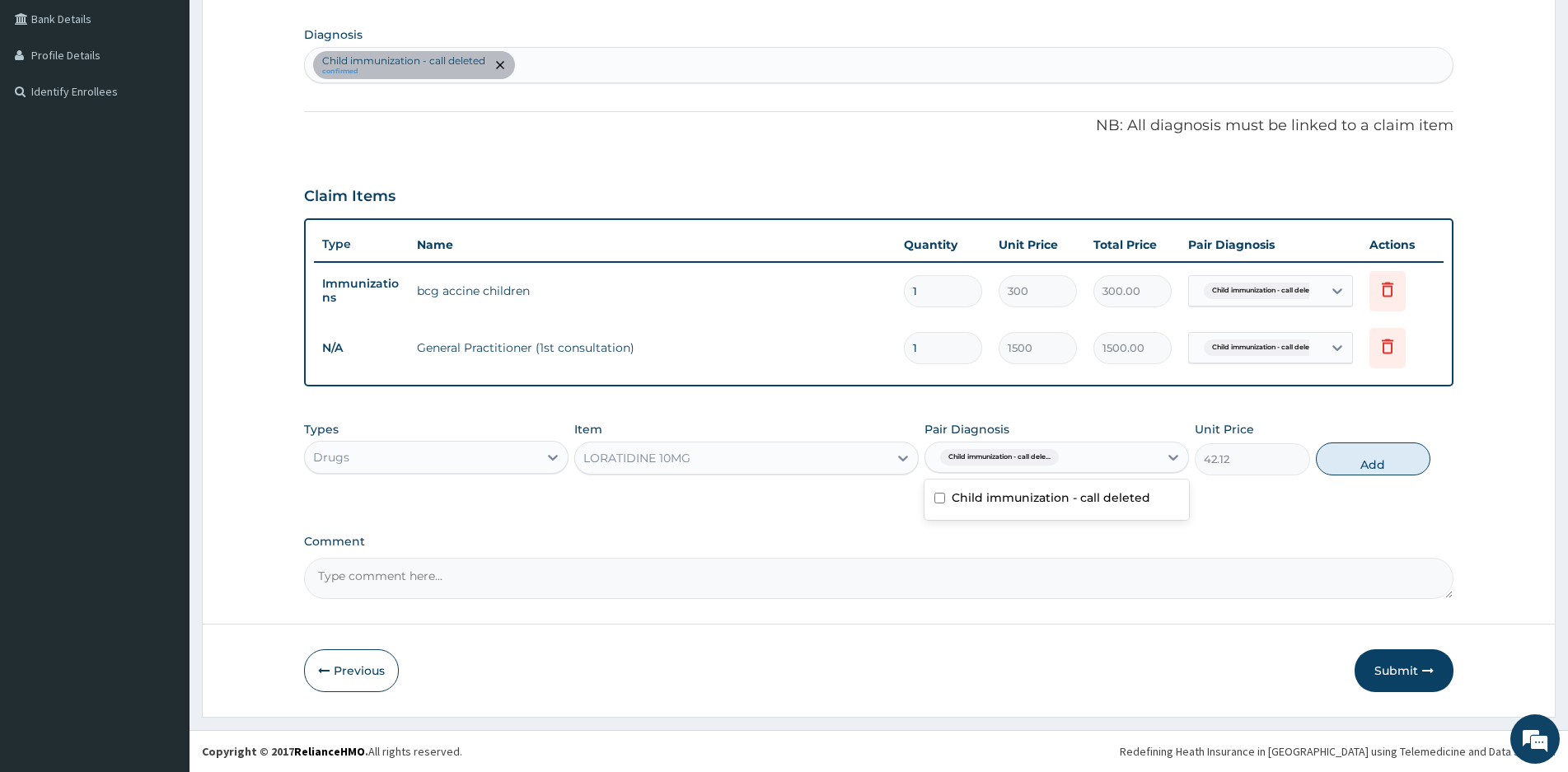
checkbox input "false"
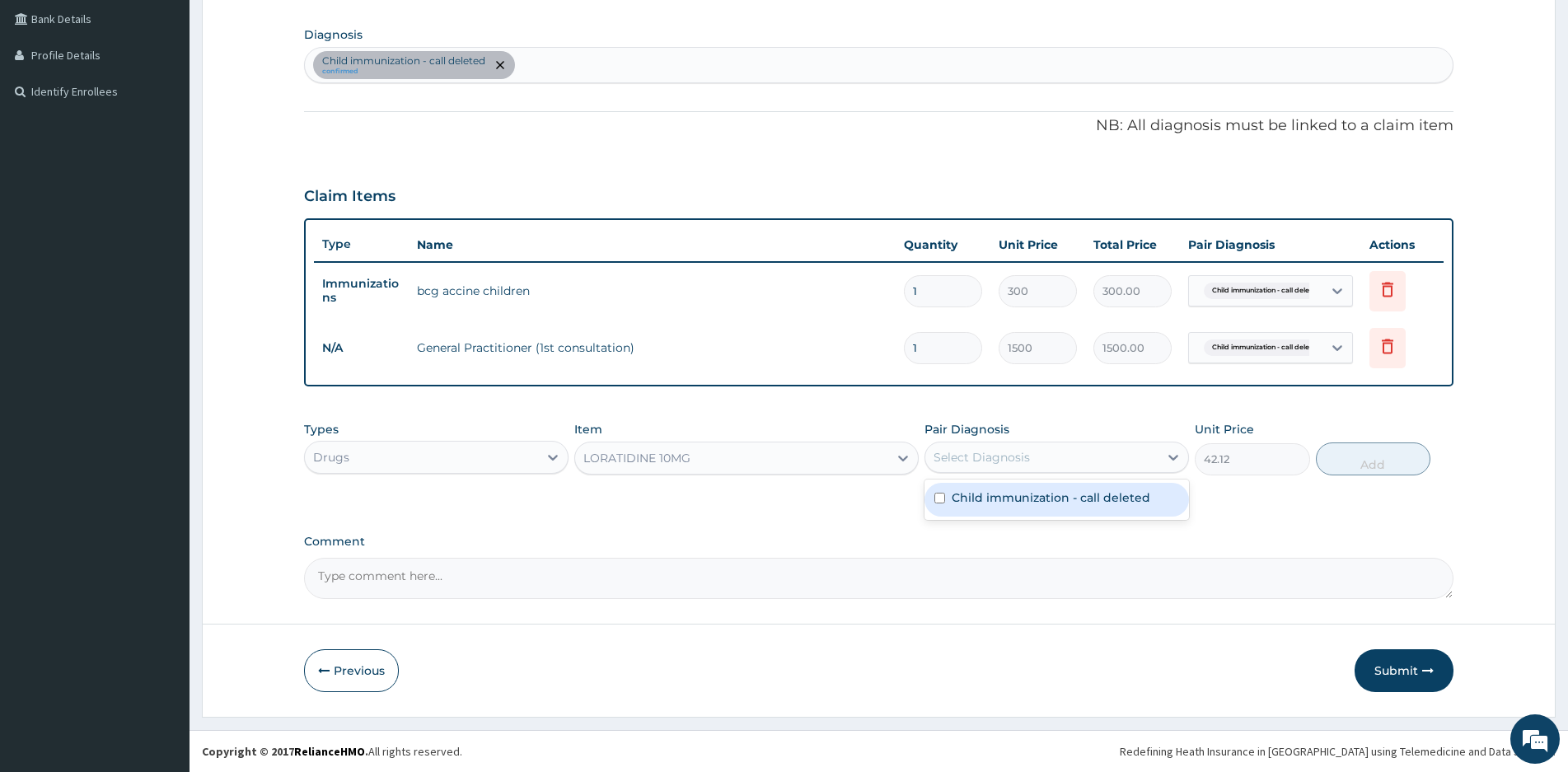
click at [574, 61] on div "Child immunization - call deleted confirmed" at bounding box center [878, 65] width 1148 height 35
type input "UPPER RESP"
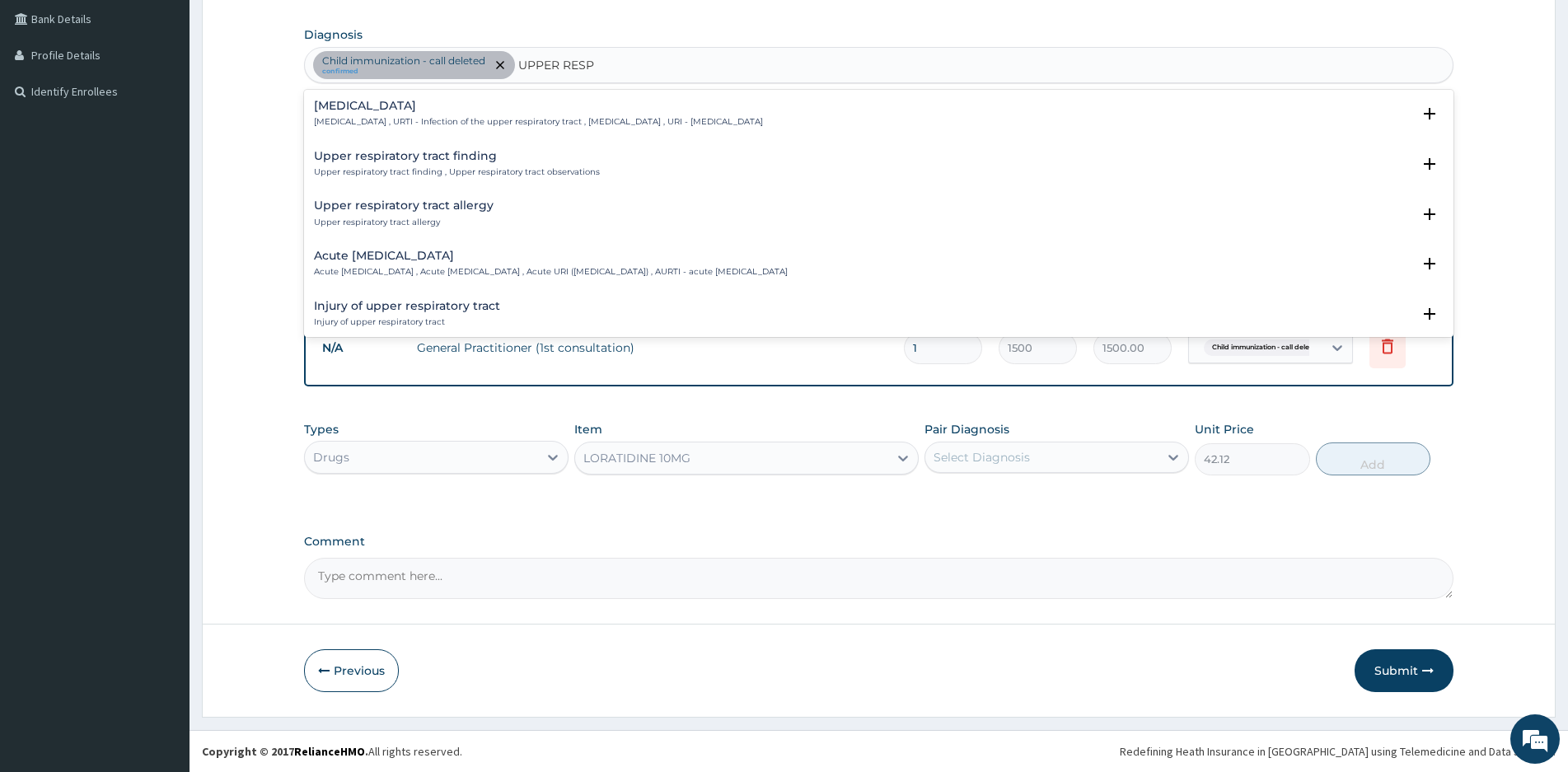
click at [364, 261] on h4 "Acute upper respiratory infection" at bounding box center [550, 255] width 473 height 12
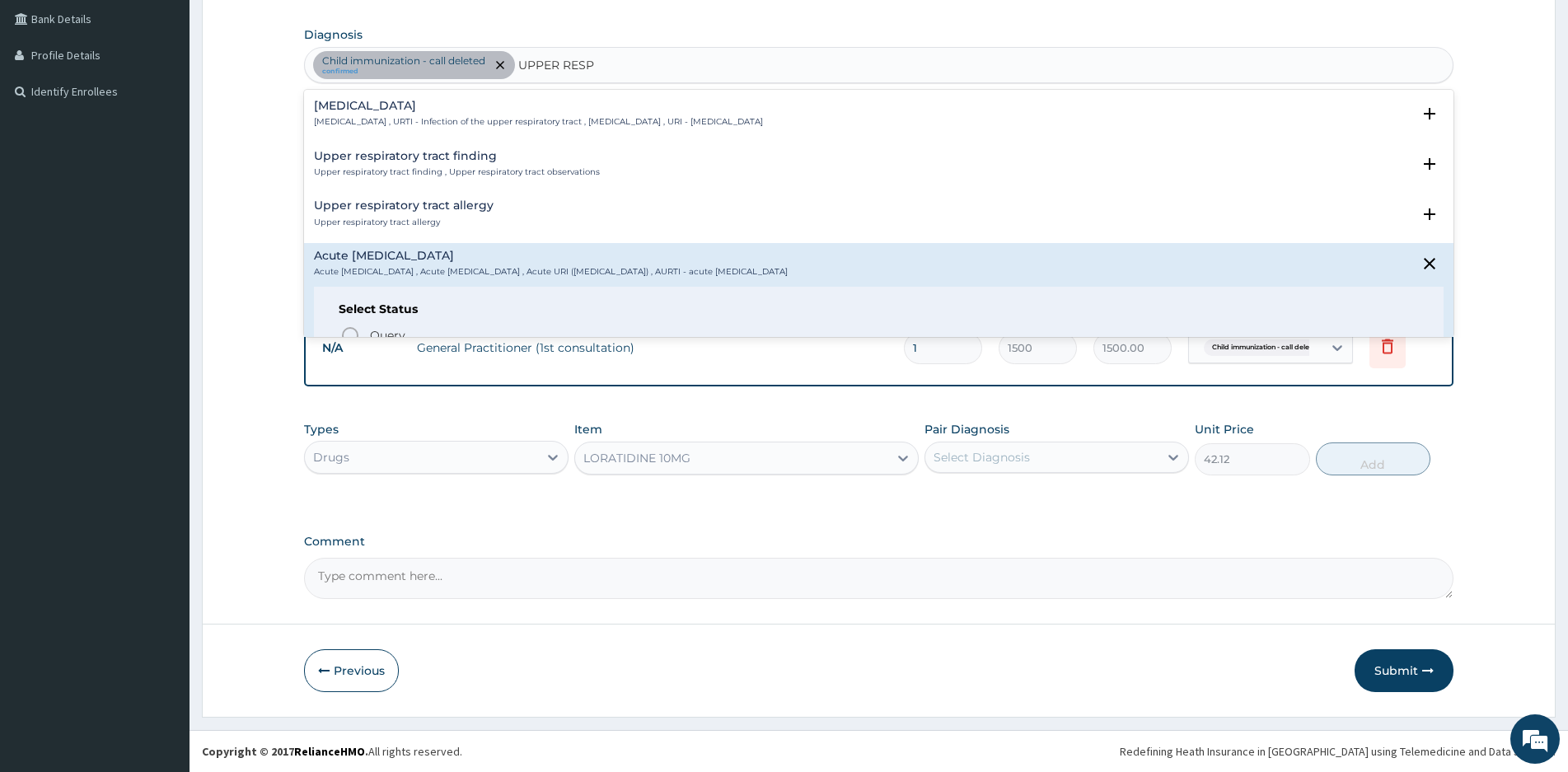
scroll to position [165, 0]
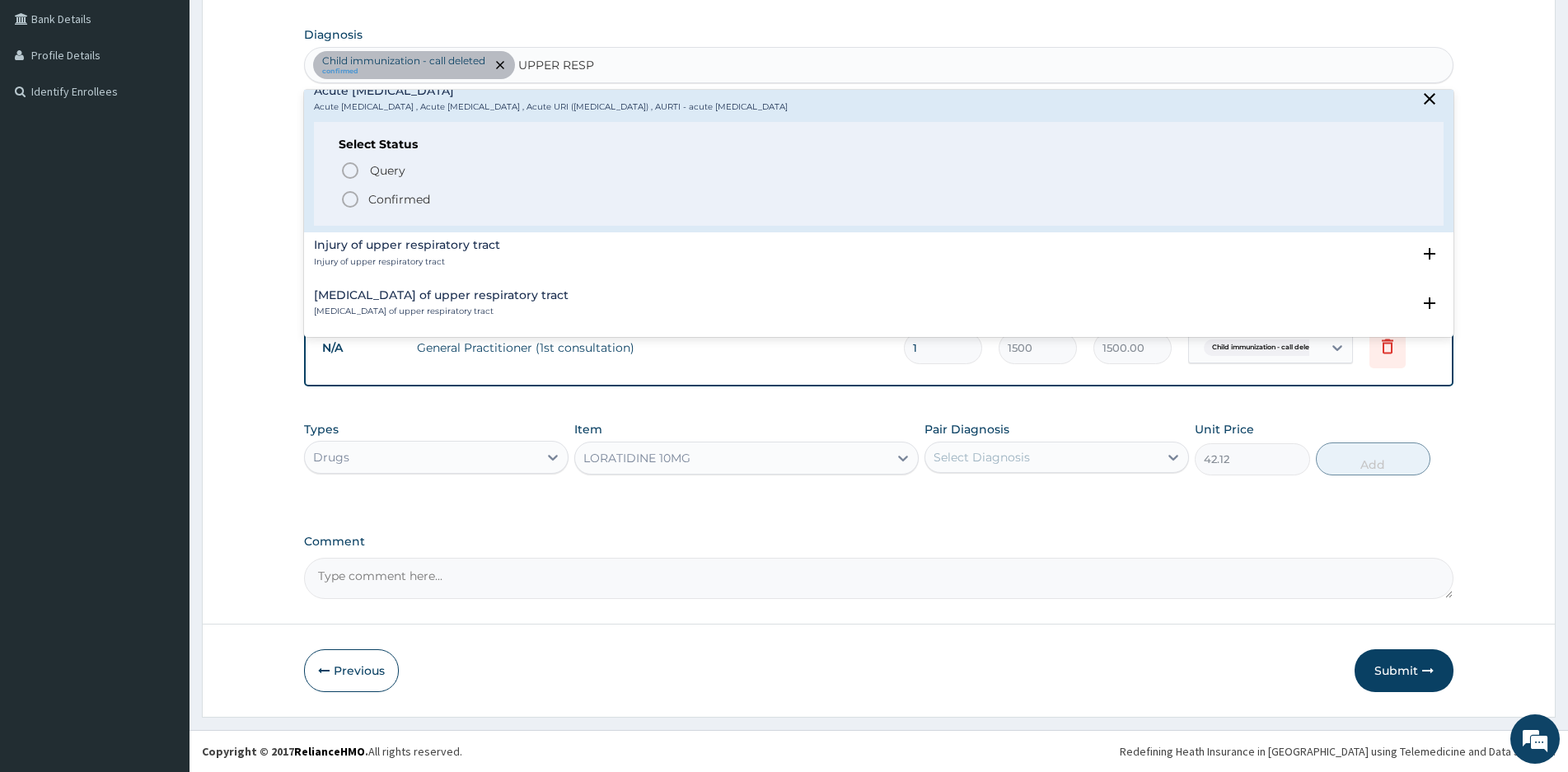
click at [350, 196] on icon "status option filled" at bounding box center [349, 199] width 20 height 20
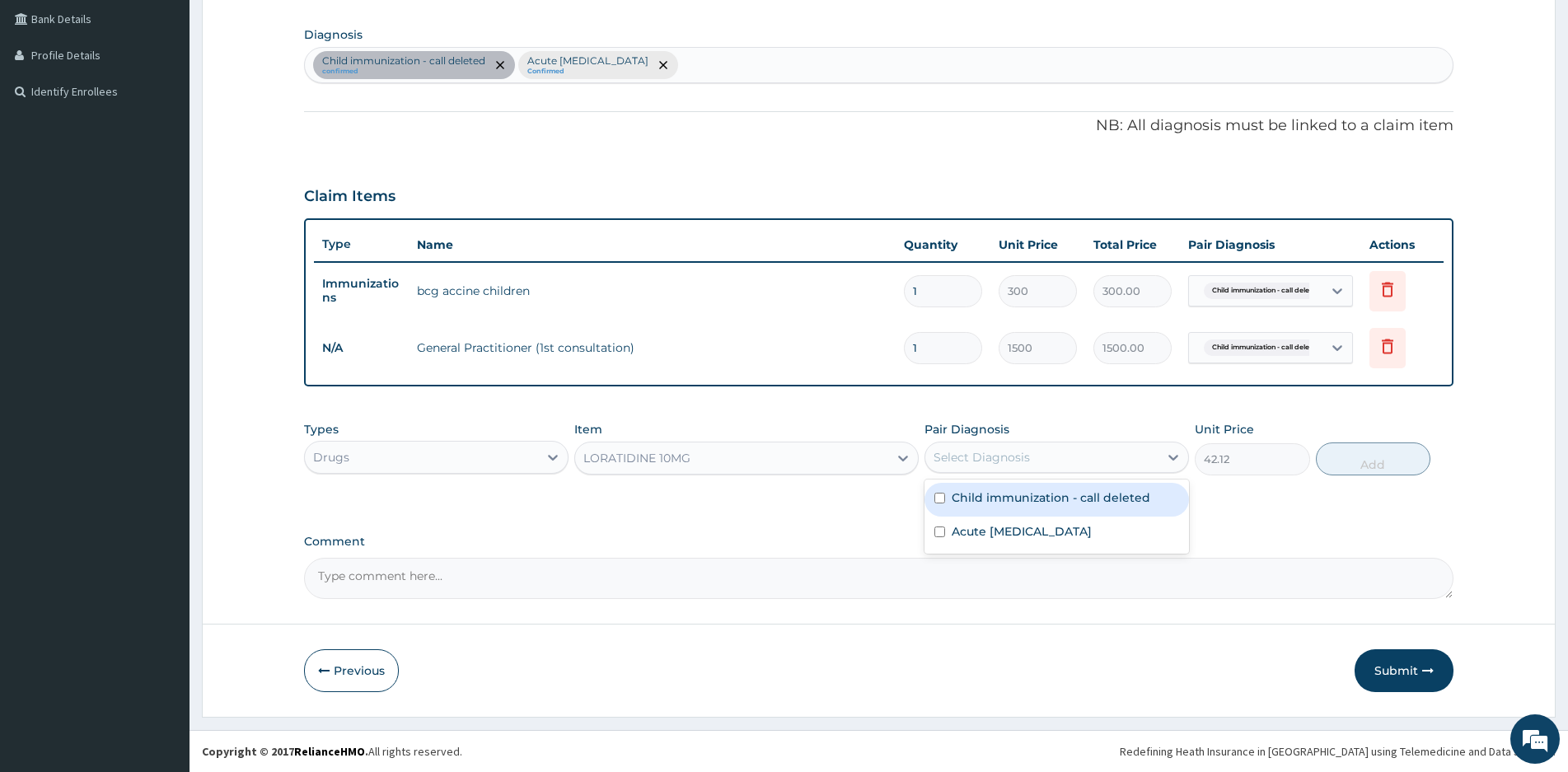
click at [1053, 457] on div "Select Diagnosis" at bounding box center [1042, 457] width 233 height 26
click at [966, 533] on label "Acute upper respiratory infection" at bounding box center [1022, 530] width 140 height 16
checkbox input "true"
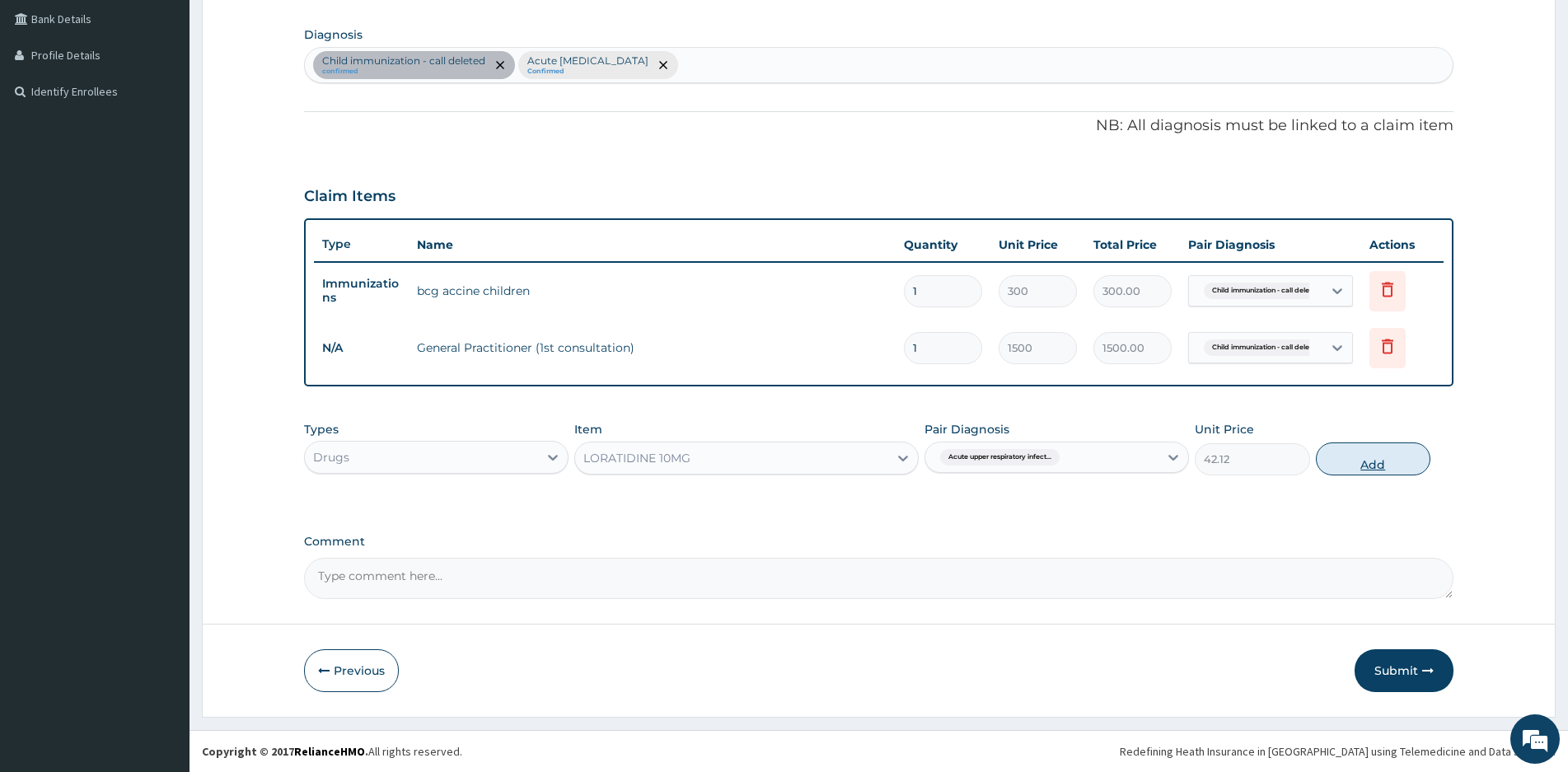
click at [1369, 457] on button "Add" at bounding box center [1373, 459] width 115 height 33
type input "0"
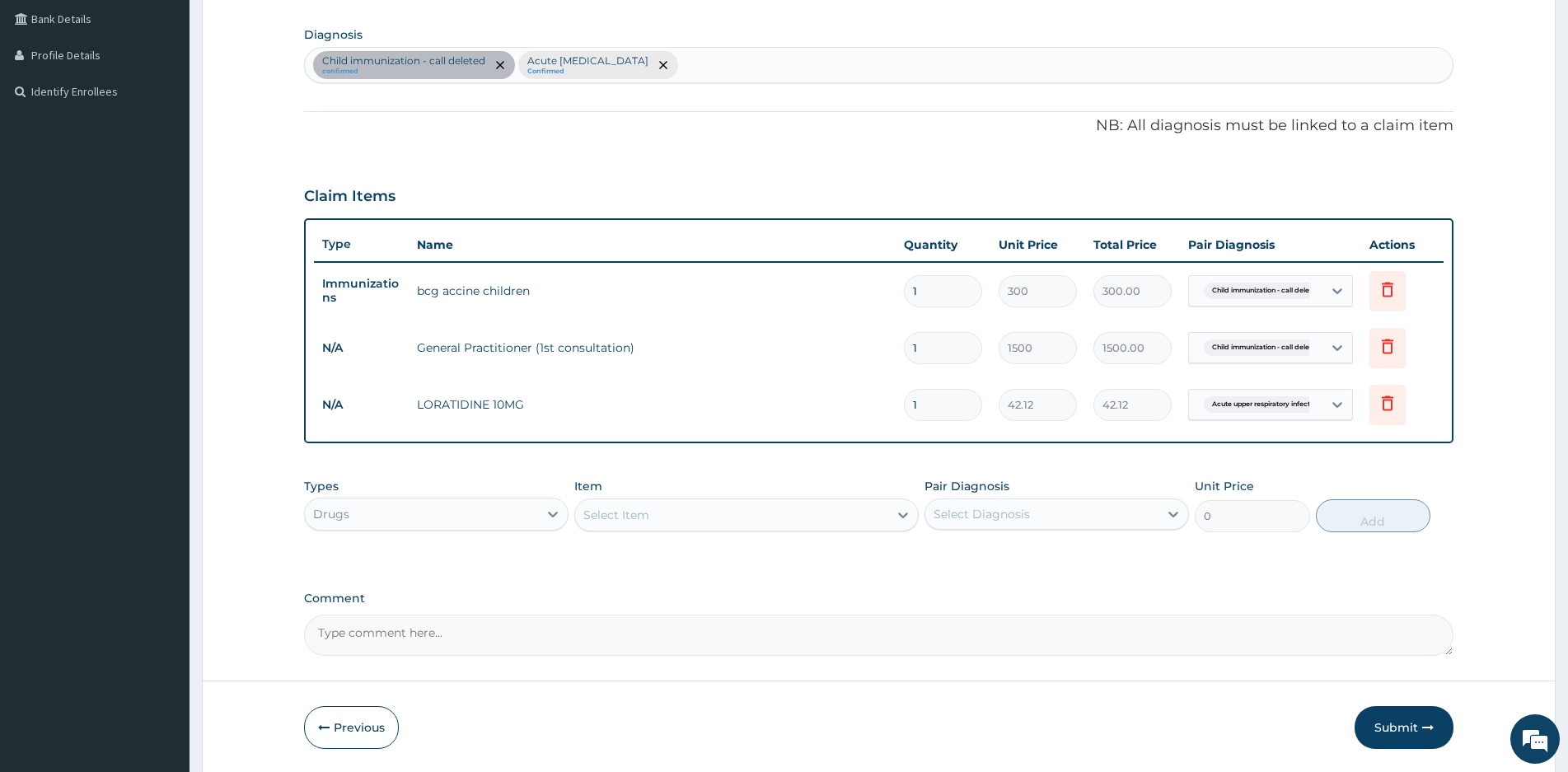
type input "10"
type input "421.20"
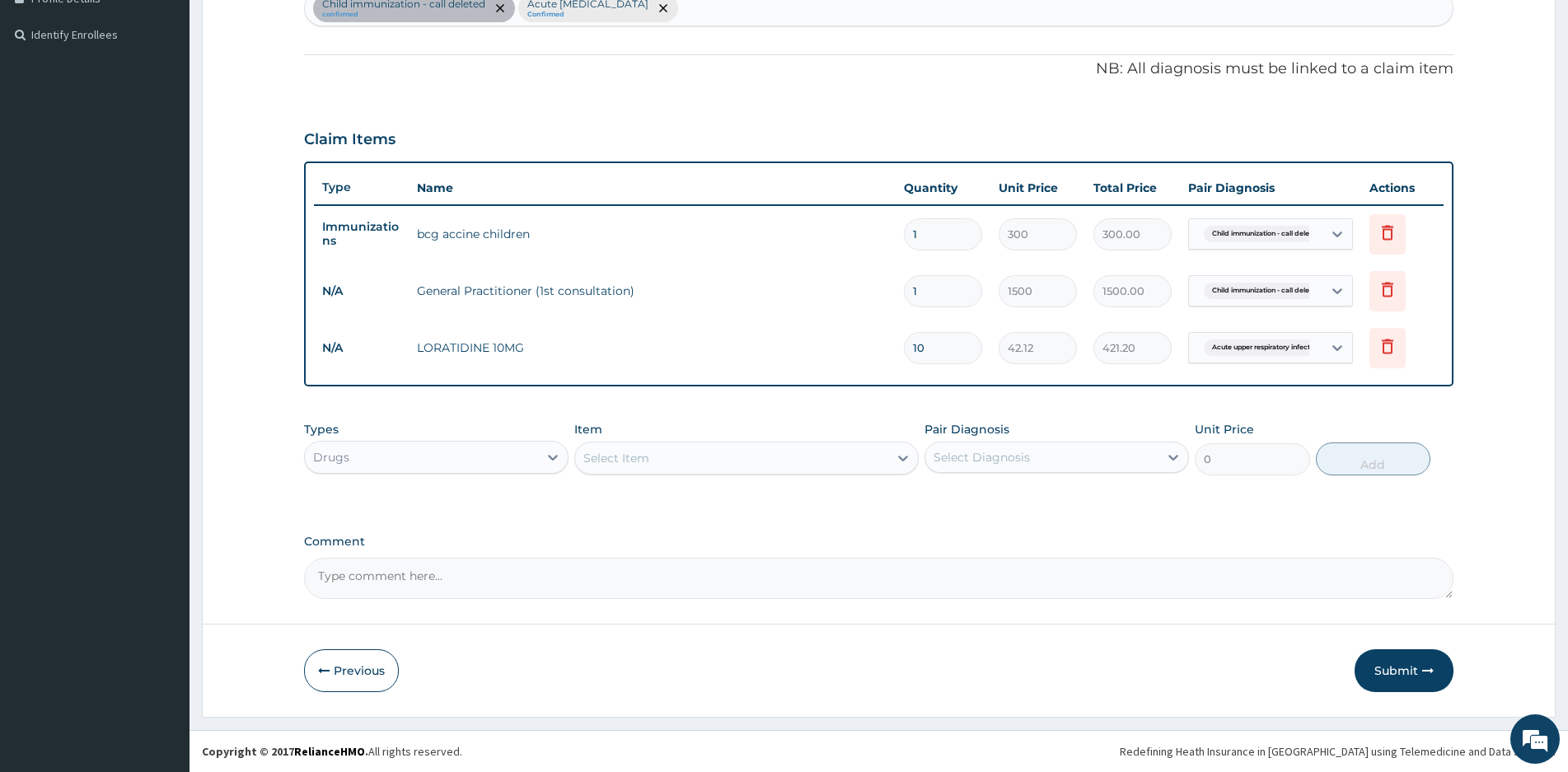
type input "10"
click at [664, 455] on div "Select Item" at bounding box center [731, 458] width 313 height 26
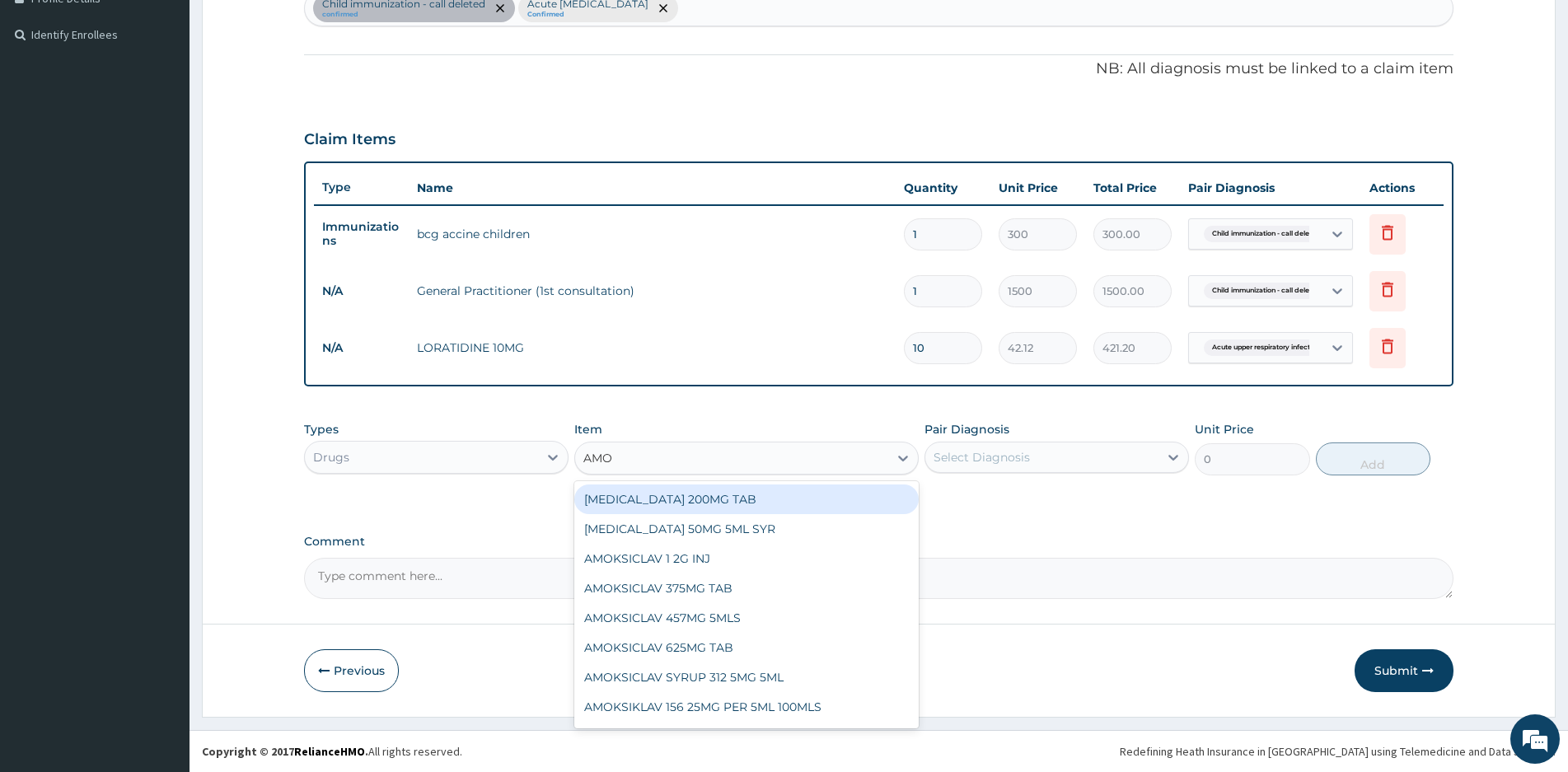
type input "AMOX"
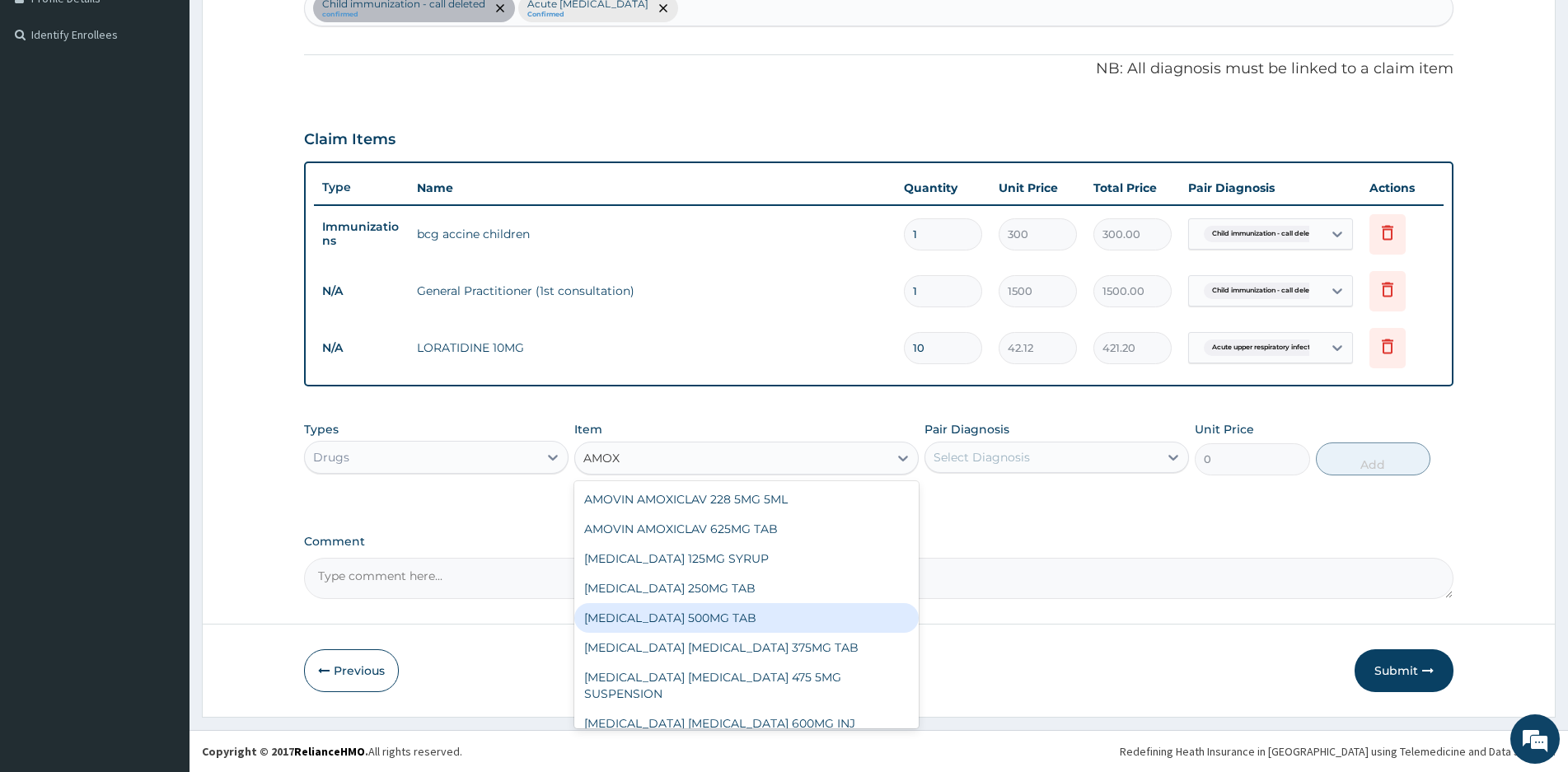
click at [653, 623] on div "AMOXICILLIN 500MG TAB" at bounding box center [746, 617] width 344 height 30
type input "120"
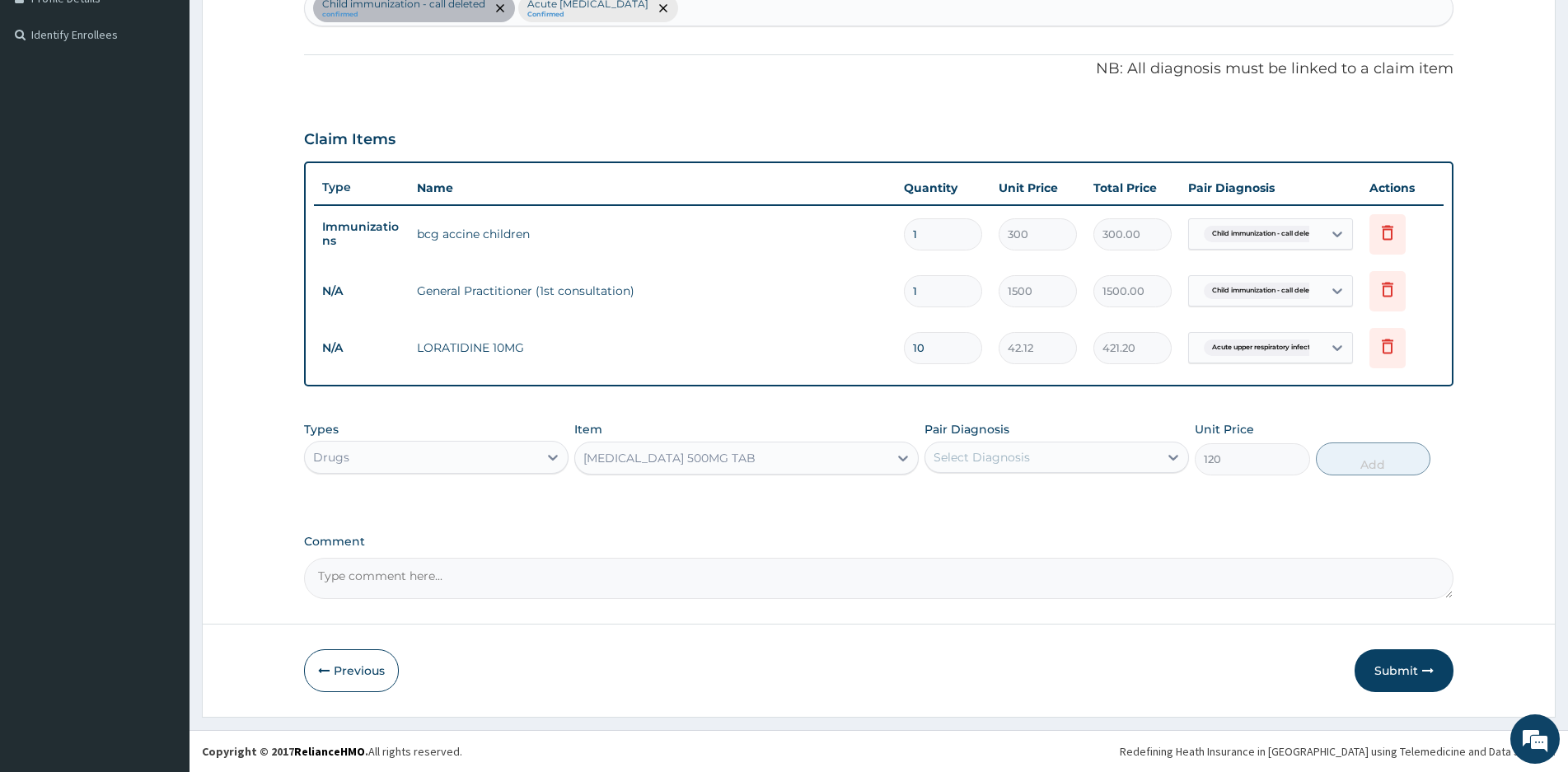
click at [1103, 453] on div "Select Diagnosis" at bounding box center [1042, 457] width 233 height 26
click at [964, 529] on label "Acute upper respiratory infection" at bounding box center [1022, 530] width 140 height 16
checkbox input "true"
click at [1347, 457] on button "Add" at bounding box center [1373, 459] width 115 height 33
type input "0"
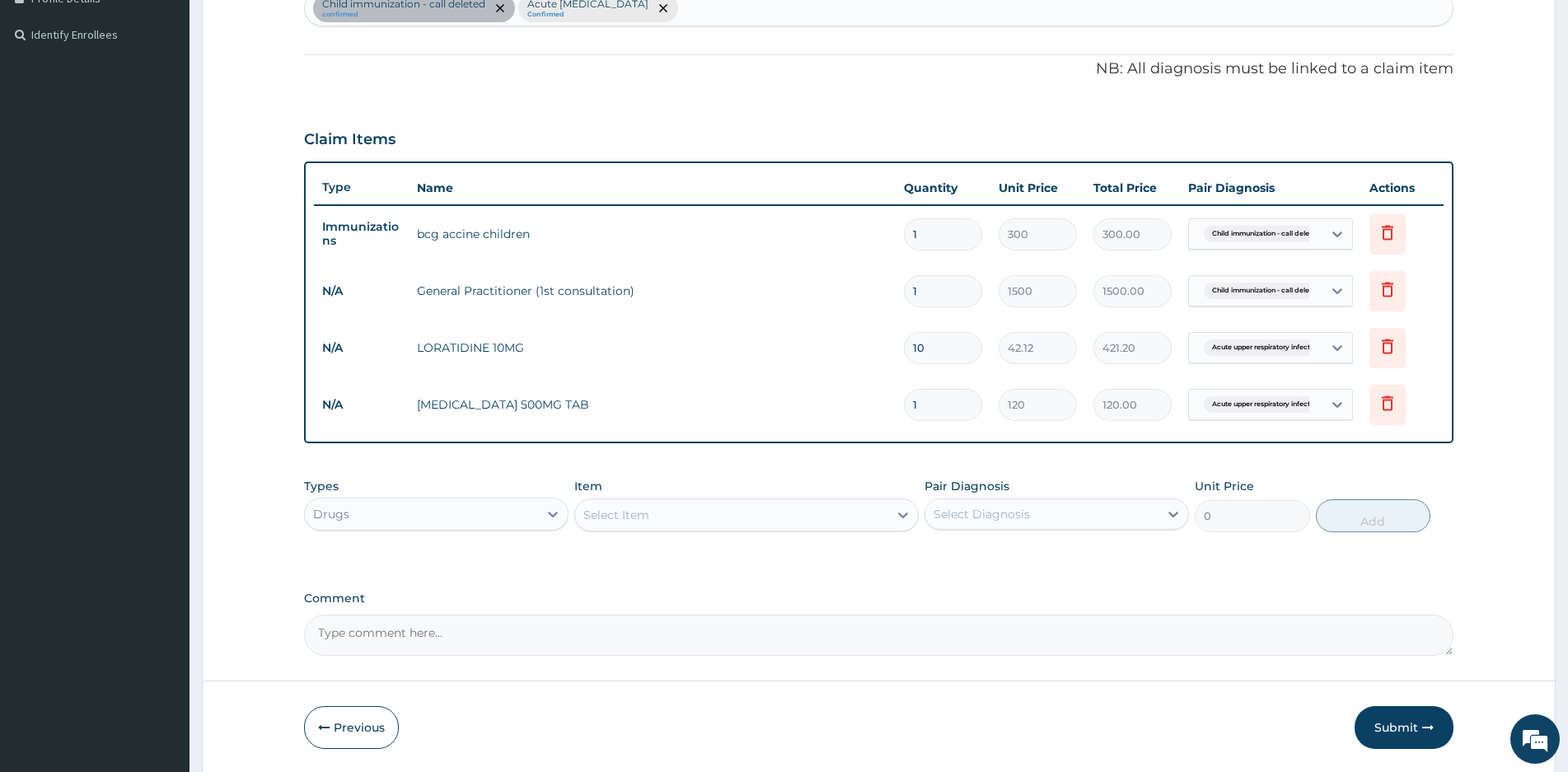
type input "15"
type input "1800.00"
type input "15"
click at [879, 605] on label "Comment" at bounding box center [878, 598] width 1149 height 14
click at [879, 614] on textarea "Comment" at bounding box center [878, 635] width 1149 height 41
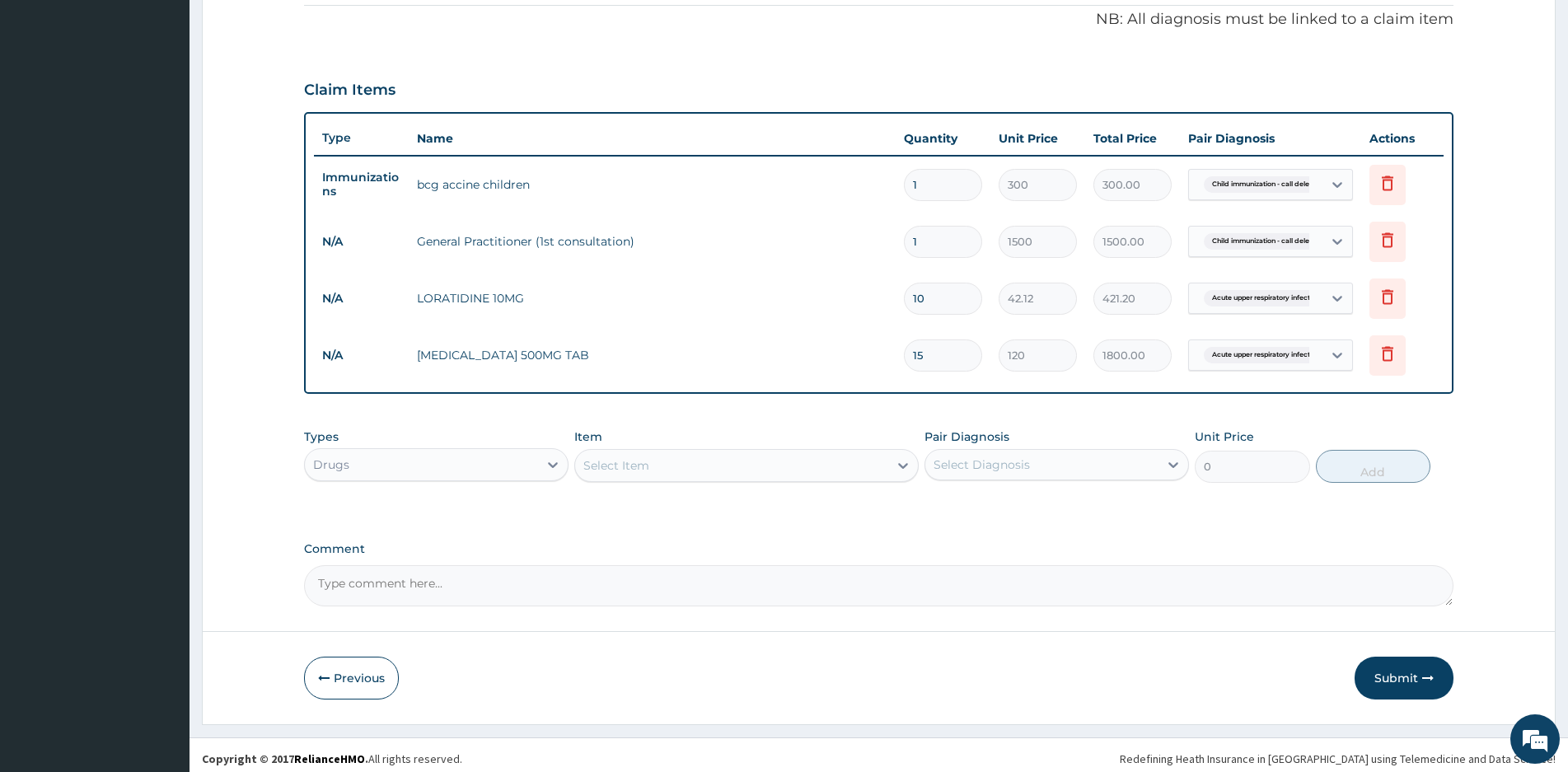
scroll to position [492, 0]
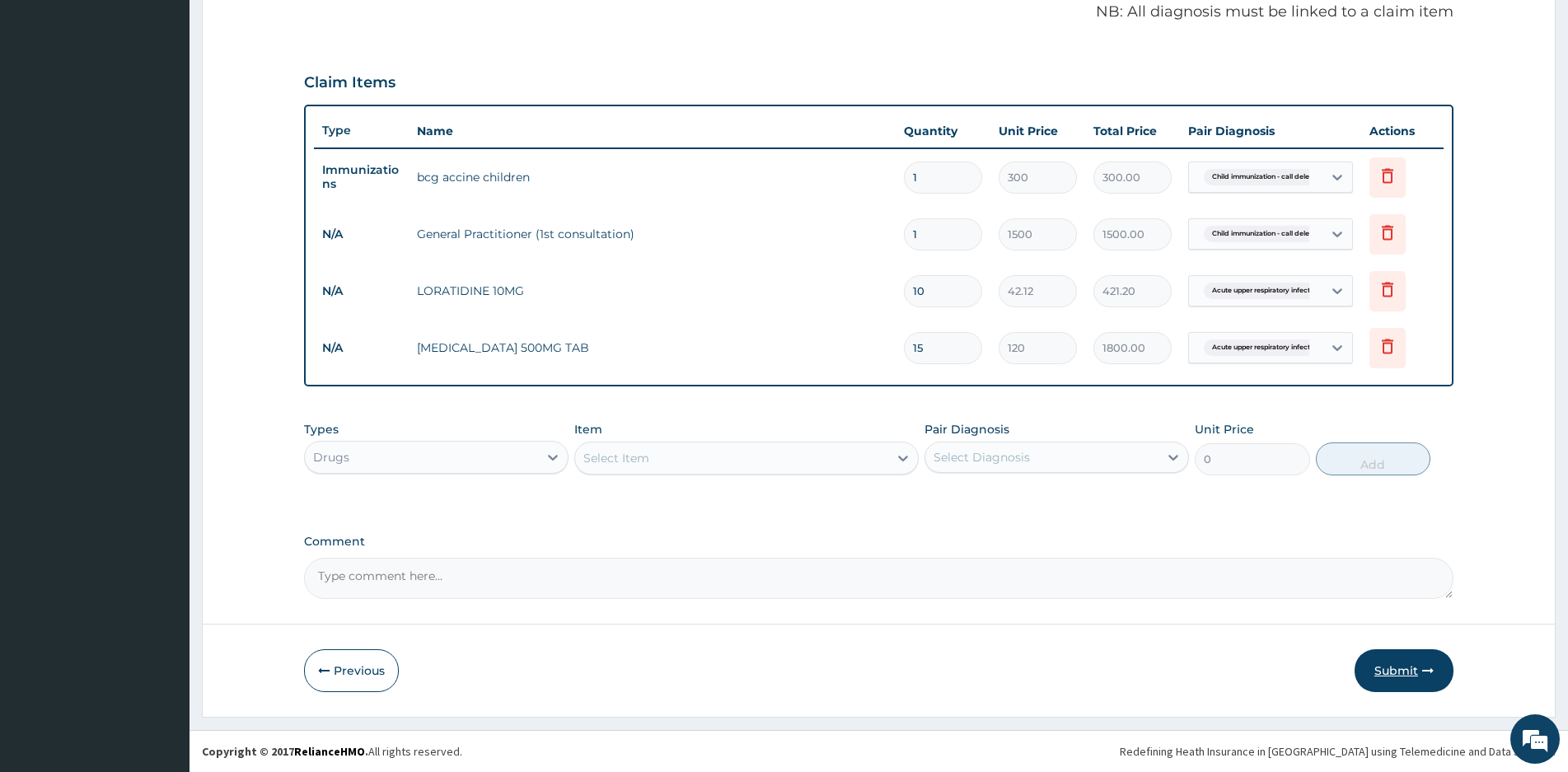
click at [1403, 660] on button "Submit" at bounding box center [1404, 670] width 99 height 43
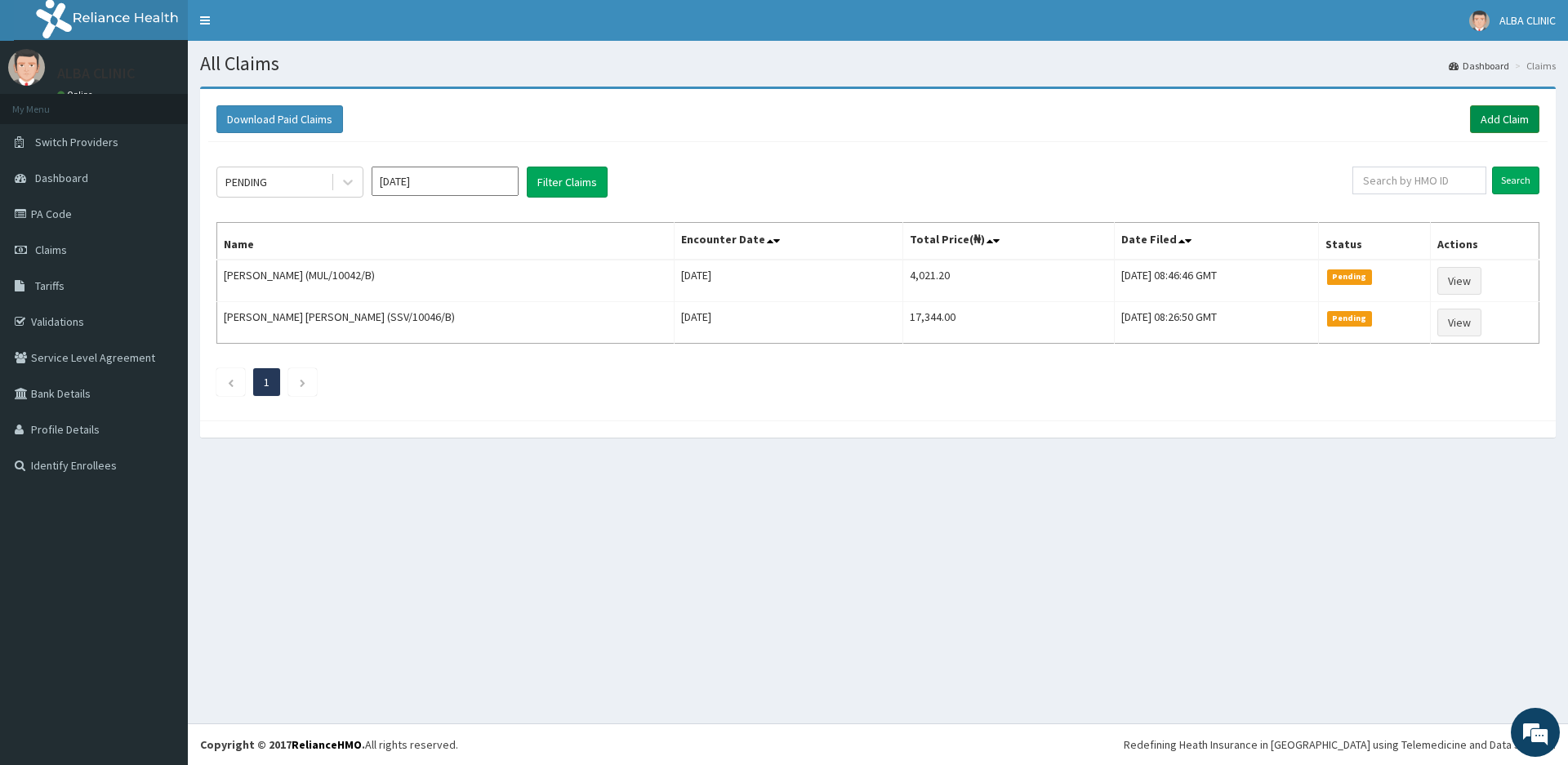
click at [1493, 118] on link "Add Claim" at bounding box center [1505, 118] width 69 height 28
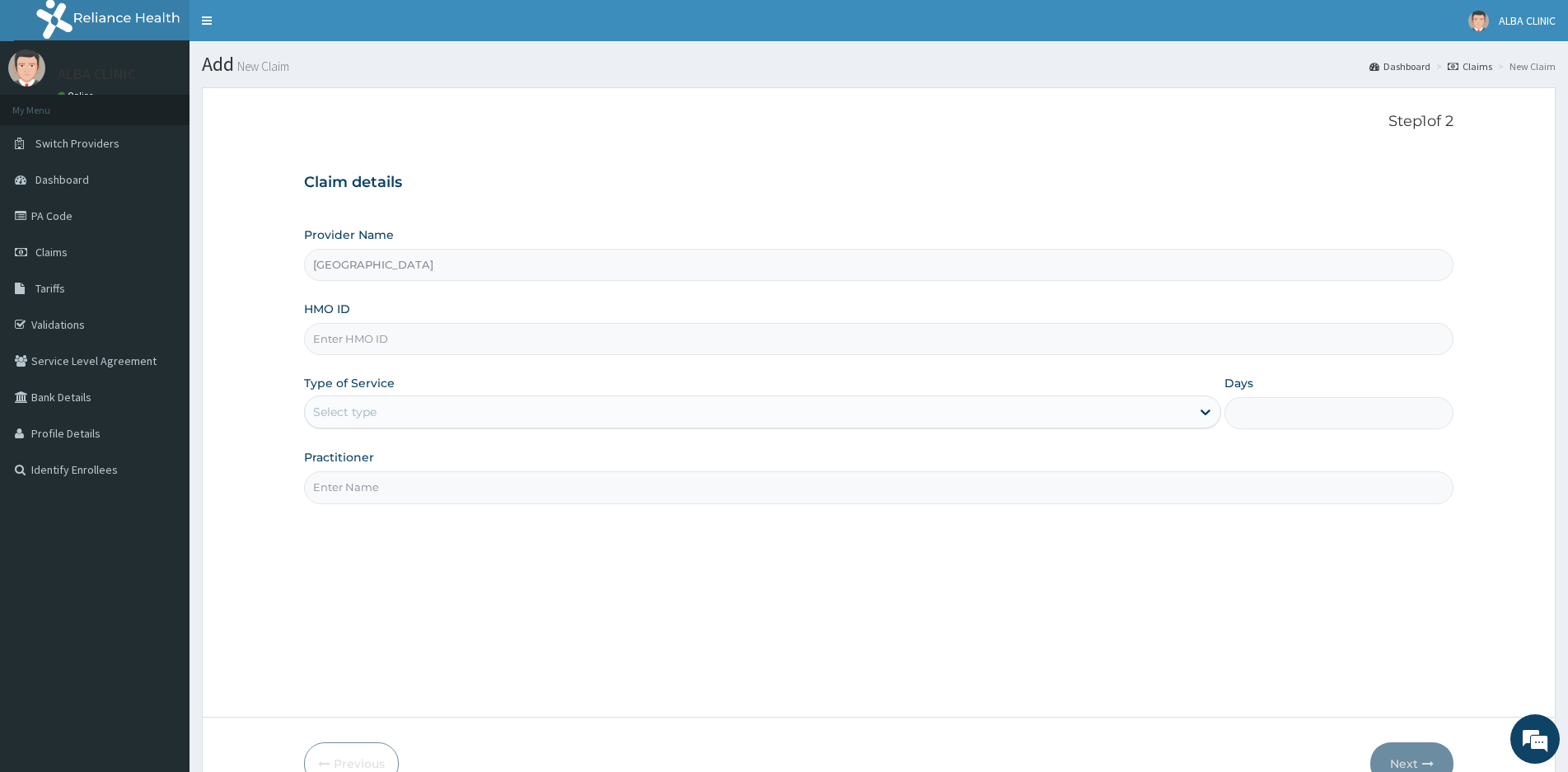
click at [450, 354] on input "HMO ID" at bounding box center [878, 339] width 1149 height 32
type input "CYU/10352/A"
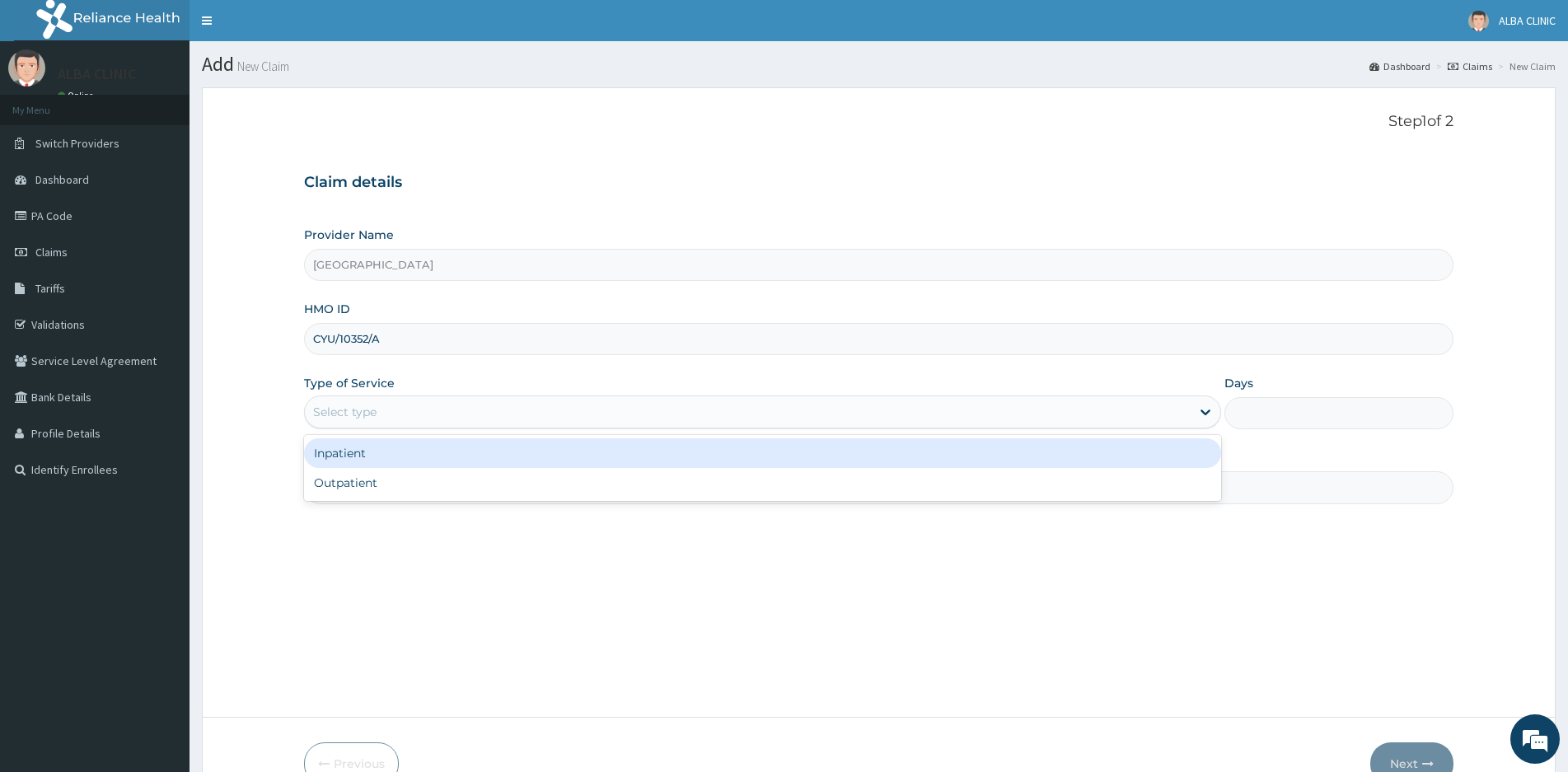
click at [405, 417] on div "Select type" at bounding box center [748, 412] width 886 height 26
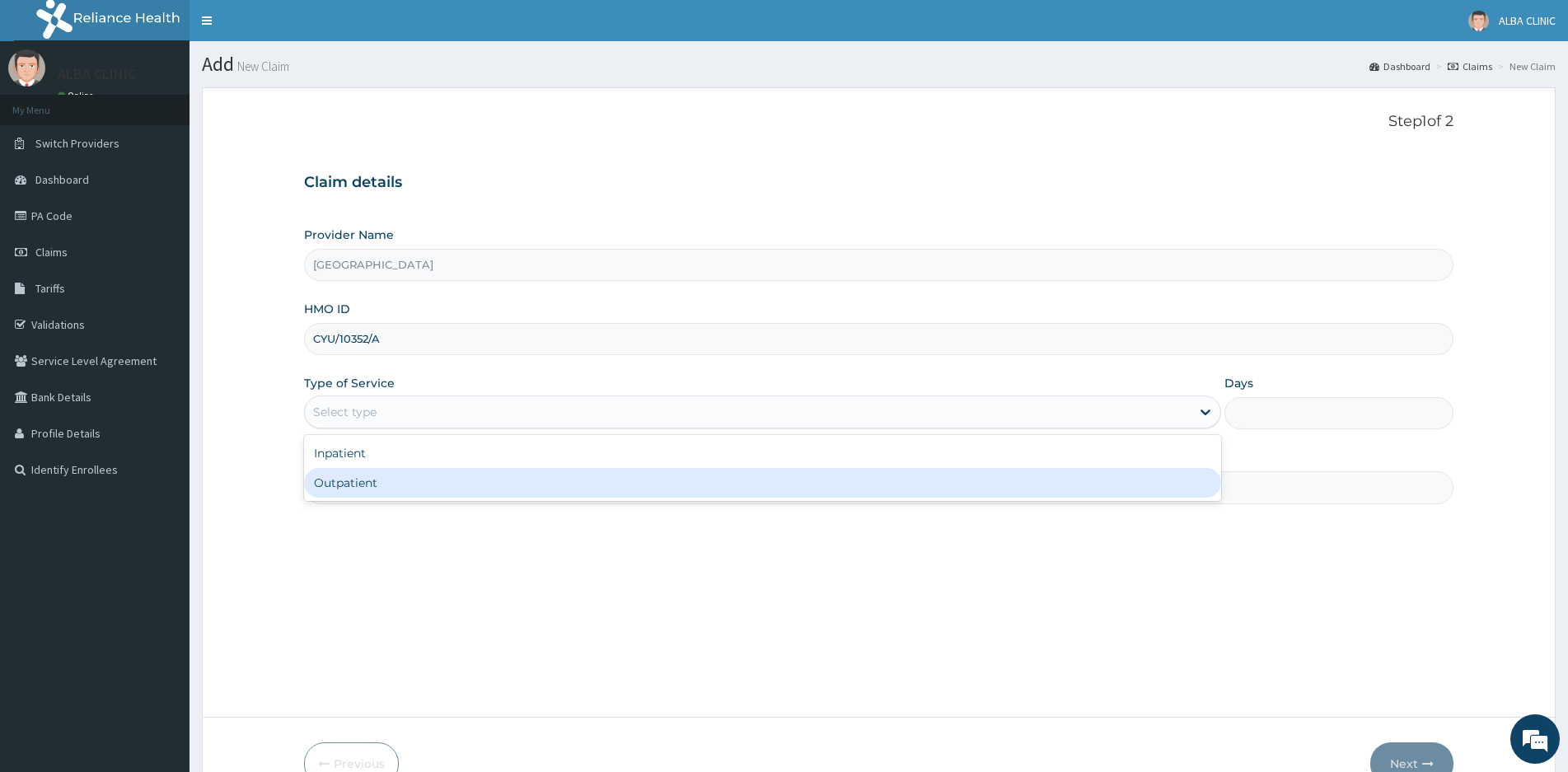
click at [371, 488] on div "Outpatient" at bounding box center [762, 482] width 917 height 30
type input "1"
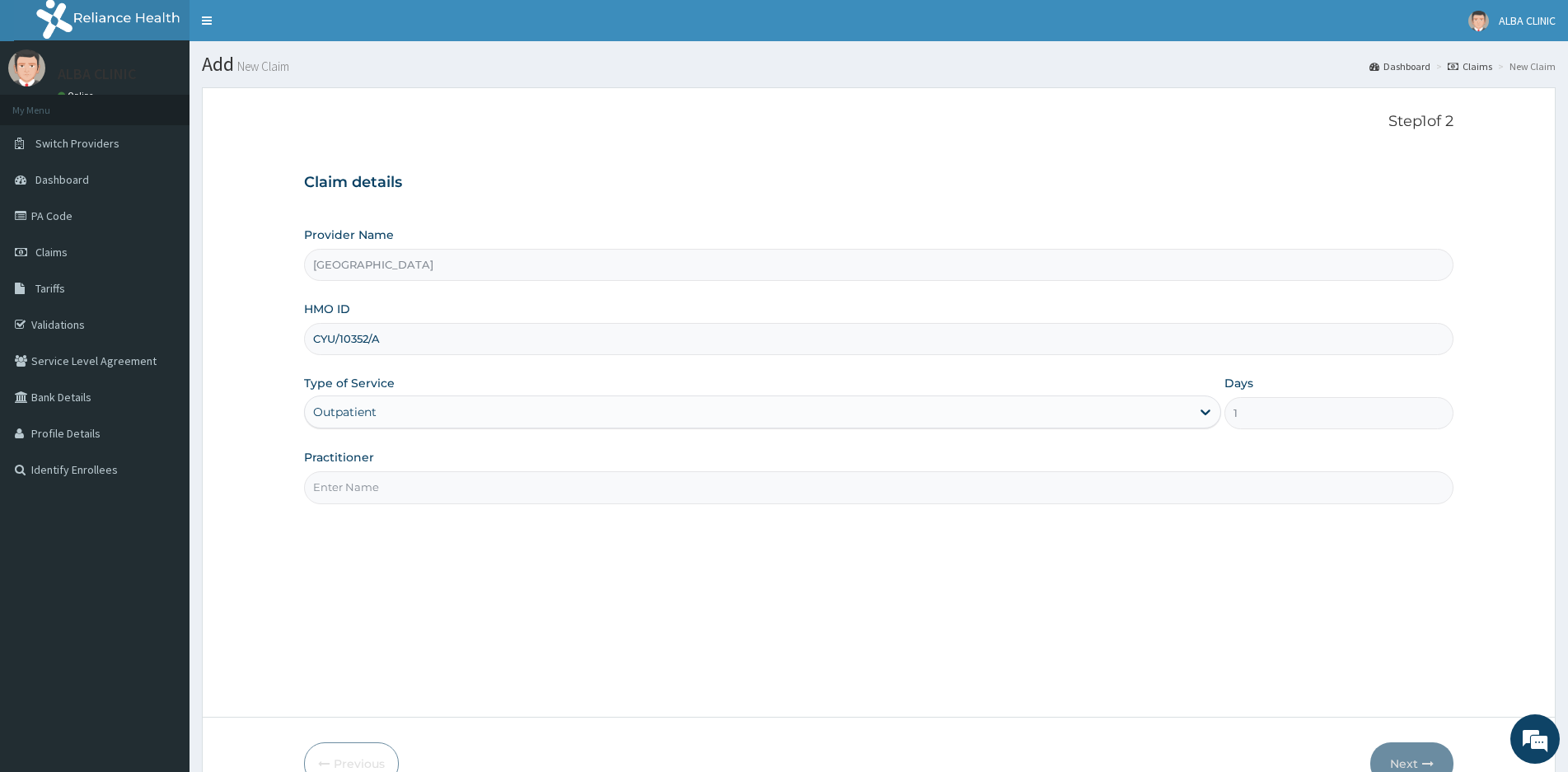
click at [371, 488] on input "Practitioner" at bounding box center [878, 488] width 1149 height 32
type input "DR MICAH"
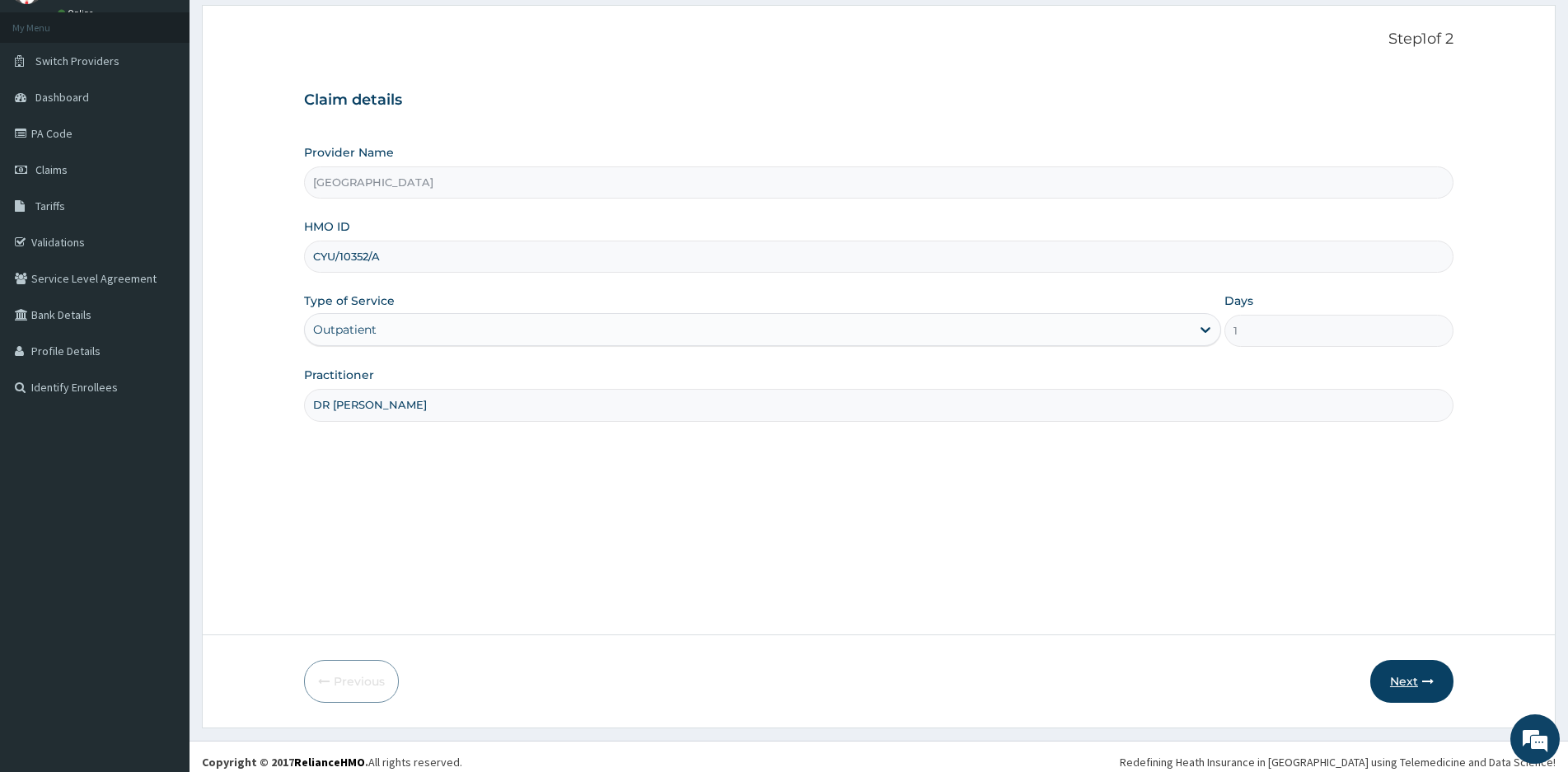
click at [1404, 675] on button "Next" at bounding box center [1412, 681] width 83 height 43
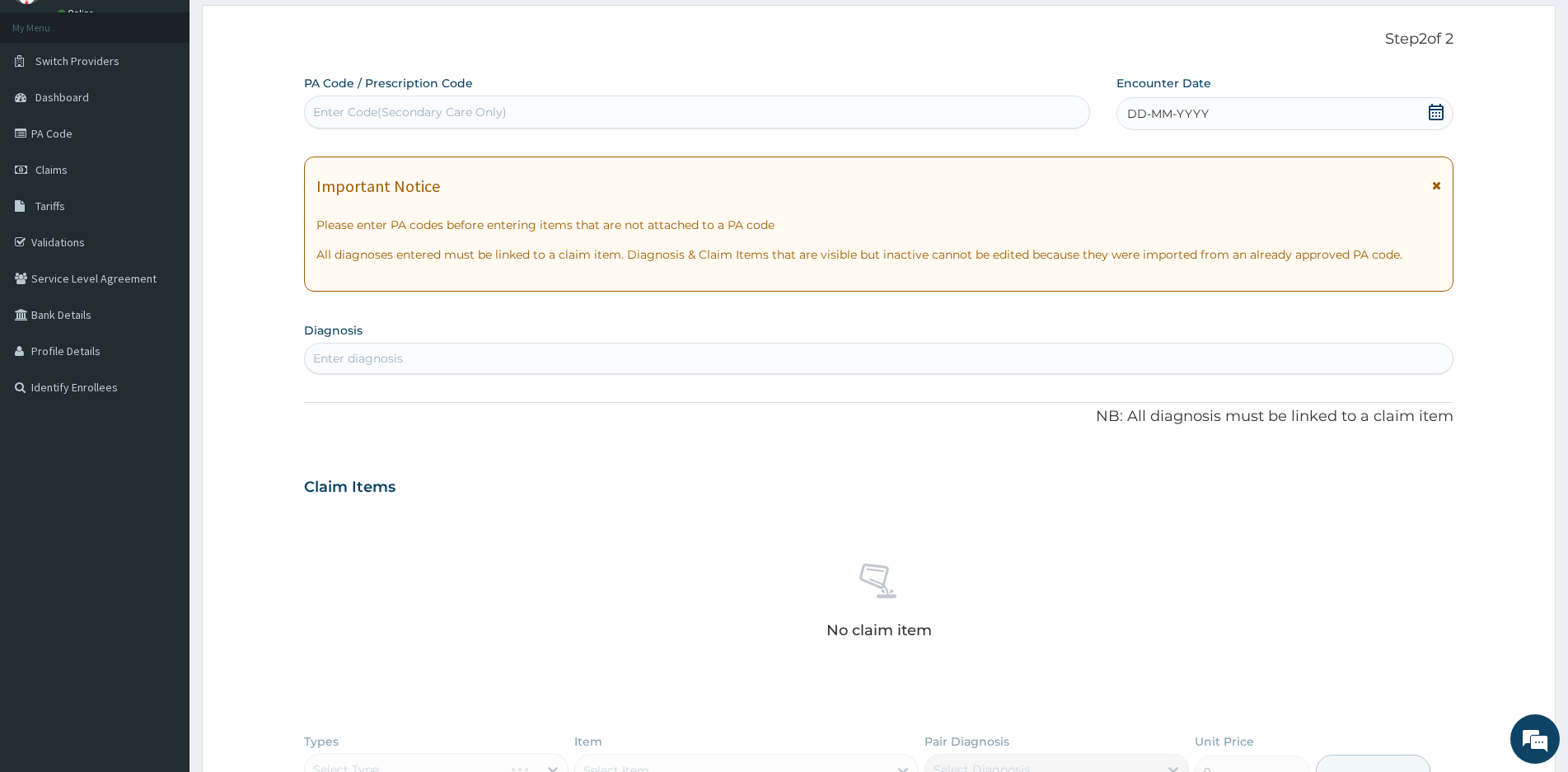
click at [1438, 114] on icon at bounding box center [1436, 112] width 16 height 16
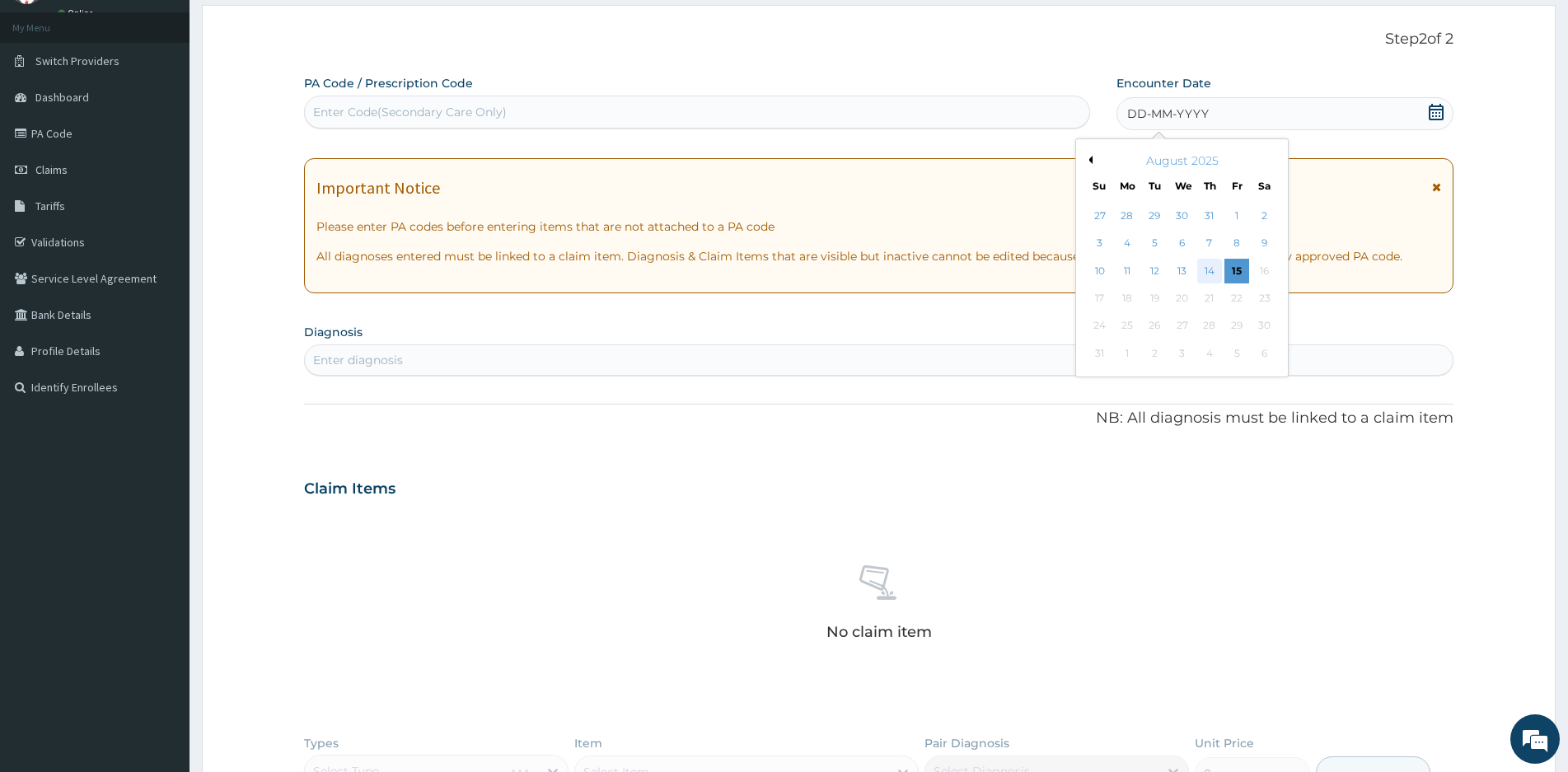
click at [1206, 267] on div "14" at bounding box center [1209, 271] width 25 height 25
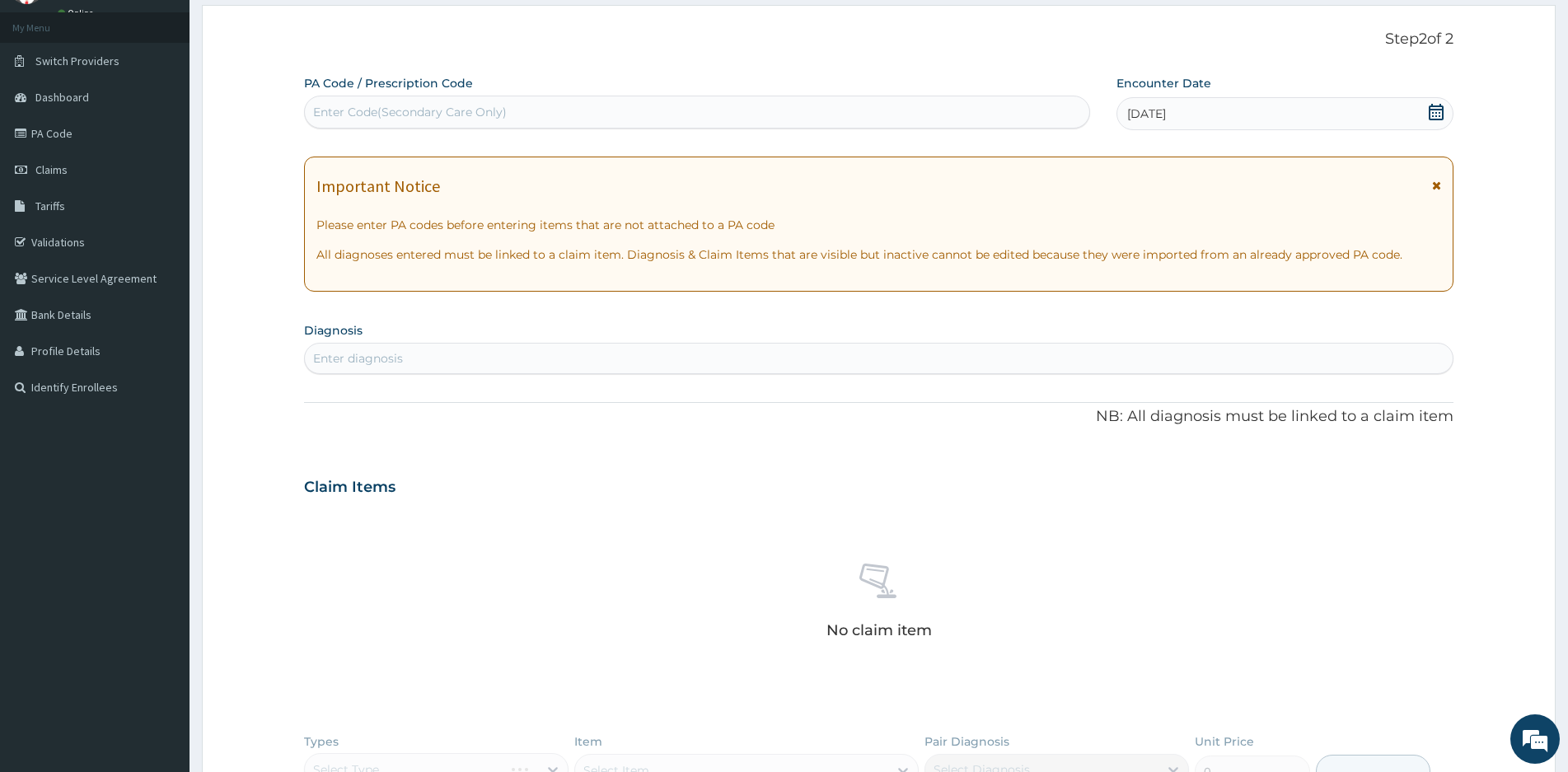
click at [438, 366] on div "Enter diagnosis" at bounding box center [878, 358] width 1148 height 26
type input "MALARIA"
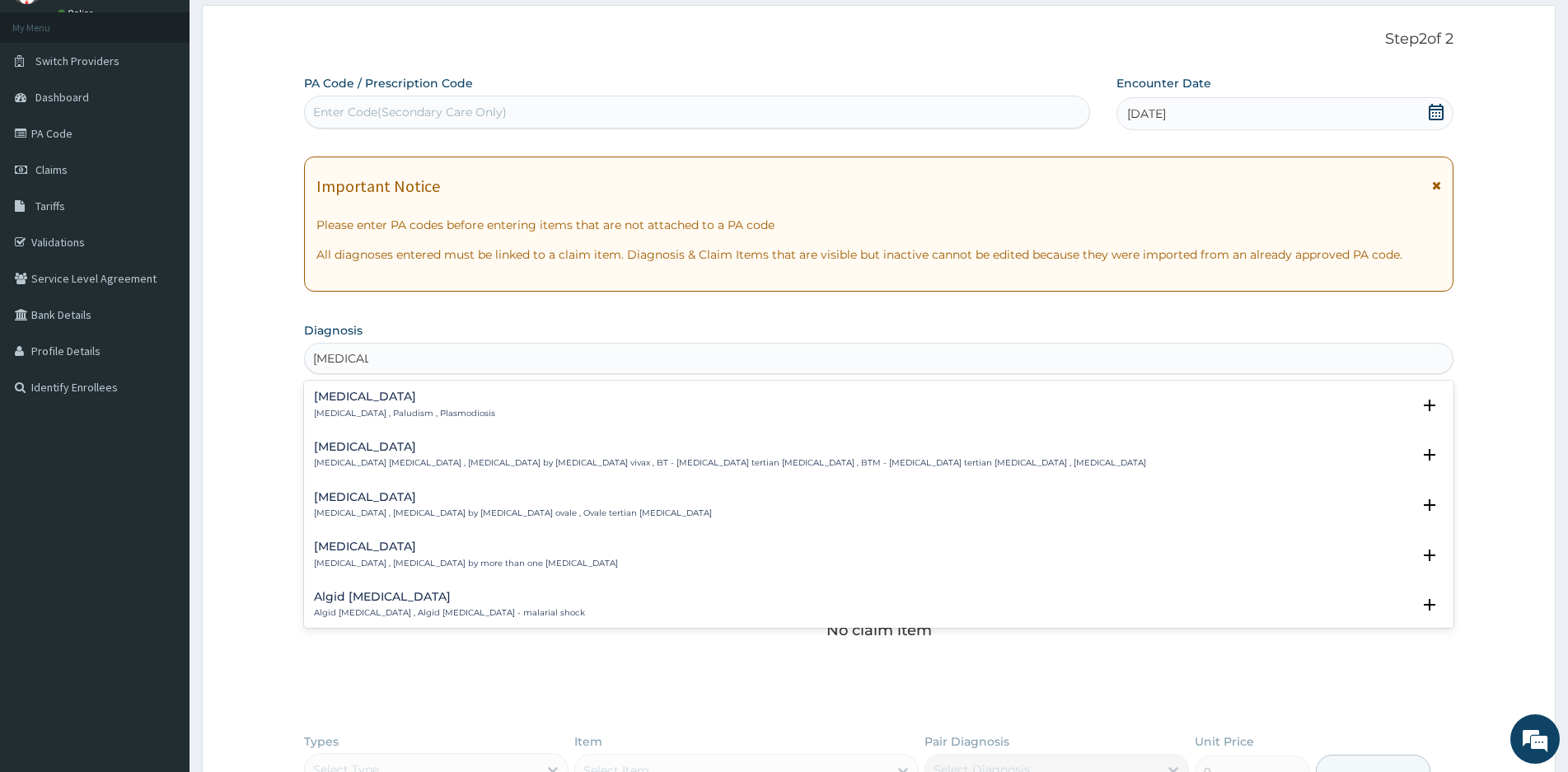
click at [340, 404] on div "Malaria Malaria , Paludism , Plasmodiosis" at bounding box center [404, 405] width 181 height 29
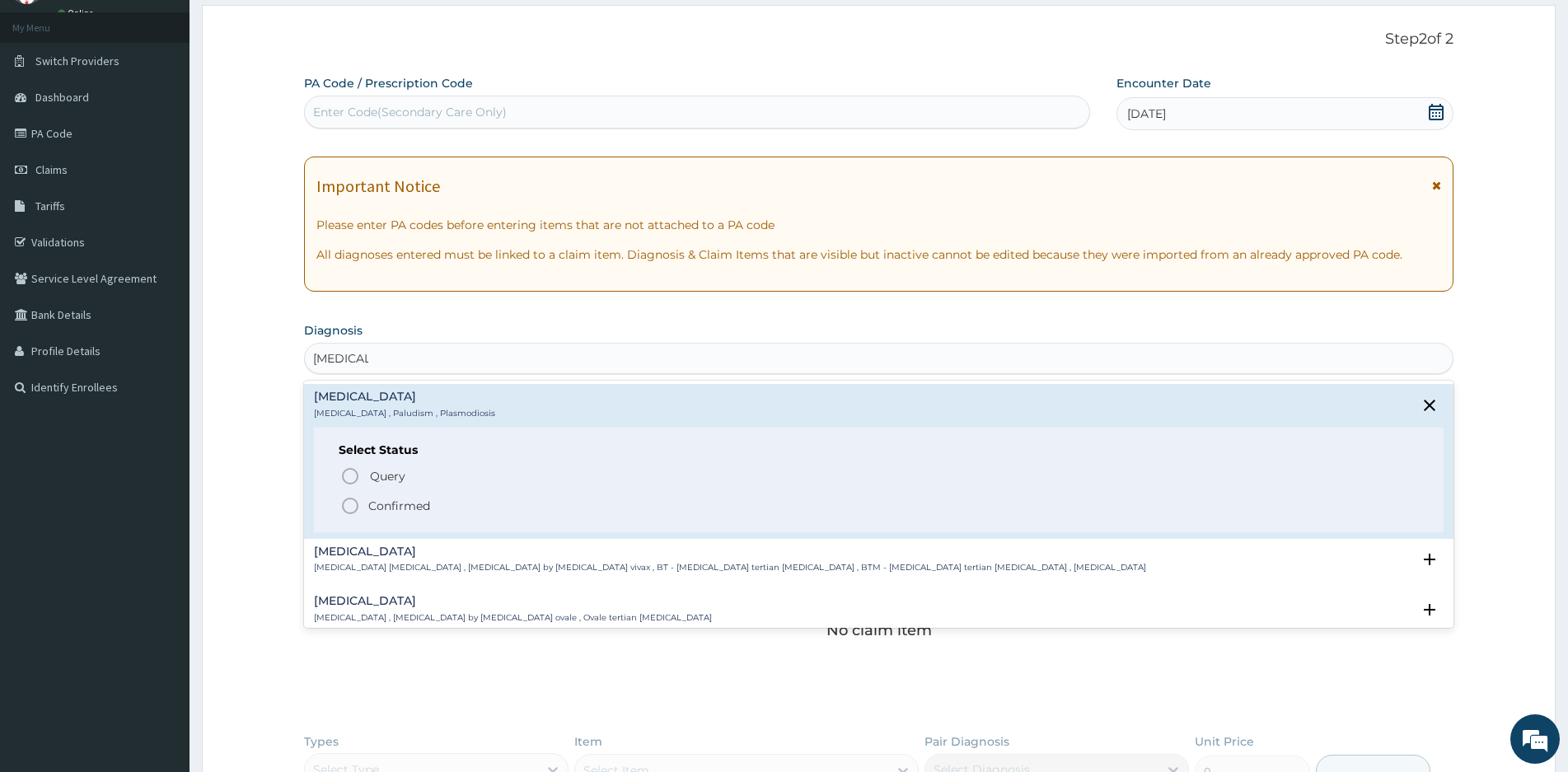
click at [353, 505] on icon "status option filled" at bounding box center [349, 506] width 20 height 20
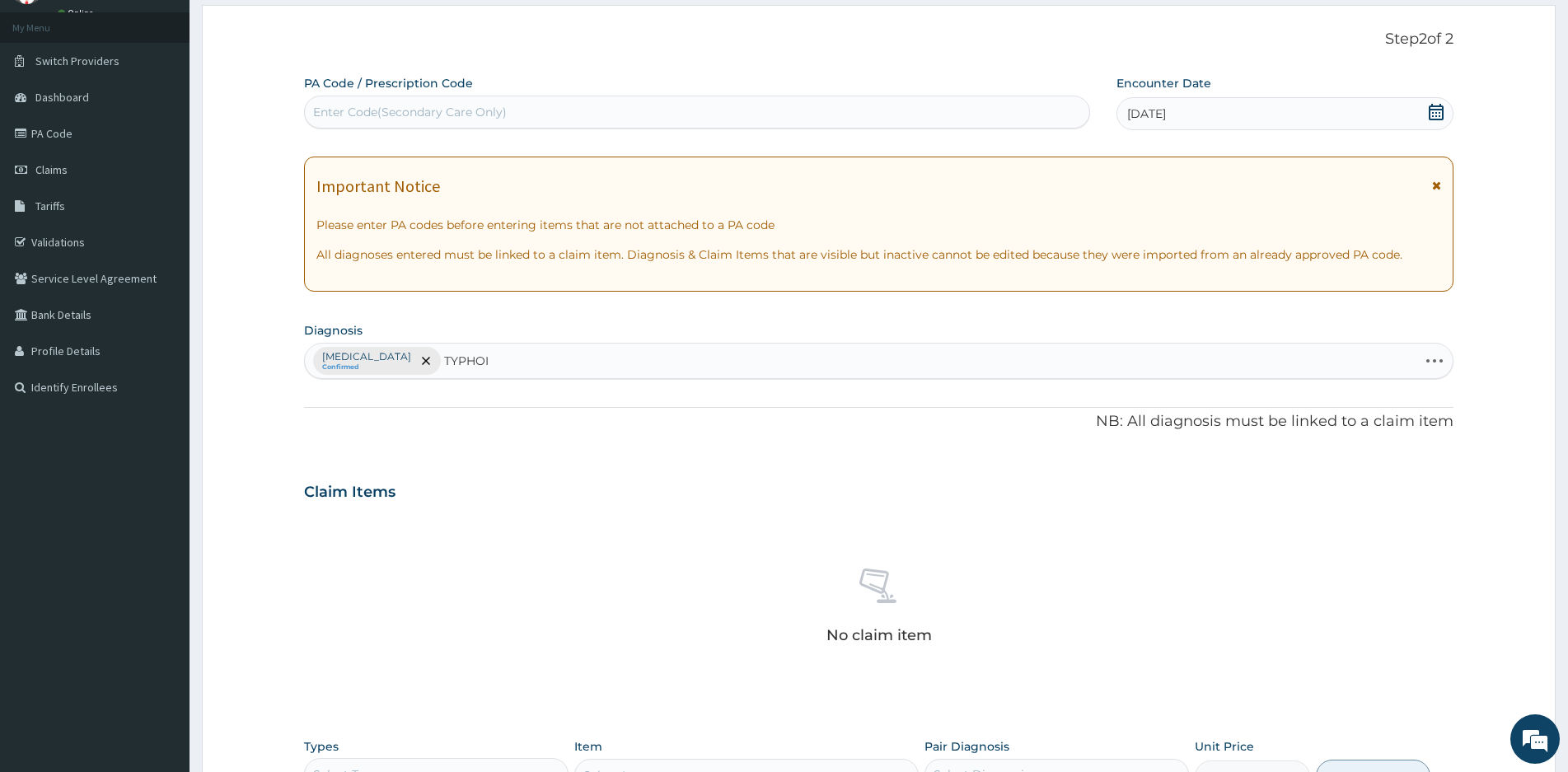
type input "TYPHOID"
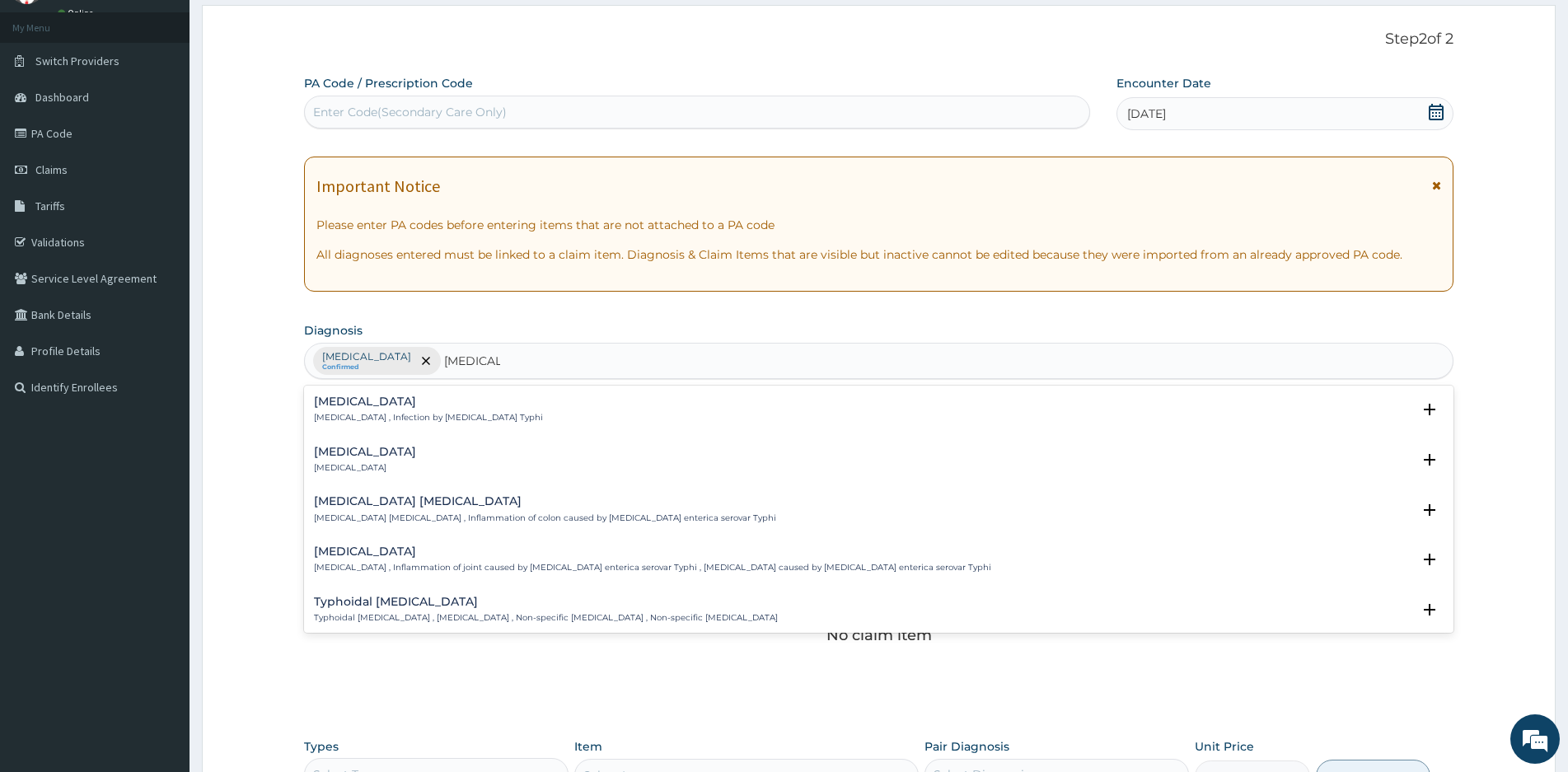
click at [367, 405] on h4 "Typhoid fever" at bounding box center [428, 401] width 229 height 12
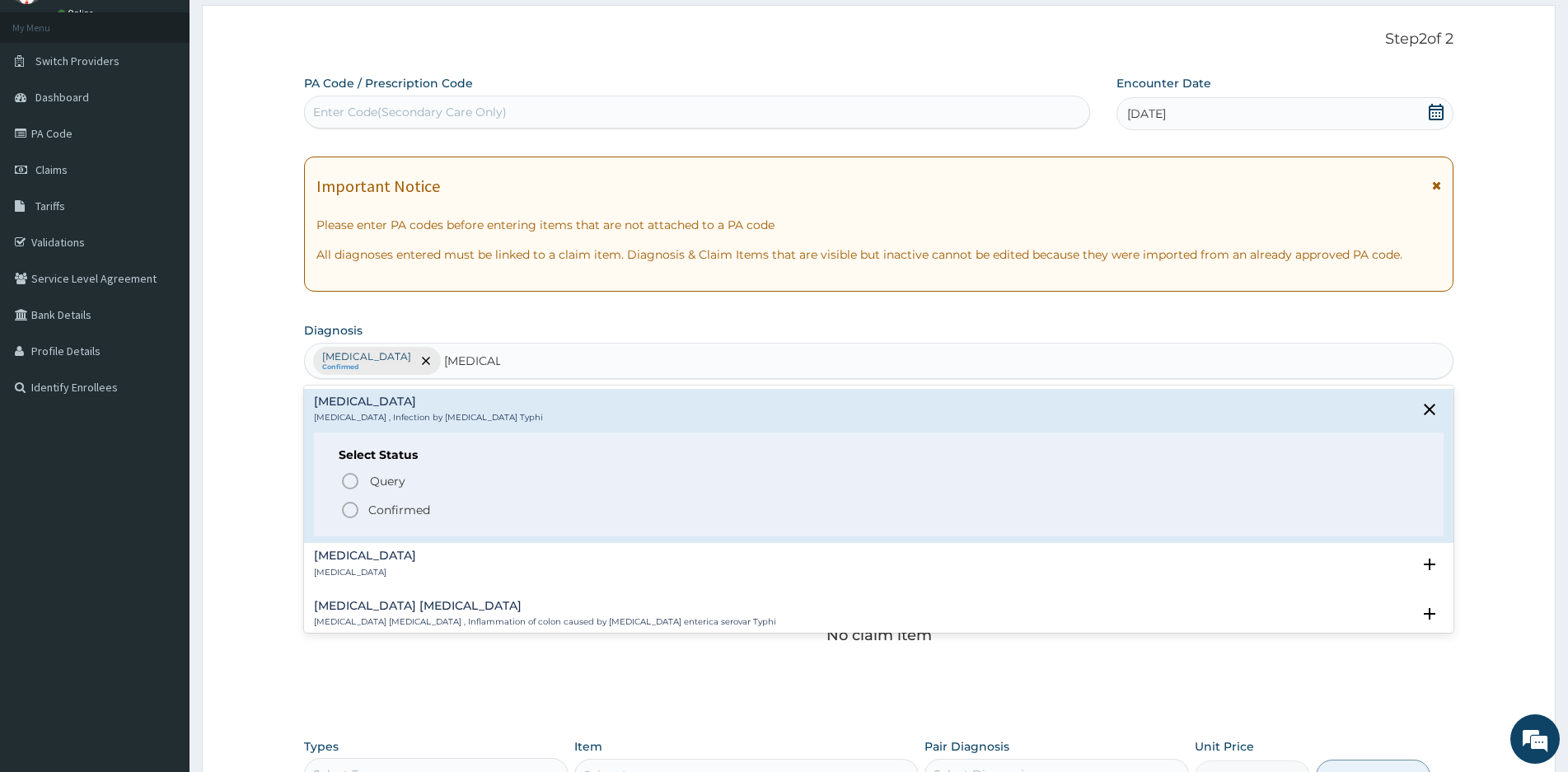
click at [351, 504] on icon "status option filled" at bounding box center [349, 509] width 20 height 20
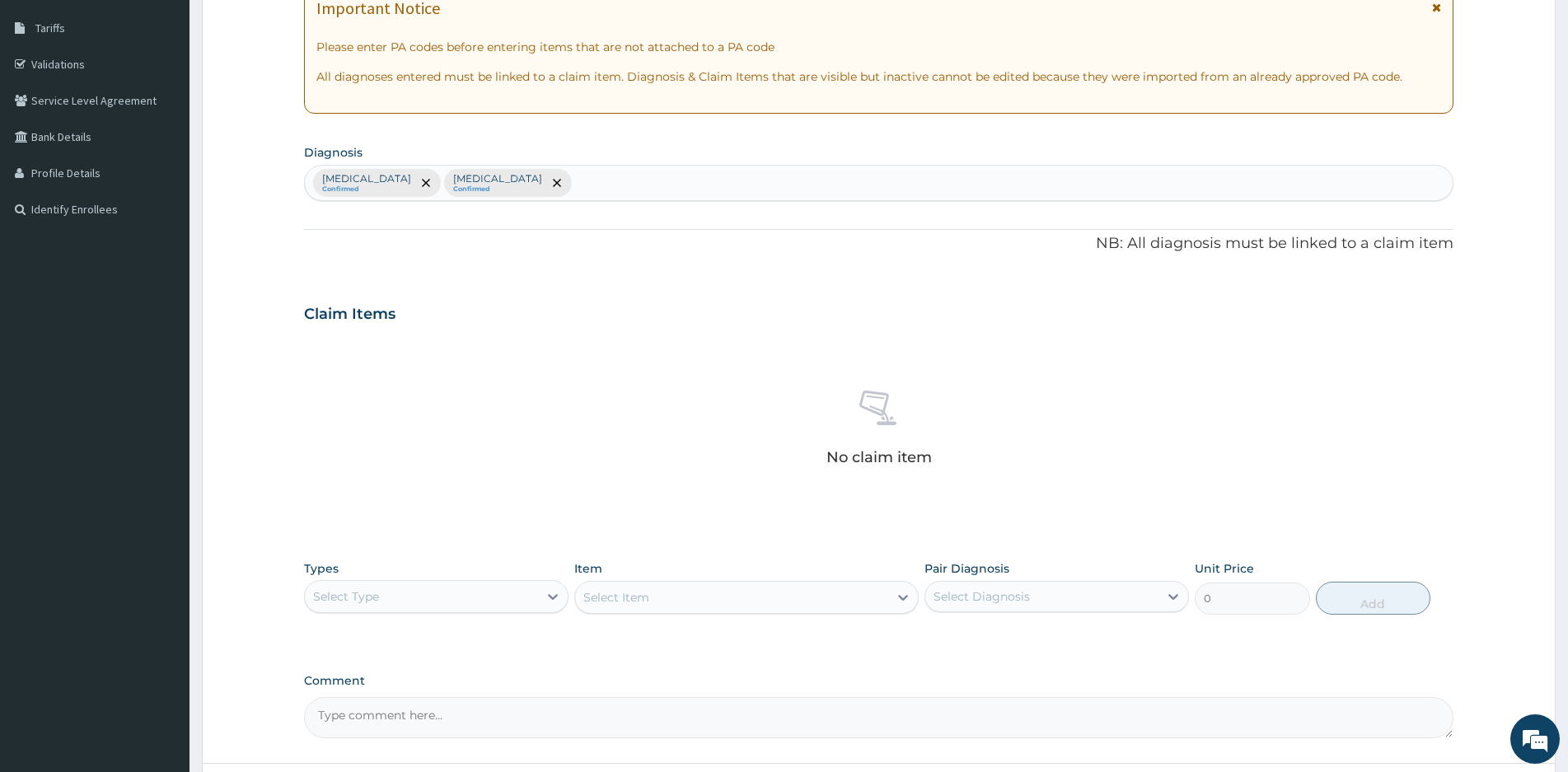
scroll to position [330, 0]
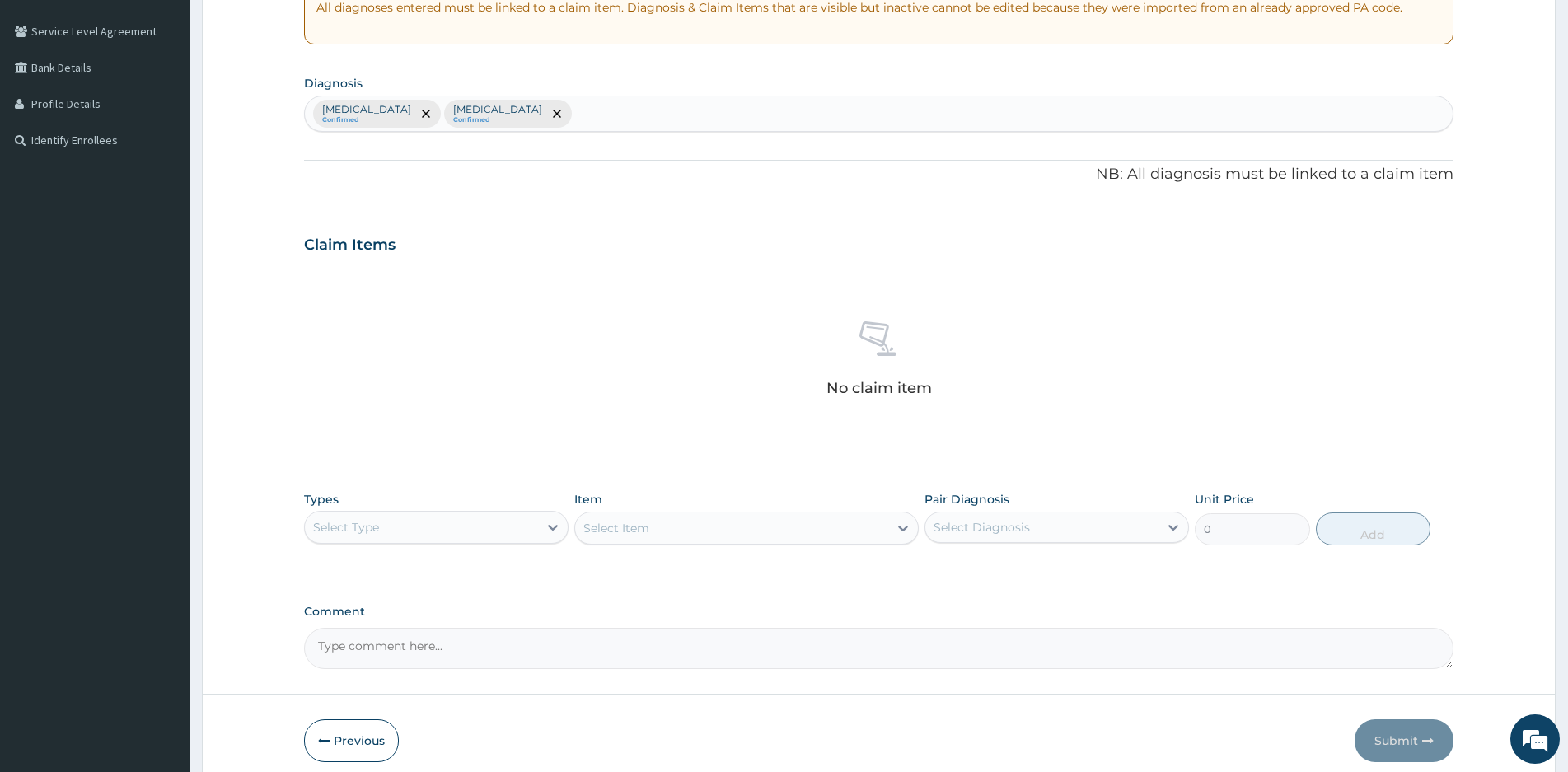
click at [444, 527] on div "Select Type" at bounding box center [421, 527] width 233 height 26
click at [364, 625] on div "Procedures" at bounding box center [437, 627] width 265 height 30
click at [801, 534] on div "Select Item" at bounding box center [746, 528] width 344 height 33
click at [801, 532] on div "Select Item" at bounding box center [746, 528] width 344 height 33
click at [800, 531] on div "Select Item" at bounding box center [731, 528] width 313 height 26
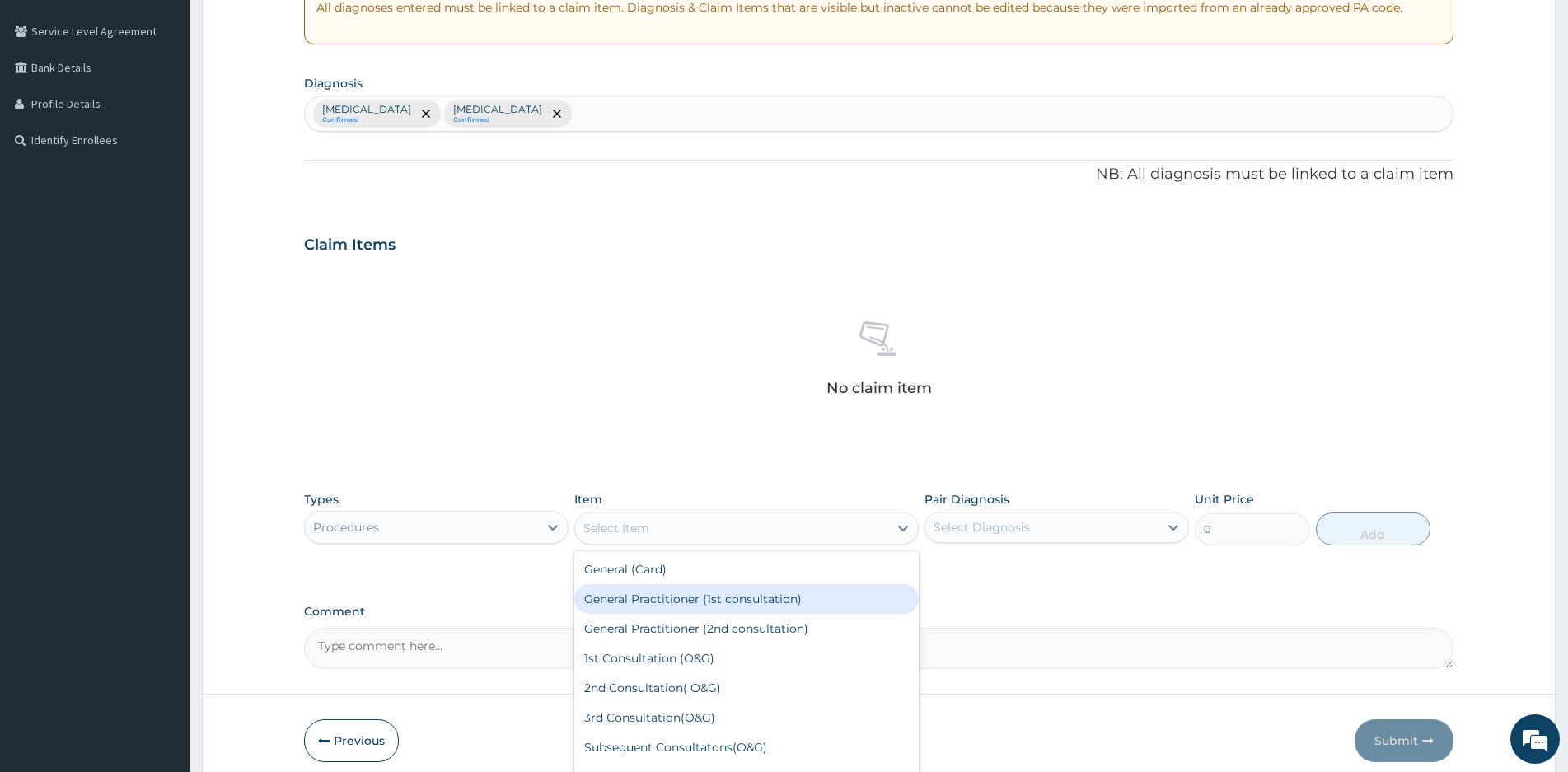
click at [670, 604] on div "General Practitioner (1st consultation)" at bounding box center [746, 599] width 344 height 30
type input "1500"
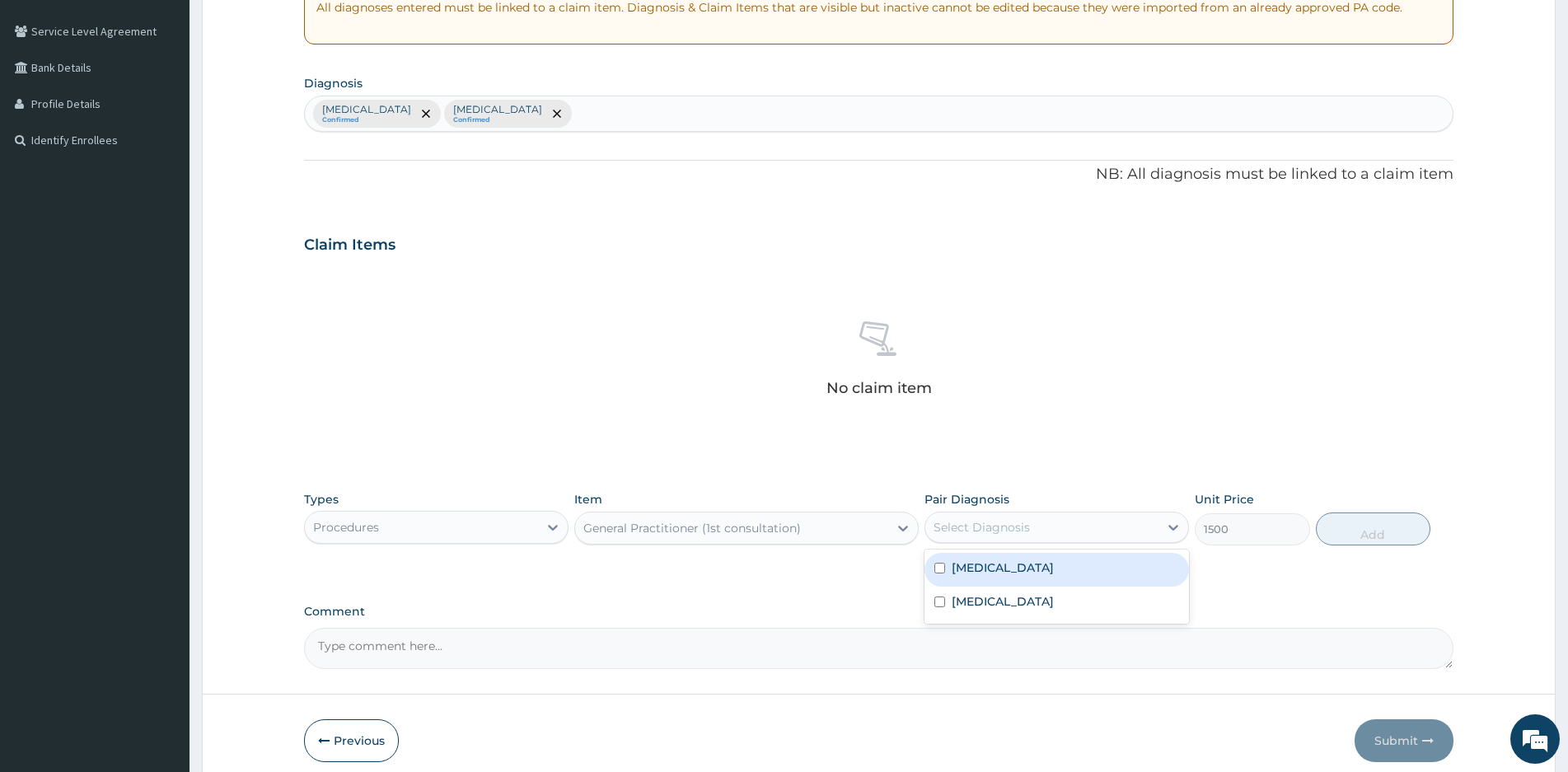
click at [1084, 529] on div "Select Diagnosis" at bounding box center [1042, 527] width 233 height 26
click at [966, 564] on label "[MEDICAL_DATA]" at bounding box center [1003, 567] width 103 height 16
checkbox input "true"
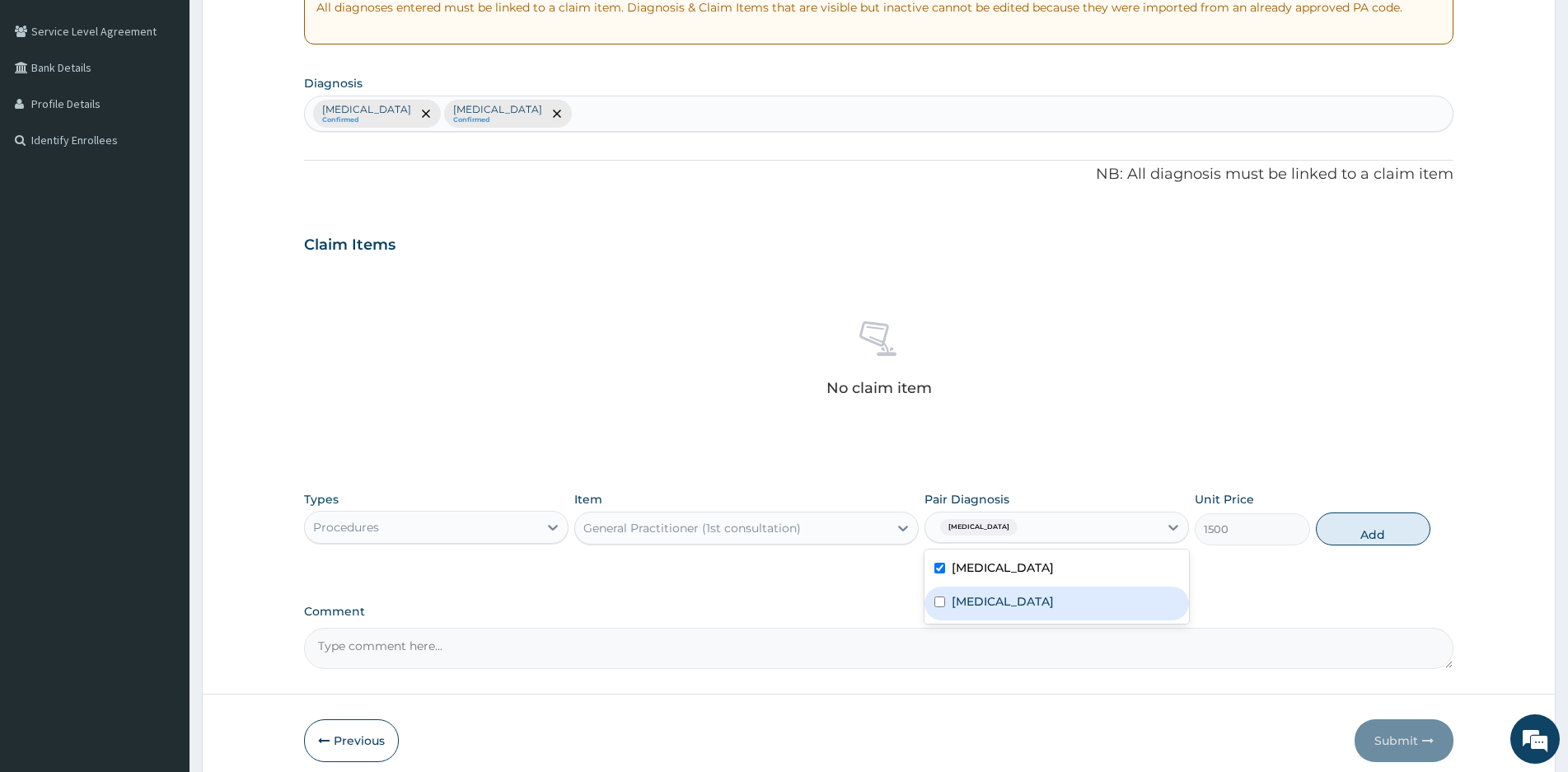
click at [961, 608] on label "[MEDICAL_DATA]" at bounding box center [1003, 600] width 103 height 16
checkbox input "true"
click at [1377, 530] on button "Add" at bounding box center [1373, 529] width 115 height 33
type input "0"
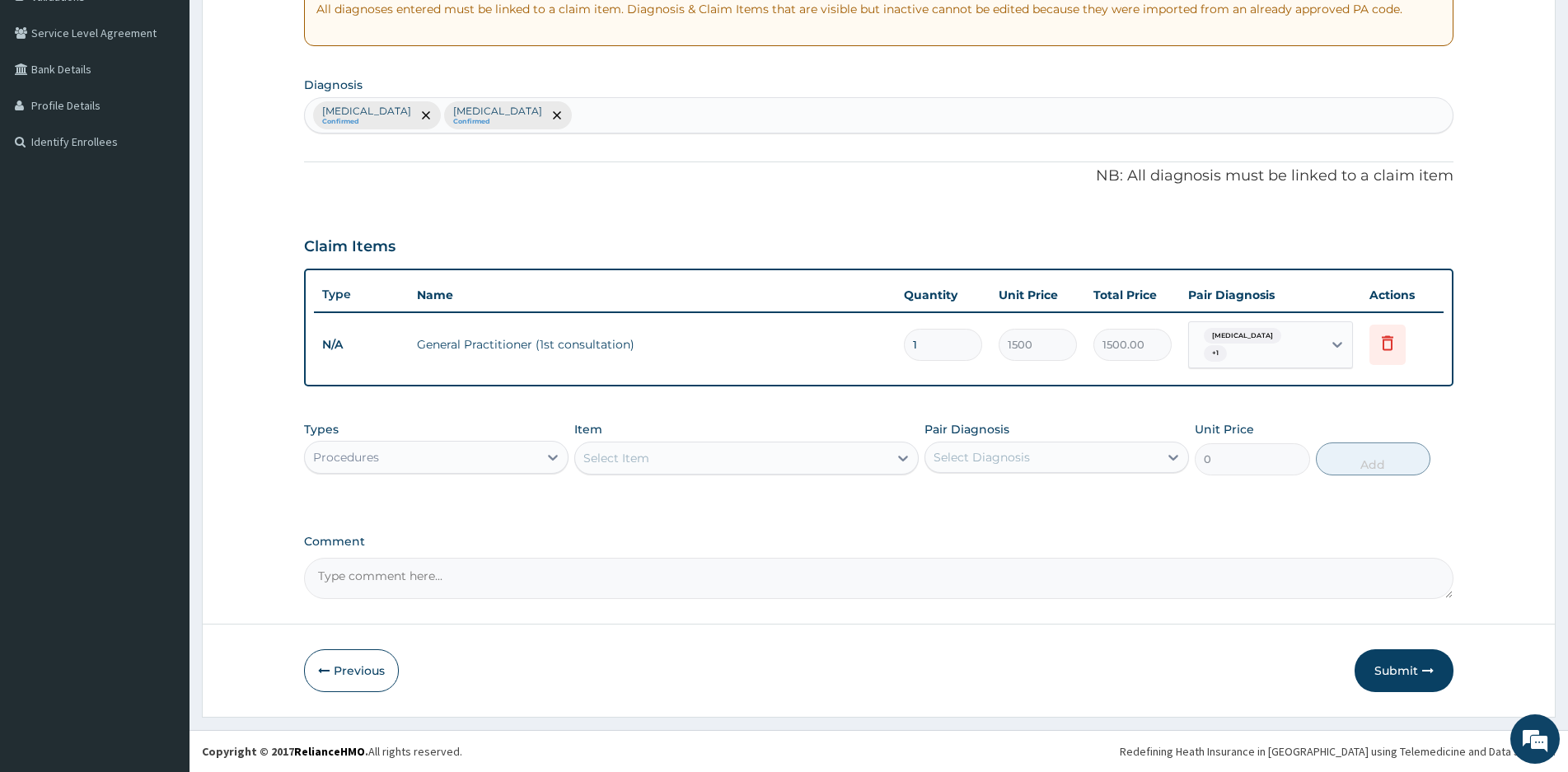
scroll to position [321, 0]
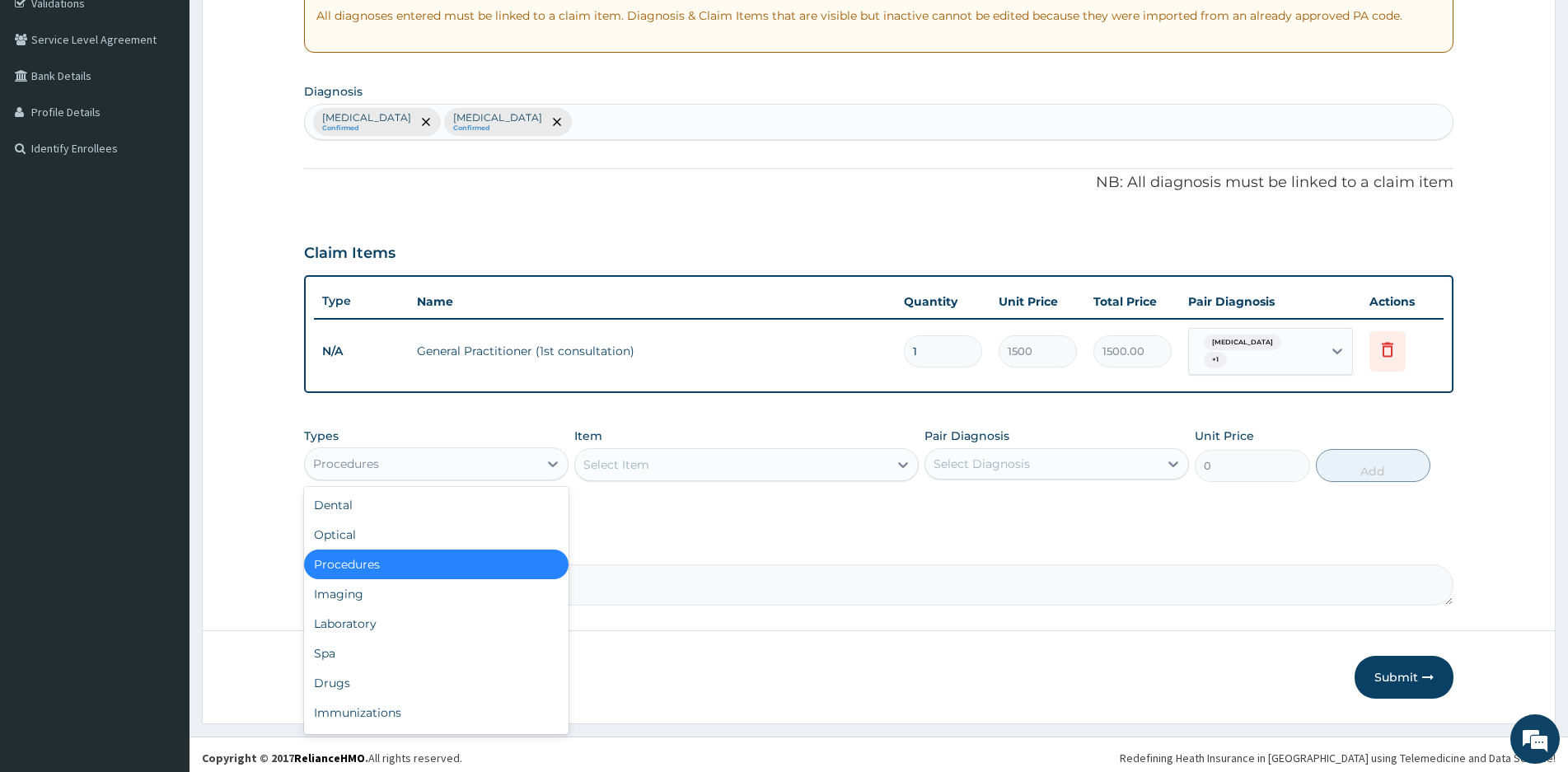
click at [474, 454] on div "Procedures" at bounding box center [421, 463] width 233 height 26
click at [355, 681] on div "Drugs" at bounding box center [437, 682] width 265 height 30
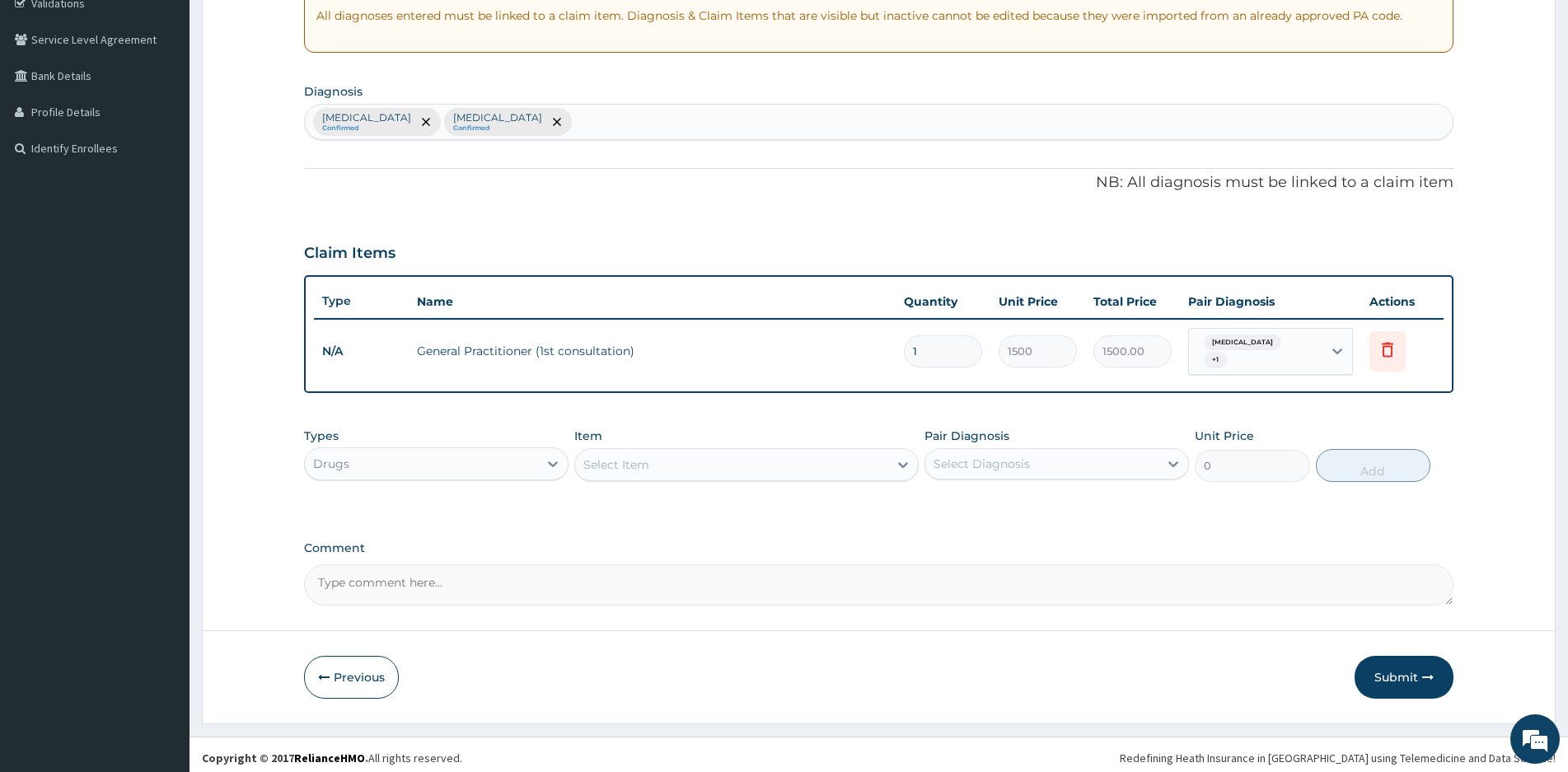
click at [807, 458] on div "Select Item" at bounding box center [731, 464] width 313 height 26
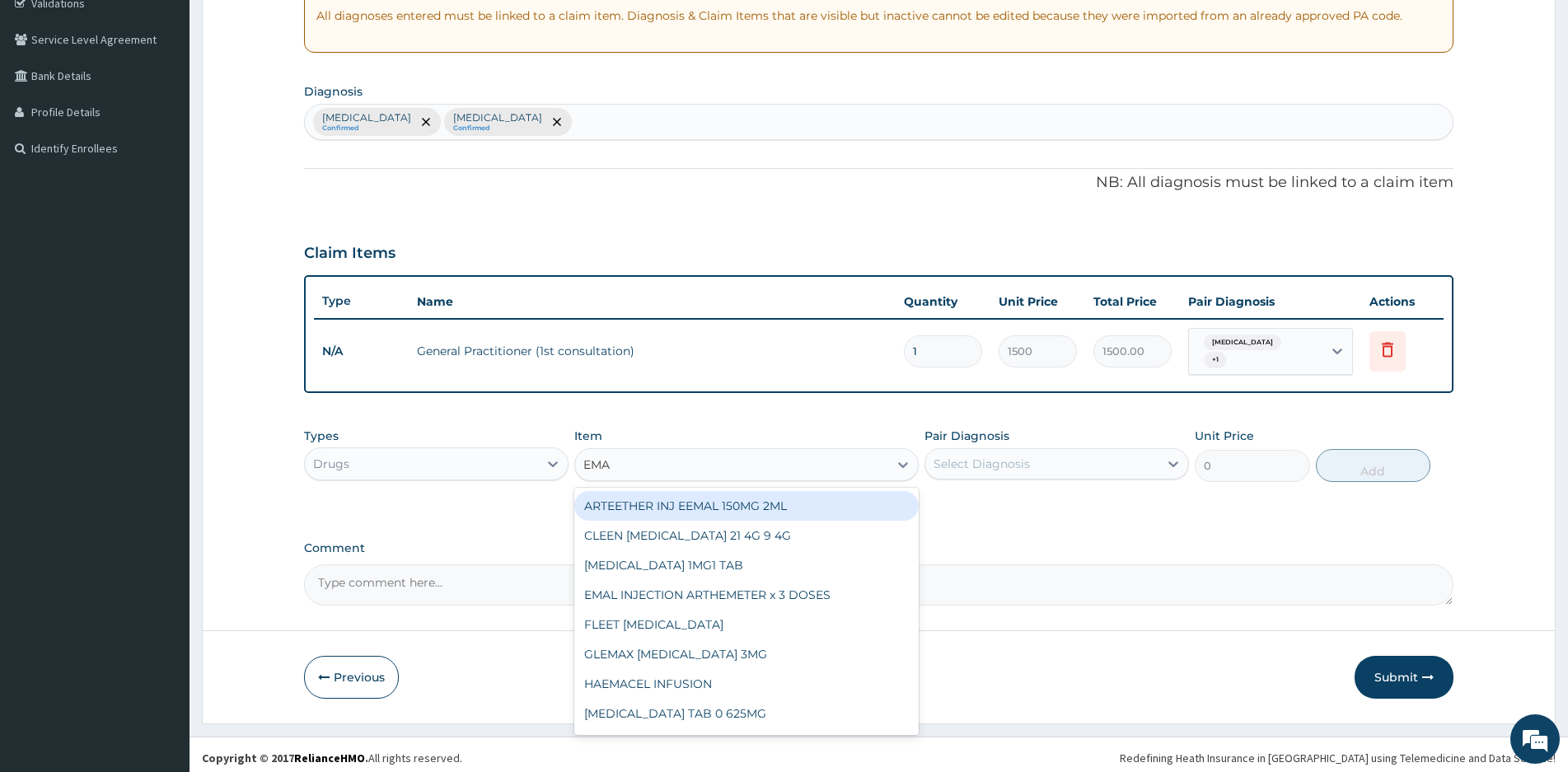
type input "EMAL"
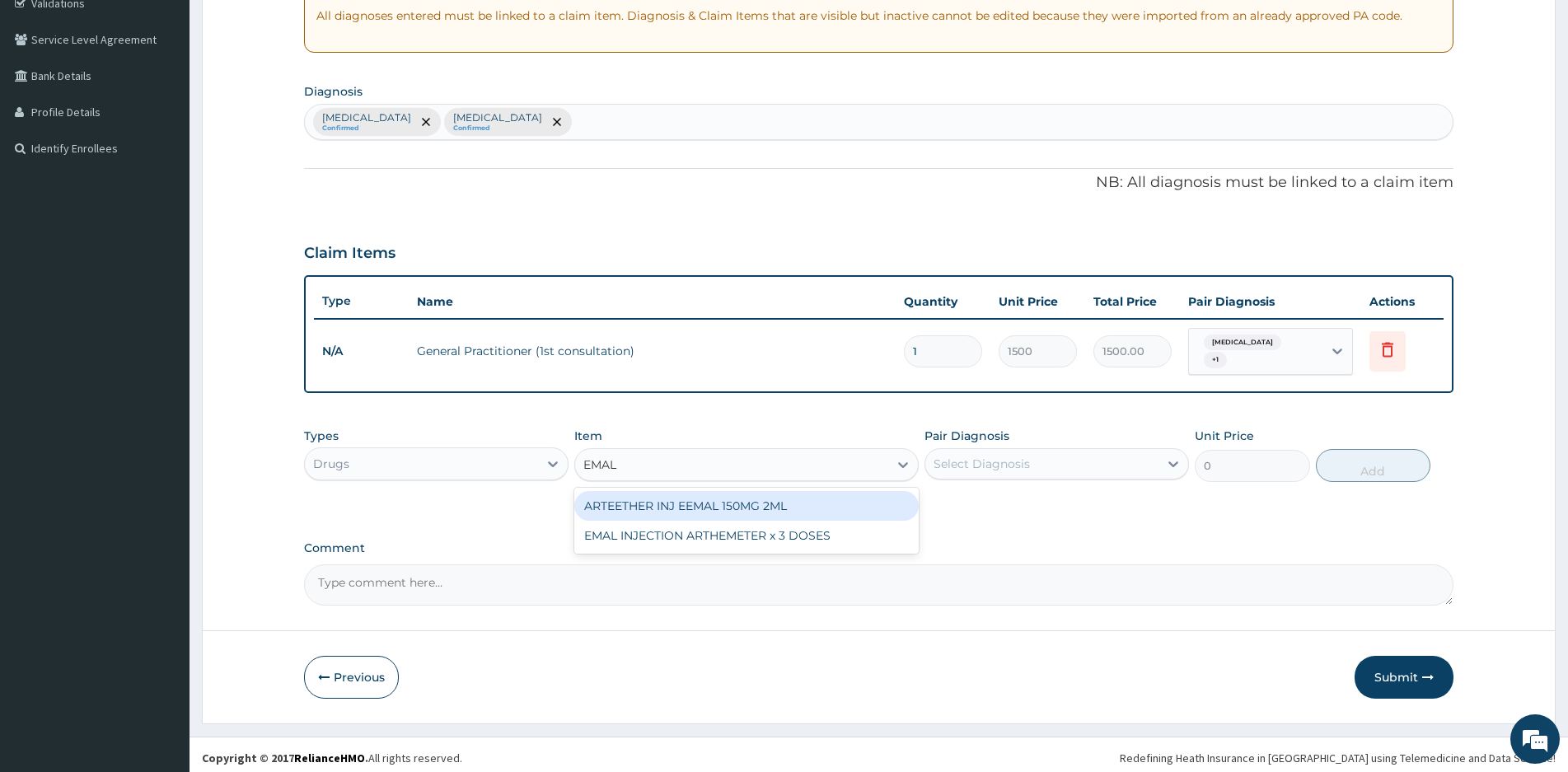
click at [714, 496] on div "ARTEETHER INJ EEMAL 150MG 2ML" at bounding box center [746, 506] width 344 height 30
type input "1404"
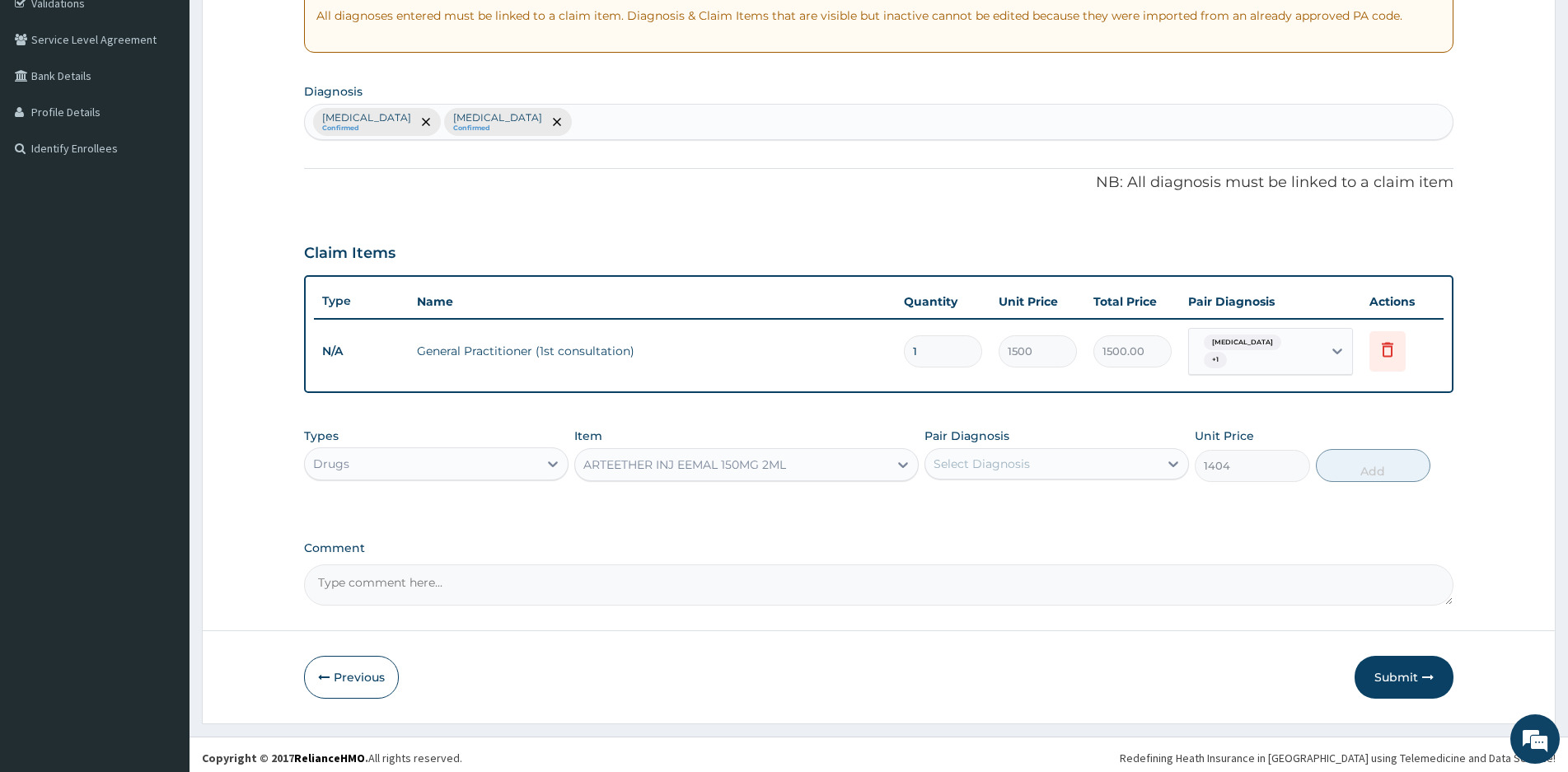
click at [1067, 451] on div "Select Diagnosis" at bounding box center [1042, 463] width 233 height 26
click at [966, 498] on label "[MEDICAL_DATA]" at bounding box center [1003, 504] width 103 height 16
checkbox input "true"
click at [1377, 453] on button "Add" at bounding box center [1373, 465] width 115 height 33
type input "0"
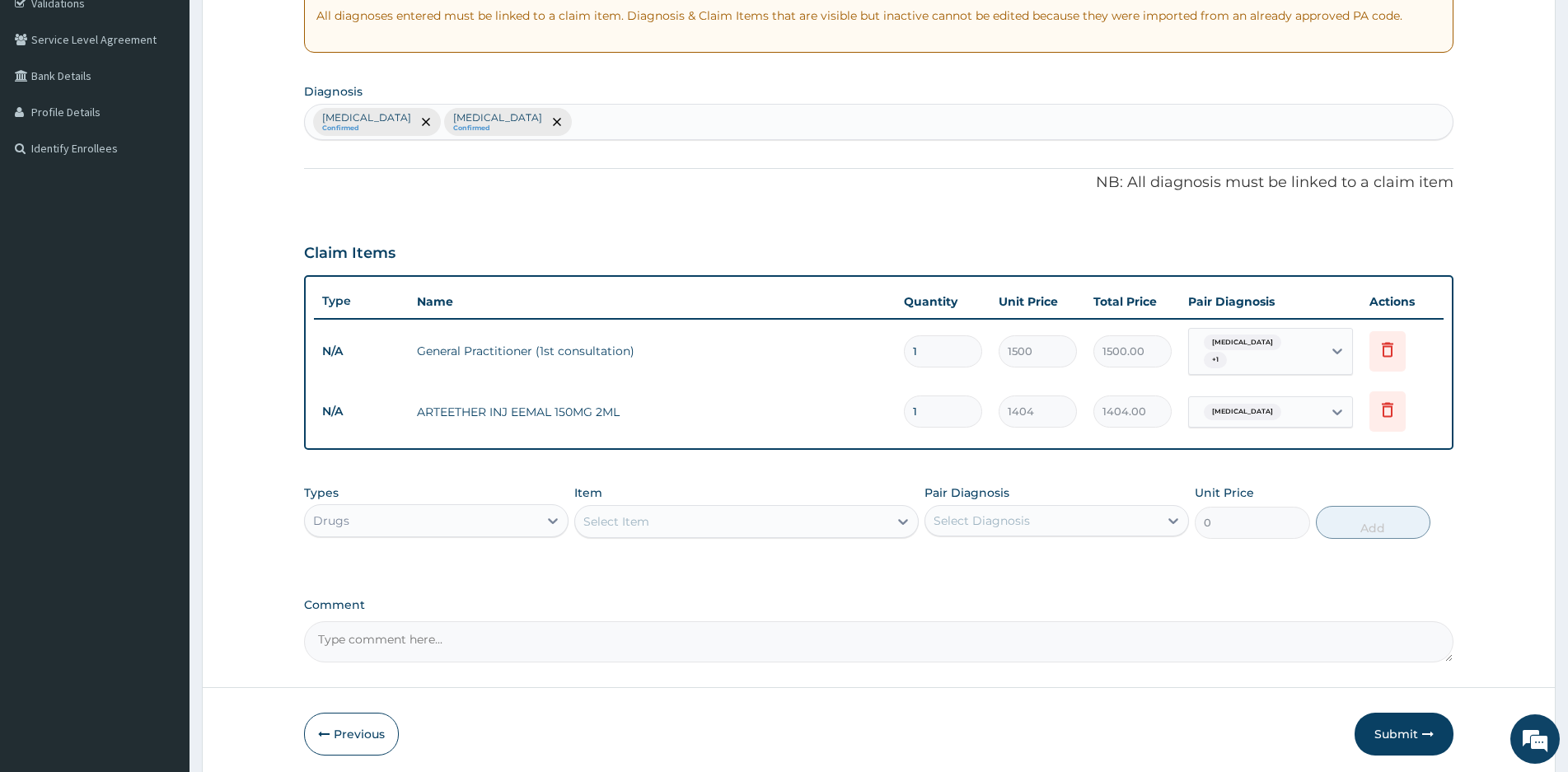
click at [685, 509] on div "Select Item" at bounding box center [731, 521] width 313 height 26
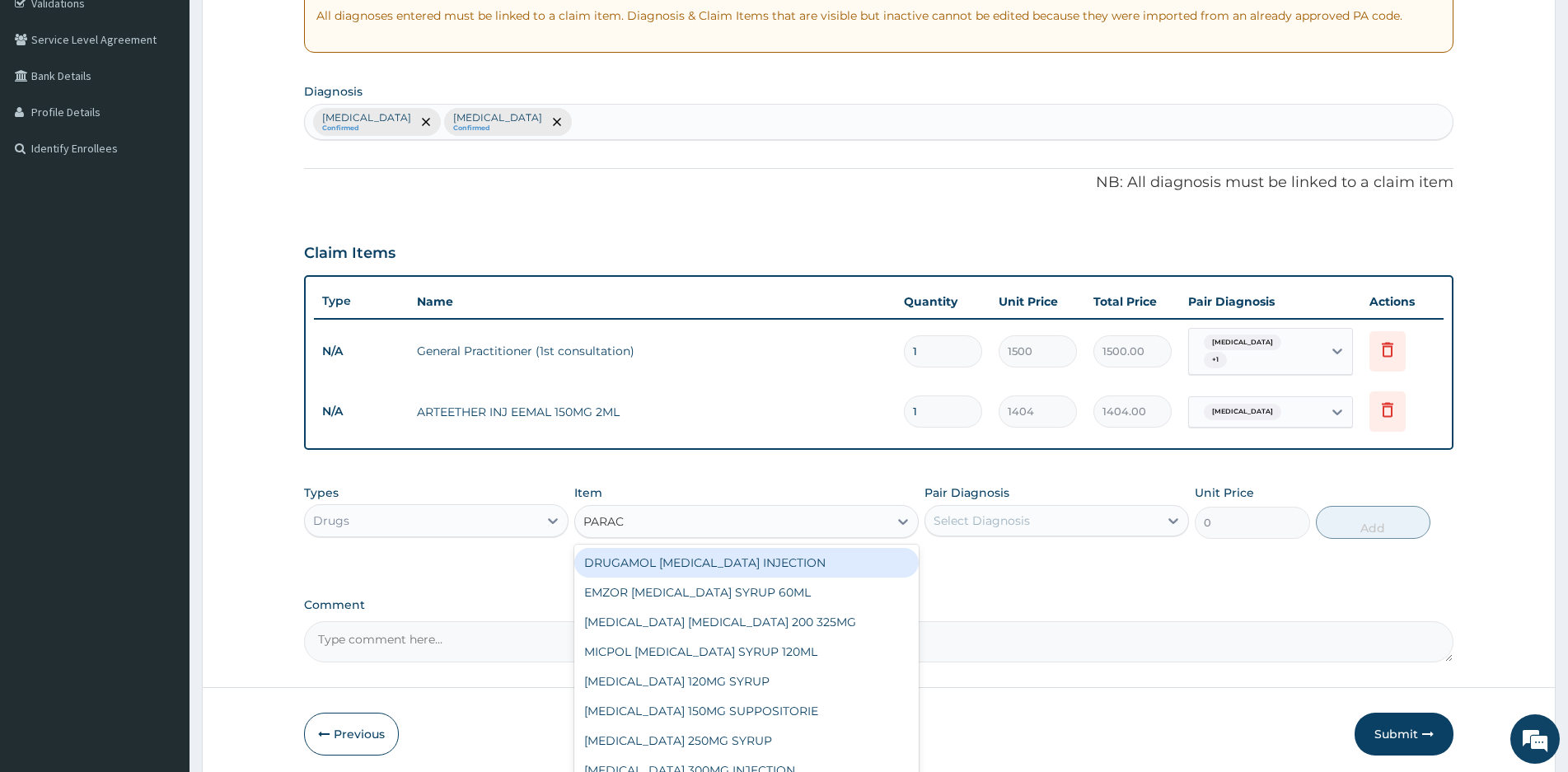
type input "PARACE"
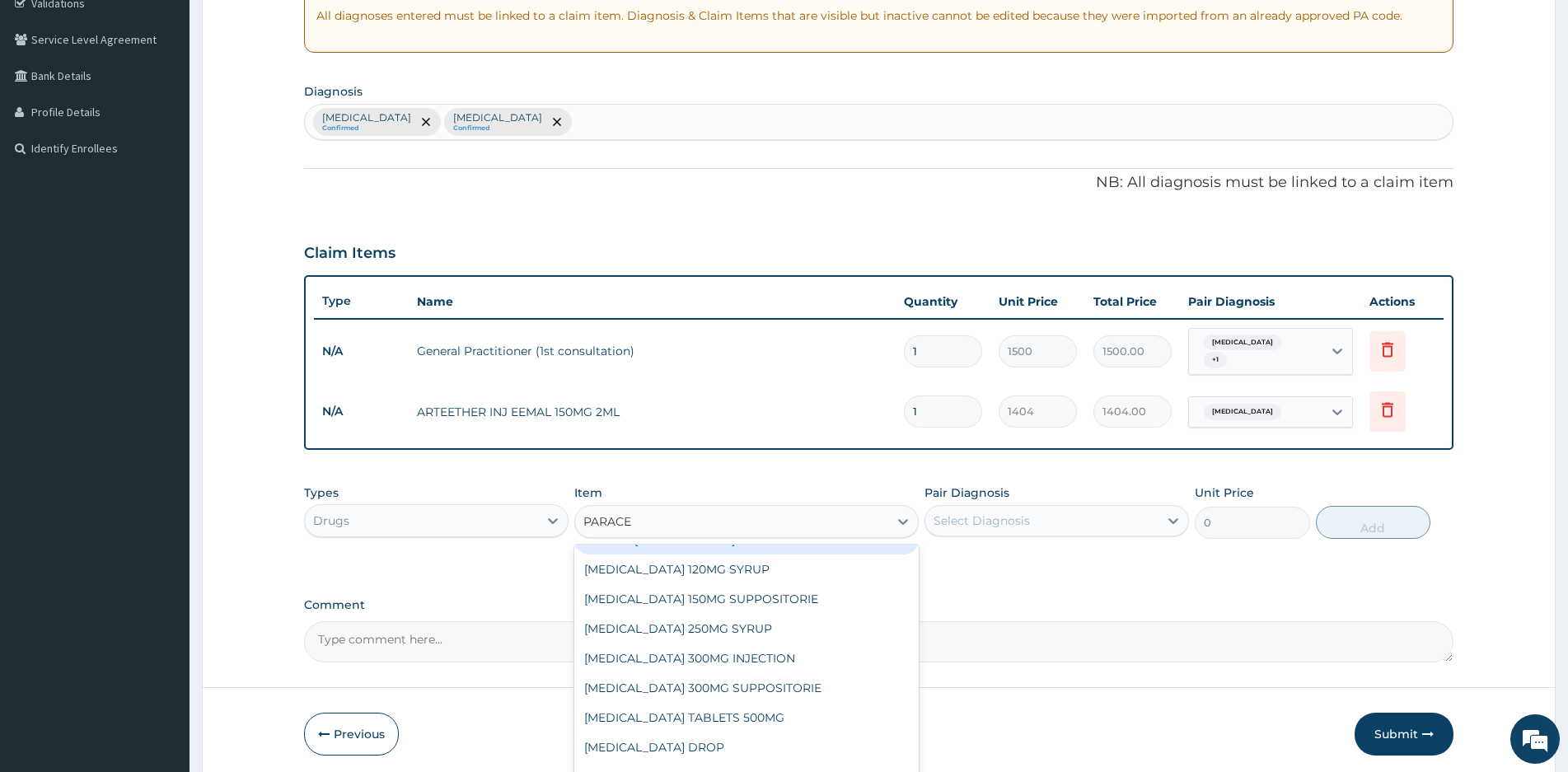
scroll to position [115, 0]
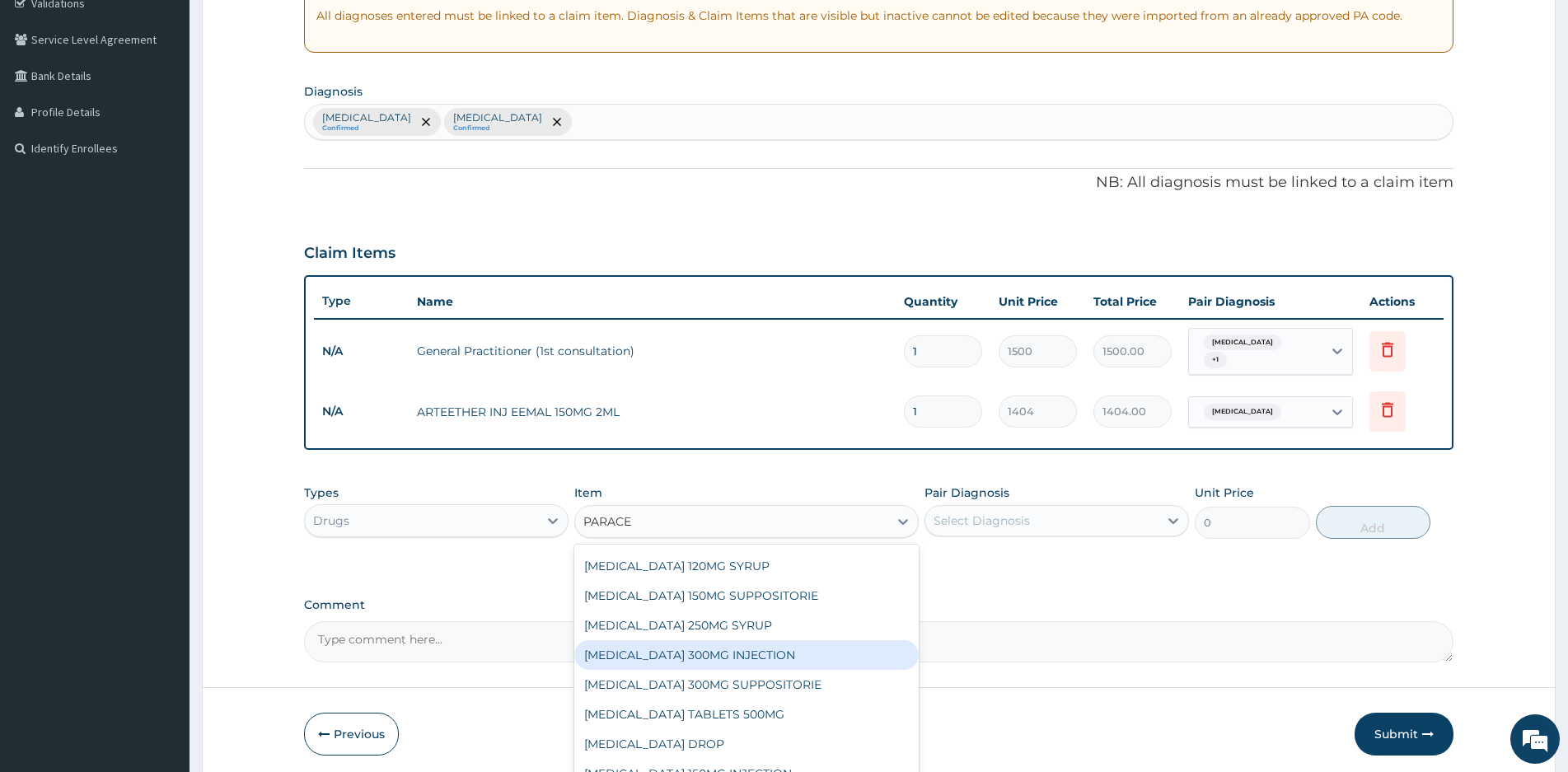
click at [731, 643] on div "[MEDICAL_DATA] 300MG INJECTION" at bounding box center [746, 654] width 344 height 30
type input "384"
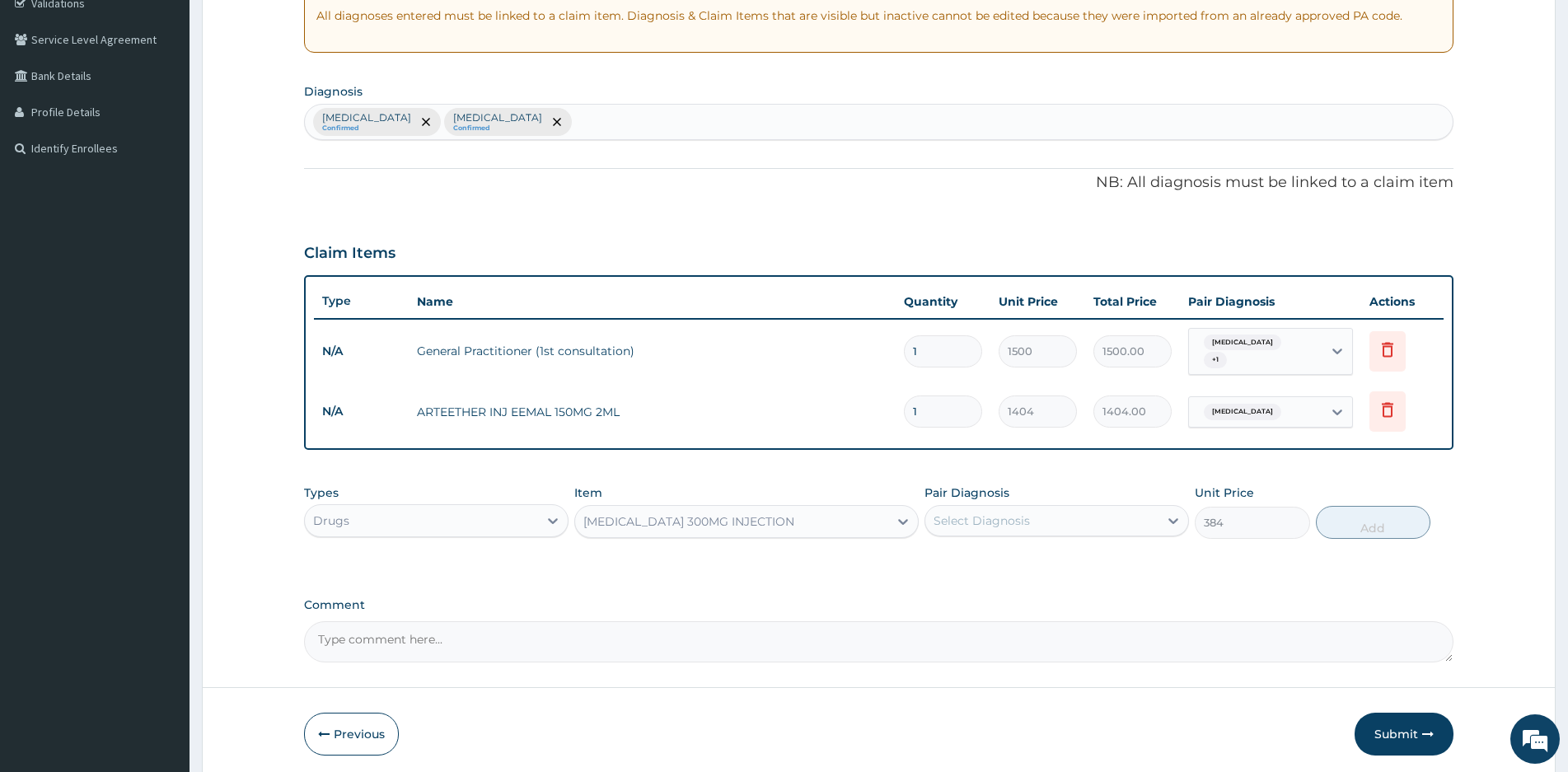
click at [1096, 511] on div "Select Diagnosis" at bounding box center [1042, 520] width 233 height 26
click at [957, 553] on label "[MEDICAL_DATA]" at bounding box center [1003, 560] width 103 height 16
checkbox input "true"
click at [1356, 515] on button "Add" at bounding box center [1373, 522] width 115 height 33
type input "0"
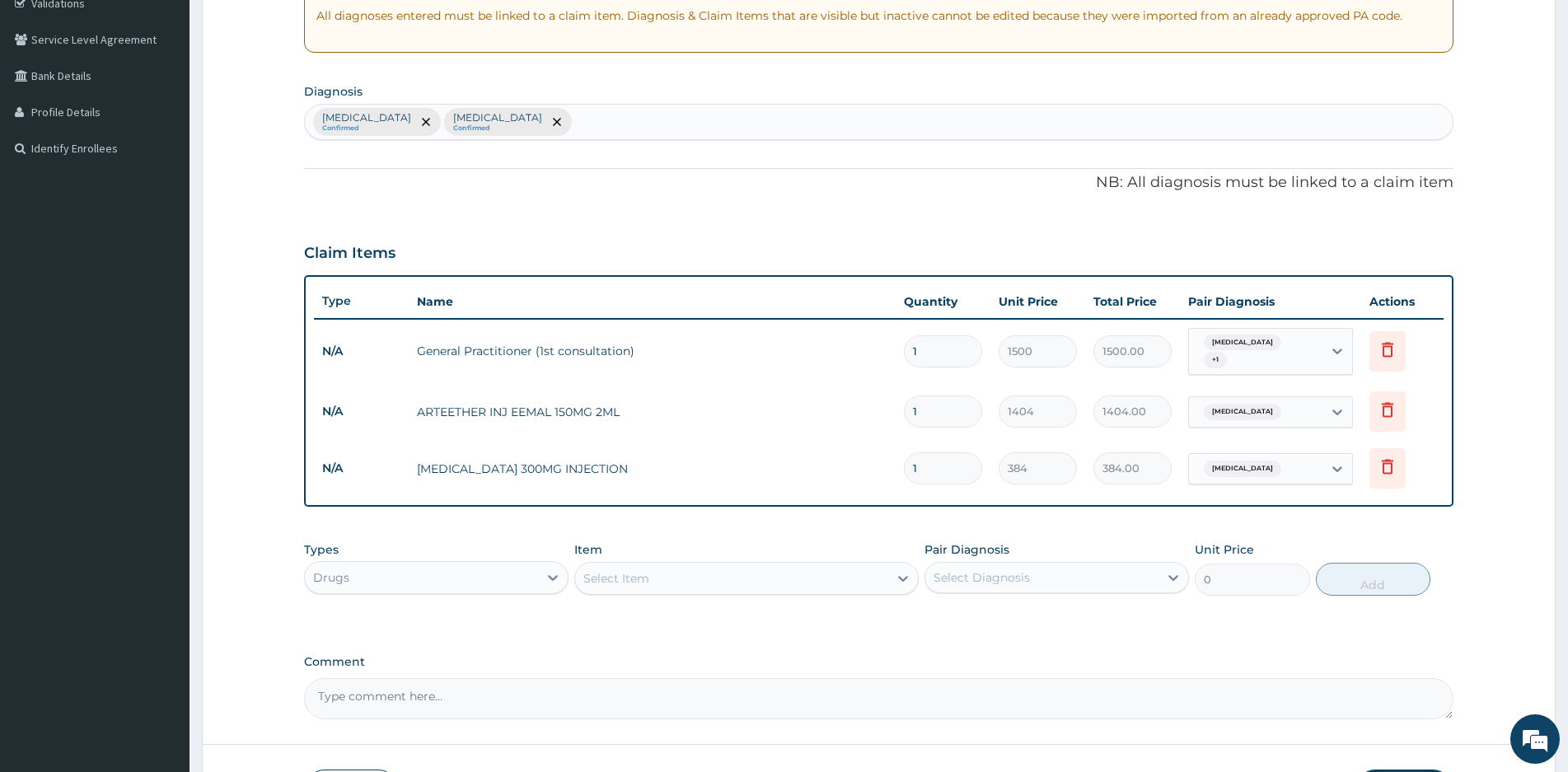
type input "0.00"
type input "2"
type input "768.00"
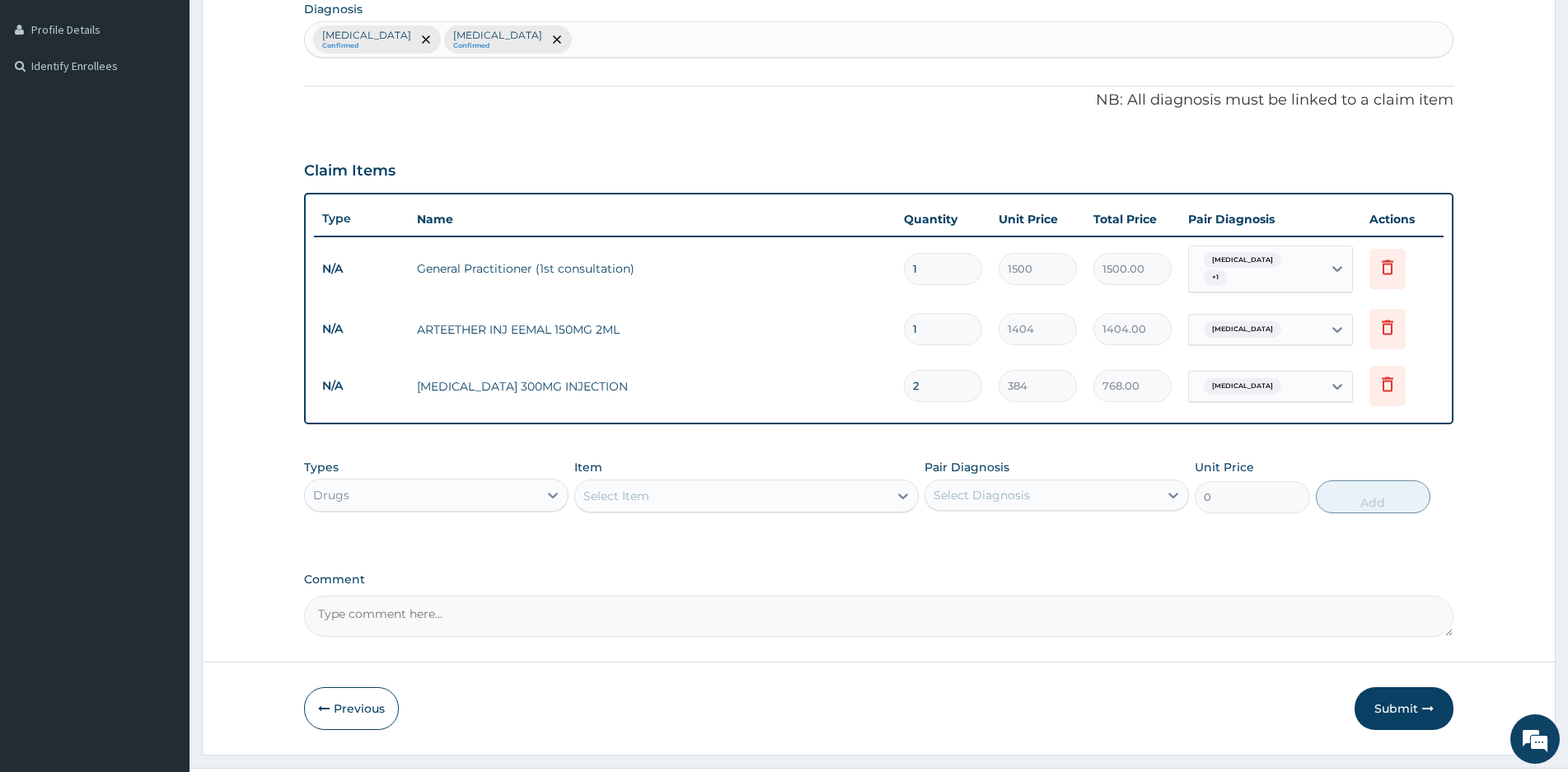
type input "2"
click at [706, 491] on div "Select Item" at bounding box center [731, 495] width 313 height 26
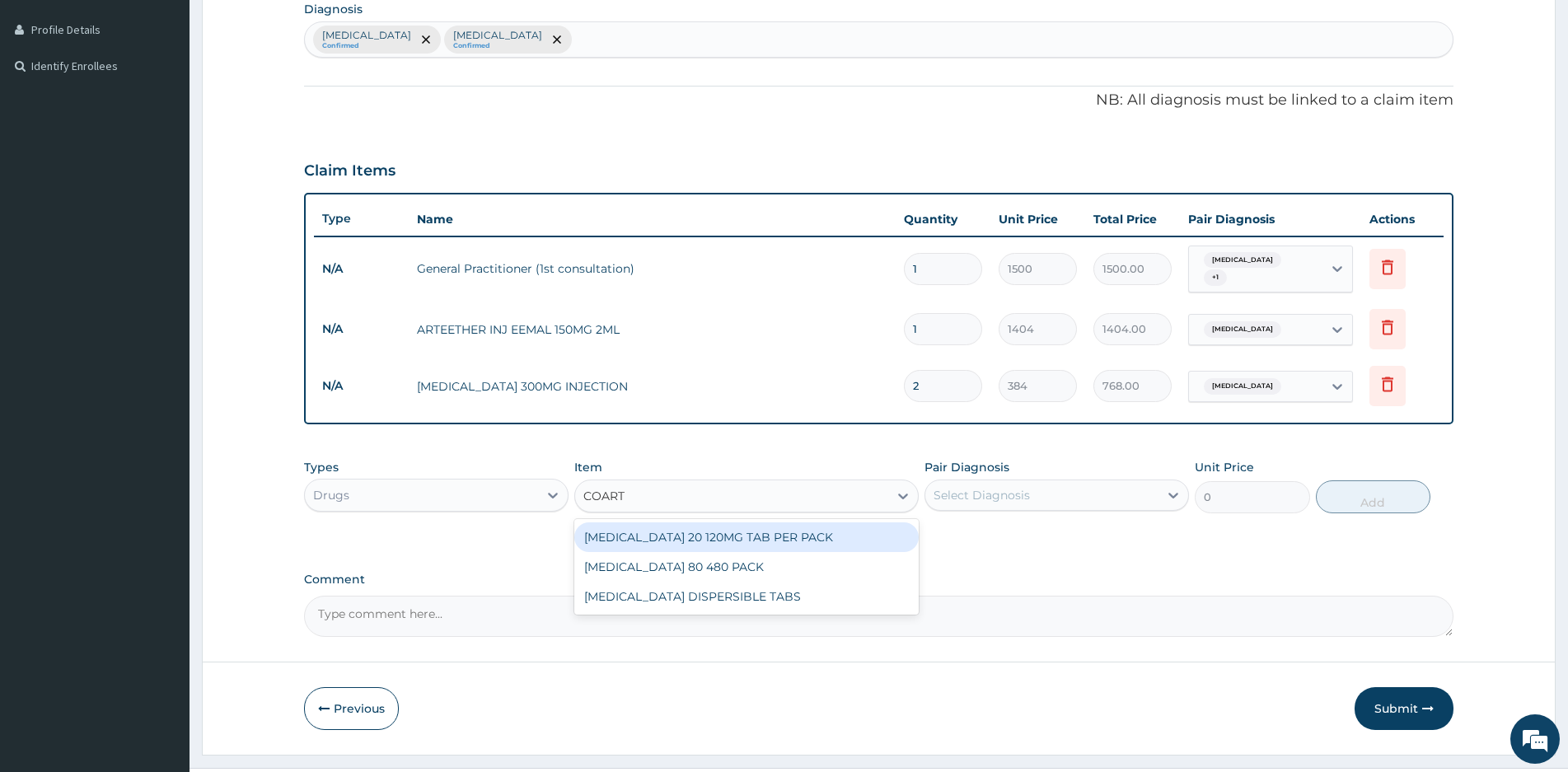
type input "COARTE"
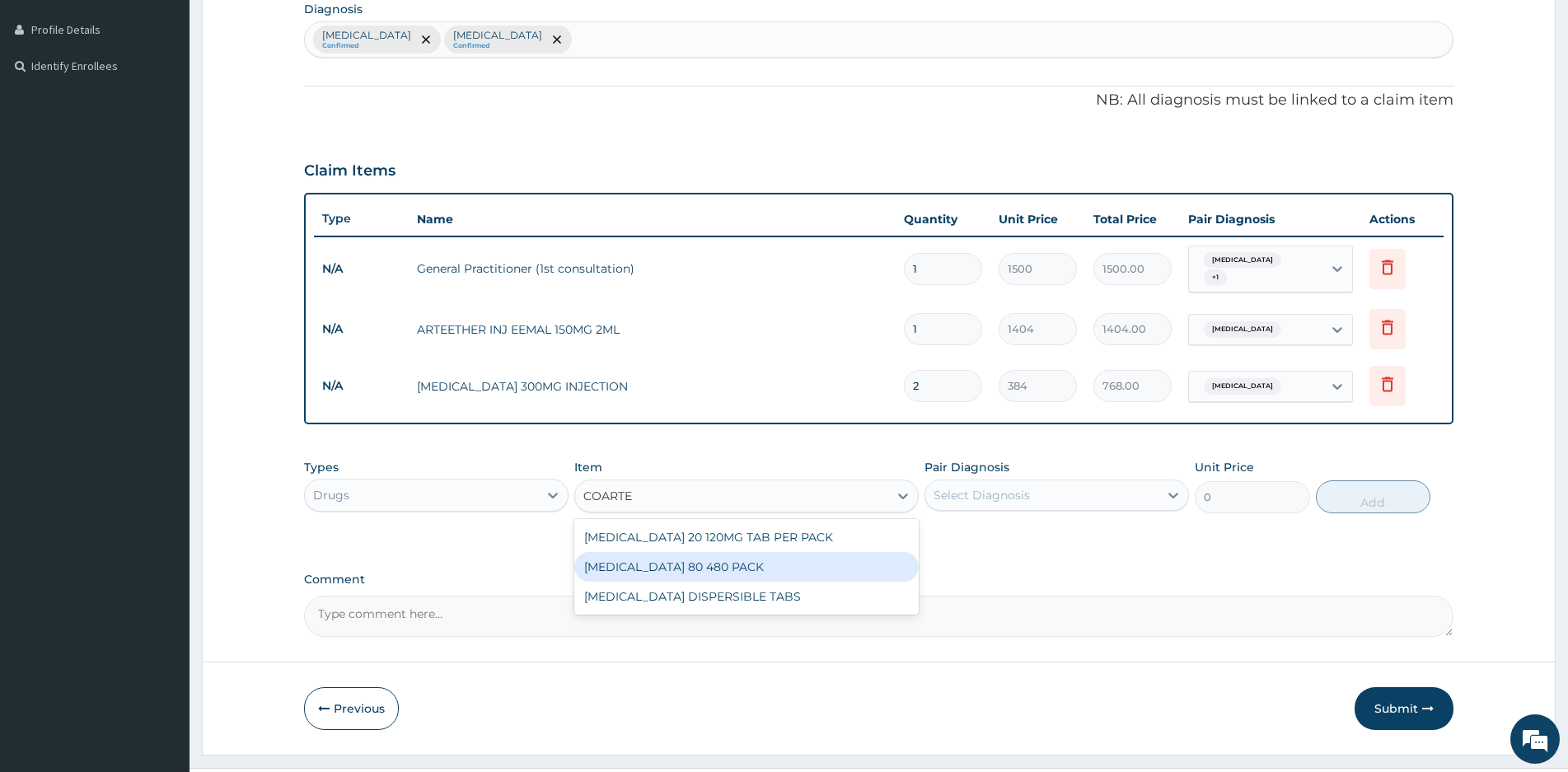
click at [680, 556] on div "[MEDICAL_DATA] 80 480 PACK" at bounding box center [746, 566] width 344 height 30
type input "2400"
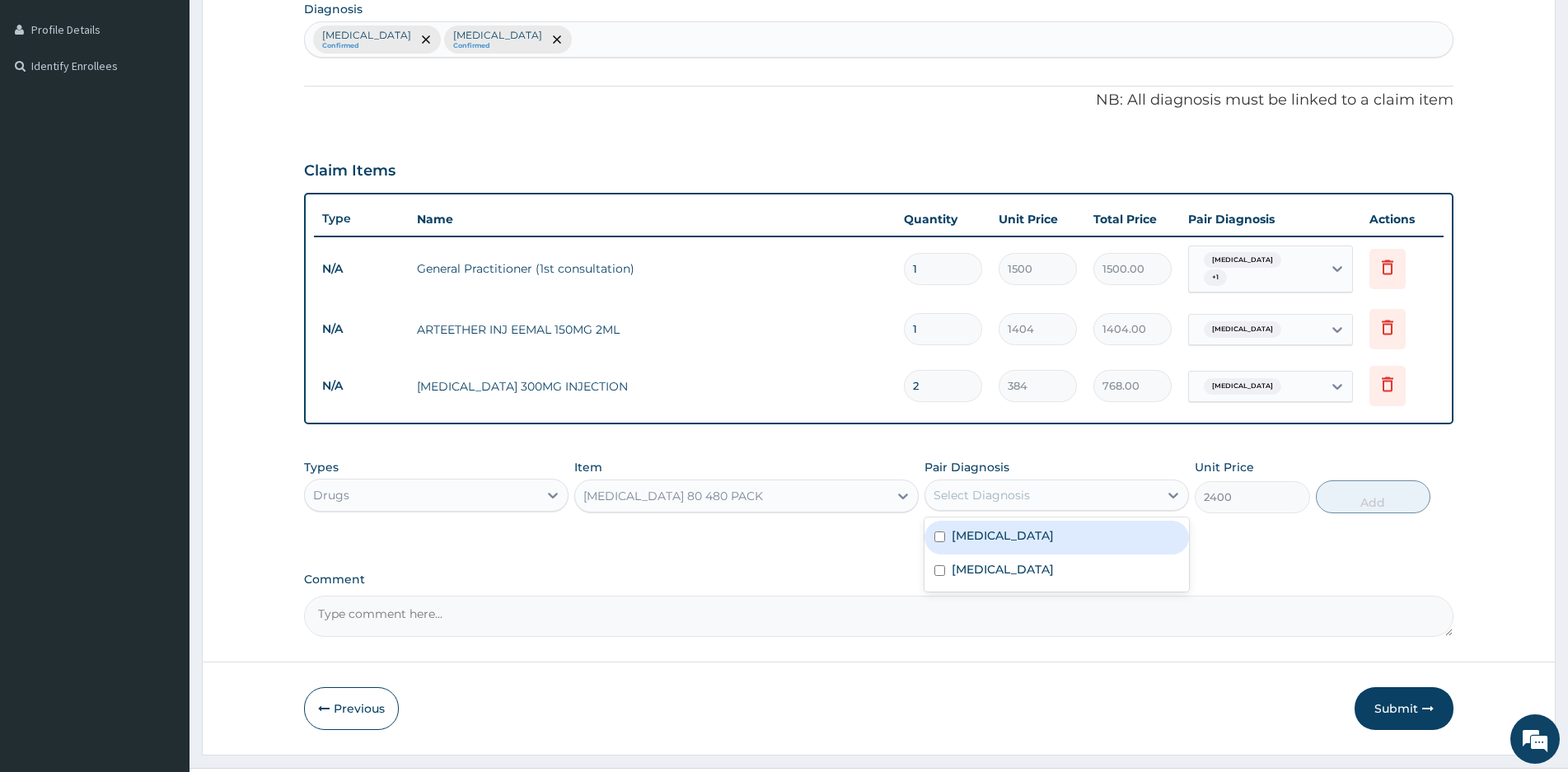
click at [1052, 487] on div "Select Diagnosis" at bounding box center [1042, 494] width 233 height 26
click at [942, 531] on input "checkbox" at bounding box center [940, 536] width 11 height 11
checkbox input "true"
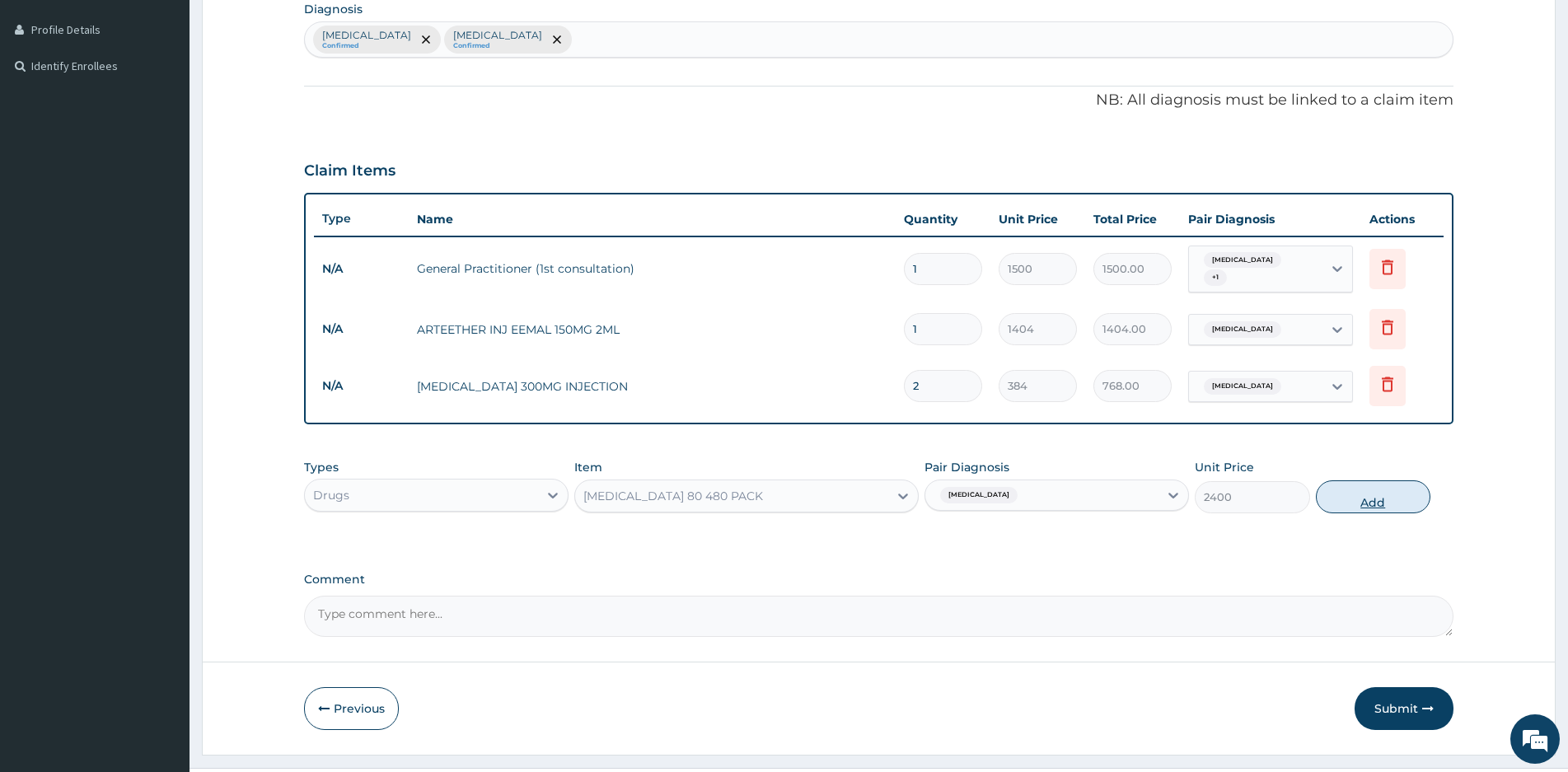
click at [1360, 489] on button "Add" at bounding box center [1373, 496] width 115 height 33
type input "0"
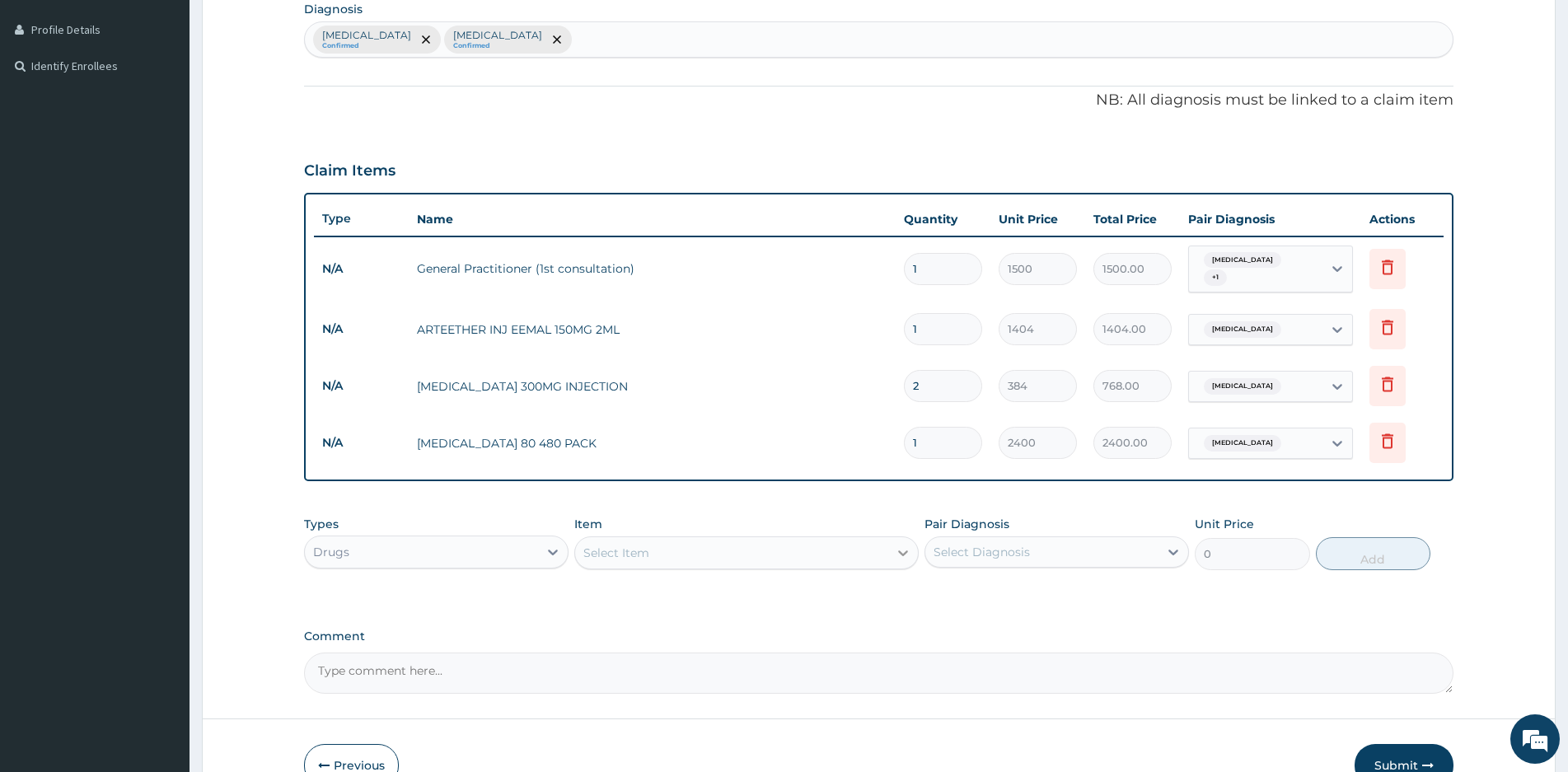
type input "0.00"
type input "6"
type input "14400.00"
type input "6"
click at [700, 542] on div "Select Item" at bounding box center [731, 553] width 313 height 26
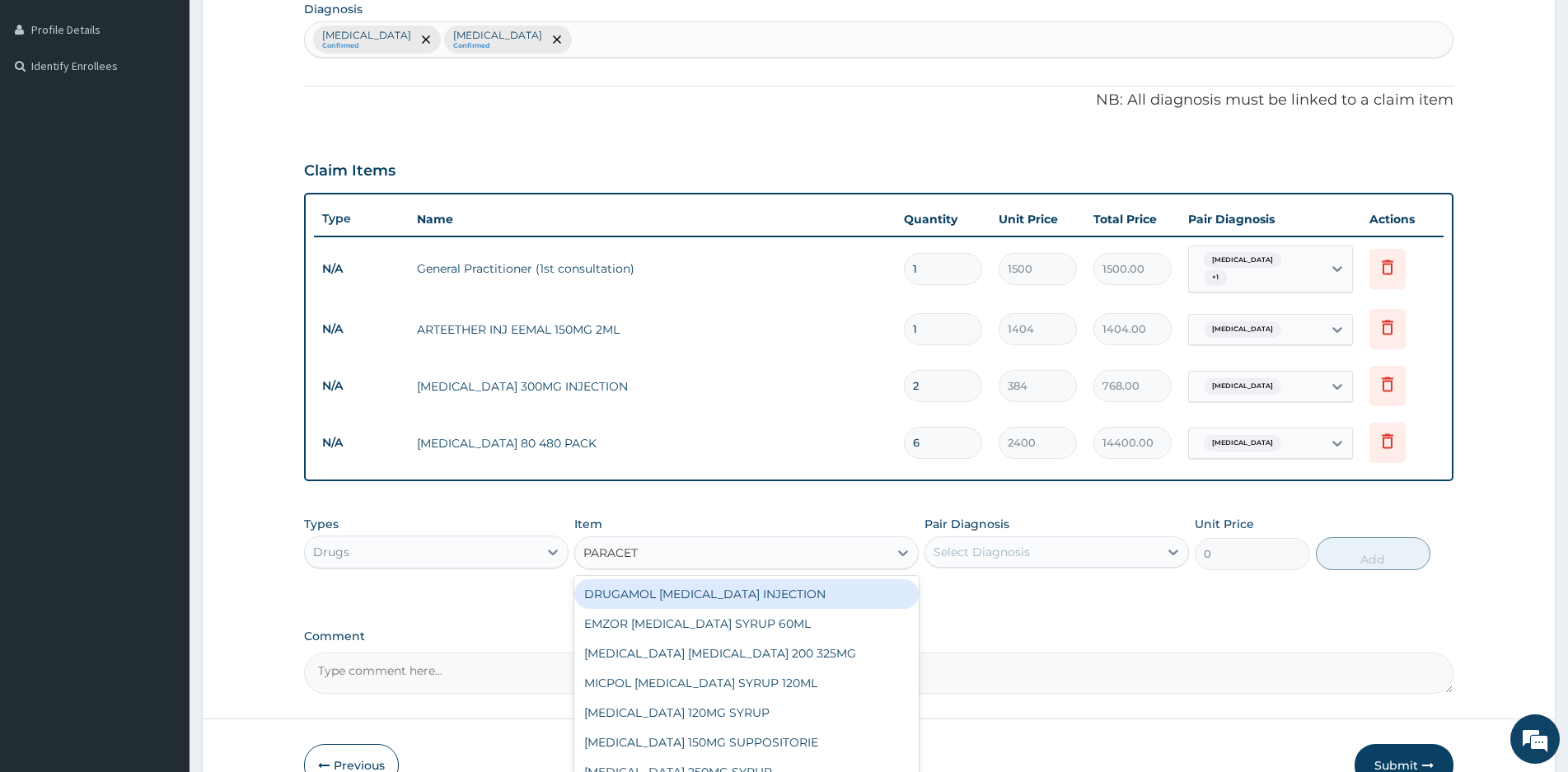
type input "PARACETA"
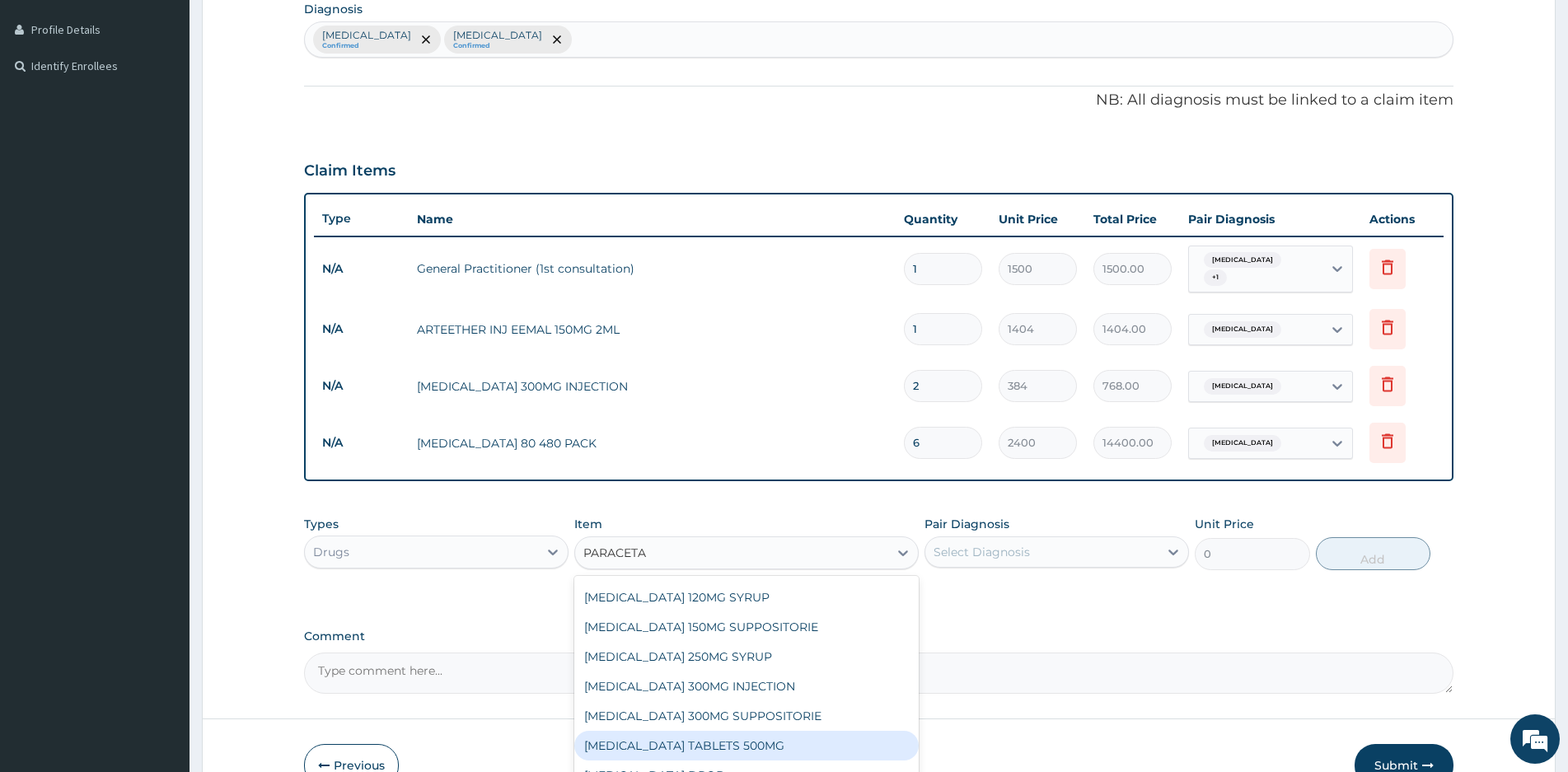
click at [724, 736] on div "[MEDICAL_DATA] TABLETS 500MG" at bounding box center [746, 745] width 344 height 30
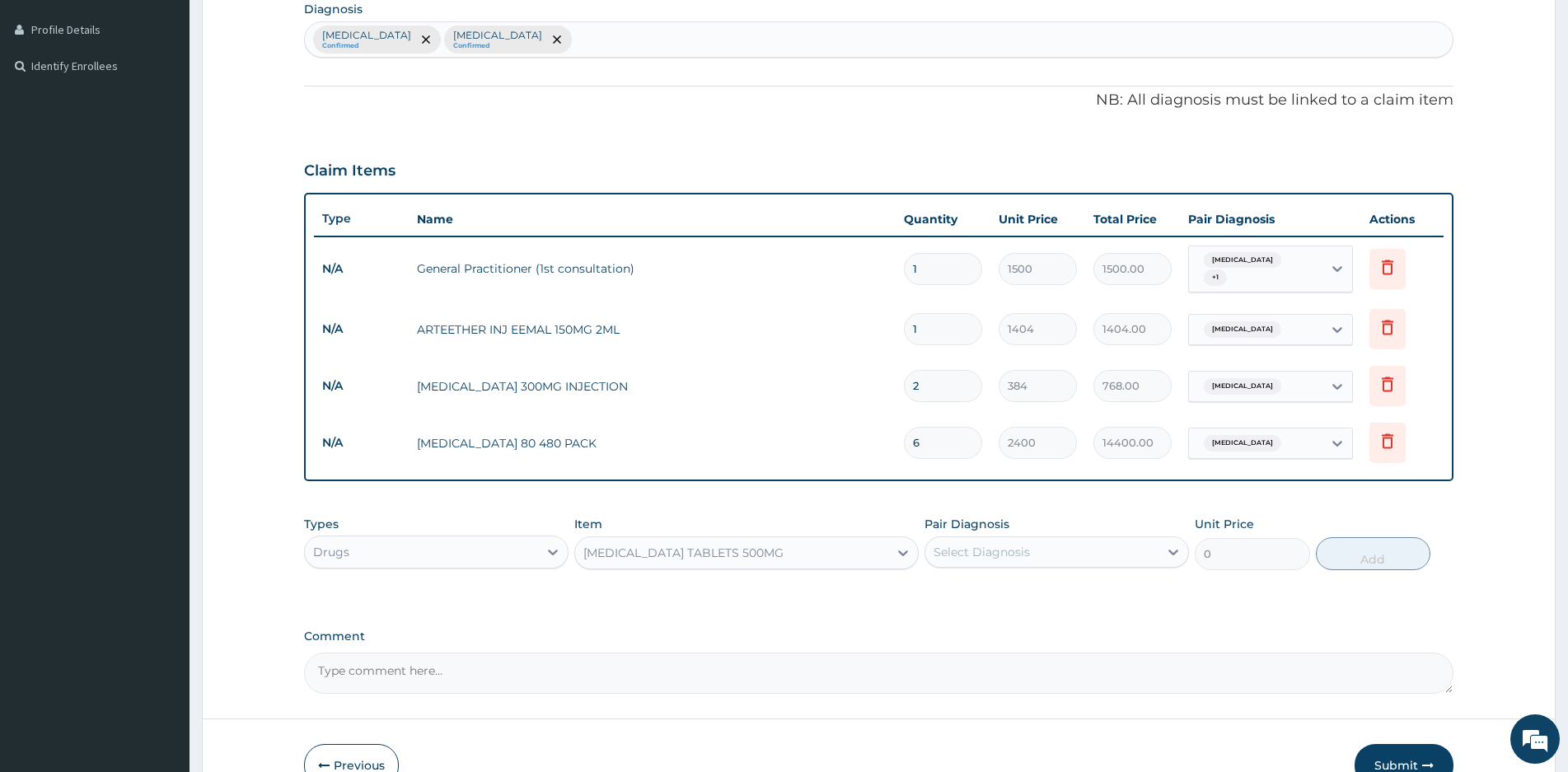
type input "40"
click at [1057, 542] on div "Select Diagnosis" at bounding box center [1042, 552] width 233 height 26
click at [957, 586] on label "[MEDICAL_DATA]" at bounding box center [1003, 592] width 103 height 16
checkbox input "true"
click at [1380, 550] on button "Add" at bounding box center [1373, 553] width 115 height 33
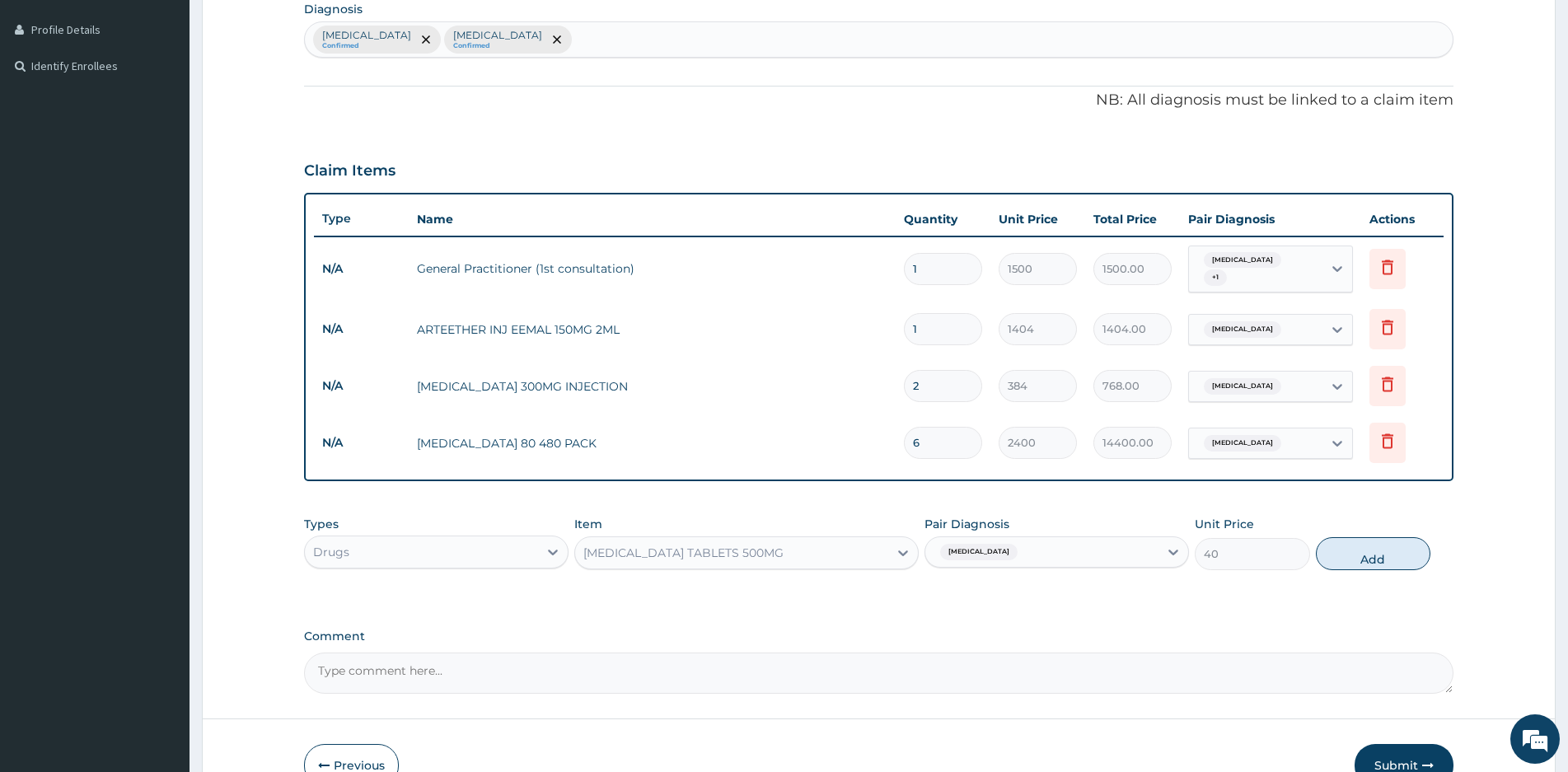
type input "0"
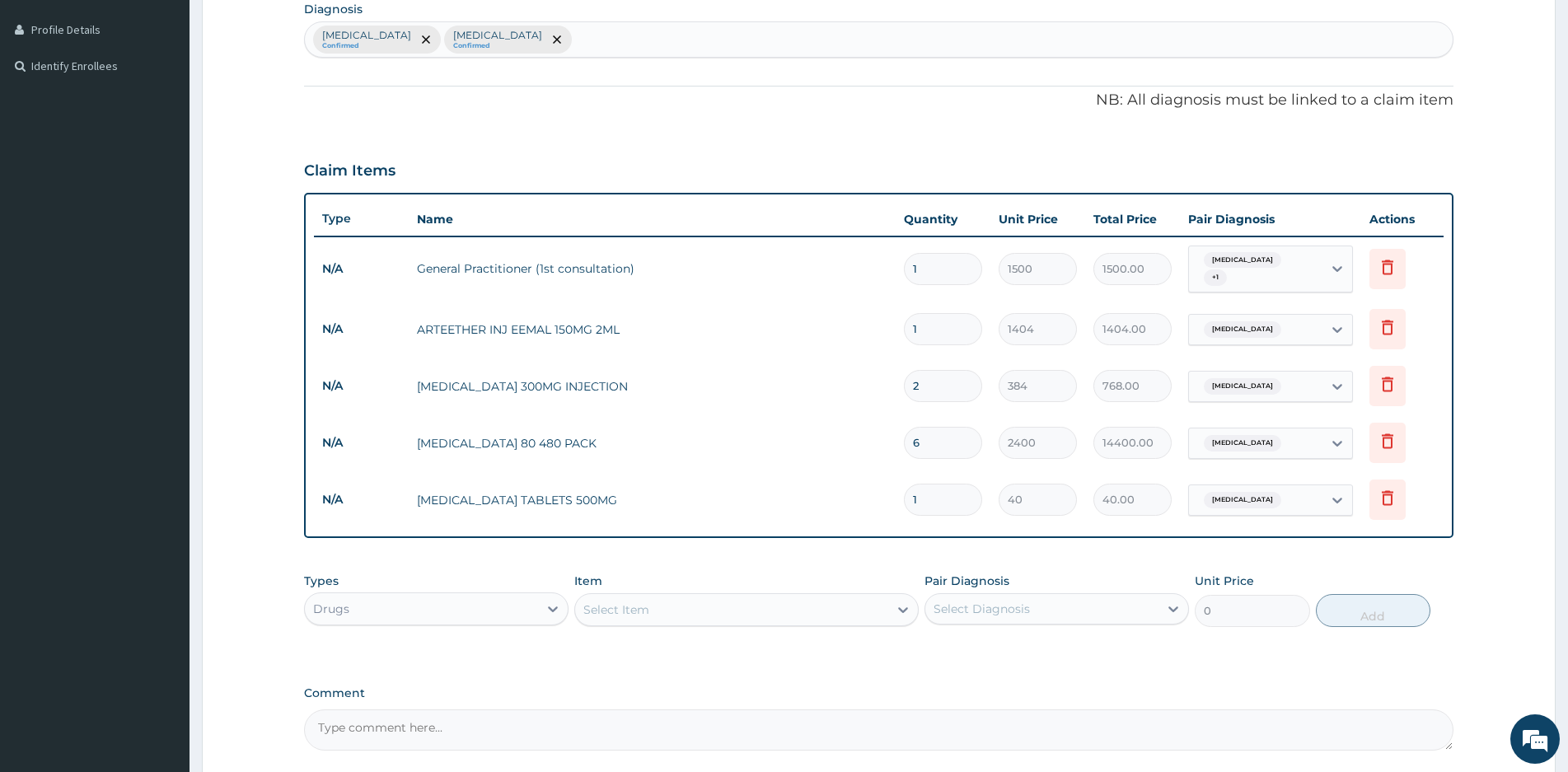
type input "18"
type input "720.00"
type input "18"
click at [683, 597] on div "Select Item" at bounding box center [731, 609] width 313 height 26
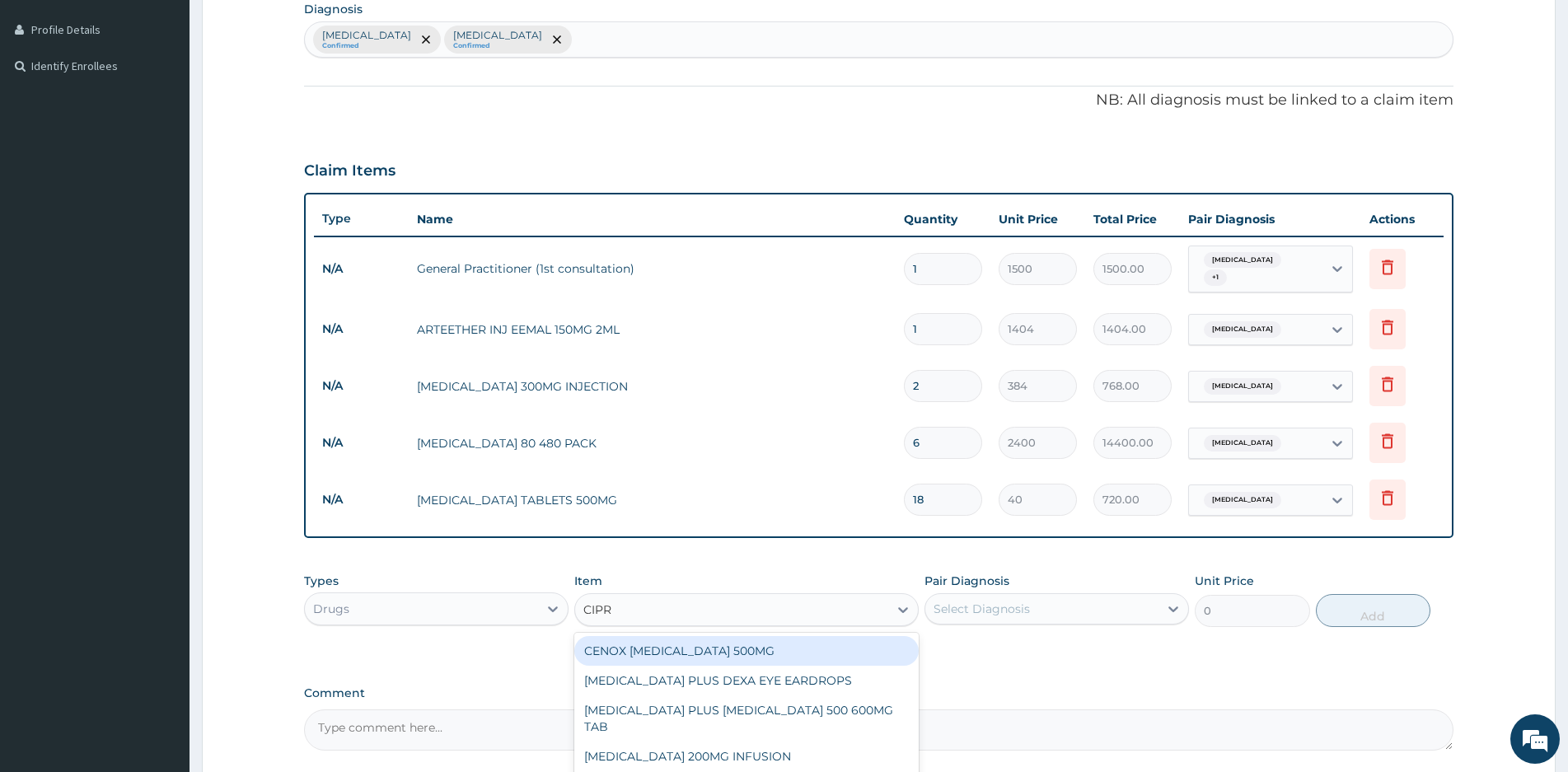
type input "CIPRO"
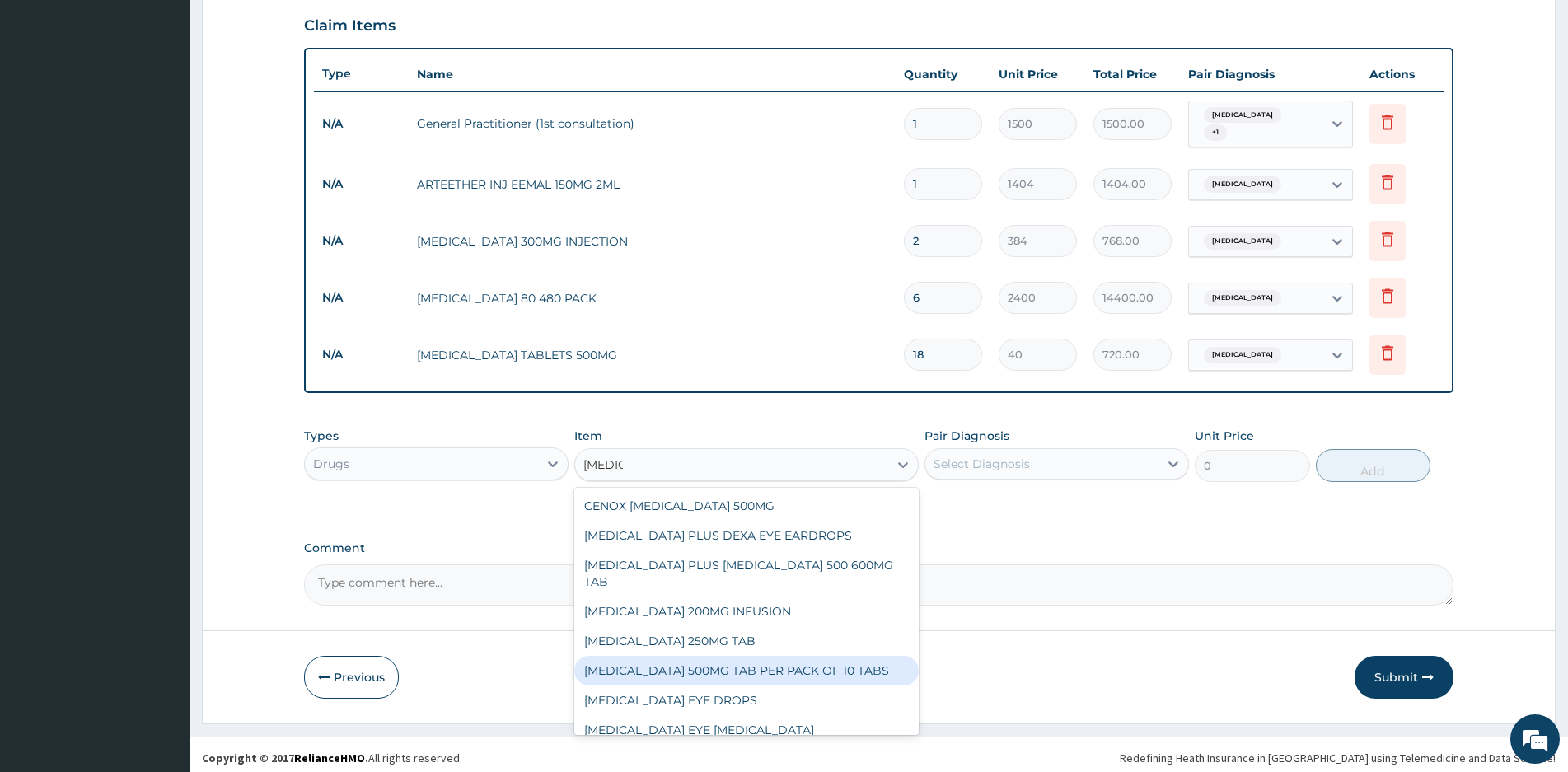
click at [712, 656] on div "[MEDICAL_DATA] 500MG TAB PER PACK OF 10 TABS" at bounding box center [746, 670] width 344 height 30
type input "2000"
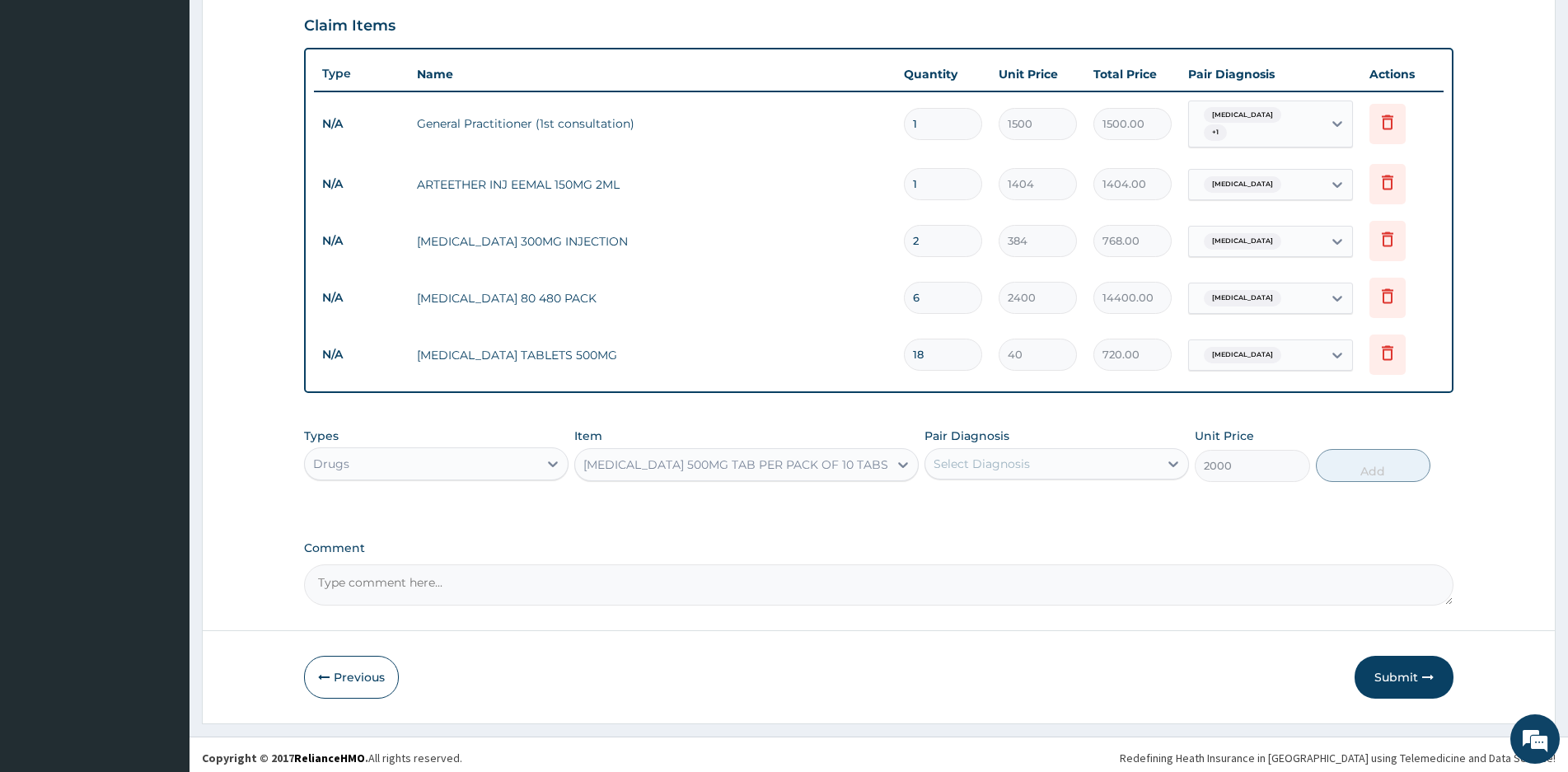
click at [1113, 460] on div "Select Diagnosis" at bounding box center [1042, 463] width 233 height 26
click at [978, 529] on label "[MEDICAL_DATA]" at bounding box center [1003, 537] width 103 height 16
checkbox input "true"
click at [1360, 461] on button "Add" at bounding box center [1373, 465] width 115 height 33
type input "0"
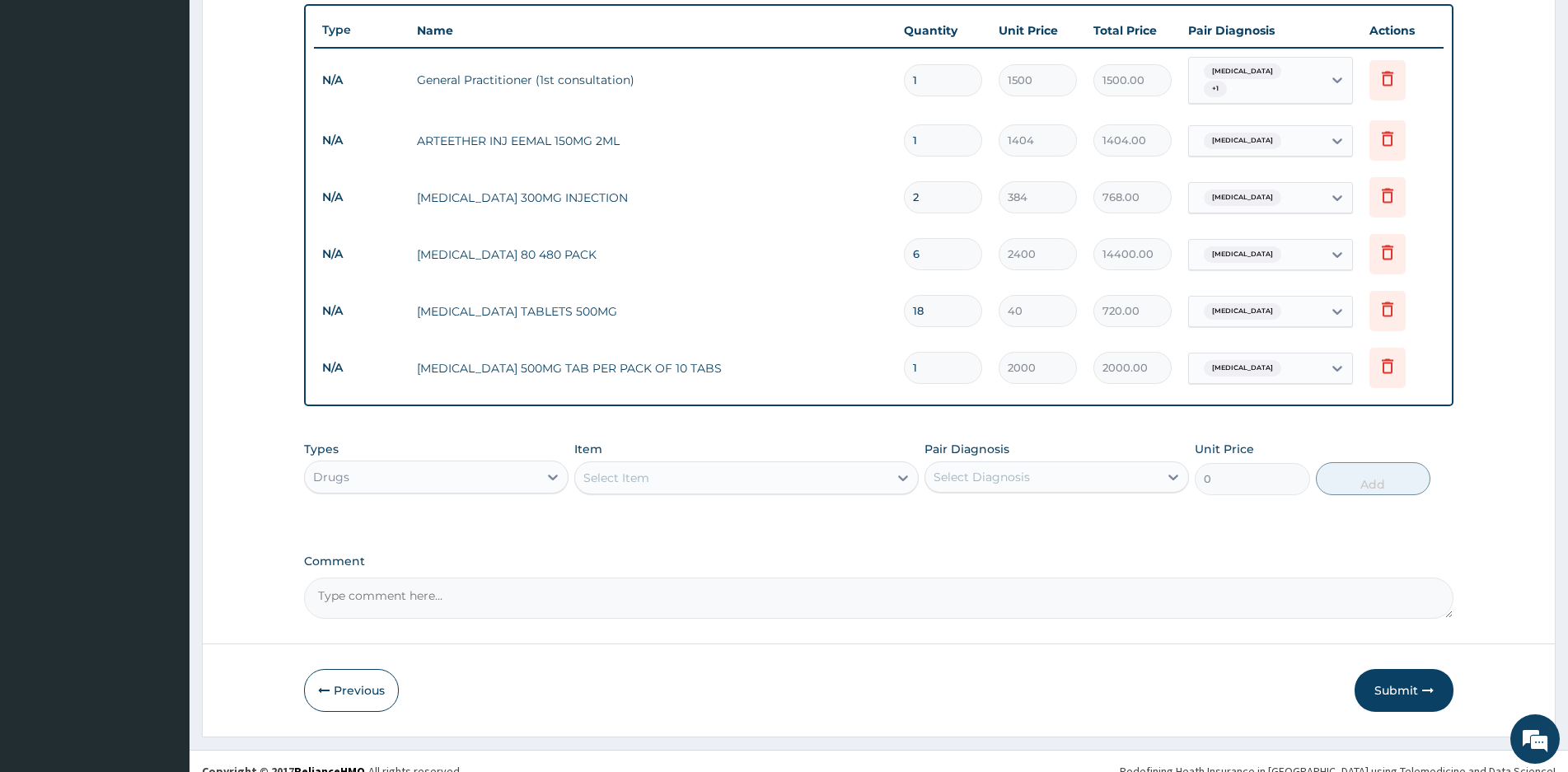
scroll to position [605, 0]
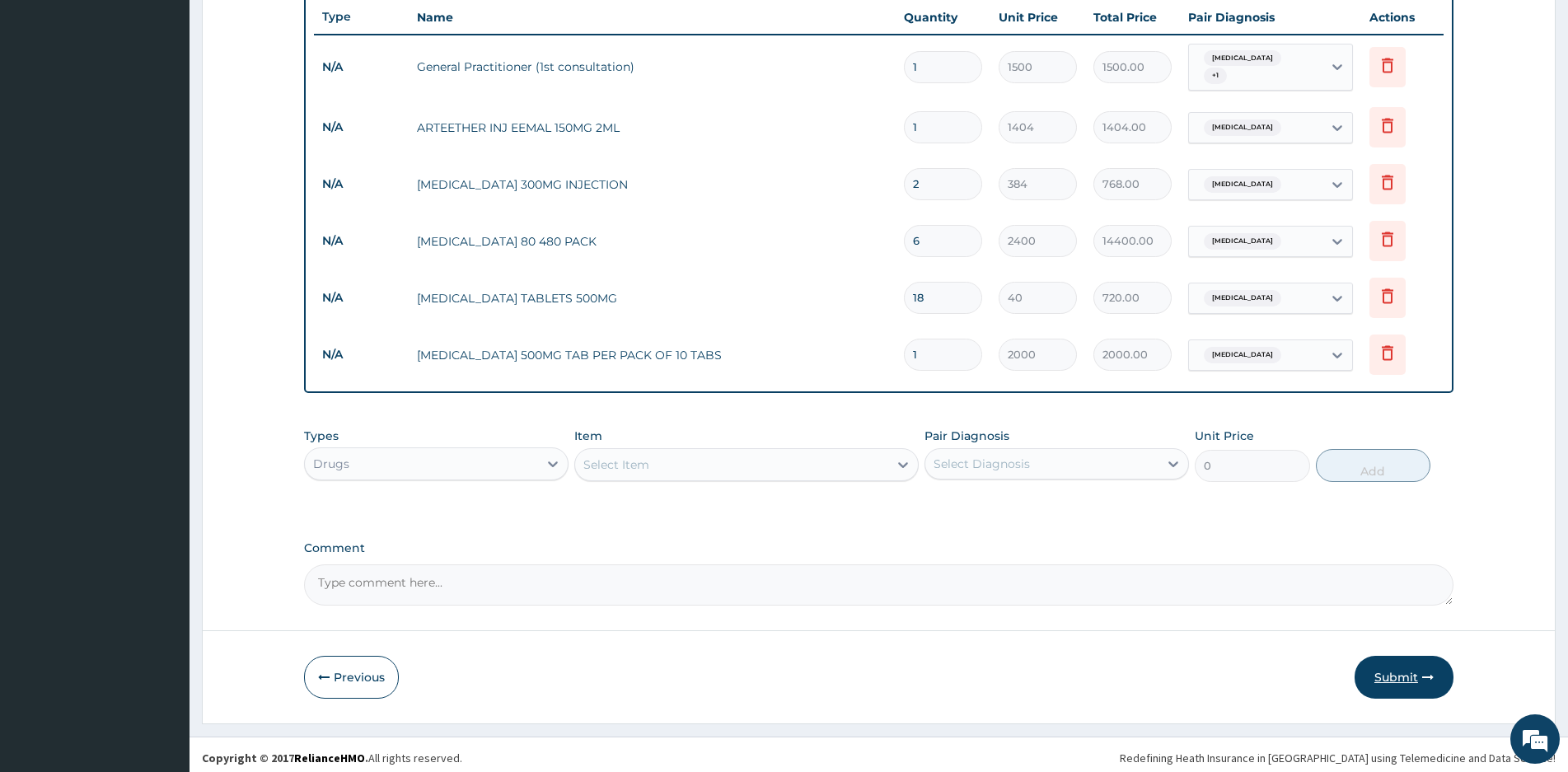
click at [1403, 663] on button "Submit" at bounding box center [1404, 677] width 99 height 43
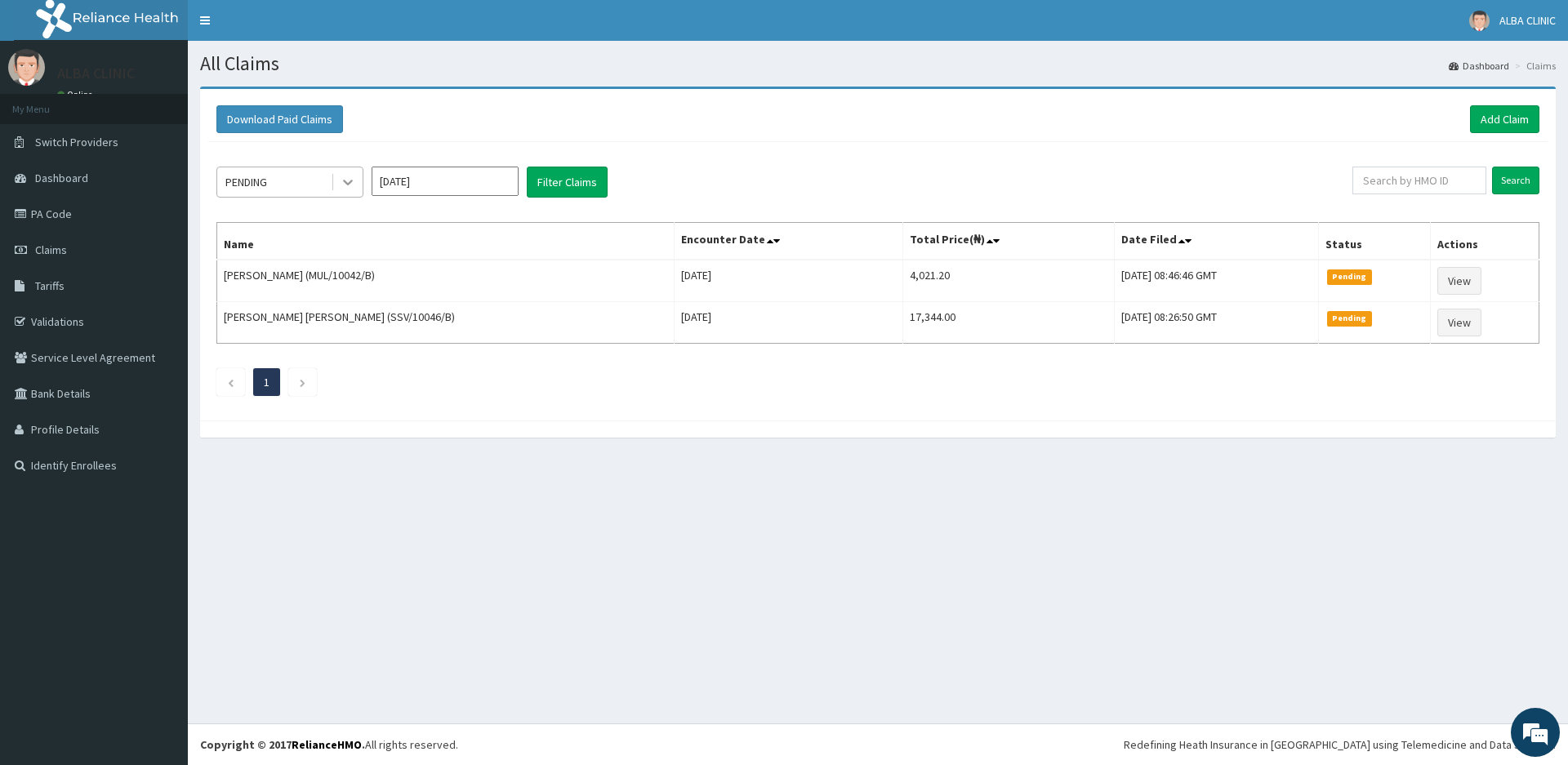
click at [349, 176] on icon at bounding box center [347, 181] width 16 height 16
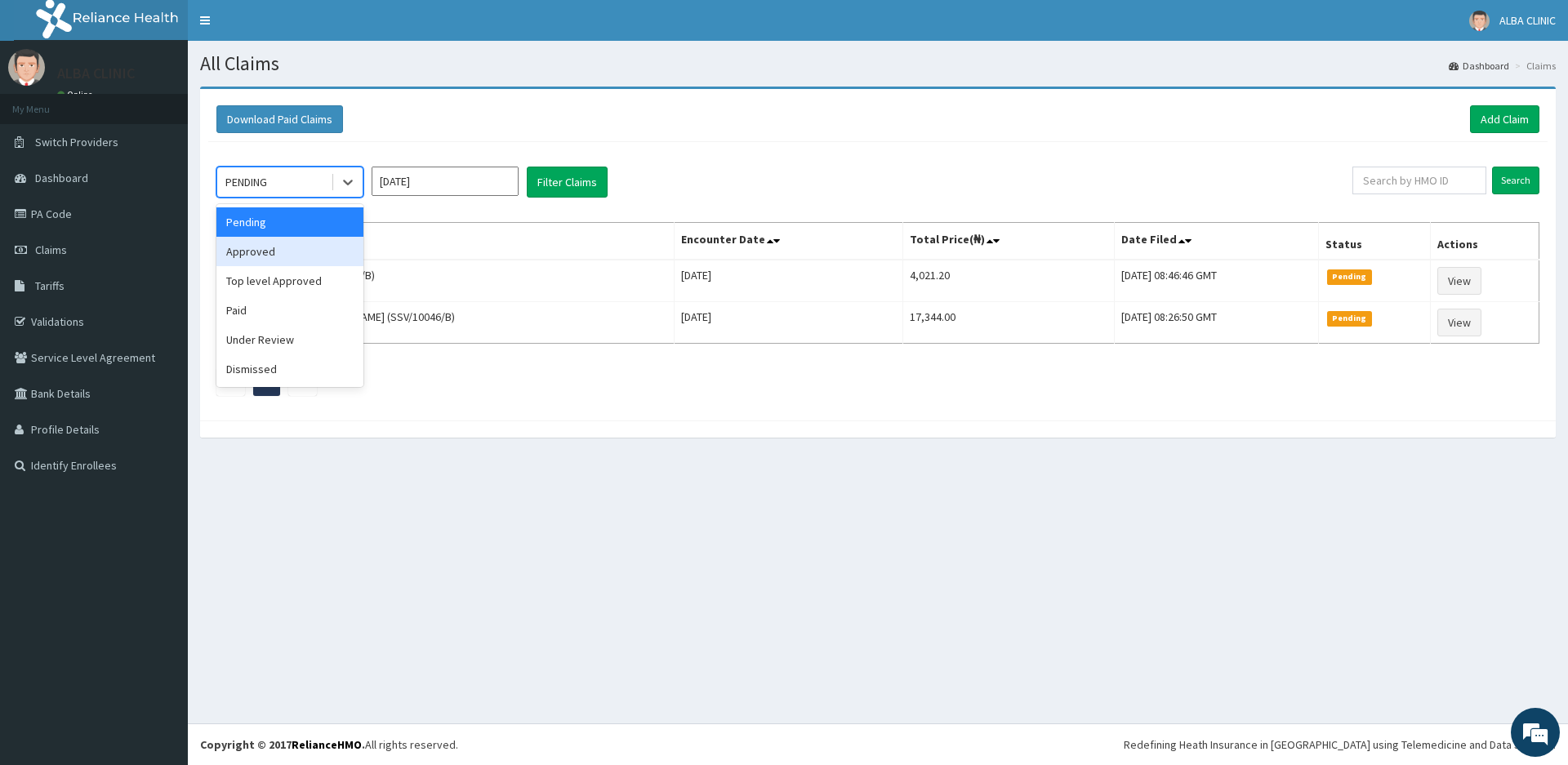
click at [295, 250] on div "Approved" at bounding box center [290, 251] width 147 height 30
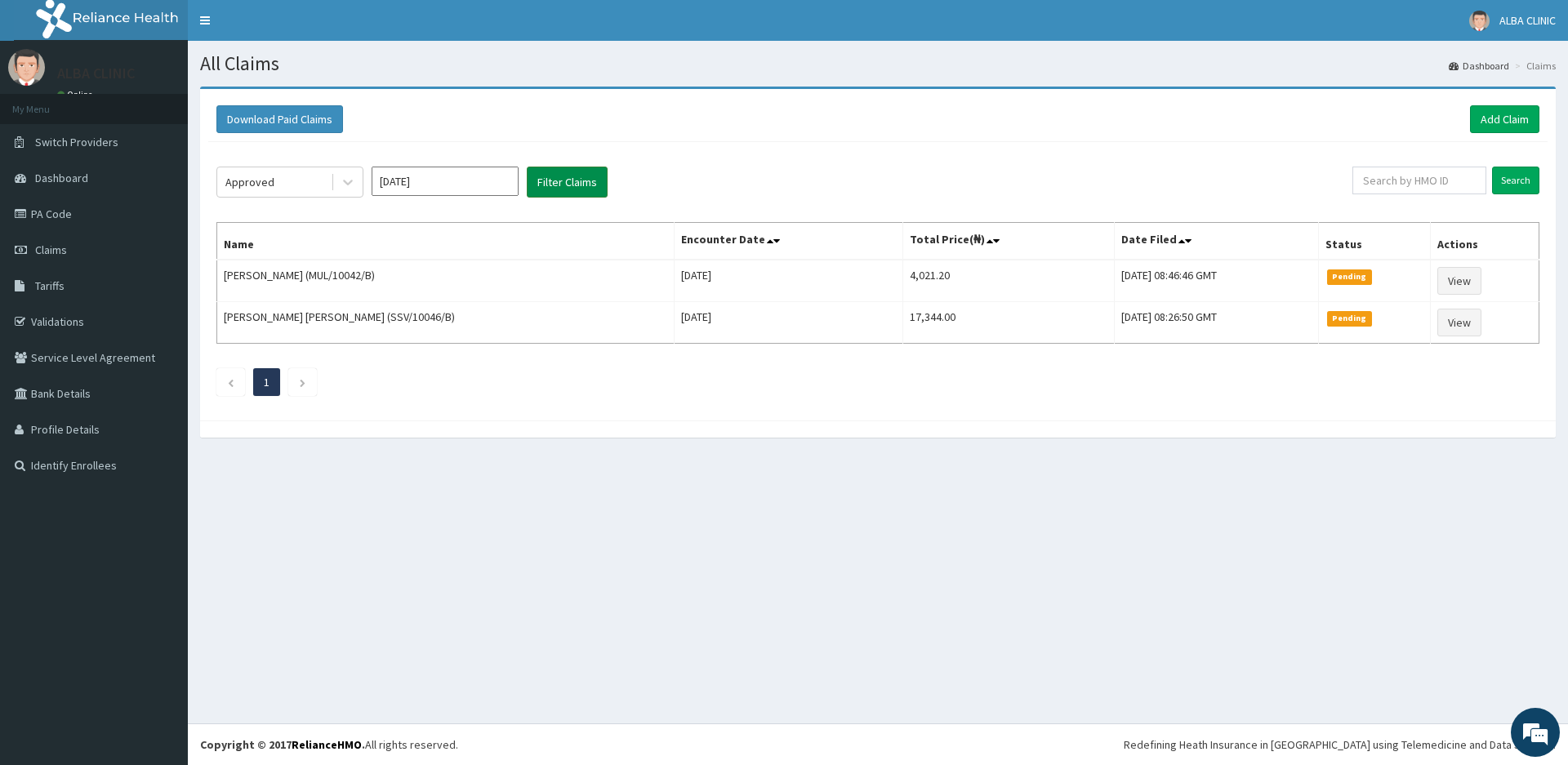
click at [561, 184] on button "Filter Claims" at bounding box center [566, 182] width 80 height 31
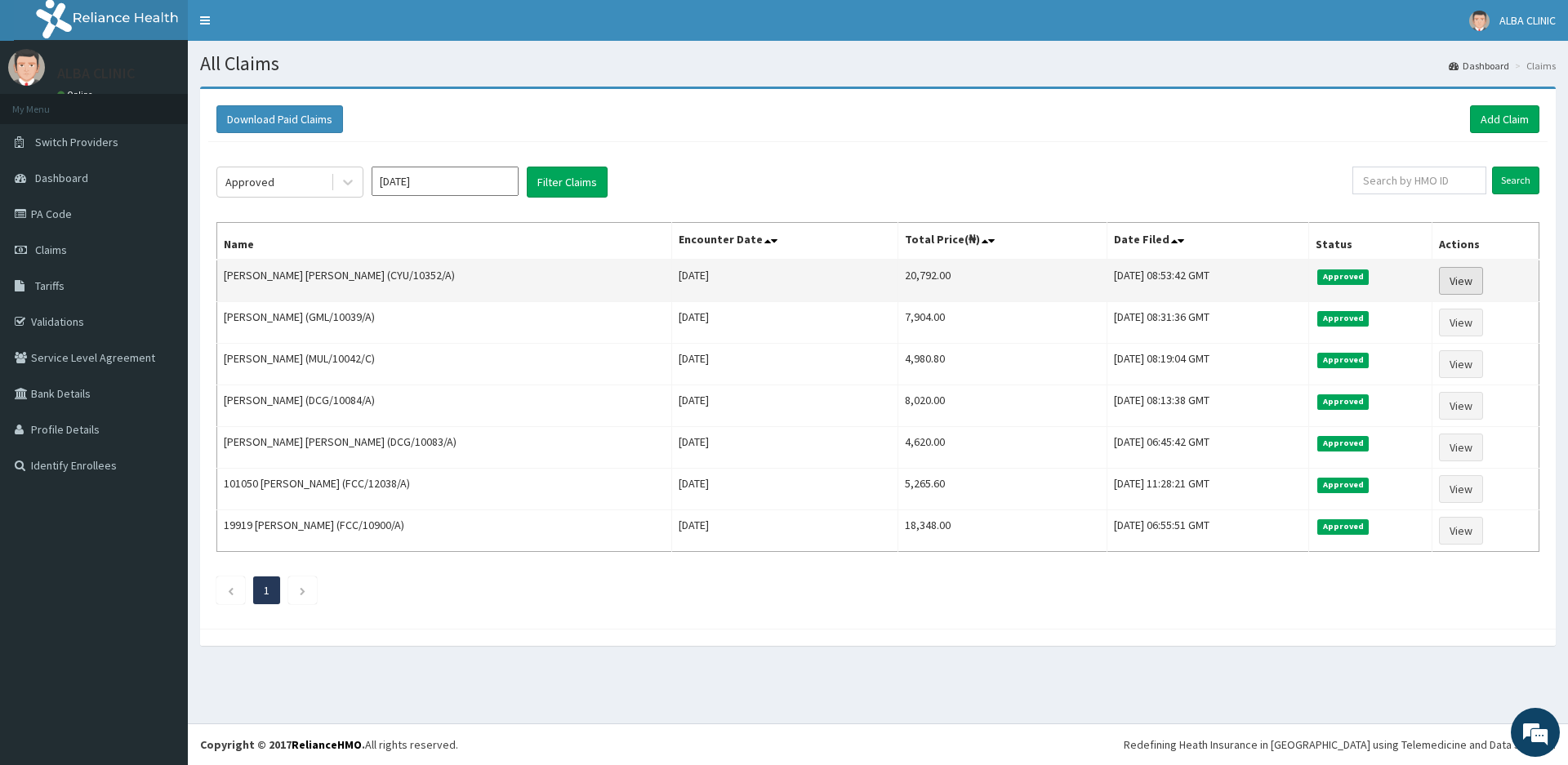
click at [1465, 283] on link "View" at bounding box center [1460, 280] width 44 height 28
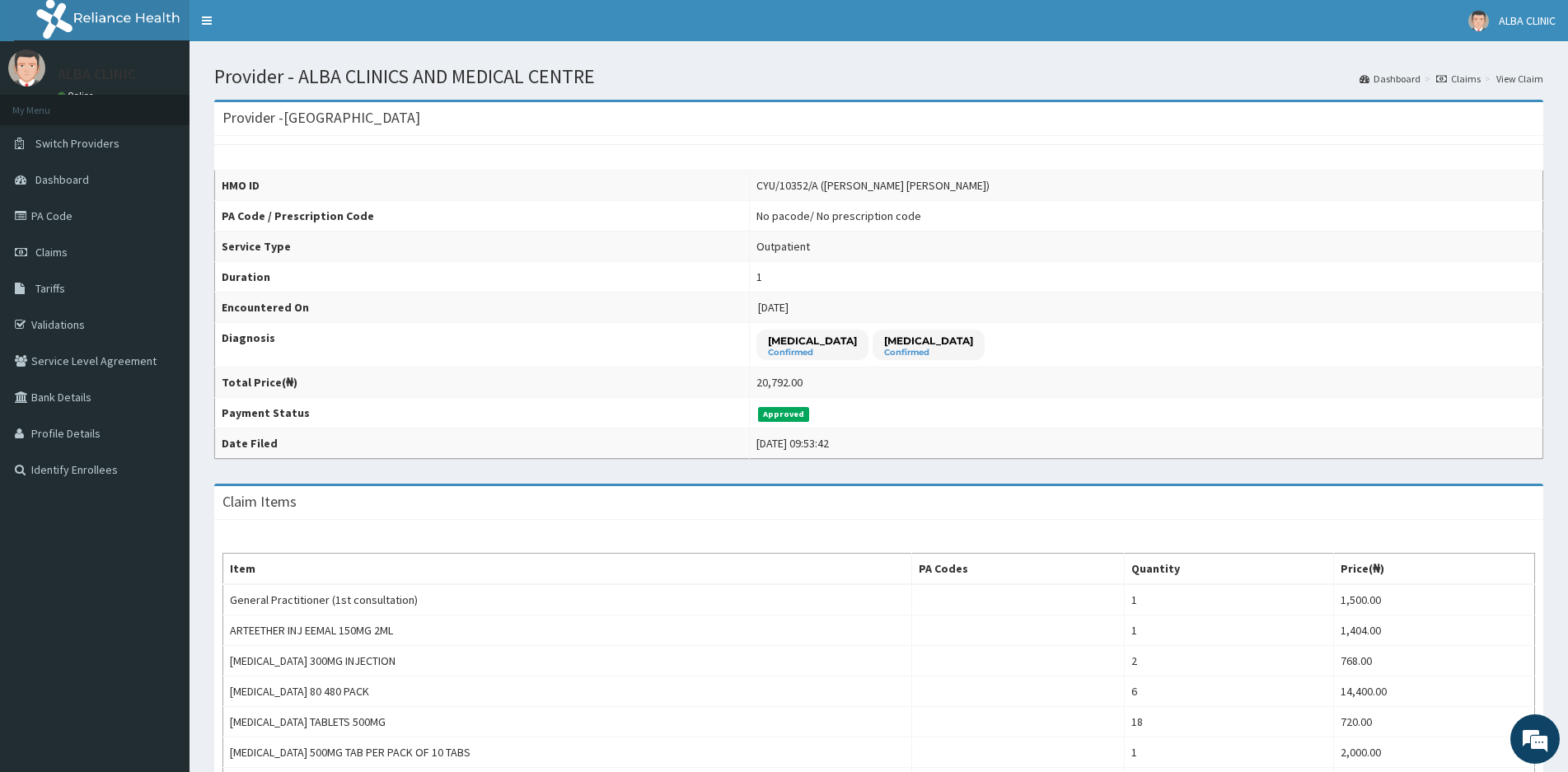
scroll to position [325, 0]
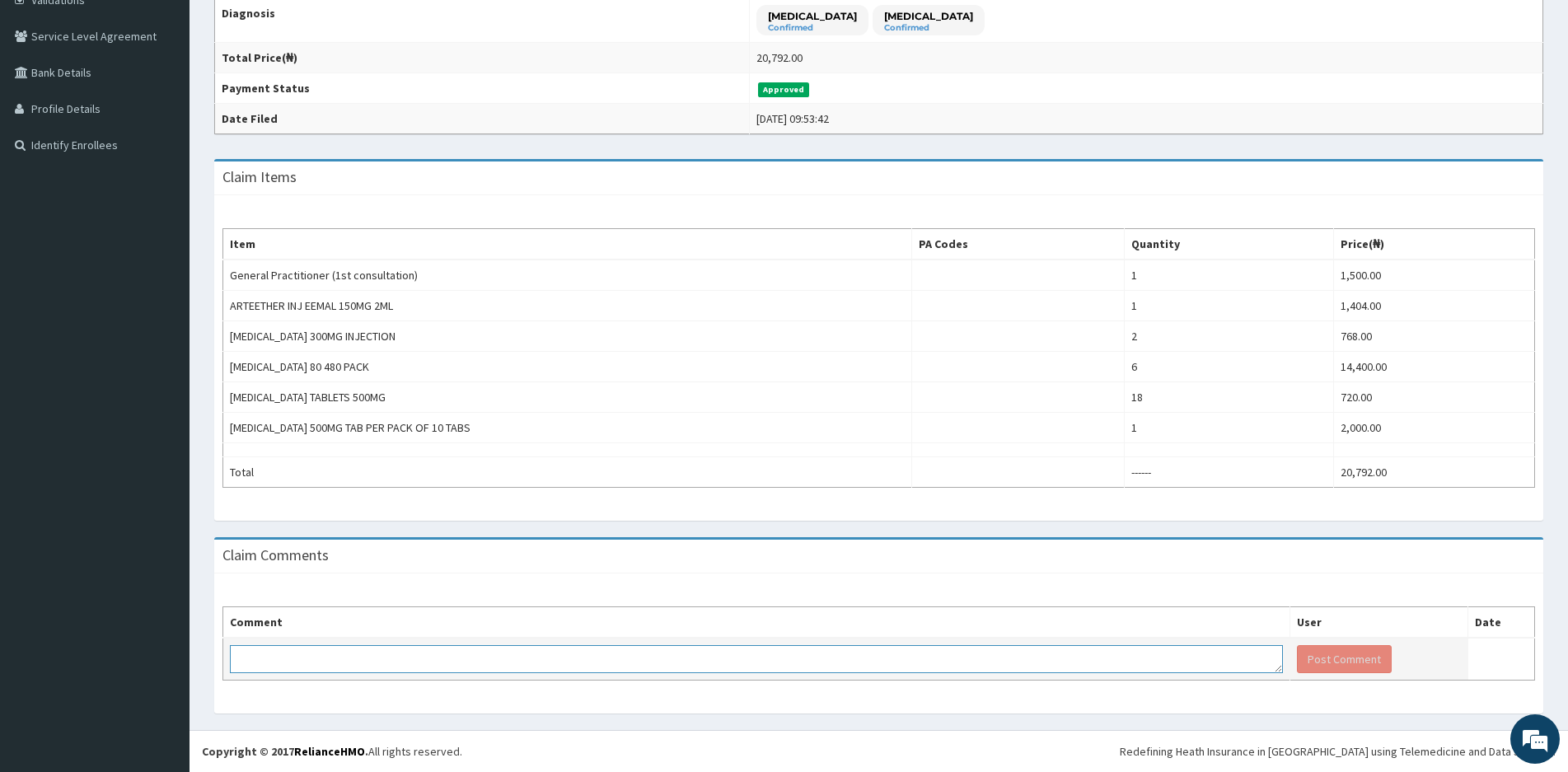
click at [353, 658] on textarea at bounding box center [756, 658] width 1053 height 28
type textarea "Good day, please the tab [MEDICAL_DATA] is a pack which the qty should be one b…"
click at [1323, 654] on button "Post Comment" at bounding box center [1344, 658] width 95 height 28
